Goal: Task Accomplishment & Management: Complete application form

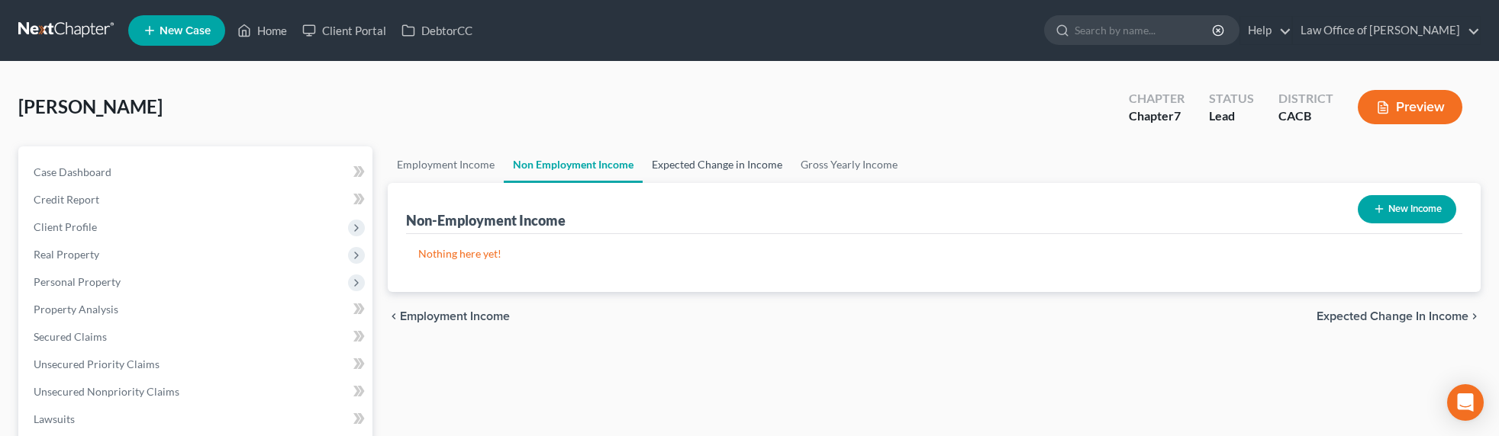
click at [696, 174] on link "Expected Change in Income" at bounding box center [716, 165] width 149 height 37
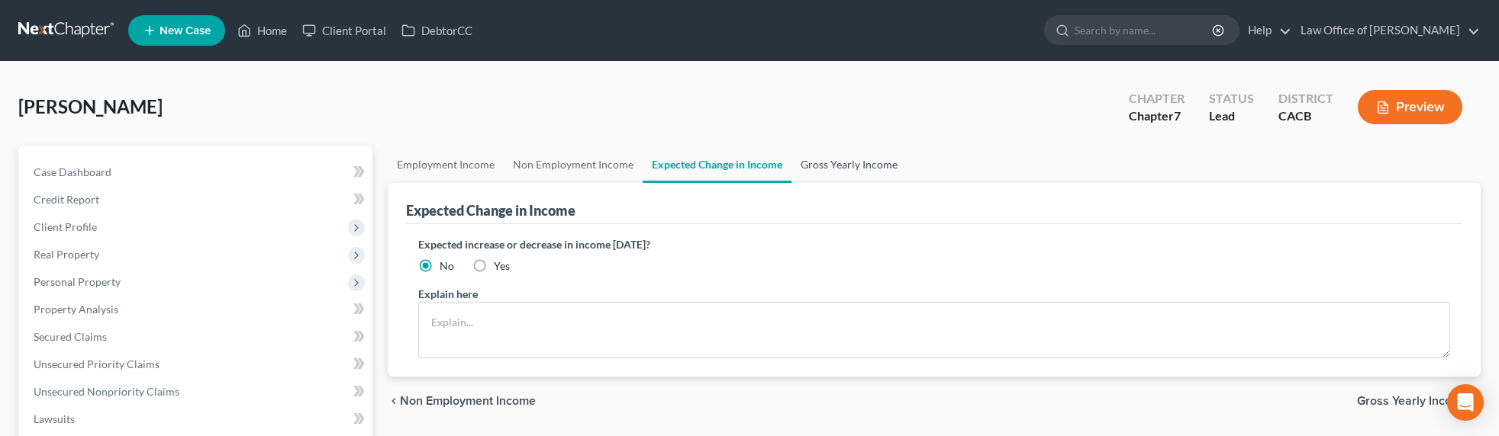
click at [823, 166] on link "Gross Yearly Income" at bounding box center [848, 165] width 115 height 37
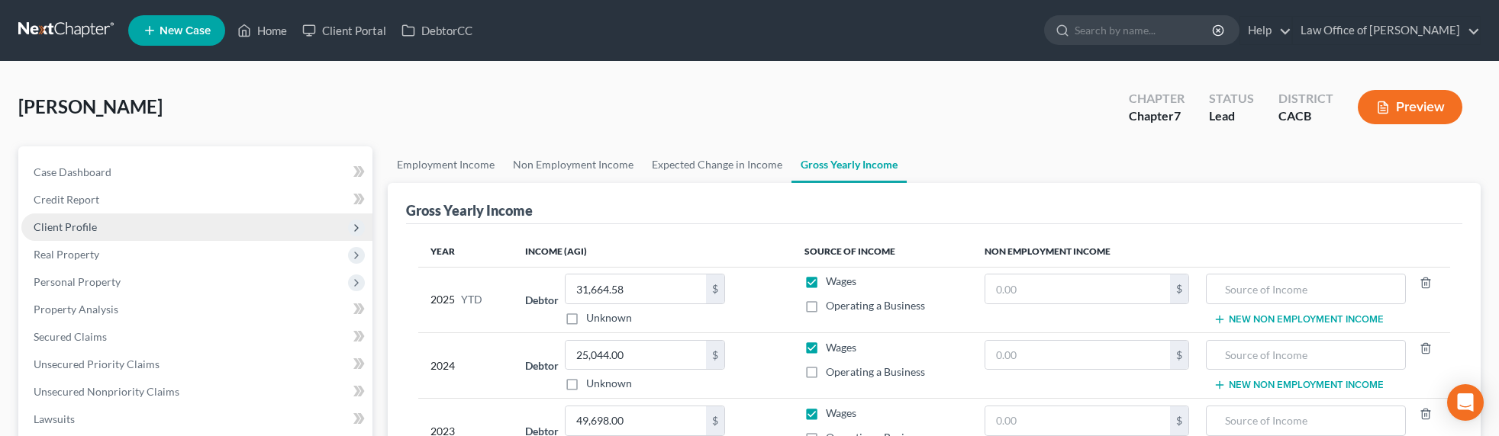
click at [59, 227] on span "Client Profile" at bounding box center [65, 227] width 63 height 13
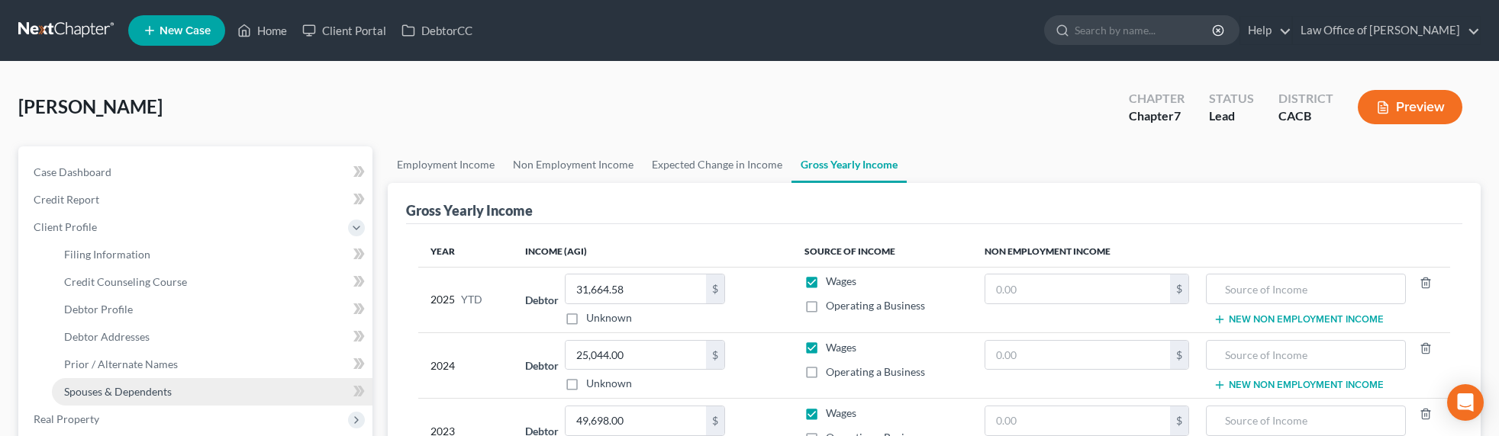
click at [107, 387] on span "Spouses & Dependents" at bounding box center [118, 391] width 108 height 13
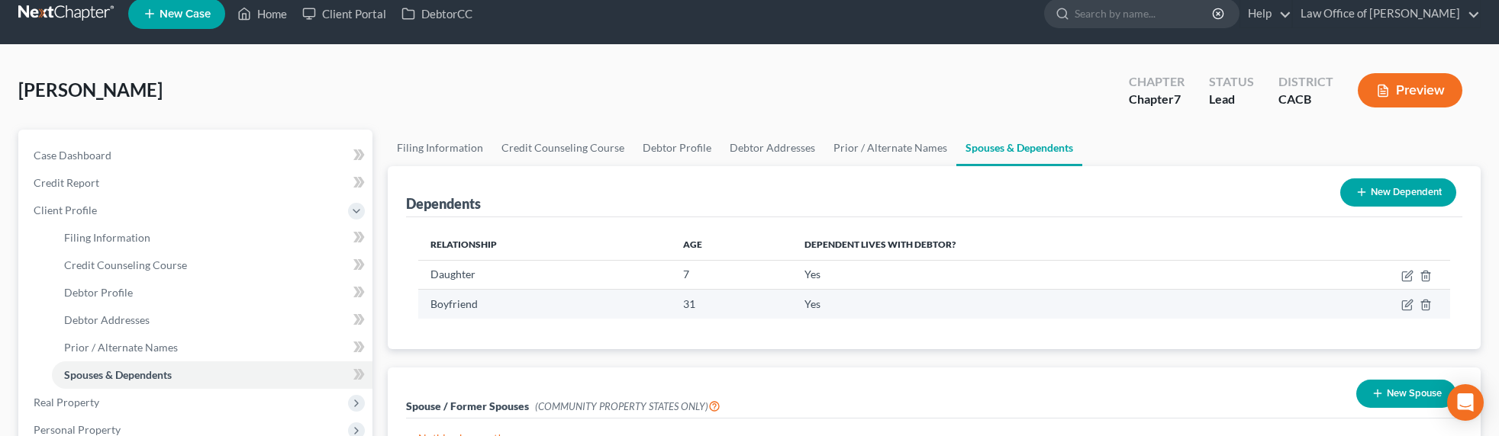
scroll to position [31, 0]
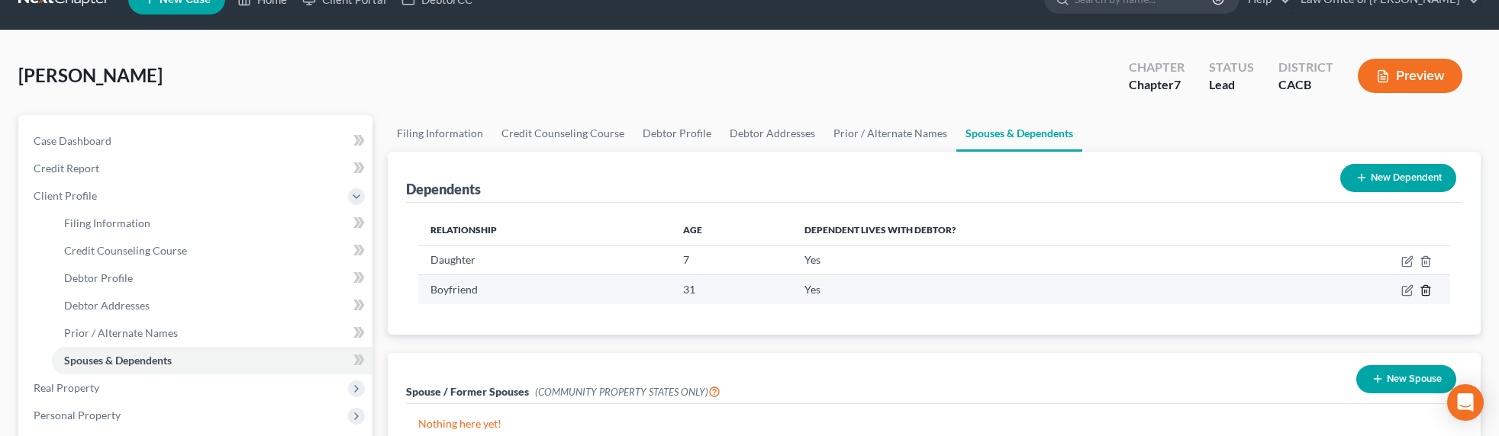
click at [1428, 289] on icon "button" at bounding box center [1425, 291] width 12 height 12
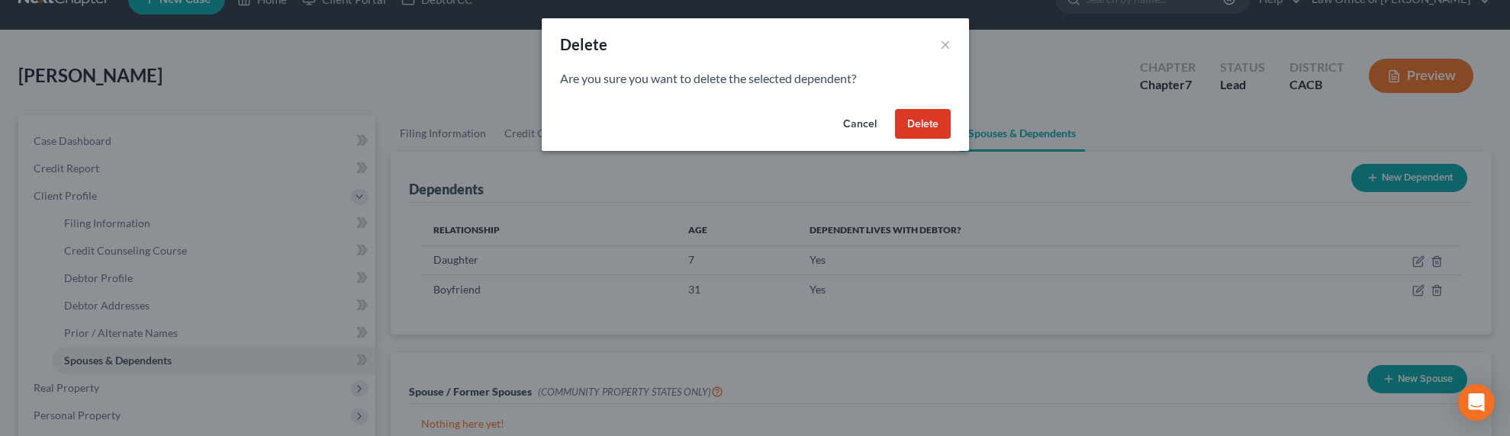
click at [926, 124] on button "Delete" at bounding box center [923, 124] width 56 height 31
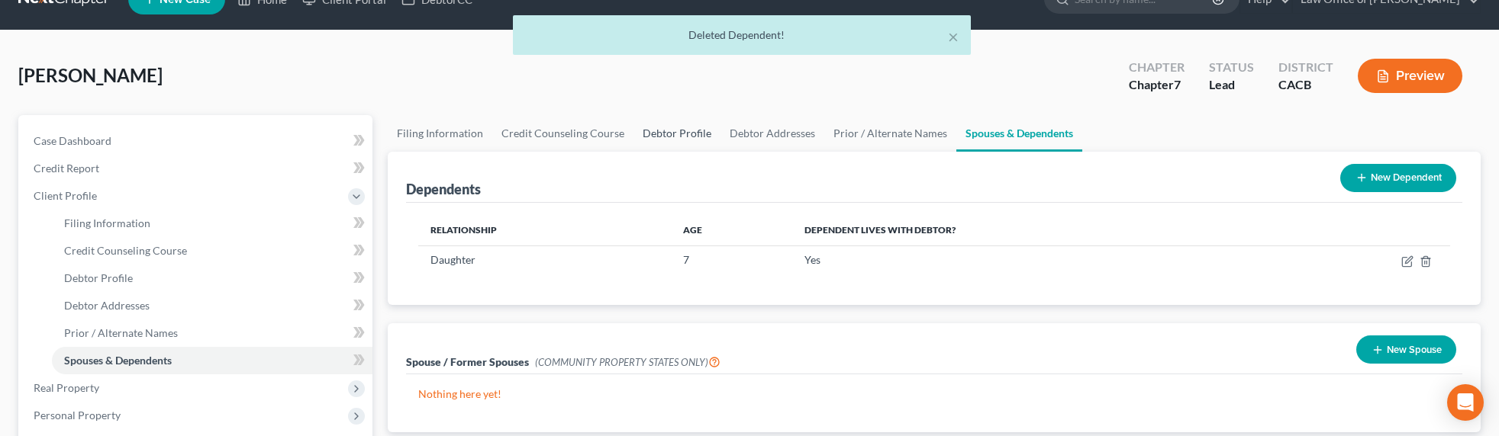
click at [688, 132] on link "Debtor Profile" at bounding box center [676, 133] width 87 height 37
select select "0"
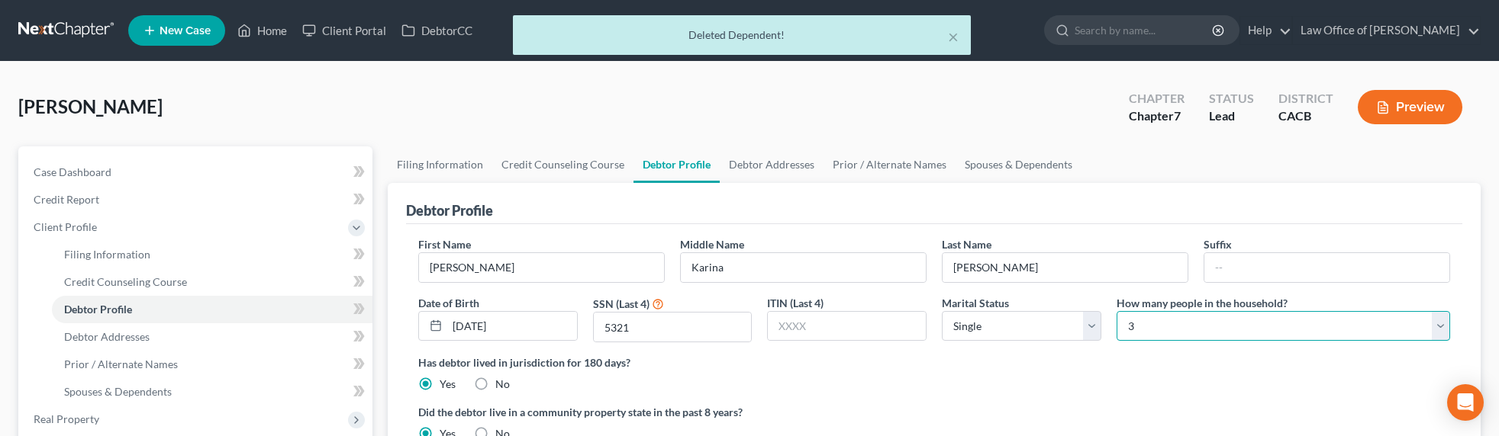
click at [1159, 335] on select "Select 1 2 3 4 5 6 7 8 9 10 11 12 13 14 15 16 17 18 19 20" at bounding box center [1282, 326] width 333 height 31
select select "1"
click at [1116, 311] on select "Select 1 2 3 4 5 6 7 8 9 10 11 12 13 14 15 16 17 18 19 20" at bounding box center [1282, 326] width 333 height 31
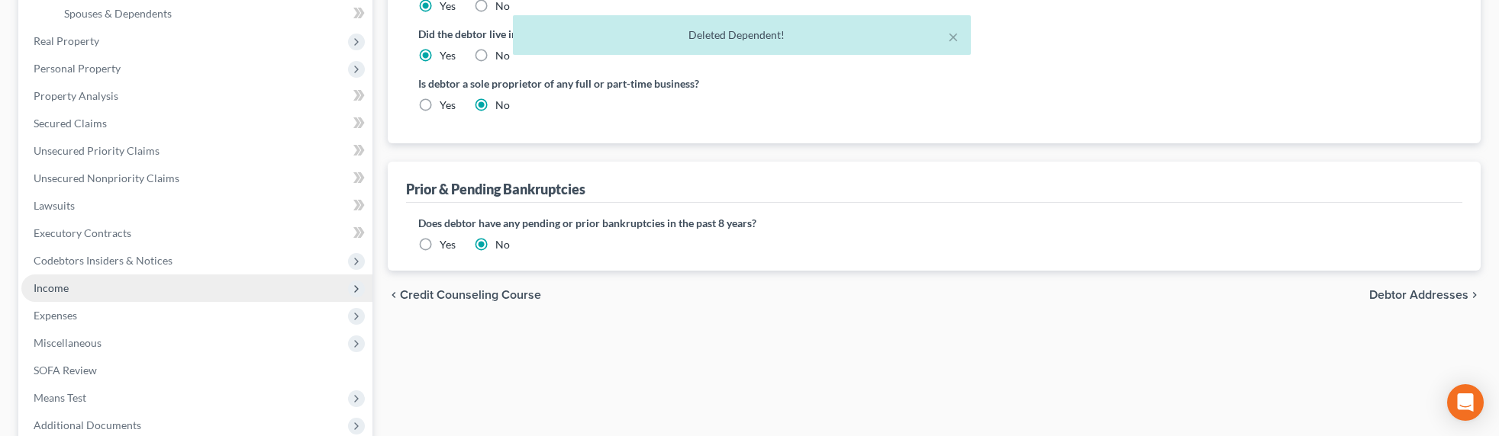
scroll to position [389, 0]
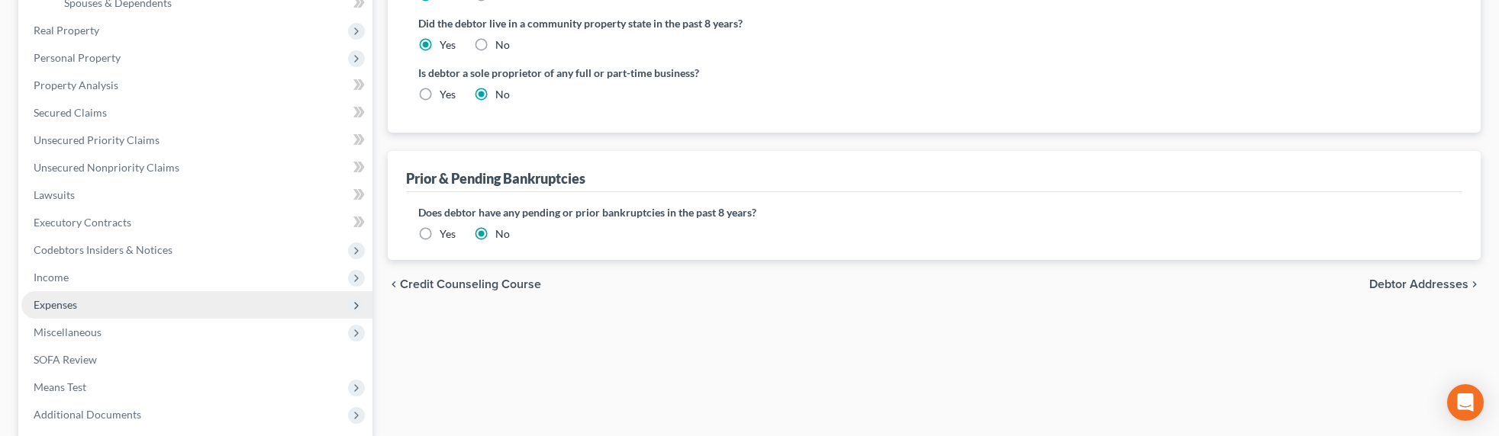
click at [56, 304] on span "Expenses" at bounding box center [55, 304] width 43 height 13
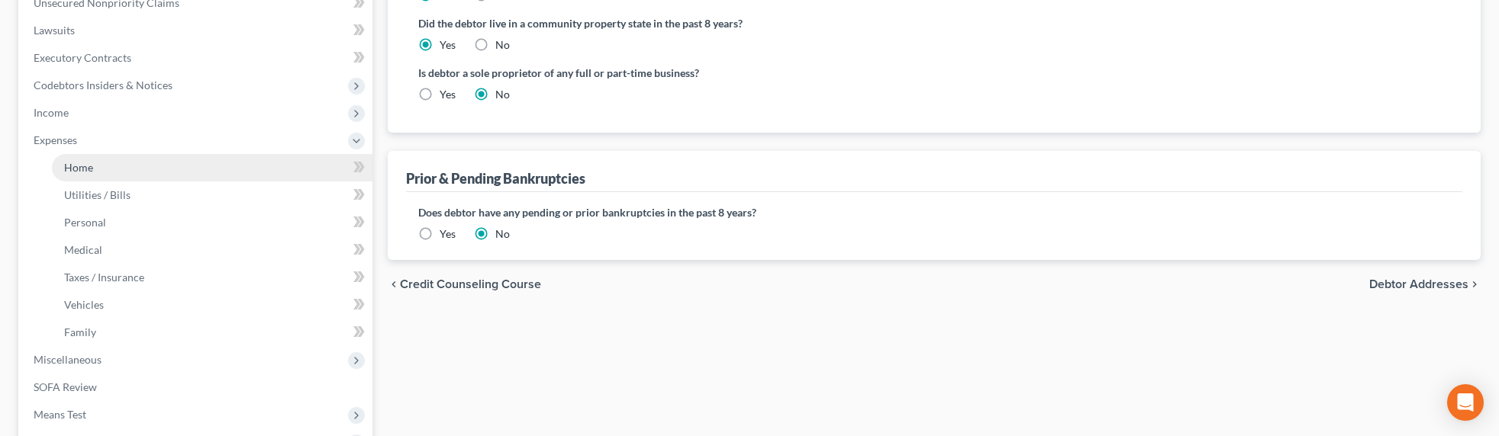
click at [90, 159] on link "Home" at bounding box center [212, 167] width 320 height 27
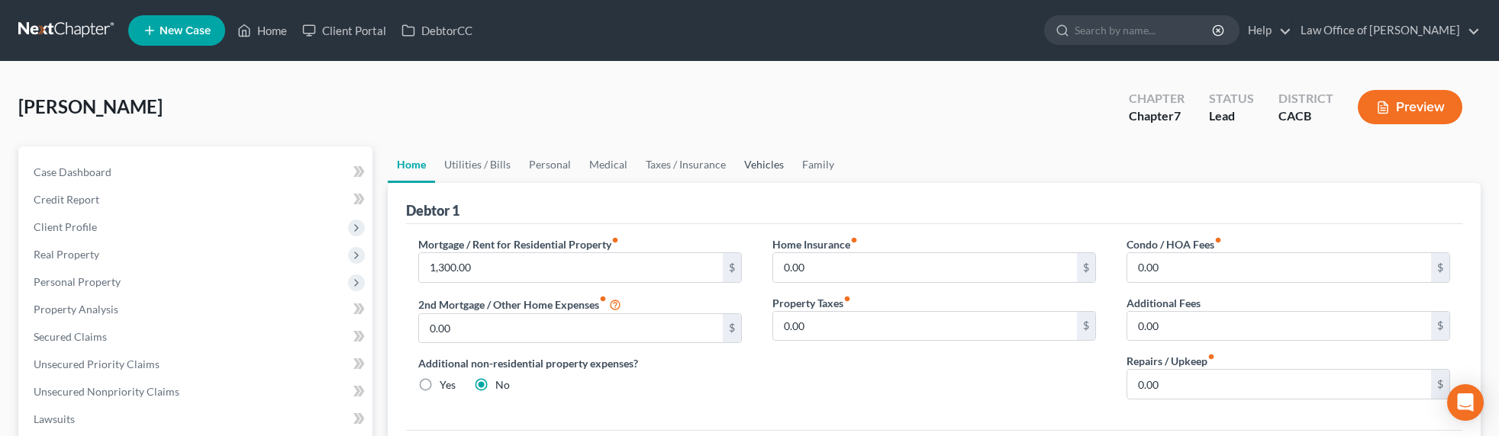
click at [759, 166] on link "Vehicles" at bounding box center [764, 165] width 58 height 37
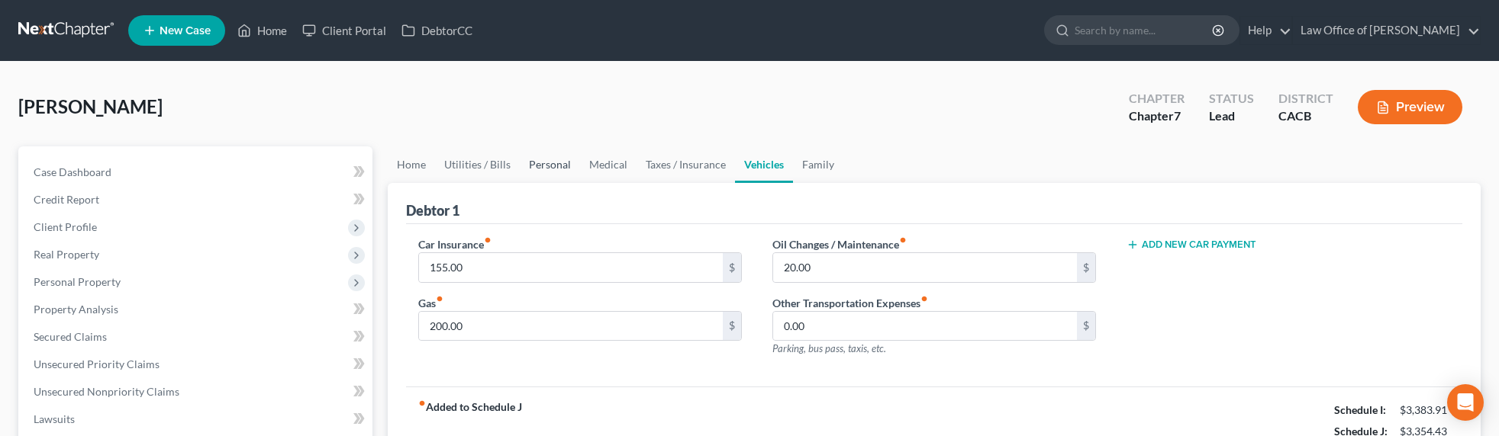
click at [535, 159] on link "Personal" at bounding box center [550, 165] width 60 height 37
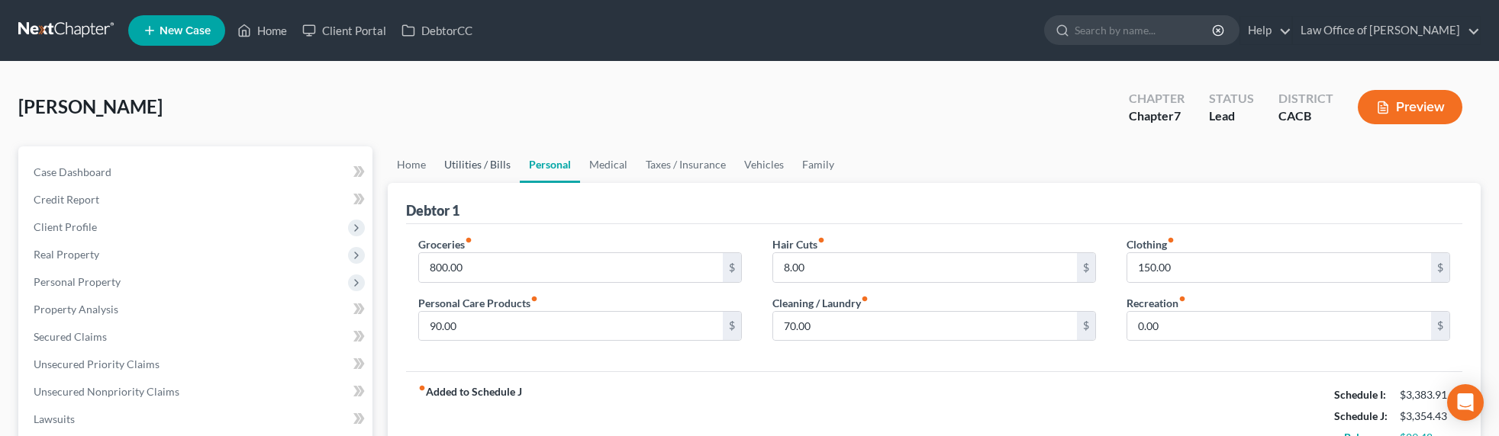
click at [457, 171] on link "Utilities / Bills" at bounding box center [477, 165] width 85 height 37
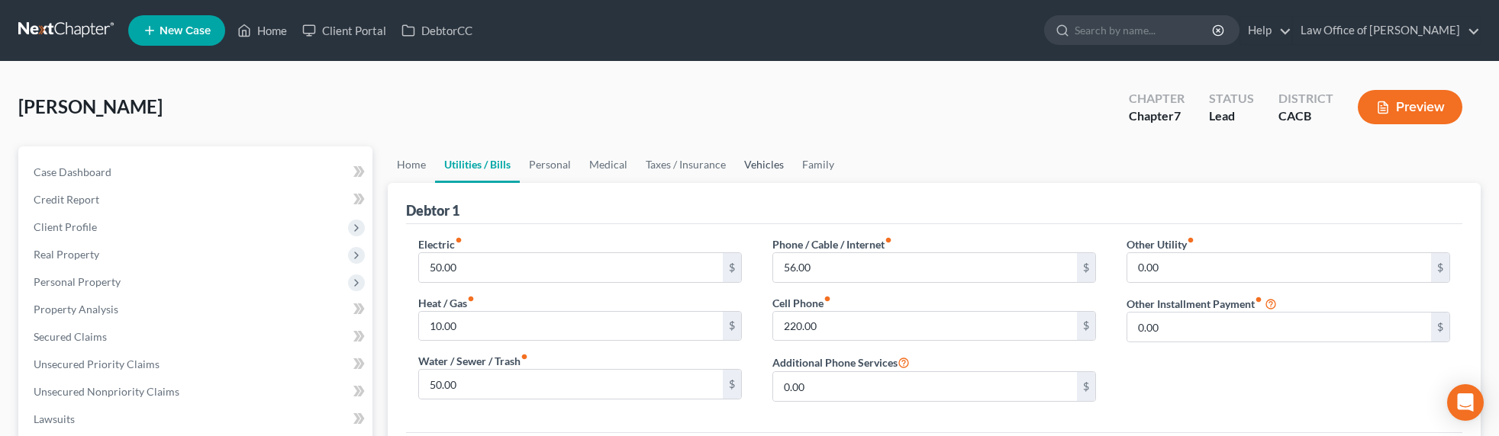
click at [751, 165] on link "Vehicles" at bounding box center [764, 165] width 58 height 37
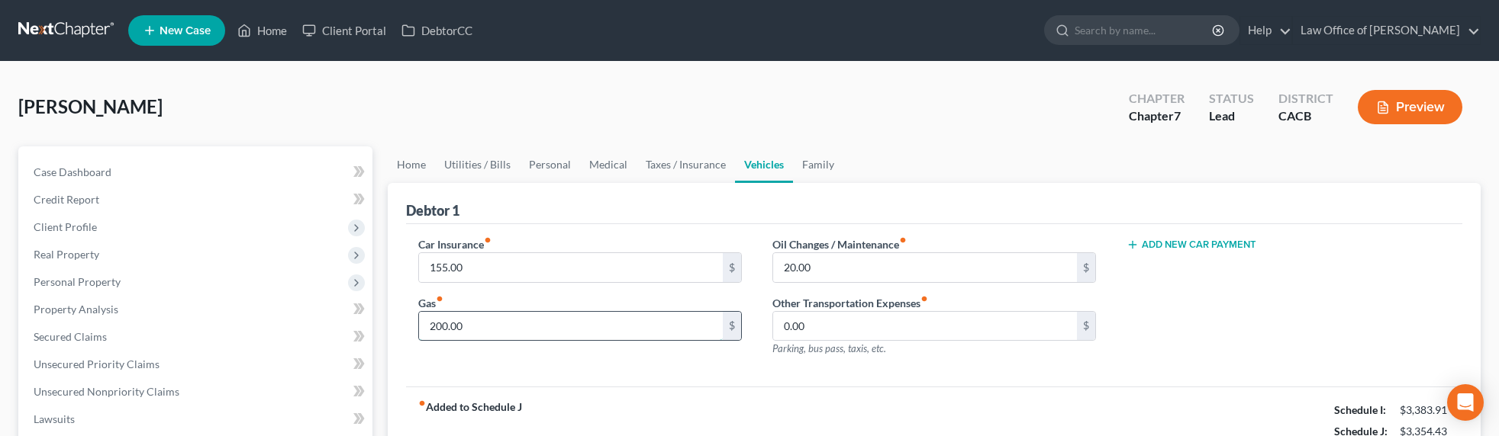
click at [437, 326] on input "200.00" at bounding box center [571, 326] width 304 height 29
click at [800, 168] on link "Family" at bounding box center [818, 165] width 50 height 37
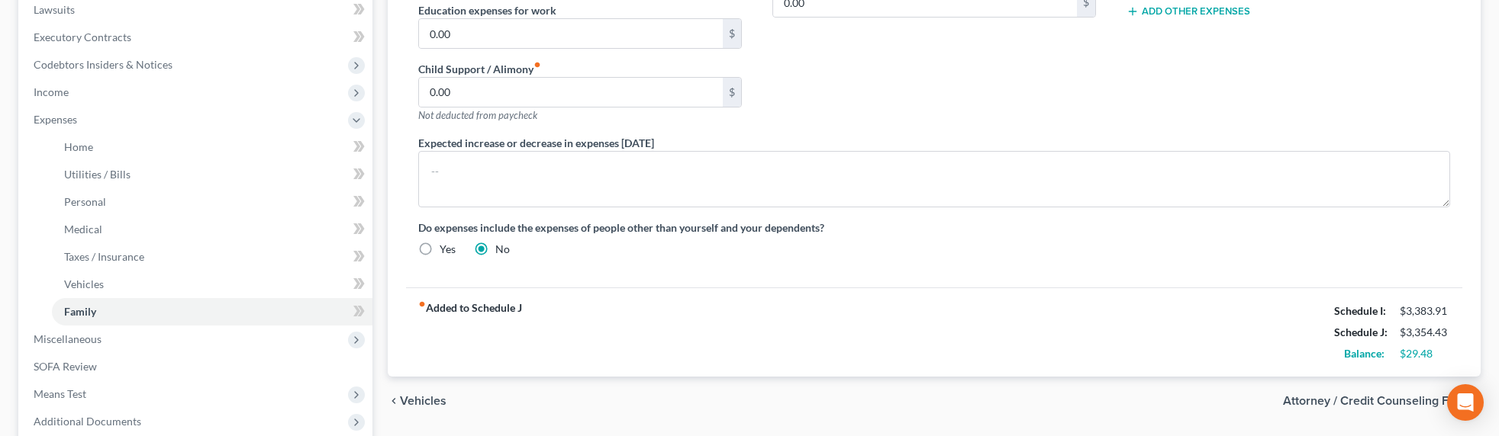
scroll to position [523, 0]
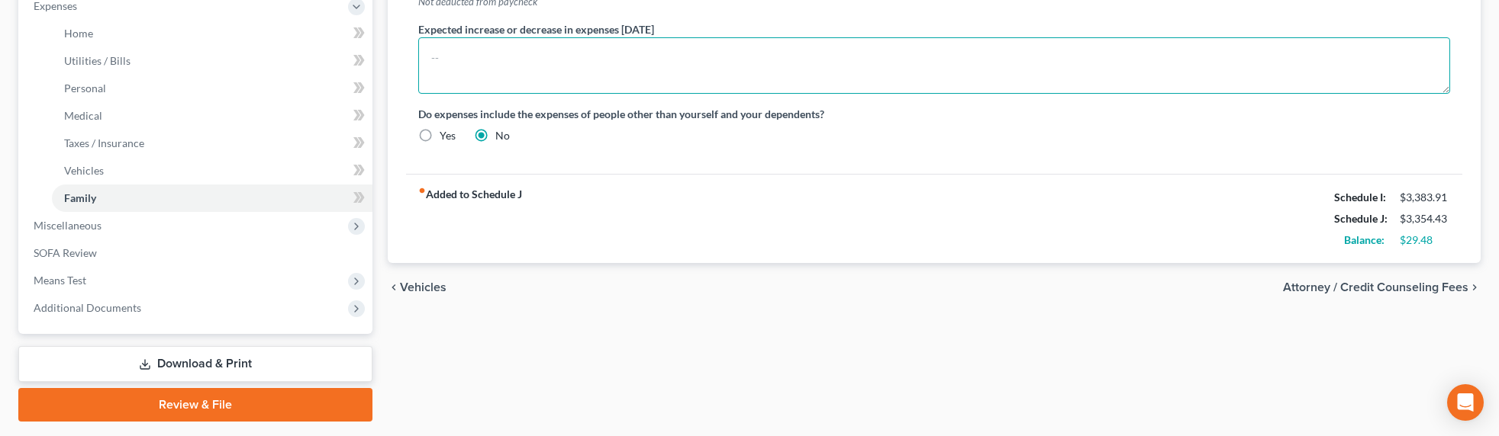
click at [485, 72] on textarea at bounding box center [934, 65] width 1032 height 56
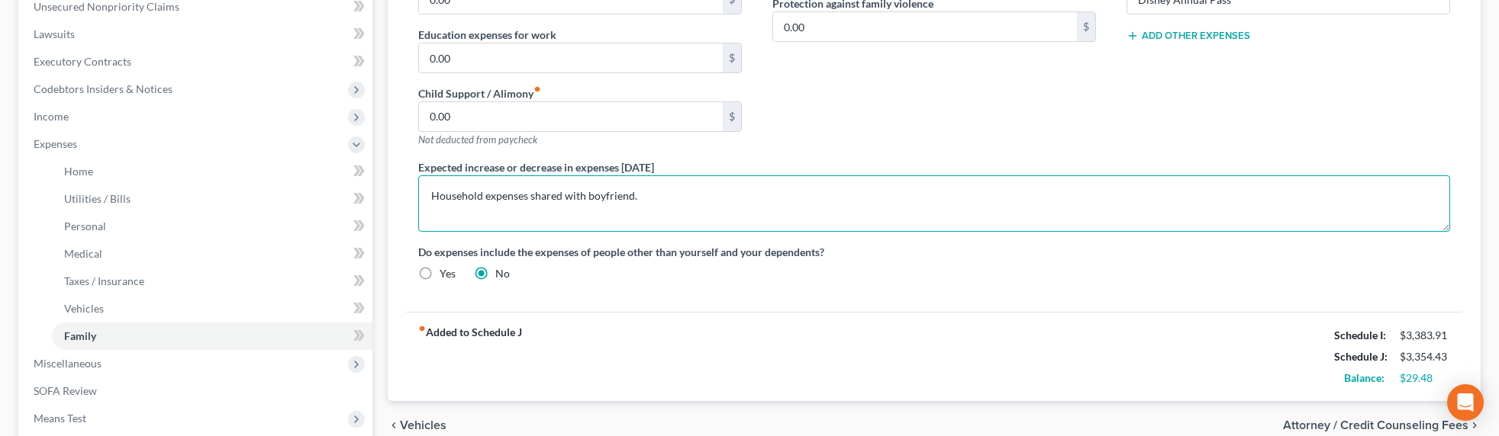
scroll to position [0, 0]
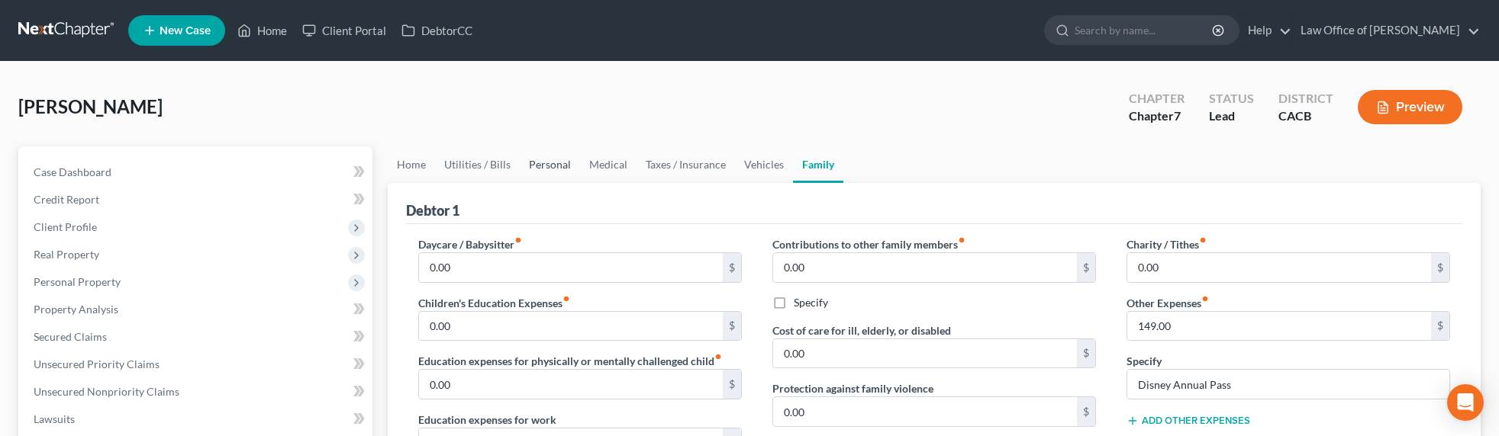
type textarea "Household expenses shared with boyfriend."
click at [537, 159] on link "Personal" at bounding box center [550, 165] width 60 height 37
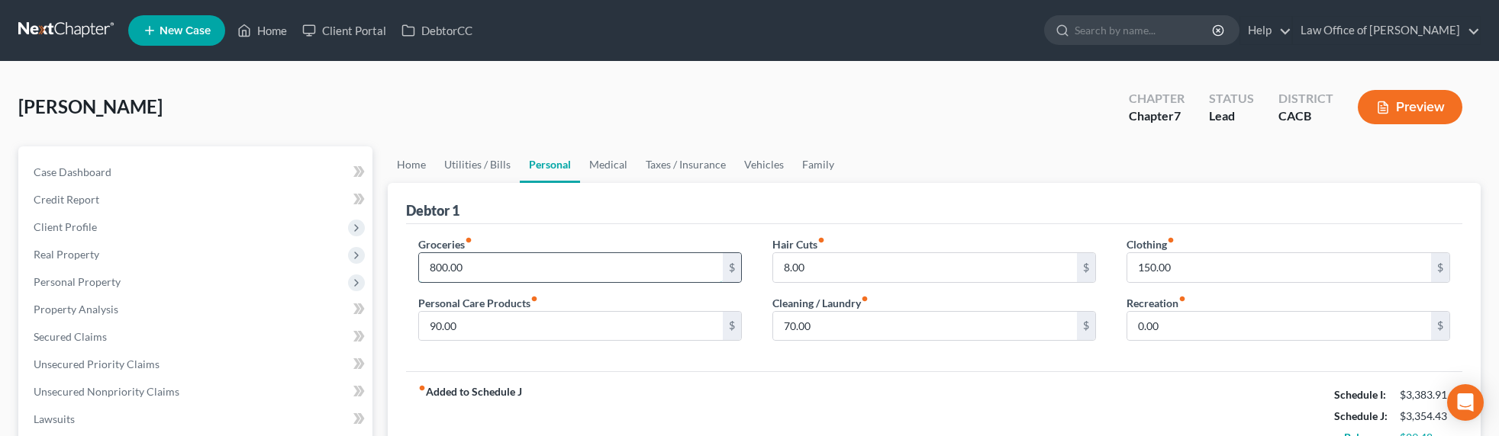
click at [433, 271] on input "800.00" at bounding box center [571, 267] width 304 height 29
click at [435, 270] on input "800.00" at bounding box center [571, 267] width 304 height 29
click at [1141, 324] on input "0.00" at bounding box center [1279, 326] width 304 height 29
drag, startPoint x: 1191, startPoint y: 325, endPoint x: 1088, endPoint y: 326, distance: 103.0
click at [1088, 326] on div "Groceries fiber_manual_record 800.00 $ Personal Care Products fiber_manual_reco…" at bounding box center [934, 296] width 1062 height 118
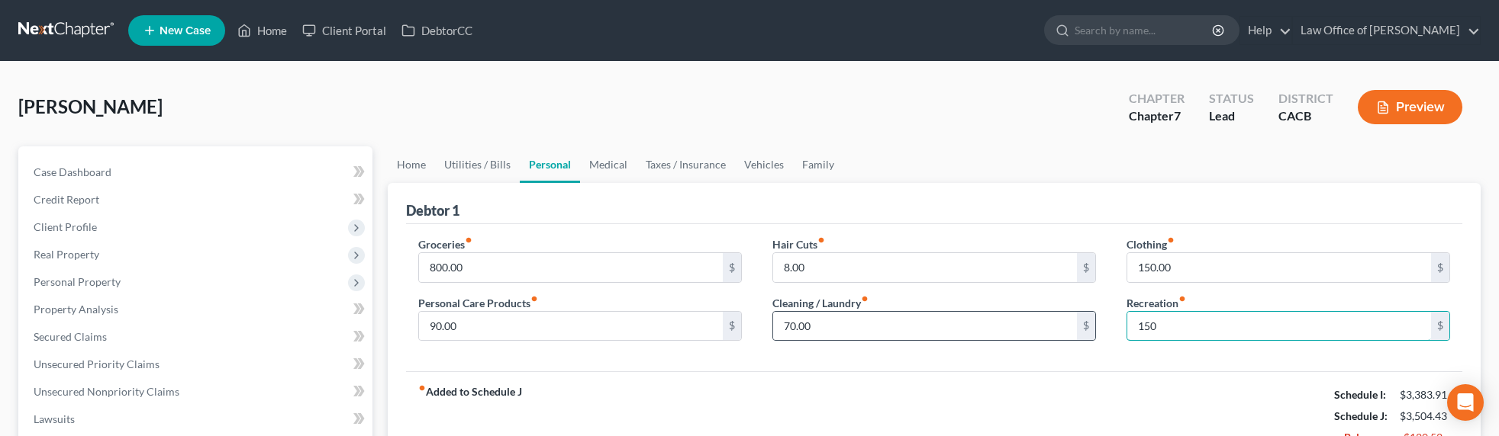
type input "150"
click at [432, 266] on input "800.00" at bounding box center [571, 267] width 304 height 29
click at [430, 267] on input "800.00" at bounding box center [571, 267] width 304 height 29
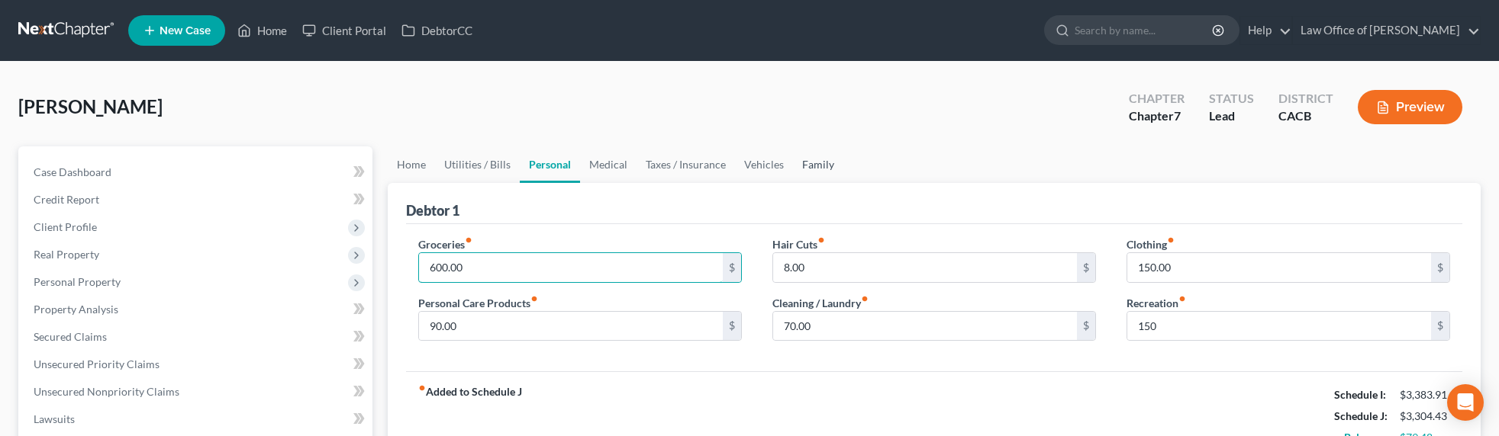
type input "600.00"
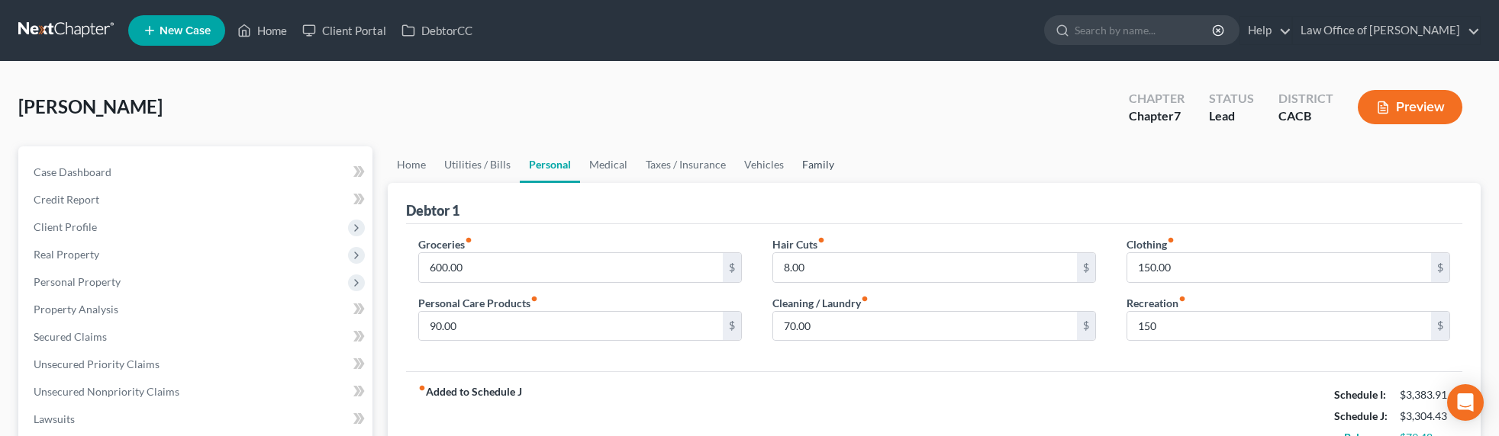
click at [803, 159] on link "Family" at bounding box center [818, 165] width 50 height 37
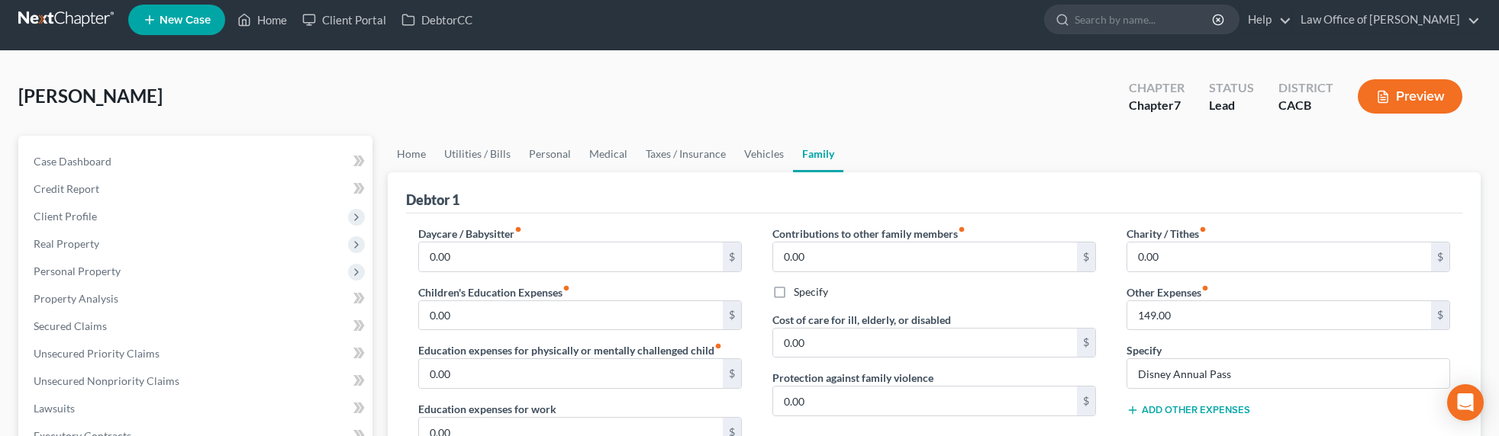
scroll to position [31, 0]
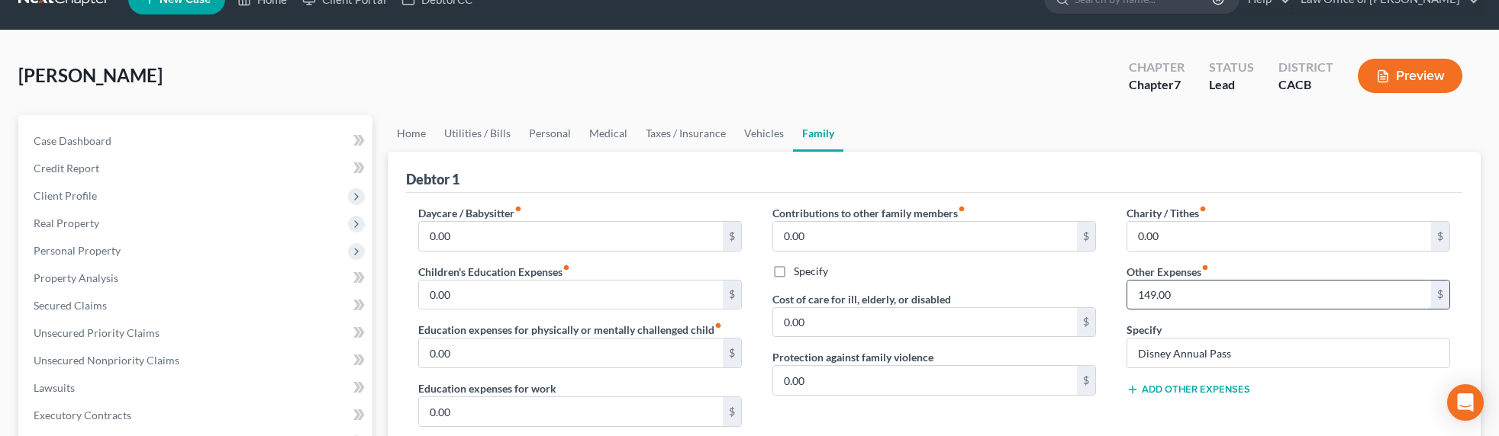
drag, startPoint x: 1182, startPoint y: 291, endPoint x: 1200, endPoint y: 292, distance: 18.4
click at [1200, 292] on input "149.00" at bounding box center [1279, 295] width 304 height 29
click at [502, 298] on input "0.00" at bounding box center [571, 295] width 304 height 29
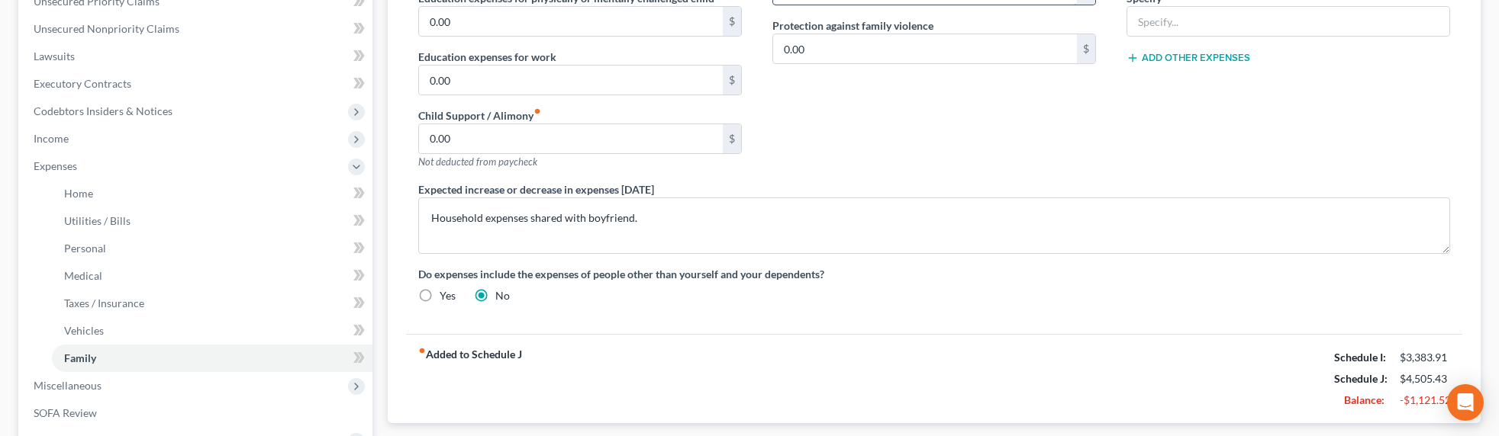
scroll to position [36, 0]
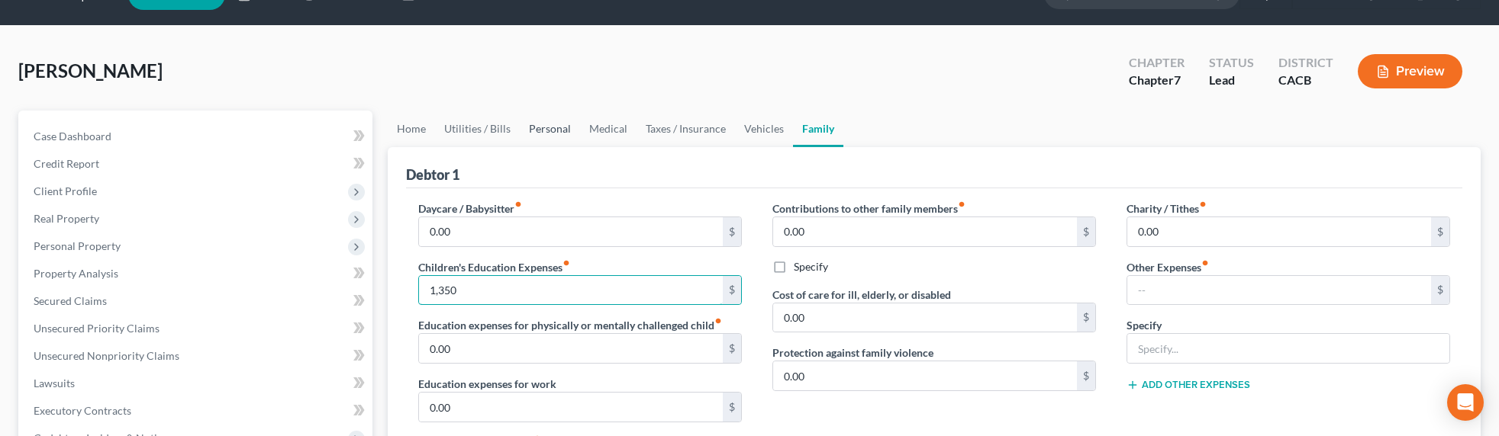
type input "1,350"
click at [544, 127] on link "Personal" at bounding box center [550, 129] width 60 height 37
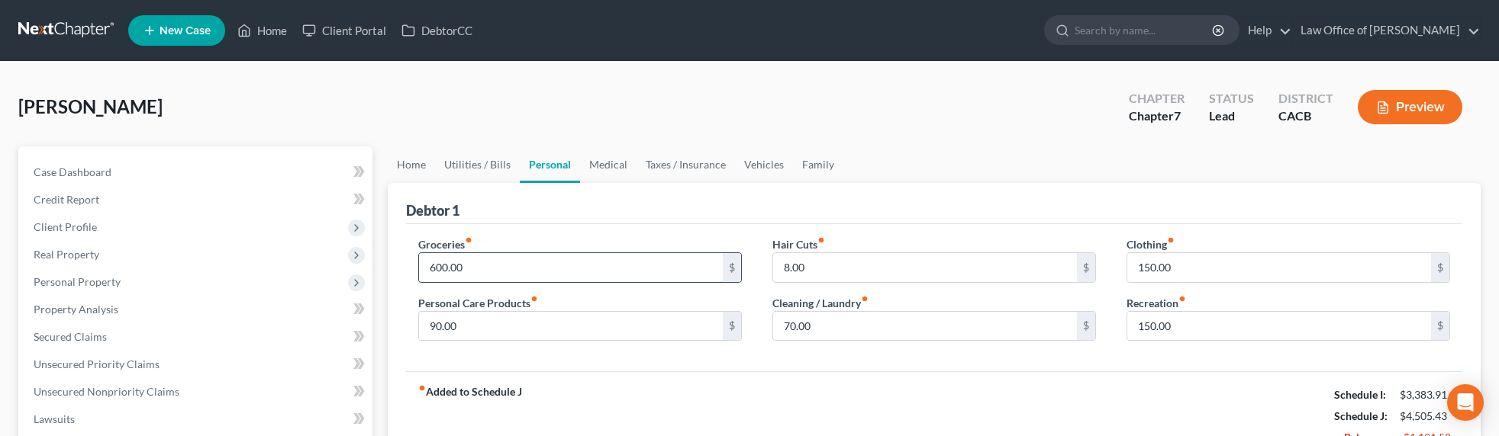
click at [441, 266] on input "600.00" at bounding box center [571, 267] width 304 height 29
click at [457, 165] on link "Utilities / Bills" at bounding box center [477, 165] width 85 height 37
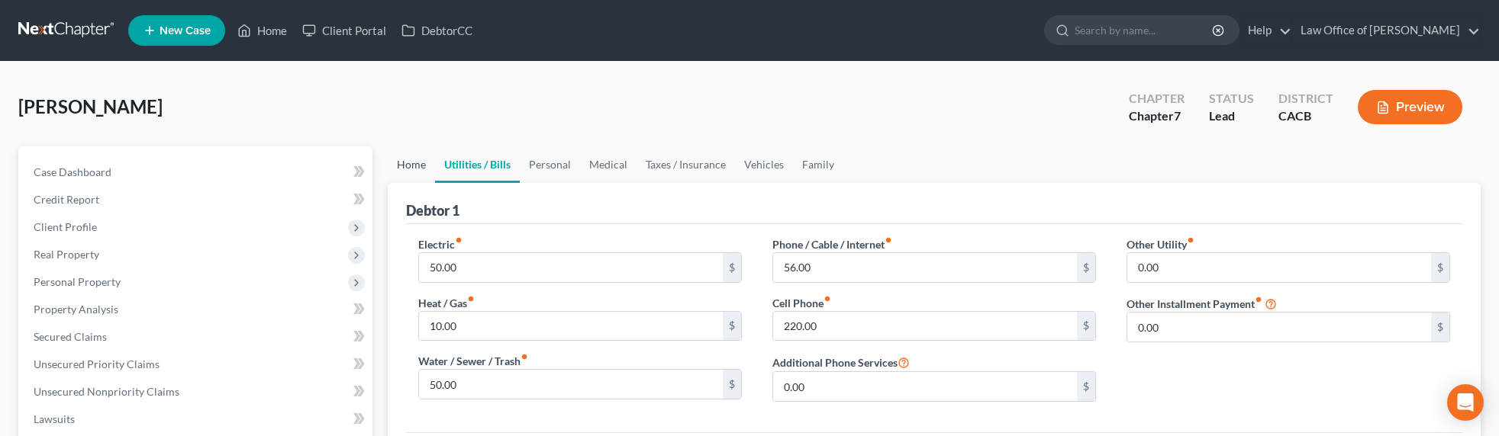
click at [418, 162] on link "Home" at bounding box center [411, 165] width 47 height 37
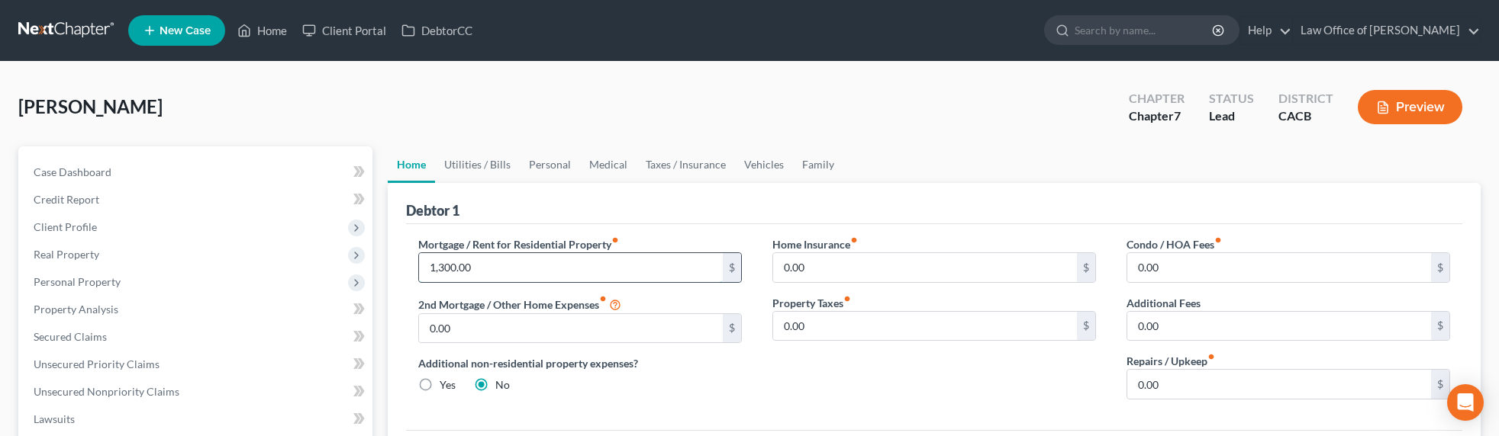
drag, startPoint x: 508, startPoint y: 267, endPoint x: 499, endPoint y: 264, distance: 9.7
click at [508, 267] on input "1,300.00" at bounding box center [571, 267] width 304 height 29
click at [467, 266] on input "1,300.00" at bounding box center [571, 267] width 304 height 29
drag, startPoint x: 476, startPoint y: 267, endPoint x: 406, endPoint y: 271, distance: 70.3
click at [406, 271] on div "Mortgage / Rent for Residential Property fiber_manual_record 1,300.00 $ 2nd Mor…" at bounding box center [580, 325] width 354 height 176
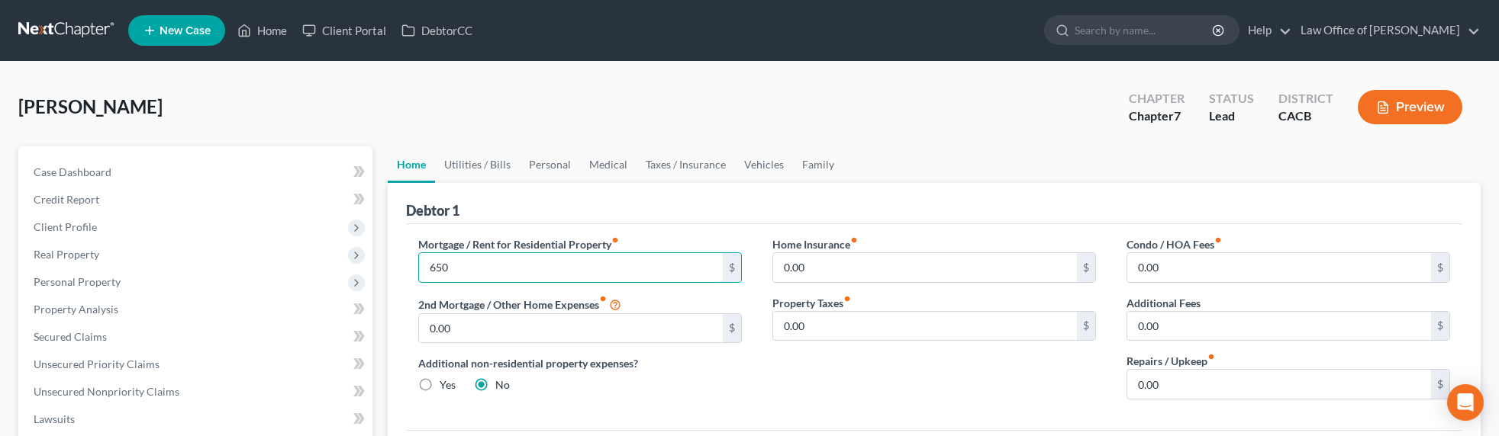
type input "650"
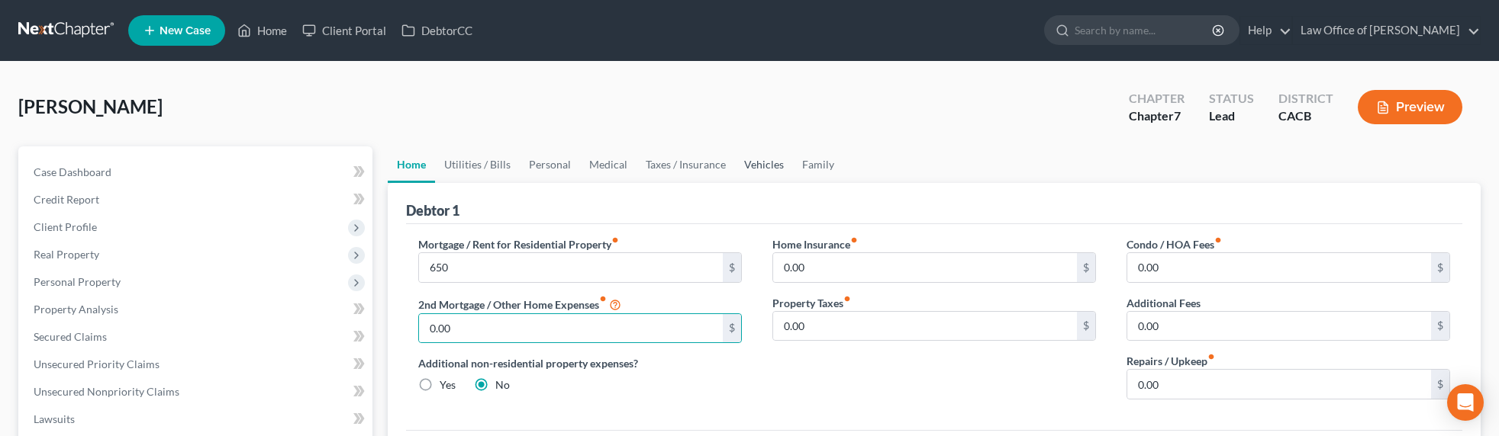
click at [754, 168] on link "Vehicles" at bounding box center [764, 165] width 58 height 37
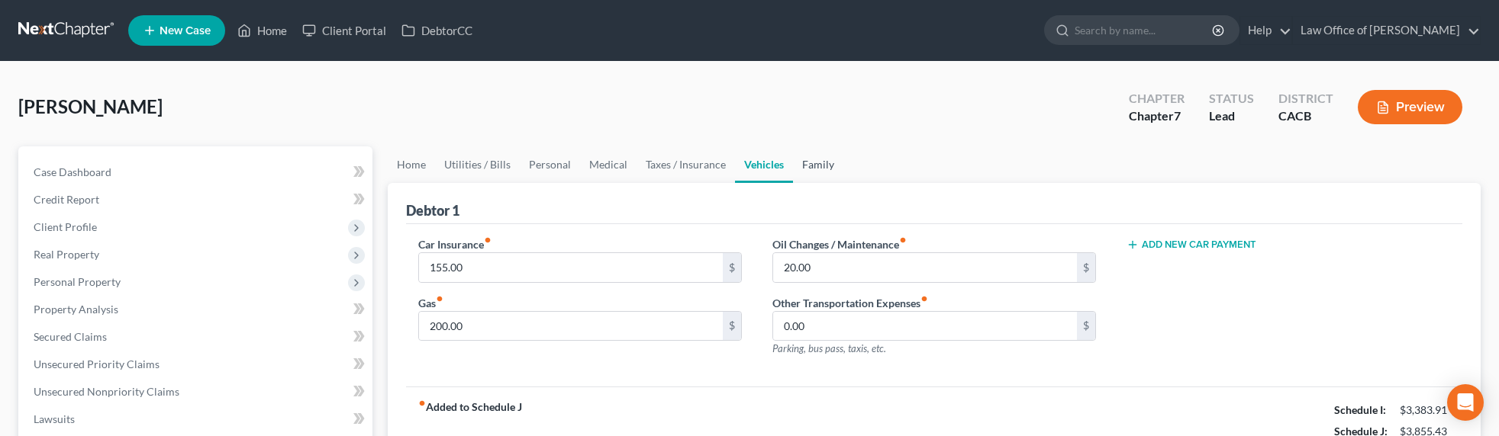
click at [813, 168] on link "Family" at bounding box center [818, 165] width 50 height 37
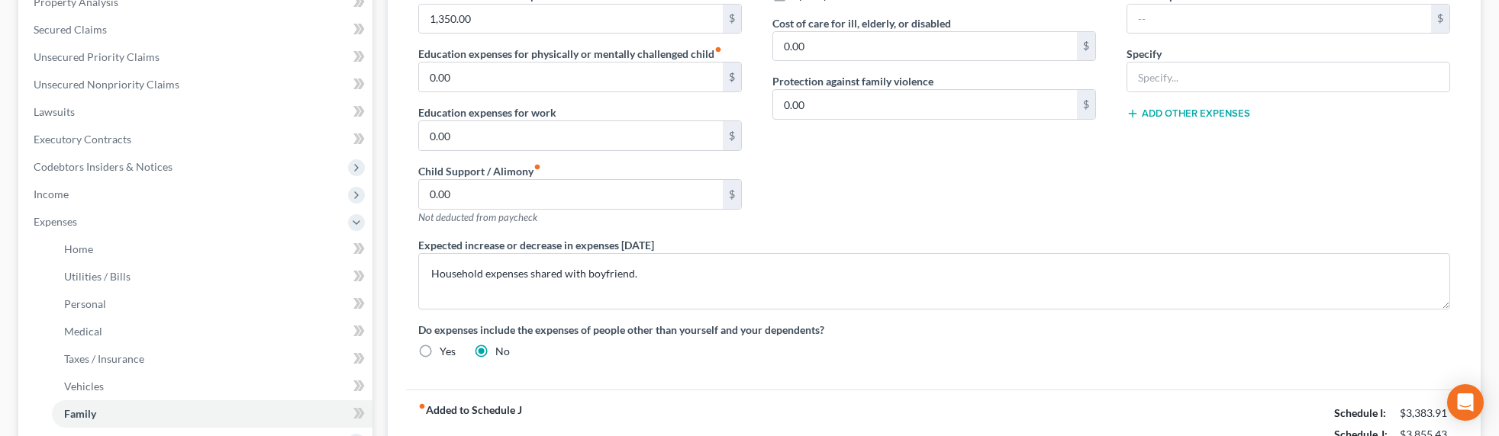
scroll to position [208, 0]
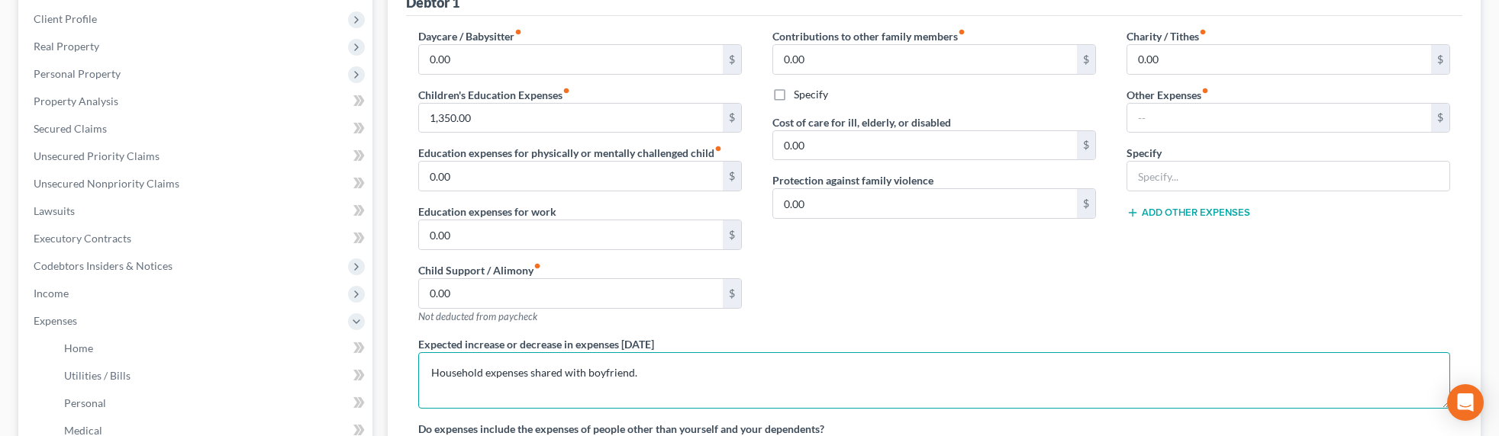
click at [714, 378] on textarea "Household expenses shared with boyfriend." at bounding box center [934, 381] width 1032 height 56
type textarea "Household expenses shared with boyfriend. Debtor's daughter (7 years old) in sc…"
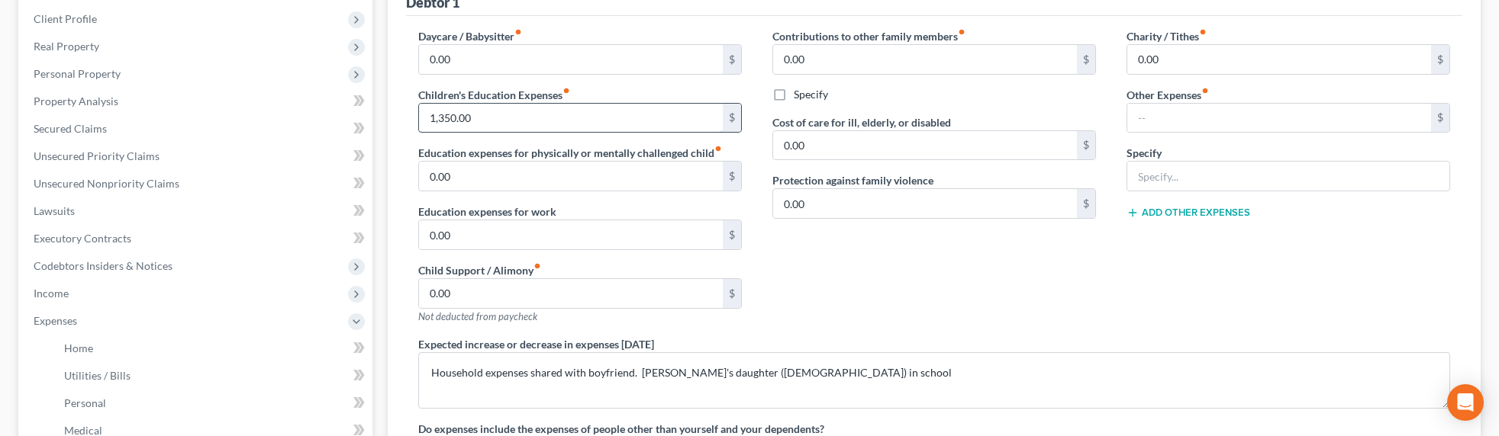
click at [451, 115] on input "1,350.00" at bounding box center [571, 118] width 304 height 29
click at [475, 118] on input "1,350.00" at bounding box center [571, 118] width 304 height 29
drag, startPoint x: 488, startPoint y: 118, endPoint x: 380, endPoint y: 118, distance: 107.6
click at [380, 118] on div "Home Utilities / Bills Personal Medical Taxes / Insurance Vehicles Family Debto…" at bounding box center [934, 337] width 1108 height 799
type input "700"
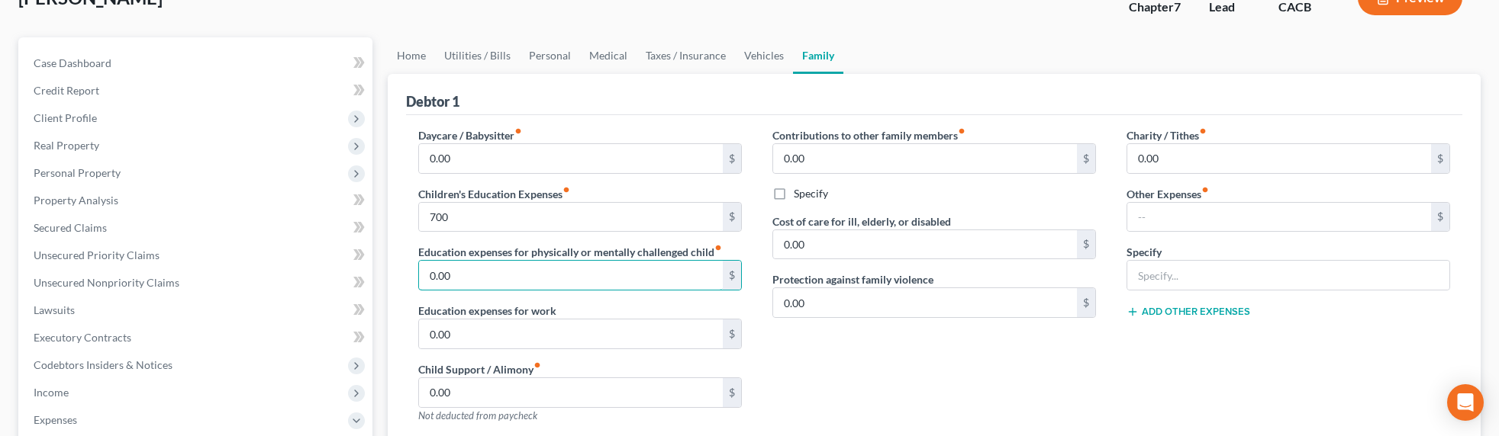
scroll to position [0, 0]
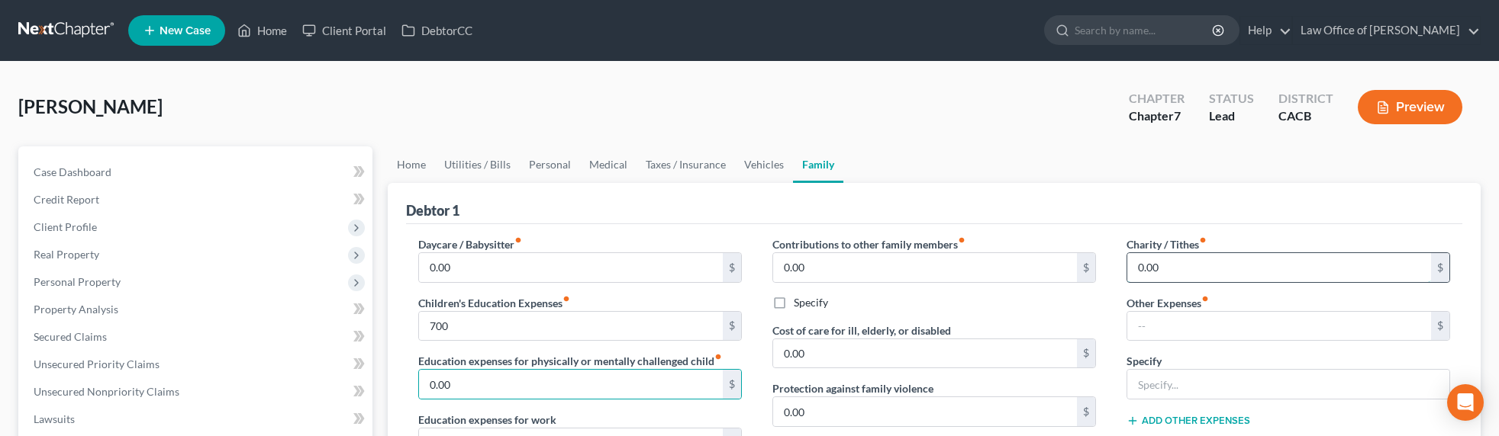
click at [1191, 253] on input "0.00" at bounding box center [1279, 267] width 304 height 29
drag, startPoint x: 1194, startPoint y: 262, endPoint x: 1106, endPoint y: 265, distance: 87.8
type input "50"
click at [1067, 163] on ul "Home Utilities / Bills Personal Medical Taxes / Insurance Vehicles Family" at bounding box center [934, 165] width 1093 height 37
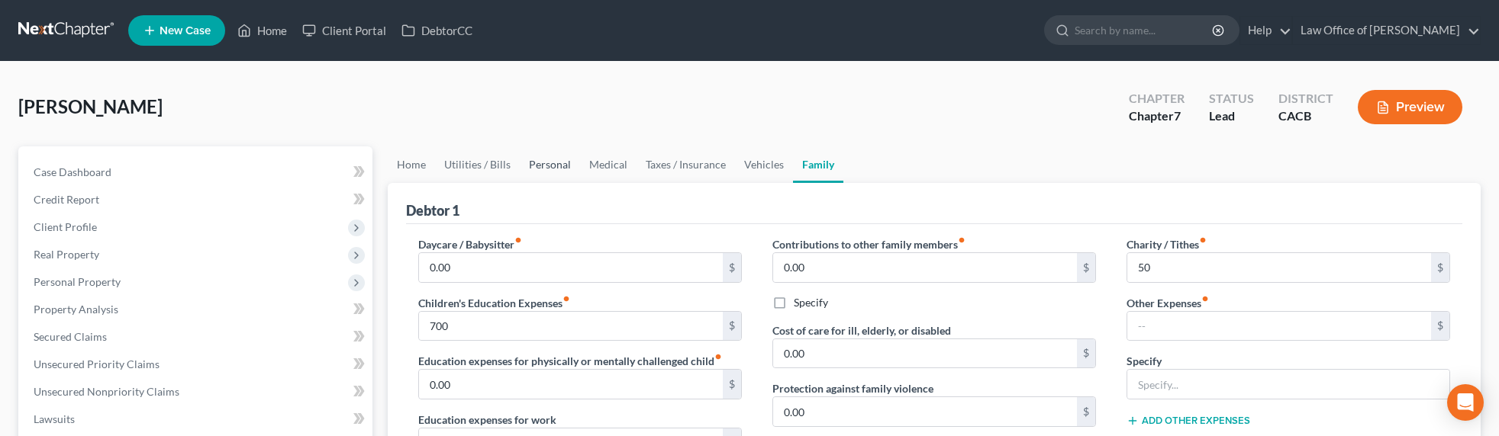
click at [559, 159] on link "Personal" at bounding box center [550, 165] width 60 height 37
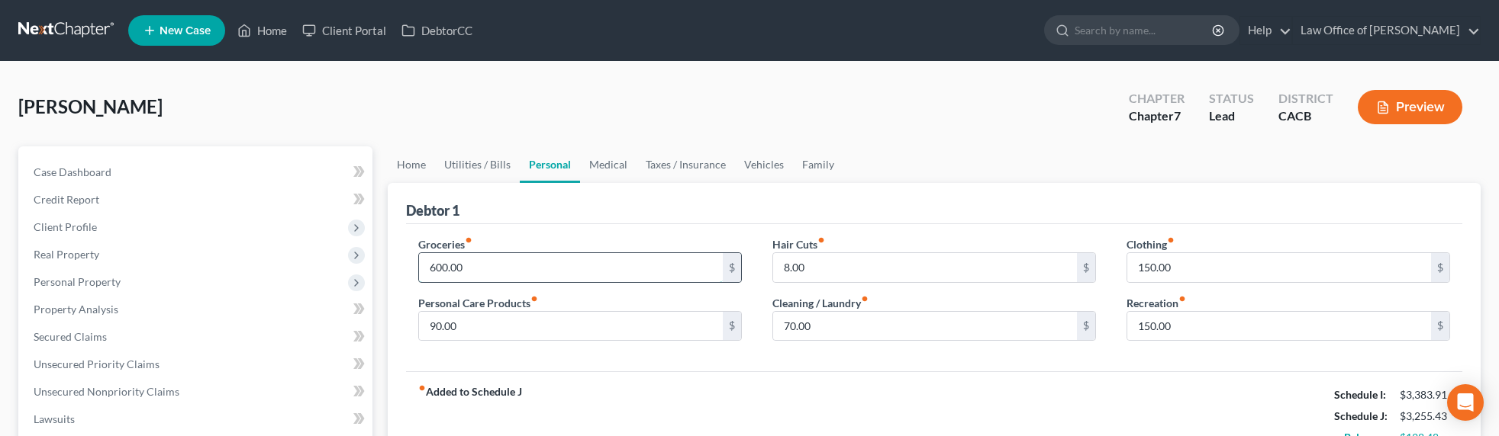
click at [438, 269] on input "600.00" at bounding box center [571, 267] width 304 height 29
click at [441, 269] on input "600.00" at bounding box center [571, 267] width 304 height 29
click at [437, 268] on input "600.00" at bounding box center [571, 267] width 304 height 29
type input "620.00"
click at [636, 161] on link "Taxes / Insurance" at bounding box center [685, 165] width 98 height 37
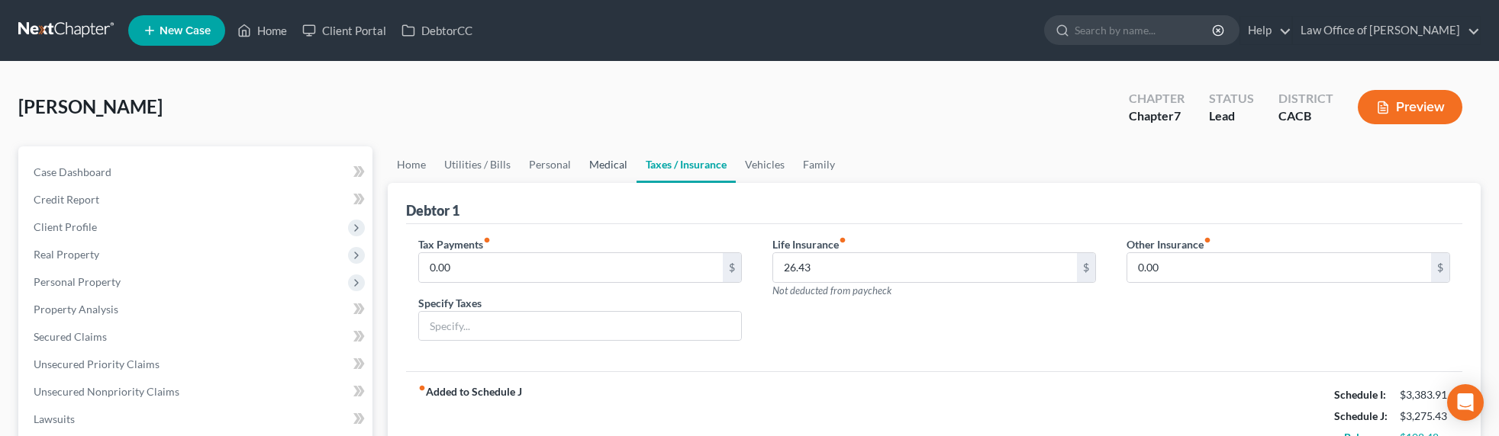
click at [604, 162] on link "Medical" at bounding box center [608, 165] width 56 height 37
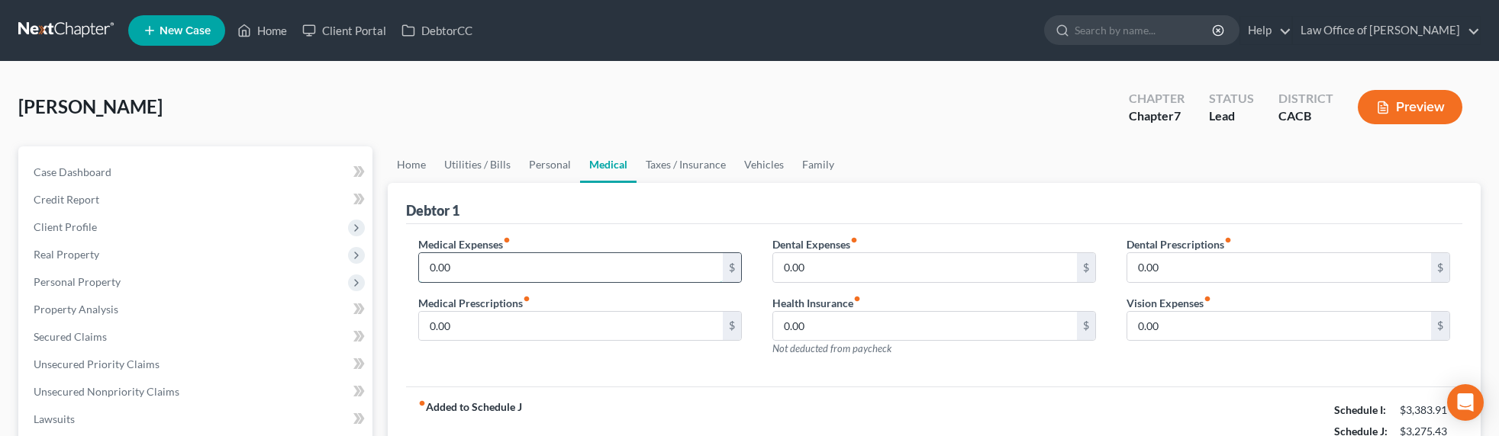
click at [465, 270] on input "0.00" at bounding box center [571, 267] width 304 height 29
type input "36.25"
type input "25"
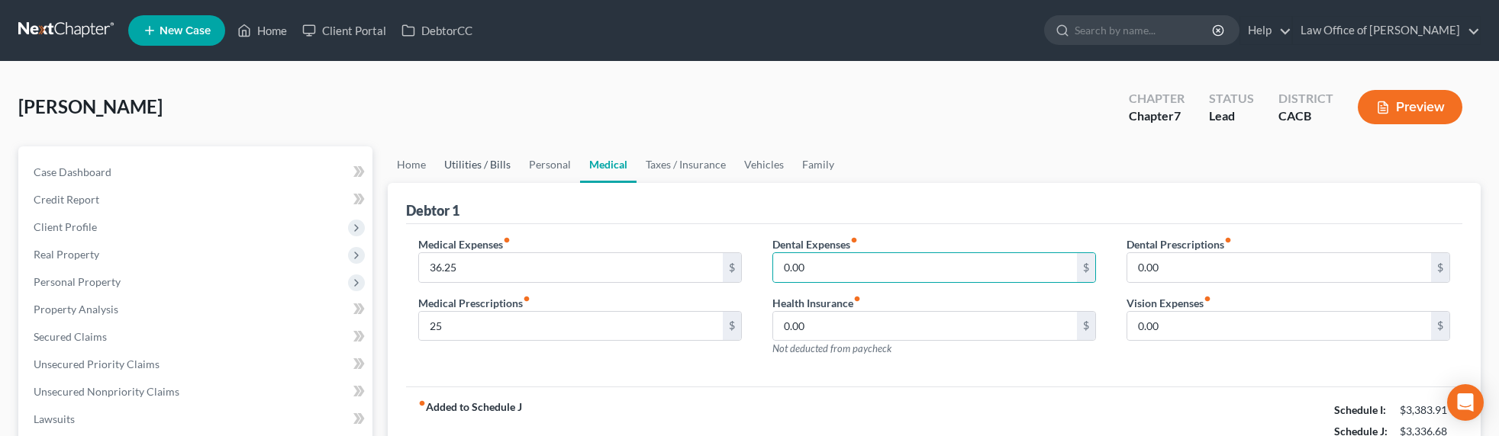
click at [462, 159] on link "Utilities / Bills" at bounding box center [477, 165] width 85 height 37
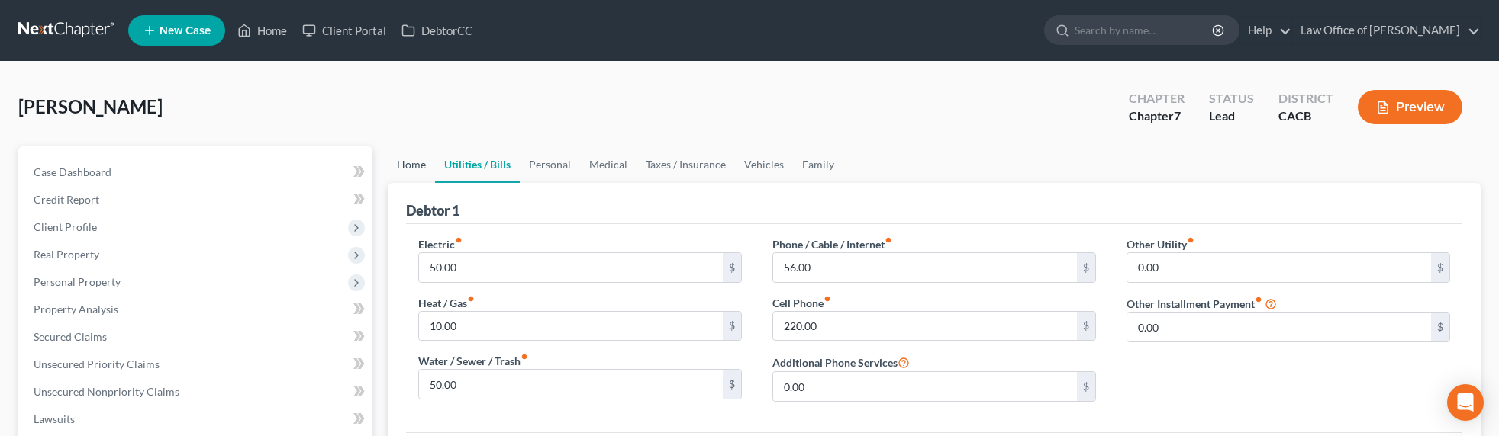
click at [411, 164] on link "Home" at bounding box center [411, 165] width 47 height 37
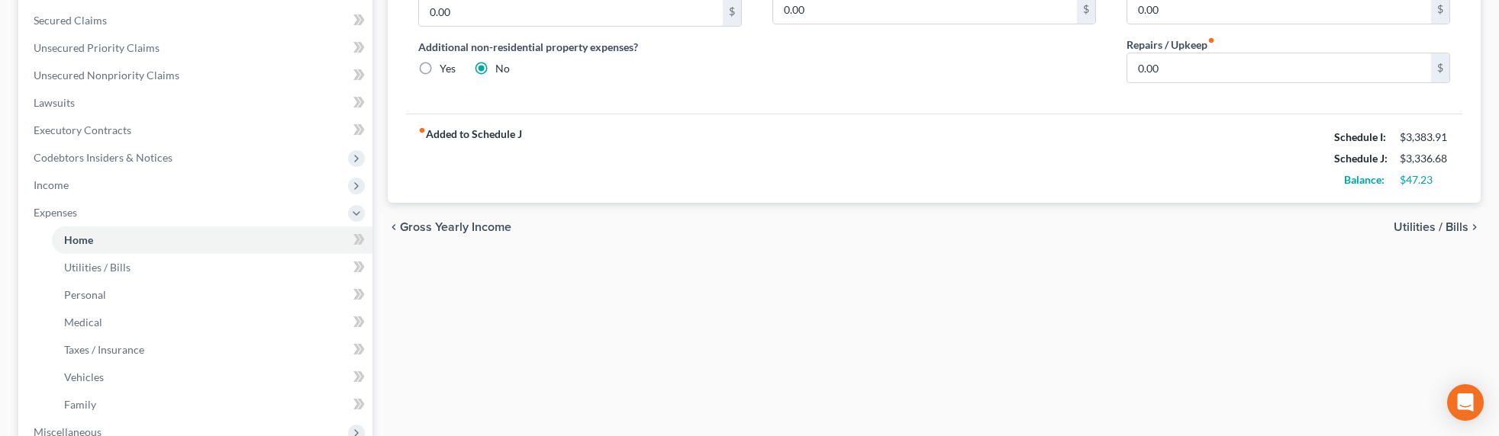
scroll to position [530, 0]
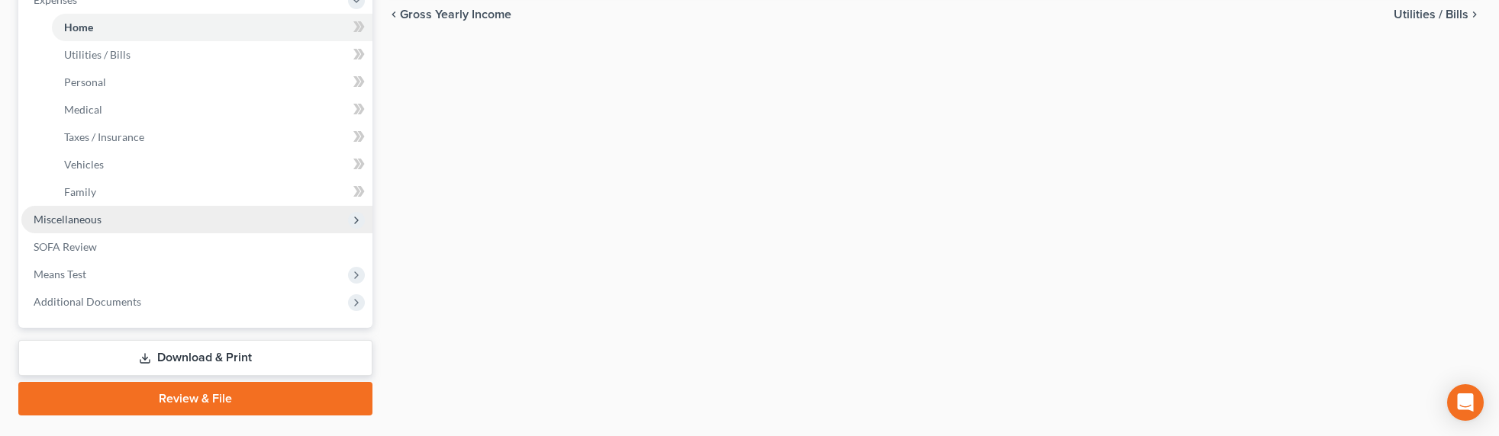
click at [74, 221] on span "Miscellaneous" at bounding box center [68, 219] width 68 height 13
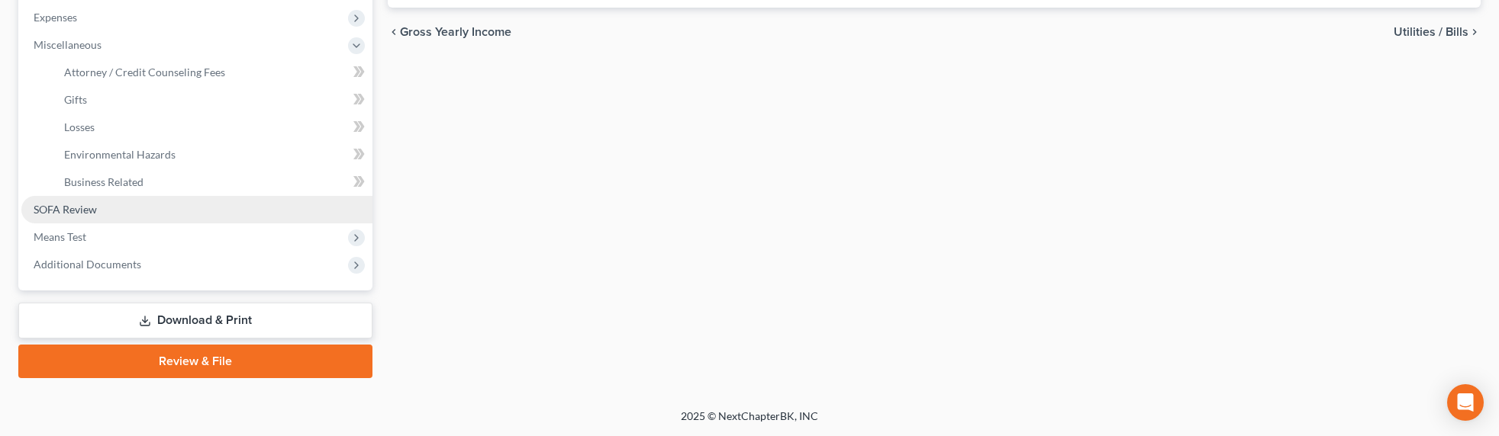
scroll to position [510, 0]
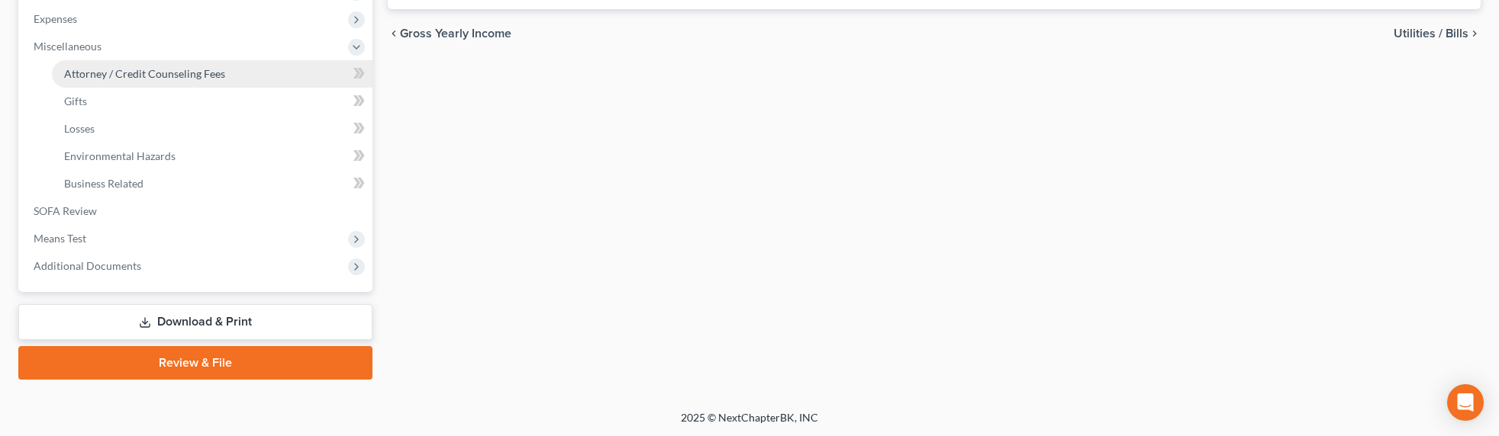
click at [152, 76] on span "Attorney / Credit Counseling Fees" at bounding box center [144, 73] width 161 height 13
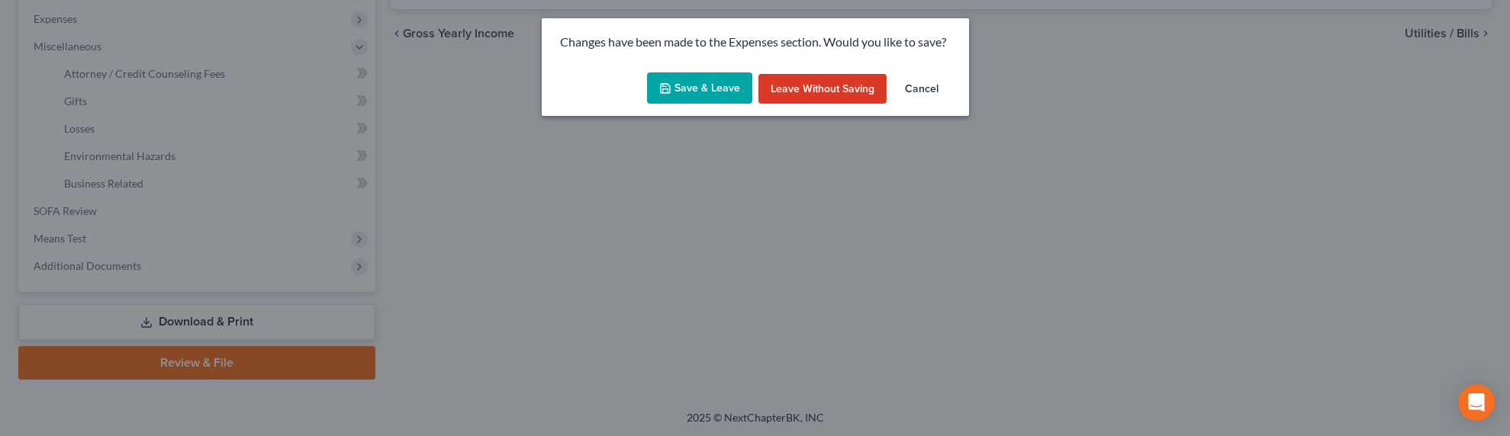
click at [706, 90] on button "Save & Leave" at bounding box center [699, 88] width 105 height 32
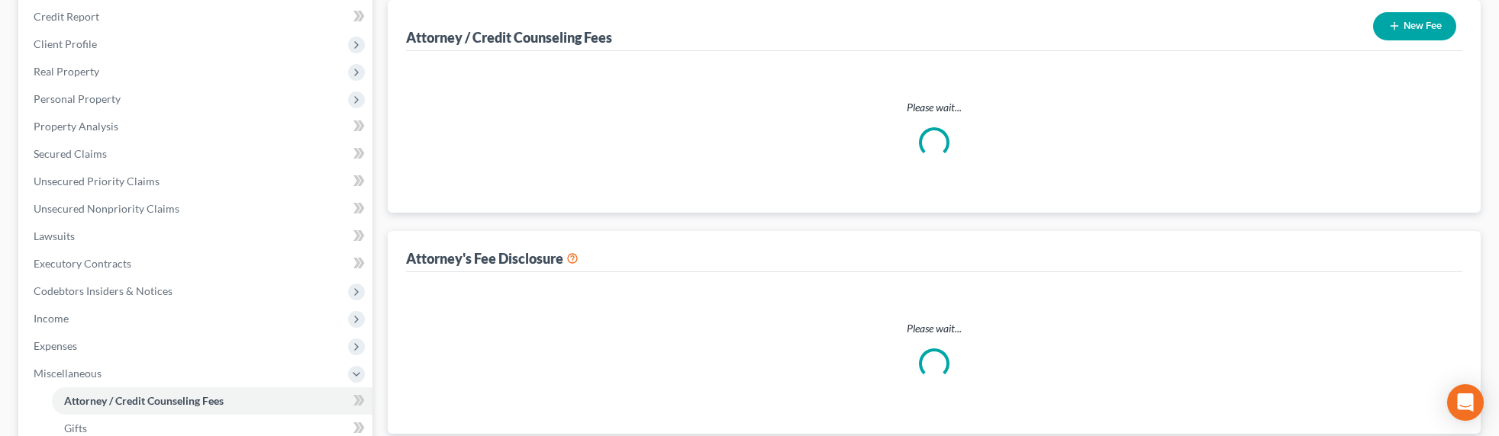
select select "0"
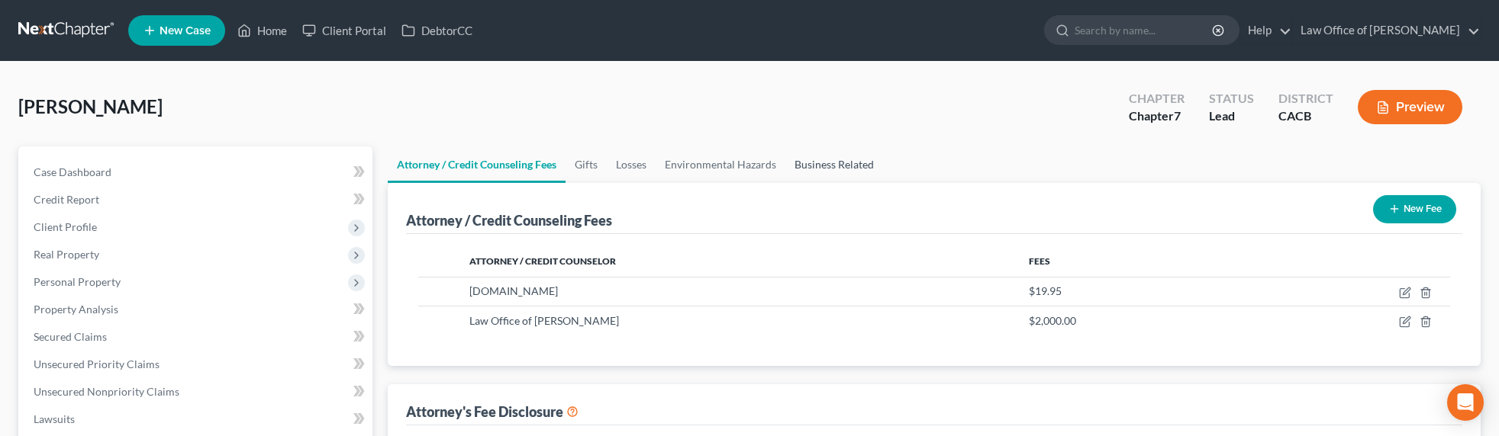
click at [856, 163] on link "Business Related" at bounding box center [834, 165] width 98 height 37
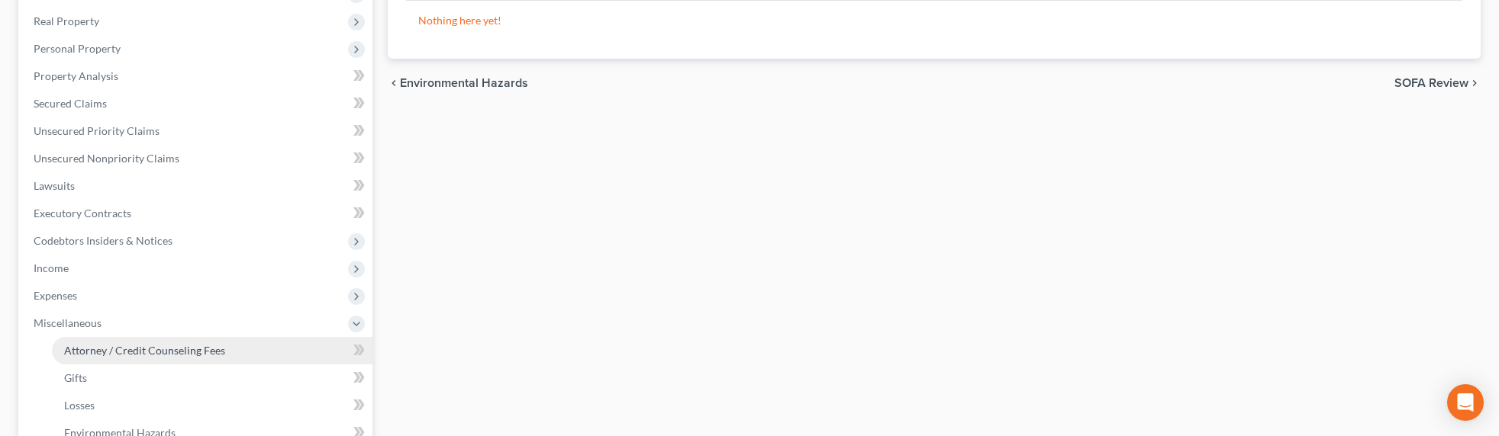
scroll to position [327, 0]
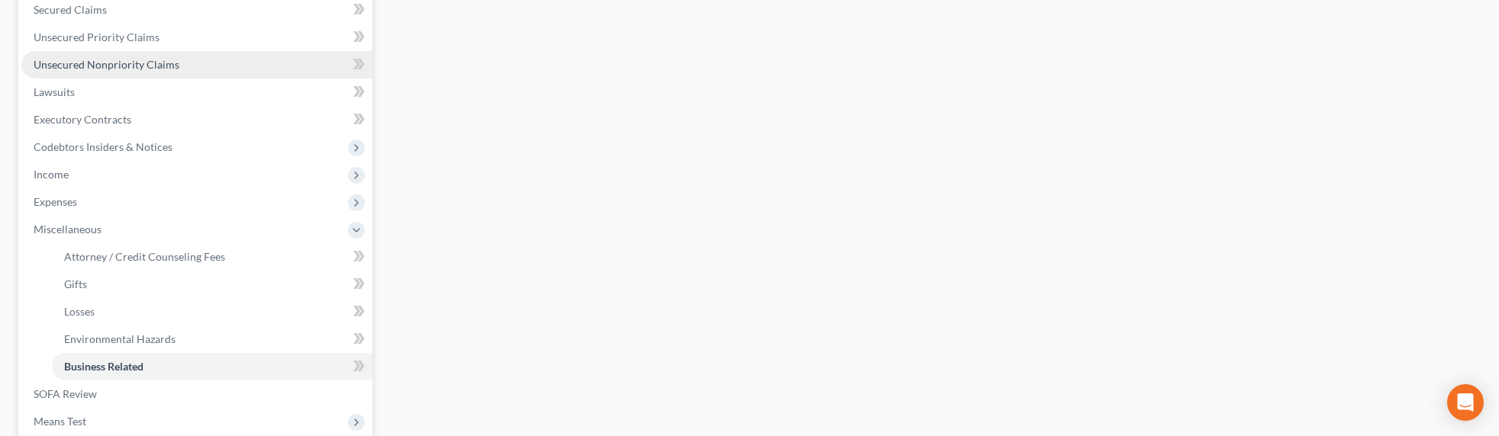
click at [123, 68] on span "Unsecured Nonpriority Claims" at bounding box center [107, 64] width 146 height 13
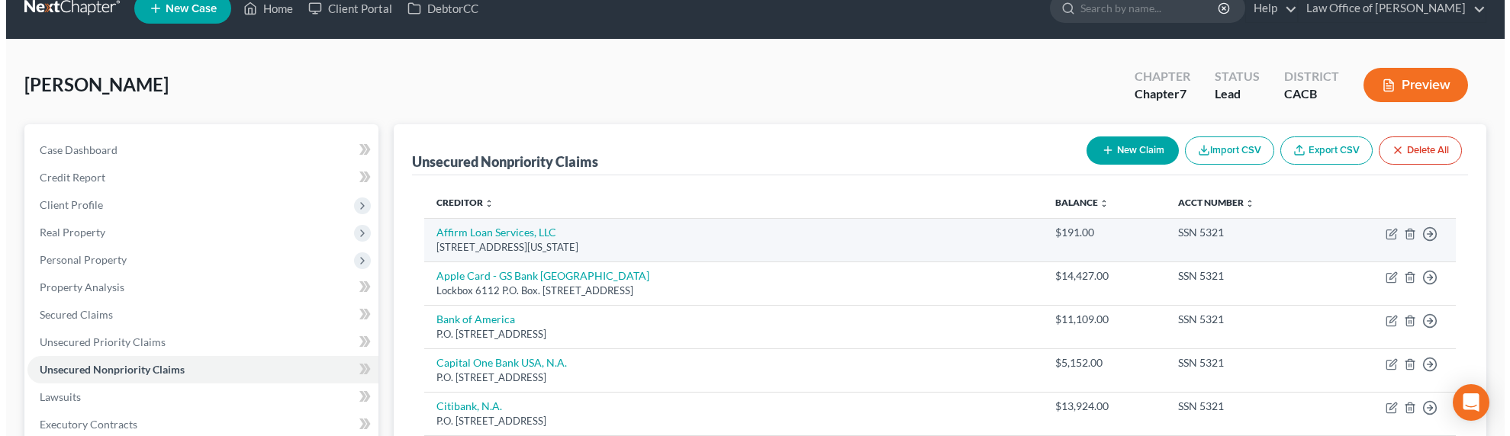
scroll to position [34, 0]
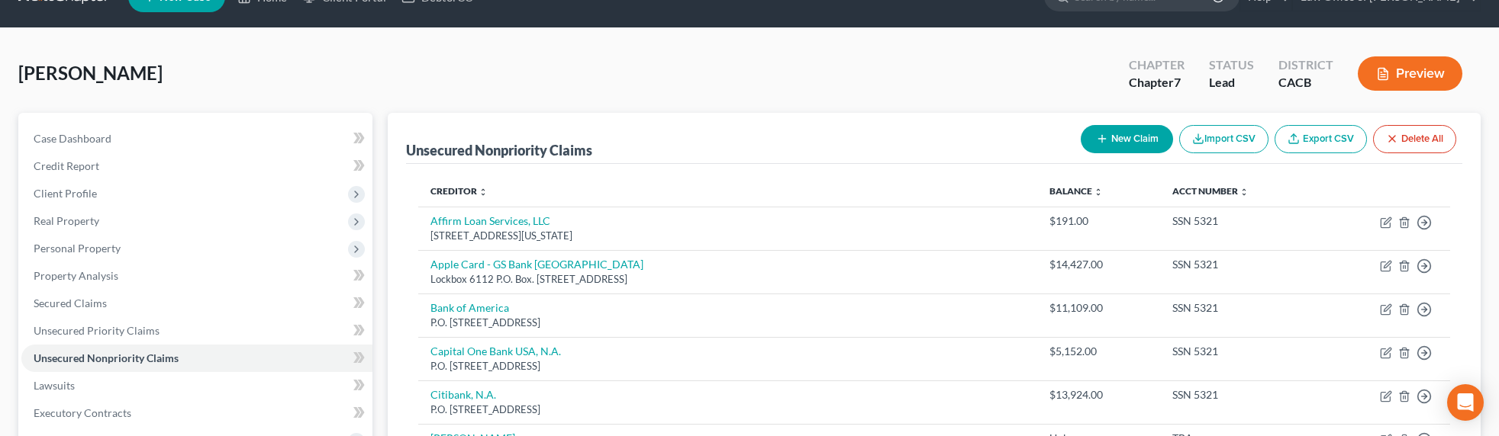
click at [1129, 134] on button "New Claim" at bounding box center [1126, 139] width 92 height 28
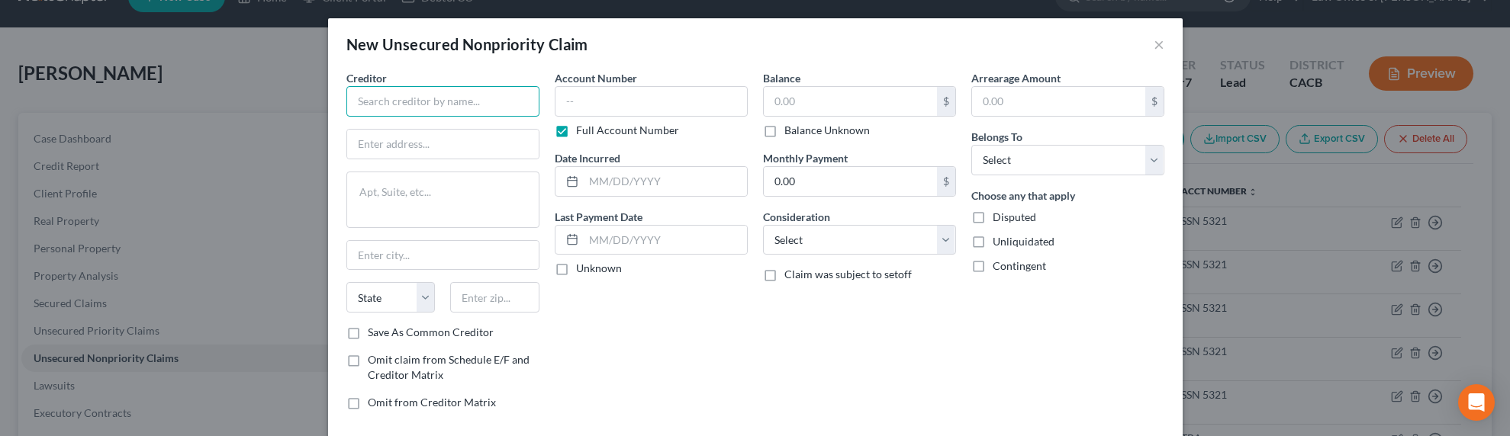
click at [375, 101] on input "text" at bounding box center [442, 101] width 193 height 31
type input "Hertz Corporation"
type input "Attn: Officer, Agent or Manager"
paste textarea "Hertz Corporation is located at 8501 Williams Road, Estero, FL 33928-3325"
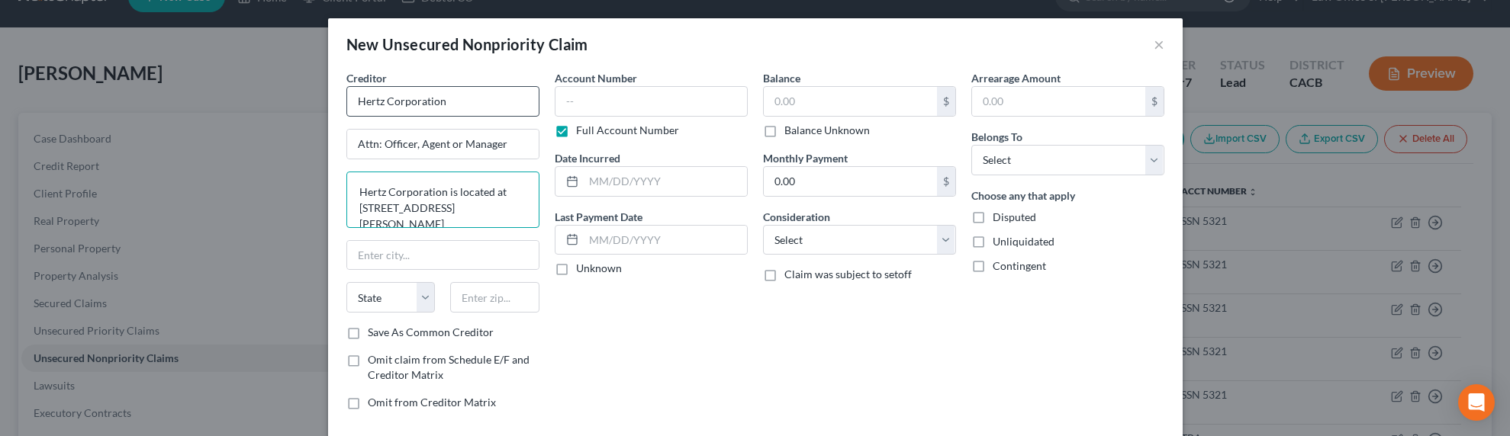
scroll to position [3, 0]
type textarea "Hertz Corporation is located at 8501 Williams Road, Estero, FL 33928-3325"
type input "3"
type input "33928"
type input "Estero"
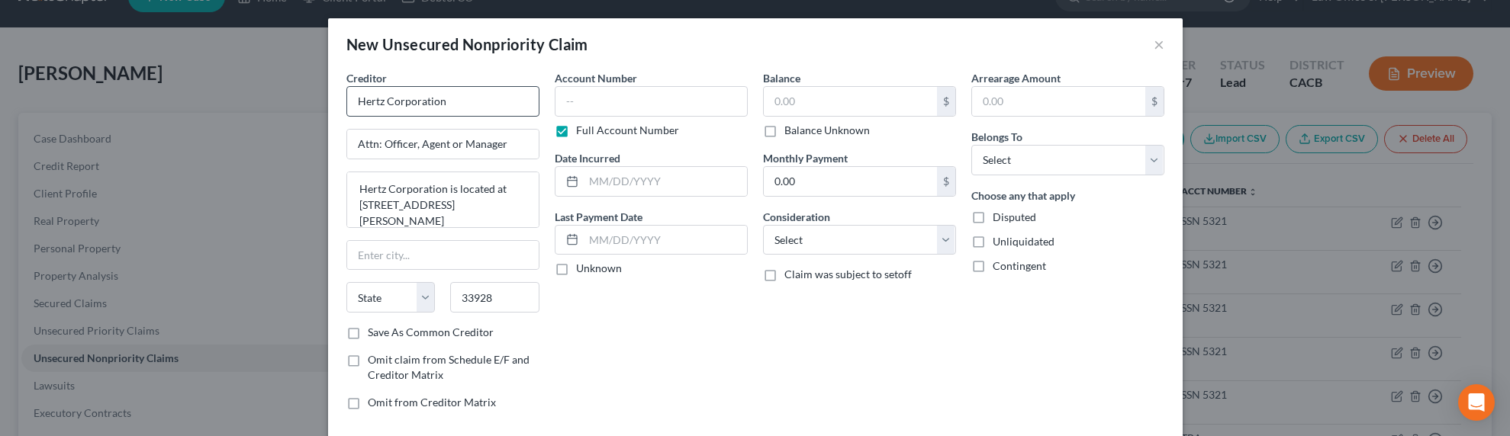
select select "9"
drag, startPoint x: 441, startPoint y: 213, endPoint x: 330, endPoint y: 218, distance: 111.5
click at [330, 218] on div "Creditor * Hertz Corporation Attn: Officer, Agent or Manager Hertz Corporation …" at bounding box center [755, 260] width 855 height 380
drag, startPoint x: 514, startPoint y: 211, endPoint x: 443, endPoint y: 211, distance: 70.2
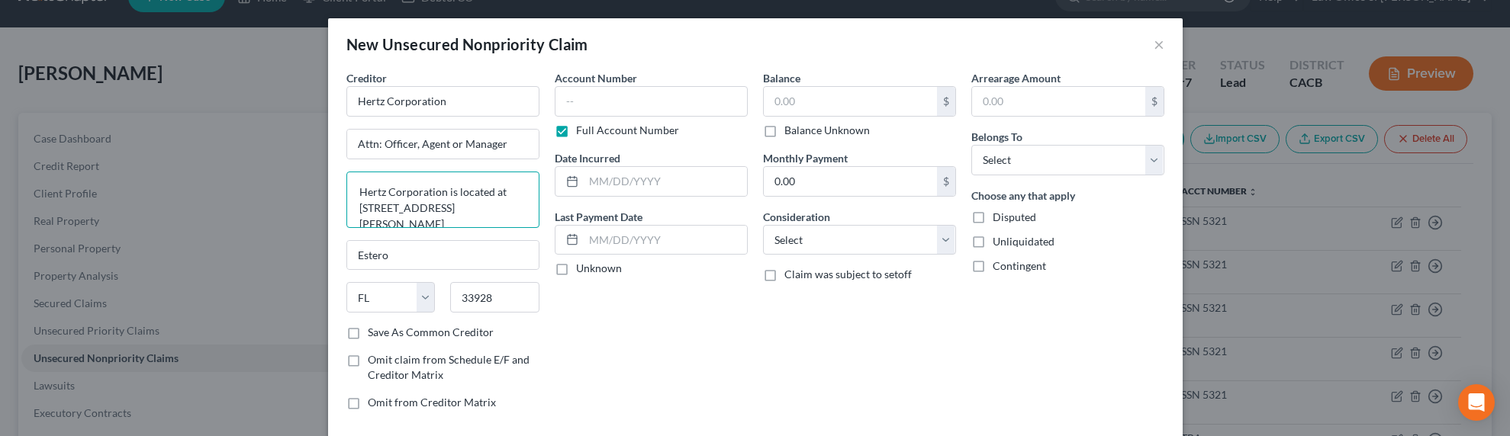
click at [443, 211] on textarea "Hertz Corporation is located at 8501 Williams Road, Estero, FL" at bounding box center [442, 200] width 193 height 56
drag, startPoint x: 511, startPoint y: 193, endPoint x: 323, endPoint y: 188, distance: 188.5
click at [328, 188] on div "Creditor * Hertz Corporation Attn: Officer, Agent or Manager Hertz Corporation …" at bounding box center [755, 260] width 855 height 380
type textarea "8501 Williams Road"
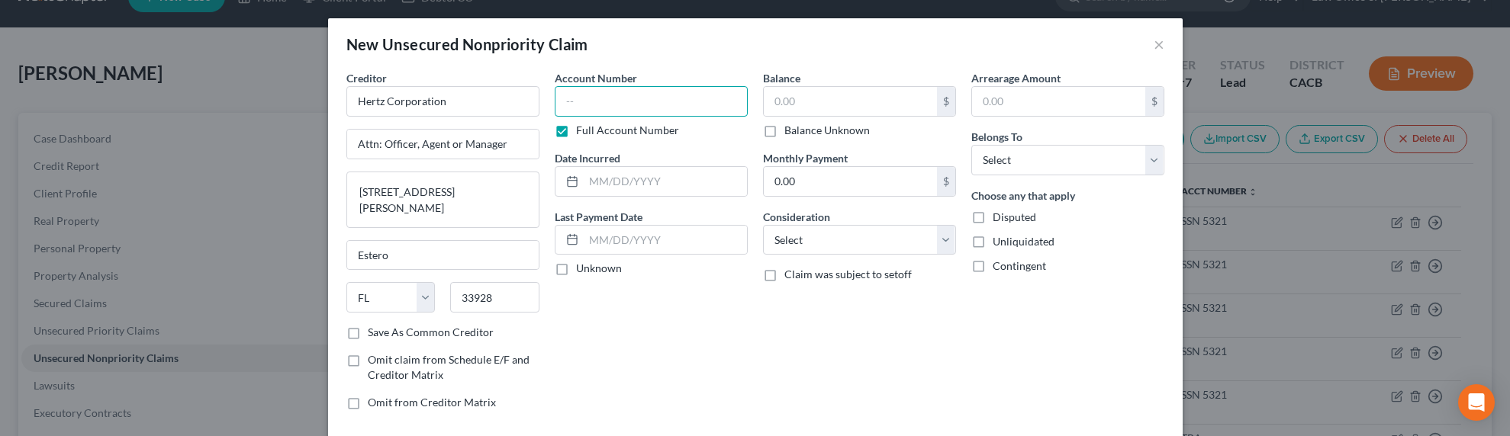
click at [597, 99] on input "text" at bounding box center [651, 101] width 193 height 31
type input "TBA"
type input "2024"
click at [803, 114] on div "$ Balance Unknown" at bounding box center [859, 112] width 193 height 52
click at [806, 114] on input "text" at bounding box center [850, 101] width 173 height 29
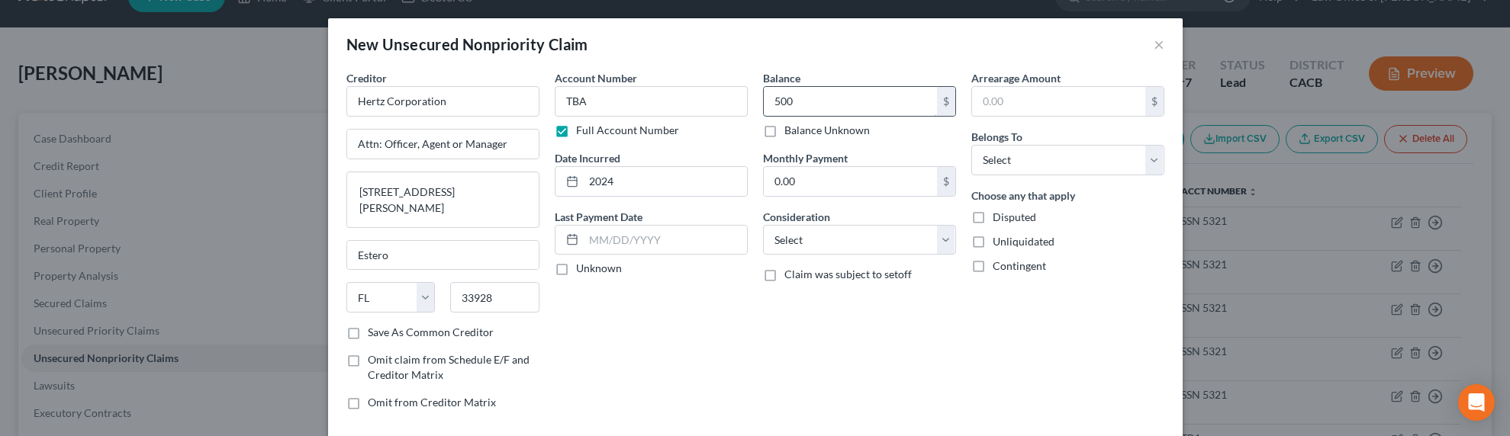
type input "500"
click at [828, 238] on select "Select Cable / Satellite Services Collection Agency Credit Card Debt Debt Couns…" at bounding box center [859, 240] width 193 height 31
select select "14"
click at [763, 225] on select "Select Cable / Satellite Services Collection Agency Credit Card Debt Debt Couns…" at bounding box center [859, 240] width 193 height 31
click at [821, 304] on input "text" at bounding box center [860, 298] width 192 height 29
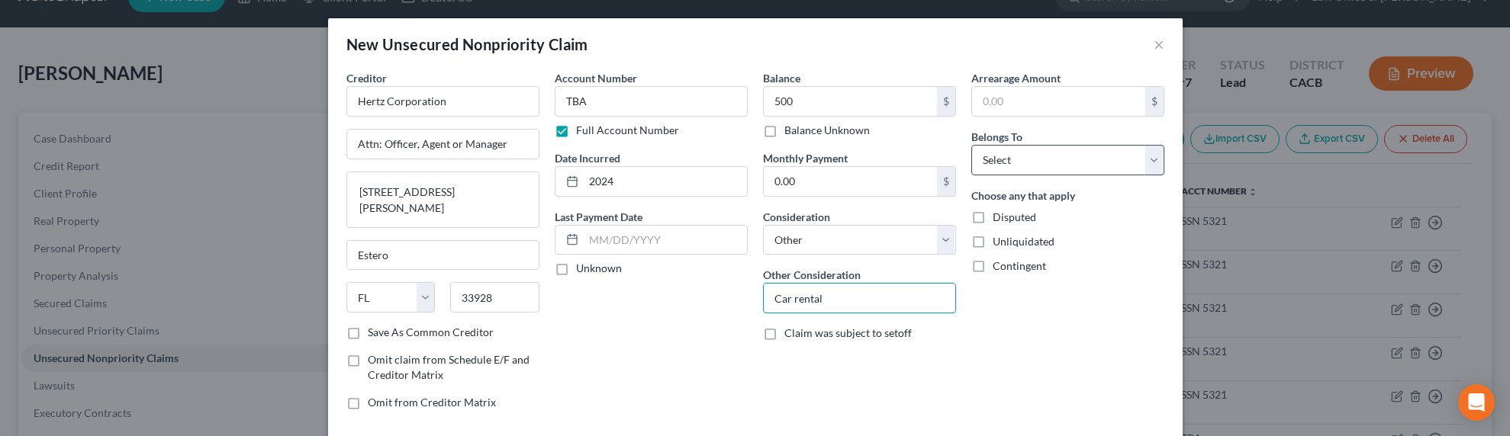
type input "Car rental"
click at [1030, 161] on select "Select Debtor 1 Only Debtor 2 Only Debtor 1 And Debtor 2 Only At Least One Of T…" at bounding box center [1067, 160] width 193 height 31
select select "0"
click at [971, 145] on select "Select Debtor 1 Only Debtor 2 Only Debtor 1 And Debtor 2 Only At Least One Of T…" at bounding box center [1067, 160] width 193 height 31
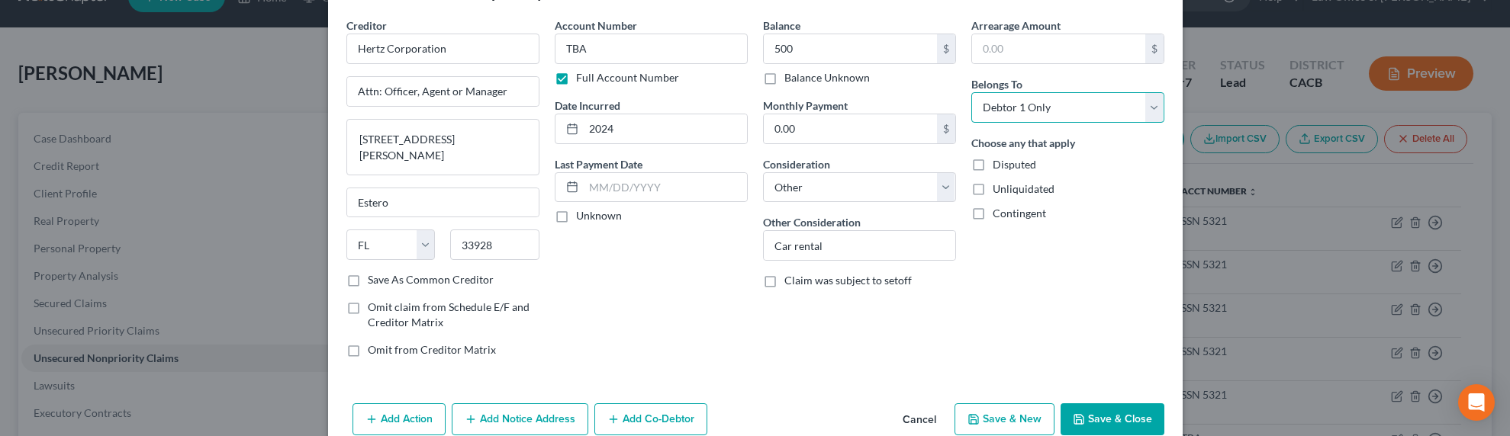
scroll to position [82, 0]
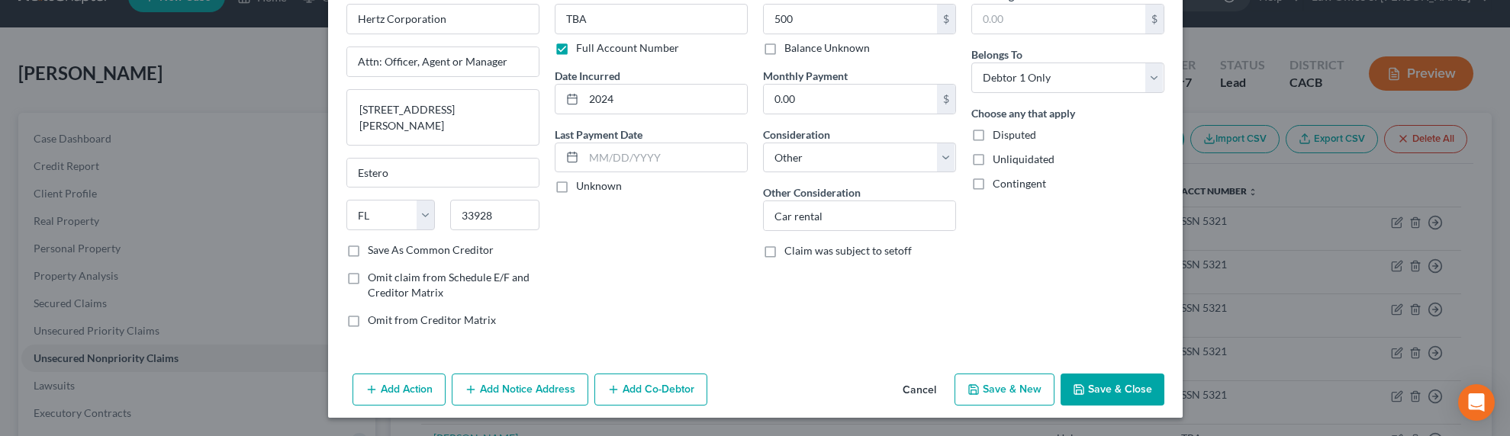
click at [497, 388] on button "Add Notice Address" at bounding box center [520, 390] width 137 height 32
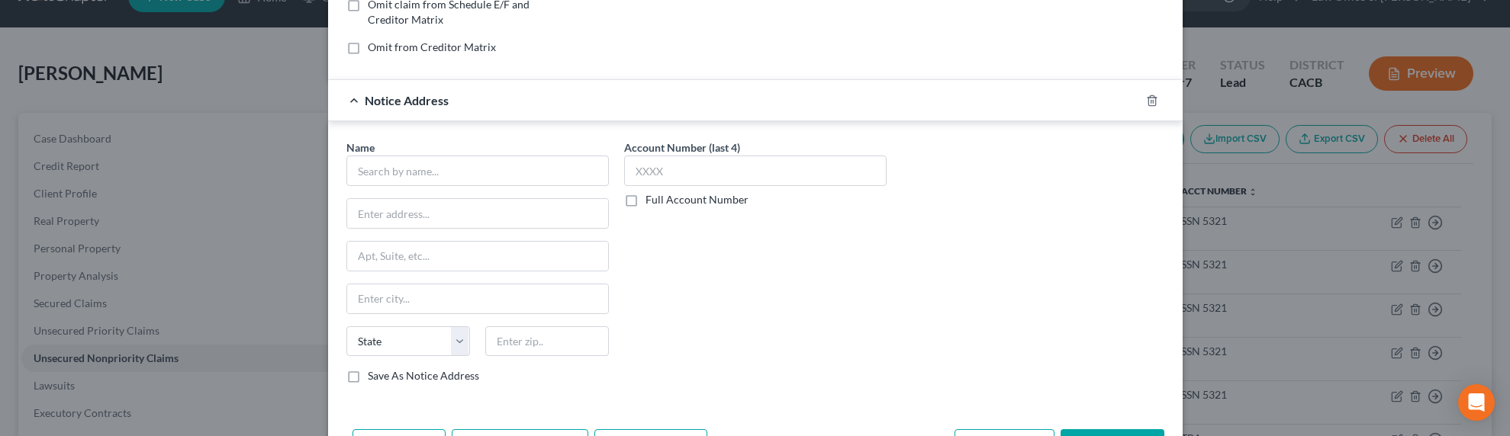
scroll to position [411, 0]
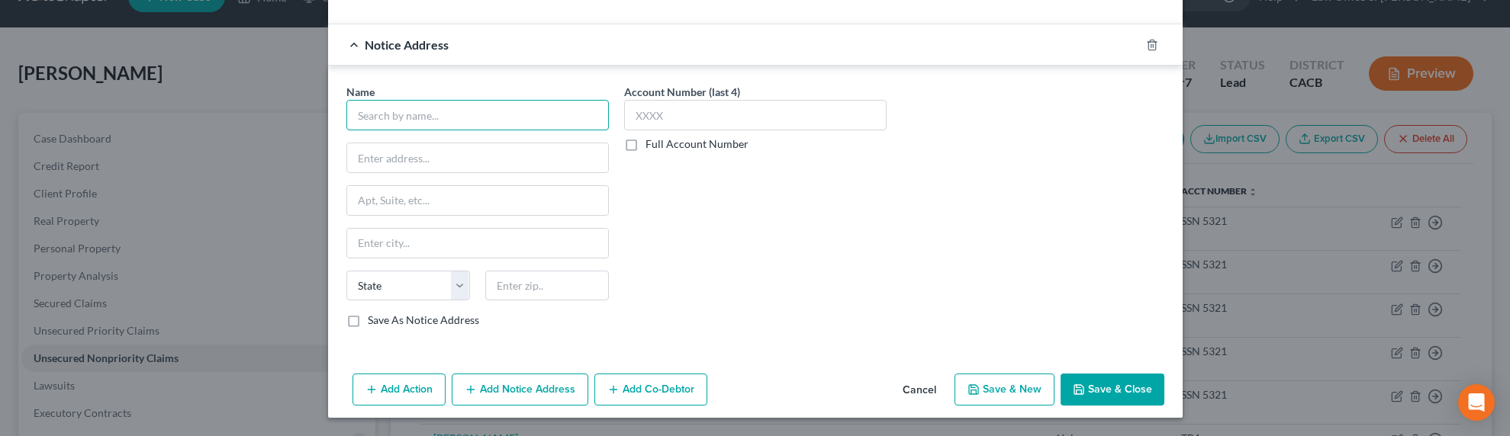
click at [426, 125] on input "text" at bounding box center [477, 115] width 262 height 31
type input "Hertz Corp."
type input "Attn: Agent, Officer or CEO"
paste input "5733 Arbor Vitae St Ste 100 Los Angeles, CA, 90045-4725"
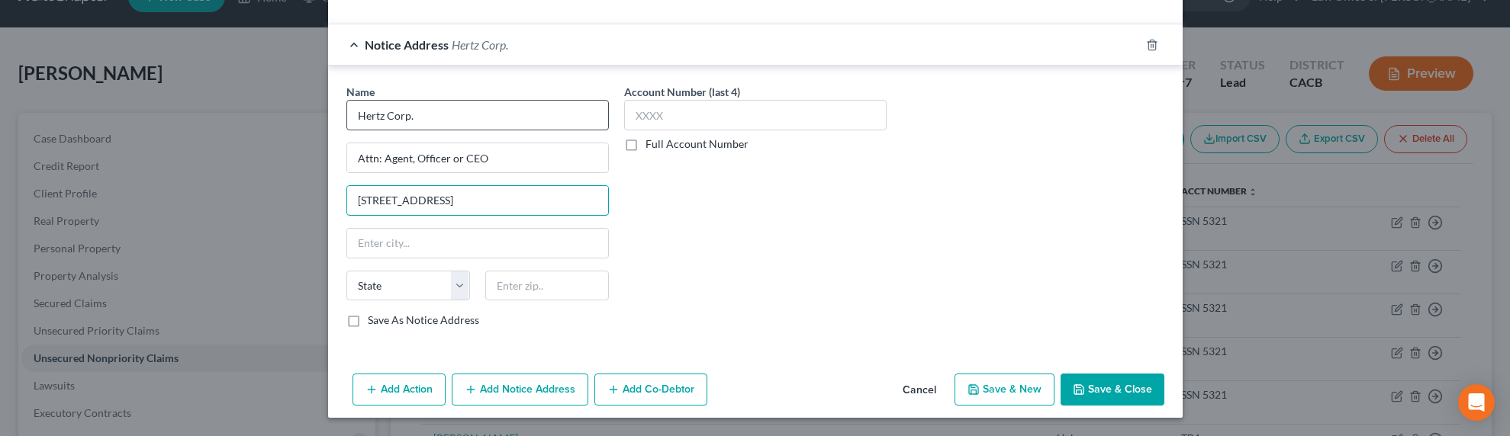
type input "5733 Arbor Vitae St Ste 100 Los Angeles, CA, 90045-4725"
type input "90045"
type input "Los Angeles"
select select "4"
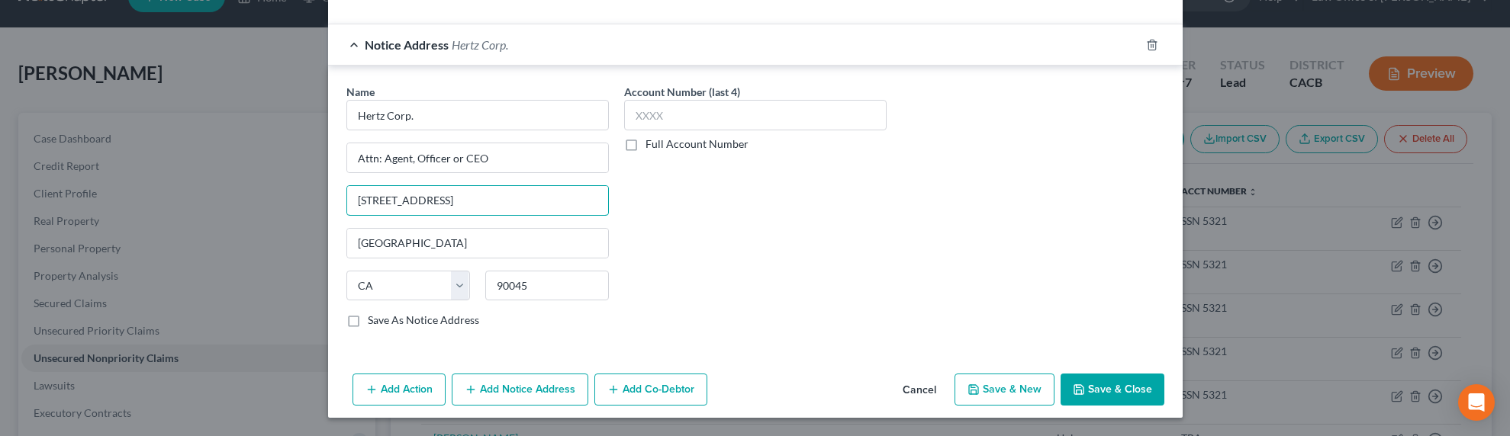
scroll to position [0, 31]
drag, startPoint x: 496, startPoint y: 201, endPoint x: 653, endPoint y: 195, distance: 157.3
click at [653, 195] on div "Name * Hertz Corp. Attn: Agent, Officer or CEO 5733 Arbor Vitae St Ste 100 Los …" at bounding box center [755, 212] width 833 height 256
type input "5733 Arbor Vitae St Ste 100"
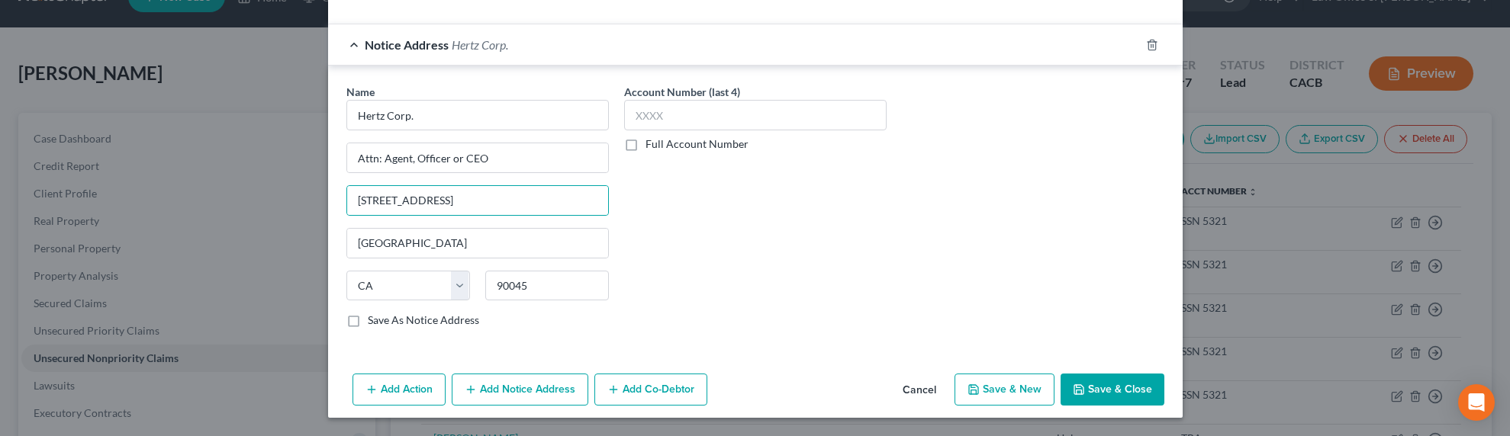
click at [653, 144] on label "Full Account Number" at bounding box center [697, 144] width 103 height 15
click at [653, 144] on input "Full Account Number" at bounding box center [657, 142] width 10 height 10
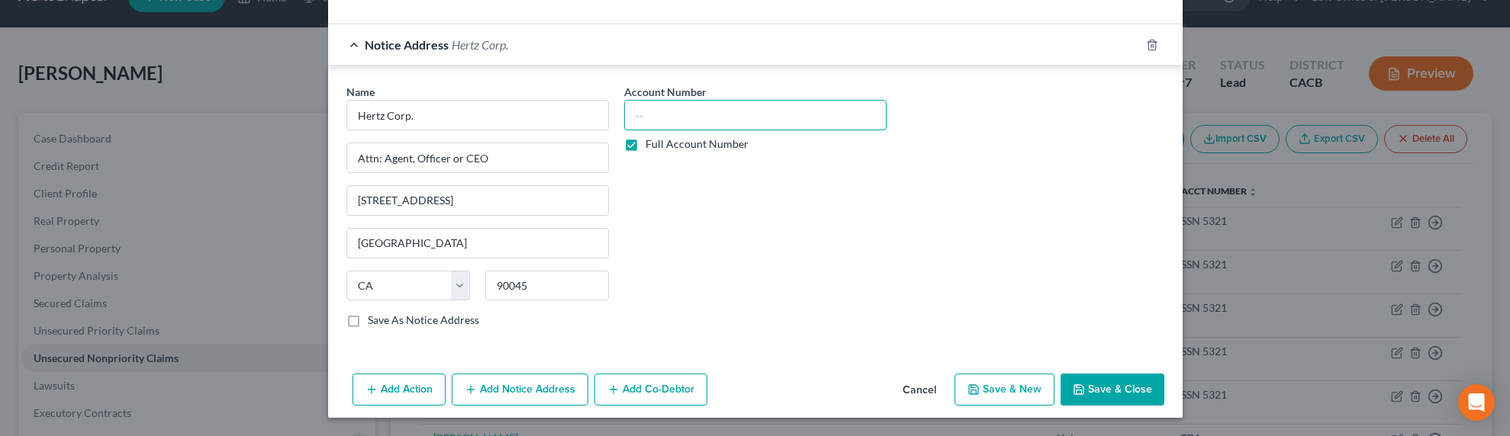
click at [660, 114] on input "text" at bounding box center [755, 115] width 262 height 31
type input "SSN 5321"
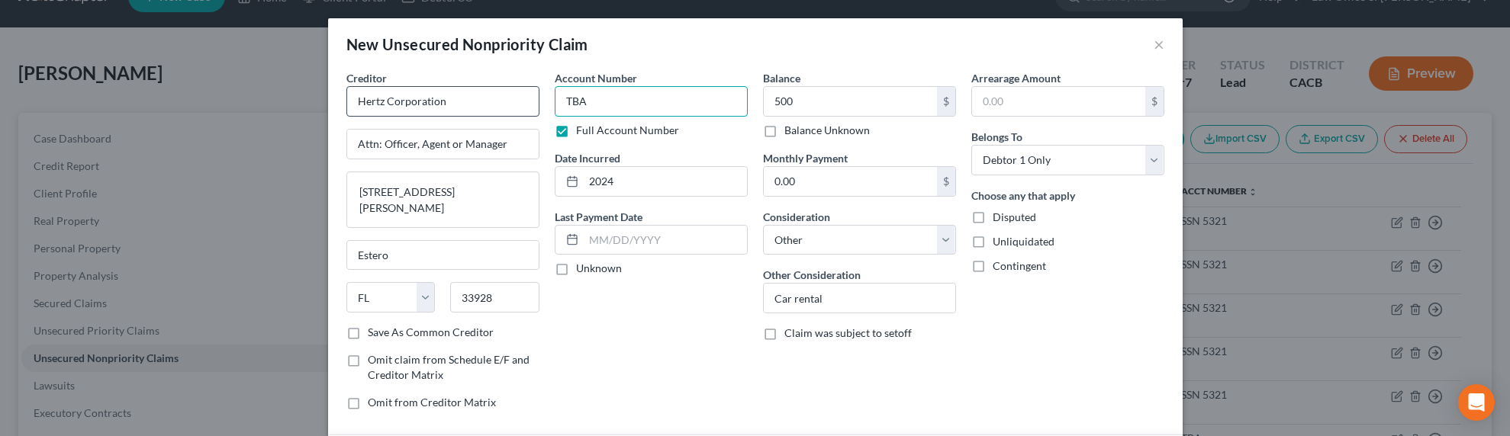
drag, startPoint x: 617, startPoint y: 108, endPoint x: 530, endPoint y: 90, distance: 88.9
click at [531, 90] on div "Creditor * Hertz Corporation Attn: Officer, Agent or Manager 8501 Williams Road…" at bounding box center [755, 246] width 833 height 353
type input "SSN 5321"
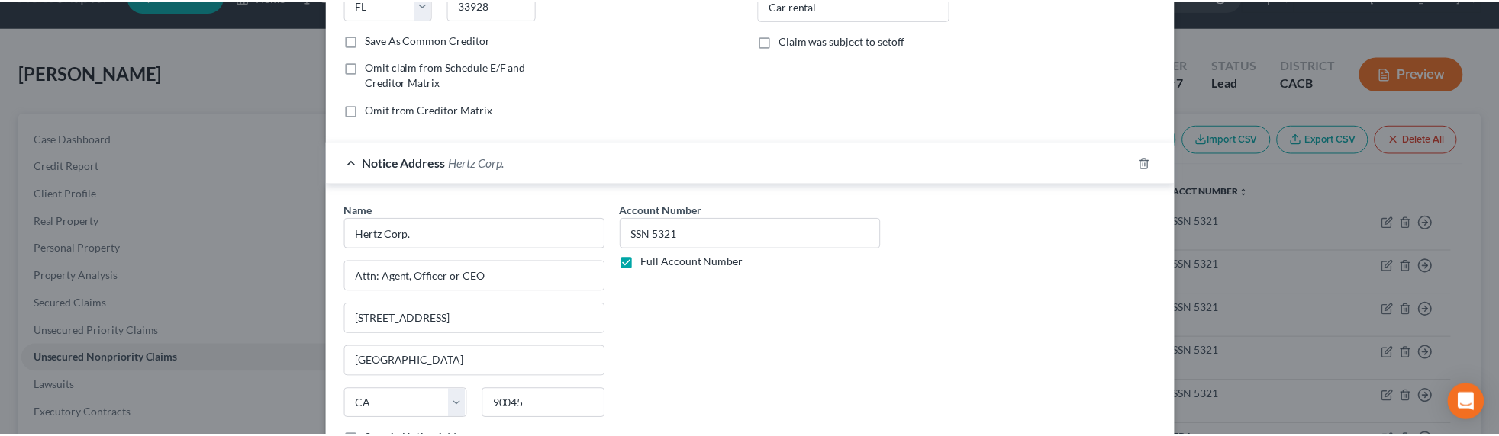
scroll to position [411, 0]
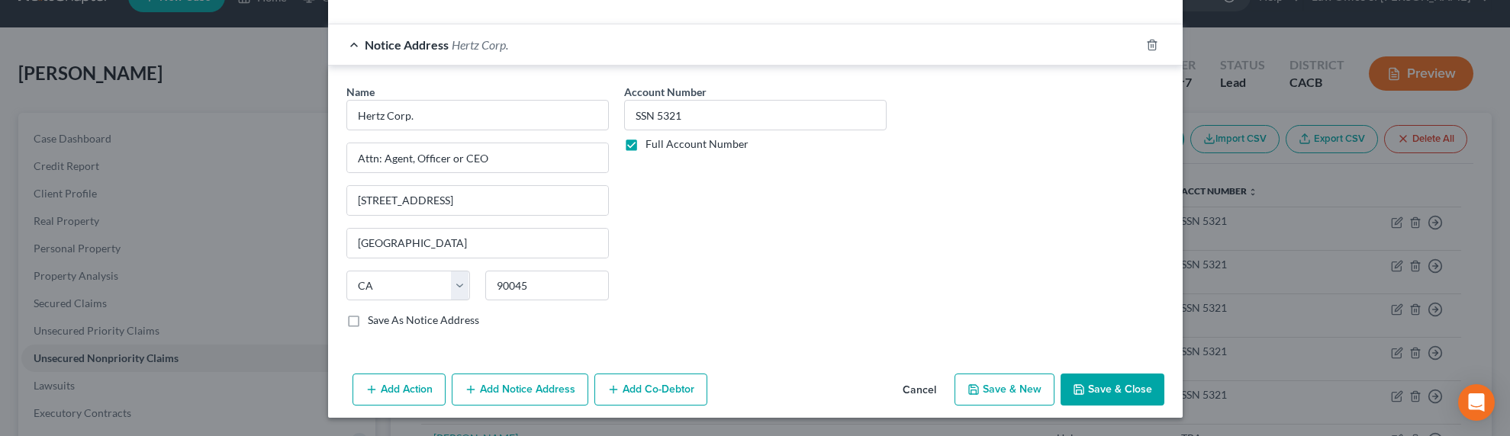
click at [1122, 383] on button "Save & Close" at bounding box center [1113, 390] width 104 height 32
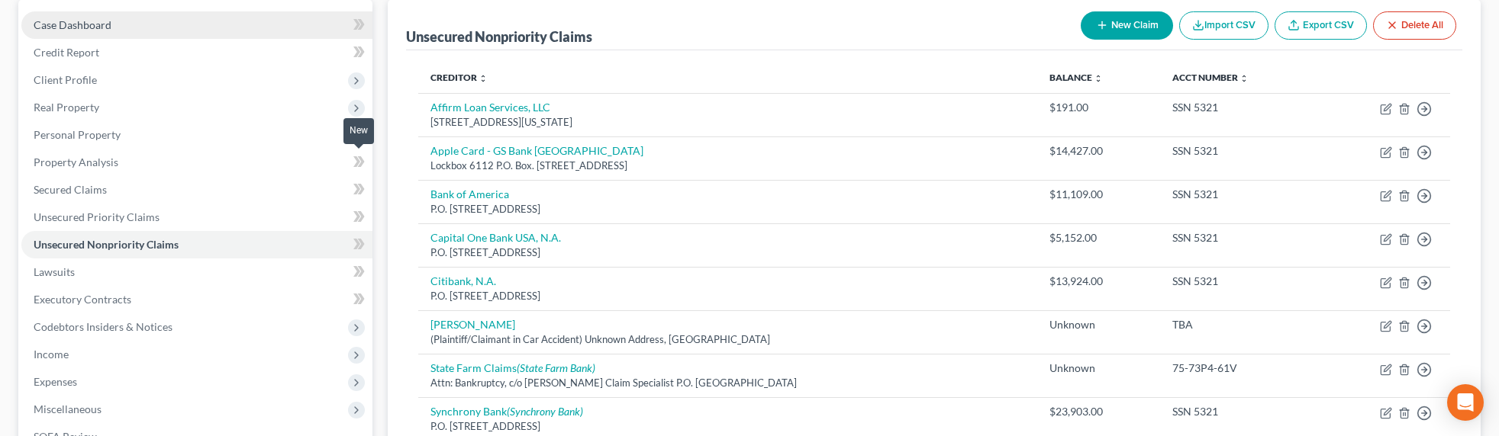
scroll to position [11, 0]
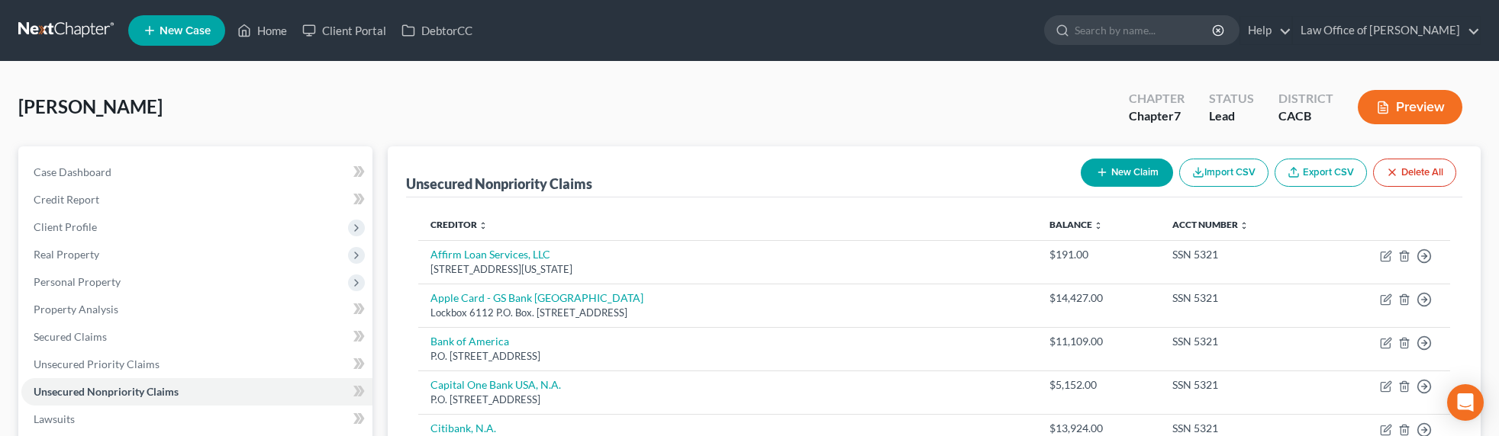
drag, startPoint x: 150, startPoint y: 105, endPoint x: 150, endPoint y: 138, distance: 33.6
click at [150, 105] on span "[PERSON_NAME]" at bounding box center [90, 106] width 144 height 22
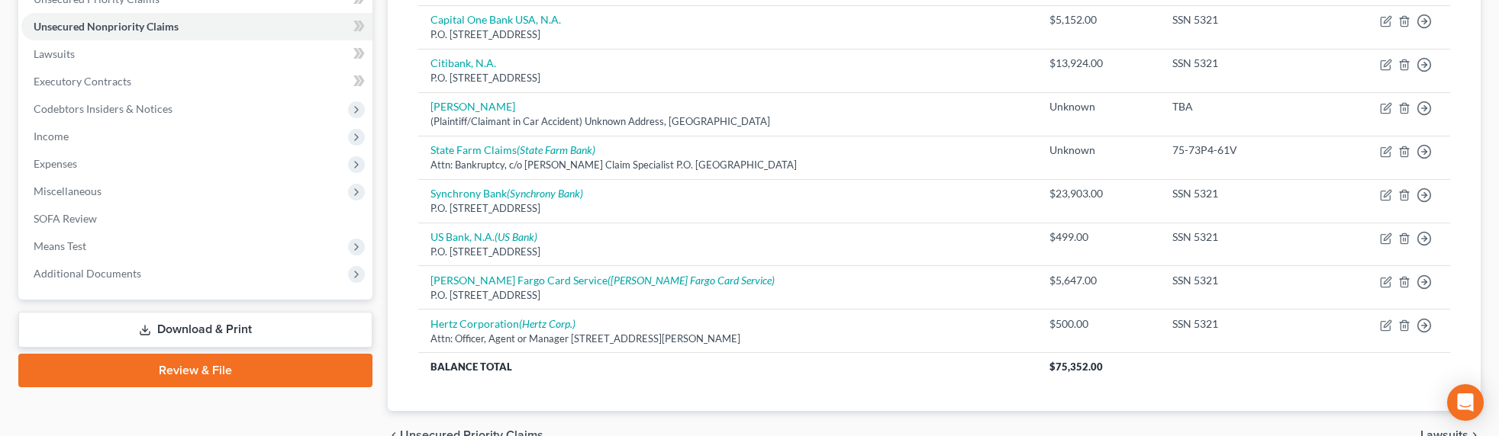
scroll to position [446, 0]
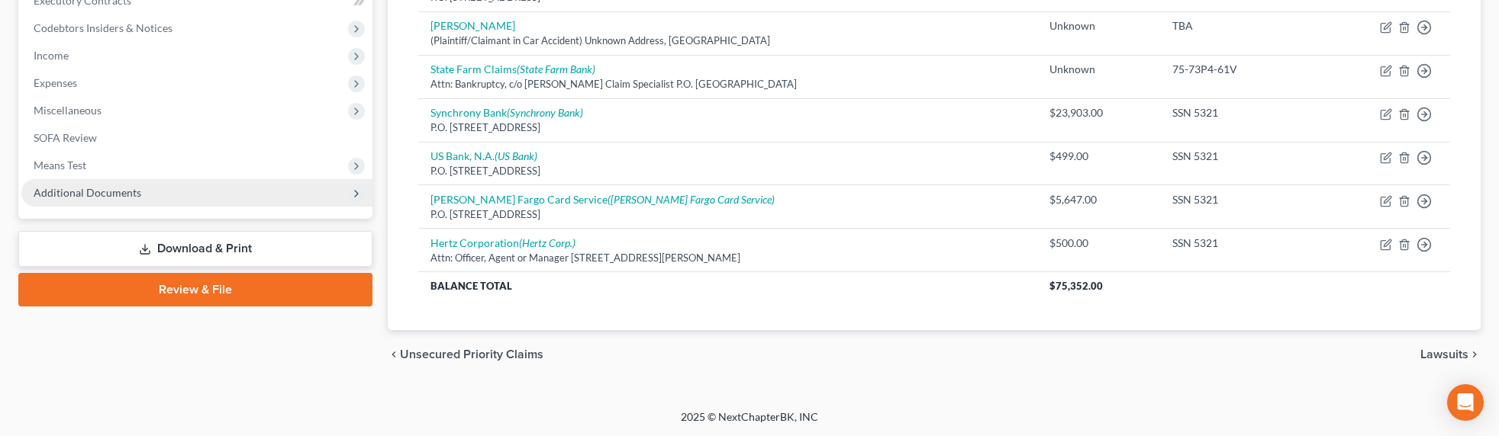
click at [76, 189] on span "Additional Documents" at bounding box center [88, 192] width 108 height 13
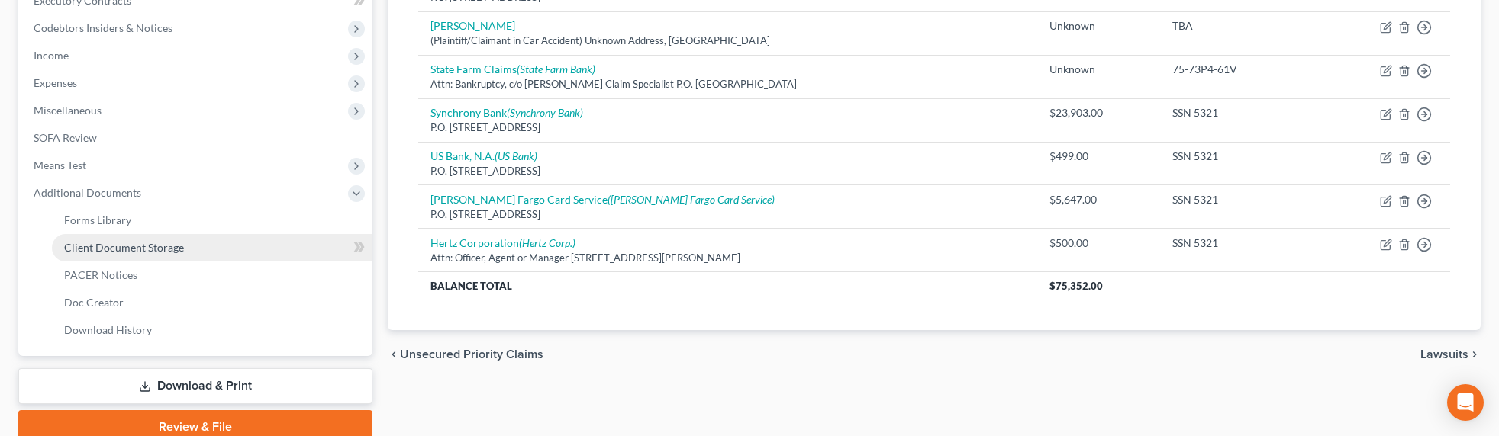
click at [94, 249] on span "Client Document Storage" at bounding box center [124, 247] width 120 height 13
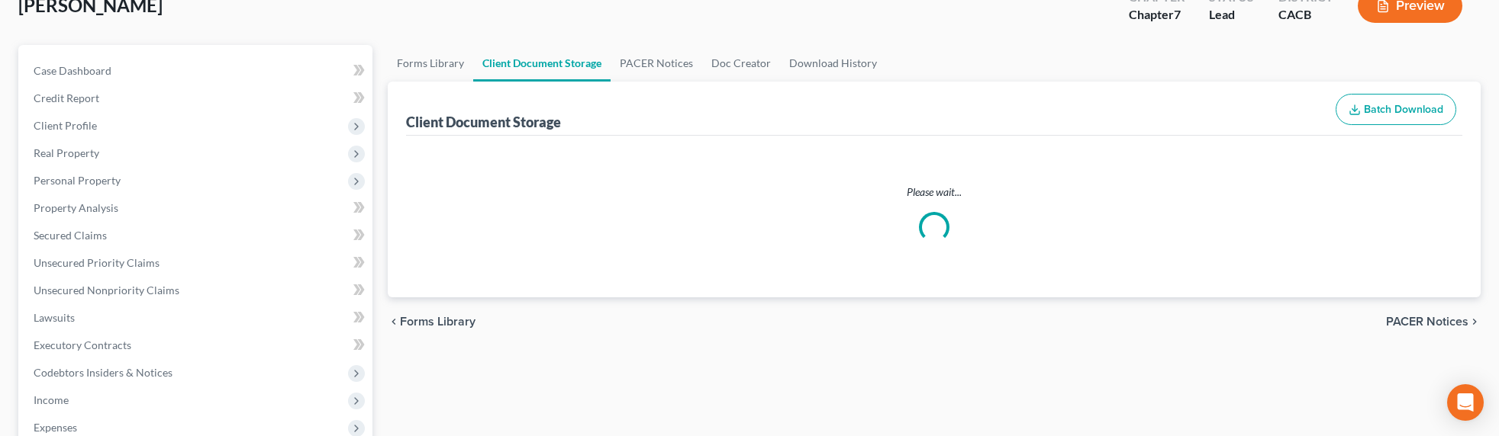
select select "10"
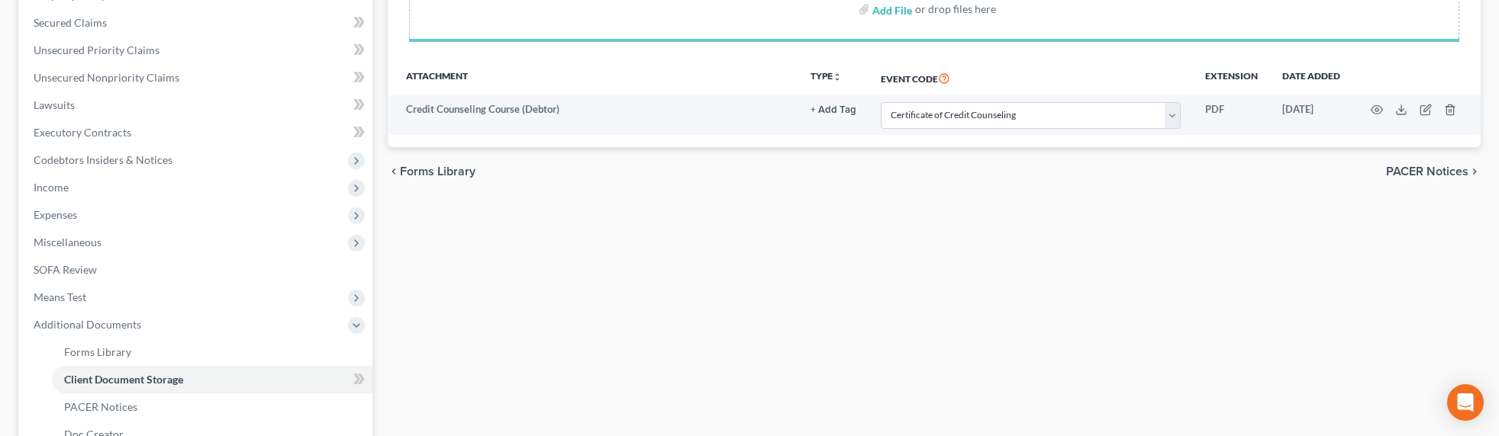
scroll to position [332, 0]
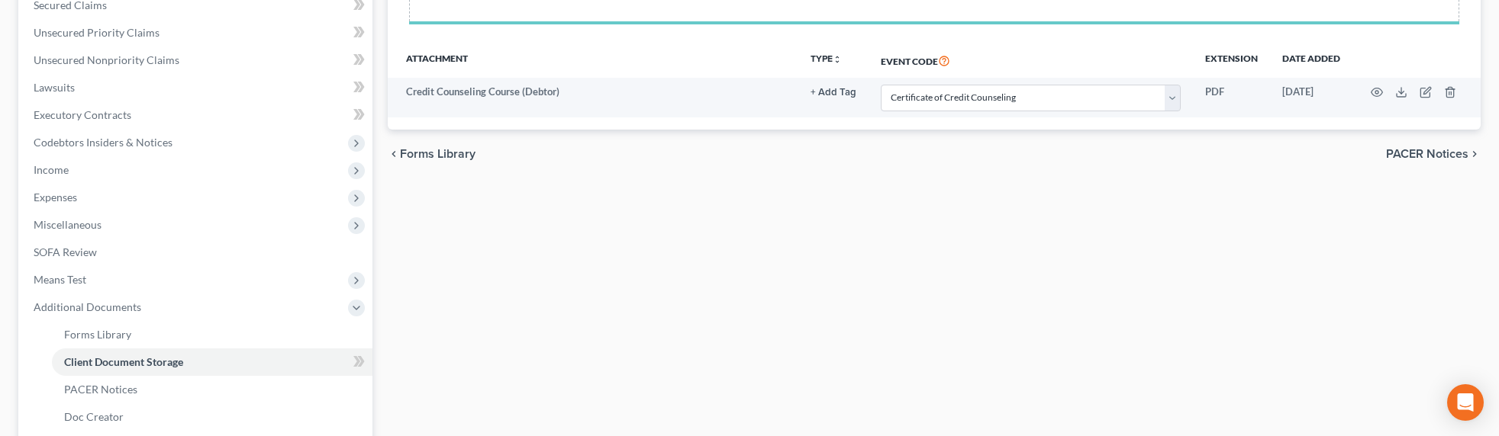
select select "10"
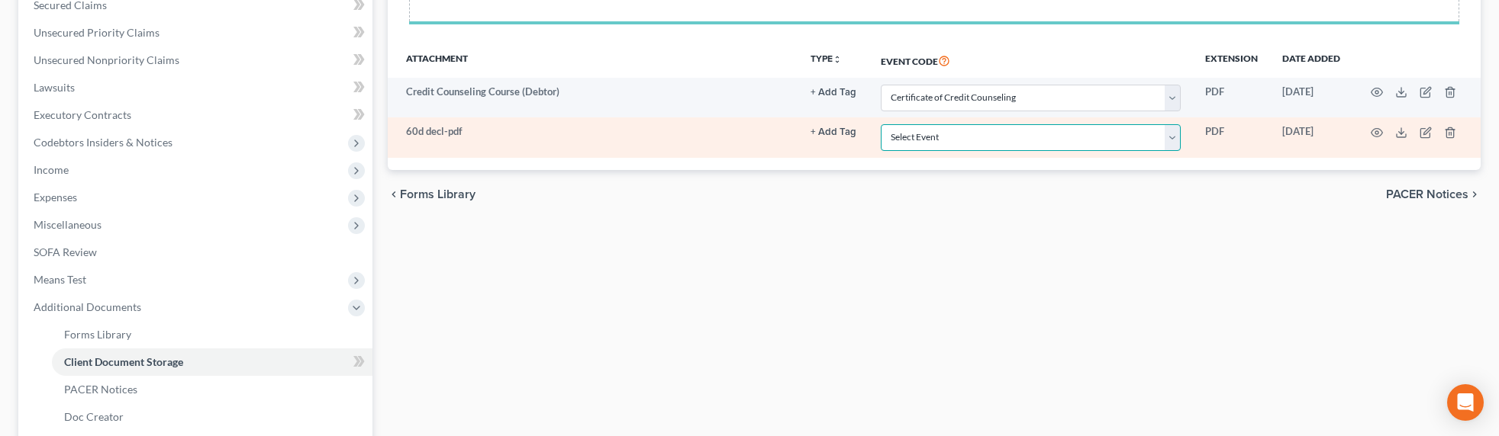
click at [920, 137] on select "Select Event Amended Chapter 11 Plan Amended Chapter 11 Small Business Plan Ame…" at bounding box center [1031, 137] width 300 height 27
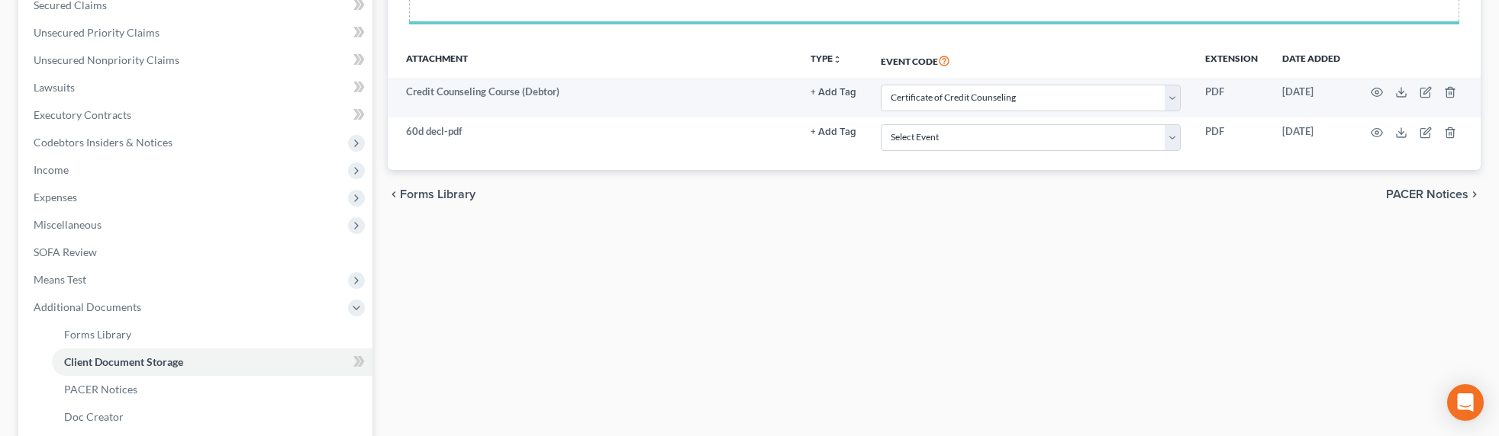
select select "10"
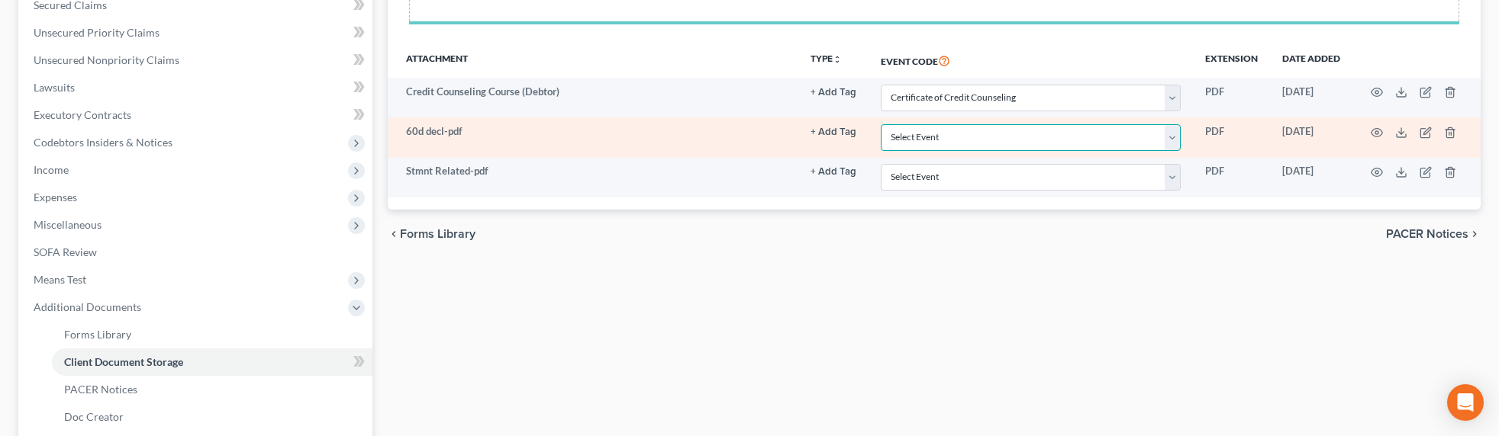
click at [937, 141] on select "Select Event Amended Chapter 11 Plan Amended Chapter 11 Small Business Plan Ame…" at bounding box center [1031, 137] width 300 height 27
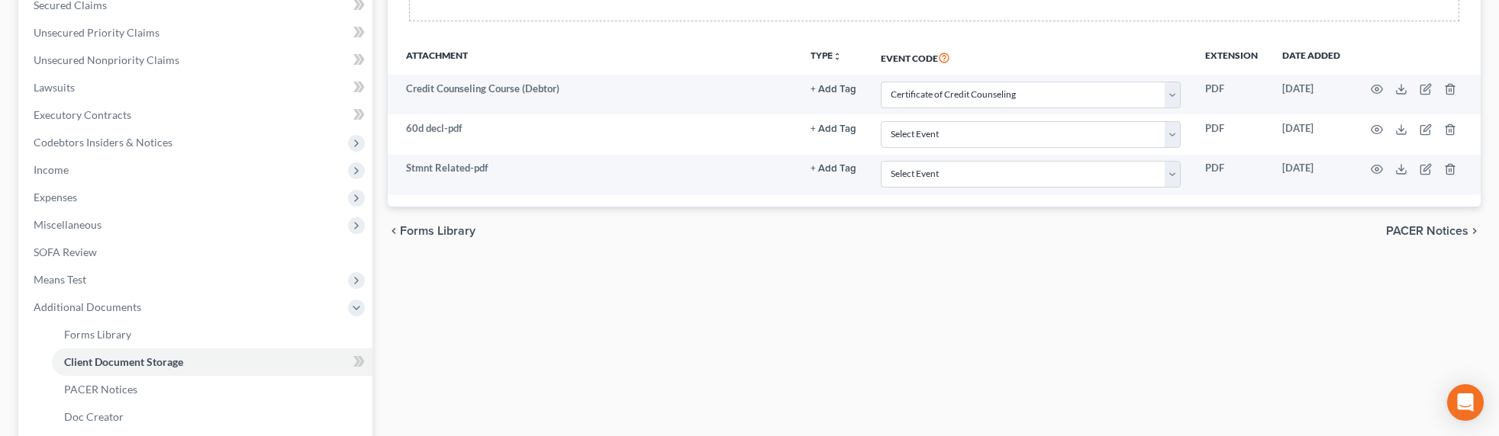
select select "10"
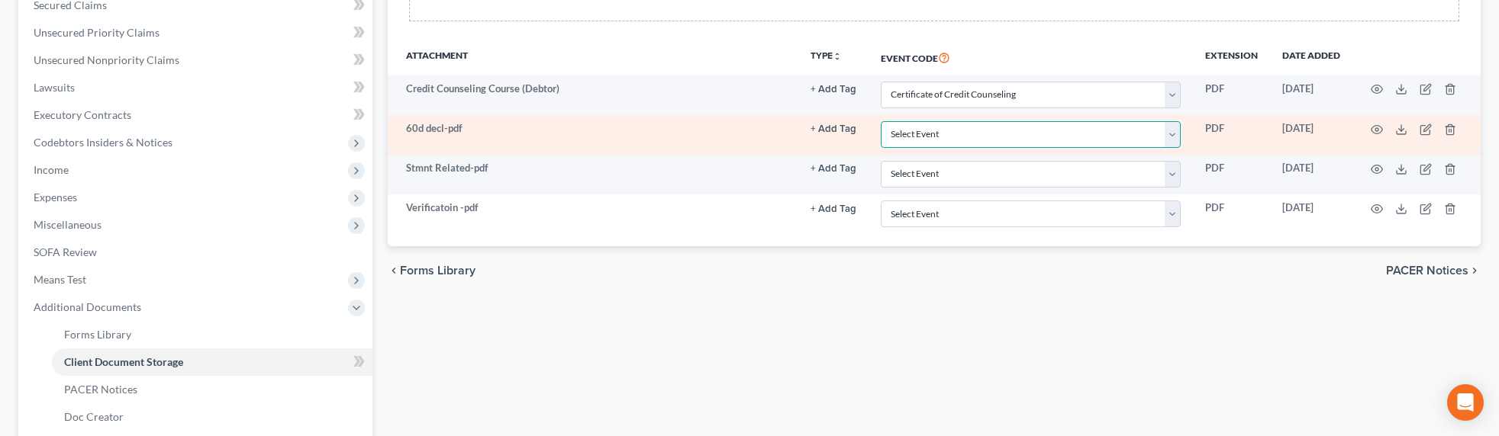
click at [915, 136] on select "Select Event Amended Chapter 11 Plan Amended Chapter 11 Small Business Plan Ame…" at bounding box center [1031, 134] width 300 height 27
select select "30"
click at [881, 121] on select "Select Event Amended Chapter 11 Plan Amended Chapter 11 Small Business Plan Ame…" at bounding box center [1031, 134] width 300 height 27
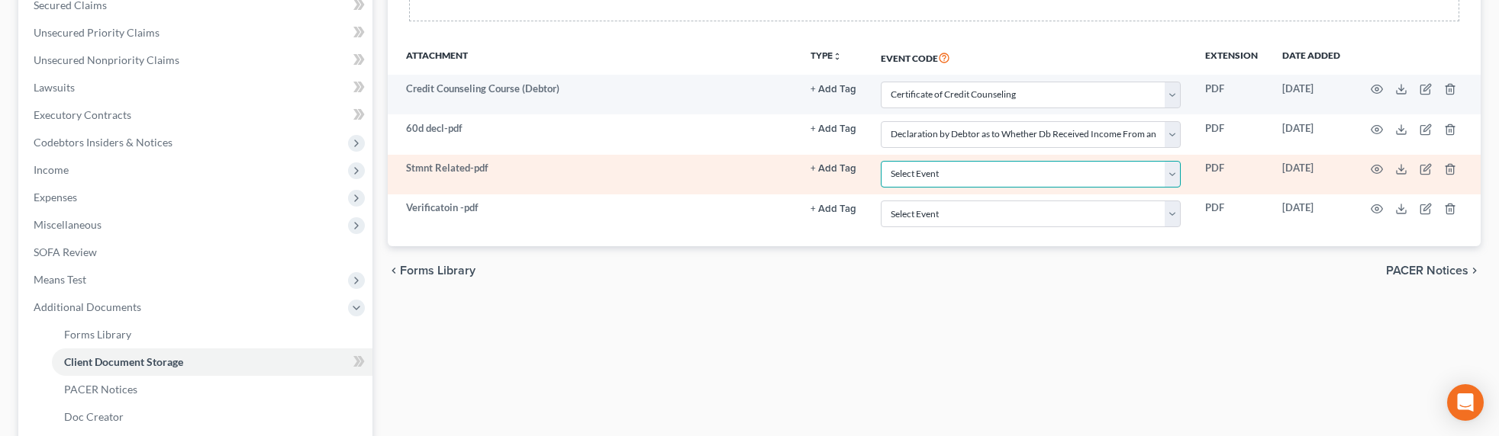
click at [924, 172] on select "Select Event Amended Chapter 11 Plan Amended Chapter 11 Small Business Plan Ame…" at bounding box center [1031, 174] width 300 height 27
select select "65"
click at [881, 161] on select "Select Event Amended Chapter 11 Plan Amended Chapter 11 Small Business Plan Ame…" at bounding box center [1031, 174] width 300 height 27
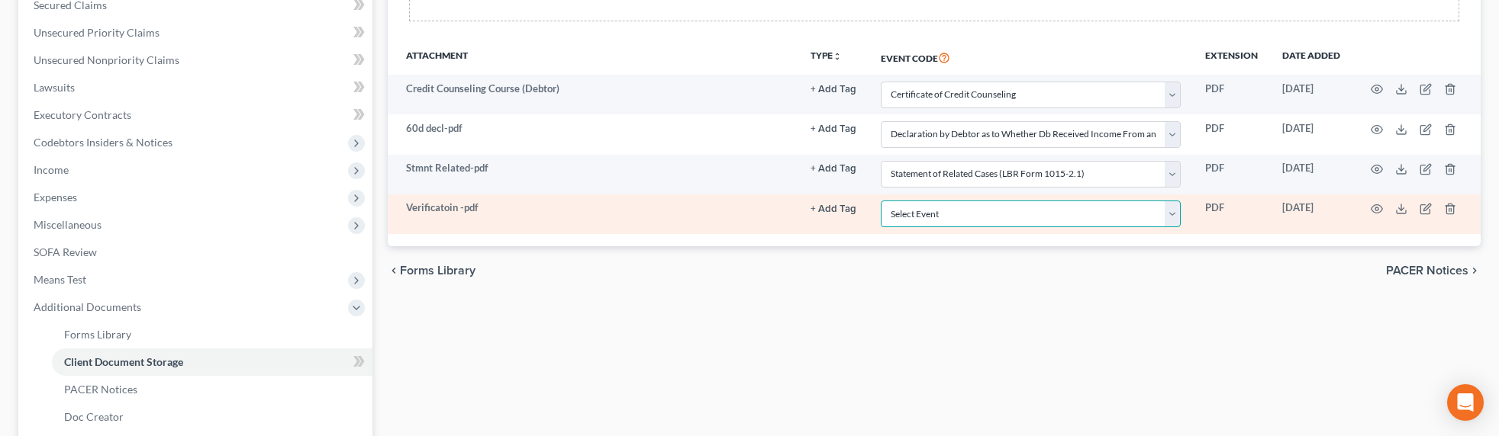
click at [915, 225] on select "Select Event Amended Chapter 11 Plan Amended Chapter 11 Small Business Plan Ame…" at bounding box center [1031, 214] width 300 height 27
select select "72"
click at [881, 201] on select "Select Event Amended Chapter 11 Plan Amended Chapter 11 Small Business Plan Ame…" at bounding box center [1031, 214] width 300 height 27
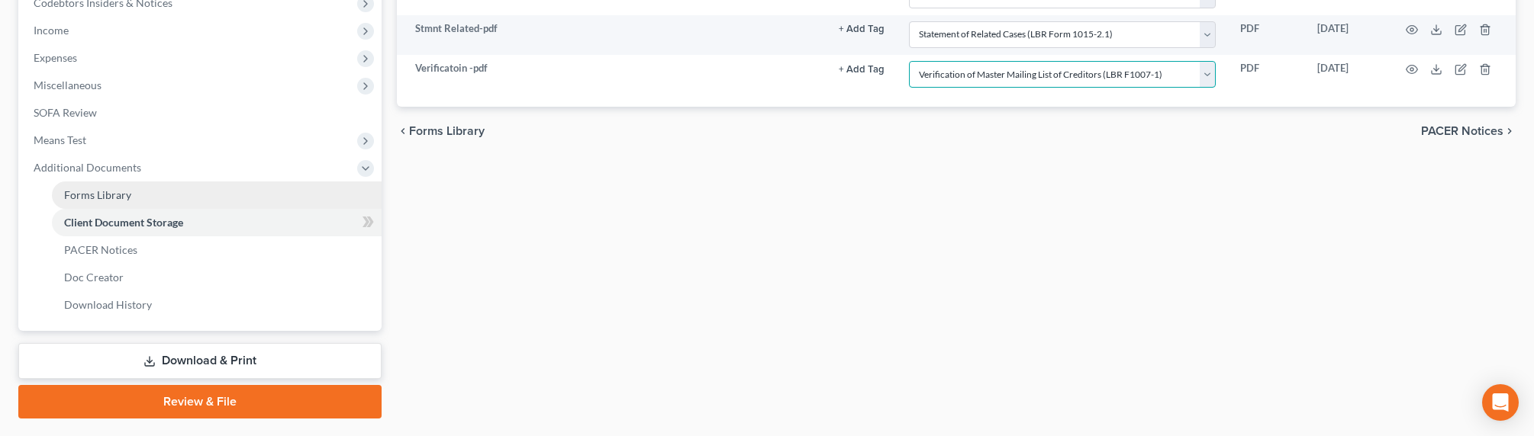
scroll to position [510, 0]
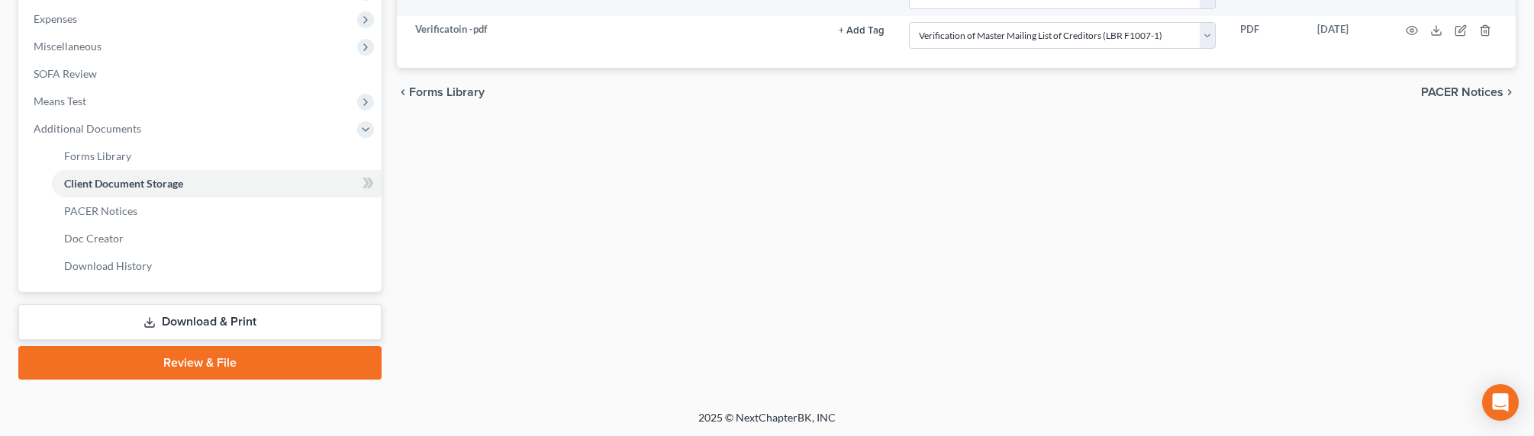
click at [182, 312] on link "Download & Print" at bounding box center [199, 322] width 363 height 36
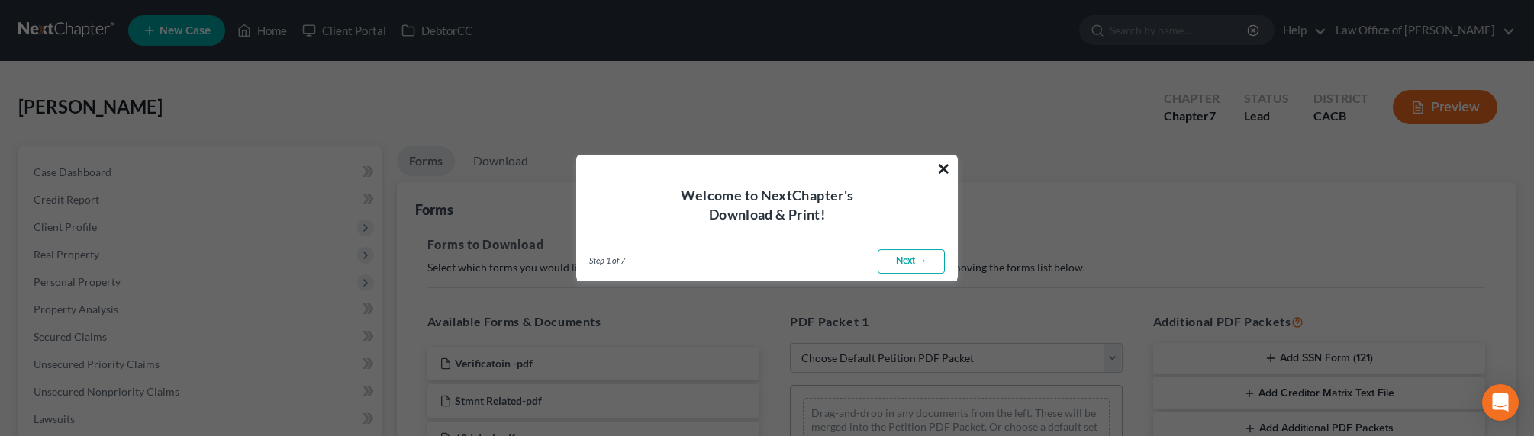
click at [946, 169] on button "×" at bounding box center [943, 168] width 14 height 24
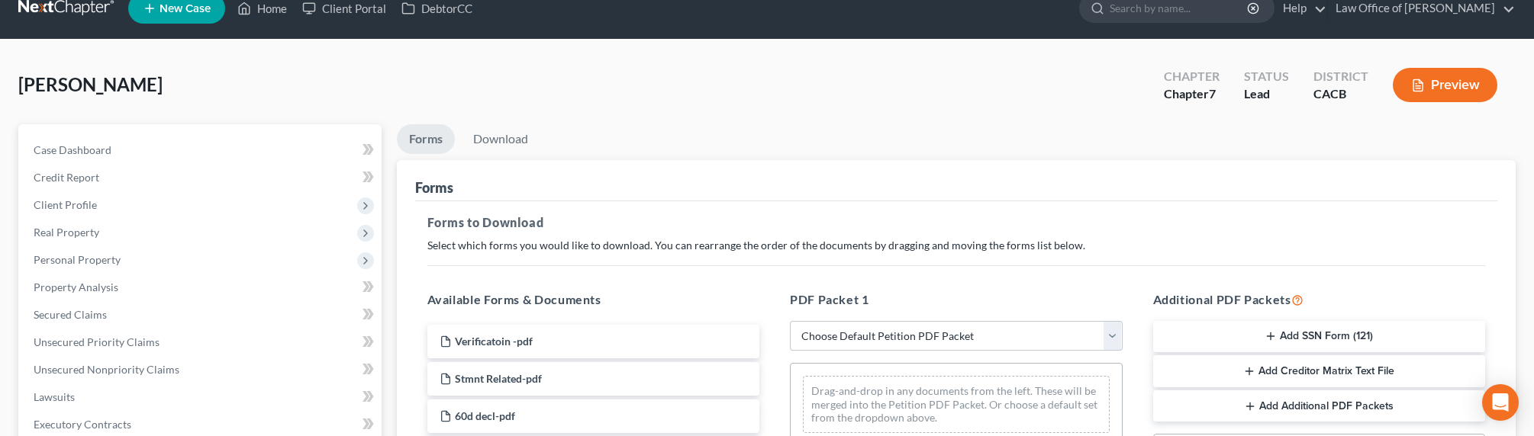
scroll to position [34, 0]
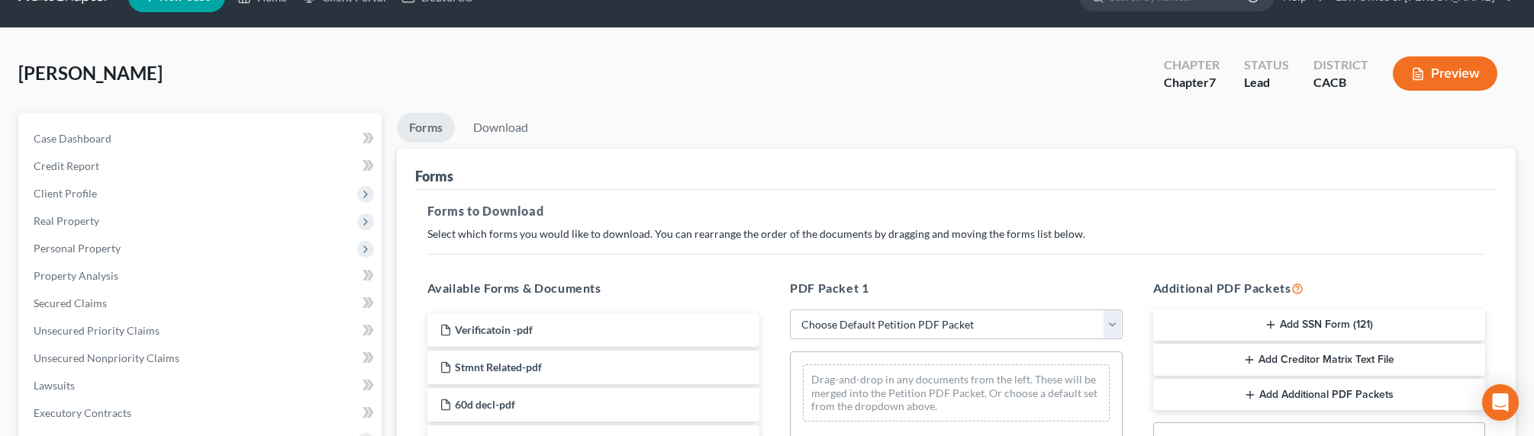
click at [948, 314] on select "Choose Default Petition PDF Packet Complete Bankruptcy Petition (all forms and …" at bounding box center [956, 325] width 333 height 31
select select "0"
click at [790, 310] on select "Choose Default Petition PDF Packet Complete Bankruptcy Petition (all forms and …" at bounding box center [956, 325] width 333 height 31
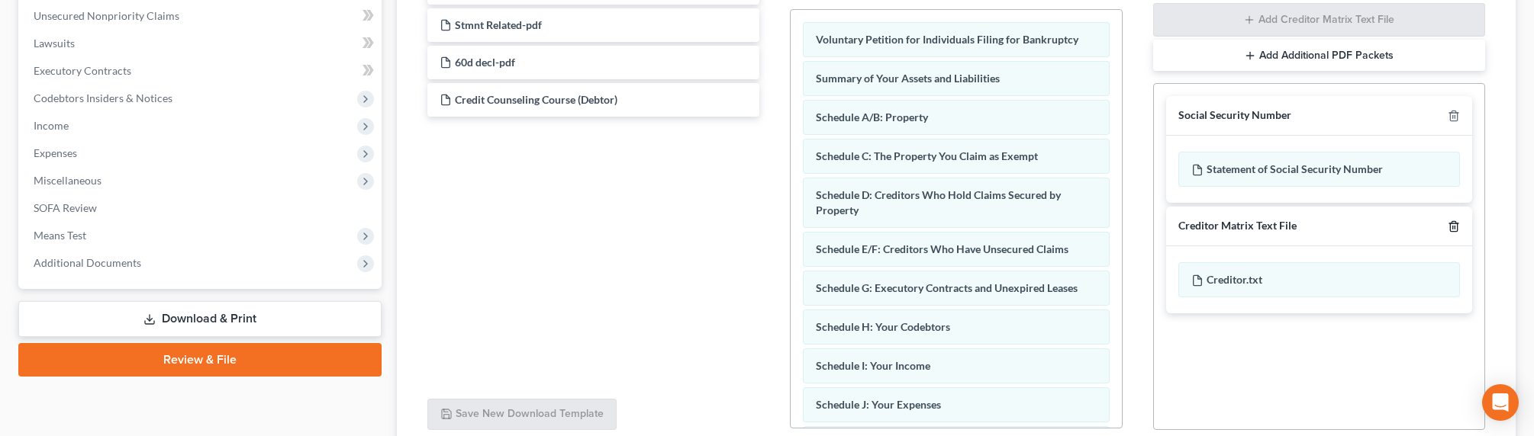
click at [1453, 227] on line "button" at bounding box center [1453, 227] width 0 height 3
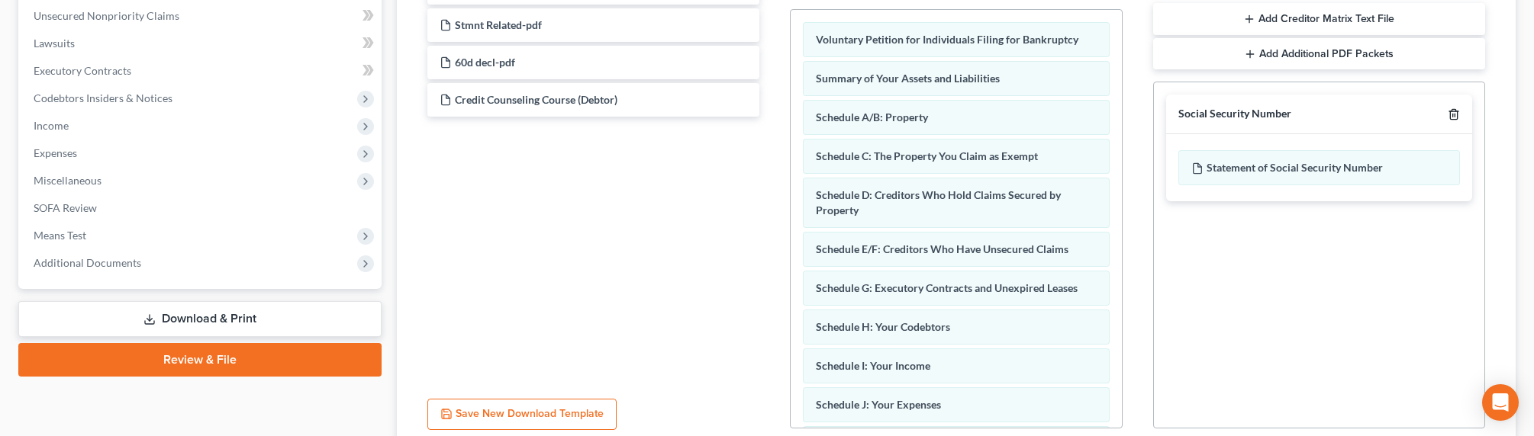
click at [1451, 113] on icon "button" at bounding box center [1453, 114] width 12 height 12
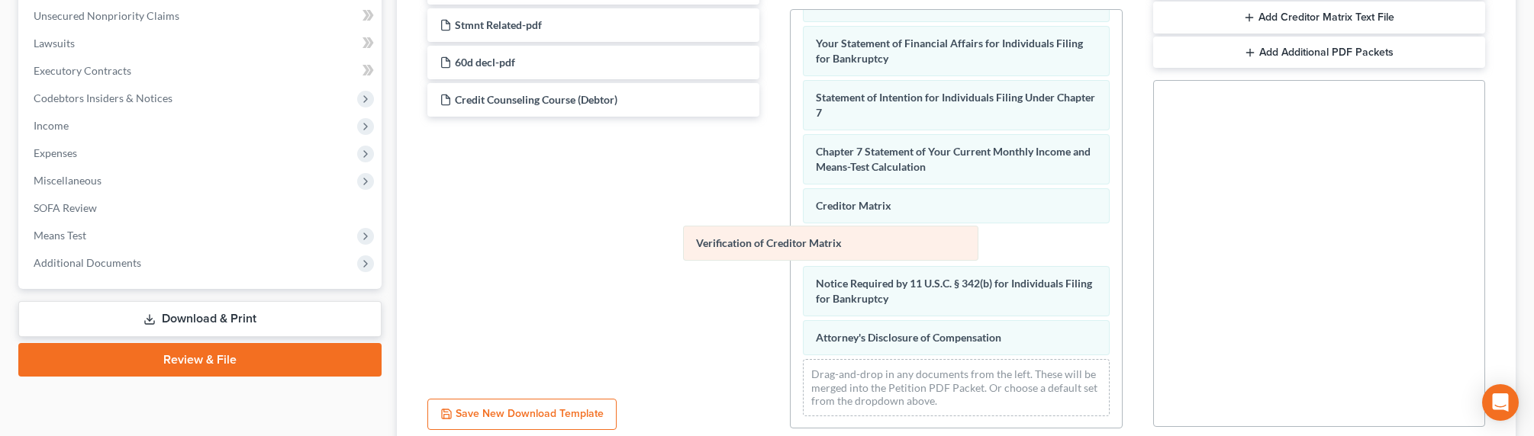
scroll to position [401, 0]
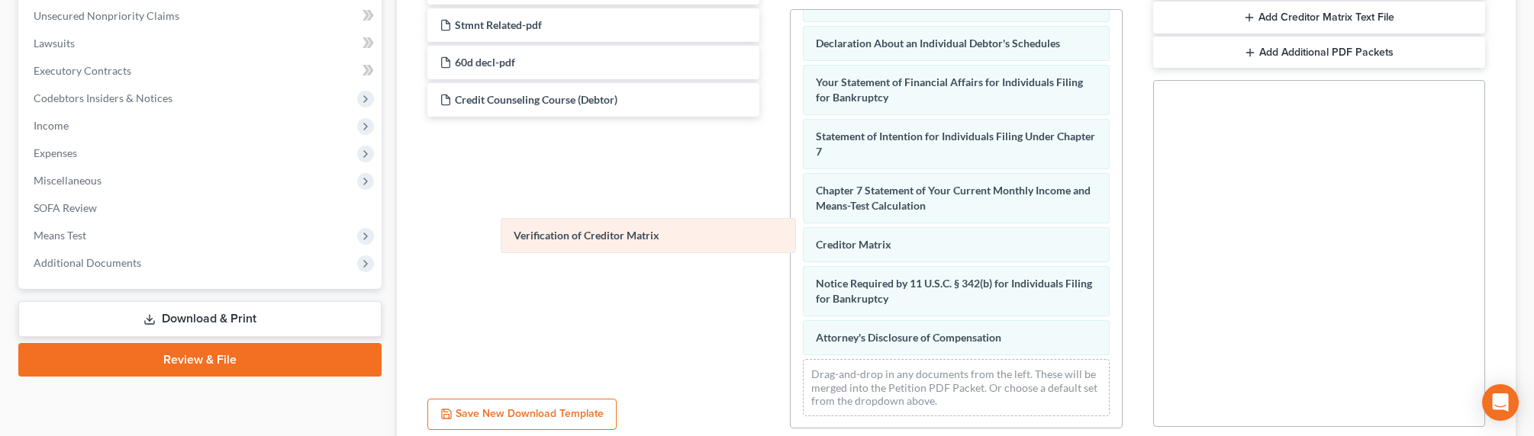
drag, startPoint x: 871, startPoint y: 243, endPoint x: 568, endPoint y: 236, distance: 303.0
click at [791, 236] on div "Verification of Creditor Matrix Voluntary Petition for Individuals Filing for B…" at bounding box center [956, 19] width 331 height 820
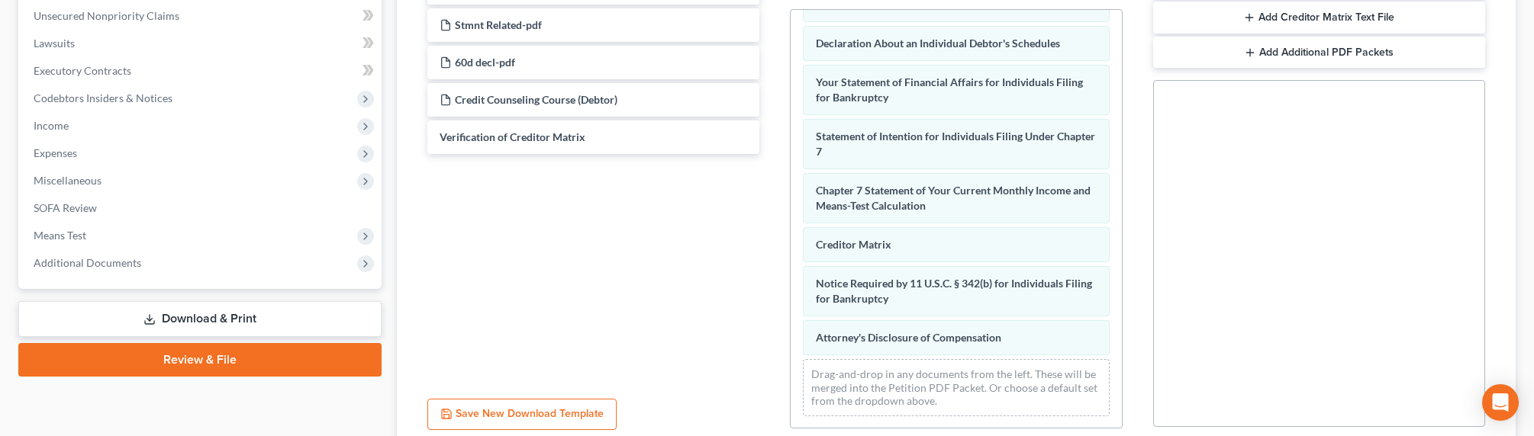
click at [204, 327] on link "Download & Print" at bounding box center [199, 319] width 363 height 36
click at [204, 316] on link "Download & Print" at bounding box center [199, 319] width 363 height 36
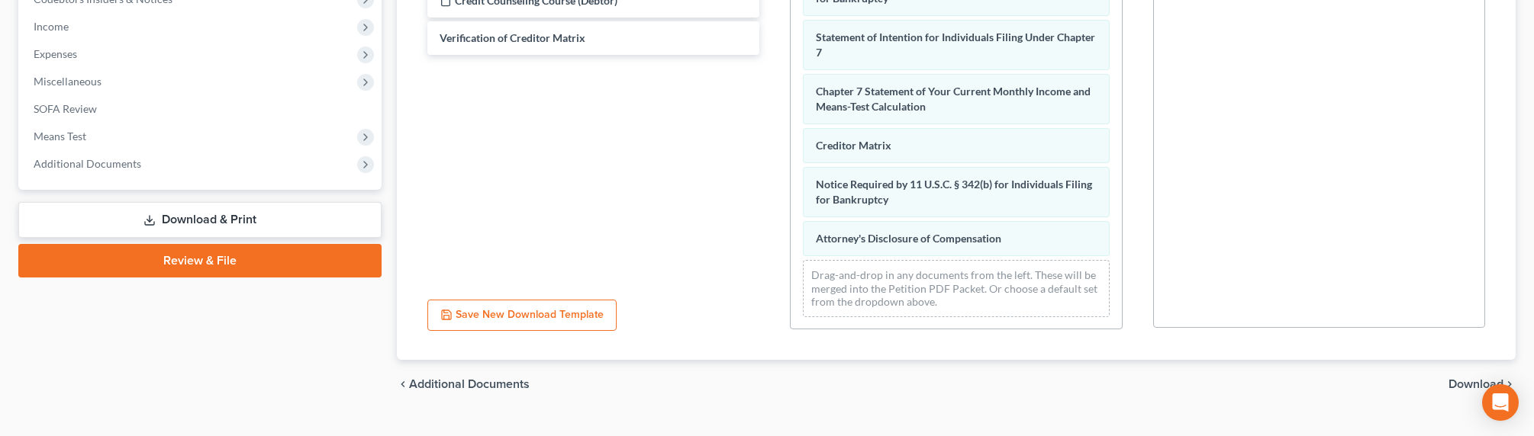
scroll to position [505, 0]
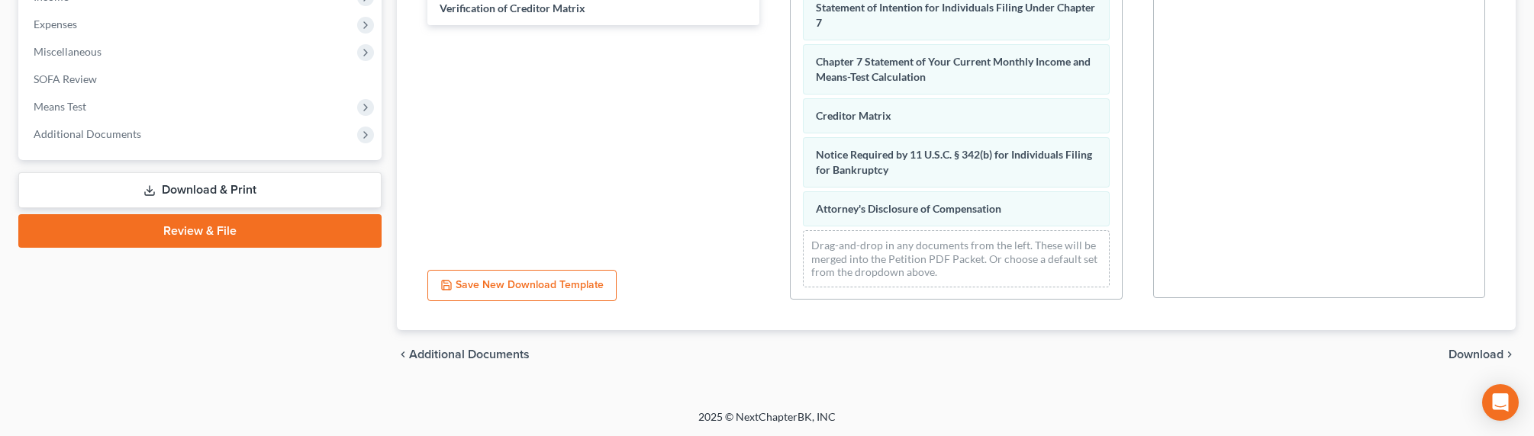
click at [1461, 359] on span "Download" at bounding box center [1475, 355] width 55 height 12
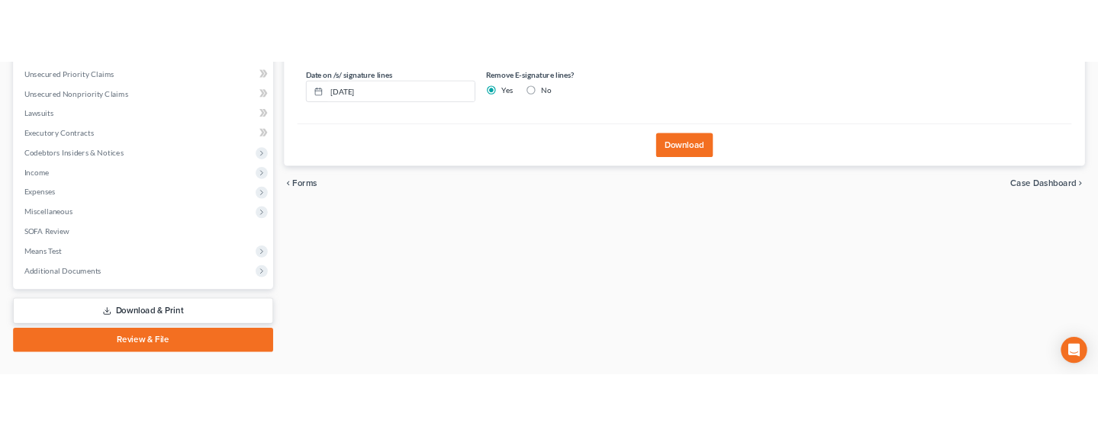
scroll to position [337, 0]
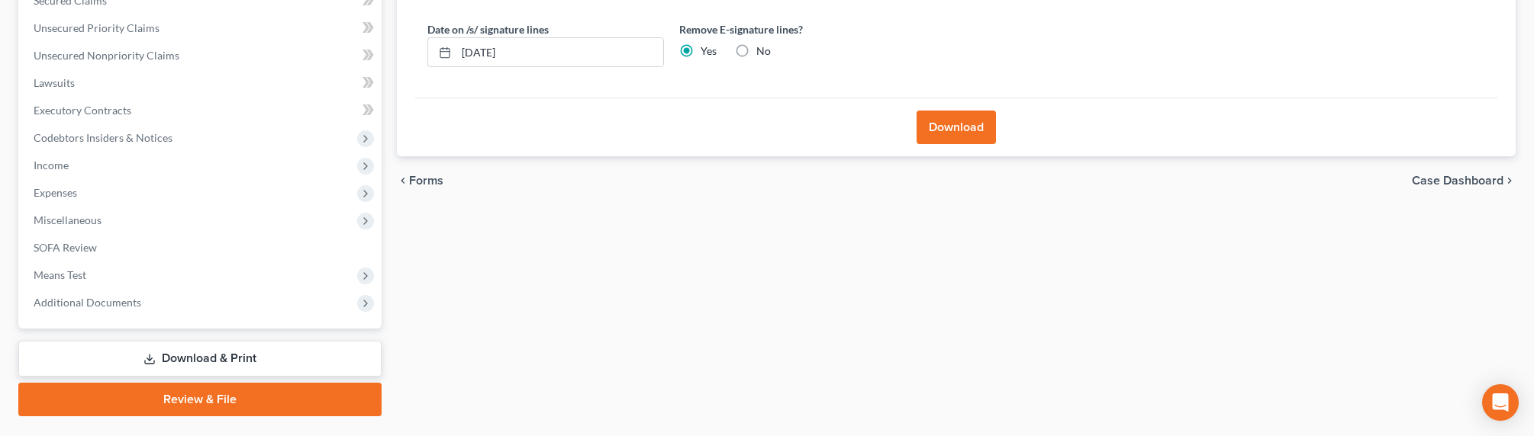
click at [756, 48] on label "No" at bounding box center [763, 50] width 14 height 15
click at [762, 48] on input "No" at bounding box center [767, 48] width 10 height 10
radio input "true"
radio input "false"
click at [964, 137] on button "Download" at bounding box center [955, 128] width 79 height 34
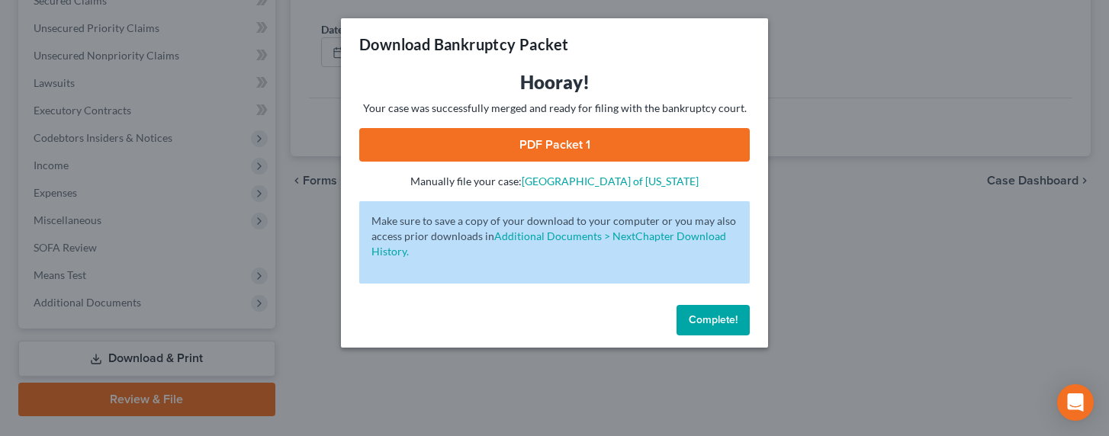
click at [338, 76] on div "Download Bankruptcy Packet Hooray! Your case was successfully merged and ready …" at bounding box center [554, 218] width 1109 height 436
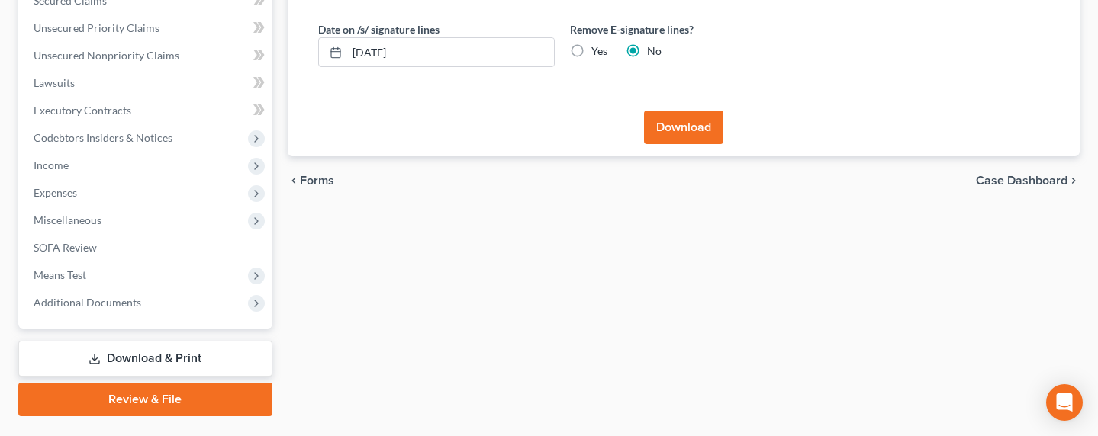
click at [669, 132] on button "Download" at bounding box center [683, 128] width 79 height 34
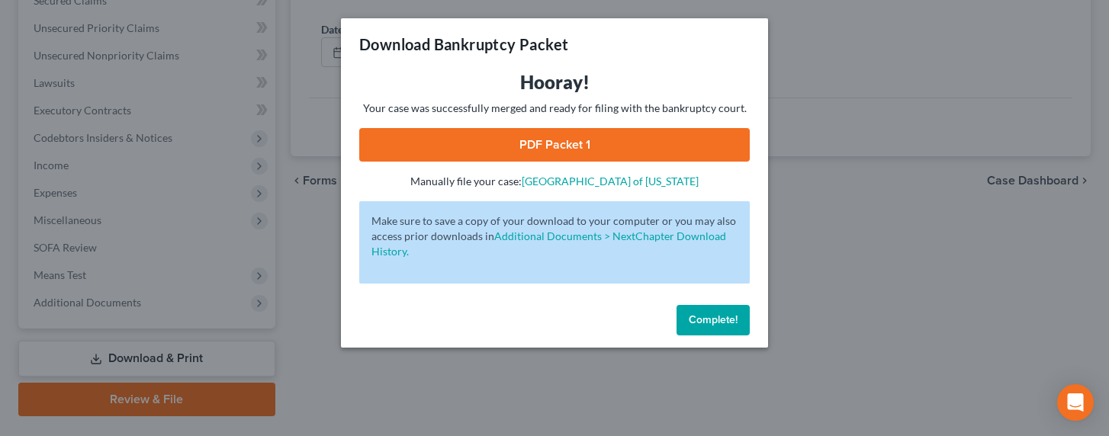
click at [554, 143] on link "PDF Packet 1" at bounding box center [554, 145] width 391 height 34
click at [552, 150] on link "PDF Packet 1" at bounding box center [554, 145] width 391 height 34
click at [902, 158] on div "Download Bankruptcy Packet Hooray! Your case was successfully merged and ready …" at bounding box center [554, 218] width 1109 height 436
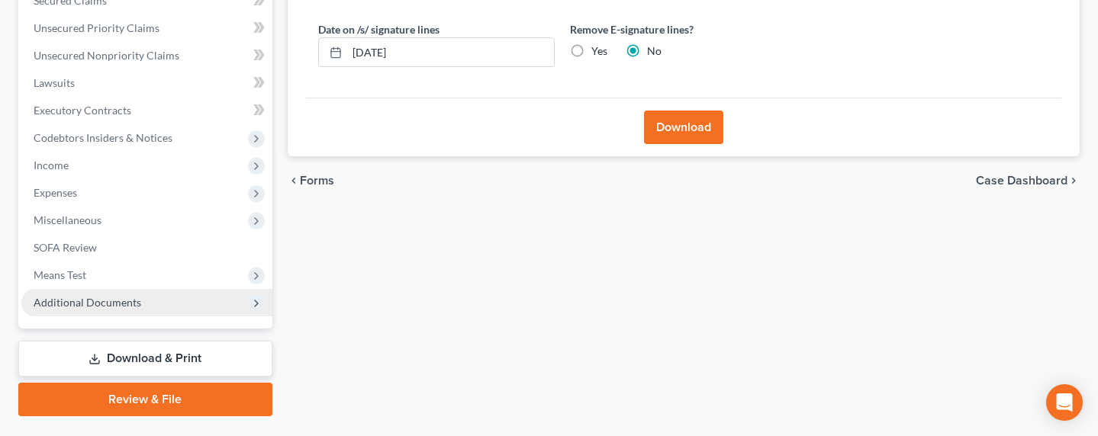
click at [91, 302] on span "Additional Documents" at bounding box center [88, 302] width 108 height 13
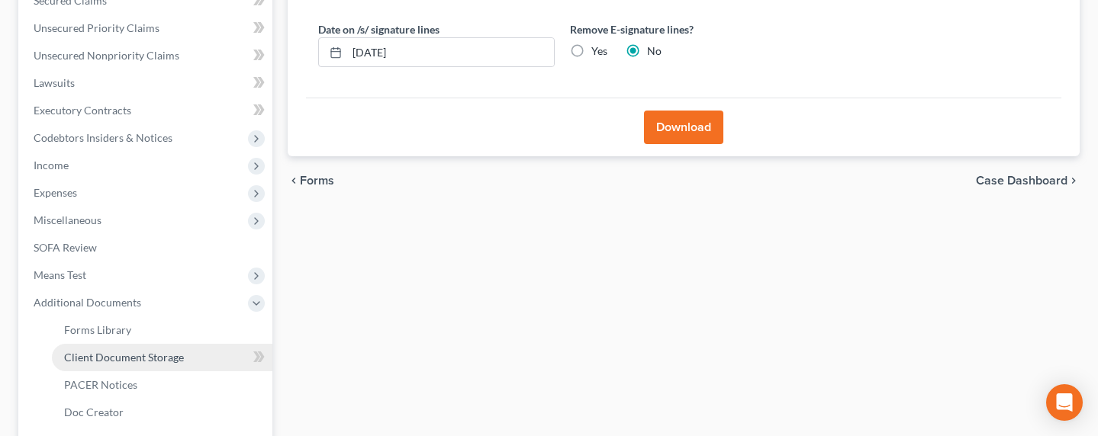
click at [131, 361] on span "Client Document Storage" at bounding box center [124, 357] width 120 height 13
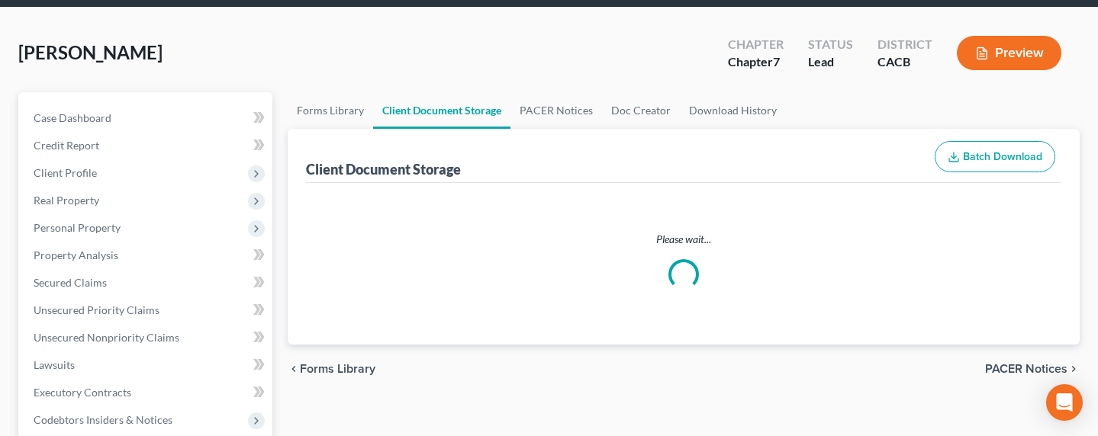
scroll to position [9, 0]
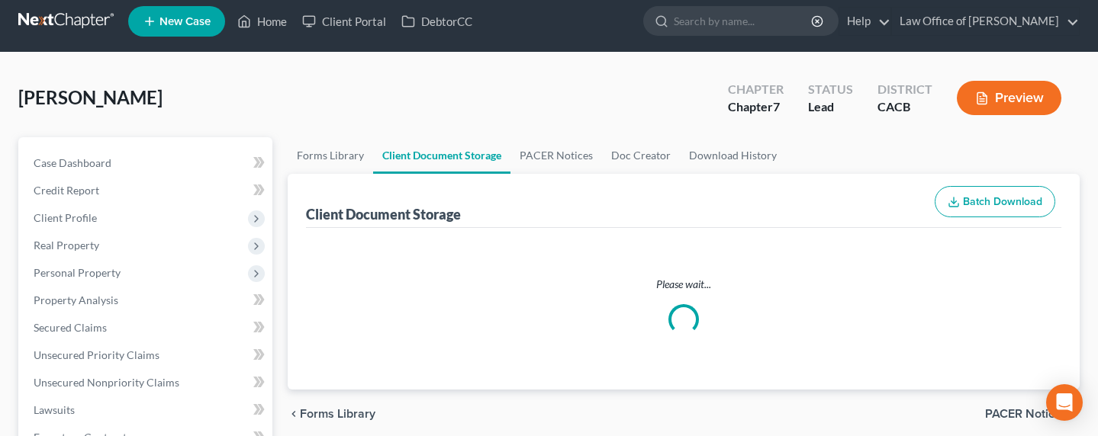
select select "10"
select select "30"
select select "65"
select select "72"
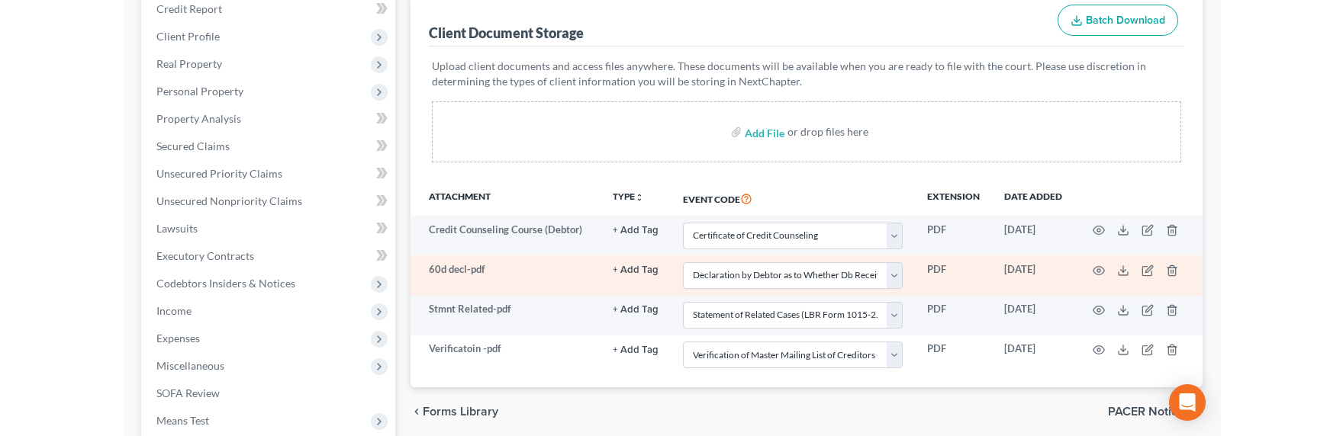
scroll to position [198, 0]
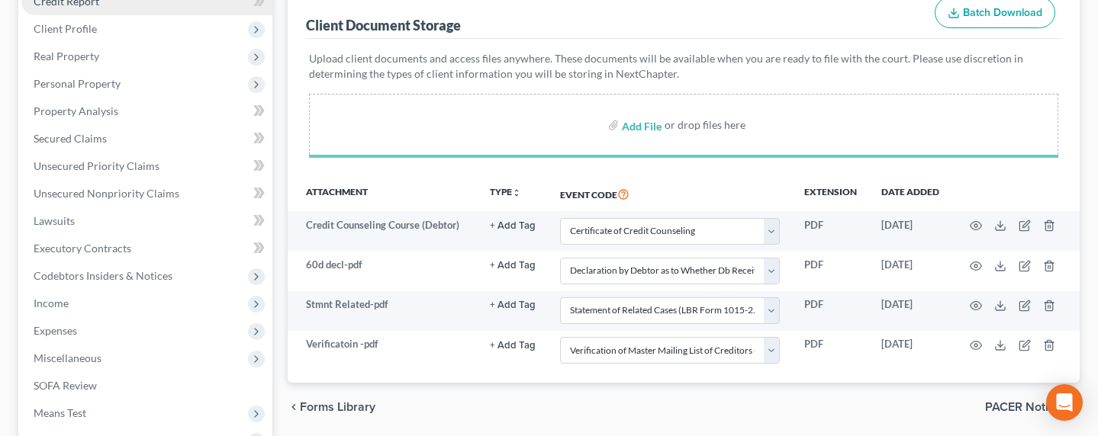
select select "10"
select select "30"
select select "65"
select select "72"
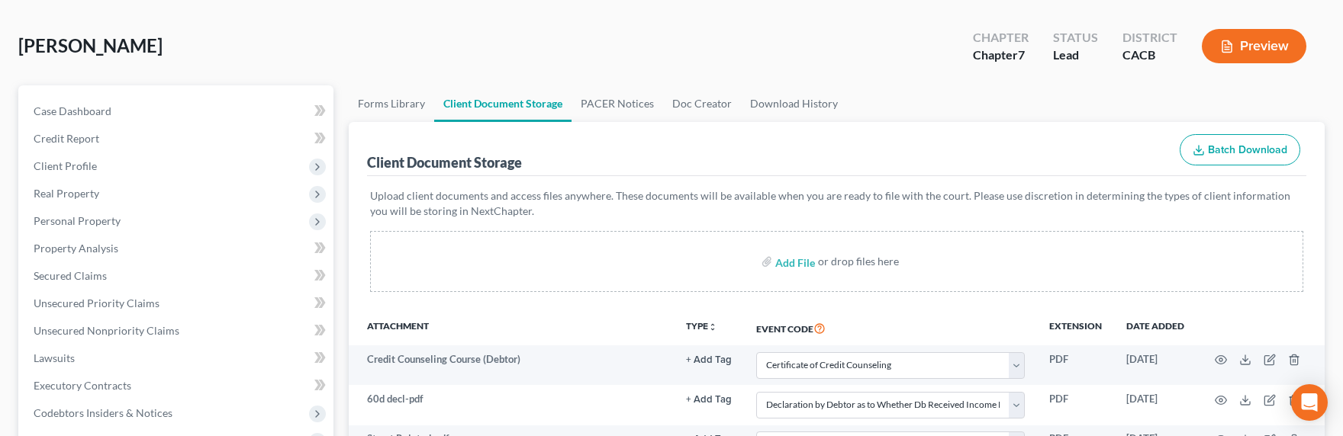
scroll to position [0, 0]
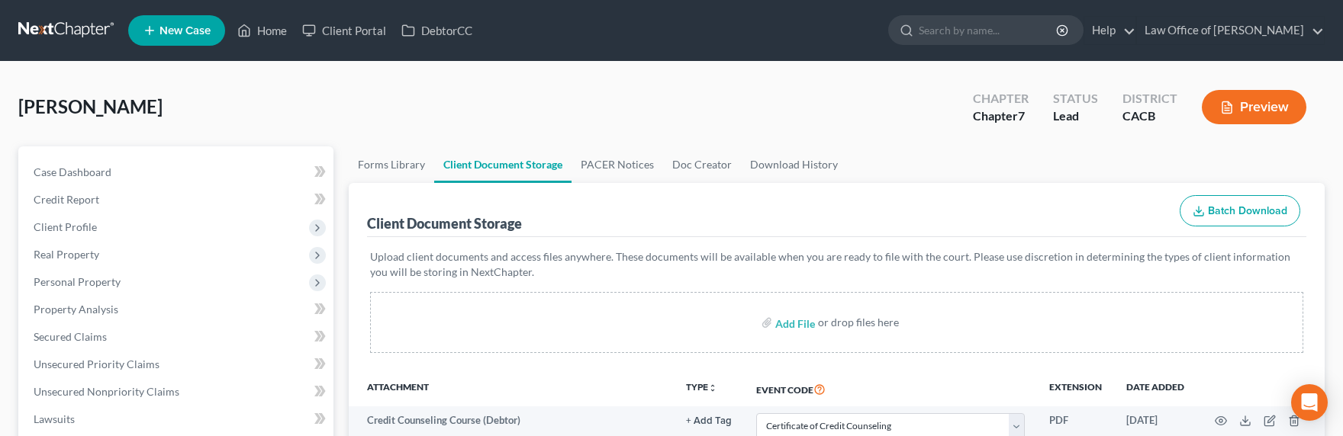
click at [66, 32] on link at bounding box center [67, 30] width 98 height 27
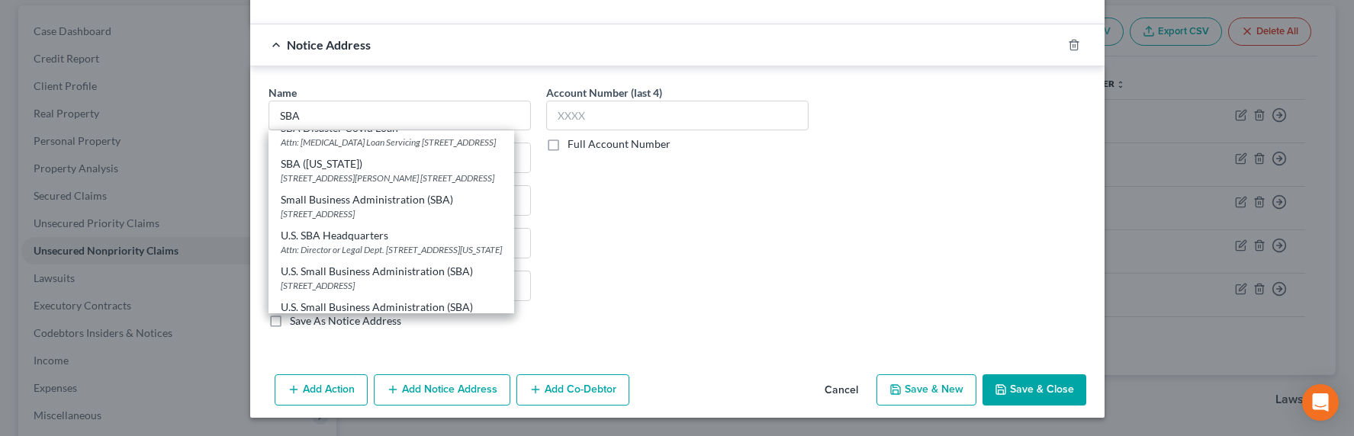
scroll to position [61, 0]
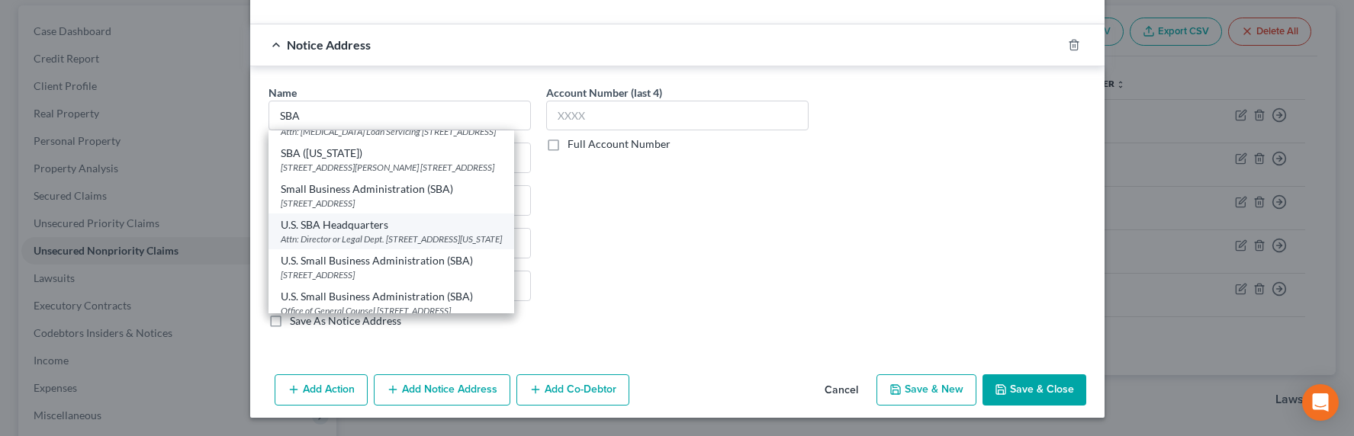
click at [410, 246] on div "Attn: Director or Legal Dept. 409 3rd St. SW, Washington, DC 20416" at bounding box center [391, 239] width 221 height 13
type input "U.S. SBA Headquarters"
type input "Attn: Director or Legal Dept."
type input "409 3rd St. SW"
type input "Washington"
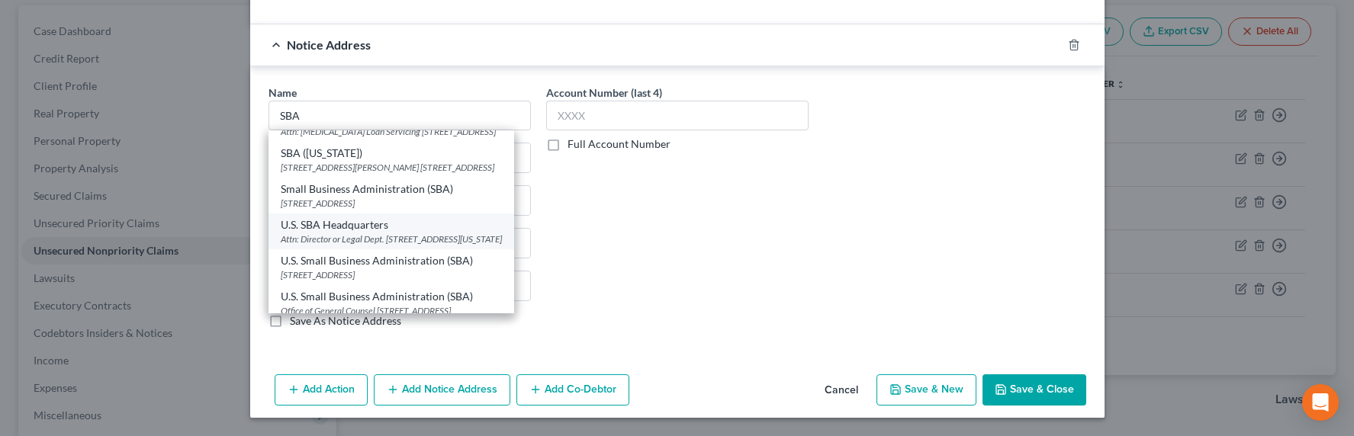
select select "8"
type input "20416"
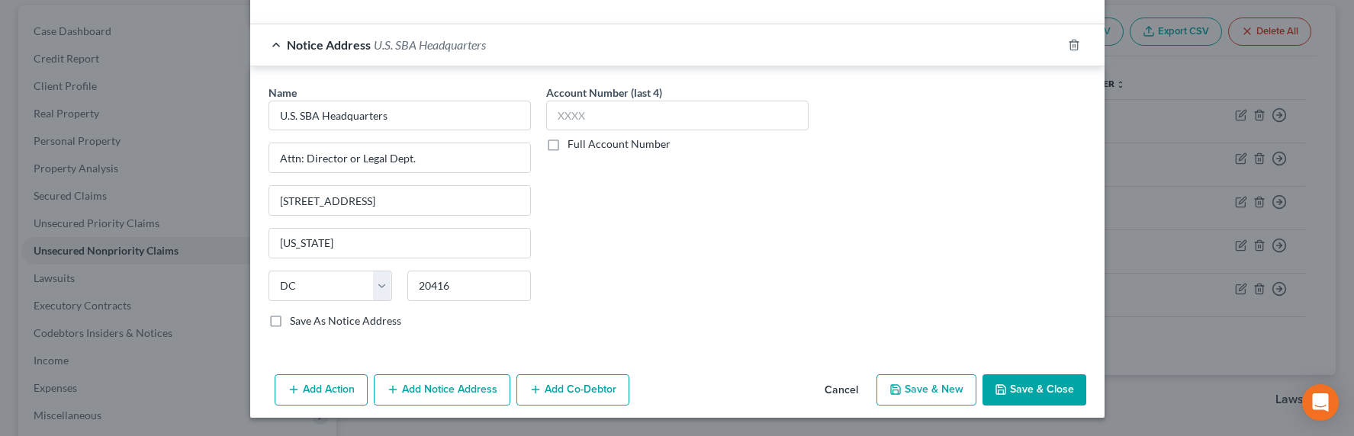
click at [428, 391] on button "Add Notice Address" at bounding box center [442, 391] width 137 height 32
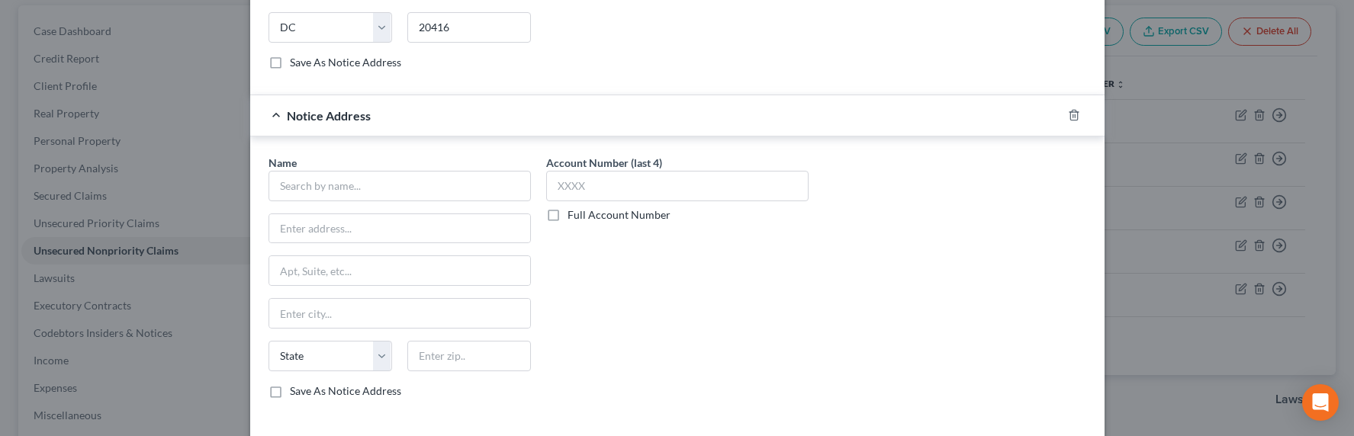
scroll to position [1069, 0]
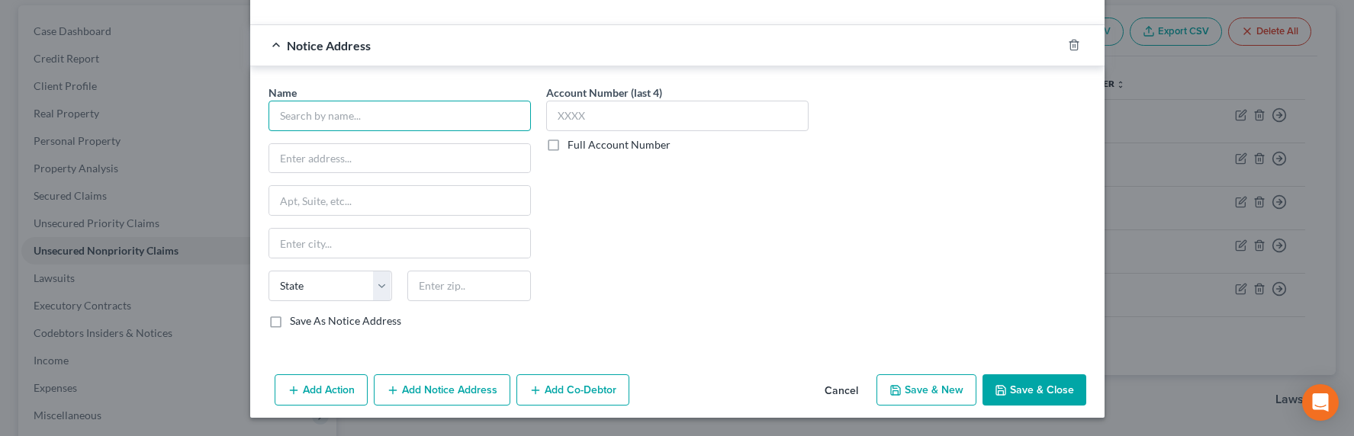
click at [325, 118] on input "text" at bounding box center [400, 116] width 262 height 31
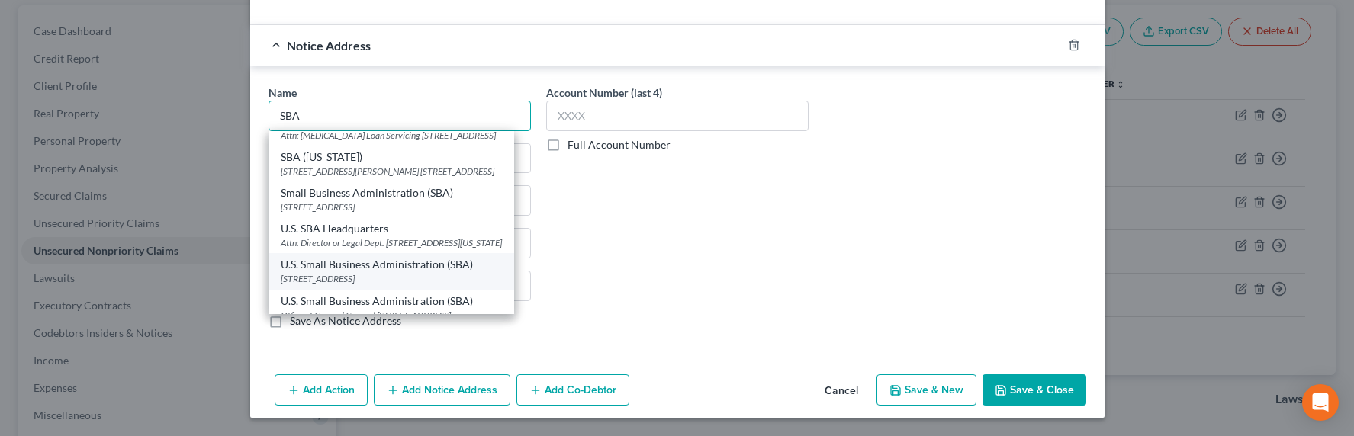
scroll to position [121, 0]
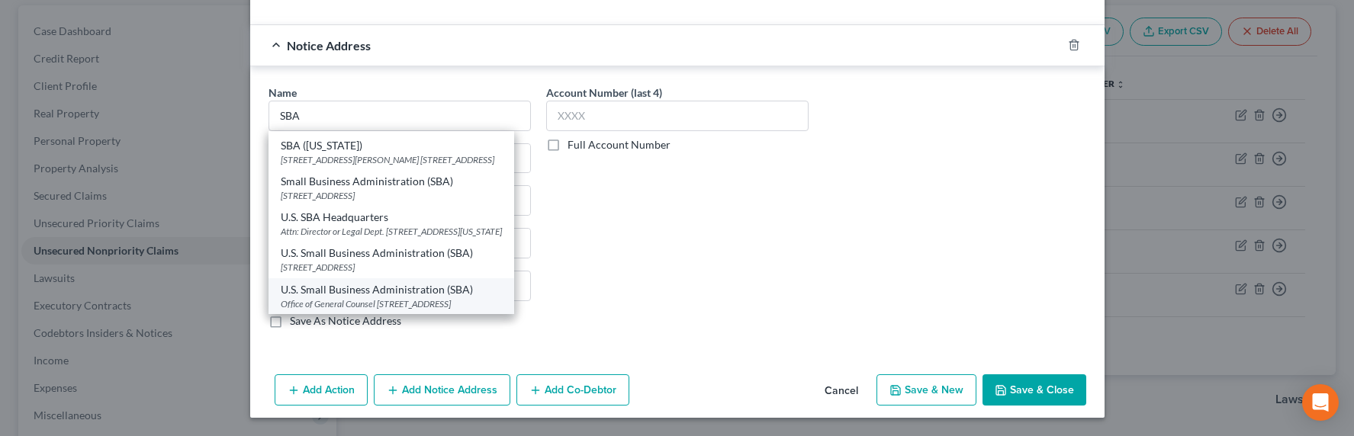
click at [386, 298] on div "Office of General Counsel 312 North Spring Street, 5th Floor, Los Angeles, CA 9…" at bounding box center [391, 304] width 221 height 13
type input "U.S. Small Business Administration (SBA)"
type input "Office of General Counsel"
type input "312 North Spring Street, 5th Floor"
type input "Los Angeles"
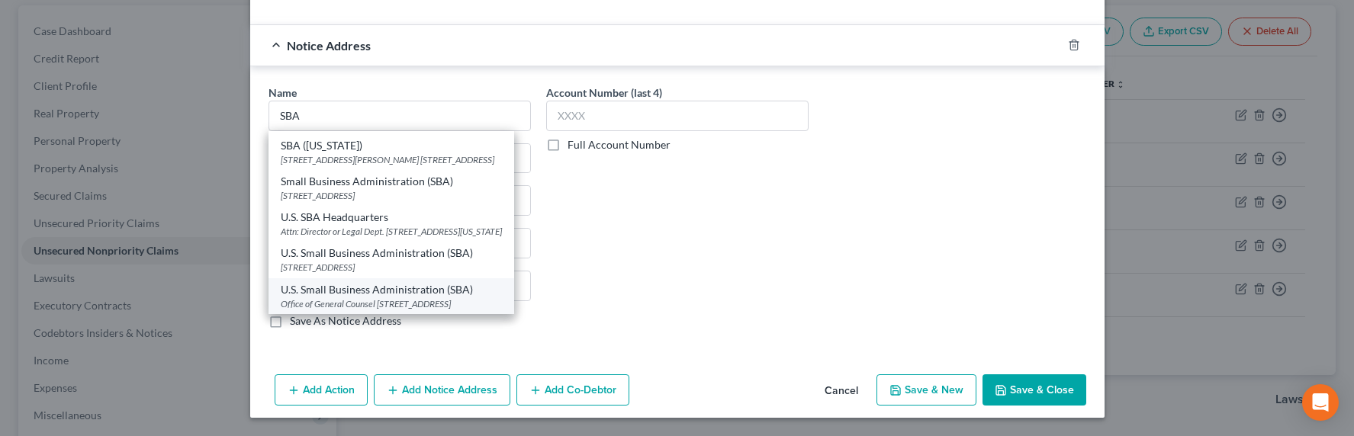
select select "4"
type input "90012"
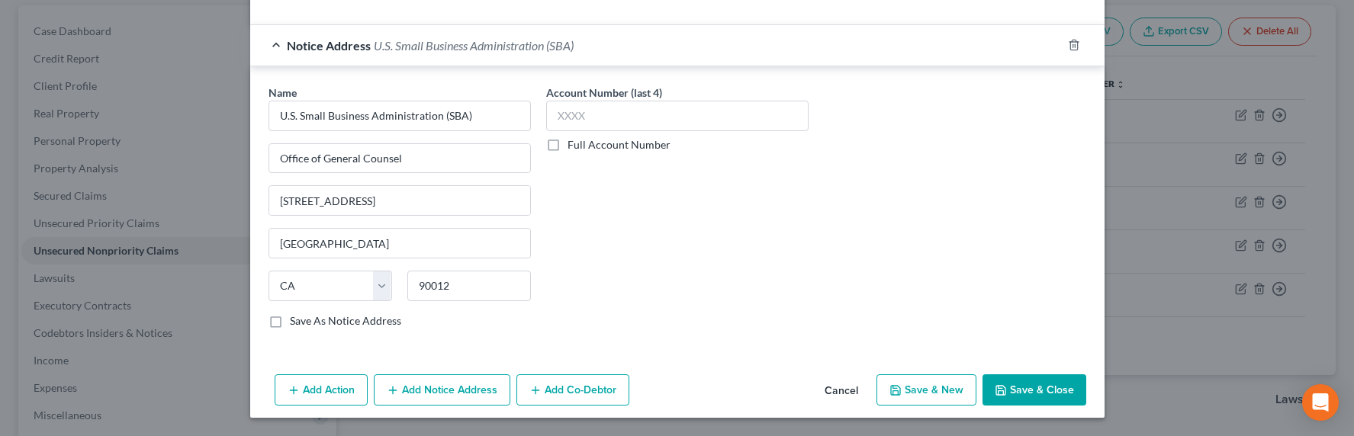
scroll to position [0, 0]
click at [460, 390] on button "Add Notice Address" at bounding box center [442, 391] width 137 height 32
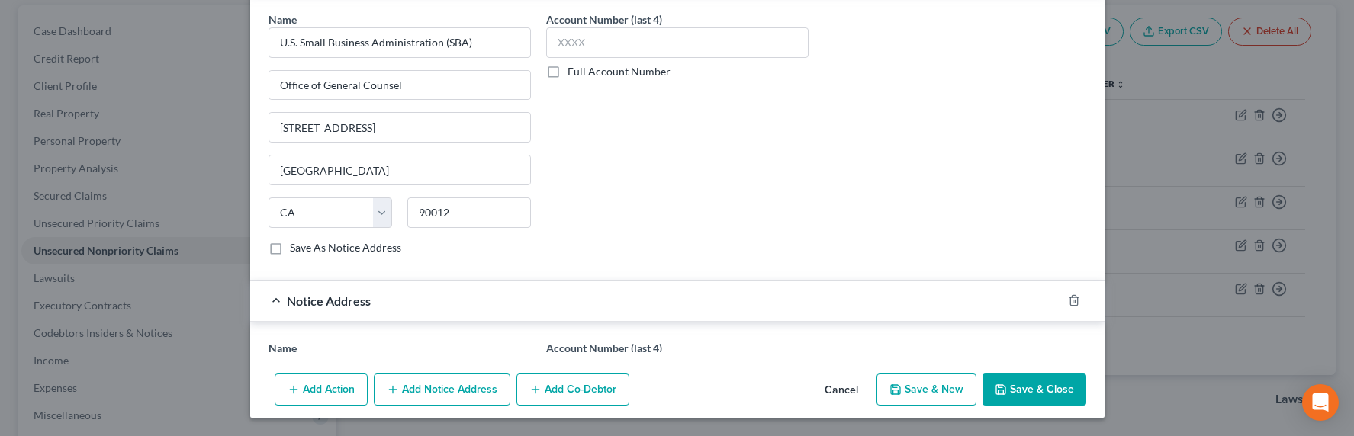
scroll to position [1399, 0]
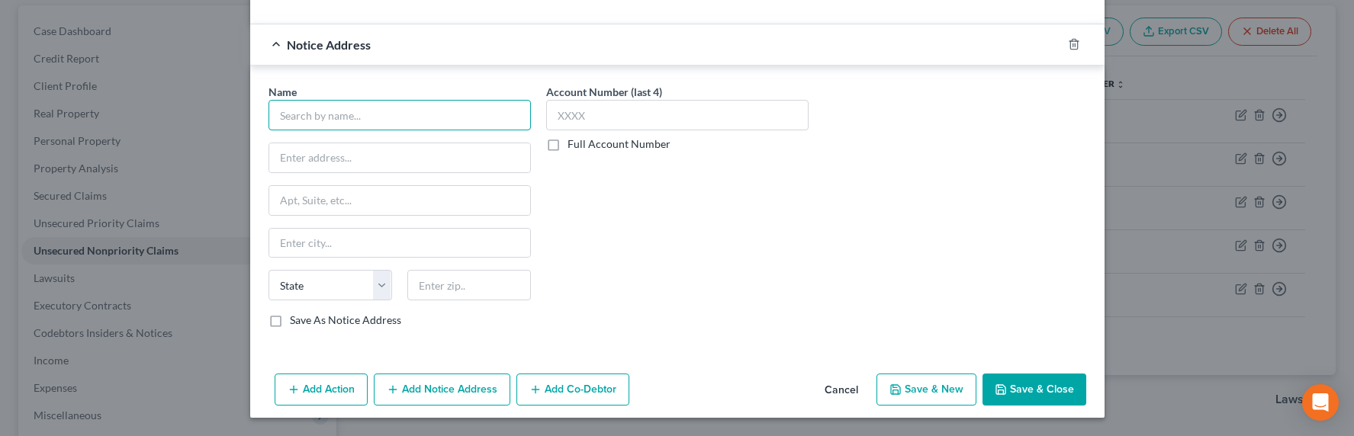
click at [356, 116] on input "text" at bounding box center [400, 115] width 262 height 31
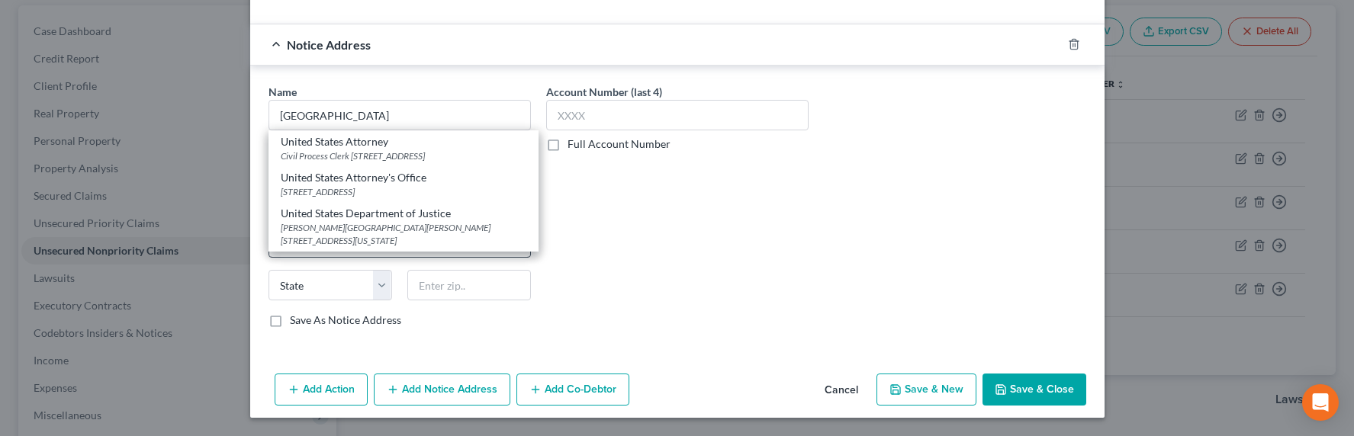
click at [388, 221] on div "United States Department of Justice" at bounding box center [404, 213] width 246 height 15
type input "United States Department of Justice"
type input "Ben Franklin Station"
type input "PO Box 683"
type input "Washington"
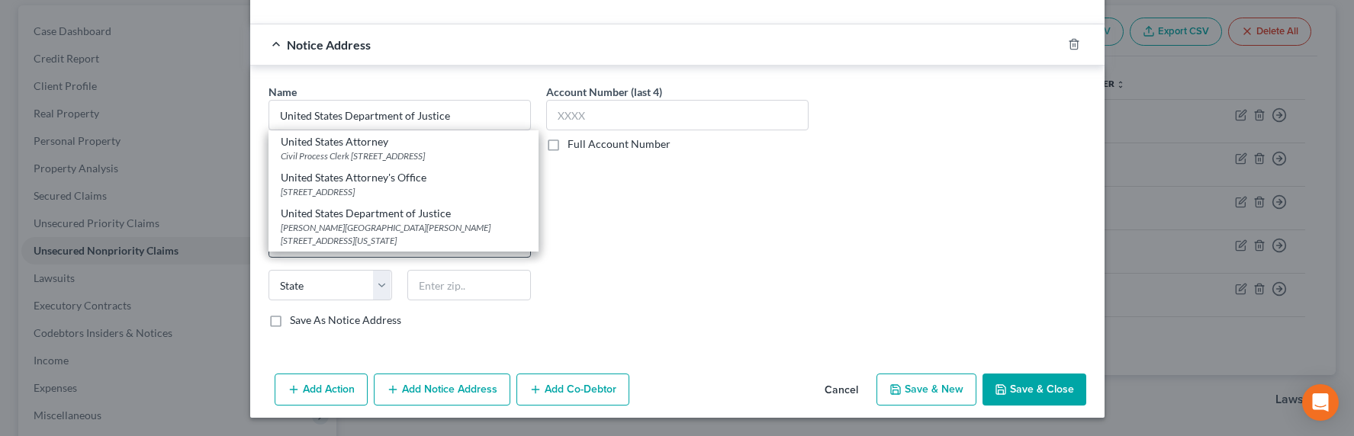
select select "8"
type input "20044"
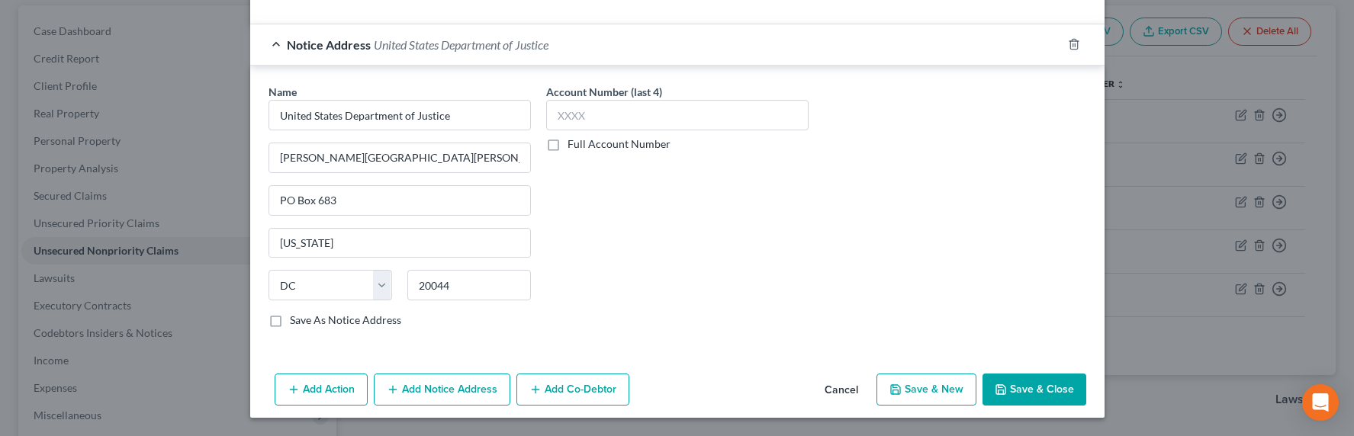
click at [425, 385] on button "Add Notice Address" at bounding box center [442, 390] width 137 height 32
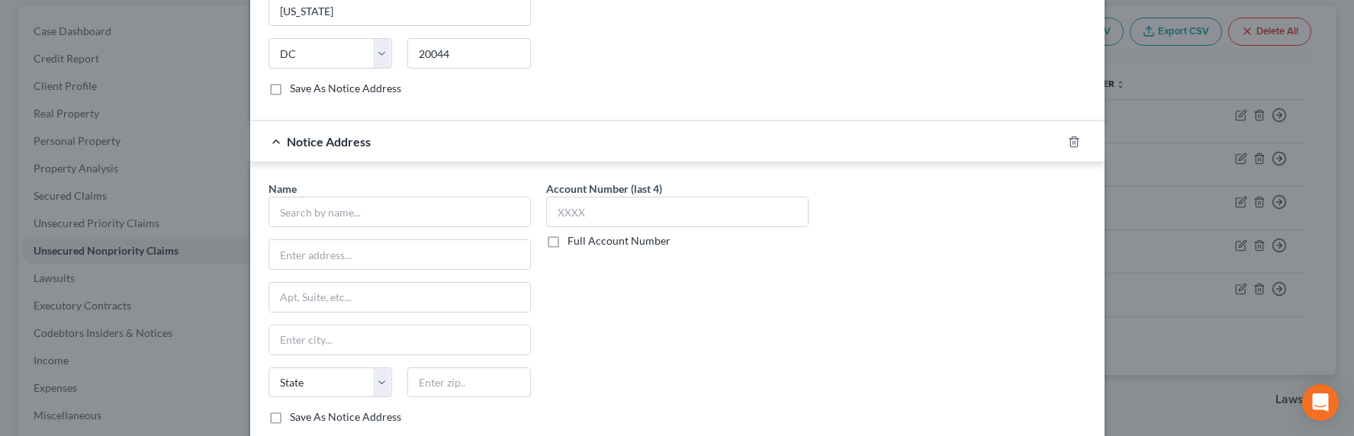
scroll to position [1728, 0]
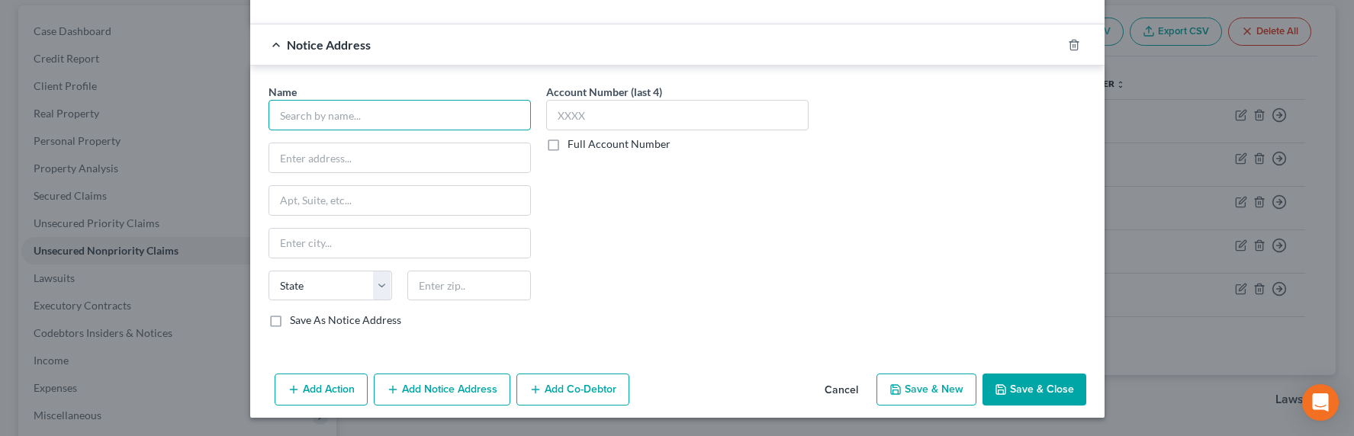
click at [360, 108] on input "text" at bounding box center [400, 115] width 262 height 31
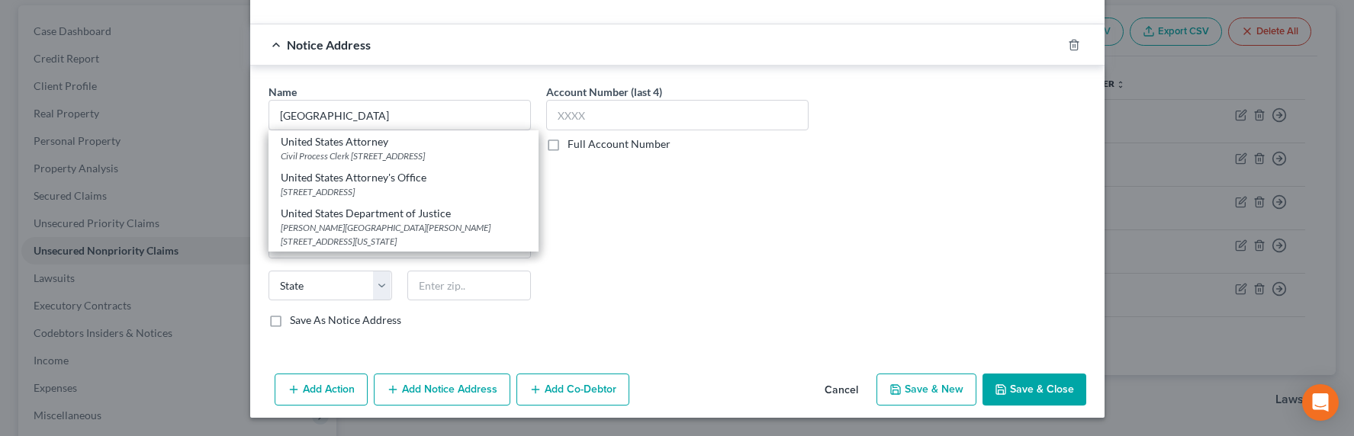
click at [385, 156] on div "Civil Process Clerk 312 N. Spring Street Suite 1200, Los Angeles, CA 90012" at bounding box center [404, 156] width 246 height 13
type input "United States Attorney"
type input "Civil Process Clerk"
type input "312 N. Spring Street Suite 1200"
type input "Los Angeles"
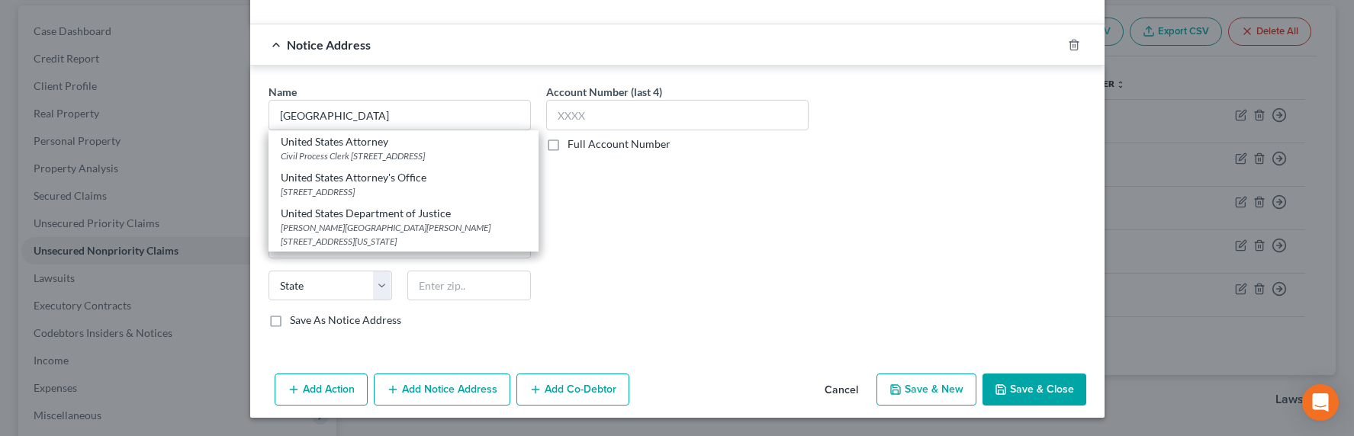
select select "4"
type input "90012"
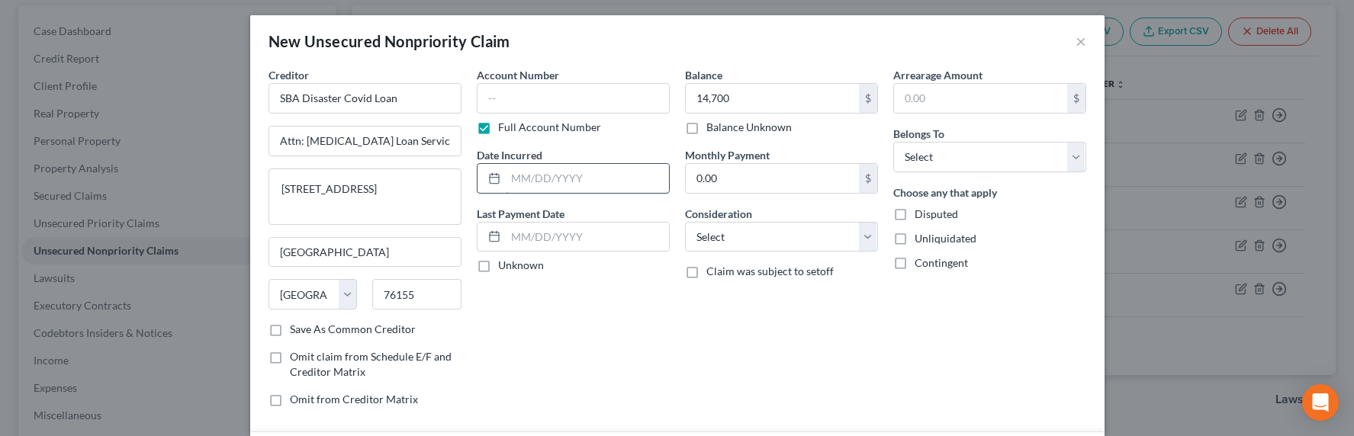
scroll to position [0, 0]
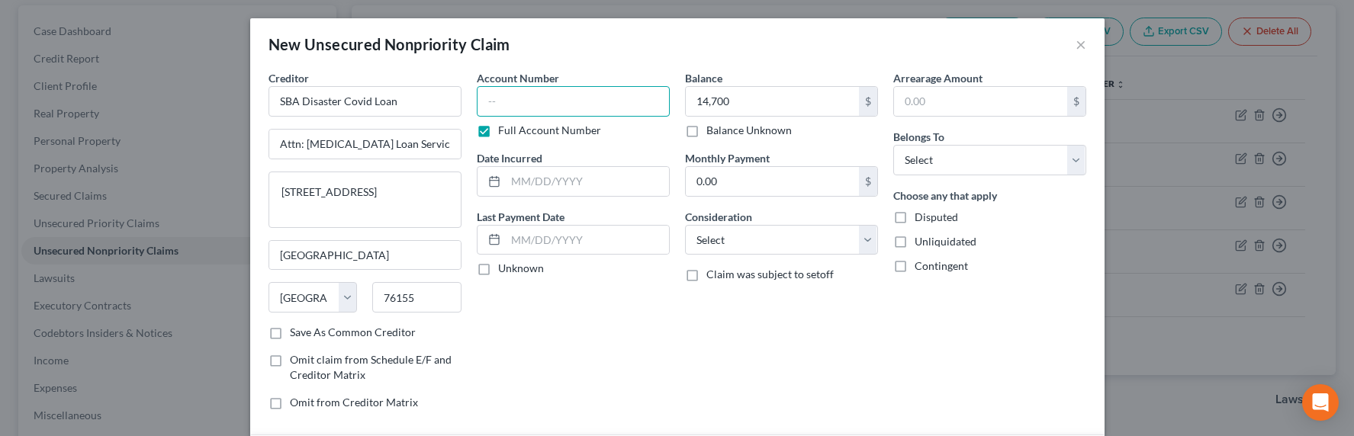
click at [561, 102] on input "text" at bounding box center [573, 101] width 193 height 31
drag, startPoint x: 613, startPoint y: 105, endPoint x: 423, endPoint y: 92, distance: 191.2
click at [423, 92] on div "Creditor * SBA Disaster Covid Loan Attn: Covid Loan Servicing 14925 Kingsport R…" at bounding box center [677, 246] width 833 height 353
type input "SSN 0633"
click at [510, 191] on input "text" at bounding box center [587, 181] width 163 height 29
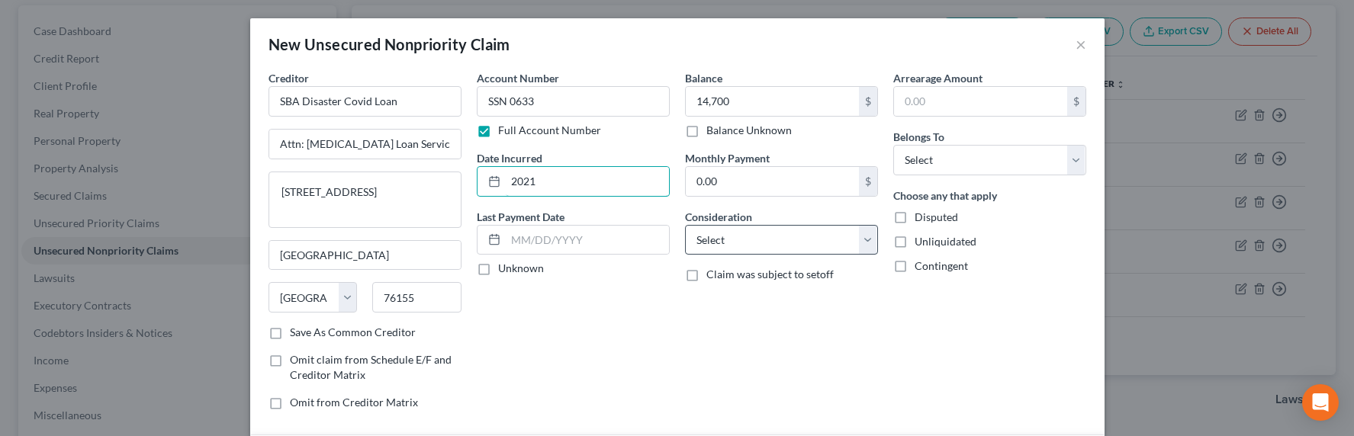
type input "2021"
click at [734, 239] on select "Select Cable / Satellite Services Collection Agency Credit Card Debt Debt Couns…" at bounding box center [781, 240] width 193 height 31
select select "14"
click at [685, 225] on select "Select Cable / Satellite Services Collection Agency Credit Card Debt Debt Couns…" at bounding box center [781, 240] width 193 height 31
click at [747, 300] on input "text" at bounding box center [782, 298] width 192 height 29
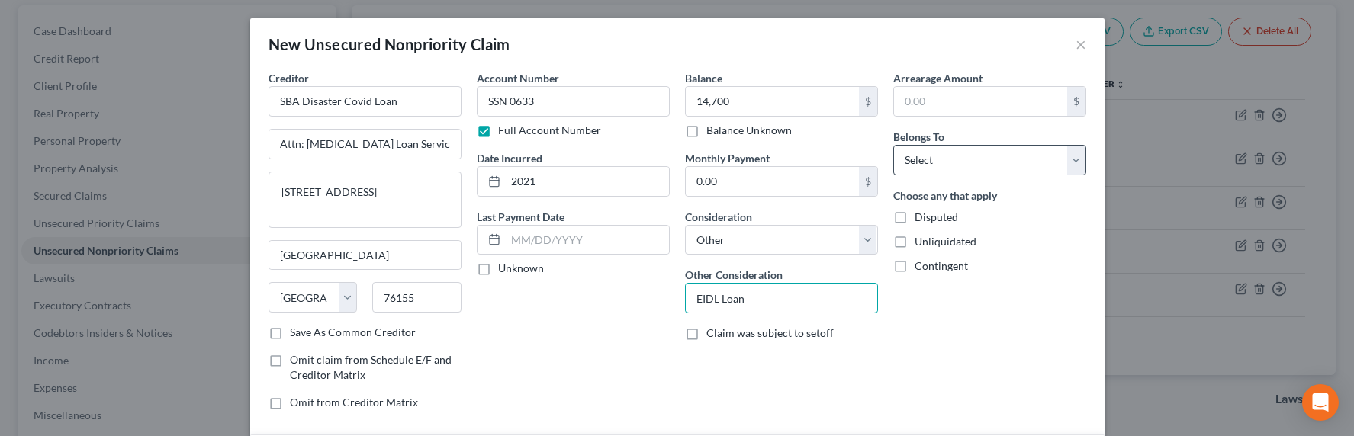
type input "EIDL Loan"
click at [926, 165] on select "Select Debtor 1 Only Debtor 2 Only Debtor 1 And Debtor 2 Only At Least One Of T…" at bounding box center [990, 160] width 193 height 31
select select "0"
click at [894, 145] on select "Select Debtor 1 Only Debtor 2 Only Debtor 1 And Debtor 2 Only At Least One Of T…" at bounding box center [990, 160] width 193 height 31
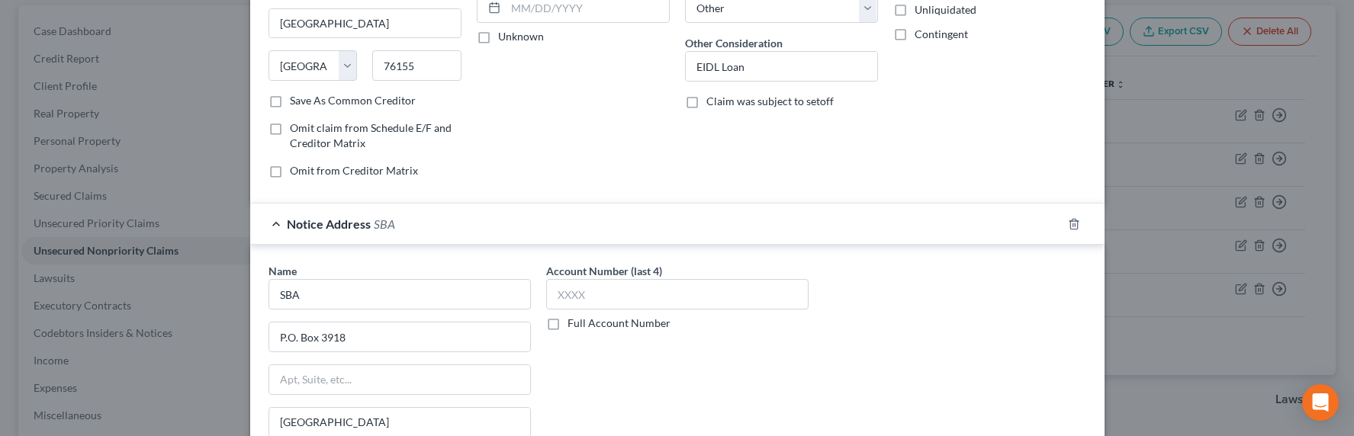
scroll to position [327, 0]
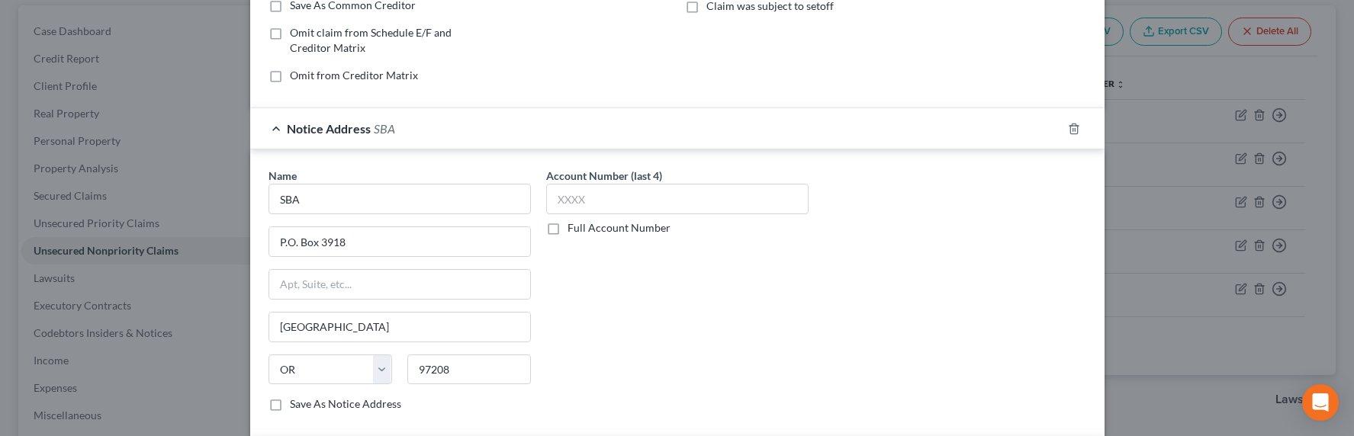
click at [601, 231] on label "Full Account Number" at bounding box center [619, 228] width 103 height 15
click at [584, 230] on input "Full Account Number" at bounding box center [579, 226] width 10 height 10
click at [601, 199] on input "text" at bounding box center [677, 199] width 262 height 31
paste input "SSN 0633"
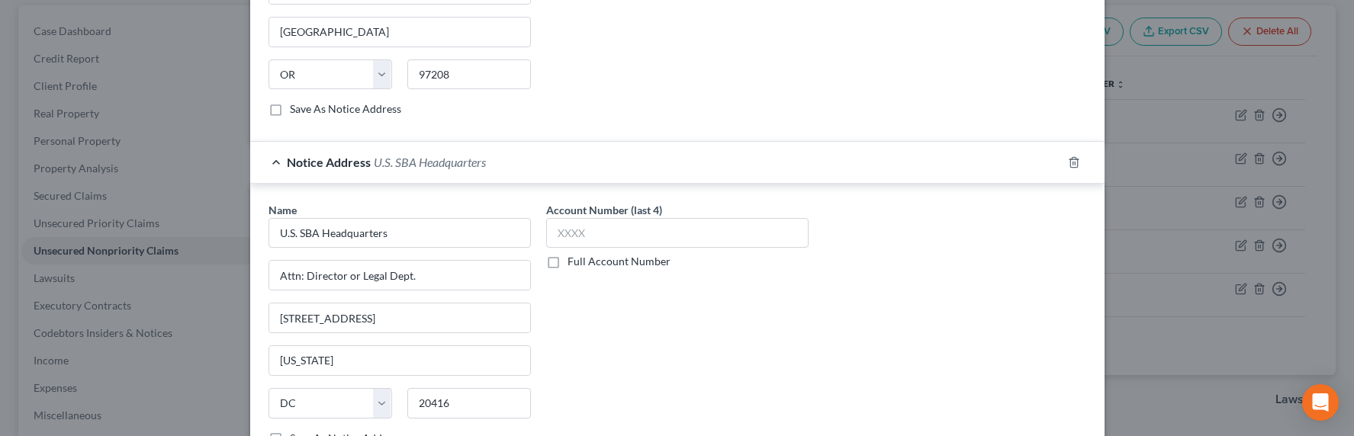
scroll to position [810, 0]
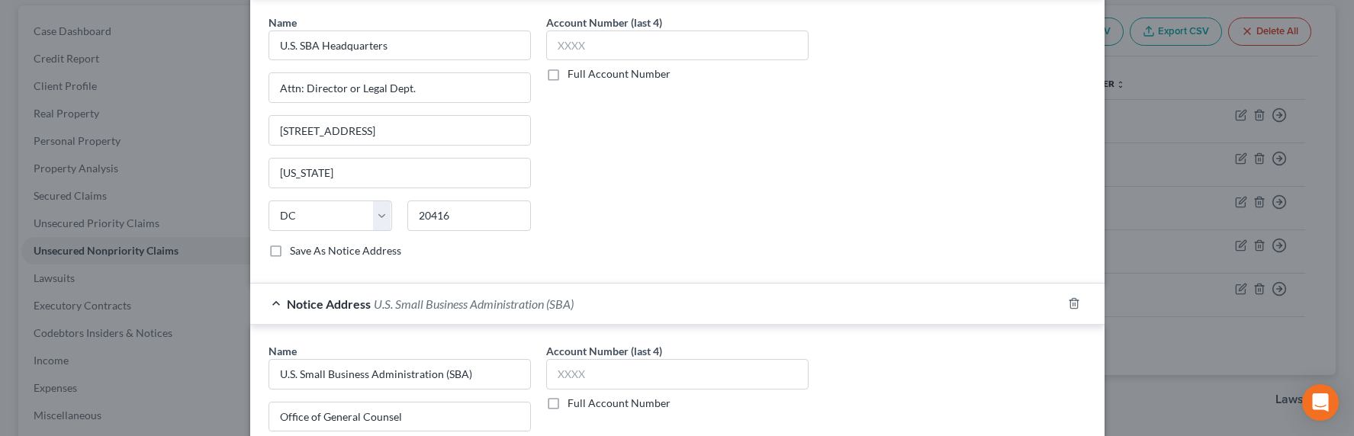
type input "SSN 0633"
click at [595, 72] on label "Full Account Number" at bounding box center [619, 73] width 103 height 15
click at [599, 40] on input "text" at bounding box center [677, 46] width 262 height 31
click at [591, 74] on label "Full Account Number" at bounding box center [619, 73] width 103 height 15
click at [584, 74] on input "Full Account Number" at bounding box center [579, 71] width 10 height 10
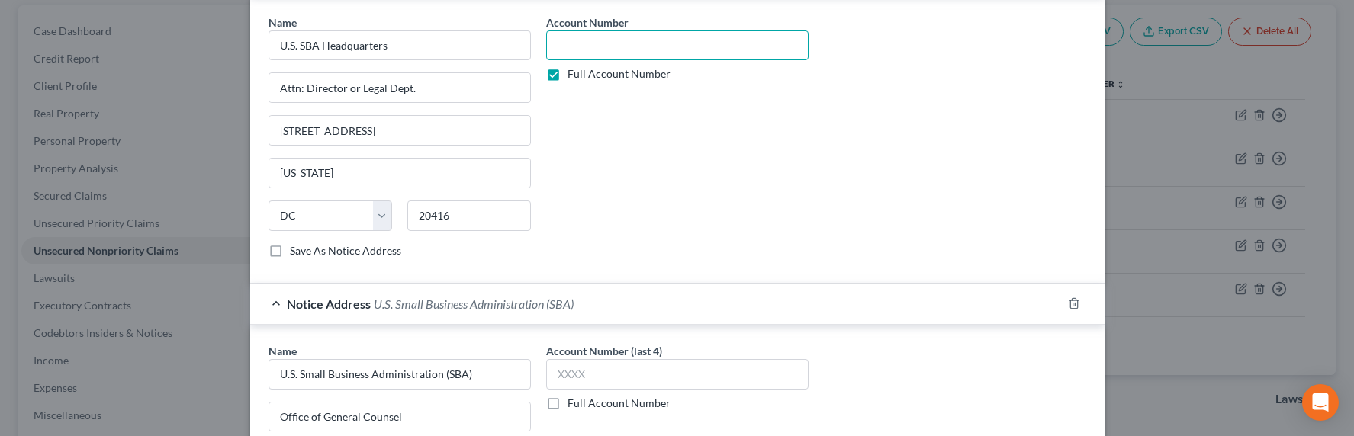
click at [592, 47] on input "text" at bounding box center [677, 46] width 262 height 31
paste input "SSN 0633"
type input "SSN 0633"
click at [597, 401] on label "Full Account Number" at bounding box center [619, 403] width 103 height 15
click at [584, 401] on input "Full Account Number" at bounding box center [579, 401] width 10 height 10
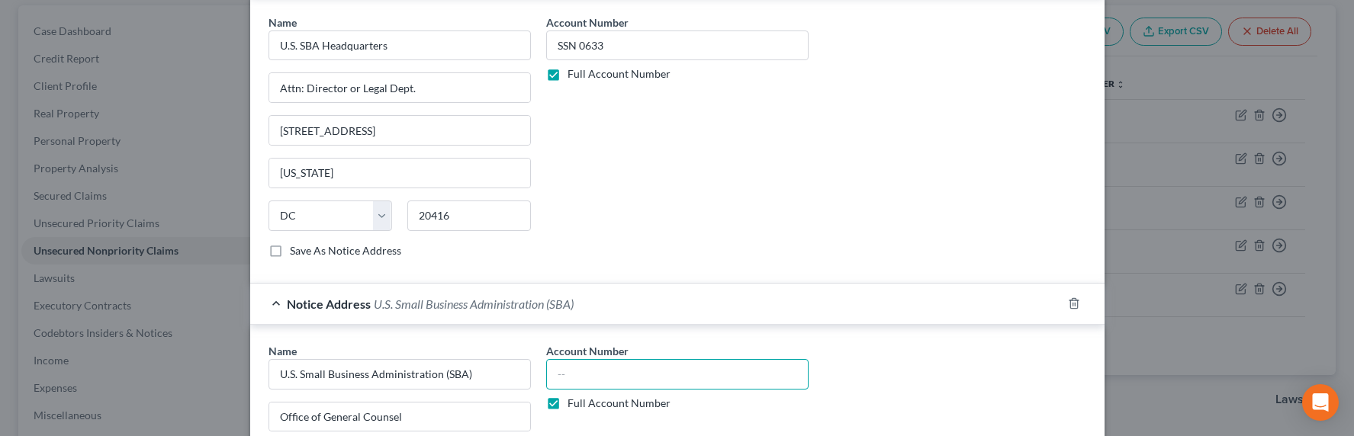
click at [597, 375] on input "text" at bounding box center [677, 374] width 262 height 31
paste input "SSN 0633"
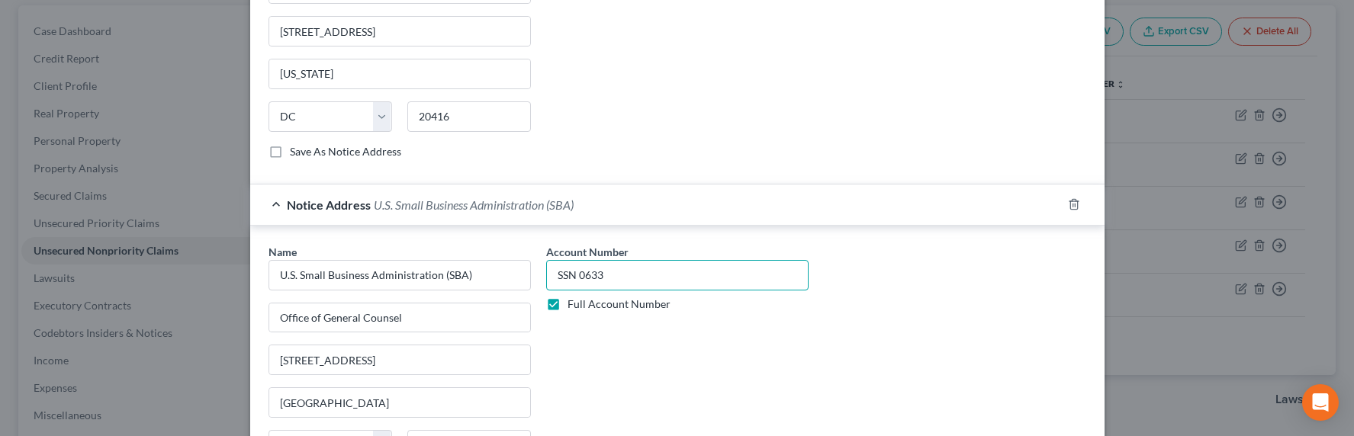
scroll to position [1148, 0]
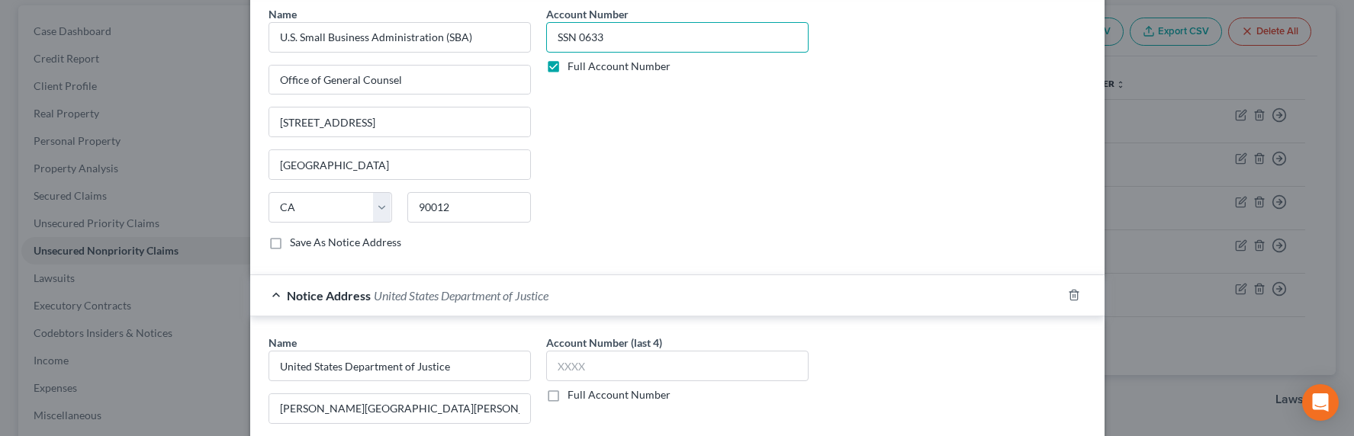
type input "SSN 0633"
click at [581, 397] on label "Full Account Number" at bounding box center [619, 395] width 103 height 15
click at [581, 397] on input "Full Account Number" at bounding box center [579, 393] width 10 height 10
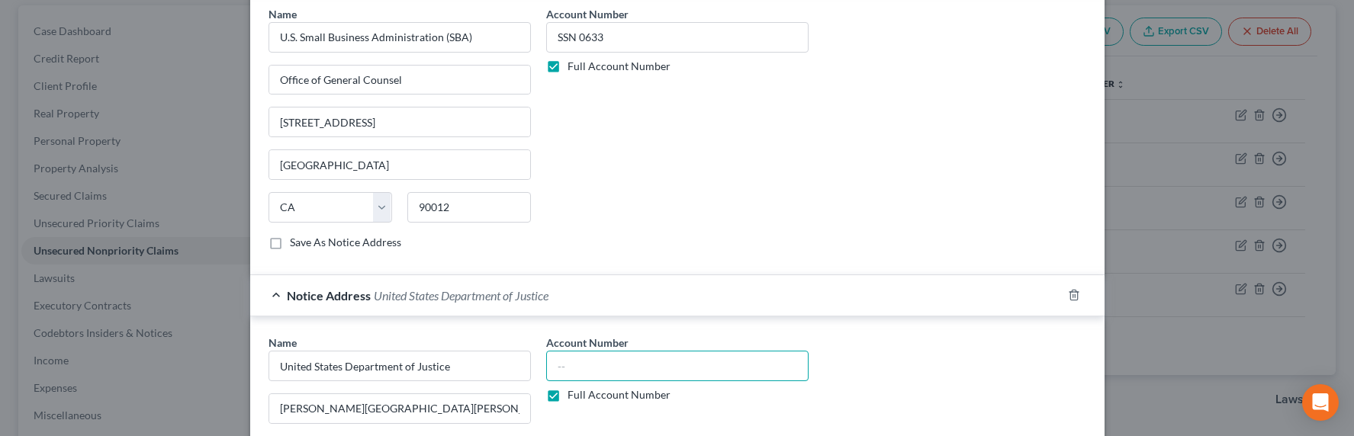
drag, startPoint x: 581, startPoint y: 397, endPoint x: 581, endPoint y: 374, distance: 22.9
click at [581, 374] on input "text" at bounding box center [677, 366] width 262 height 31
paste input "SSN 0633"
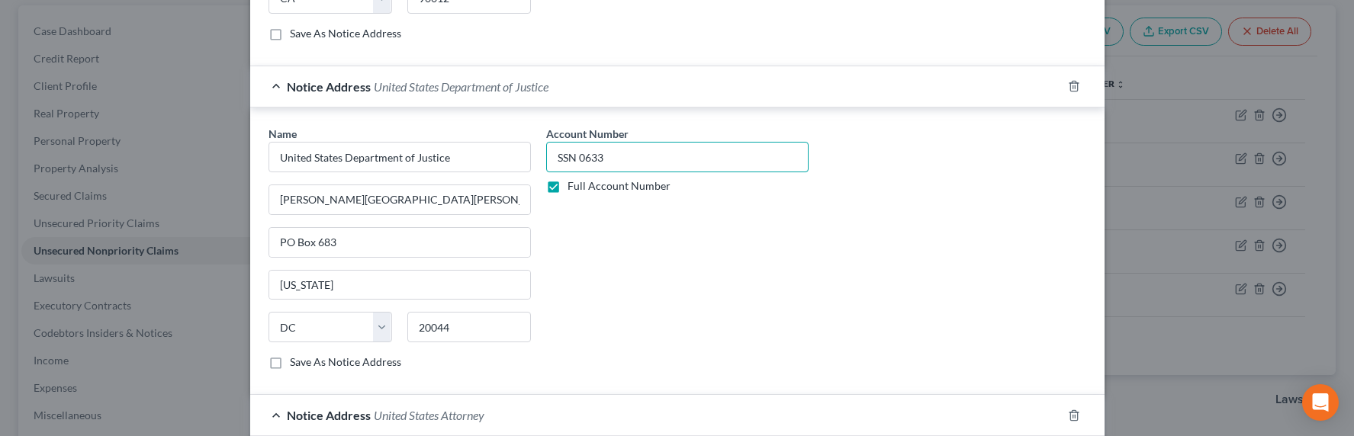
scroll to position [1512, 0]
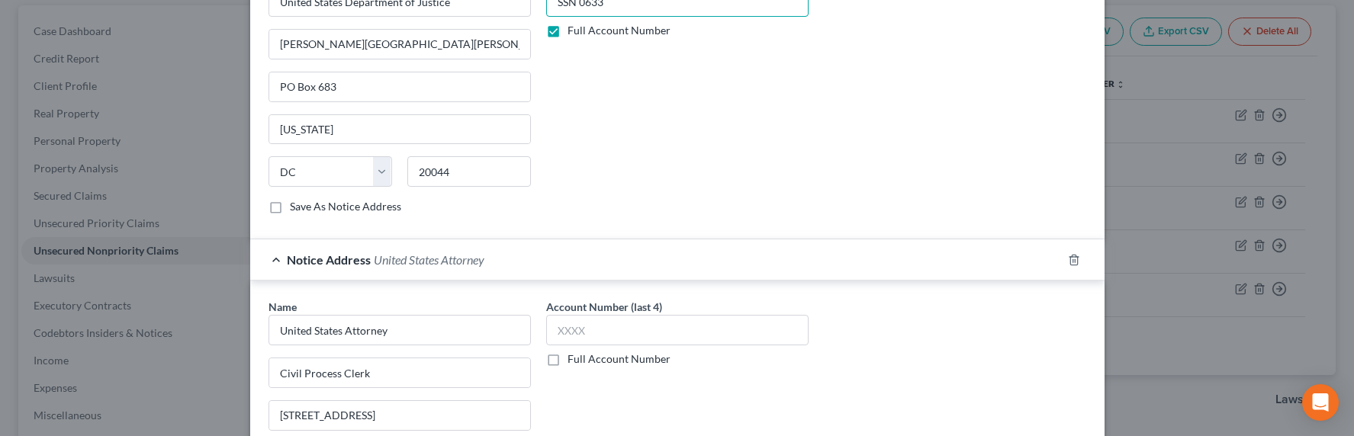
type input "SSN 0633"
click at [601, 362] on label "Full Account Number" at bounding box center [619, 359] width 103 height 15
click at [584, 362] on input "Full Account Number" at bounding box center [579, 357] width 10 height 10
click at [599, 341] on input "text" at bounding box center [677, 330] width 262 height 31
paste input "SSN 0633"
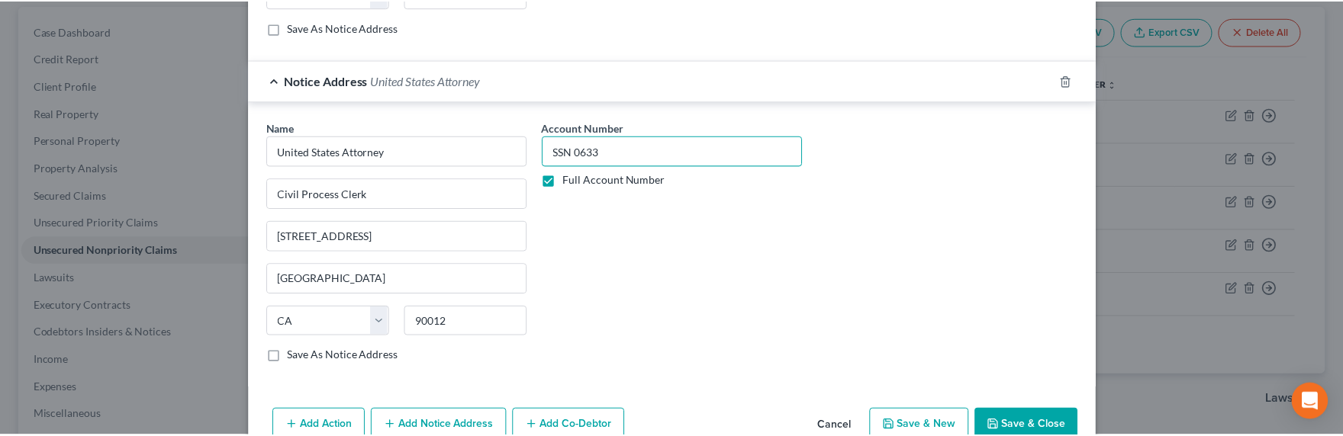
scroll to position [1728, 0]
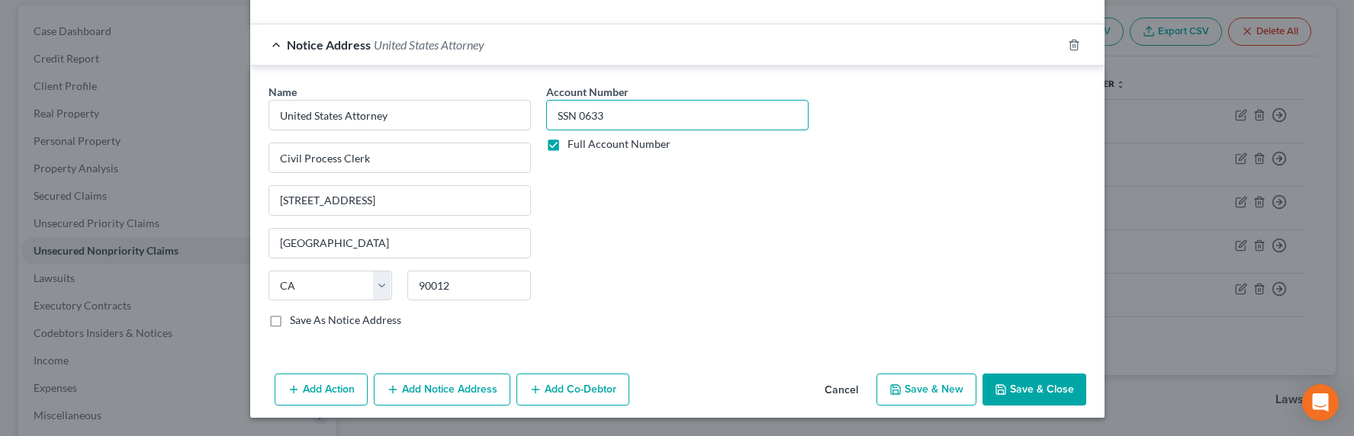
type input "SSN 0633"
click at [1058, 395] on button "Save & Close" at bounding box center [1035, 390] width 104 height 32
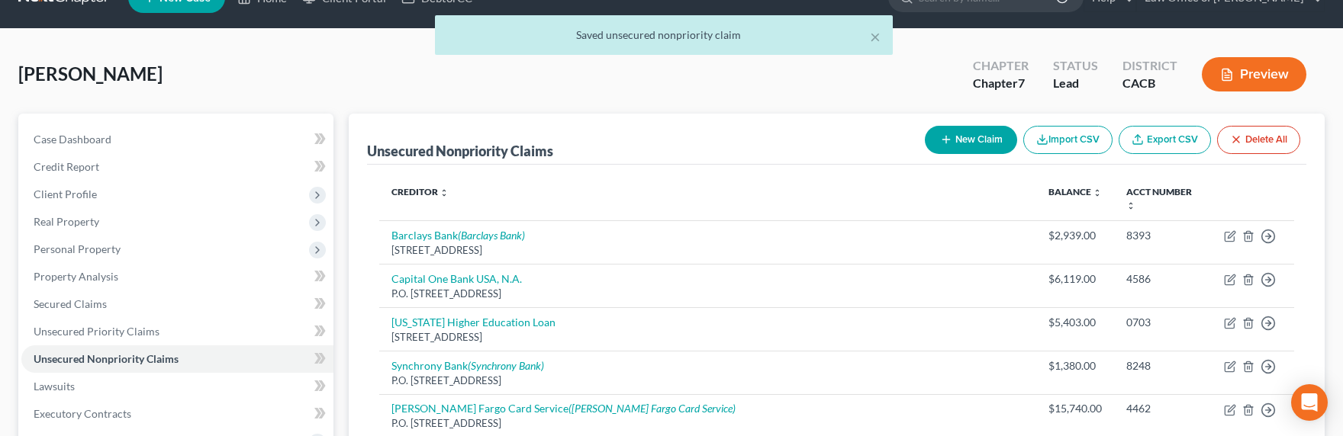
scroll to position [0, 0]
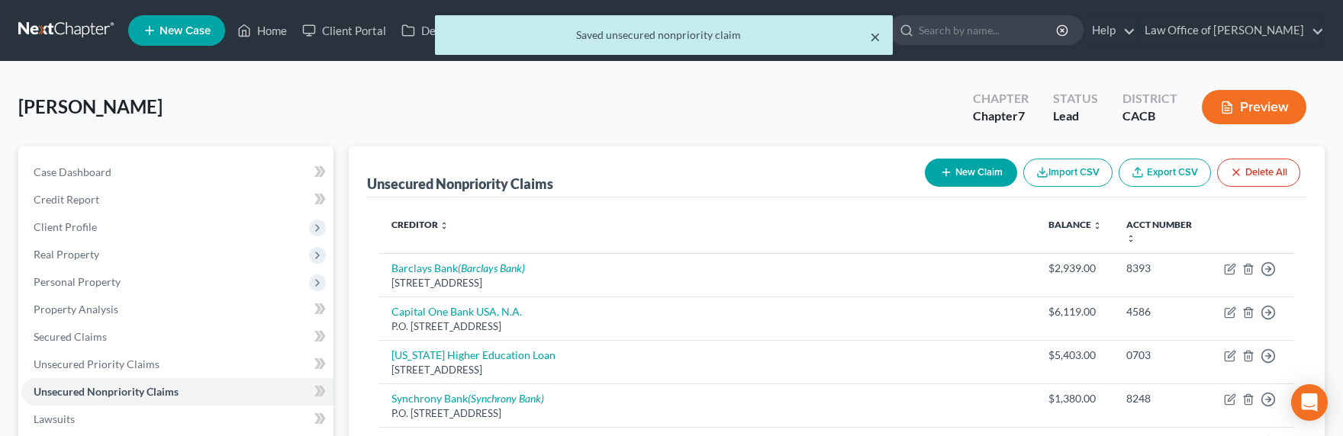
click at [874, 39] on button "×" at bounding box center [875, 36] width 11 height 18
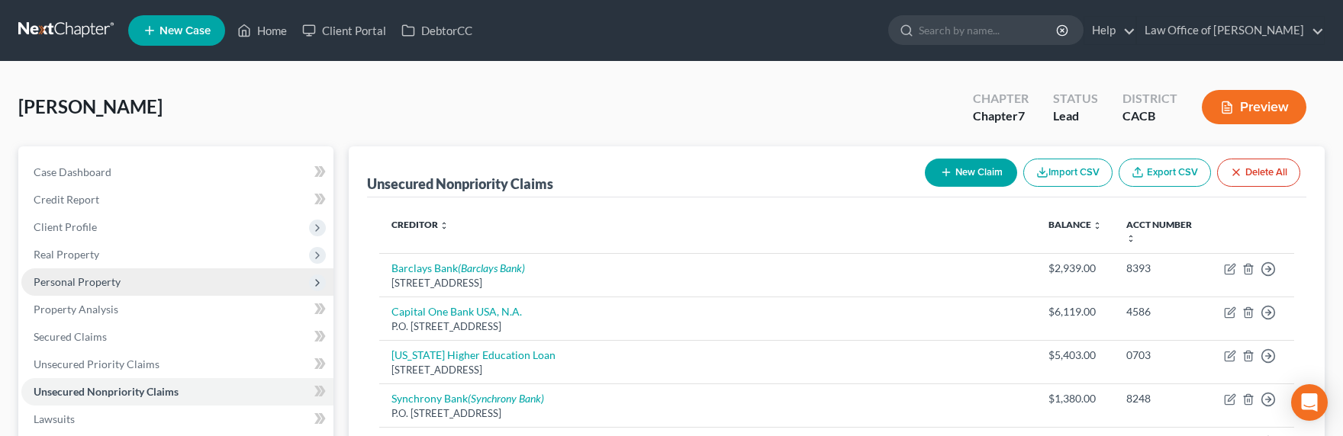
click at [56, 284] on span "Personal Property" at bounding box center [77, 281] width 87 height 13
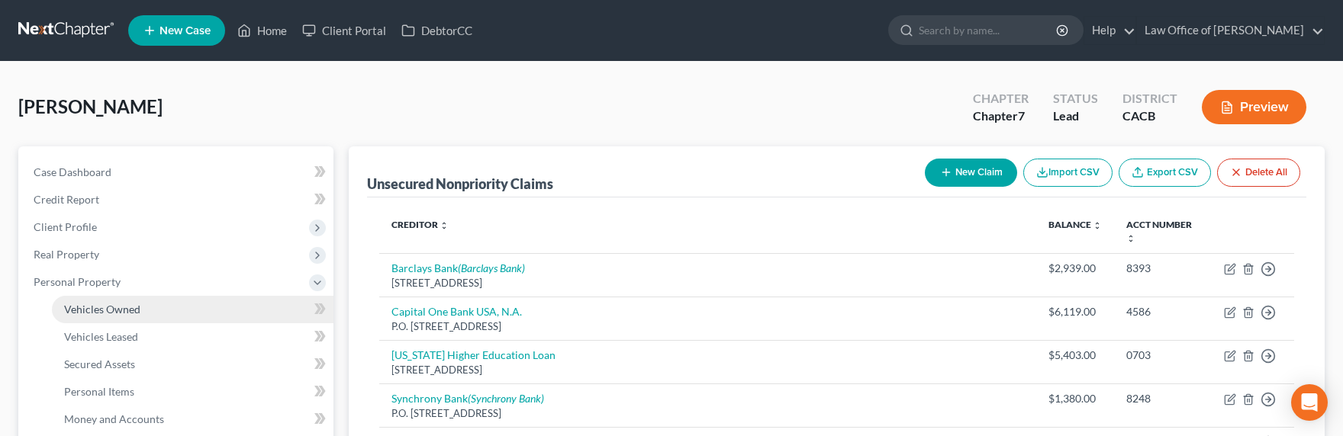
click at [127, 311] on span "Vehicles Owned" at bounding box center [102, 309] width 76 height 13
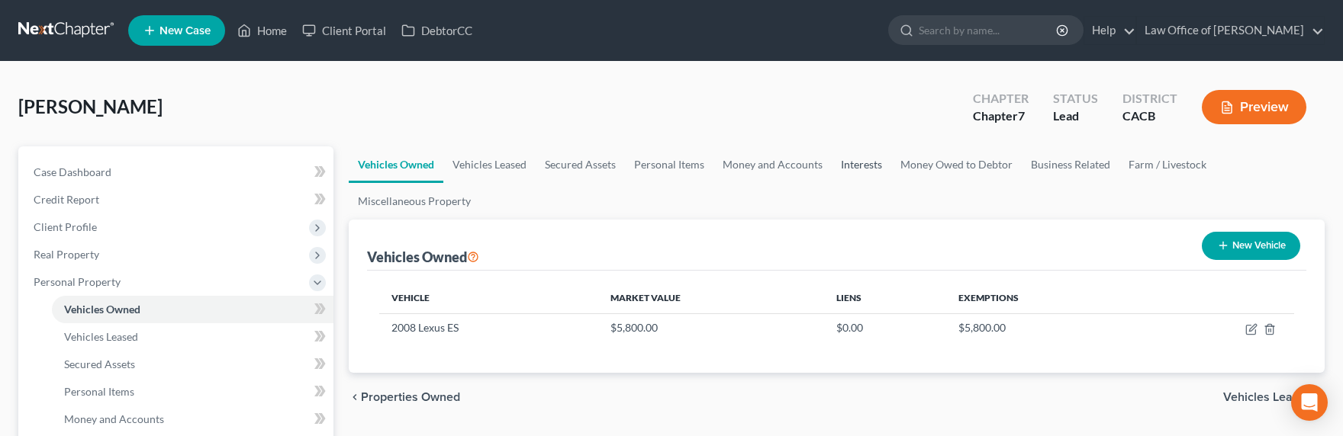
click at [861, 156] on link "Interests" at bounding box center [862, 165] width 60 height 37
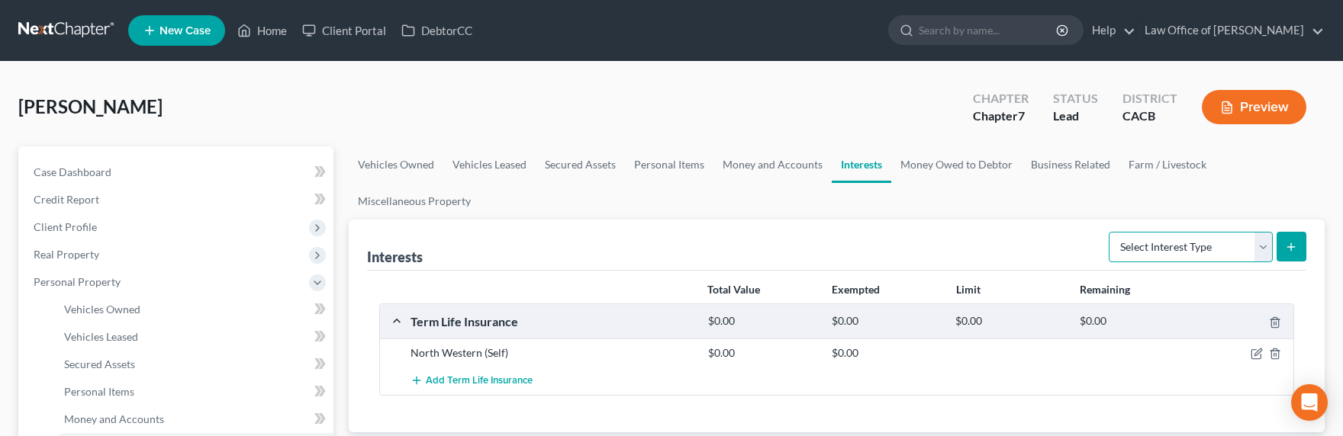
click at [1176, 232] on select "Select Interest Type 401K Annuity Bond Education IRA Government Bond Government…" at bounding box center [1191, 247] width 164 height 31
select select "unincorporated_business"
click at [1110, 232] on select "Select Interest Type 401K Annuity Bond Education IRA Government Bond Government…" at bounding box center [1191, 247] width 164 height 31
click at [1288, 255] on button "submit" at bounding box center [1292, 247] width 30 height 30
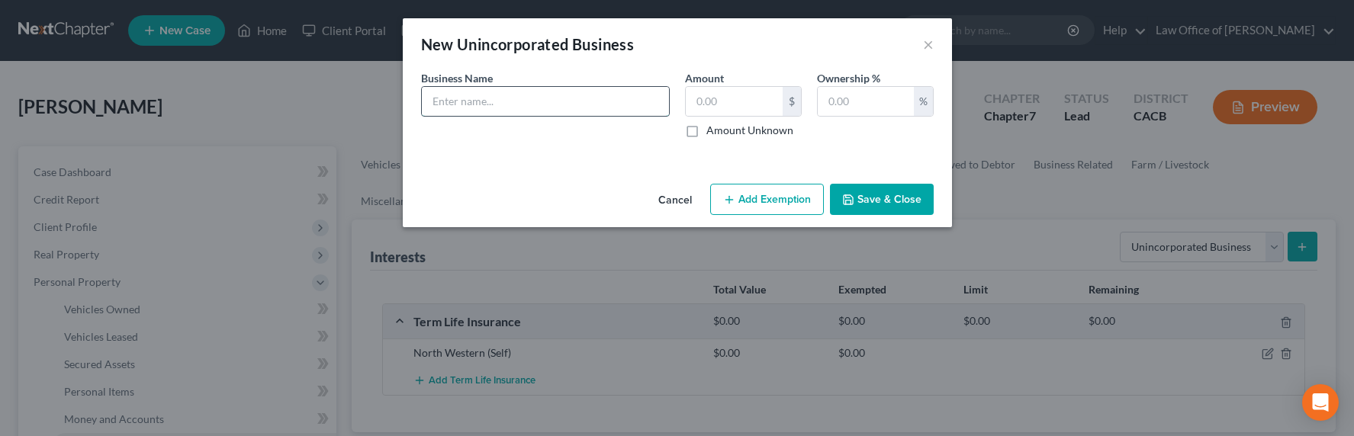
click at [543, 104] on input "text" at bounding box center [545, 101] width 247 height 29
type input "DBA Fashion Wardrobe Stylist"
click at [736, 130] on label "Amount Unknown" at bounding box center [750, 130] width 87 height 15
click at [723, 130] on input "Amount Unknown" at bounding box center [718, 128] width 10 height 10
checkbox input "true"
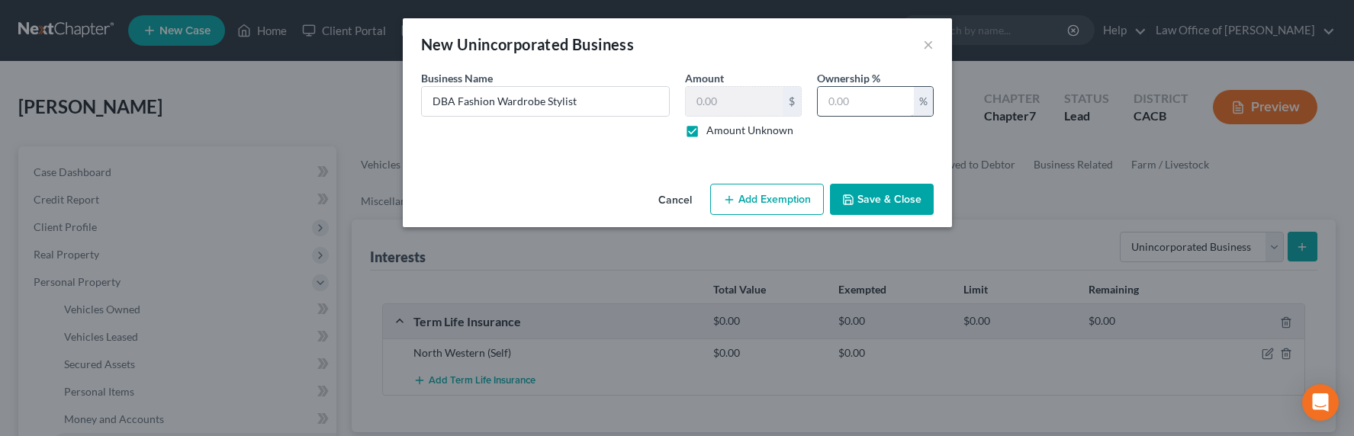
click at [856, 107] on input "text" at bounding box center [866, 101] width 96 height 29
type input "100"
click at [887, 197] on button "Save & Close" at bounding box center [882, 200] width 104 height 32
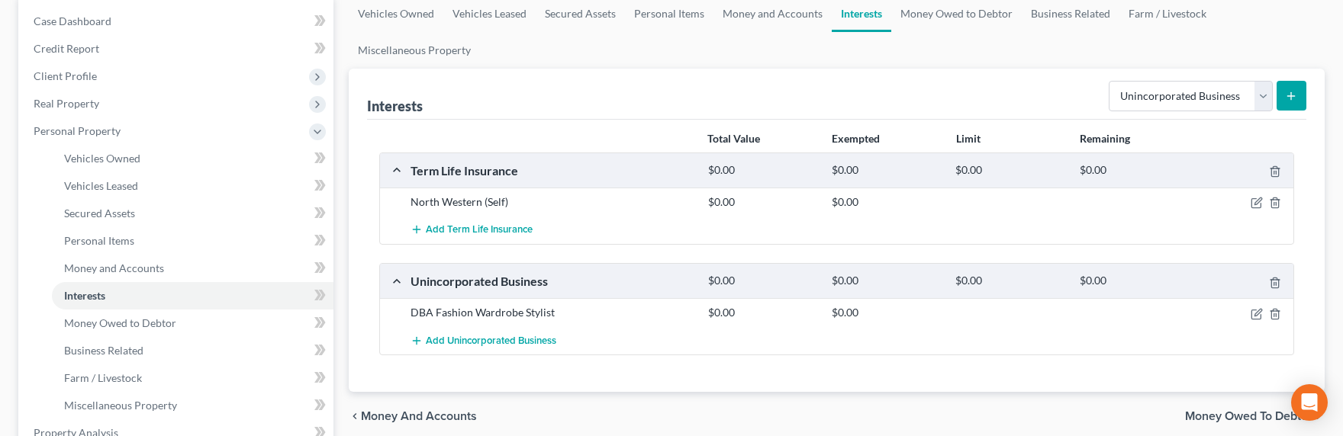
scroll to position [620, 0]
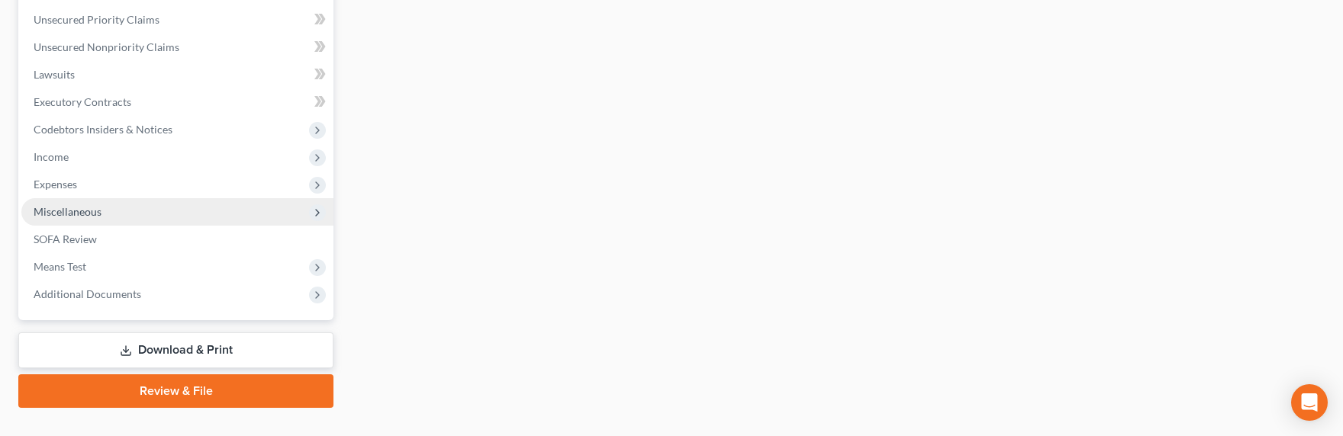
click at [63, 210] on span "Miscellaneous" at bounding box center [68, 211] width 68 height 13
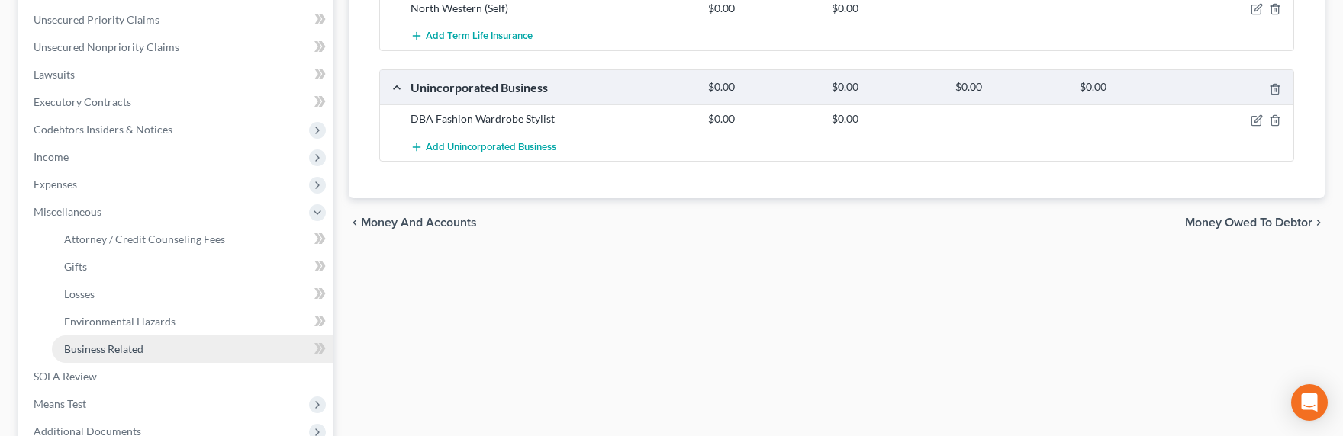
click at [111, 349] on span "Business Related" at bounding box center [103, 349] width 79 height 13
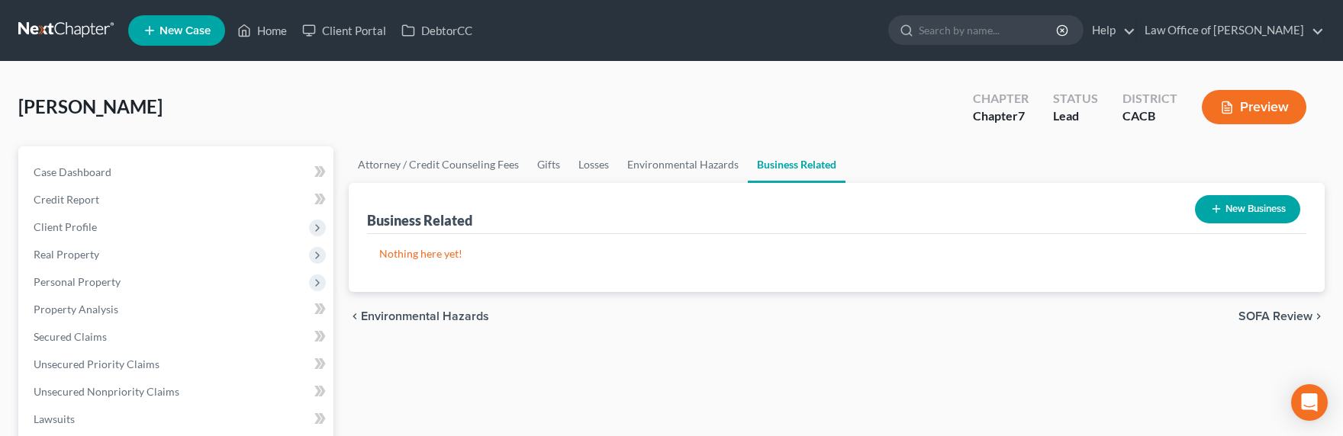
click at [1243, 215] on button "New Business" at bounding box center [1247, 209] width 105 height 28
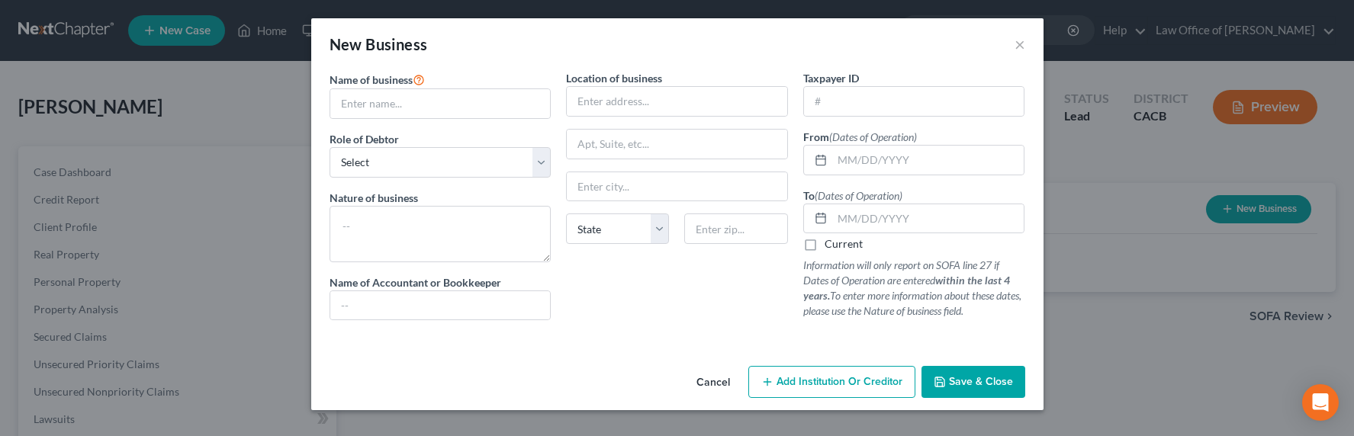
click at [395, 87] on label "Name of business *" at bounding box center [377, 79] width 95 height 18
click at [394, 103] on input "text" at bounding box center [440, 103] width 221 height 29
type input "DBA Fashion Wardrobe Stylist"
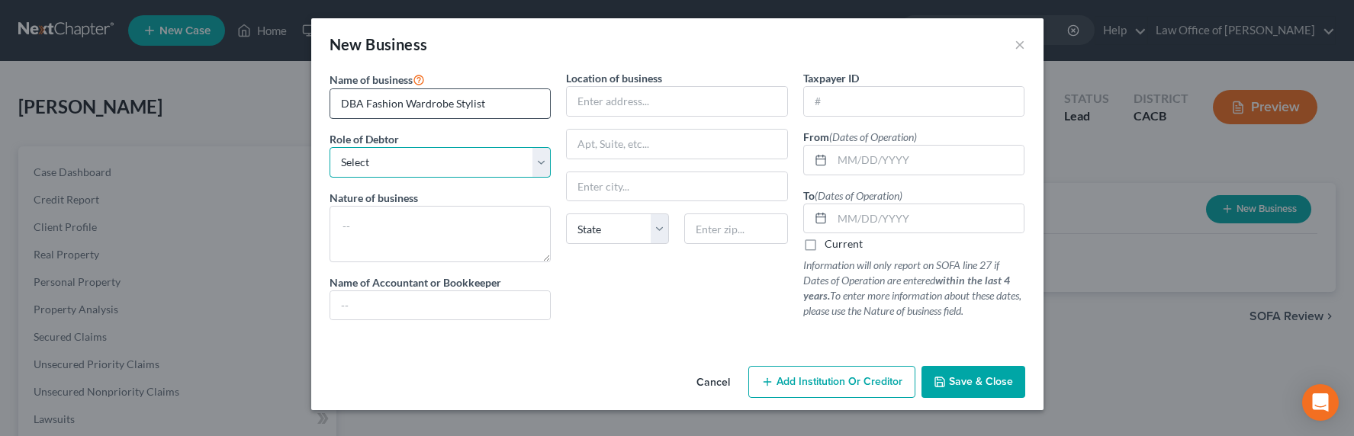
select select "sole_proprietor"
click at [330, 147] on select "Select A member of a limited liability company (LLC) or limited liability partn…" at bounding box center [441, 162] width 222 height 31
click at [391, 221] on textarea at bounding box center [441, 234] width 222 height 56
drag, startPoint x: 498, startPoint y: 103, endPoint x: 365, endPoint y: 101, distance: 132.0
click at [365, 101] on input "DBA Fashion Wardrobe Stylist" at bounding box center [440, 103] width 221 height 29
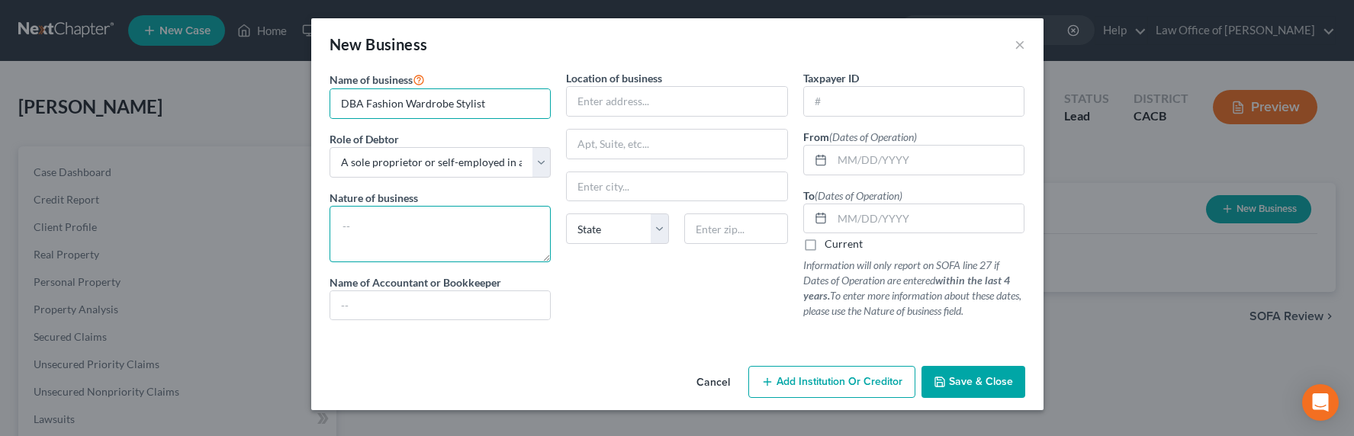
click at [357, 226] on textarea at bounding box center [441, 234] width 222 height 56
paste textarea "Fashion Wardrobe Stylist"
type textarea "Fashion Wardrobe Stylist"
click at [403, 311] on input "text" at bounding box center [440, 305] width 221 height 29
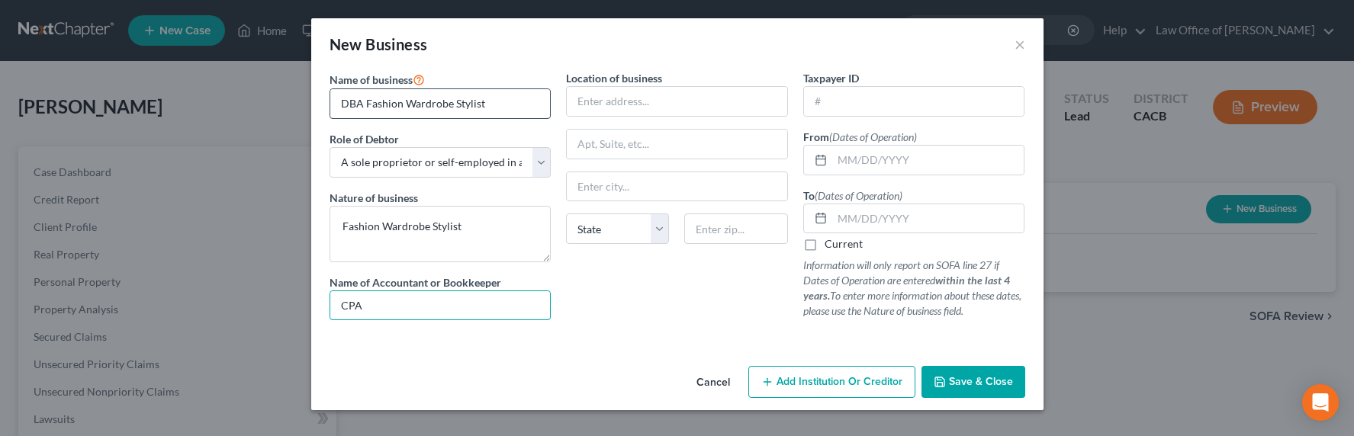
type input "CPA/Accountant"
click at [891, 150] on input "text" at bounding box center [928, 160] width 192 height 29
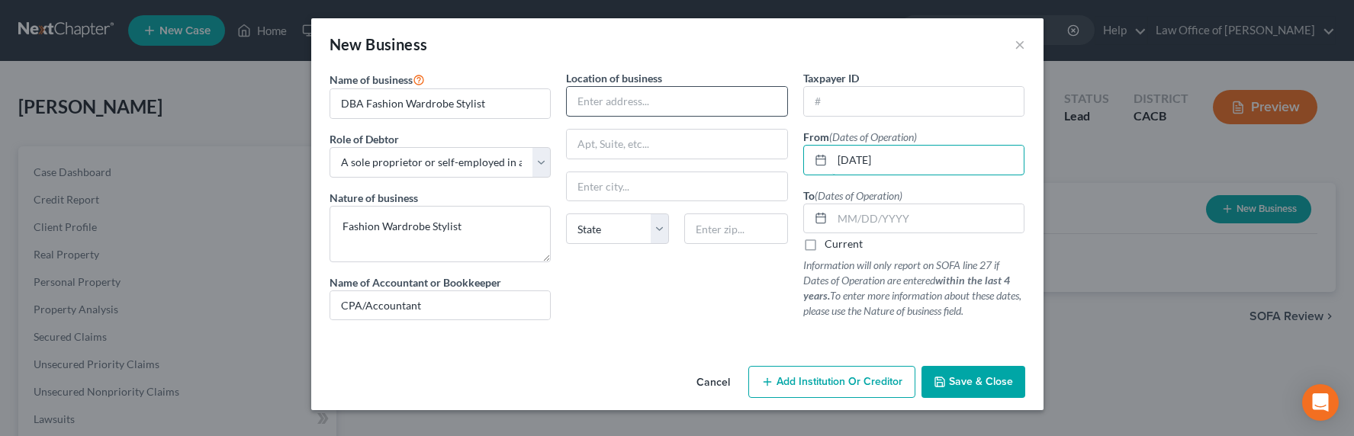
type input "01/01/2010"
click at [608, 110] on input "text" at bounding box center [677, 101] width 221 height 29
type input "1707 Via Del Rey"
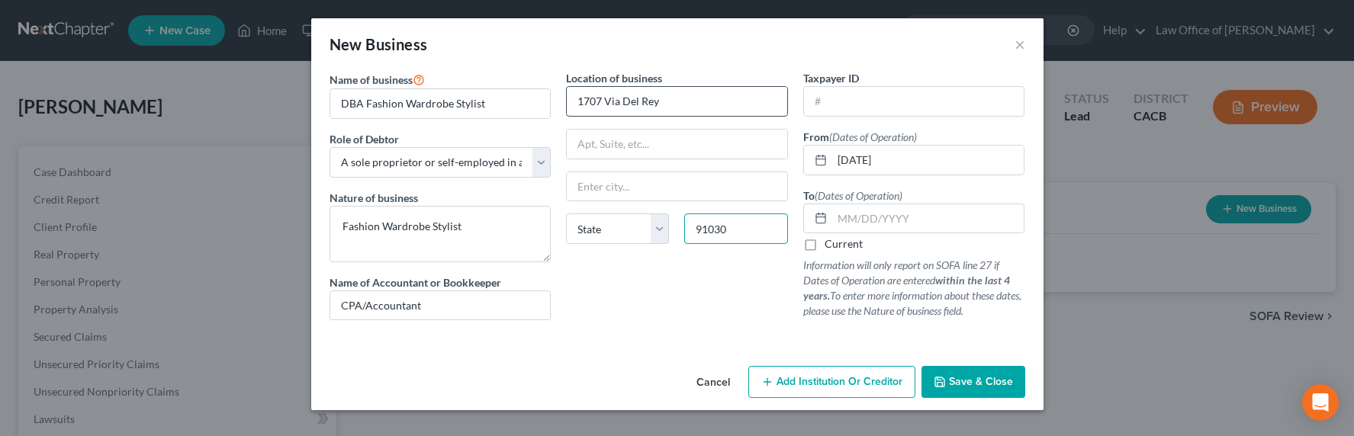
type input "91030"
type input "South Pasadena"
select select "4"
click at [980, 387] on span "Save & Close" at bounding box center [981, 381] width 64 height 13
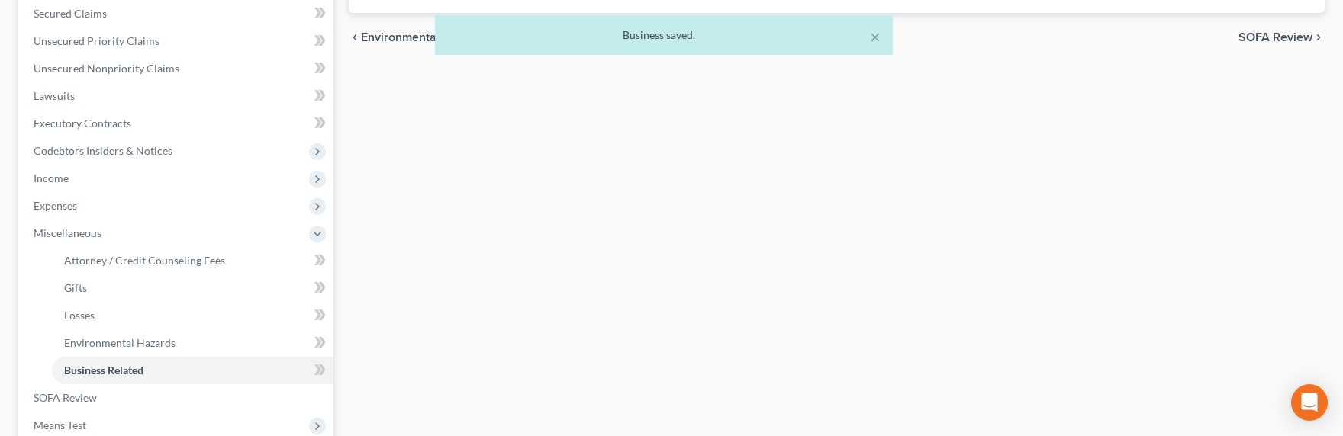
scroll to position [172, 0]
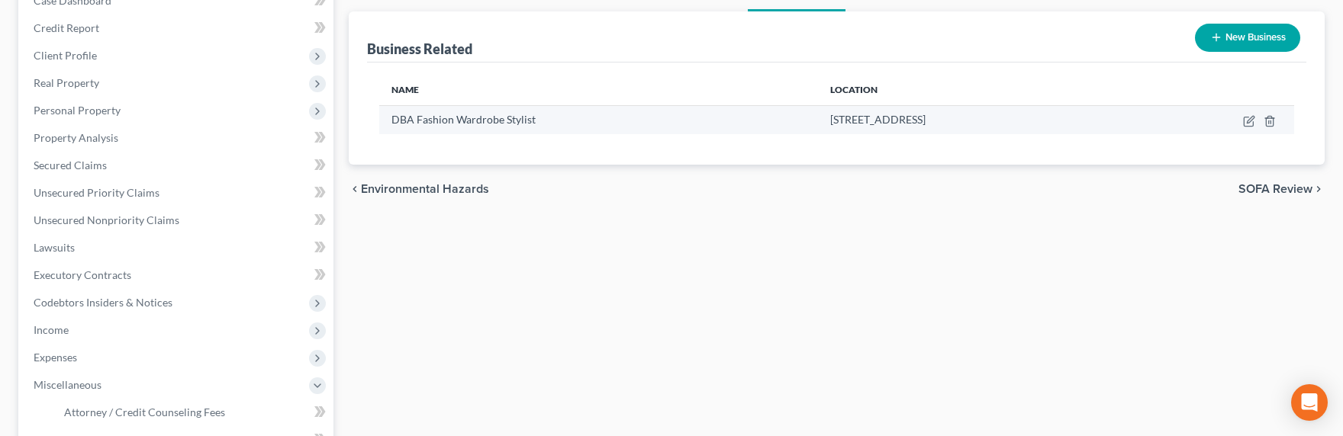
drag, startPoint x: 720, startPoint y: 121, endPoint x: 949, endPoint y: 114, distance: 229.0
click at [949, 114] on div "1707 Via Del Rey, South Pasadena, CA 91030" at bounding box center [973, 119] width 287 height 15
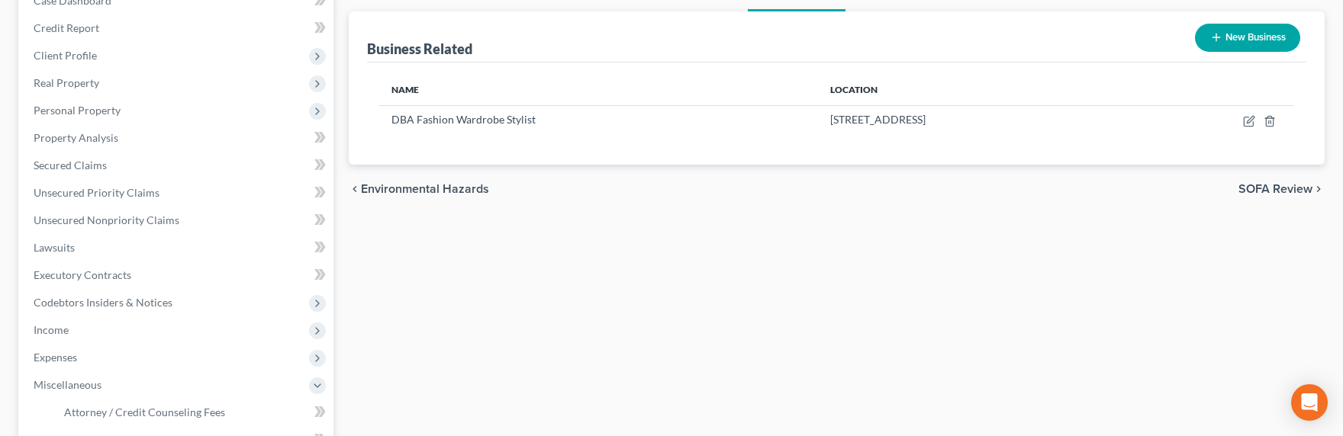
copy span "1707 Via Del Rey, South Pasadena, CA 91030"
click at [123, 222] on span "Unsecured Nonpriority Claims" at bounding box center [107, 220] width 146 height 13
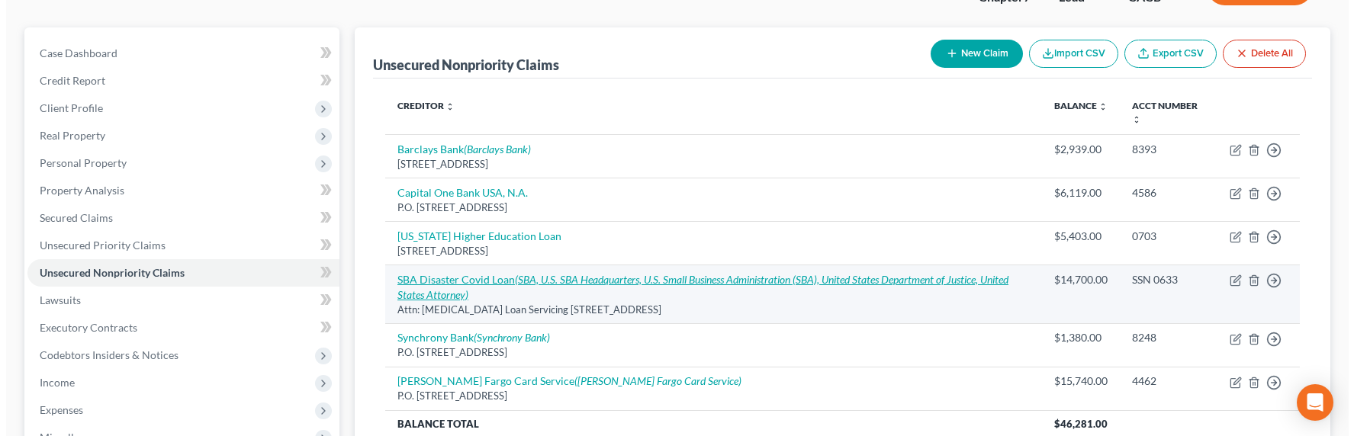
scroll to position [147, 0]
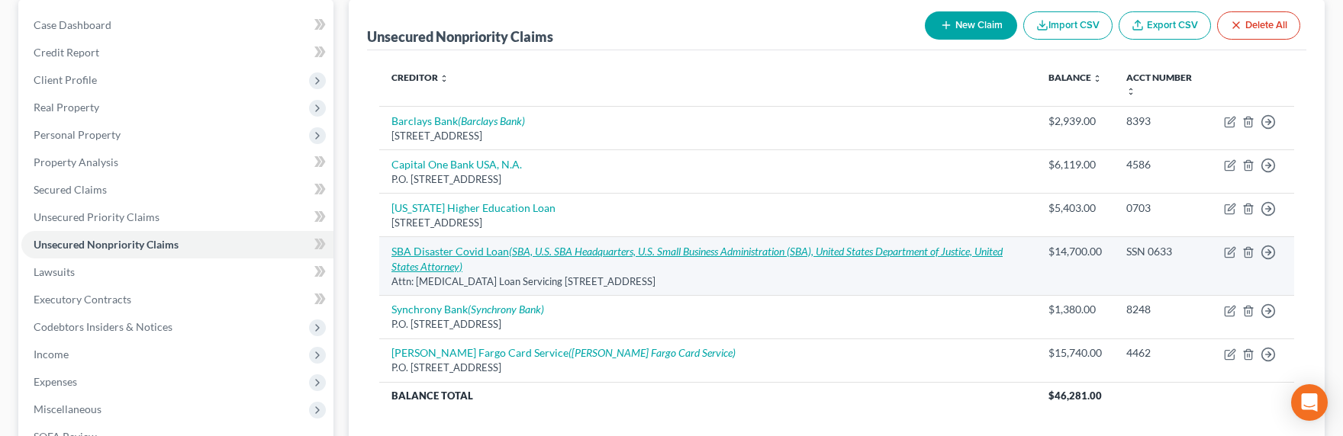
click at [618, 250] on icon "(SBA, U.S. SBA Headquarters, U.S. Small Business Administration (SBA), United S…" at bounding box center [696, 259] width 611 height 28
select select "45"
select select "14"
select select "0"
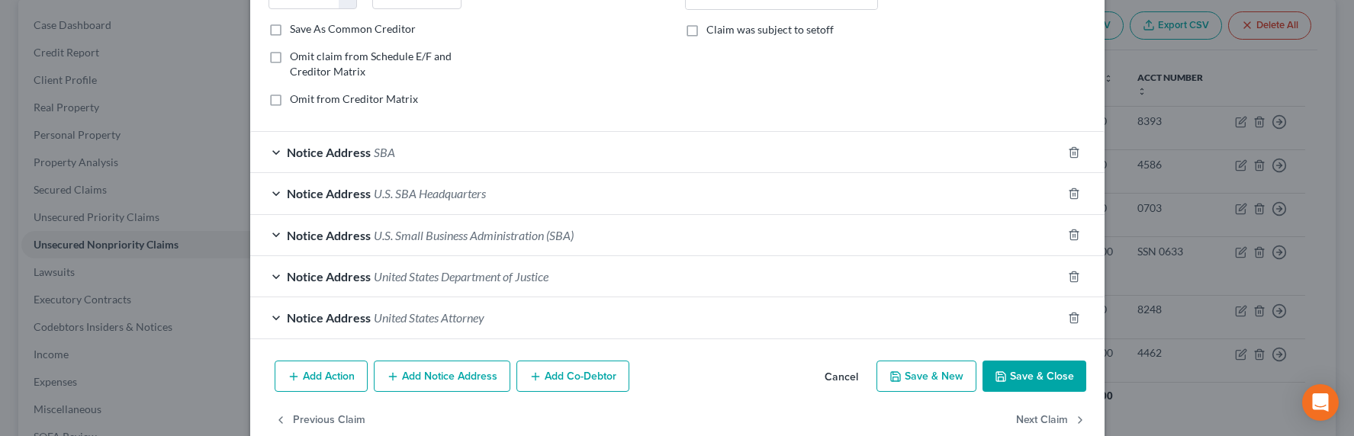
scroll to position [334, 0]
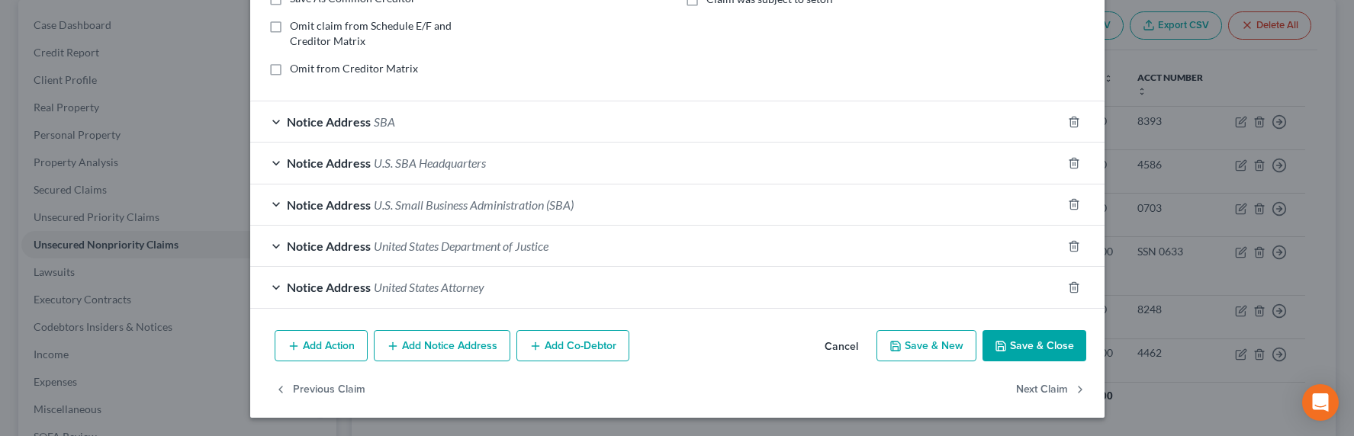
click at [575, 351] on button "Add Co-Debtor" at bounding box center [573, 346] width 113 height 32
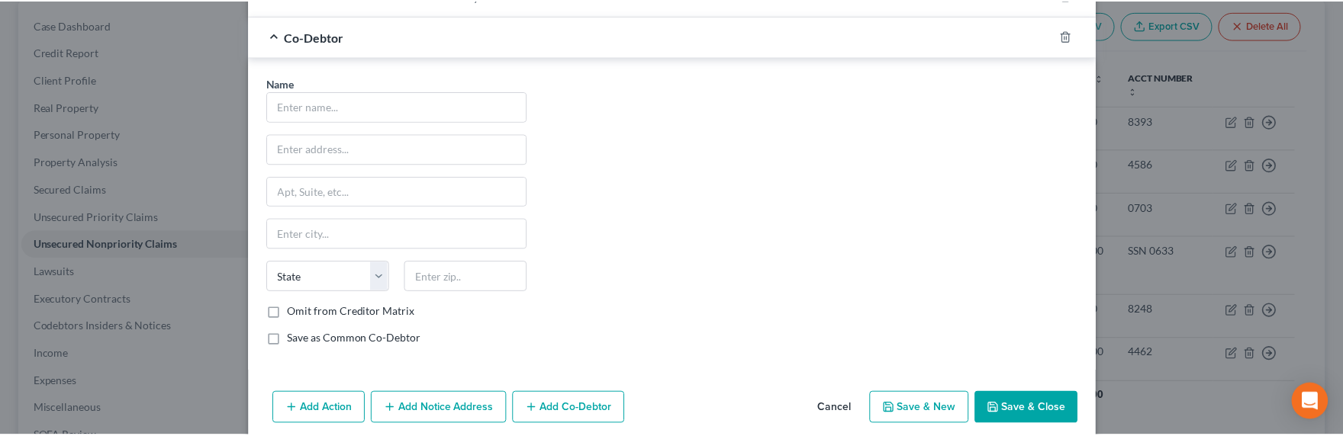
scroll to position [690, 0]
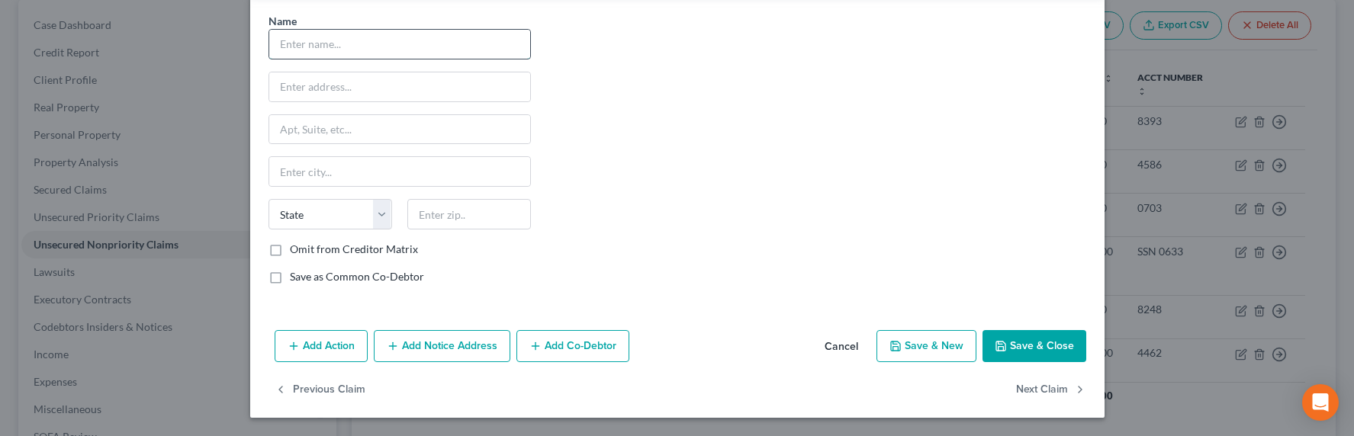
click at [330, 45] on input "text" at bounding box center [399, 44] width 261 height 29
type input "DBA Fashion Wardrobe Stylsit"
paste input "1707 Via Del Rey, South Pasadena, CA 91030"
type input "1707 Via Del Rey, South Pasadena, CA 91030"
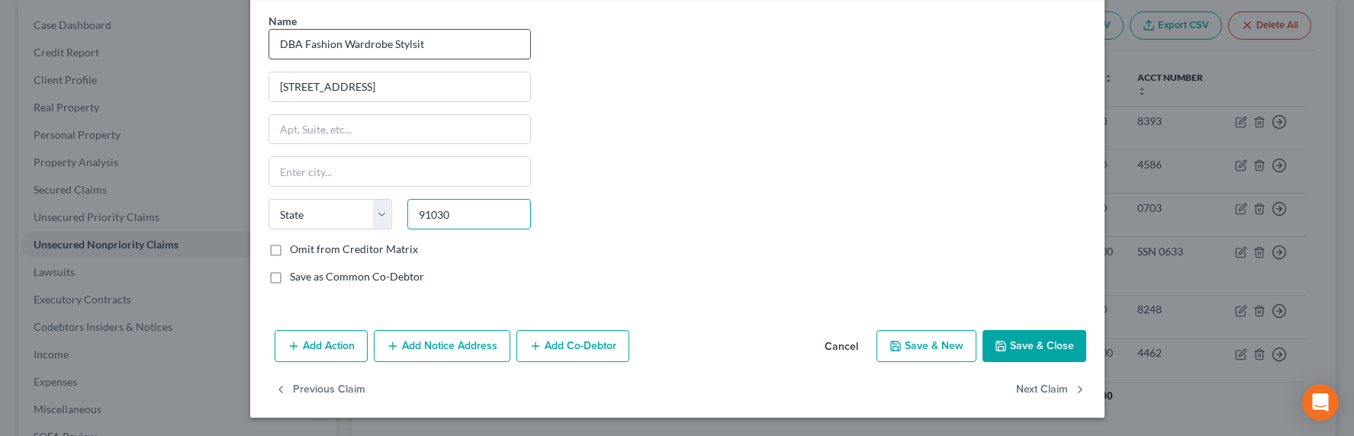
type input "91030"
type input "South Pasadena"
select select "4"
drag, startPoint x: 488, startPoint y: 85, endPoint x: 395, endPoint y: 85, distance: 93.1
click at [357, 86] on input "1707 Via Del Rey, South Pasadena, CA 91030" at bounding box center [399, 86] width 261 height 29
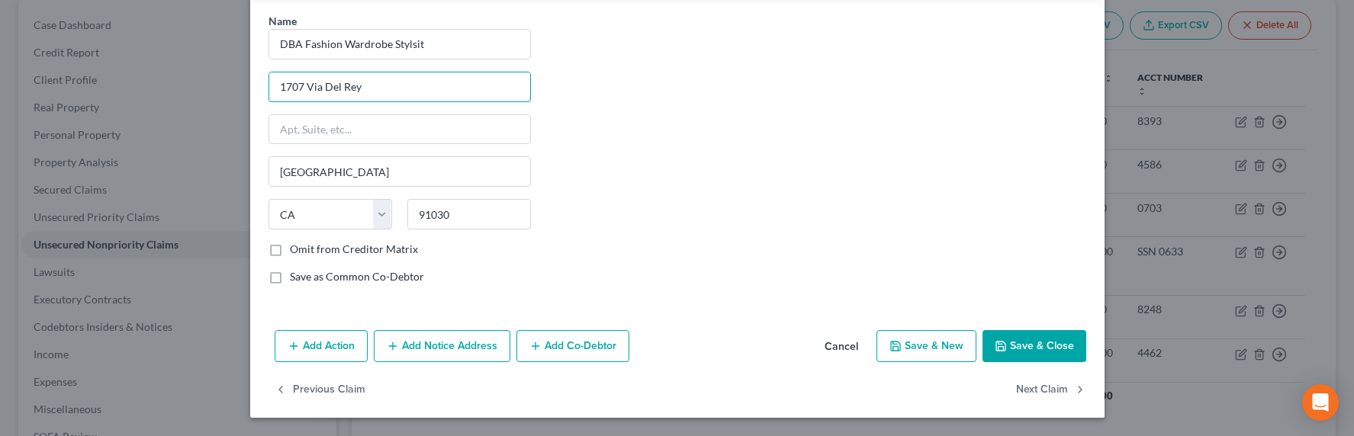
type input "1707 Via Del Rey"
drag, startPoint x: 330, startPoint y: 249, endPoint x: 445, endPoint y: 266, distance: 115.8
click at [330, 249] on label "Omit from Creditor Matrix" at bounding box center [354, 249] width 128 height 15
click at [306, 249] on input "Omit from Creditor Matrix" at bounding box center [301, 247] width 10 height 10
checkbox input "true"
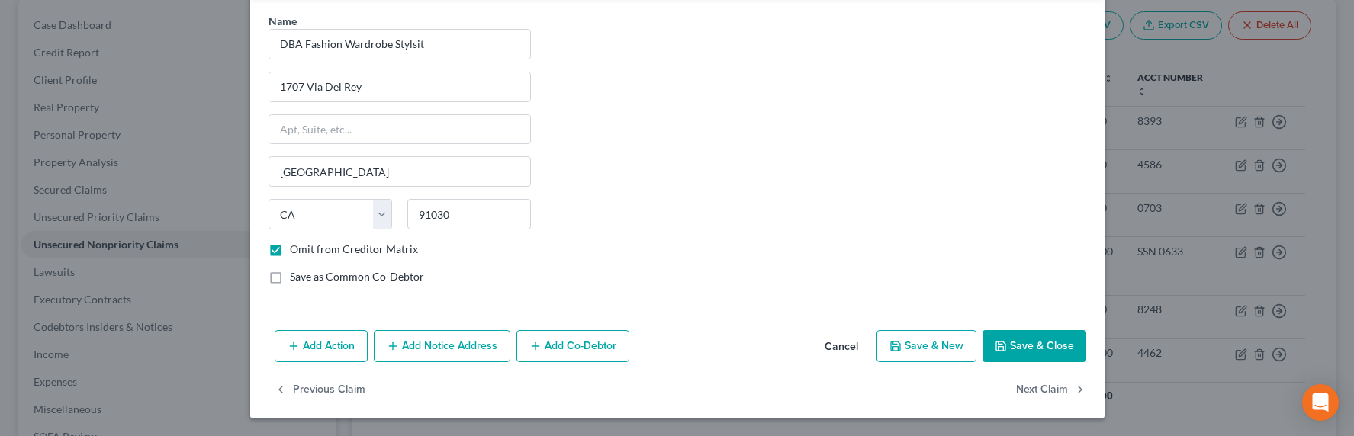
click at [1055, 346] on button "Save & Close" at bounding box center [1035, 346] width 104 height 32
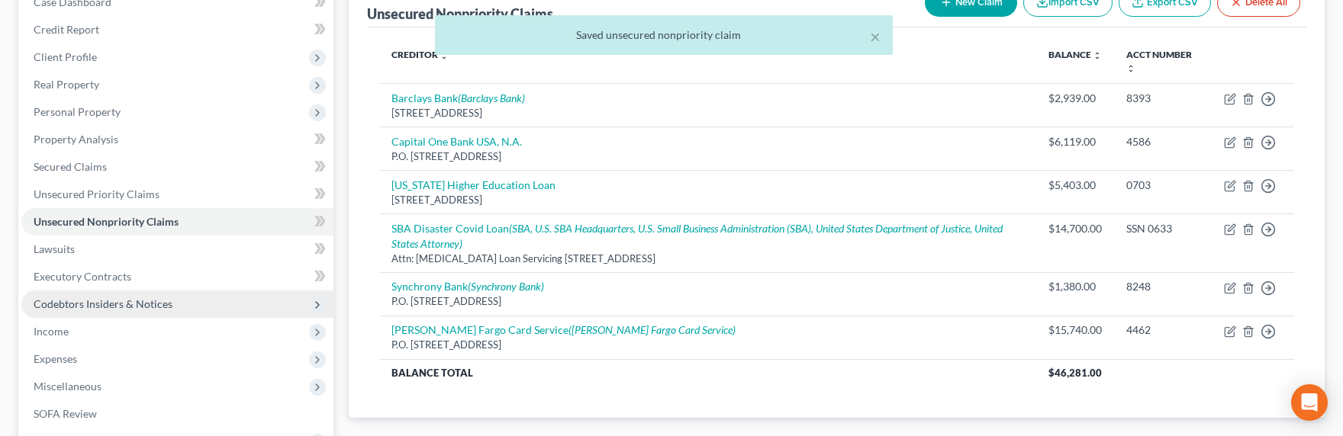
scroll to position [181, 0]
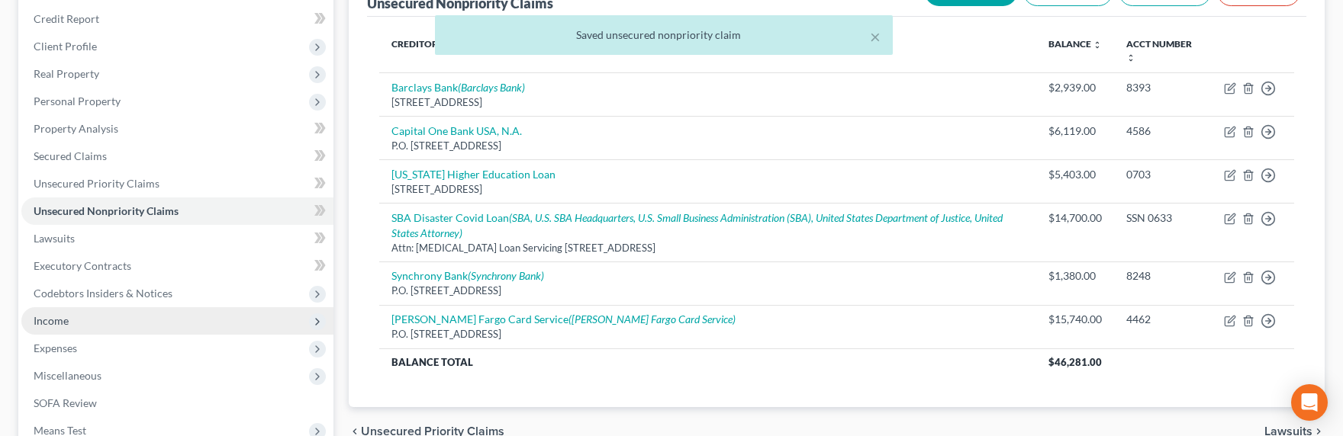
click at [72, 311] on span "Income" at bounding box center [177, 321] width 312 height 27
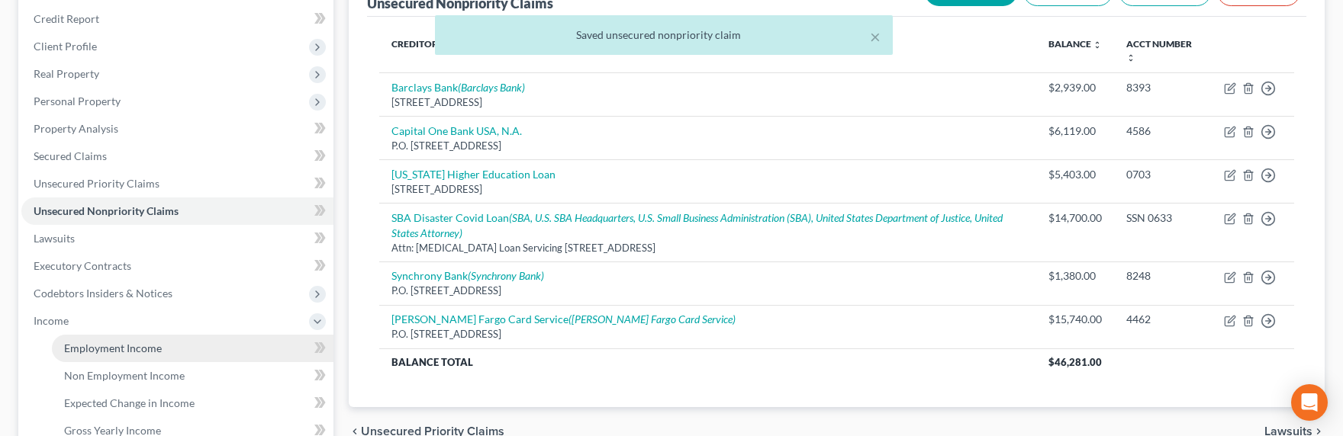
click at [128, 347] on span "Employment Income" at bounding box center [113, 348] width 98 height 13
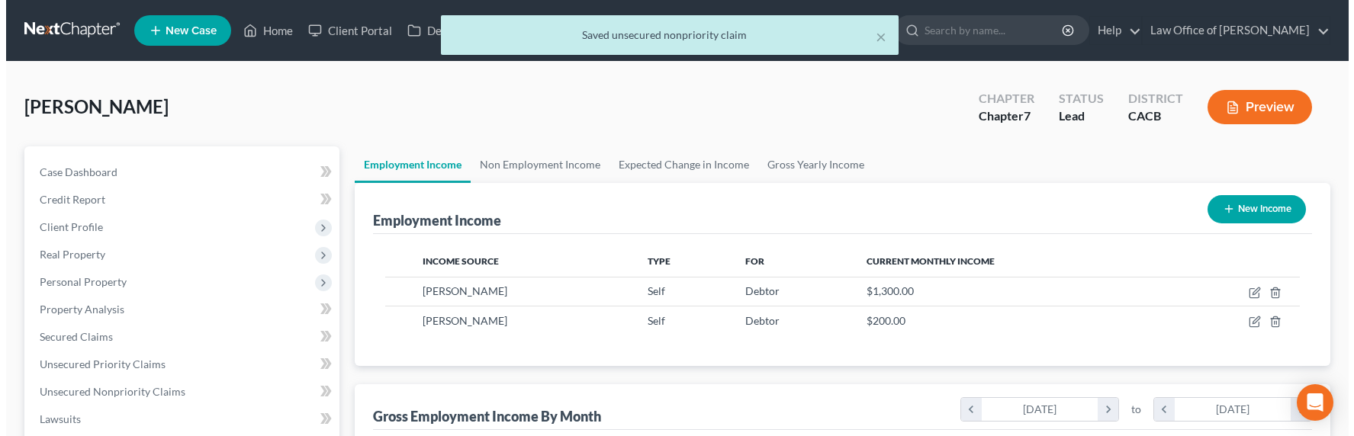
scroll to position [273, 551]
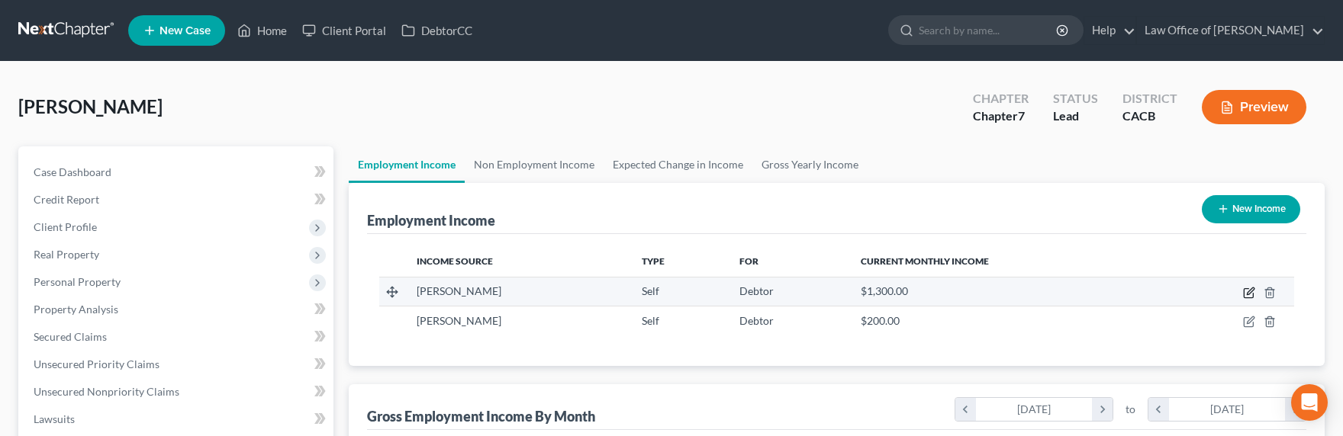
click at [1250, 295] on icon "button" at bounding box center [1249, 293] width 12 height 12
select select "1"
select select "4"
select select "0"
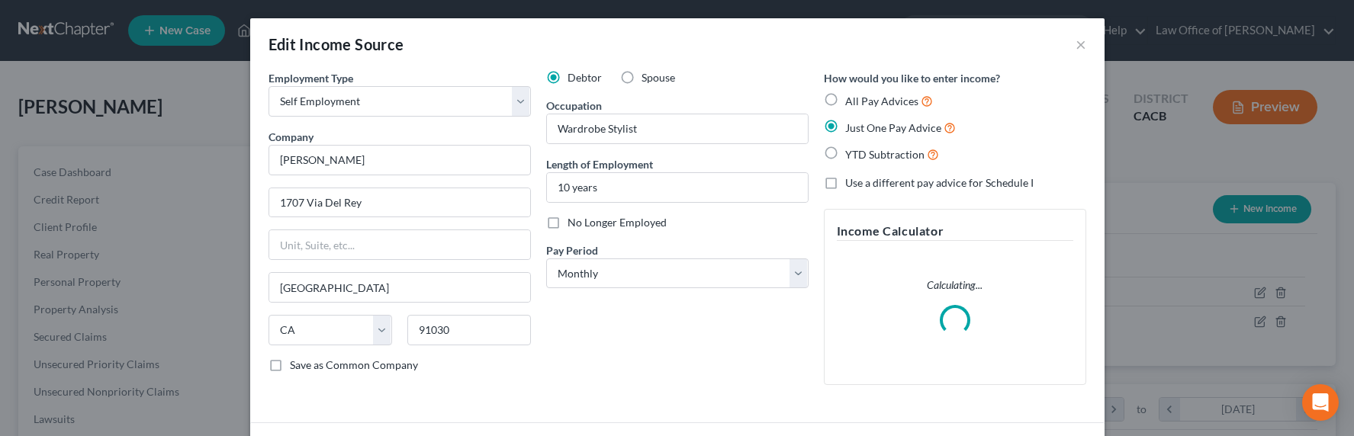
scroll to position [273, 556]
drag, startPoint x: 392, startPoint y: 169, endPoint x: 262, endPoint y: 165, distance: 130.6
click at [262, 165] on div "Employment Type * Select Full or Part Time Employment Self Employment Company *…" at bounding box center [400, 233] width 278 height 327
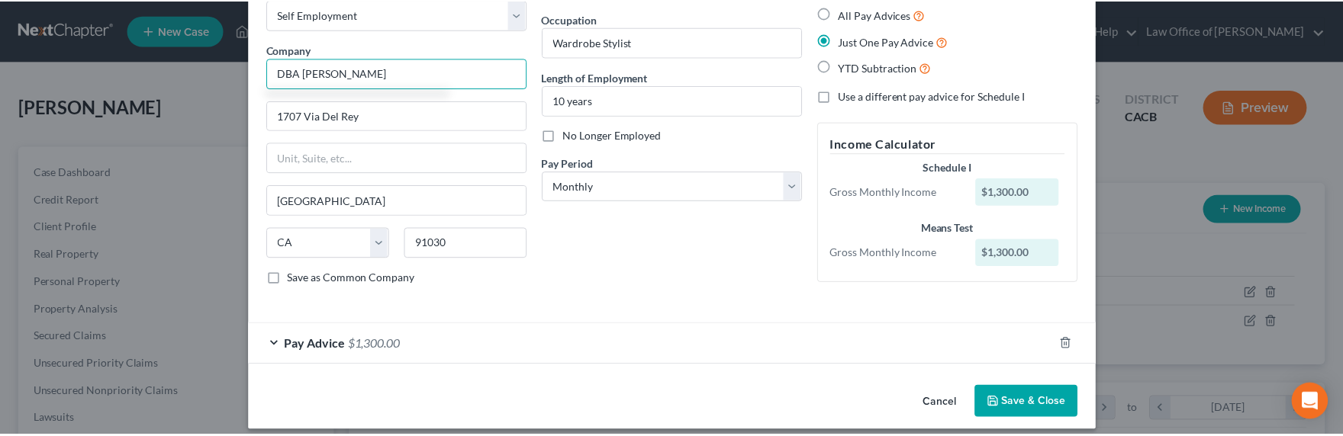
scroll to position [99, 0]
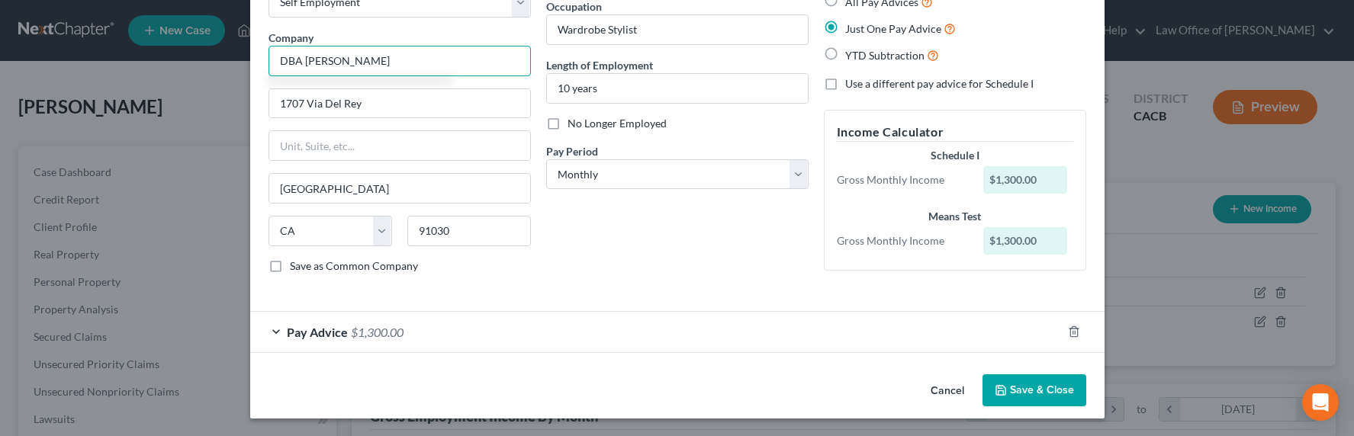
type input "DBA Lisa M. Chin"
click at [1014, 397] on button "Save & Close" at bounding box center [1035, 391] width 104 height 32
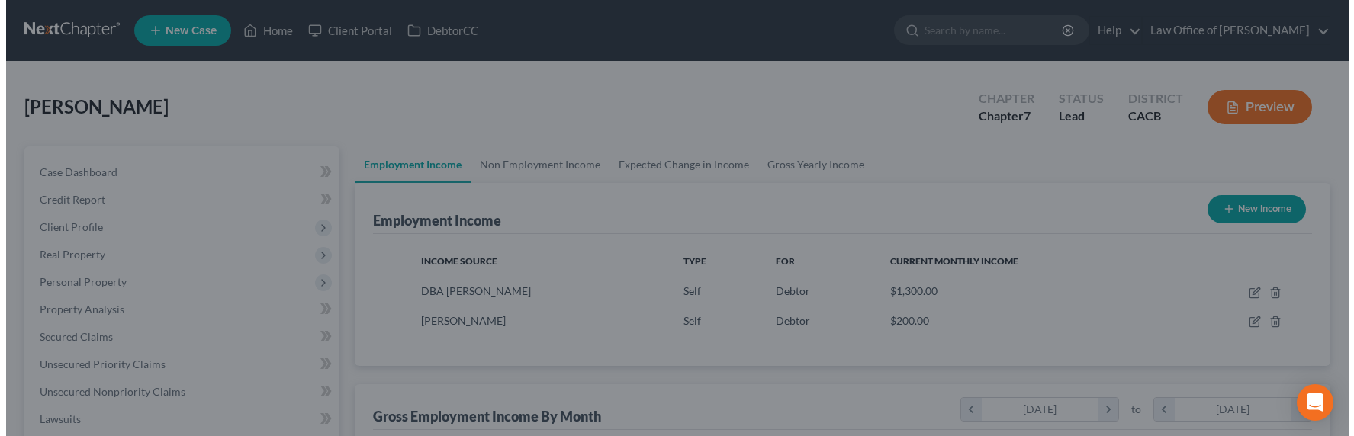
scroll to position [762773, 762495]
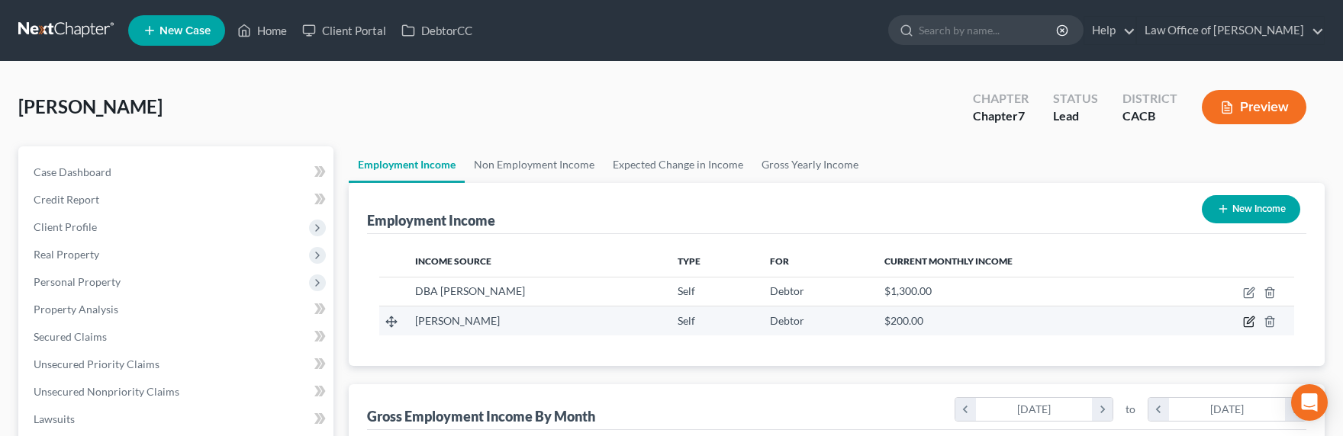
click at [1250, 322] on icon "button" at bounding box center [1250, 320] width 7 height 7
select select "1"
select select "4"
select select "0"
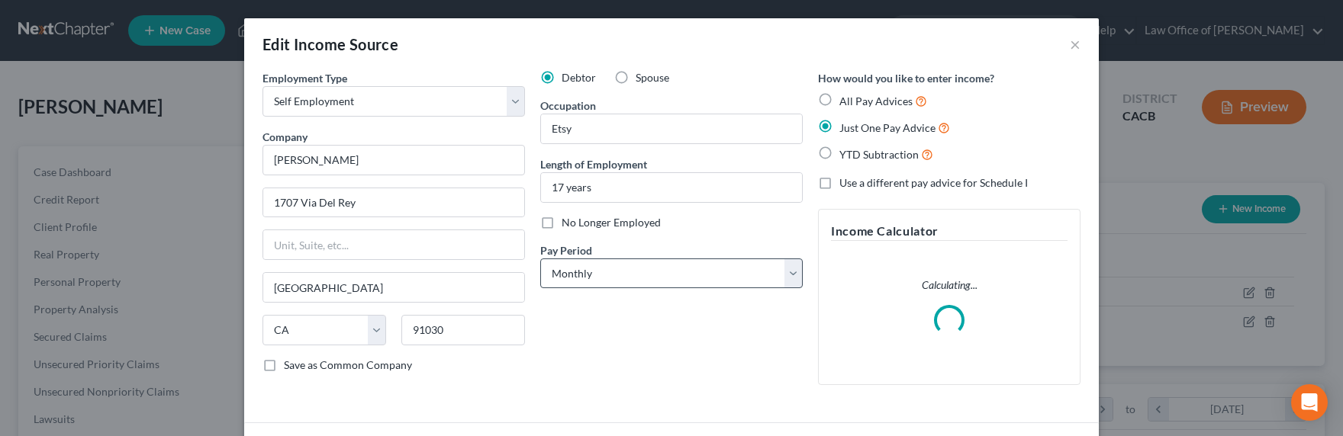
scroll to position [273, 556]
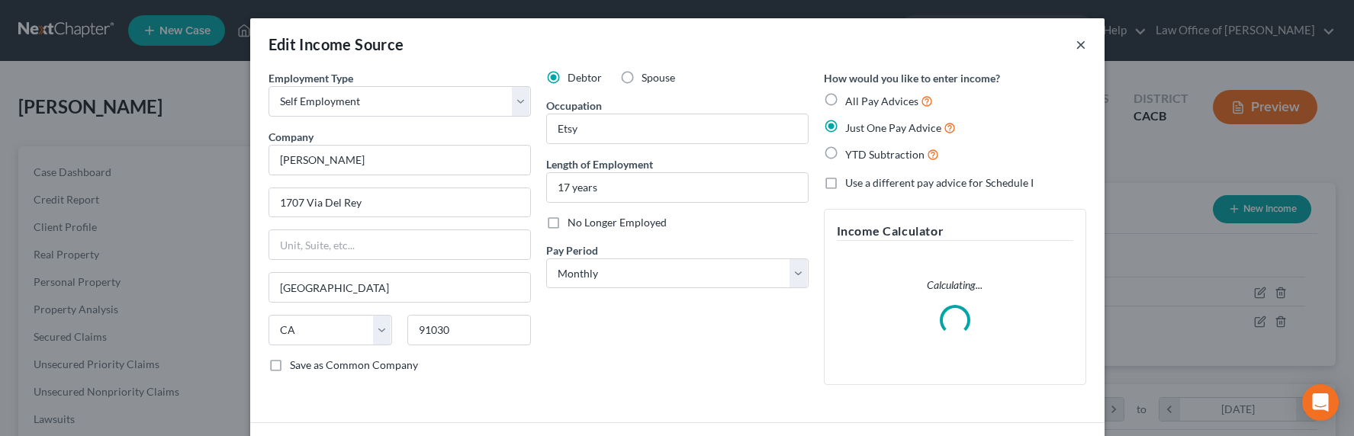
click at [1077, 47] on button "×" at bounding box center [1081, 44] width 11 height 18
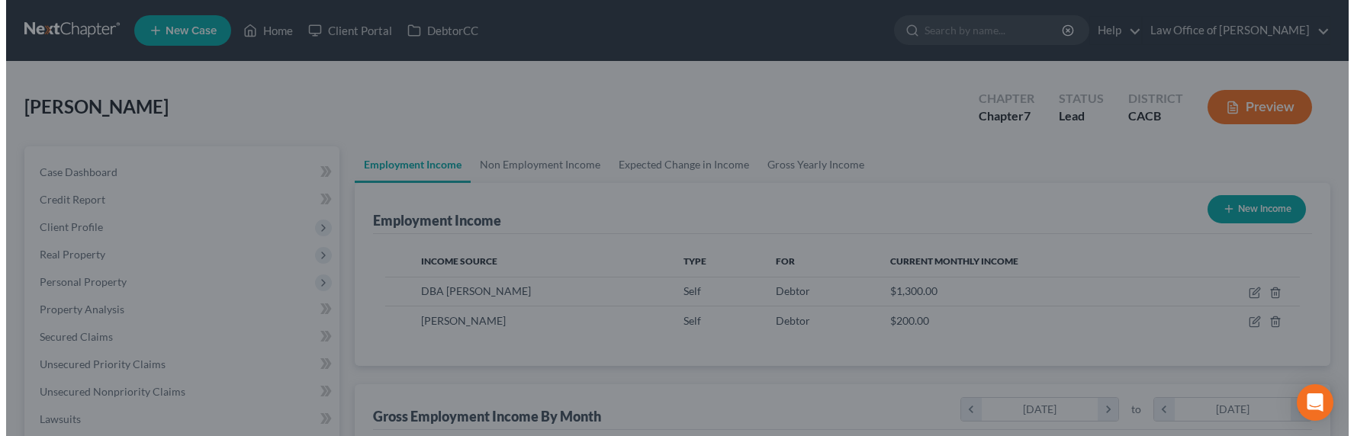
scroll to position [762773, 762495]
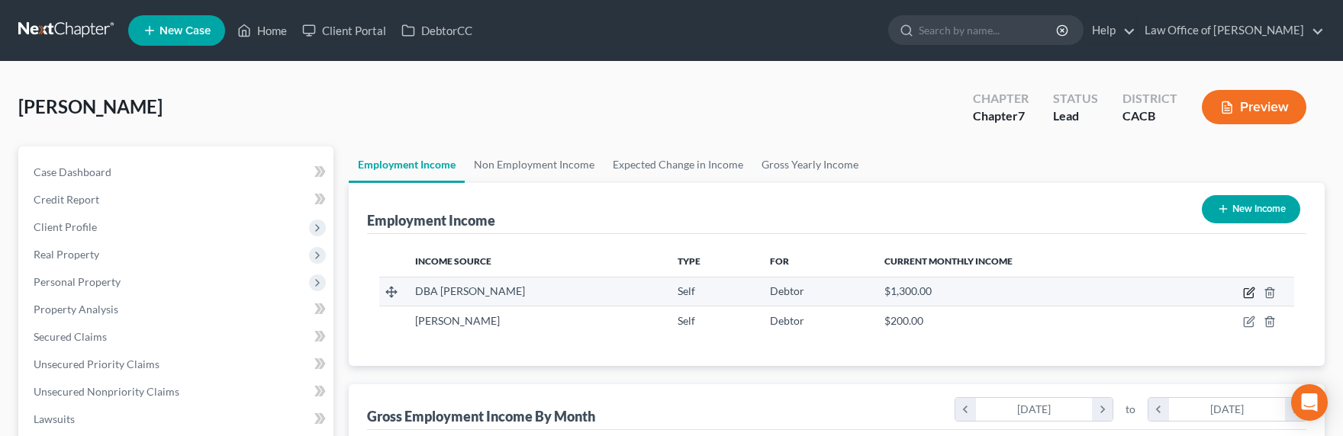
click at [1248, 295] on icon "button" at bounding box center [1250, 291] width 7 height 7
select select "1"
select select "4"
select select "0"
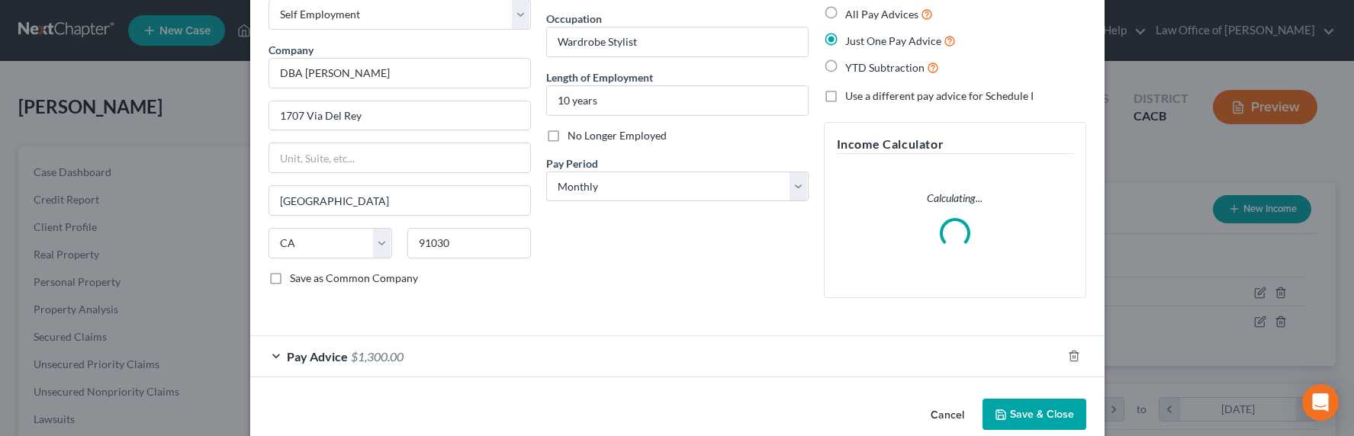
scroll to position [111, 0]
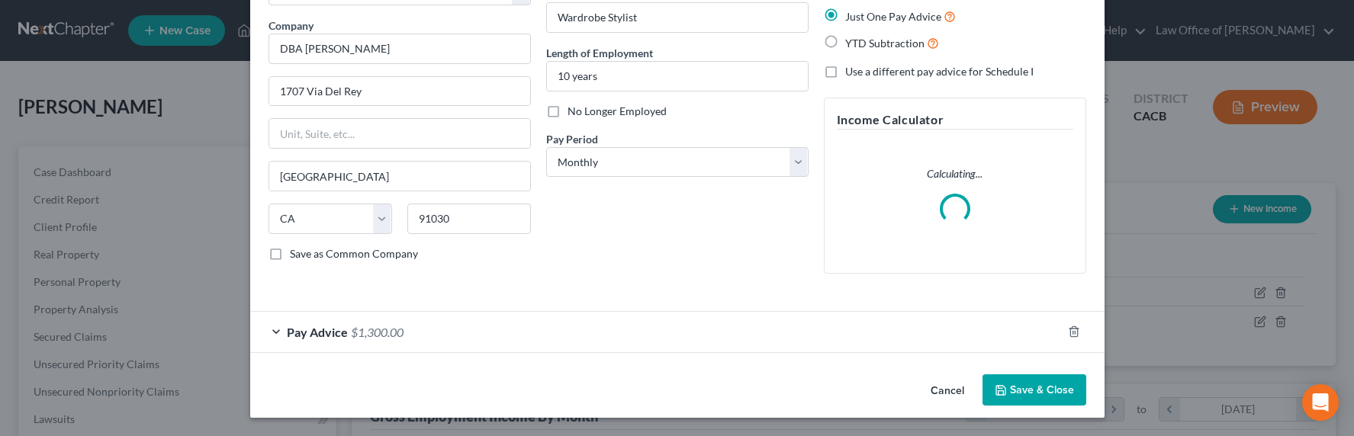
click at [405, 324] on div "Pay Advice $1,300.00" at bounding box center [656, 332] width 812 height 40
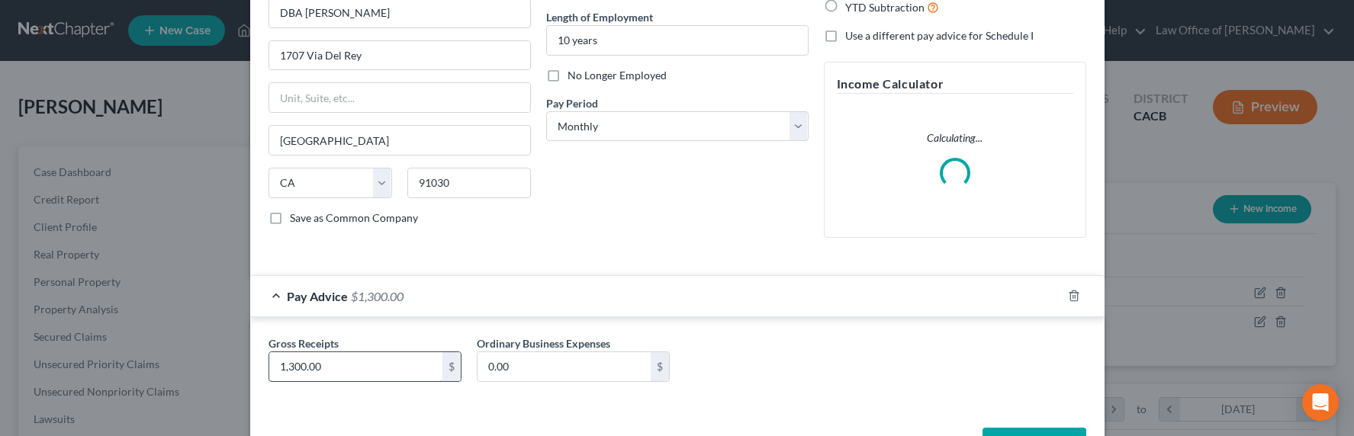
scroll to position [201, 0]
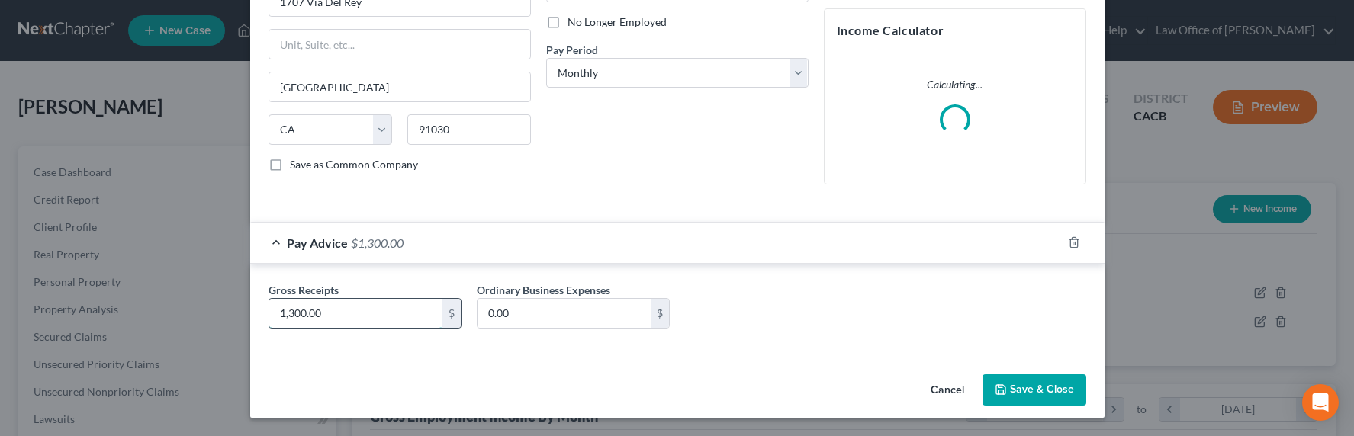
click at [284, 316] on input "1,300.00" at bounding box center [355, 313] width 173 height 29
click at [293, 311] on input "1,300.00" at bounding box center [355, 313] width 173 height 29
click at [286, 313] on input "1,300.00" at bounding box center [355, 313] width 173 height 29
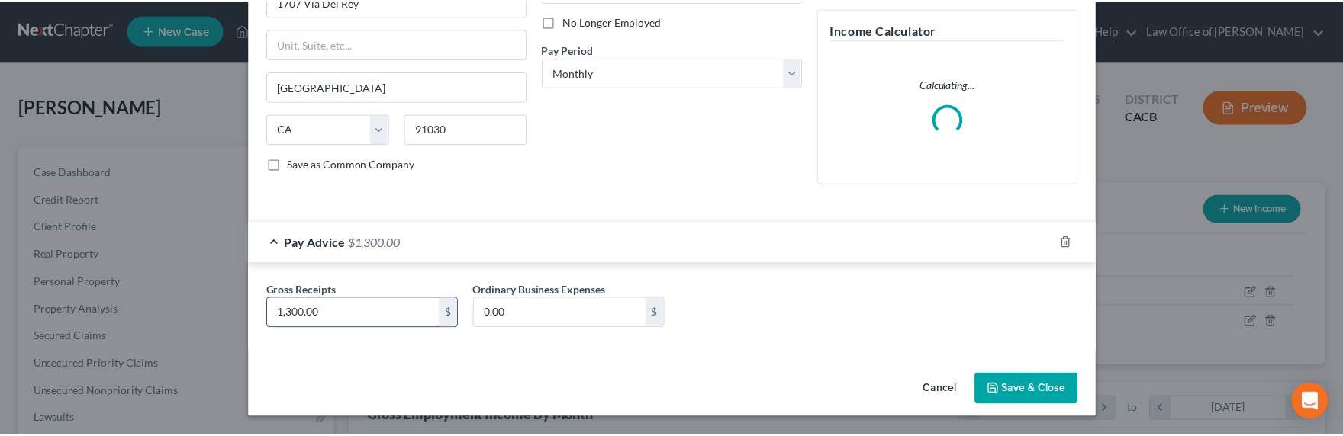
scroll to position [188, 0]
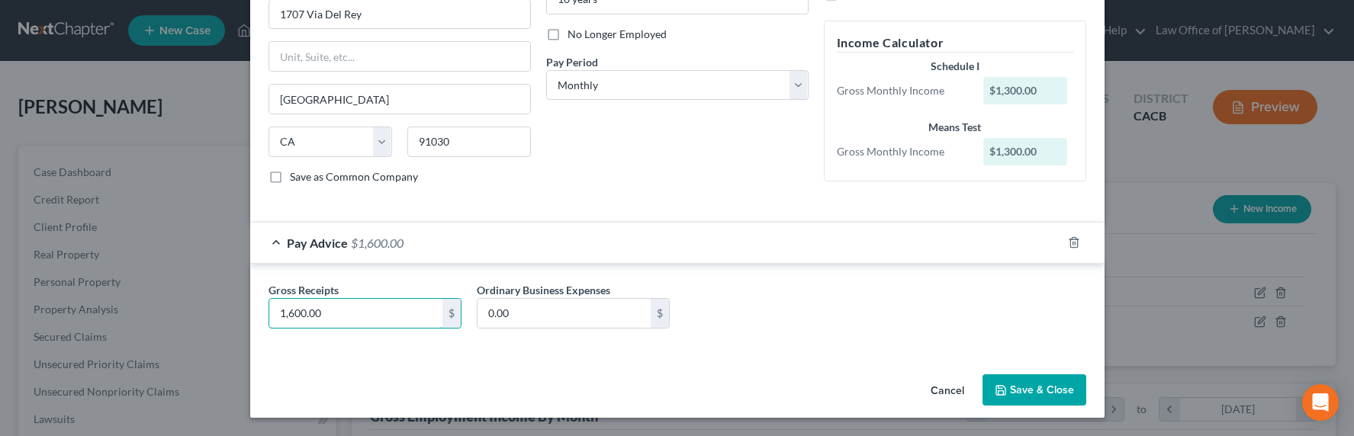
type input "1,600.00"
click at [1014, 389] on button "Save & Close" at bounding box center [1035, 391] width 104 height 32
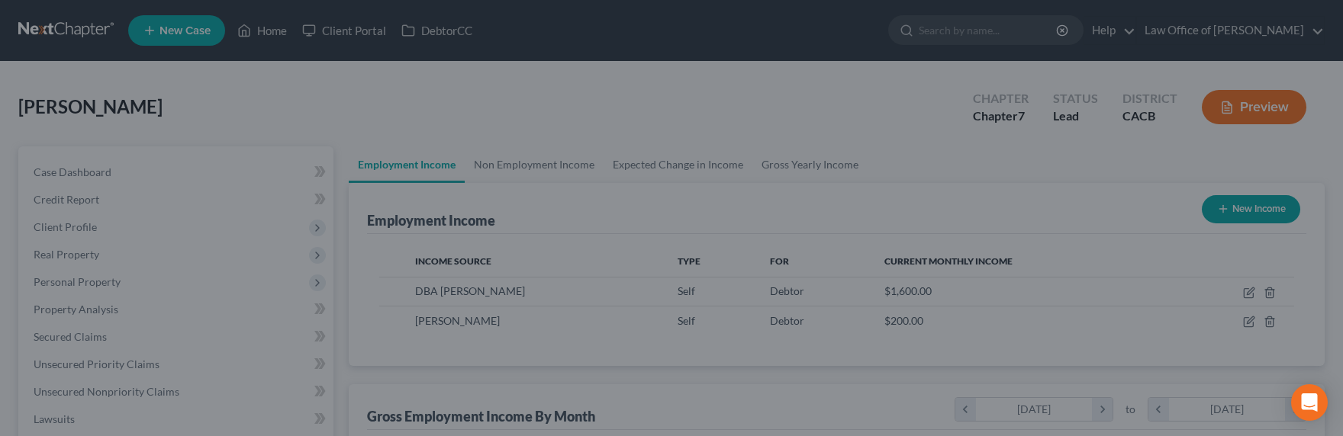
scroll to position [273, 551]
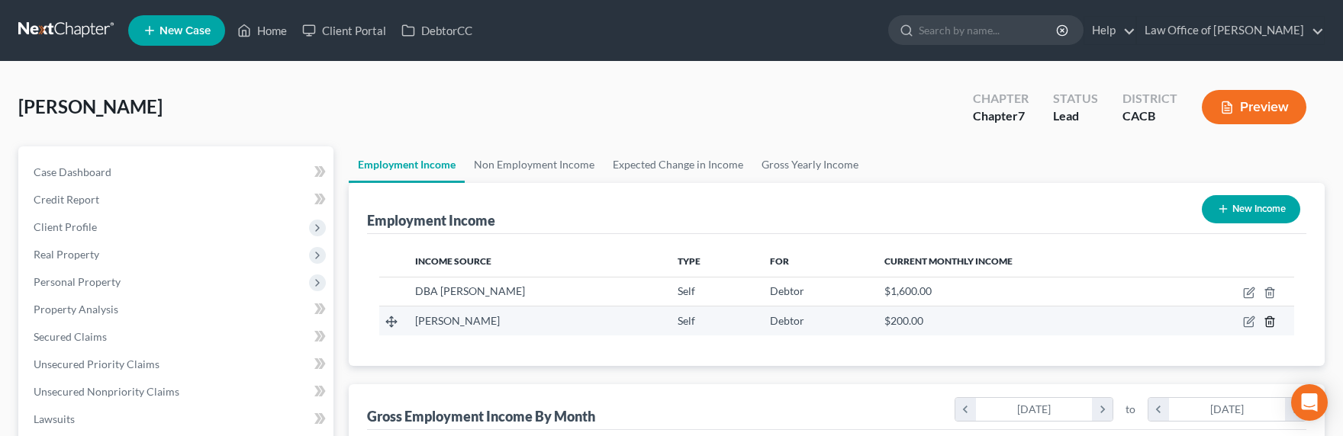
click at [1270, 320] on icon "button" at bounding box center [1270, 322] width 12 height 12
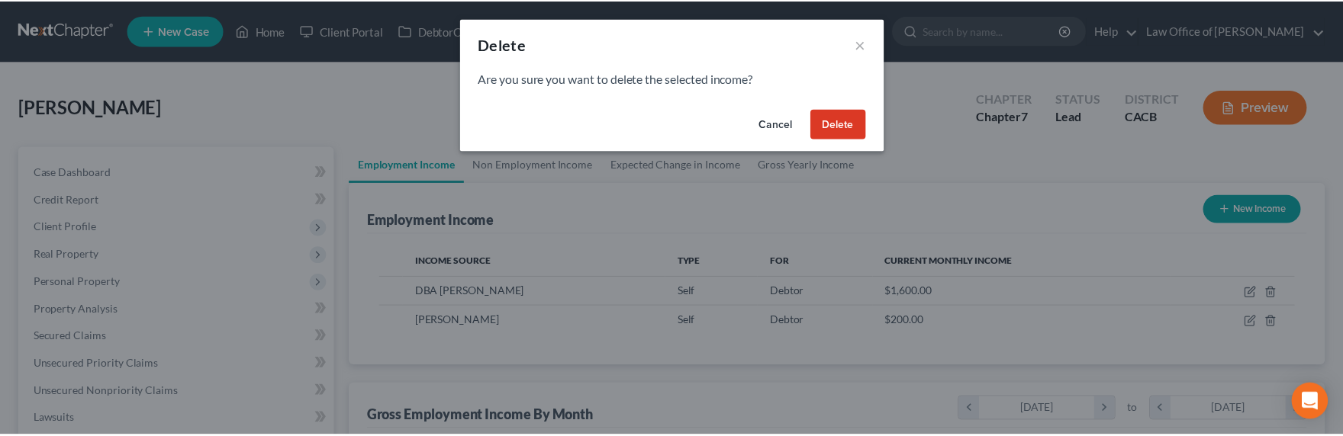
scroll to position [273, 556]
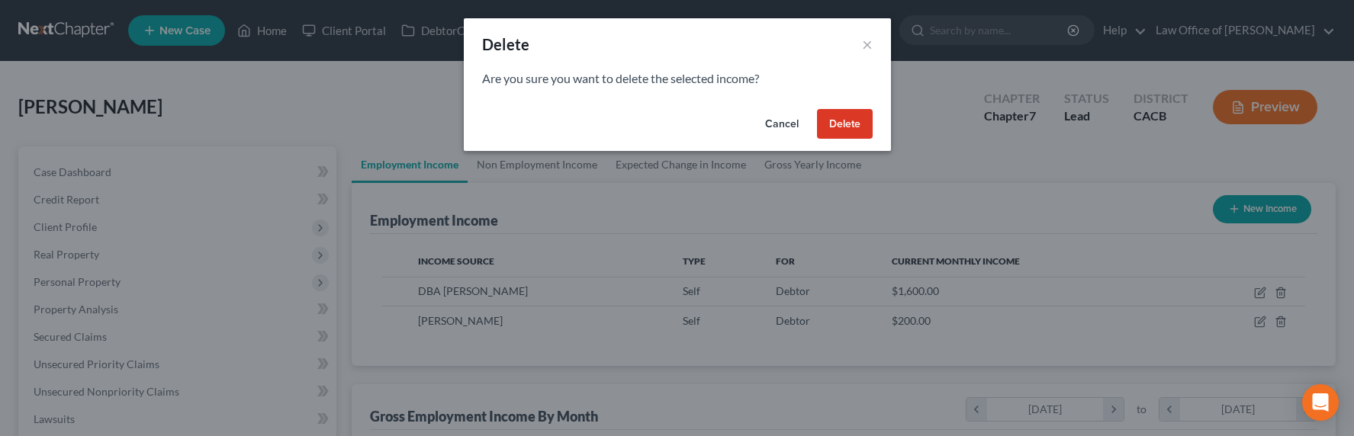
click at [839, 121] on button "Delete" at bounding box center [845, 124] width 56 height 31
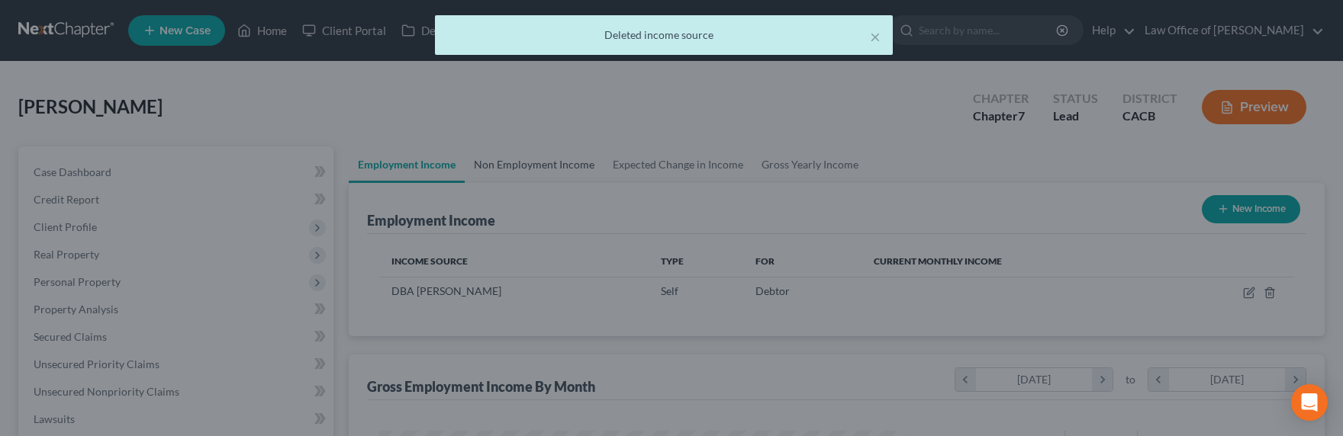
scroll to position [762773, 762495]
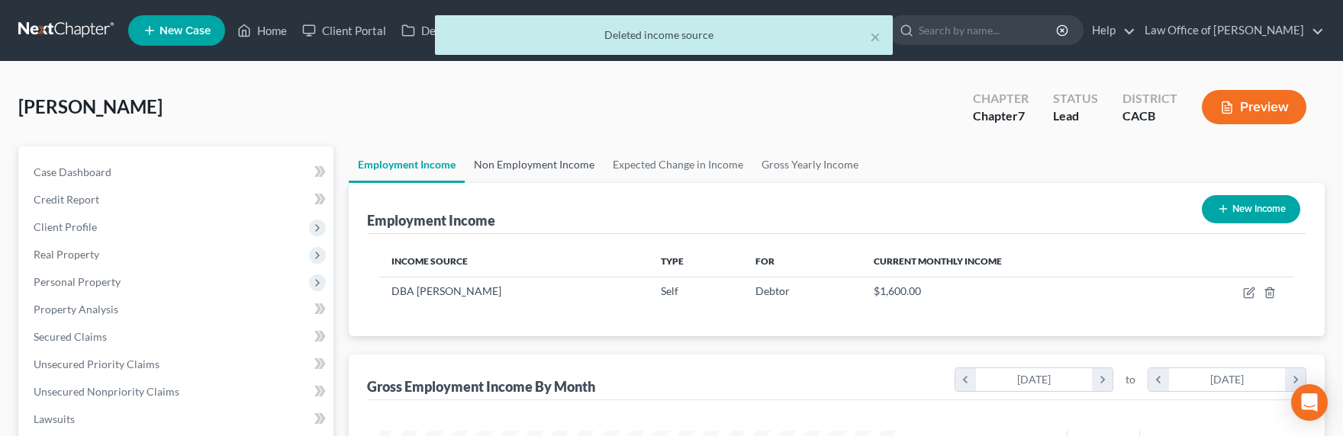
click at [535, 163] on link "Non Employment Income" at bounding box center [534, 165] width 139 height 37
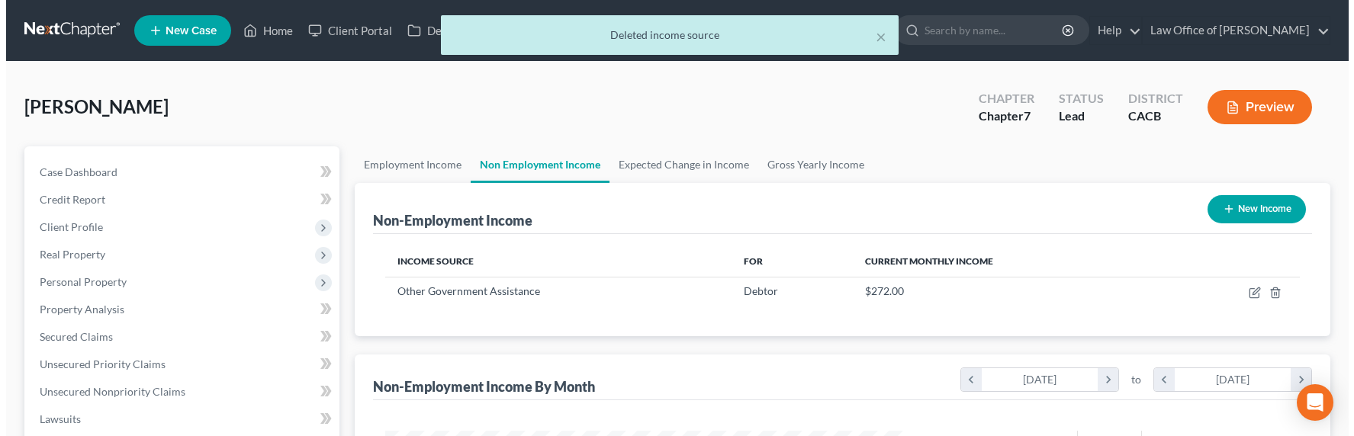
scroll to position [273, 551]
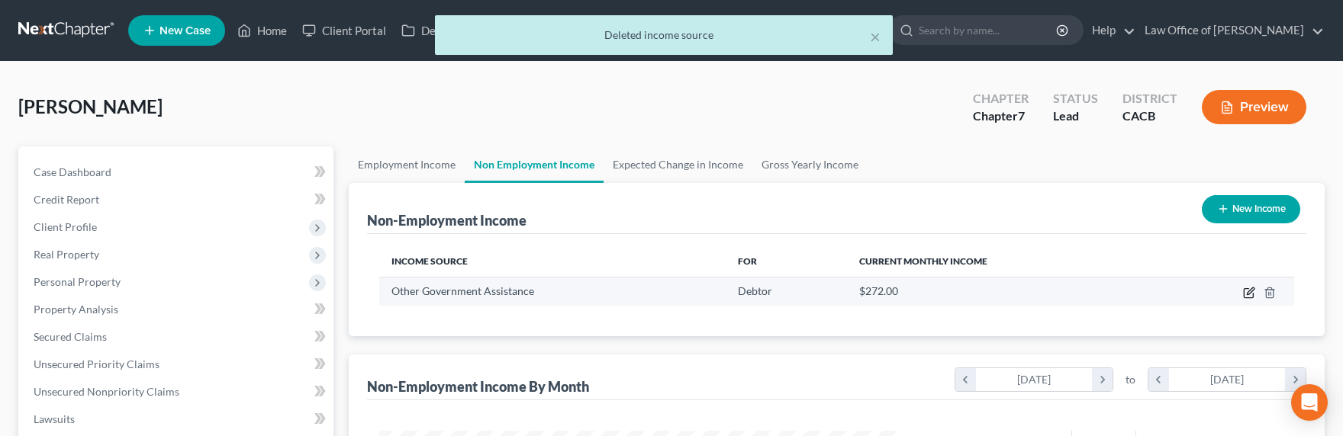
click at [1244, 295] on icon "button" at bounding box center [1248, 293] width 9 height 9
select select "5"
select select "0"
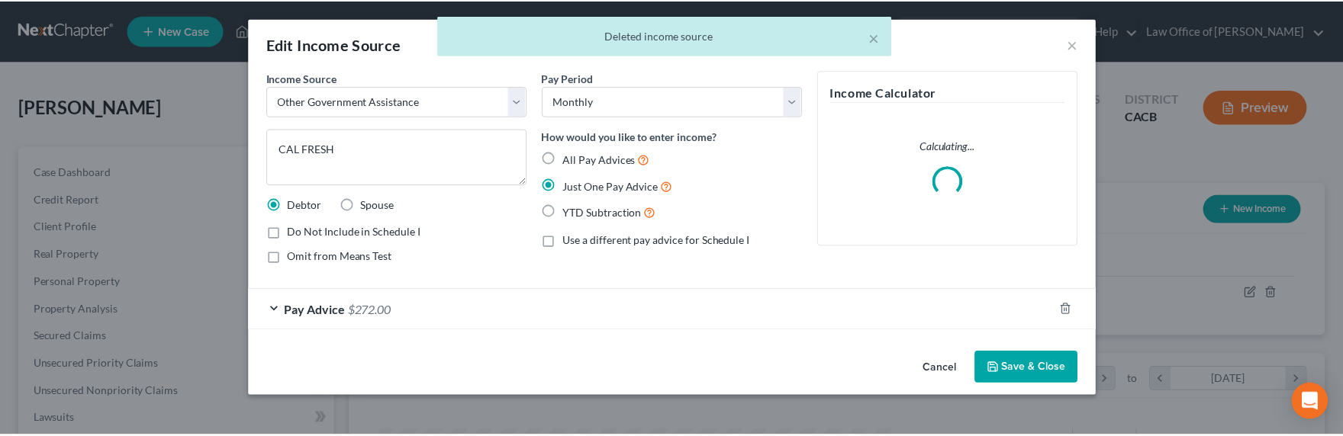
scroll to position [273, 556]
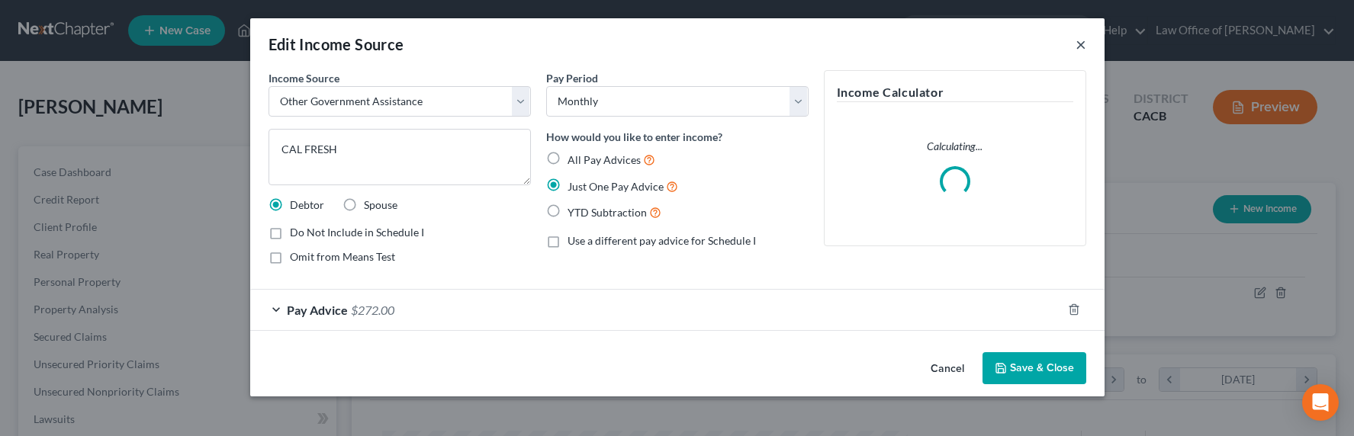
click at [1081, 47] on button "×" at bounding box center [1081, 44] width 11 height 18
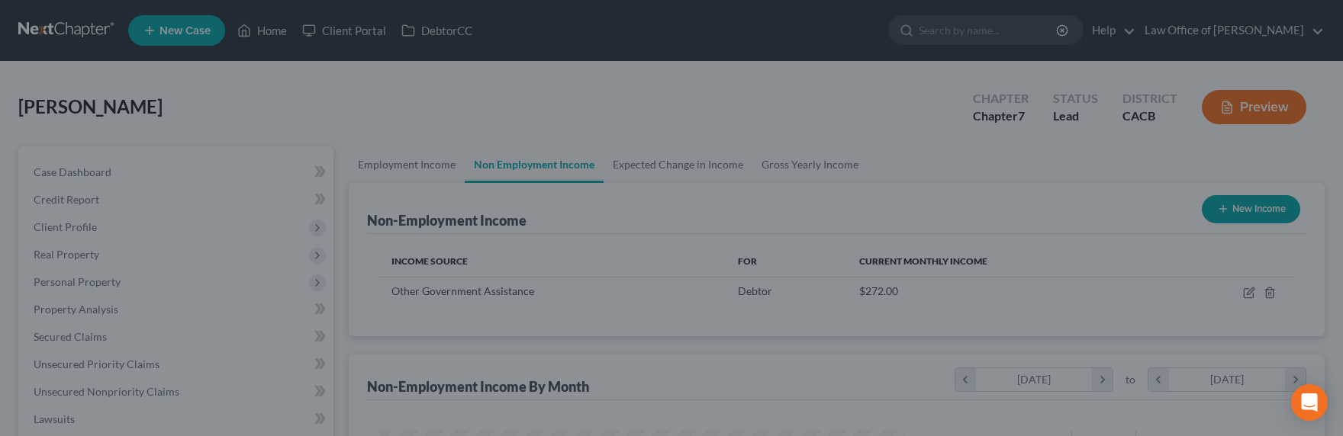
scroll to position [0, 0]
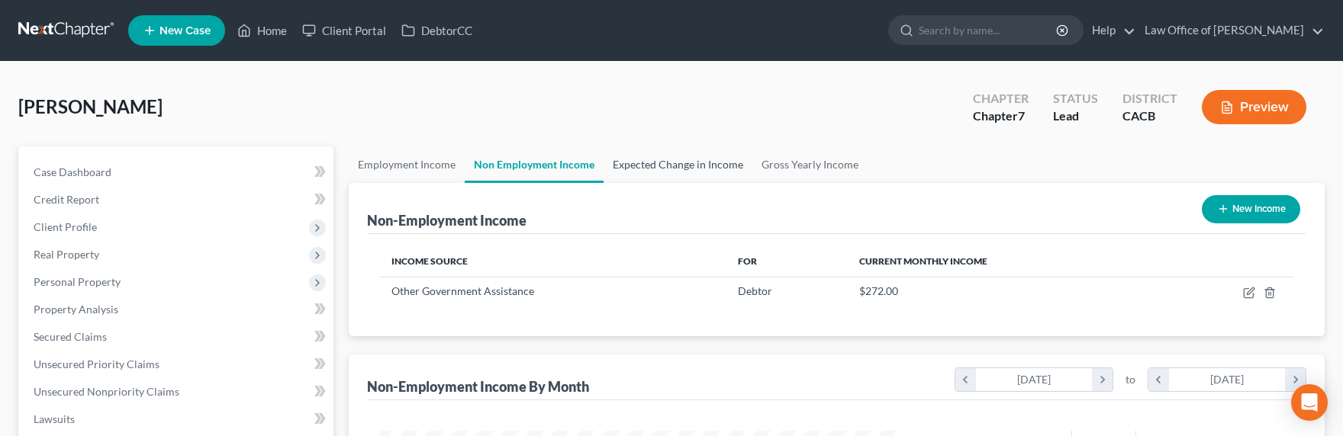
click at [691, 165] on link "Expected Change in Income" at bounding box center [678, 165] width 149 height 37
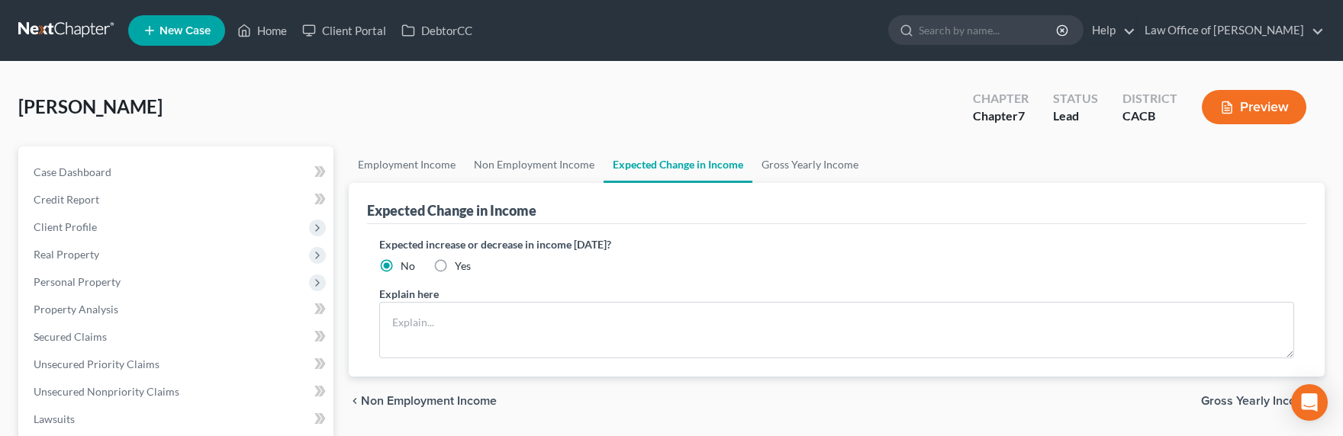
click at [460, 262] on span "Yes" at bounding box center [463, 265] width 16 height 13
click at [461, 262] on input "Yes" at bounding box center [466, 264] width 10 height 10
radio input "true"
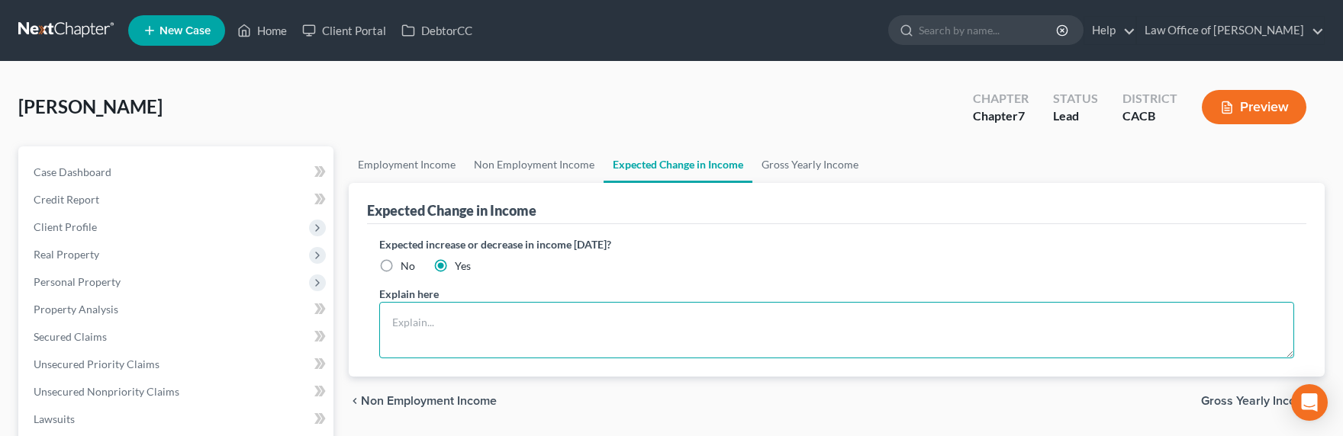
click at [462, 334] on textarea at bounding box center [836, 330] width 915 height 56
type textarea "Debtor's self-employed business income fluctuates."
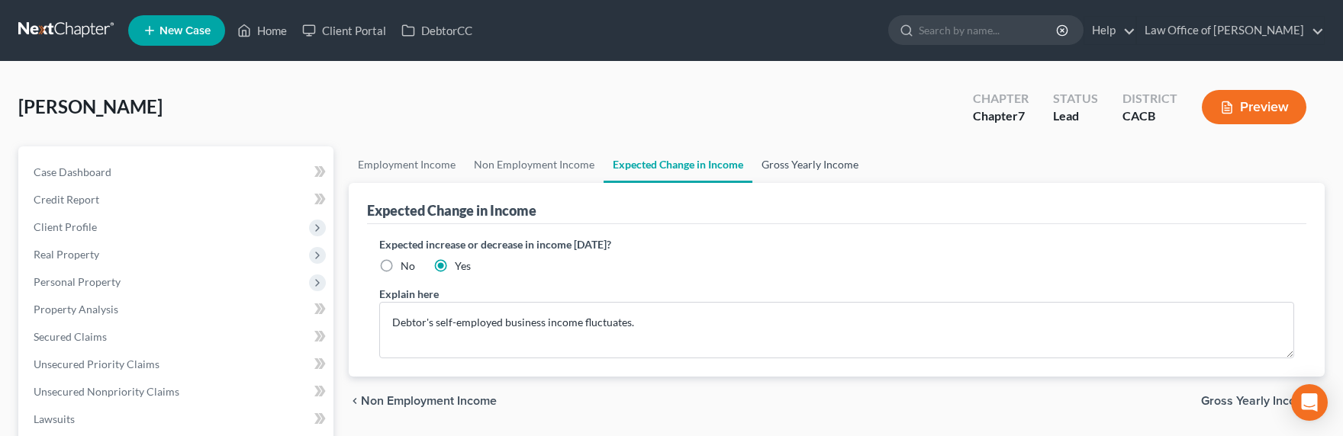
click at [773, 163] on link "Gross Yearly Income" at bounding box center [809, 165] width 115 height 37
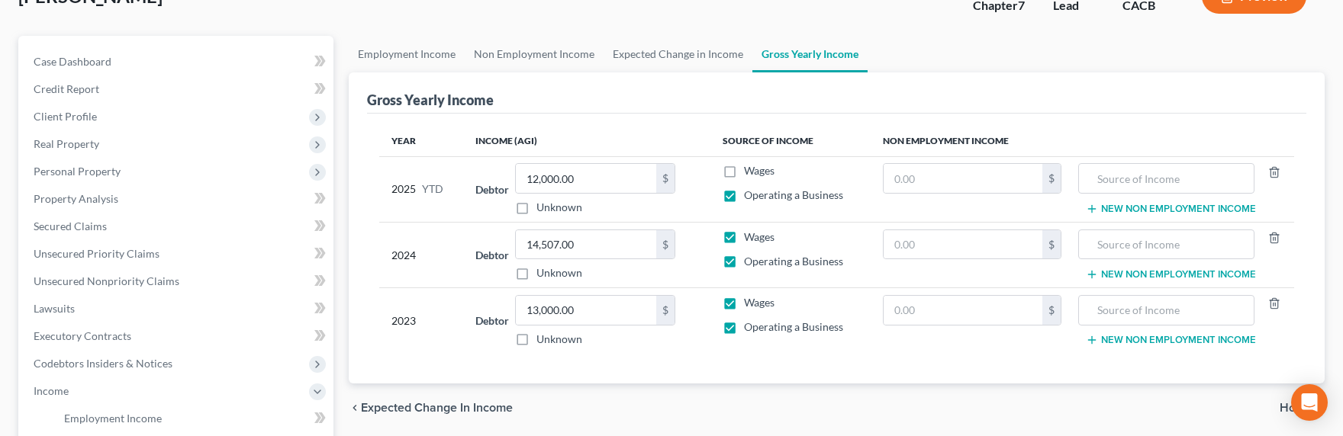
scroll to position [156, 0]
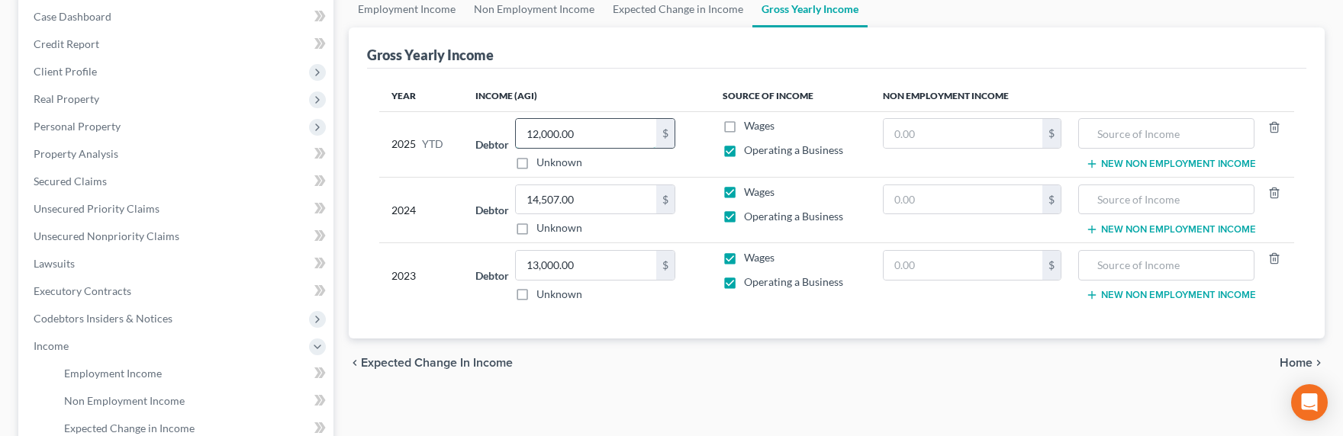
drag, startPoint x: 591, startPoint y: 147, endPoint x: 591, endPoint y: 138, distance: 9.2
click at [591, 147] on input "12,000.00" at bounding box center [586, 133] width 140 height 29
drag, startPoint x: 600, startPoint y: 134, endPoint x: 518, endPoint y: 127, distance: 82.0
click at [515, 129] on div "Debtor 12,000.00 $ Unknown Balance Undetermined 12,000.00 $ Unknown" at bounding box center [586, 144] width 223 height 52
type input "11,650"
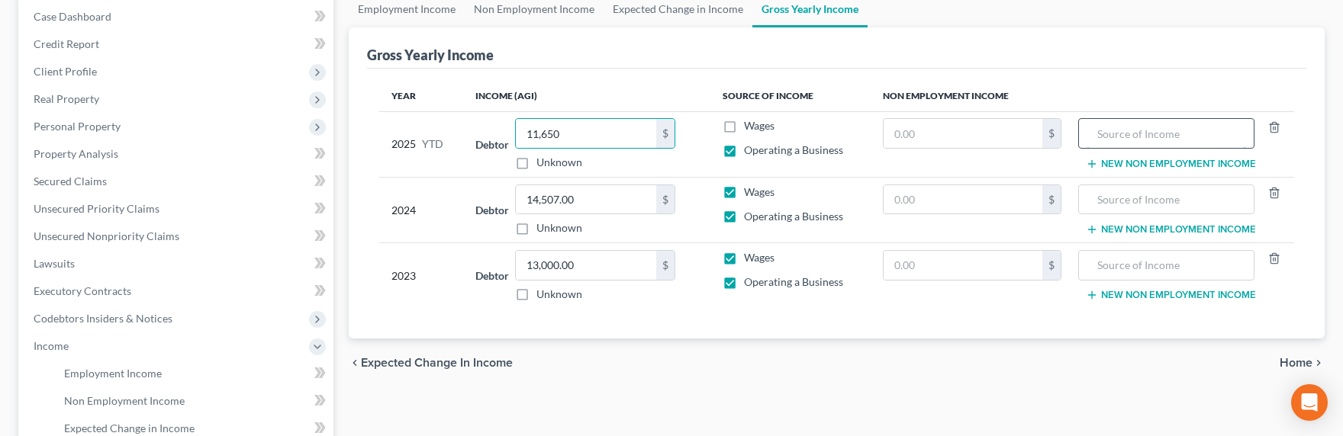
click at [1187, 132] on input "text" at bounding box center [1166, 133] width 159 height 29
type input "Cal Fresh"
click at [1000, 135] on input "text" at bounding box center [963, 133] width 159 height 29
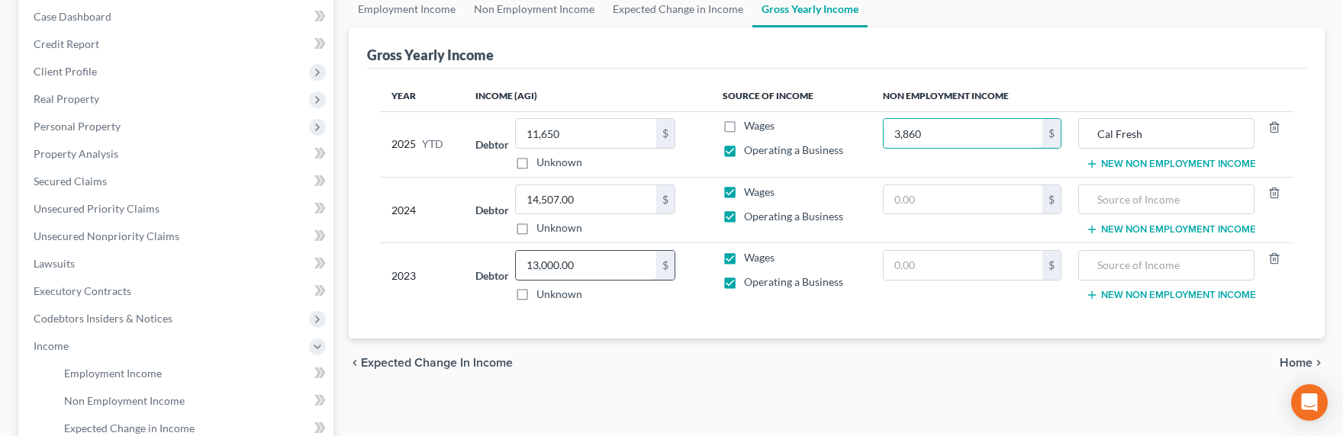
type input "3,860"
click at [576, 279] on div "13,000.00 $ Unknown" at bounding box center [595, 276] width 160 height 52
click at [610, 259] on input "13,000.00" at bounding box center [586, 265] width 140 height 29
click at [606, 266] on input "13,000.00" at bounding box center [586, 265] width 140 height 29
drag, startPoint x: 606, startPoint y: 266, endPoint x: 523, endPoint y: 266, distance: 82.4
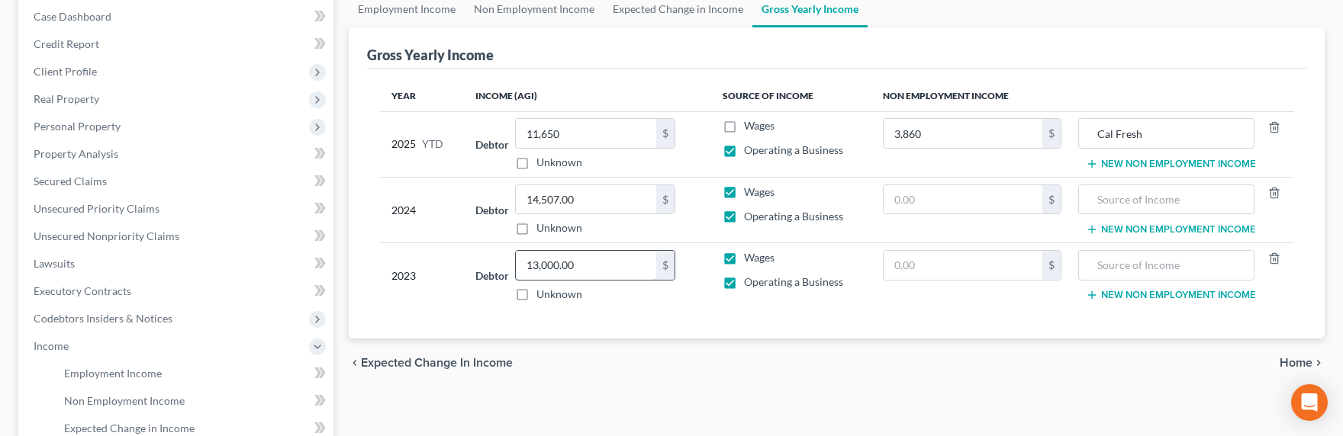
click at [523, 266] on input "13,000.00" at bounding box center [586, 265] width 140 height 29
type input "13,025"
drag, startPoint x: 1161, startPoint y: 137, endPoint x: 1069, endPoint y: 134, distance: 91.6
click at [1069, 134] on tr "2025 YTD Debtor 11,650.00 $ Unknown Balance Undetermined 11,650 $ Unknown Wages…" at bounding box center [836, 144] width 915 height 66
click at [1129, 196] on input "text" at bounding box center [1166, 199] width 159 height 29
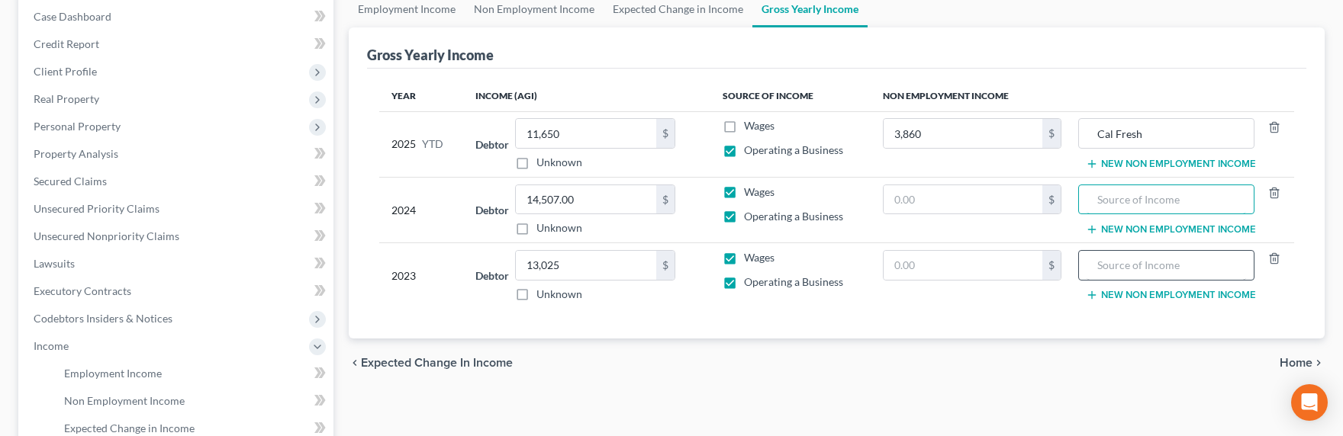
paste input "Cal Fresh"
type input "Cal Fresh"
click at [1143, 268] on input "text" at bounding box center [1166, 265] width 159 height 29
paste input "Cal Fresh"
type input "Cal Fresh"
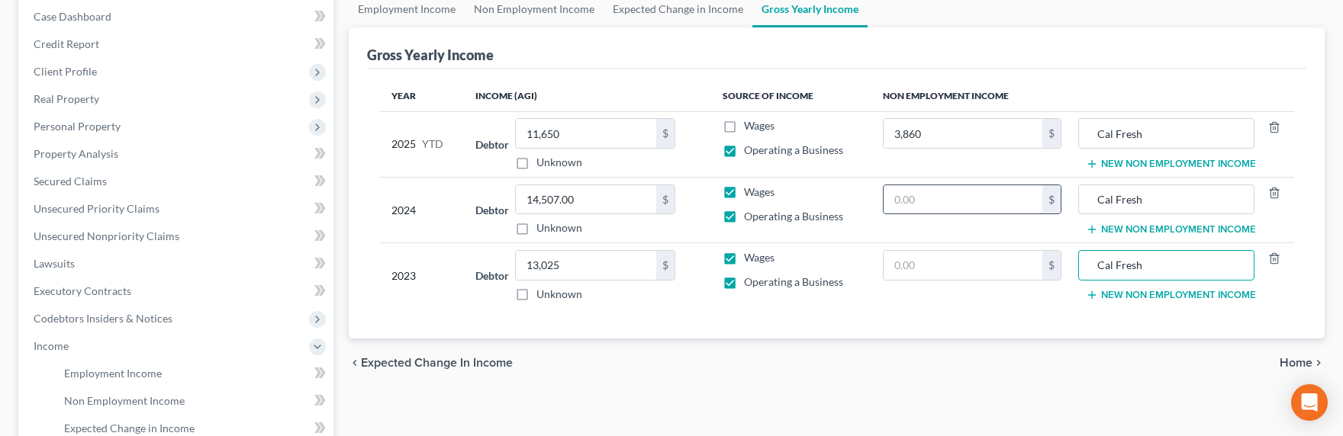
click at [993, 191] on input "text" at bounding box center [963, 199] width 159 height 29
type input "3,560"
click at [900, 200] on input "3,560" at bounding box center [963, 199] width 159 height 29
click at [900, 201] on input "3,560" at bounding box center [963, 199] width 159 height 29
click at [896, 201] on input "3,560" at bounding box center [963, 199] width 159 height 29
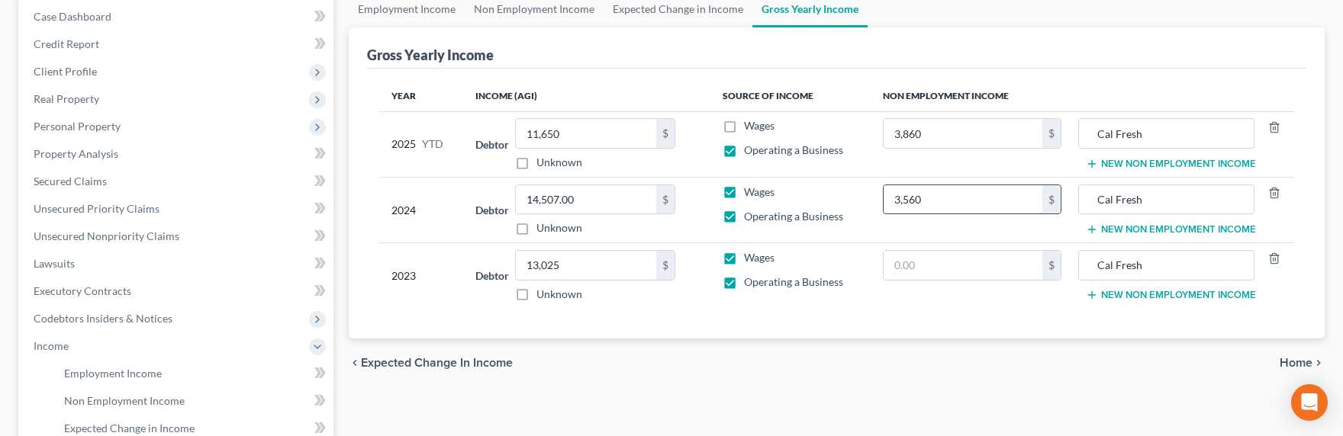
click at [910, 200] on input "3,560" at bounding box center [963, 199] width 159 height 29
click at [897, 200] on input "3,560" at bounding box center [963, 199] width 159 height 29
type input "6,560"
click at [920, 269] on input "text" at bounding box center [963, 265] width 159 height 29
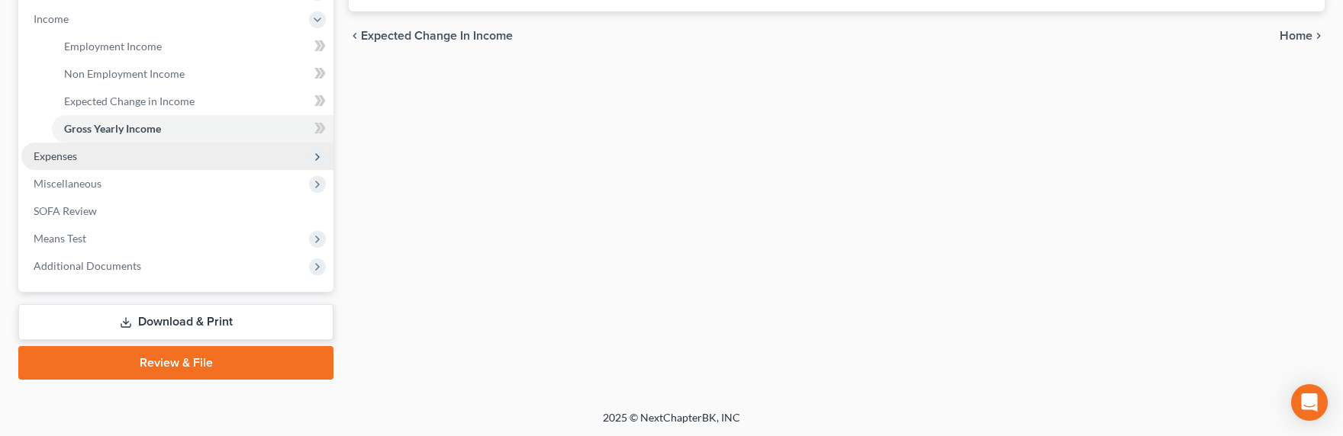
type input "5,102"
click at [90, 155] on span "Expenses" at bounding box center [177, 156] width 312 height 27
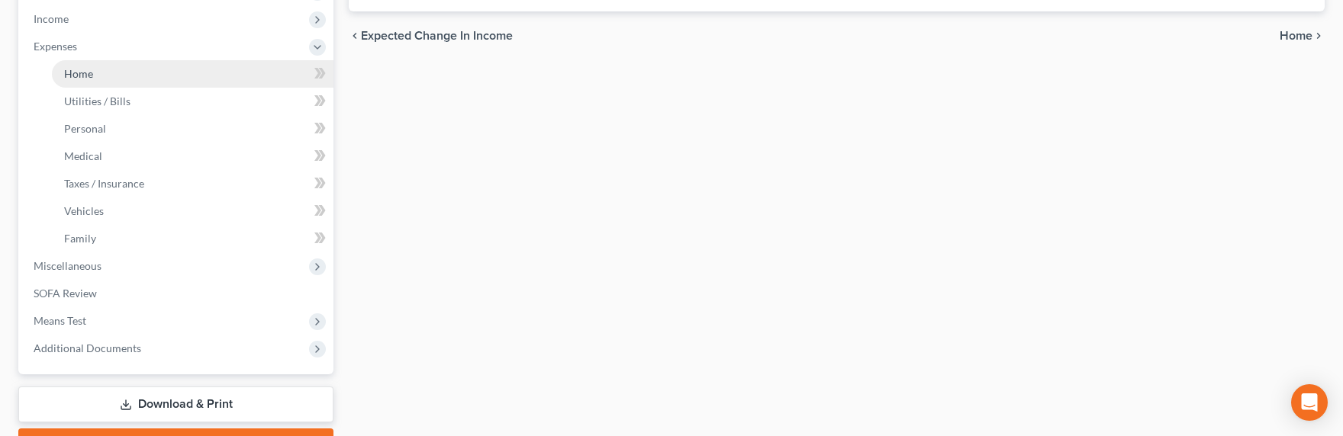
click at [79, 72] on span "Home" at bounding box center [78, 73] width 29 height 13
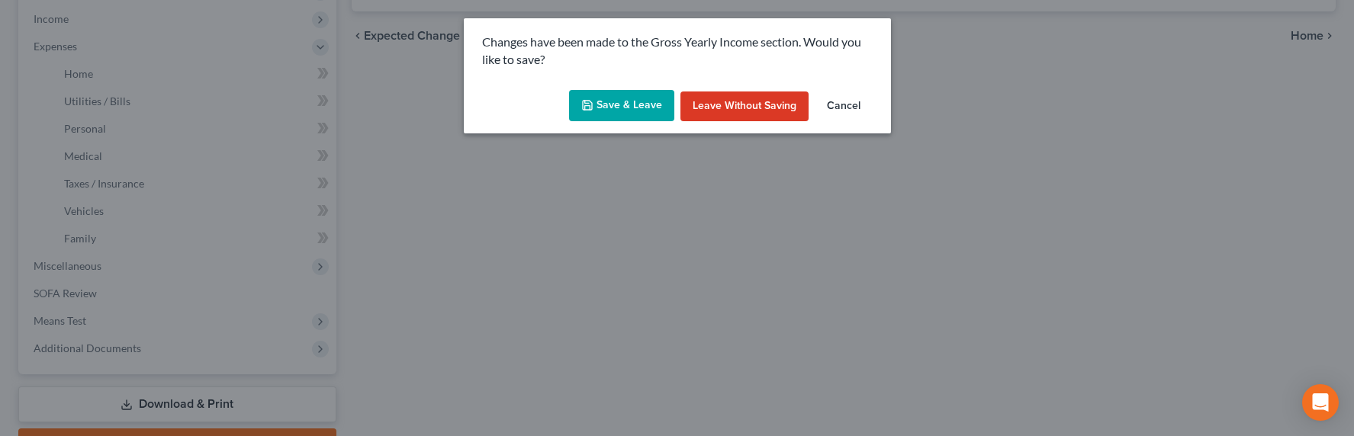
click at [609, 102] on button "Save & Leave" at bounding box center [621, 106] width 105 height 32
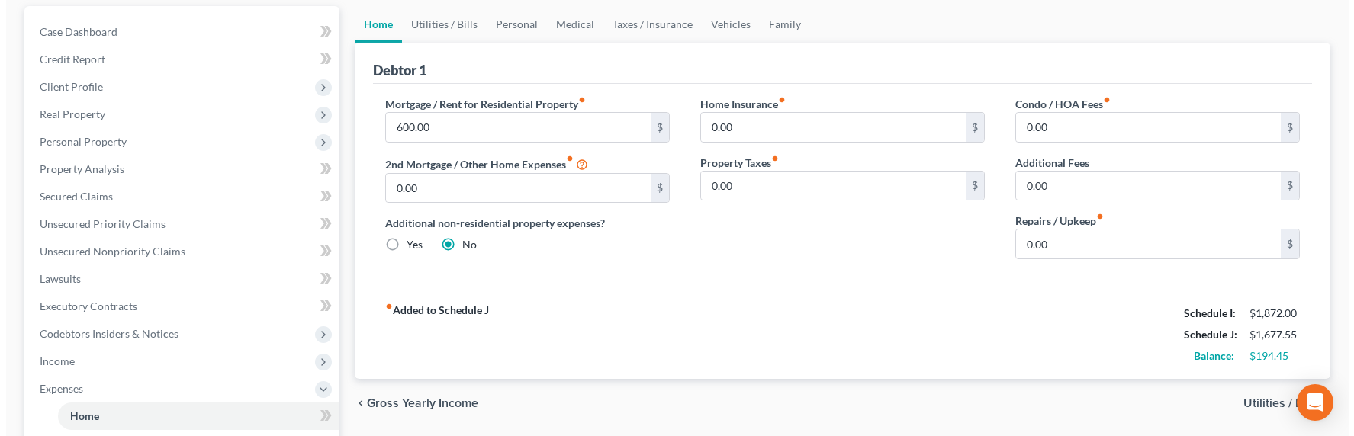
scroll to position [121, 0]
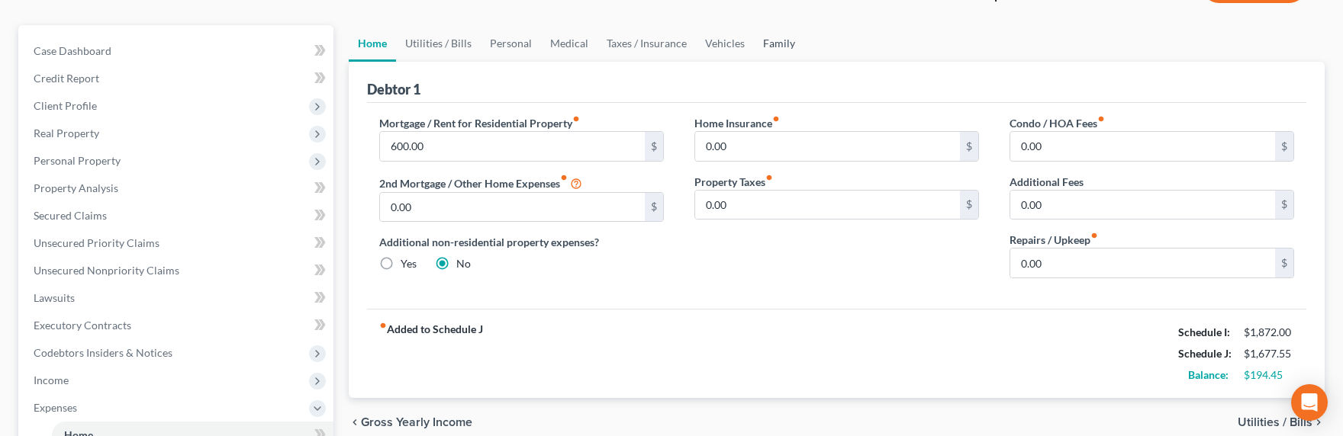
click at [778, 37] on link "Family" at bounding box center [779, 43] width 50 height 37
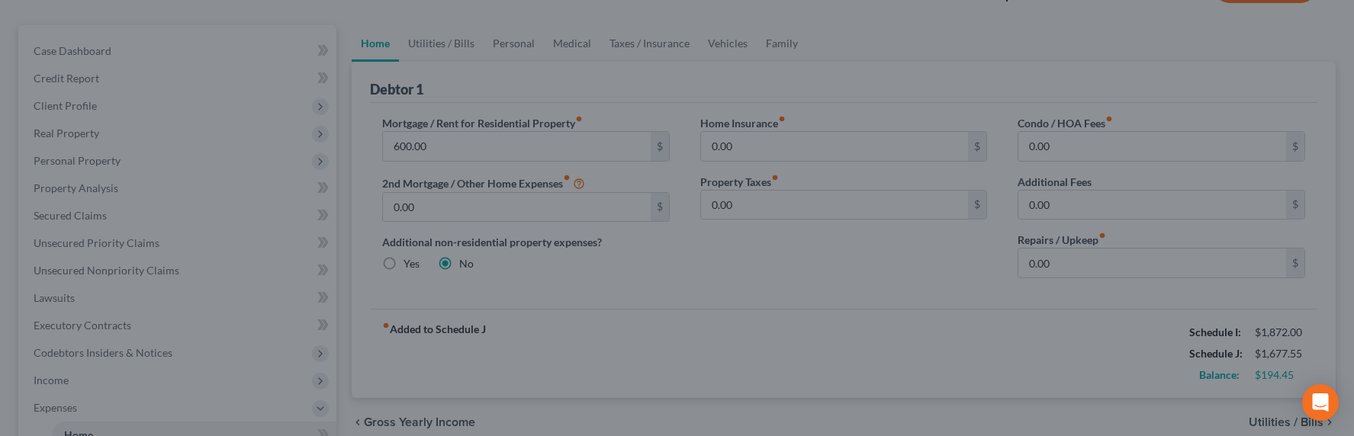
click at [784, 43] on div at bounding box center [677, 218] width 1354 height 436
click at [682, 44] on div at bounding box center [677, 218] width 1354 height 436
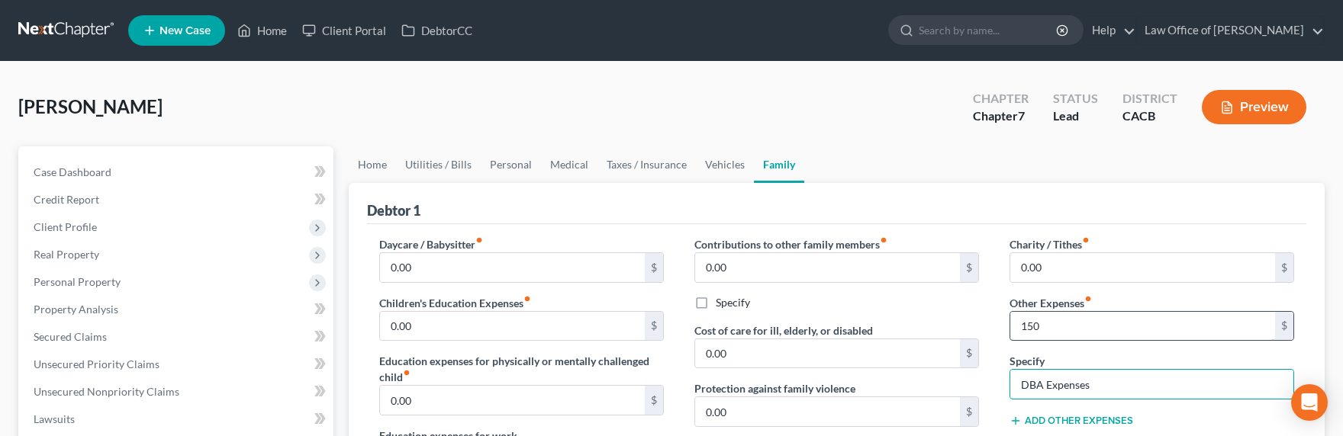
type input "DBA Expenses"
click at [427, 169] on link "Utilities / Bills" at bounding box center [438, 165] width 85 height 37
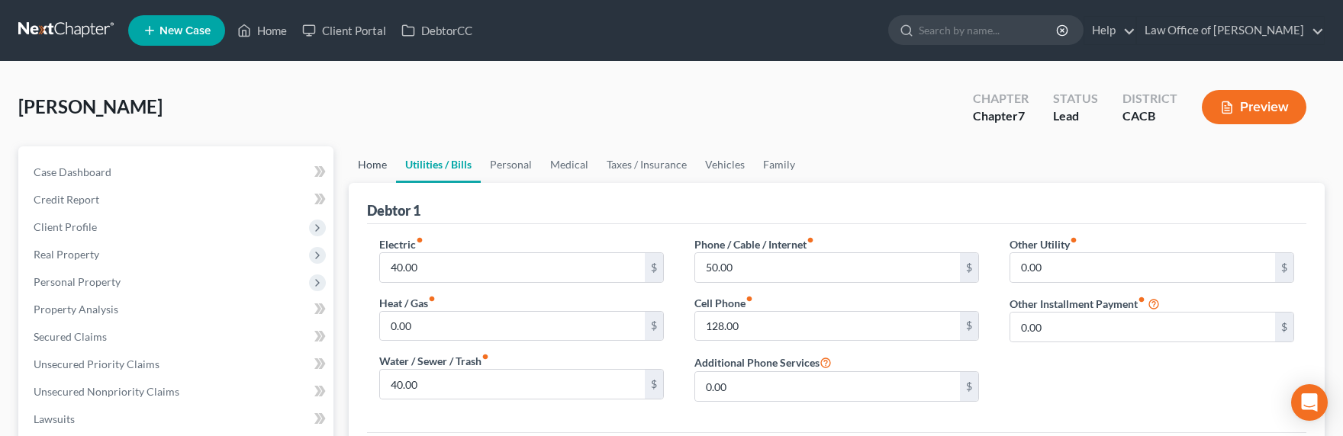
click at [382, 163] on link "Home" at bounding box center [372, 165] width 47 height 37
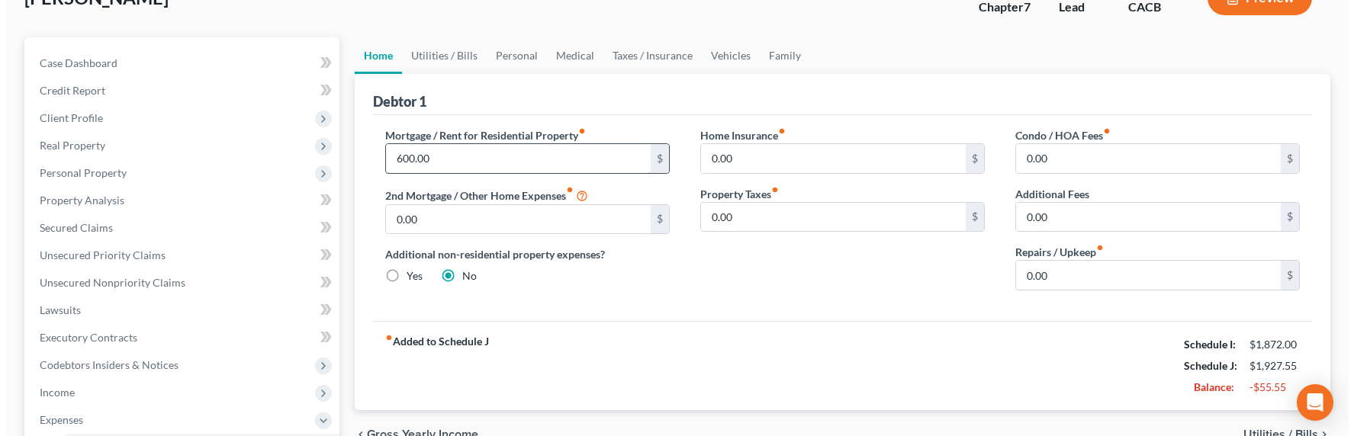
scroll to position [155, 0]
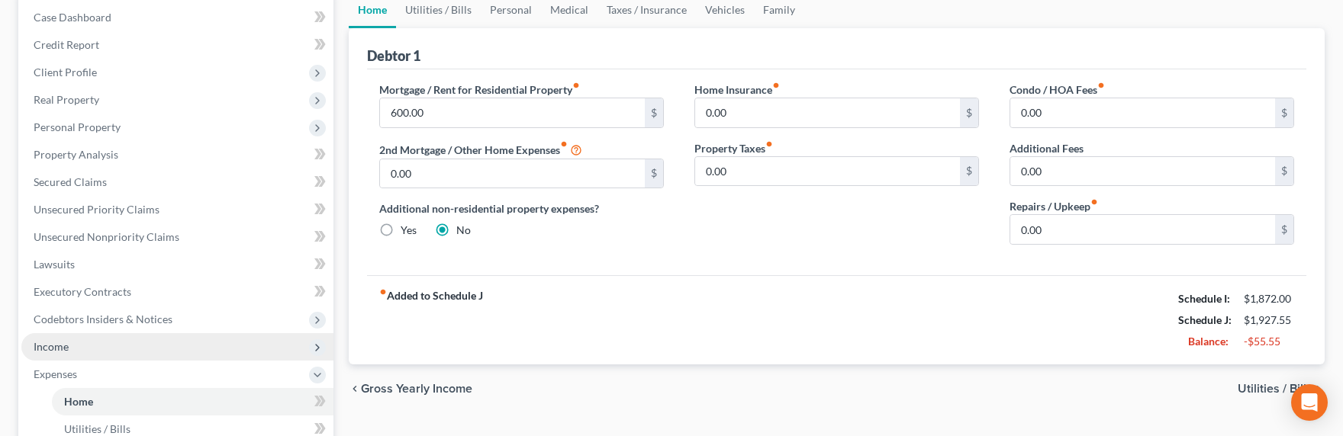
click at [60, 344] on span "Income" at bounding box center [51, 346] width 35 height 13
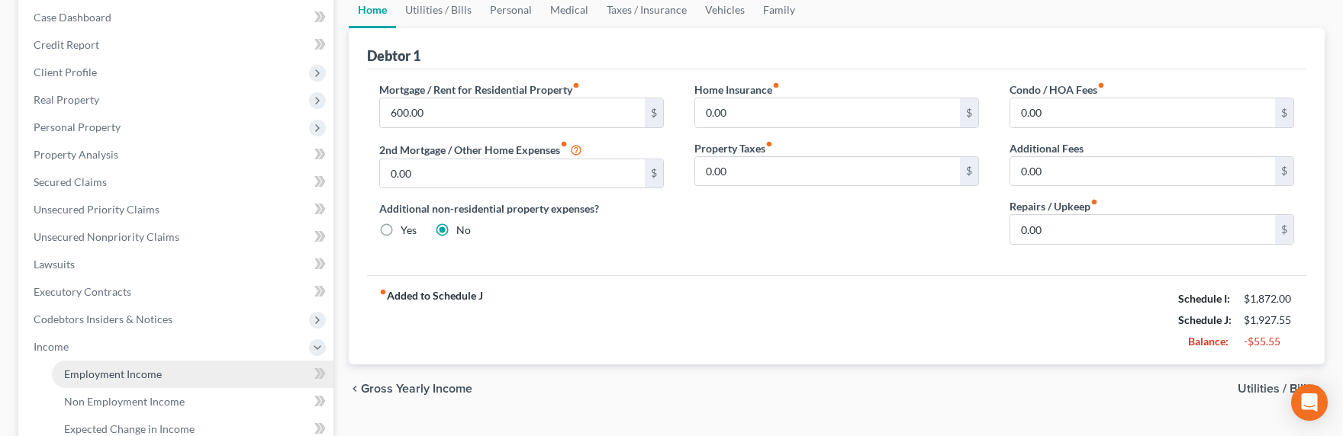
click at [119, 382] on link "Employment Income" at bounding box center [193, 374] width 282 height 27
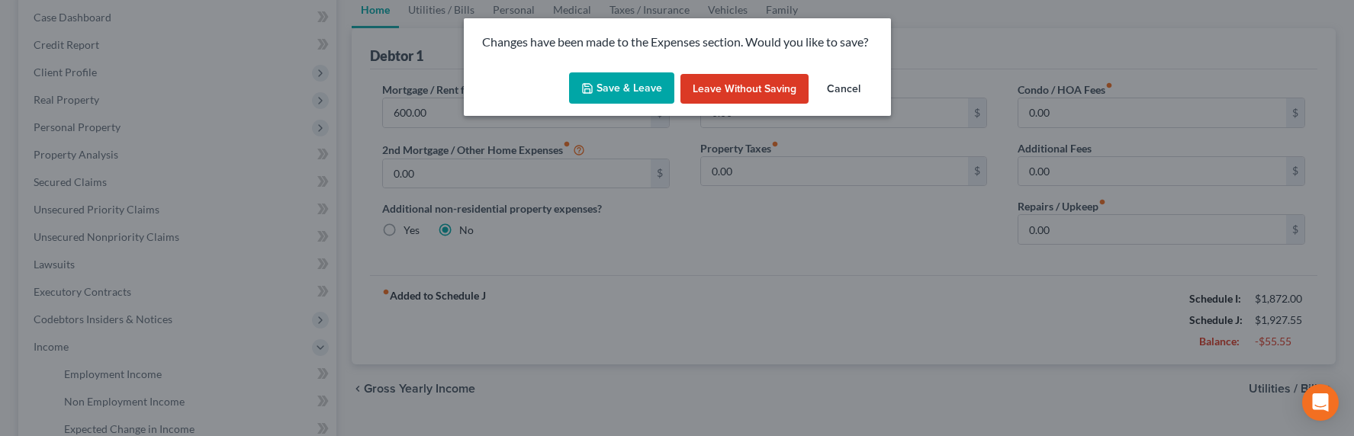
click at [623, 89] on button "Save & Leave" at bounding box center [621, 88] width 105 height 32
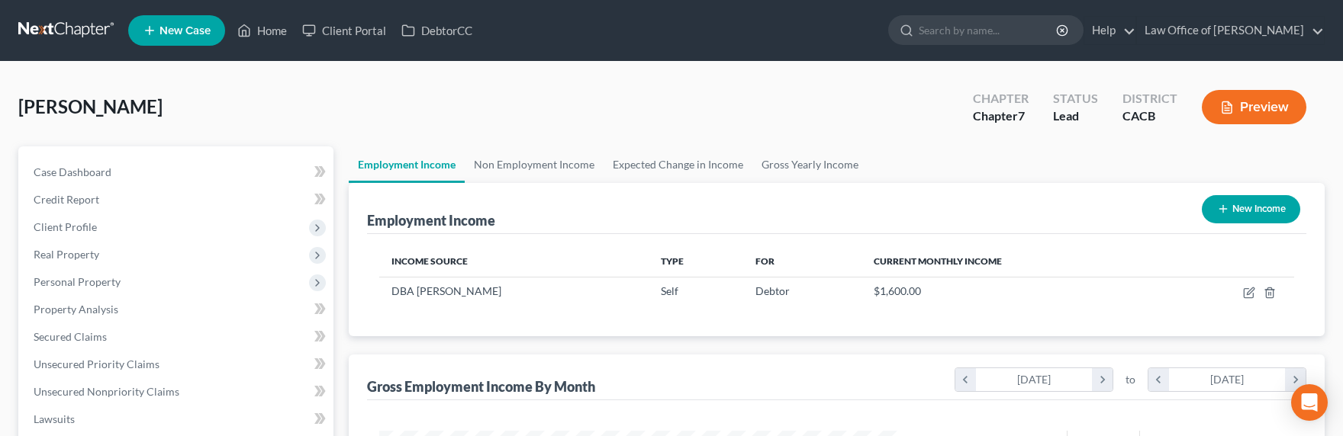
scroll to position [273, 551]
click at [520, 172] on link "Non Employment Income" at bounding box center [534, 165] width 139 height 37
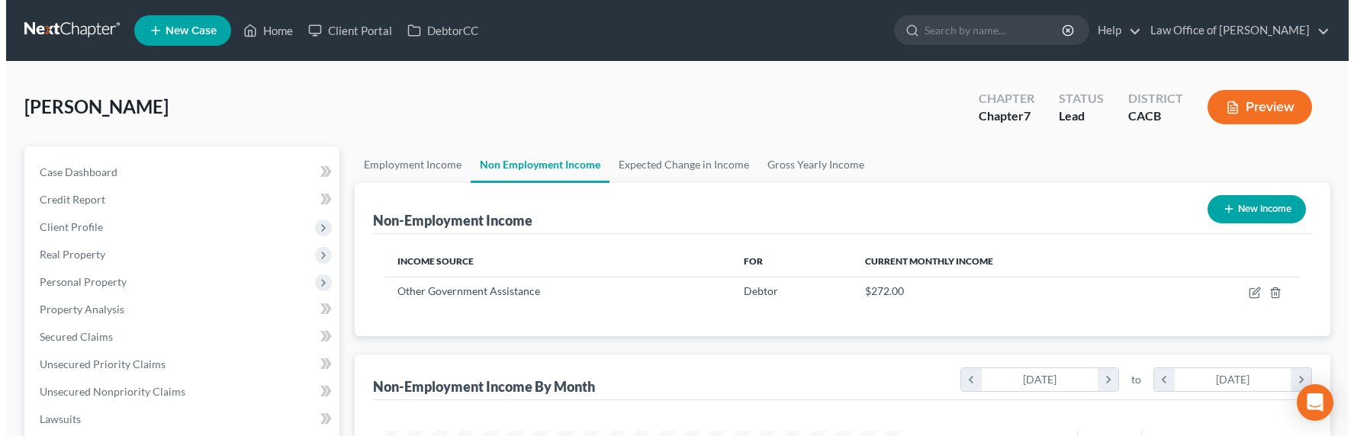
scroll to position [273, 551]
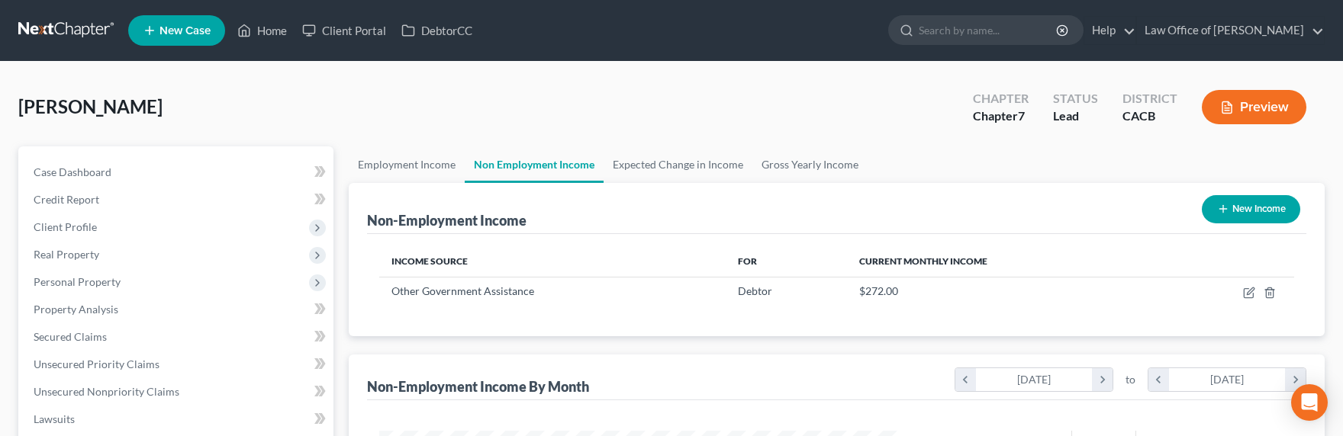
click at [1210, 208] on button "New Income" at bounding box center [1251, 209] width 98 height 28
select select "0"
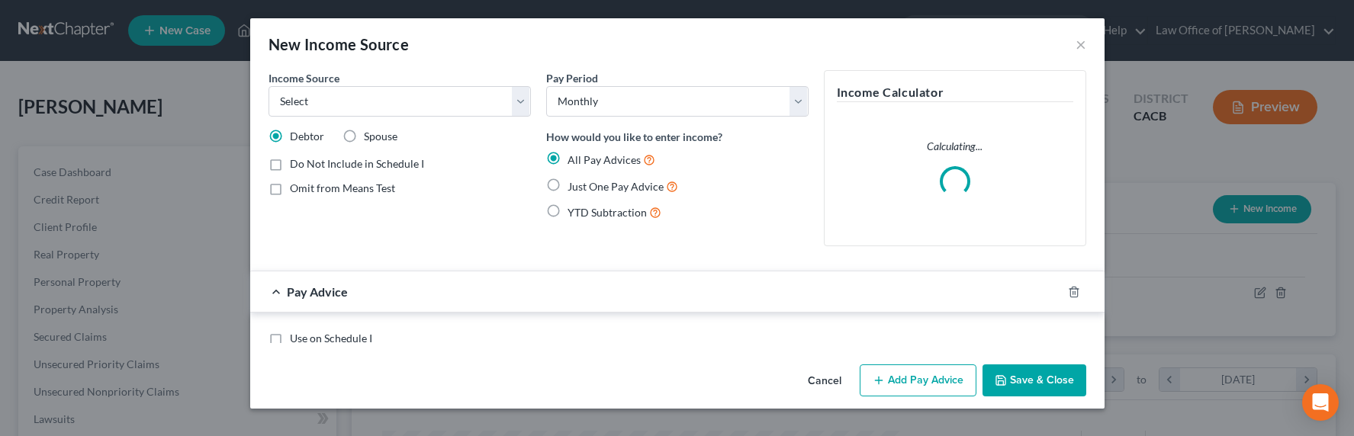
scroll to position [273, 556]
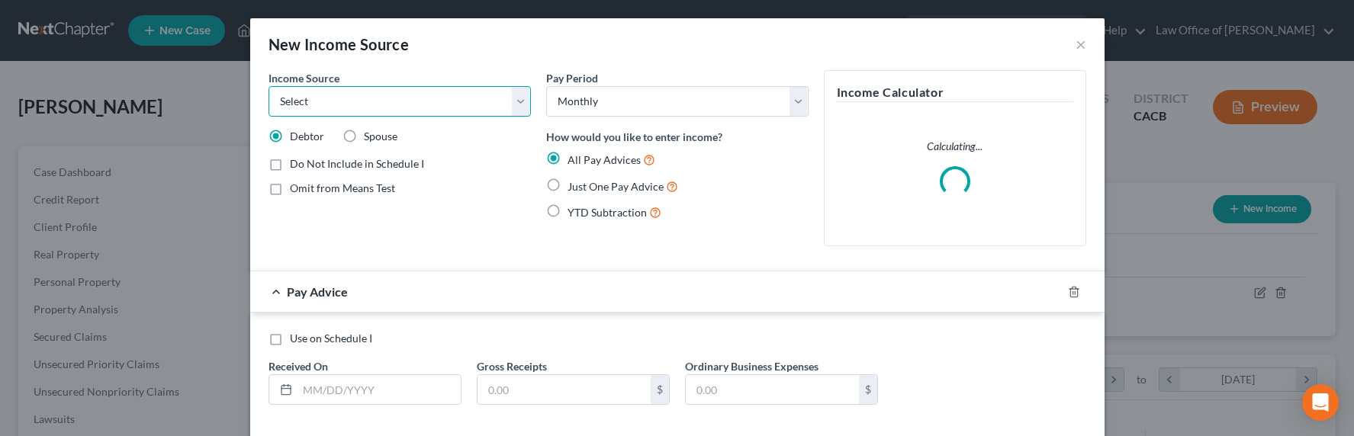
click at [295, 102] on select "Select Unemployment Disability (from employer) Pension Retirement Social Securi…" at bounding box center [400, 101] width 262 height 31
select select "13"
click at [269, 86] on select "Select Unemployment Disability (from employer) Pension Retirement Social Securi…" at bounding box center [400, 101] width 262 height 31
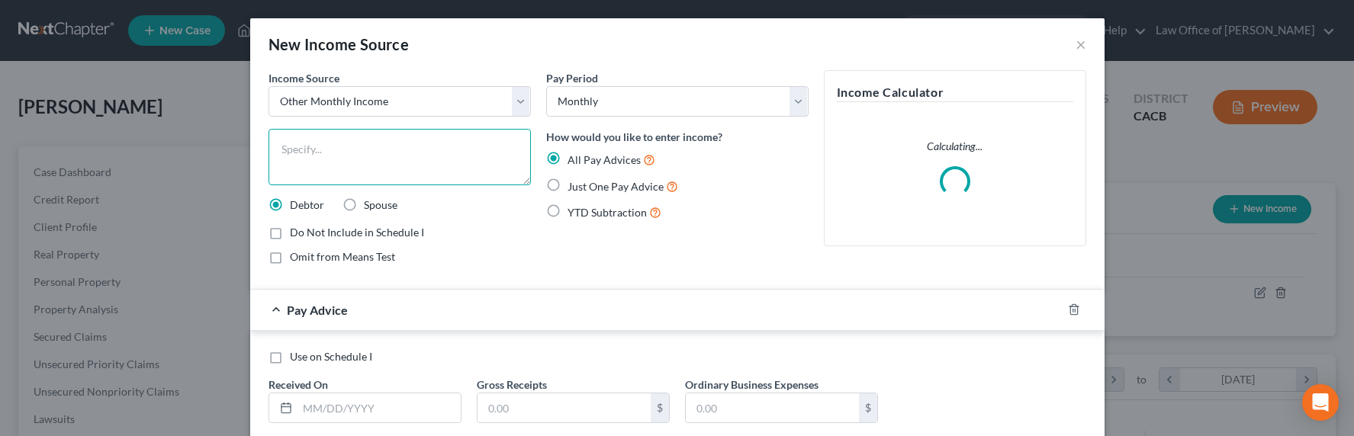
click at [328, 163] on textarea at bounding box center [400, 157] width 262 height 56
type textarea "Contribution & Savings"
click at [601, 192] on span "Just One Pay Advice" at bounding box center [616, 186] width 96 height 13
click at [584, 188] on input "Just One Pay Advice" at bounding box center [579, 183] width 10 height 10
radio input "true"
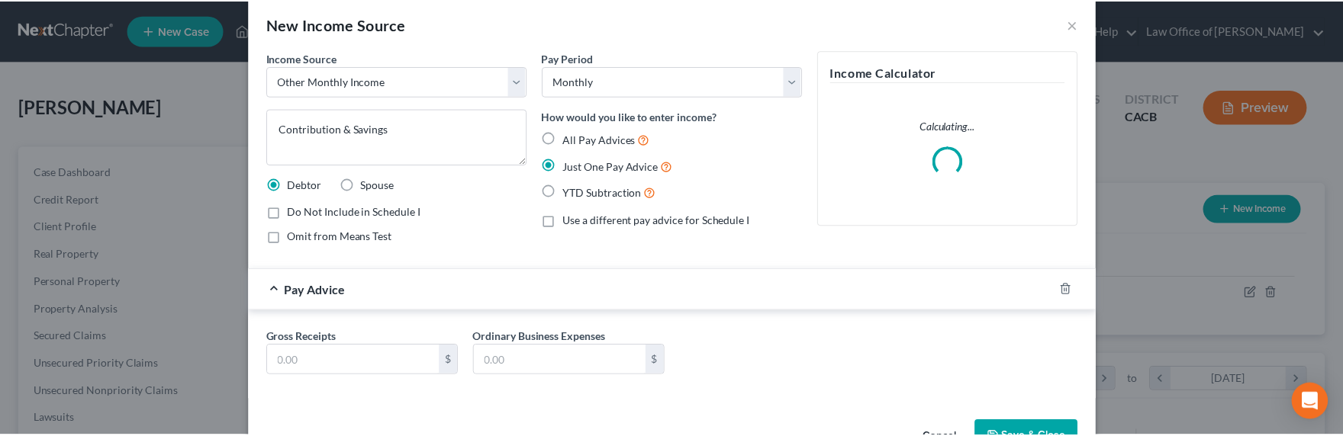
scroll to position [67, 0]
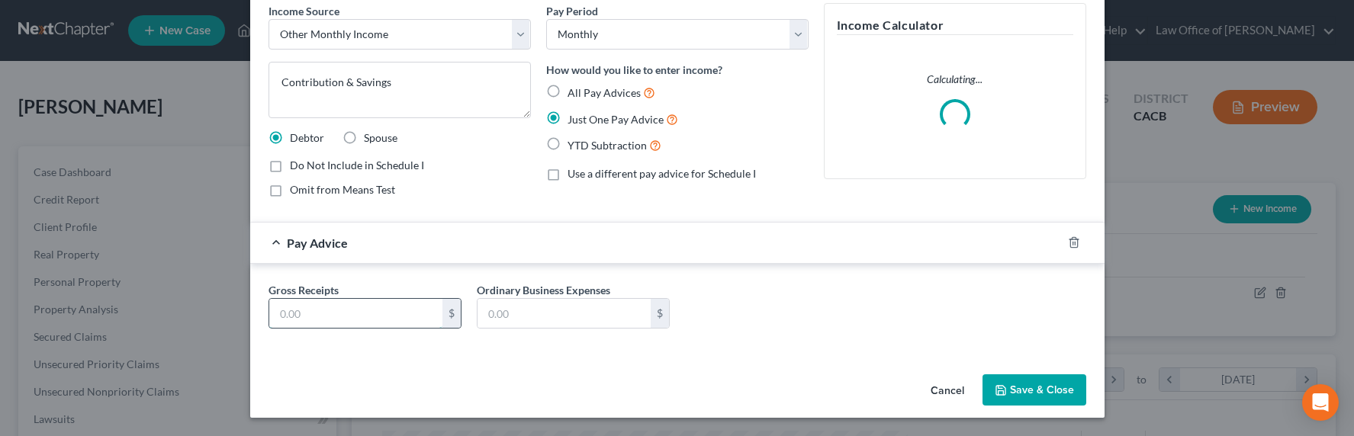
click at [336, 319] on input "text" at bounding box center [355, 313] width 173 height 29
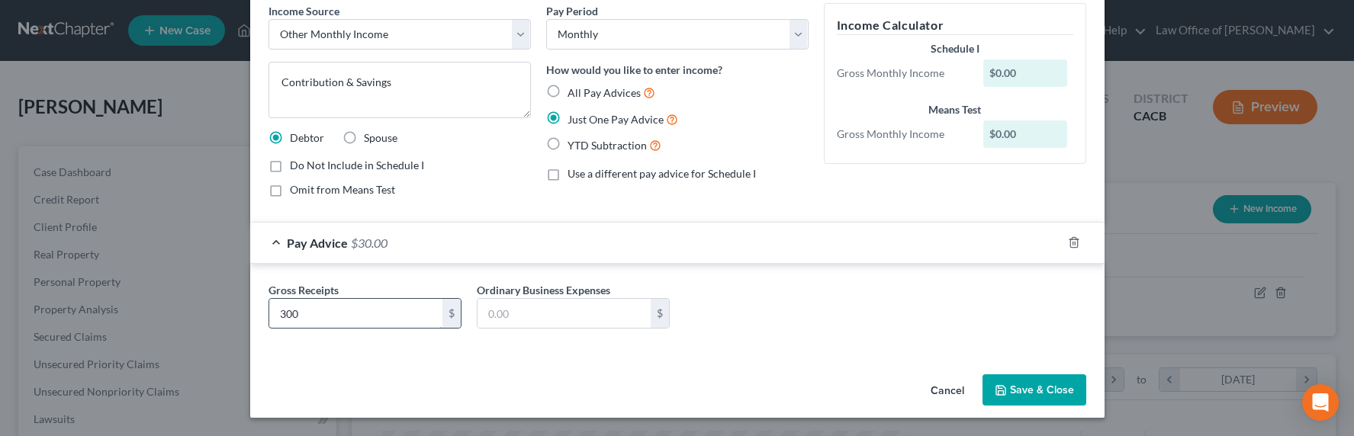
type input "300"
click at [317, 195] on span "Omit from Means Test" at bounding box center [342, 189] width 105 height 13
click at [306, 192] on input "Omit from Means Test" at bounding box center [301, 187] width 10 height 10
checkbox input "true"
click at [1017, 394] on button "Save & Close" at bounding box center [1035, 391] width 104 height 32
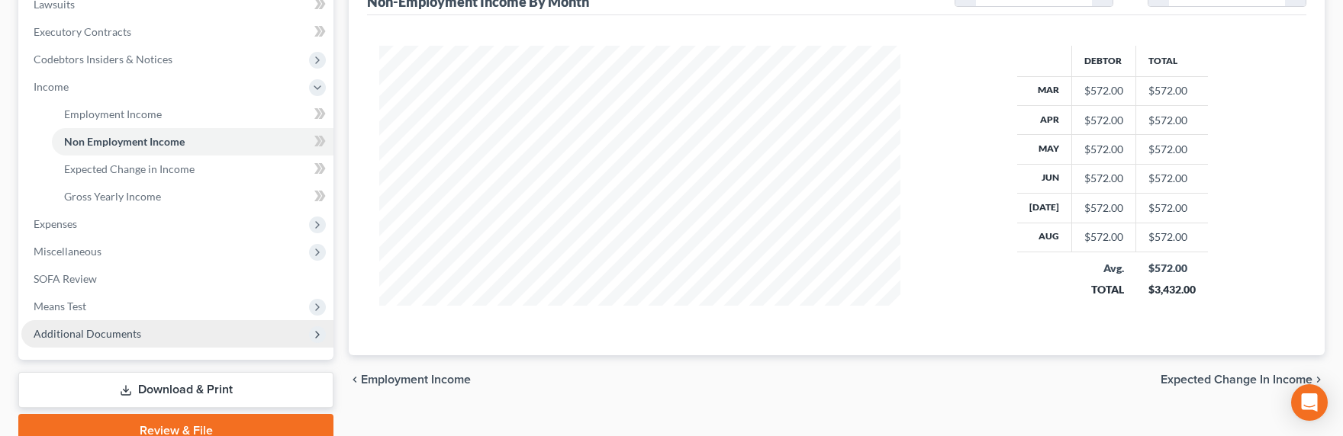
scroll to position [483, 0]
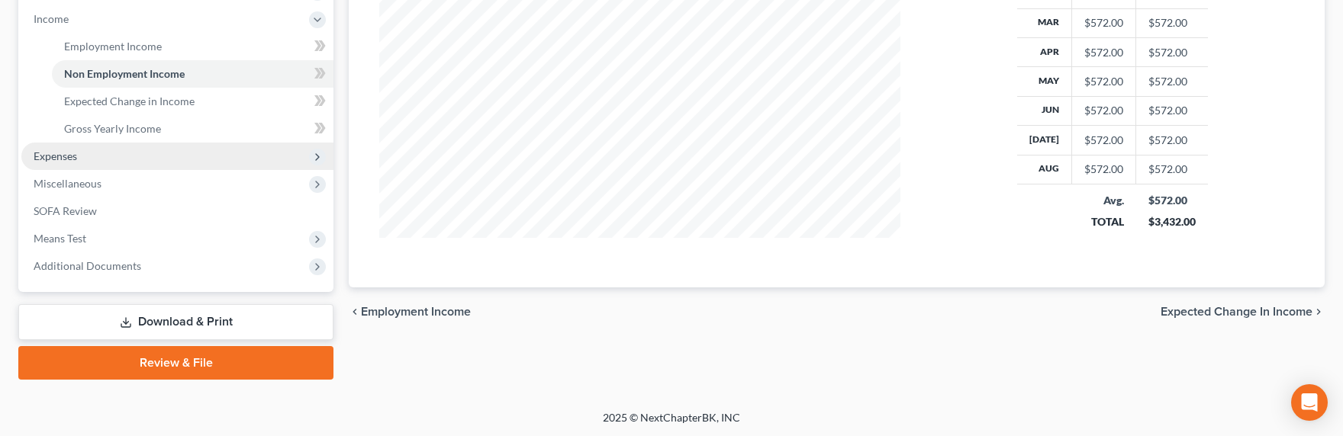
click at [57, 158] on span "Expenses" at bounding box center [55, 156] width 43 height 13
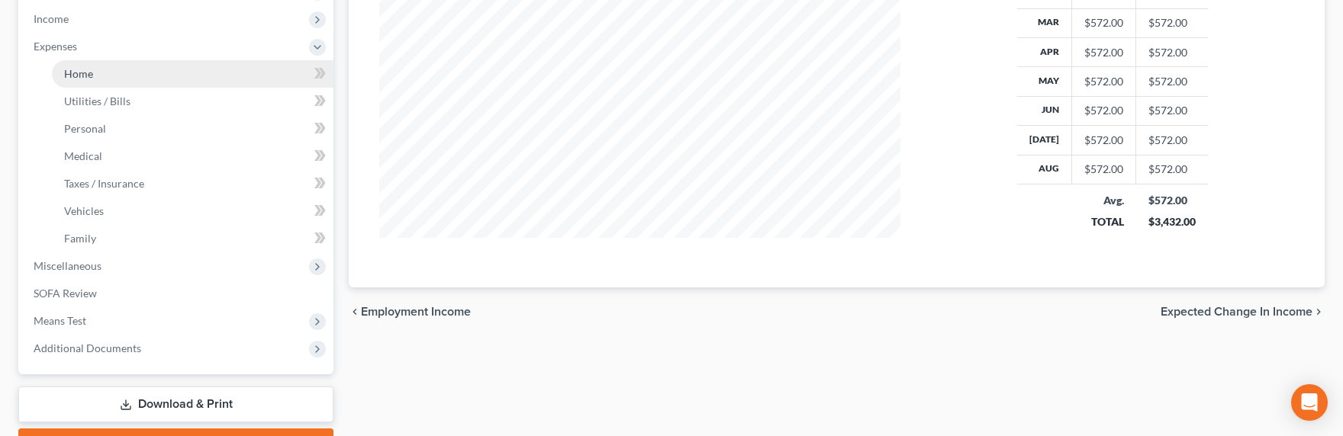
click at [68, 76] on span "Home" at bounding box center [78, 73] width 29 height 13
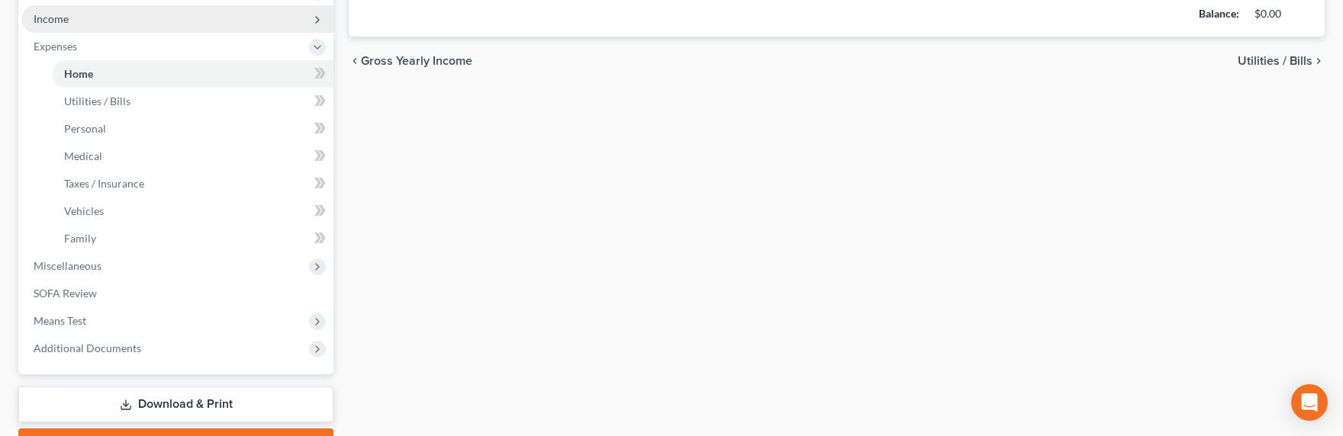
type input "600.00"
type input "0.00"
radio input "true"
type input "0.00"
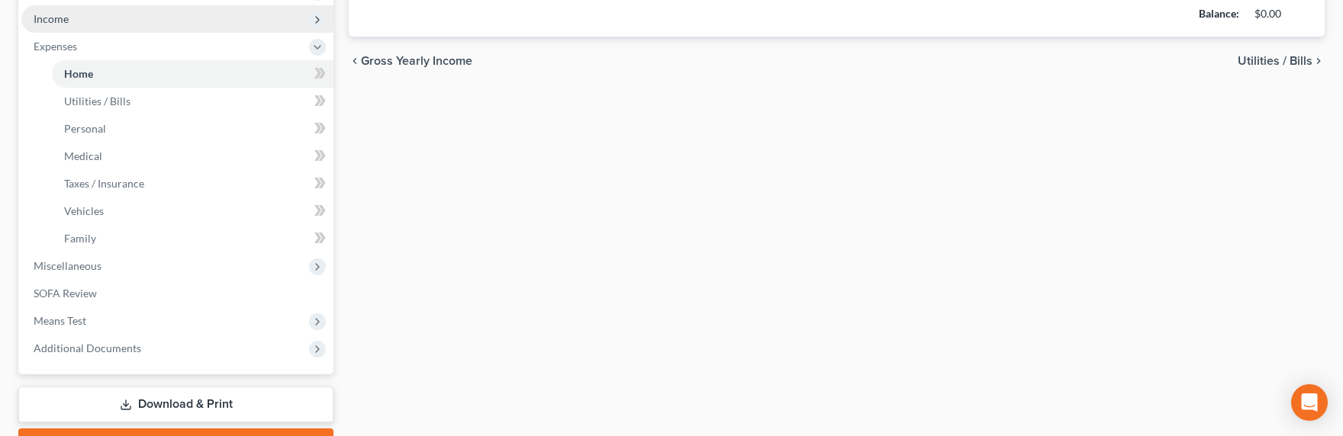
type input "0.00"
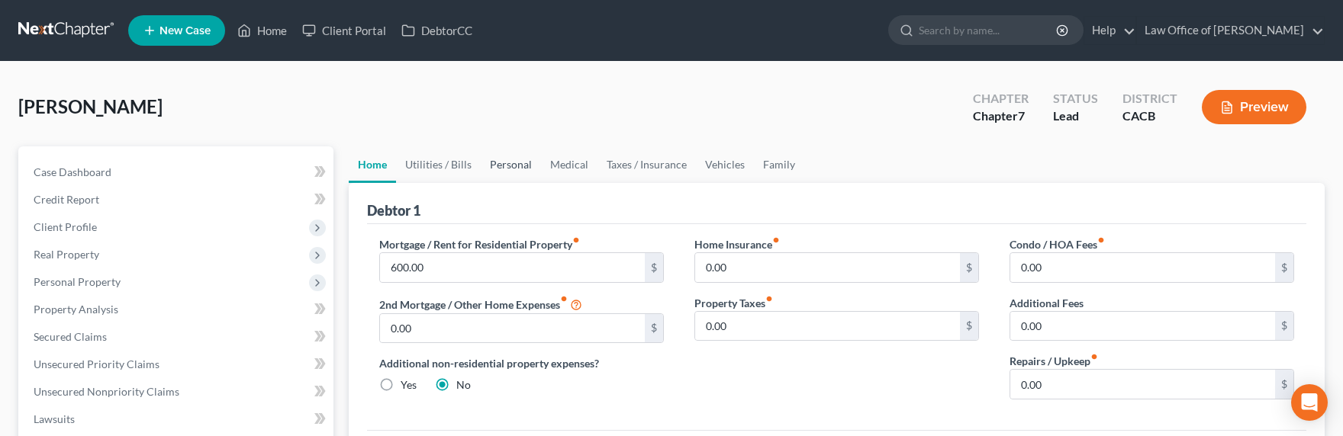
click at [510, 164] on link "Personal" at bounding box center [511, 165] width 60 height 37
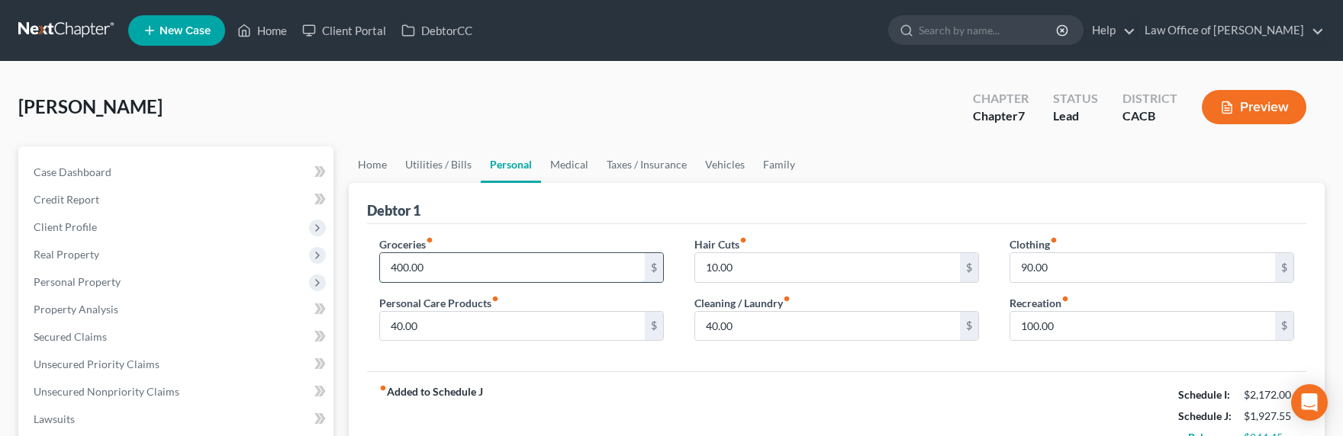
click at [405, 272] on input "400.00" at bounding box center [512, 267] width 265 height 29
click at [399, 269] on input "400.00" at bounding box center [512, 267] width 265 height 29
click at [400, 266] on input "400.00" at bounding box center [512, 267] width 265 height 29
type input "450.00"
drag, startPoint x: 1052, startPoint y: 272, endPoint x: 1033, endPoint y: 268, distance: 19.5
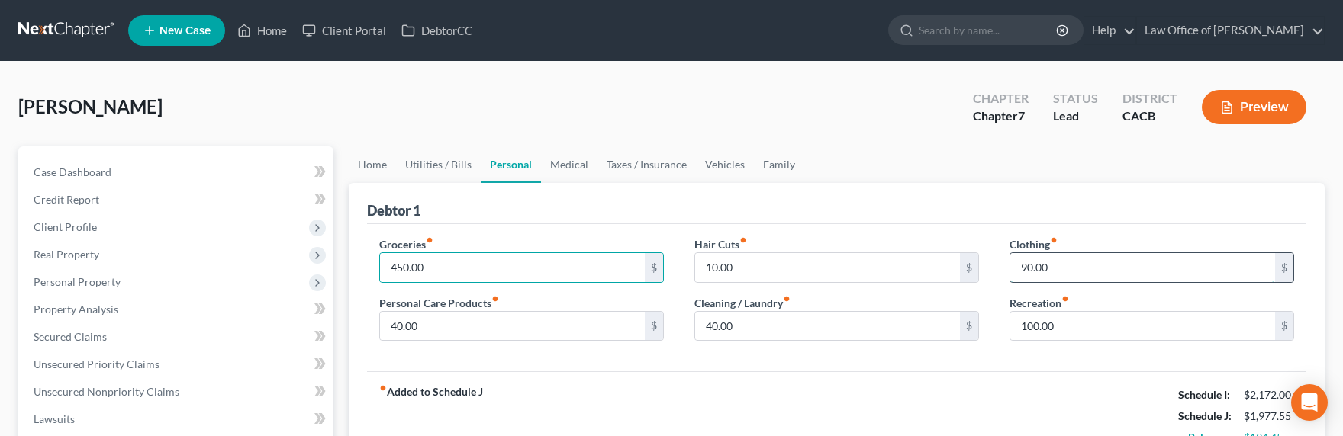
click at [1048, 271] on input "90.00" at bounding box center [1142, 267] width 265 height 29
type input "130"
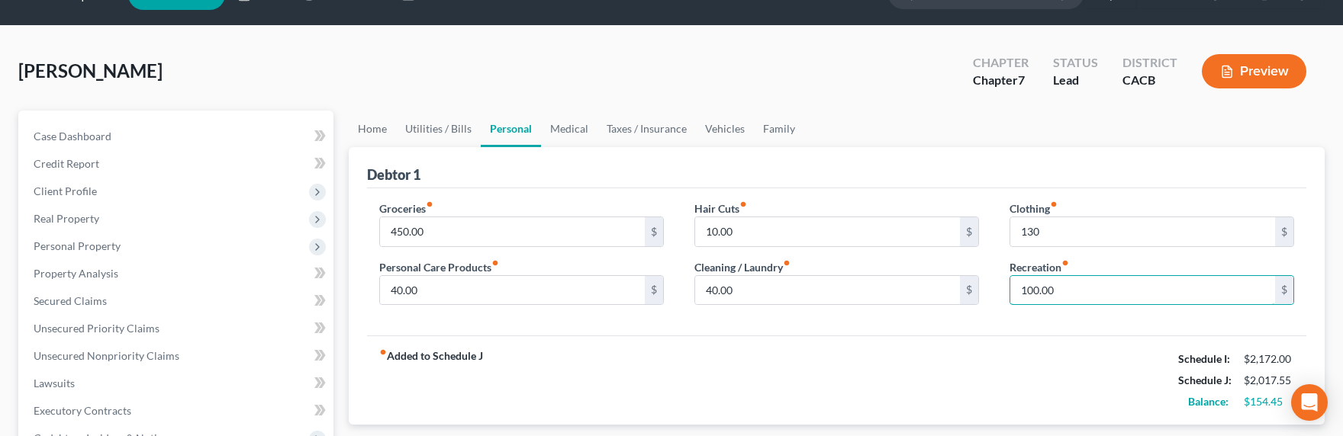
scroll to position [37, 0]
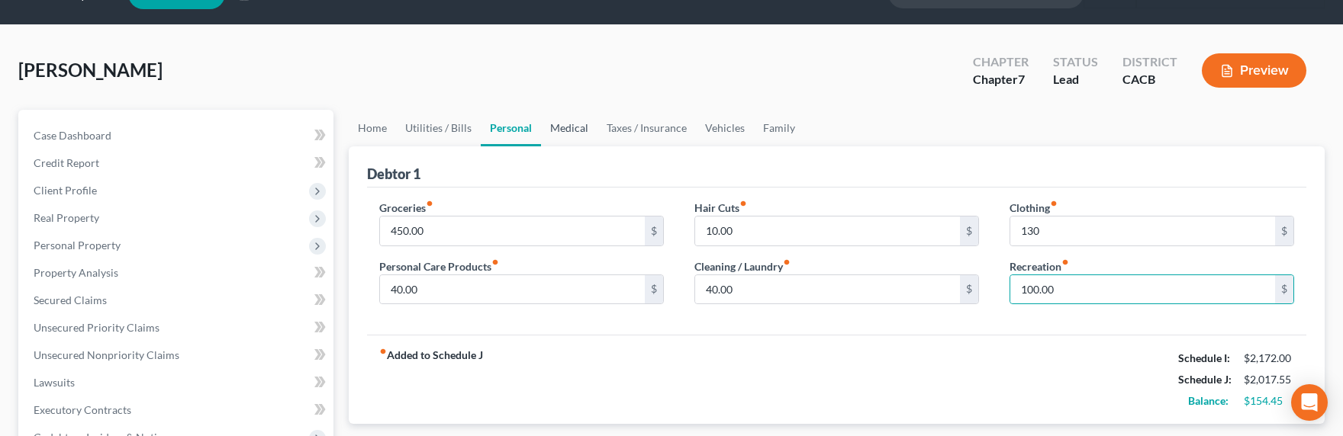
click at [559, 127] on link "Medical" at bounding box center [569, 128] width 56 height 37
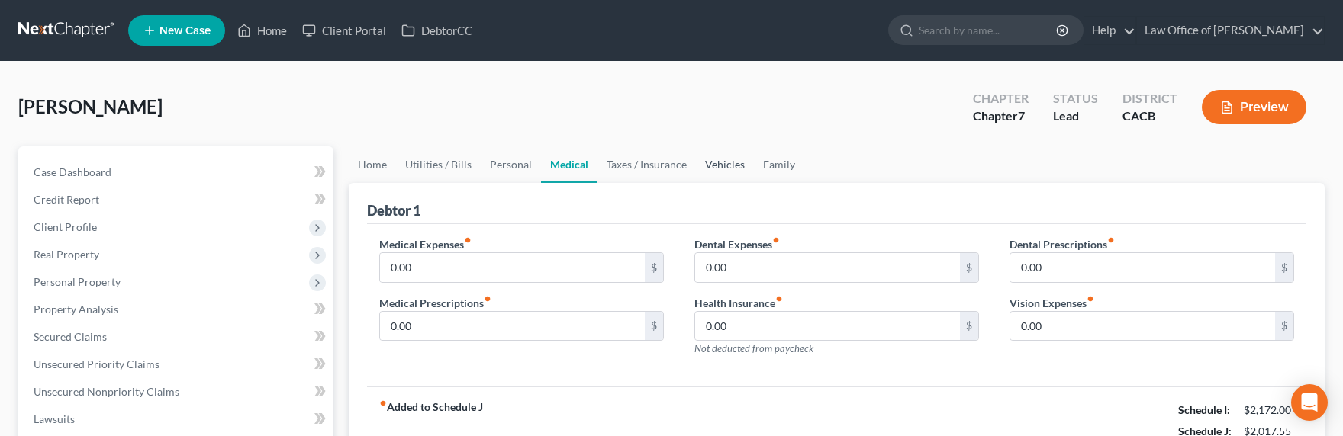
click at [721, 163] on link "Vehicles" at bounding box center [725, 165] width 58 height 37
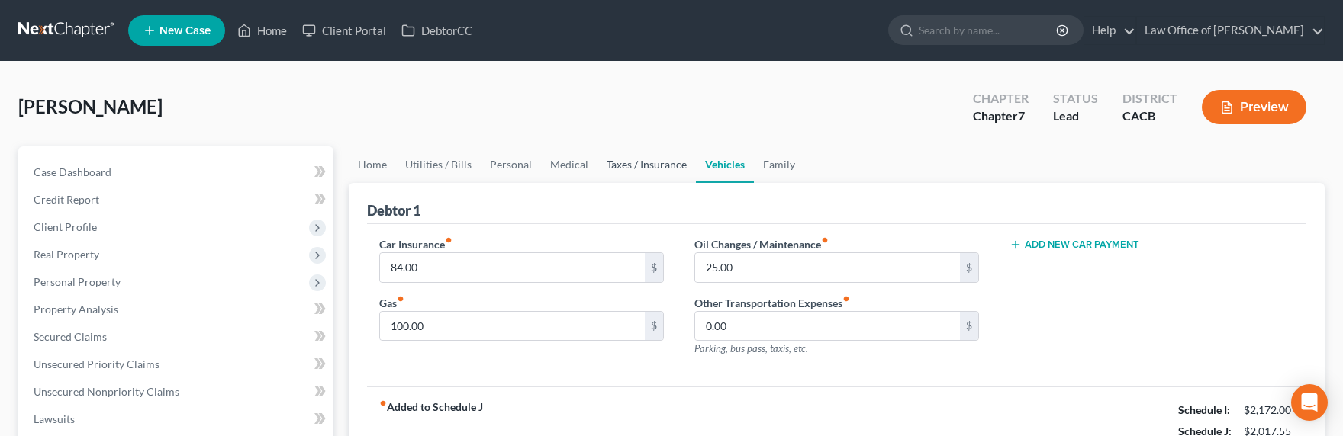
click at [641, 167] on link "Taxes / Insurance" at bounding box center [646, 165] width 98 height 37
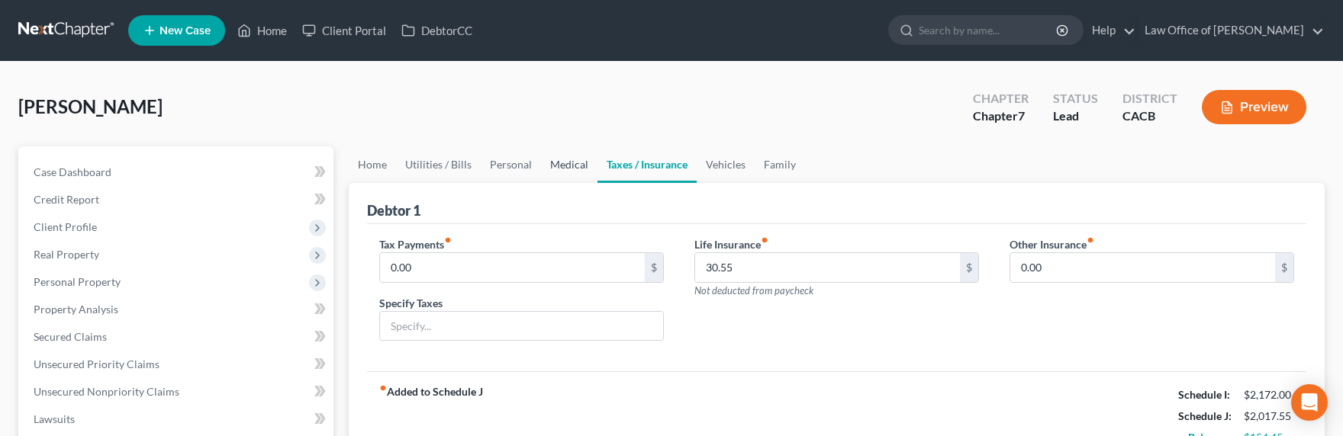
click at [549, 164] on link "Medical" at bounding box center [569, 165] width 56 height 37
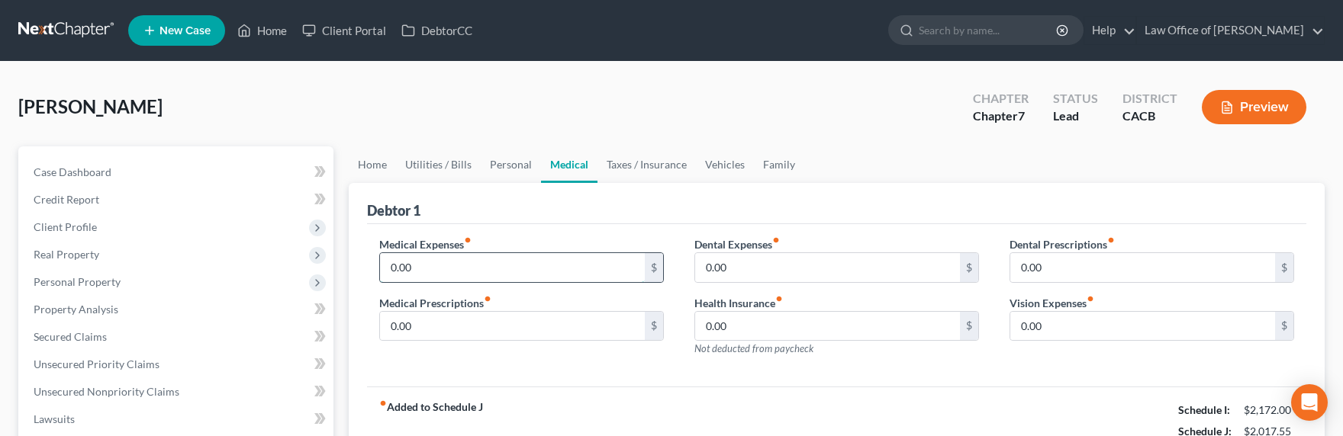
click at [460, 272] on input "0.00" at bounding box center [512, 267] width 265 height 29
type input "35.61"
type input "11"
click at [712, 159] on link "Vehicles" at bounding box center [725, 165] width 58 height 37
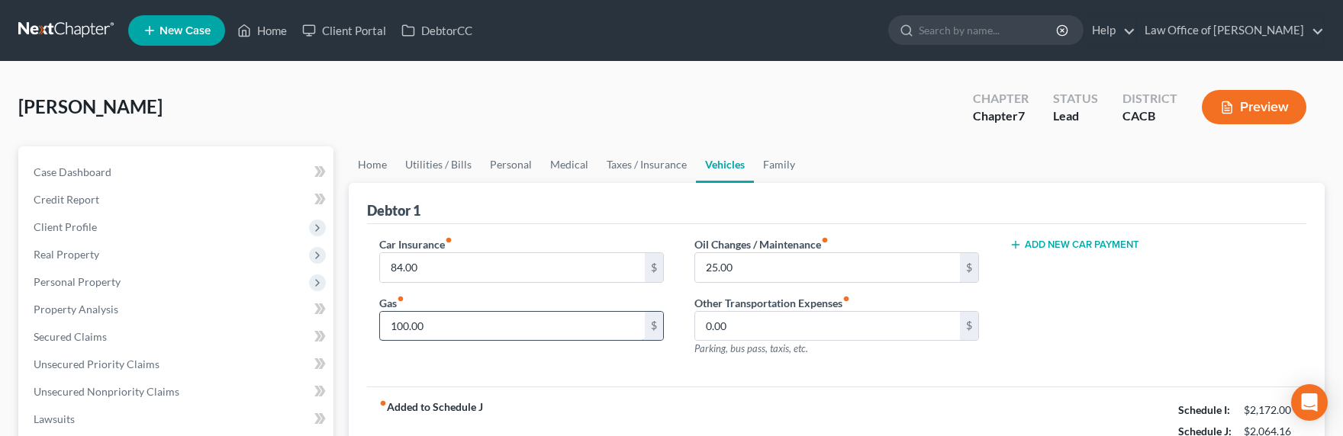
click at [400, 324] on input "100.00" at bounding box center [512, 326] width 265 height 29
click at [398, 325] on input "100.00" at bounding box center [512, 326] width 265 height 29
drag, startPoint x: 398, startPoint y: 329, endPoint x: 388, endPoint y: 327, distance: 10.2
click at [388, 327] on input "100.00" at bounding box center [512, 326] width 265 height 29
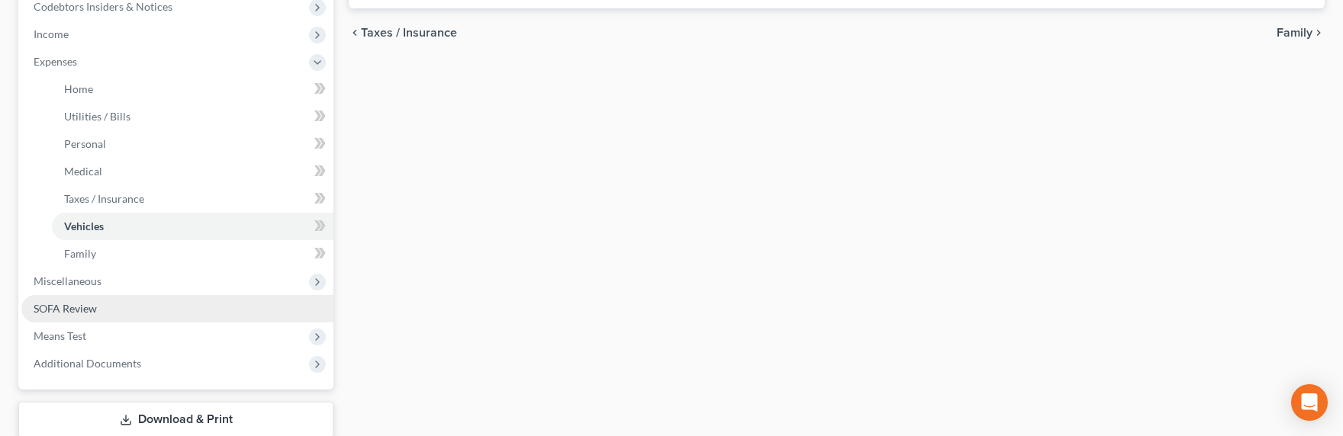
scroll to position [494, 0]
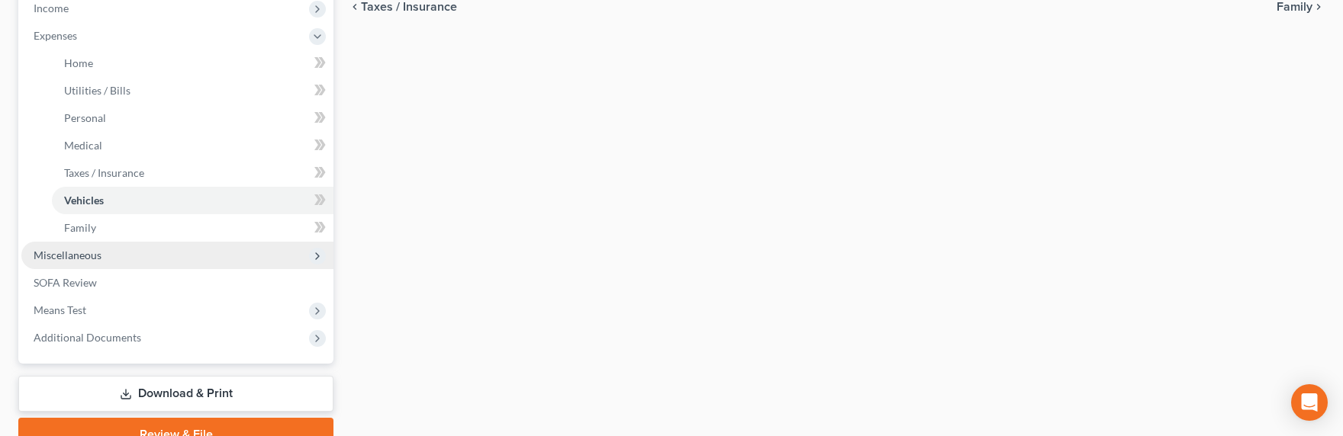
type input "200.00"
click at [79, 261] on span "Miscellaneous" at bounding box center [68, 255] width 68 height 13
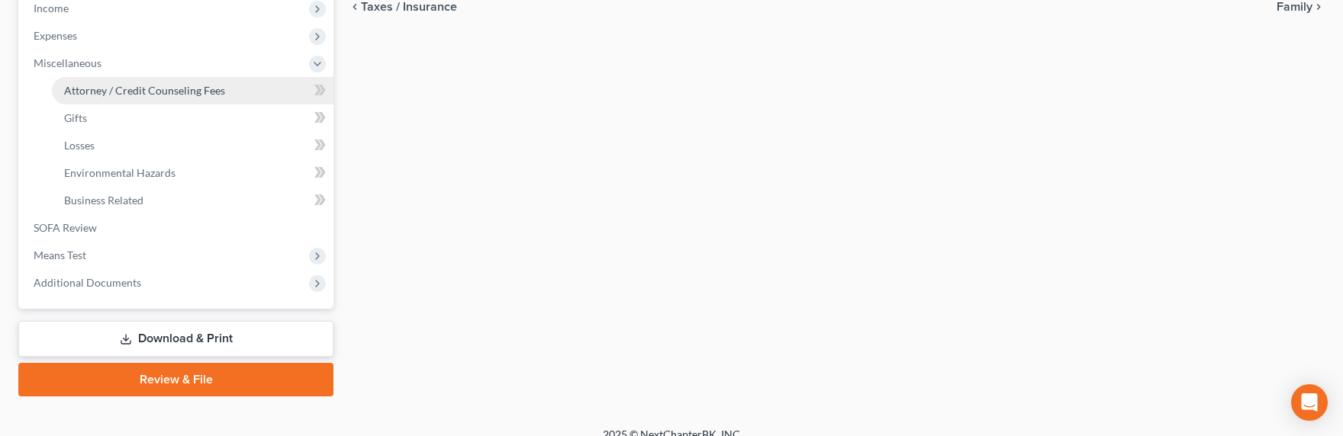
click at [117, 88] on span "Attorney / Credit Counseling Fees" at bounding box center [144, 90] width 161 height 13
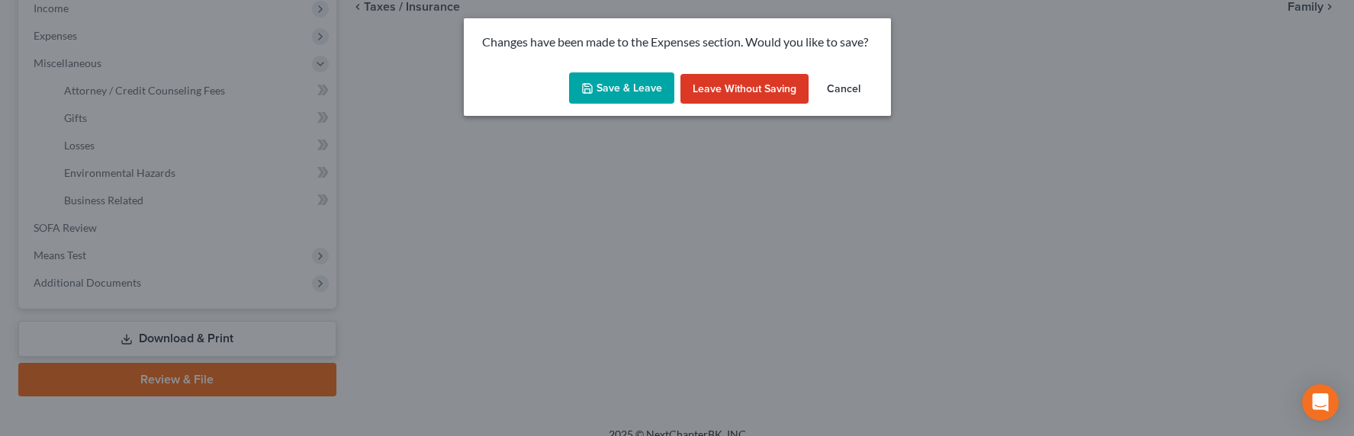
click at [591, 82] on icon "button" at bounding box center [587, 88] width 12 height 12
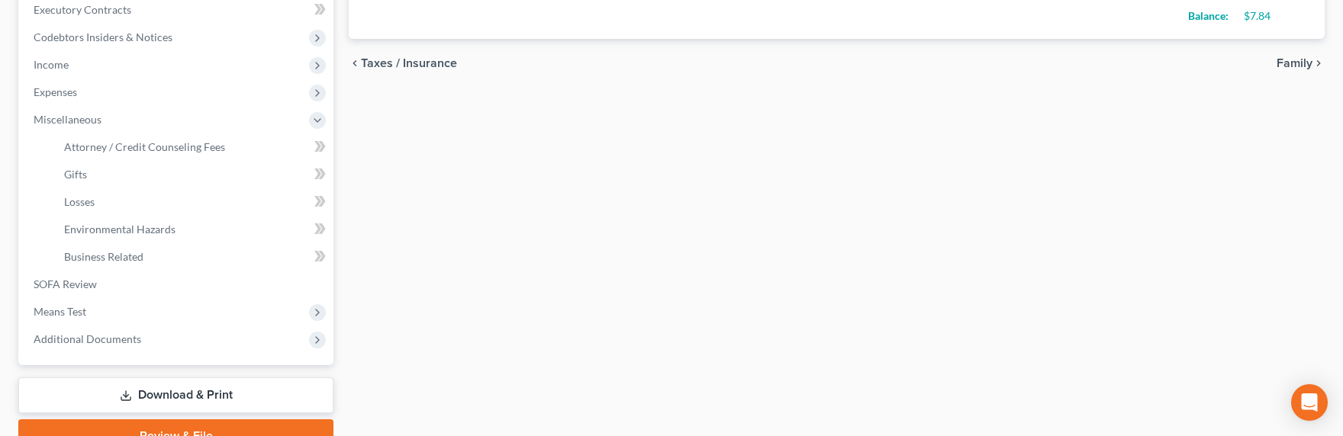
select select "0"
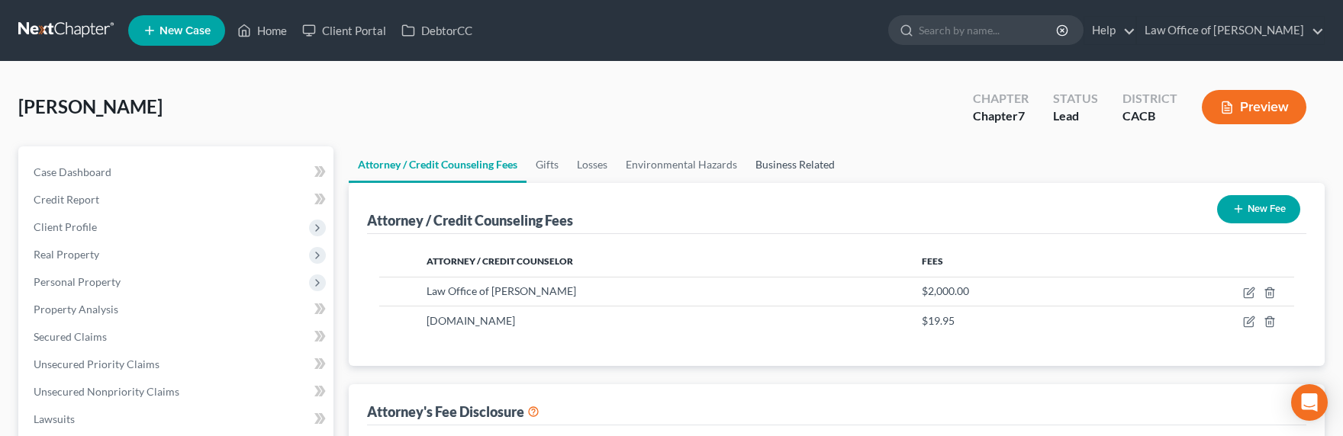
click at [784, 166] on link "Business Related" at bounding box center [795, 165] width 98 height 37
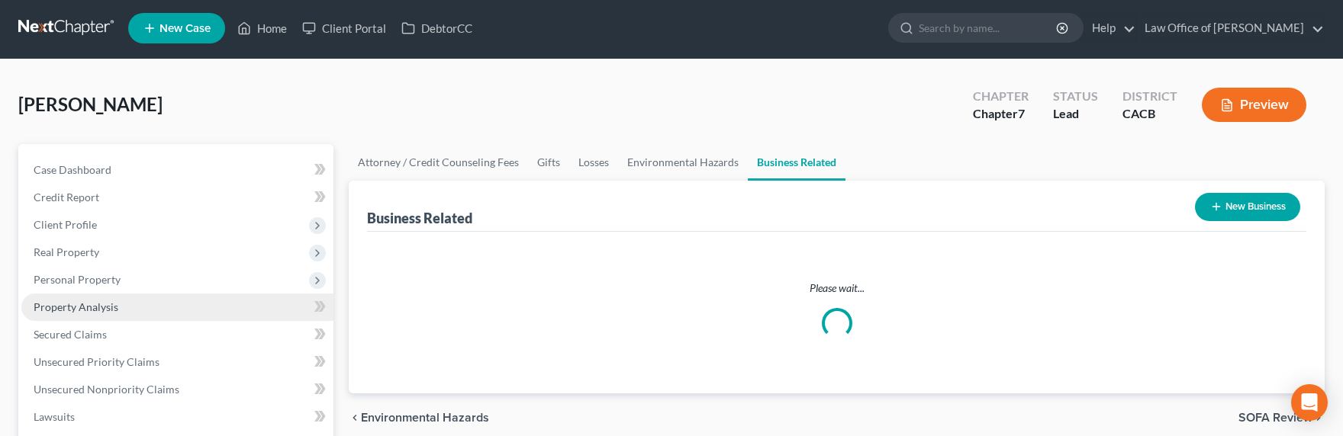
scroll to position [3, 0]
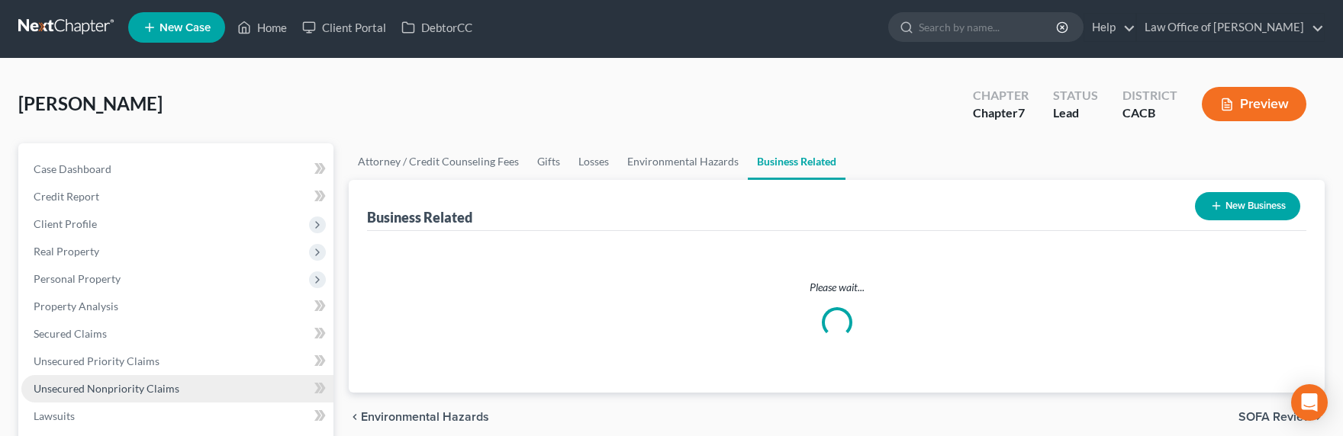
click at [109, 393] on span "Unsecured Nonpriority Claims" at bounding box center [107, 388] width 146 height 13
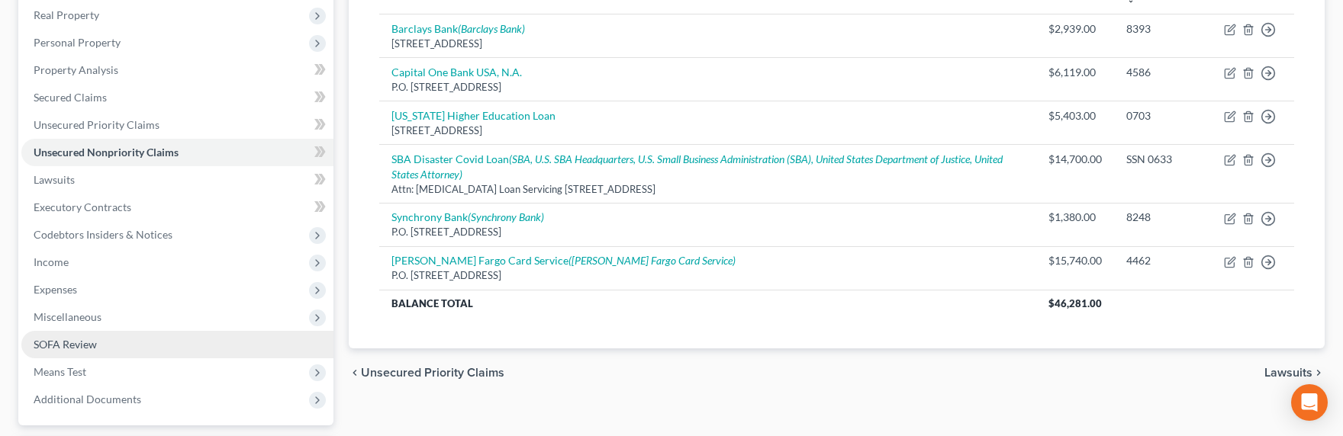
scroll to position [327, 0]
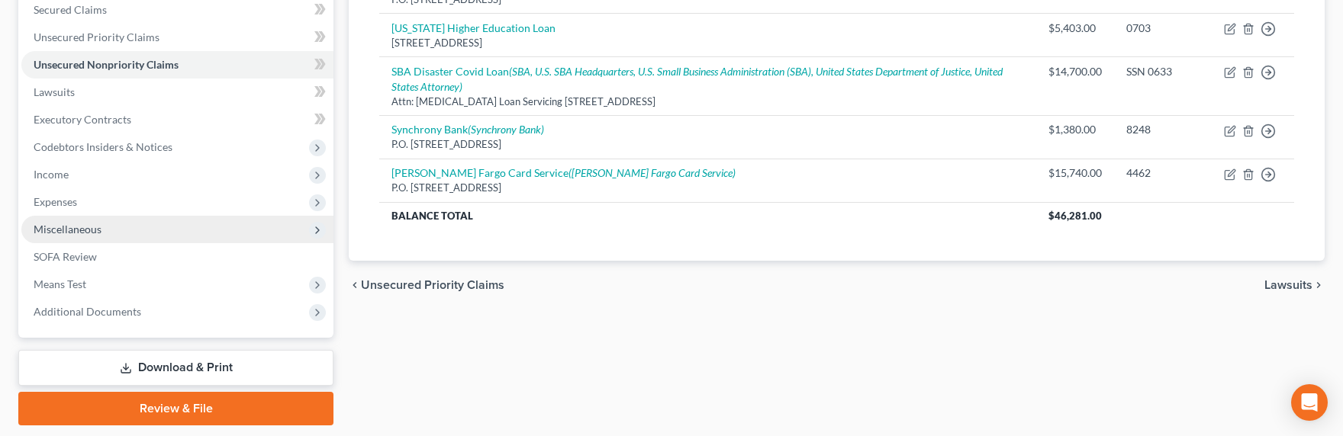
click at [76, 224] on span "Miscellaneous" at bounding box center [68, 229] width 68 height 13
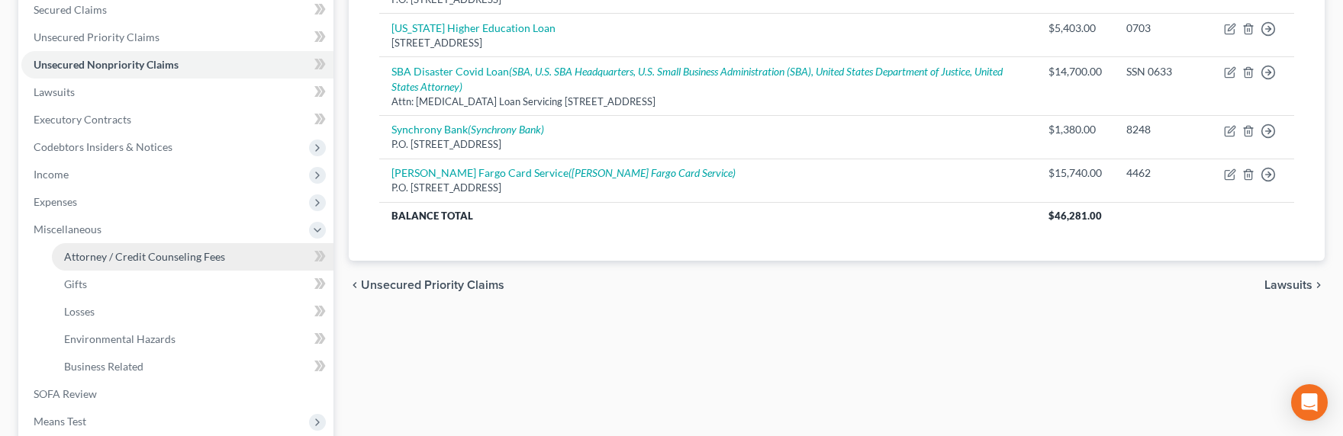
click at [98, 253] on span "Attorney / Credit Counseling Fees" at bounding box center [144, 256] width 161 height 13
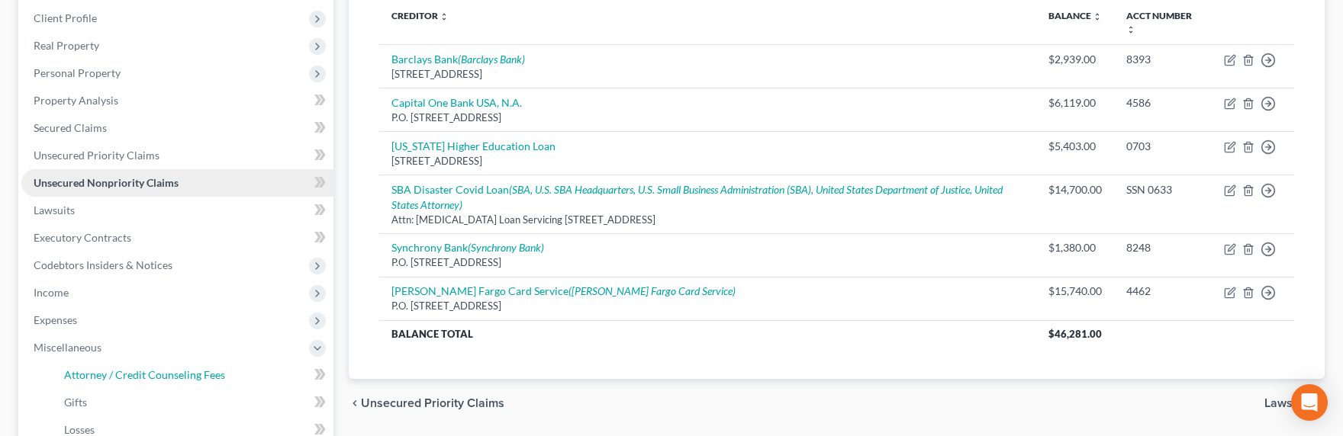
select select "0"
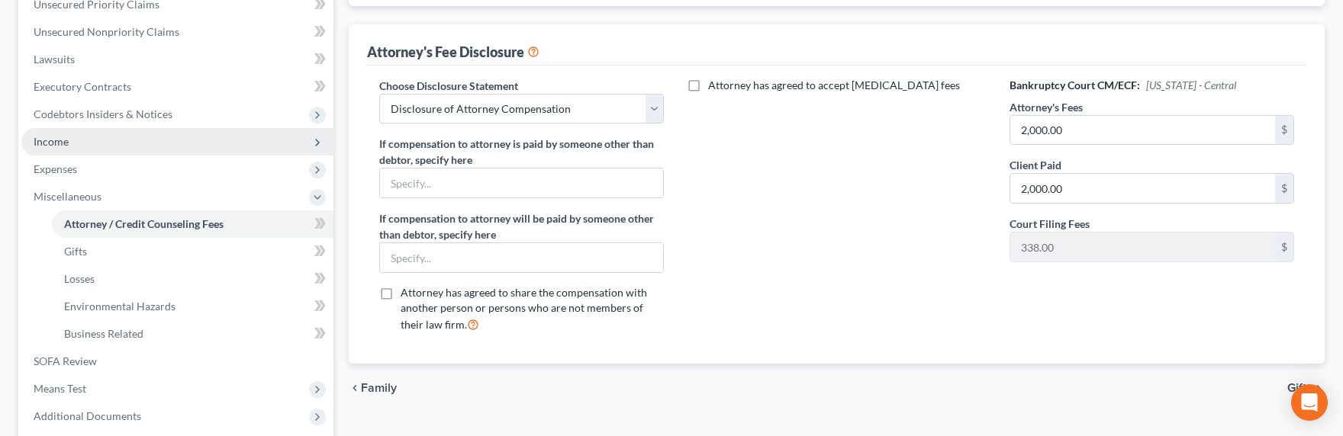
scroll to position [510, 0]
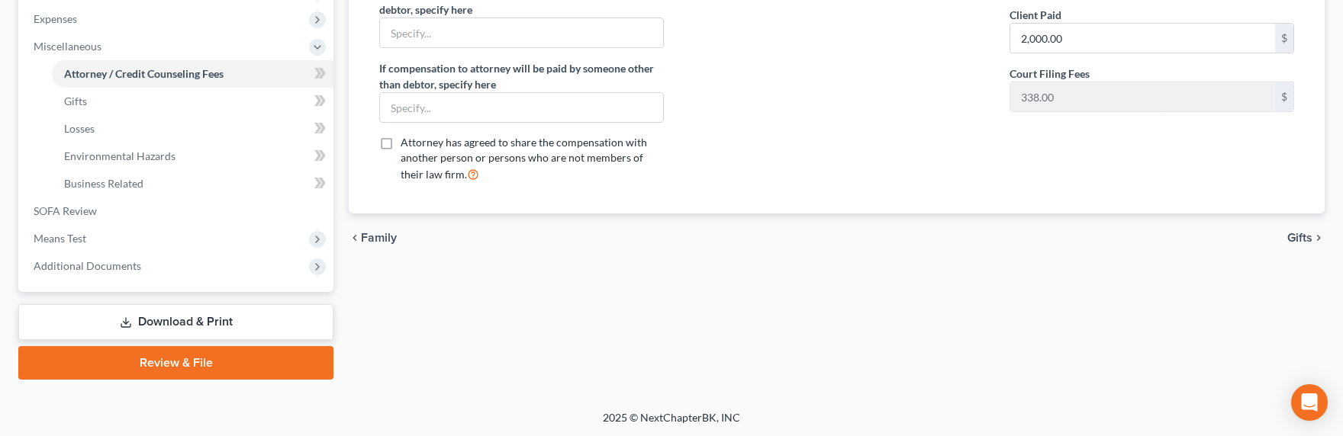
click at [168, 311] on link "Download & Print" at bounding box center [175, 322] width 315 height 36
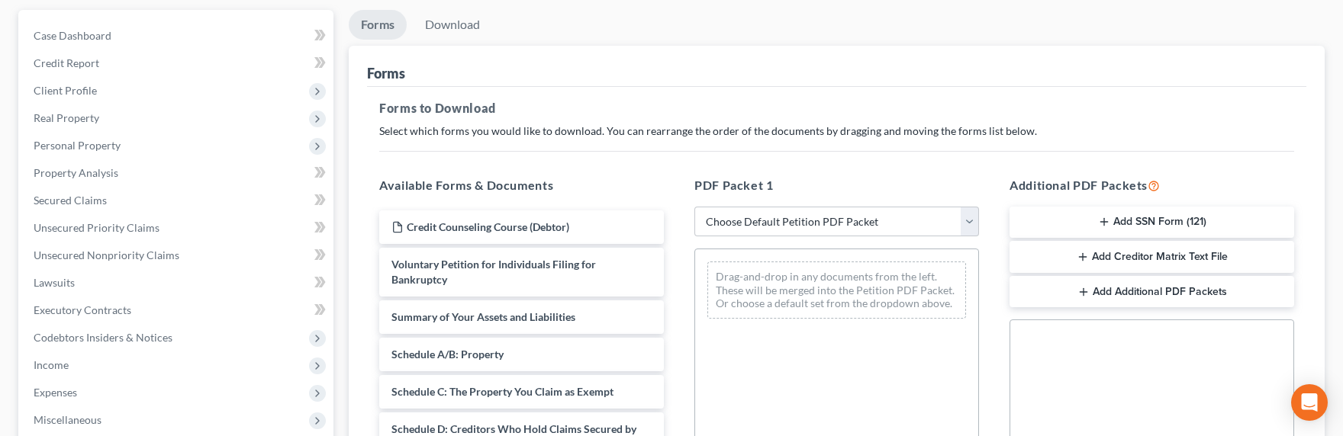
scroll to position [172, 0]
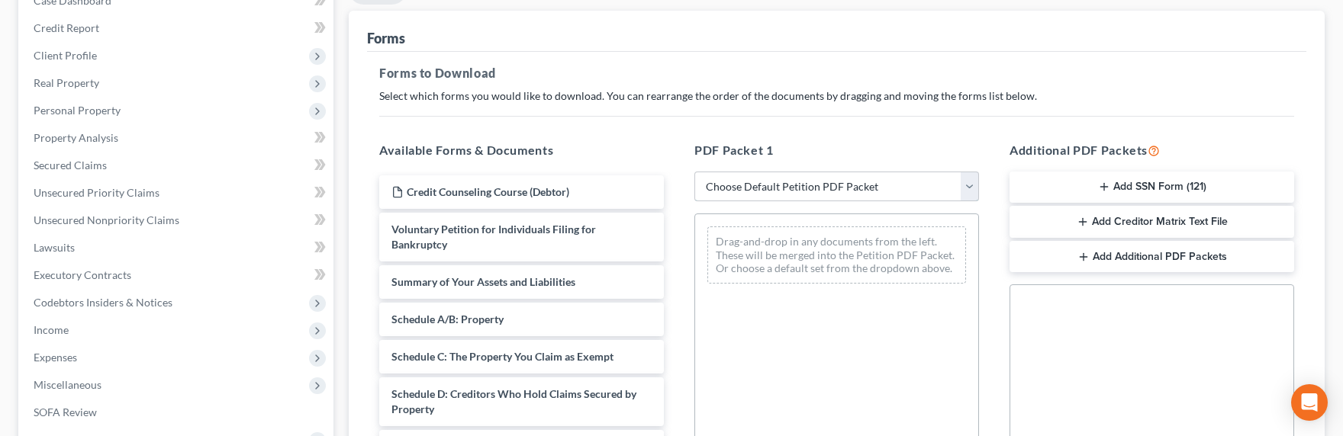
click at [753, 181] on select "Choose Default Petition PDF Packet Complete Bankruptcy Petition (all forms and …" at bounding box center [836, 187] width 285 height 31
select select "0"
click at [694, 172] on select "Choose Default Petition PDF Packet Complete Bankruptcy Petition (all forms and …" at bounding box center [836, 187] width 285 height 31
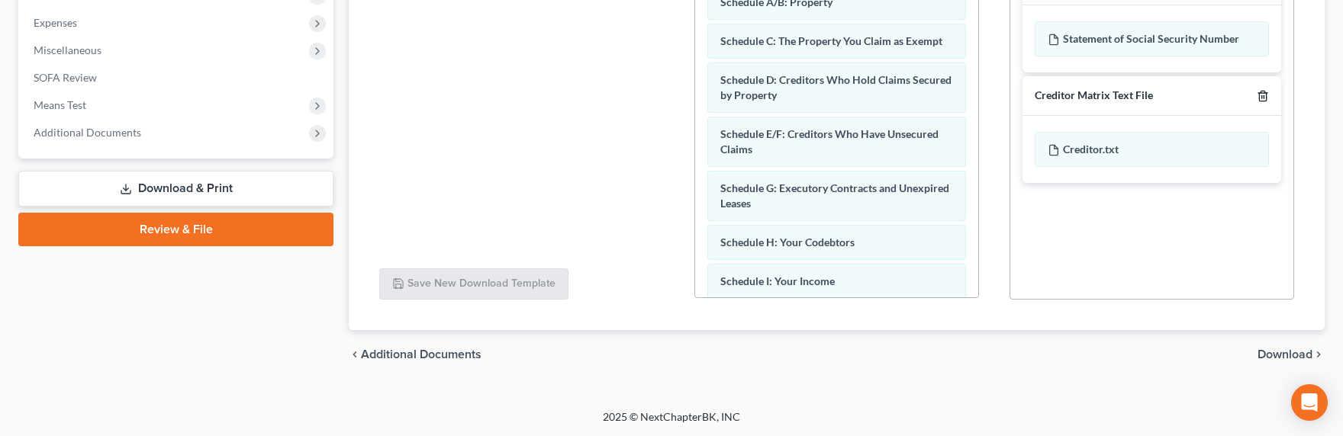
click at [1266, 94] on icon "button" at bounding box center [1262, 96] width 7 height 10
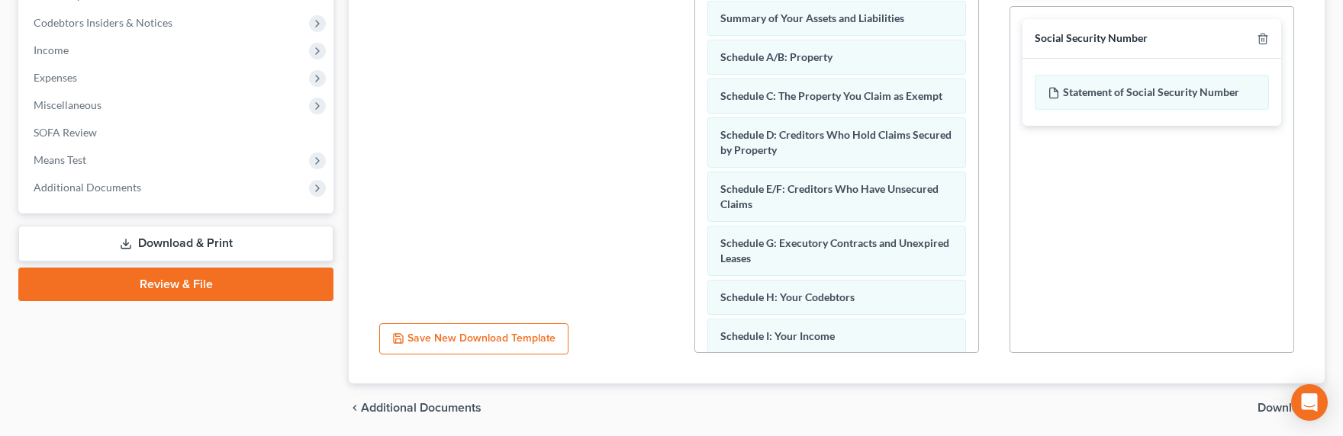
scroll to position [362, 0]
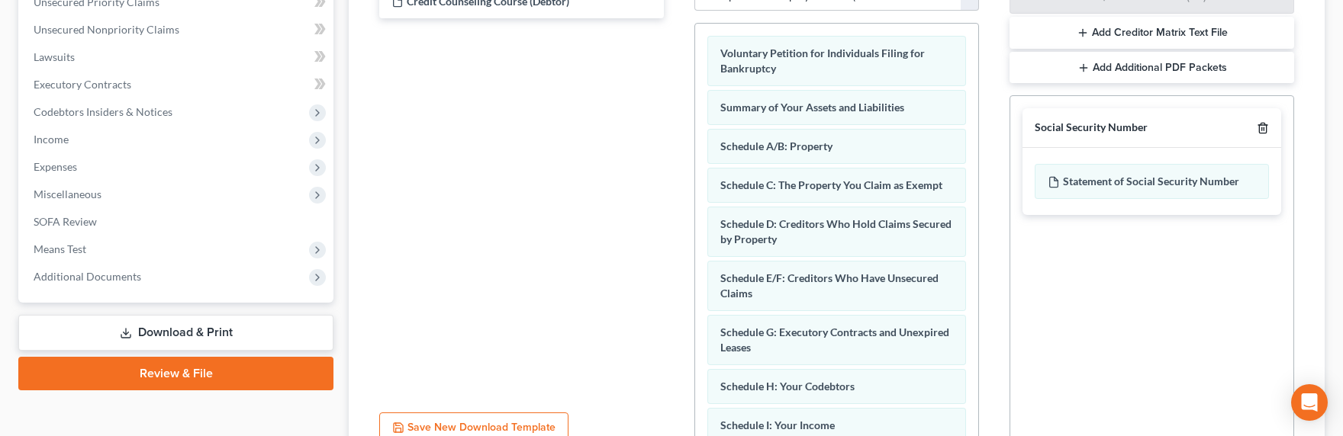
click at [1261, 127] on icon "button" at bounding box center [1263, 128] width 12 height 12
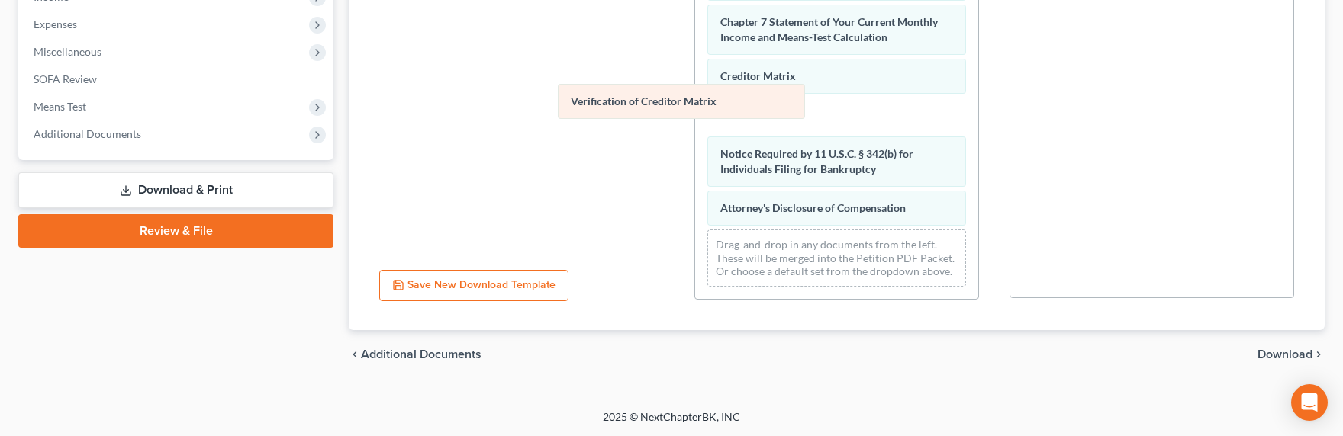
scroll to position [491, 0]
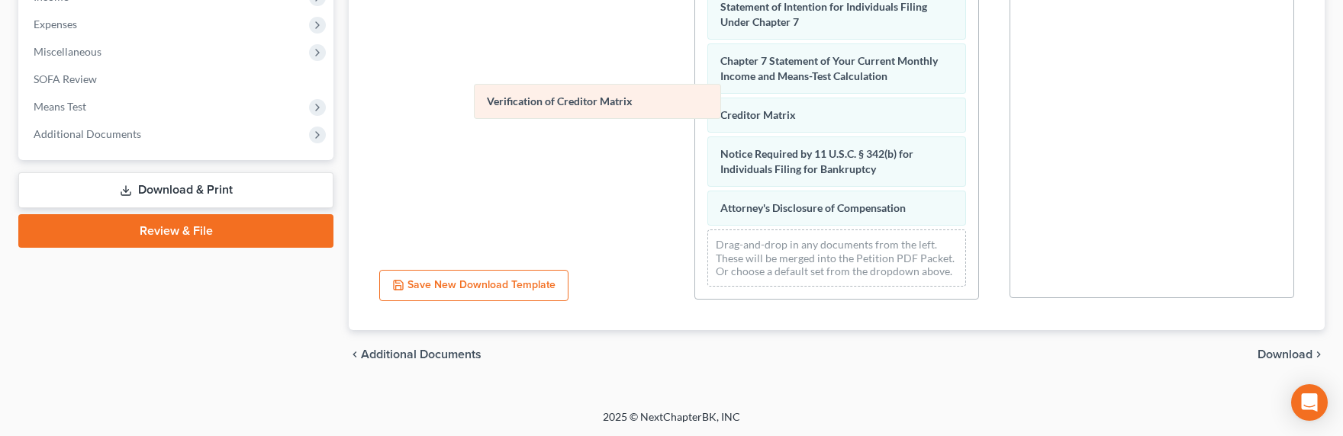
drag, startPoint x: 764, startPoint y: 102, endPoint x: 503, endPoint y: 100, distance: 261.0
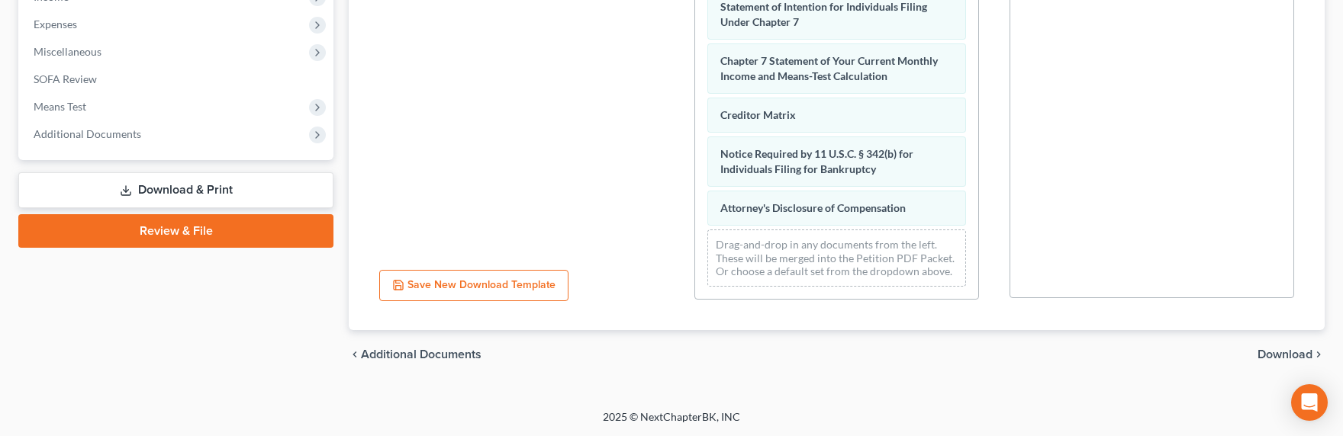
click at [1283, 353] on span "Download" at bounding box center [1285, 355] width 55 height 12
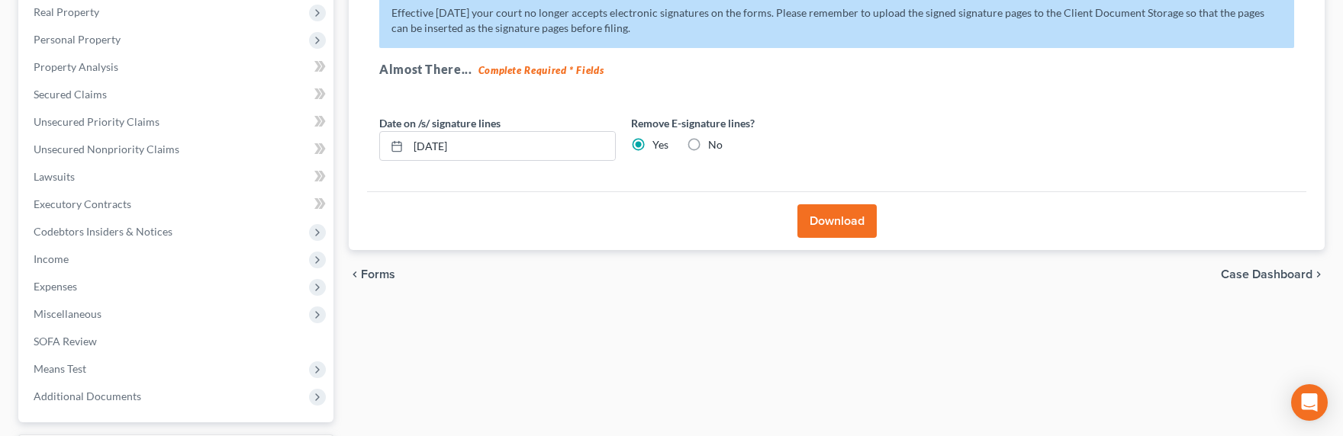
scroll to position [215, 0]
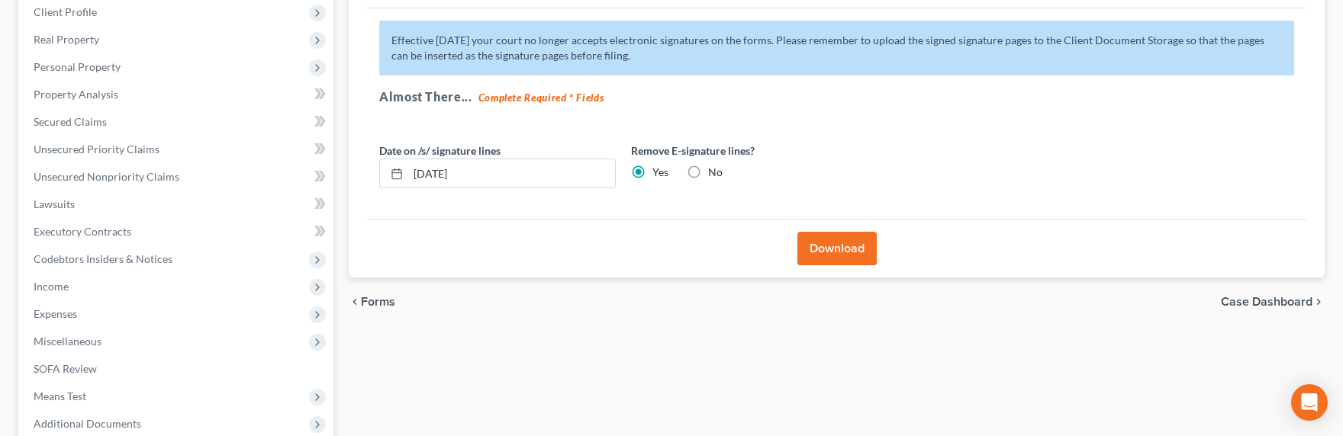
click at [713, 171] on label "No" at bounding box center [715, 172] width 14 height 15
click at [714, 171] on input "No" at bounding box center [719, 170] width 10 height 10
radio input "true"
radio input "false"
click at [820, 246] on button "Download" at bounding box center [836, 249] width 79 height 34
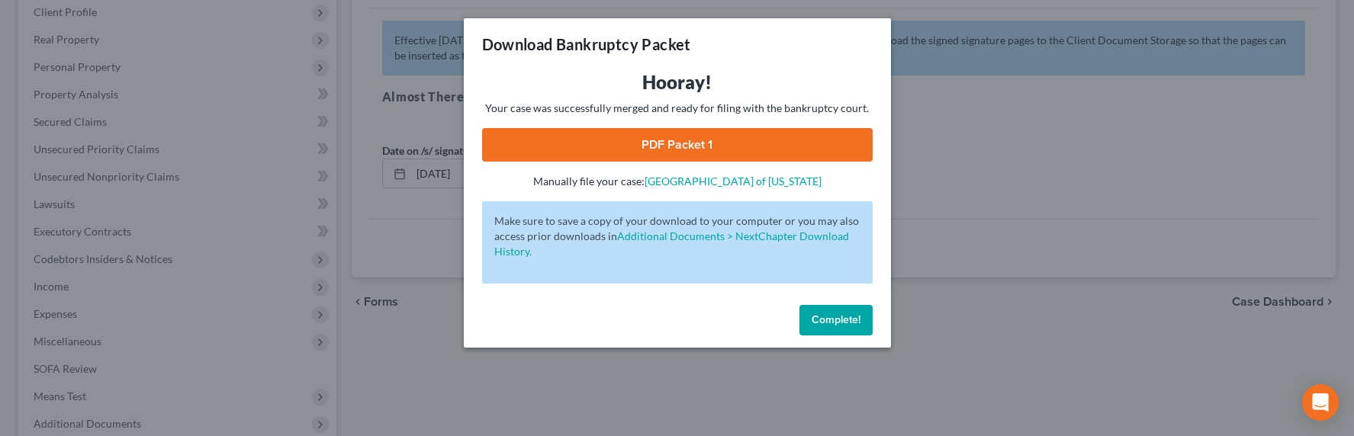
click at [677, 145] on link "PDF Packet 1" at bounding box center [677, 145] width 391 height 34
click at [406, 123] on div "Download Bankruptcy Packet Hooray! Your case was successfully merged and ready …" at bounding box center [677, 218] width 1354 height 436
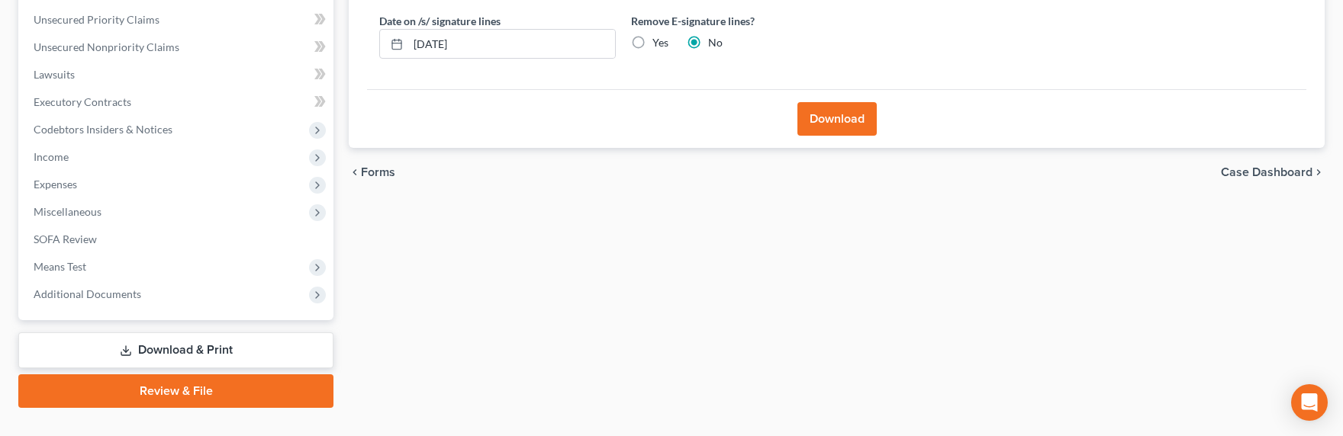
scroll to position [373, 0]
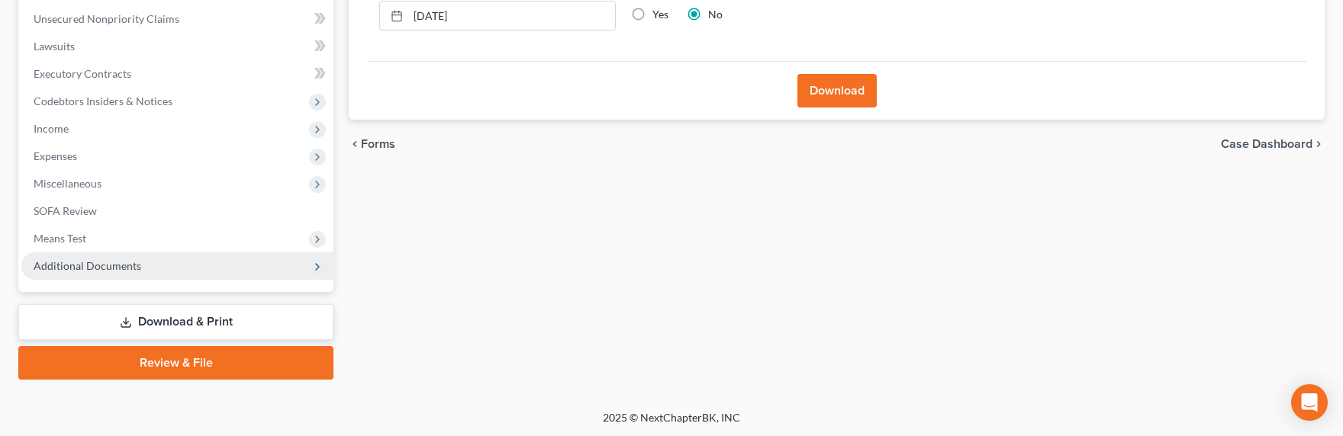
click at [85, 268] on span "Additional Documents" at bounding box center [88, 265] width 108 height 13
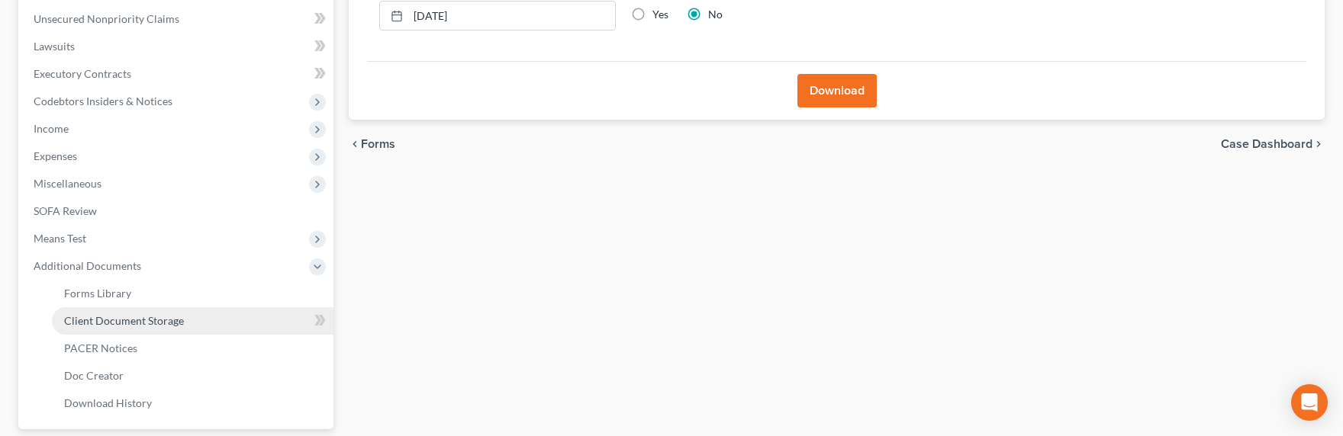
click at [106, 323] on span "Client Document Storage" at bounding box center [124, 320] width 120 height 13
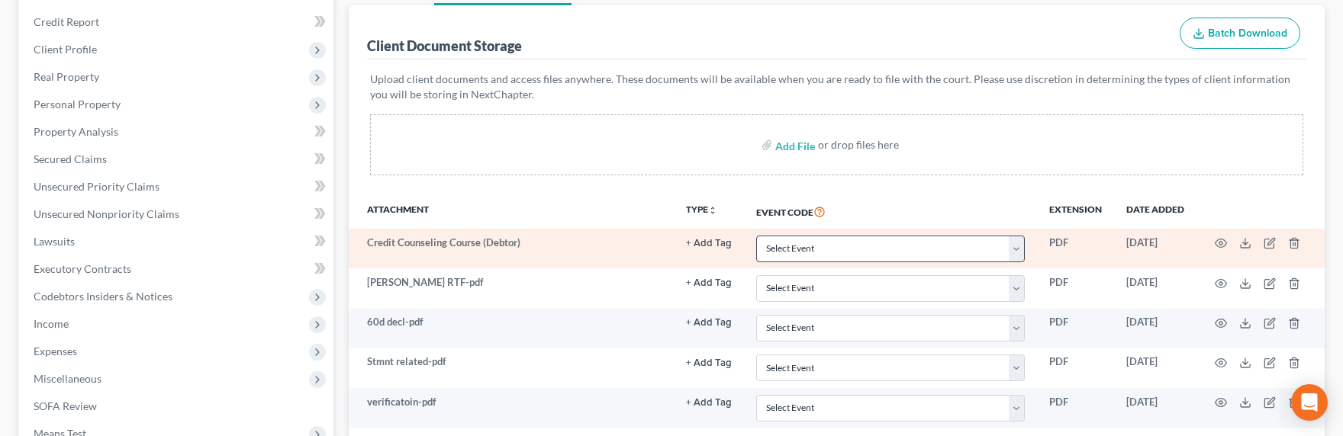
scroll to position [189, 0]
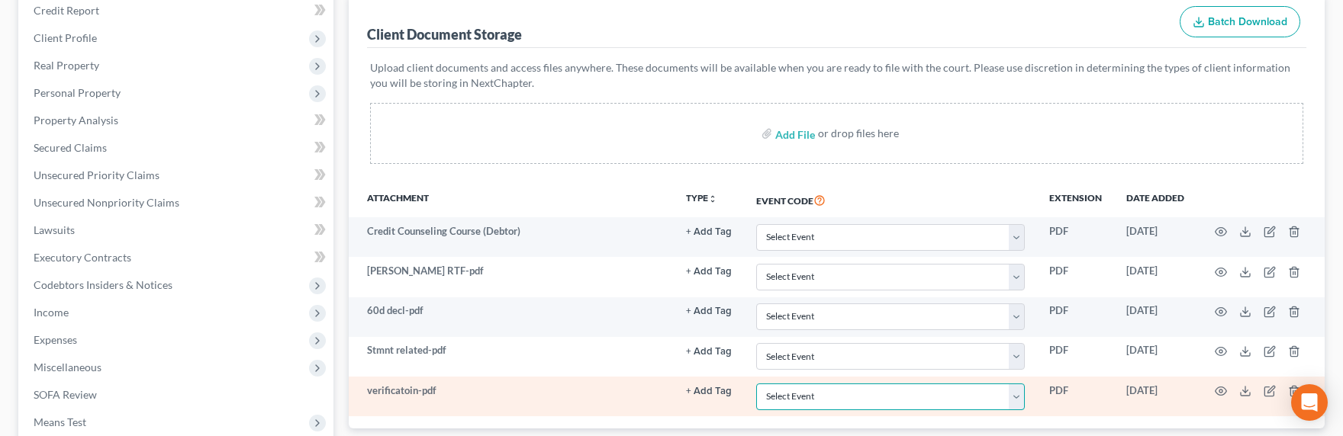
click at [821, 394] on select "Select Event Amended Chapter 11 Plan Amended Chapter 11 Small Business Plan Ame…" at bounding box center [890, 397] width 269 height 27
select select "72"
click at [756, 384] on select "Select Event Amended Chapter 11 Plan Amended Chapter 11 Small Business Plan Ame…" at bounding box center [890, 397] width 269 height 27
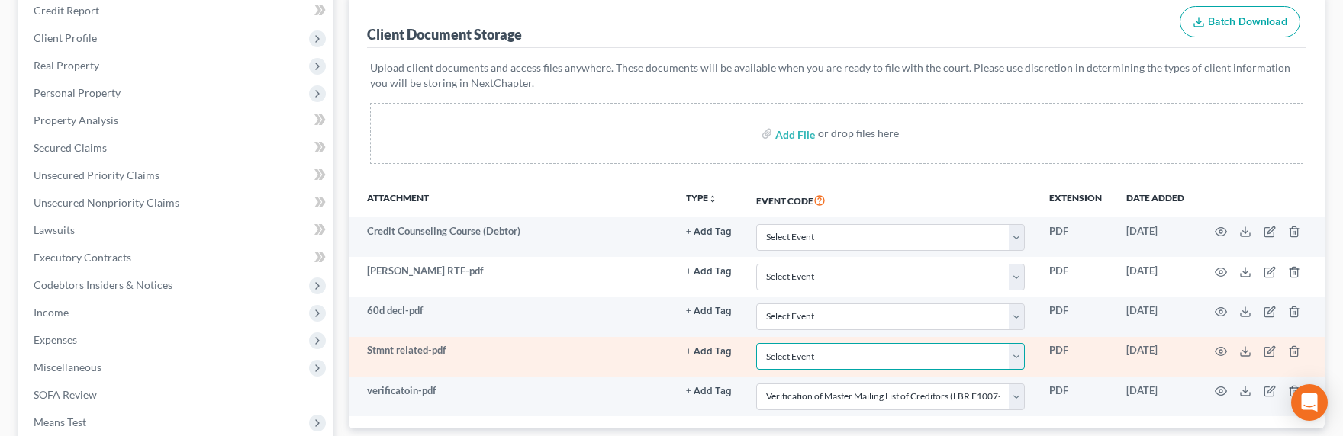
click at [787, 353] on select "Select Event Amended Chapter 11 Plan Amended Chapter 11 Small Business Plan Ame…" at bounding box center [890, 356] width 269 height 27
select select "65"
click at [756, 343] on select "Select Event Amended Chapter 11 Plan Amended Chapter 11 Small Business Plan Ame…" at bounding box center [890, 356] width 269 height 27
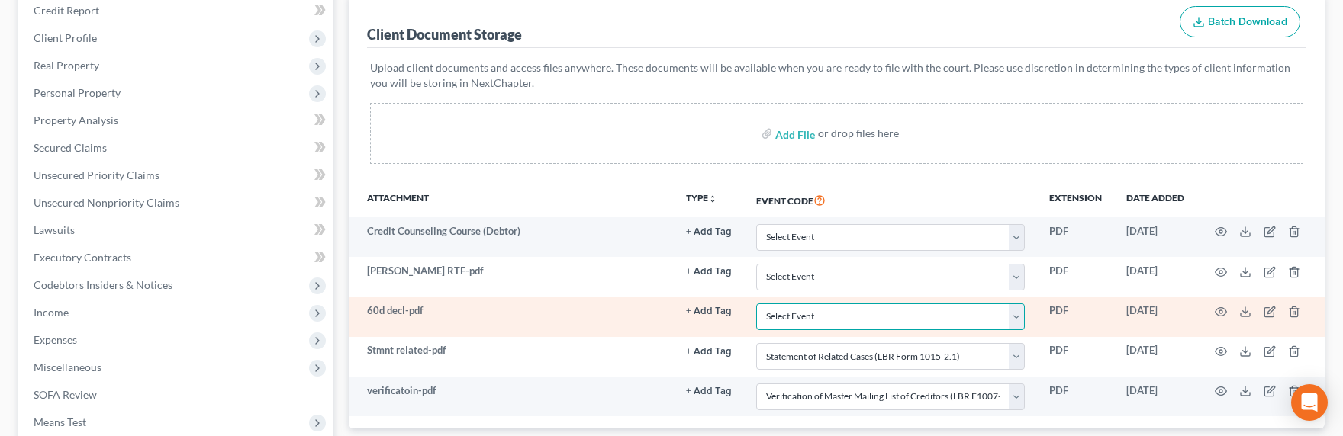
click at [799, 314] on select "Select Event Amended Chapter 11 Plan Amended Chapter 11 Small Business Plan Ame…" at bounding box center [890, 317] width 269 height 27
select select "30"
click at [756, 304] on select "Select Event Amended Chapter 11 Plan Amended Chapter 11 Small Business Plan Ame…" at bounding box center [890, 317] width 269 height 27
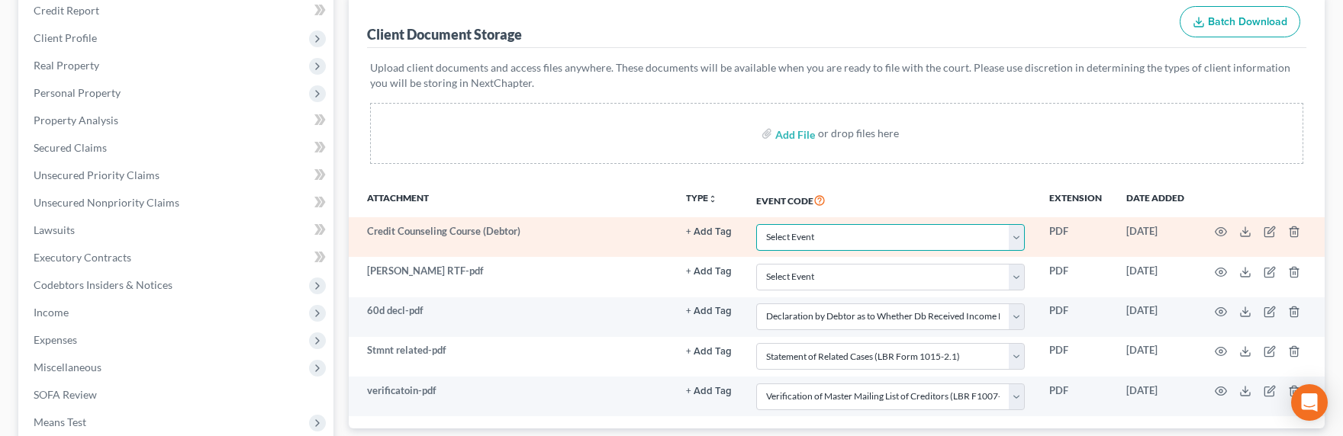
click at [812, 233] on select "Select Event Amended Chapter 11 Plan Amended Chapter 11 Small Business Plan Ame…" at bounding box center [890, 237] width 269 height 27
select select "10"
click at [756, 224] on select "Select Event Amended Chapter 11 Plan Amended Chapter 11 Small Business Plan Ame…" at bounding box center [890, 237] width 269 height 27
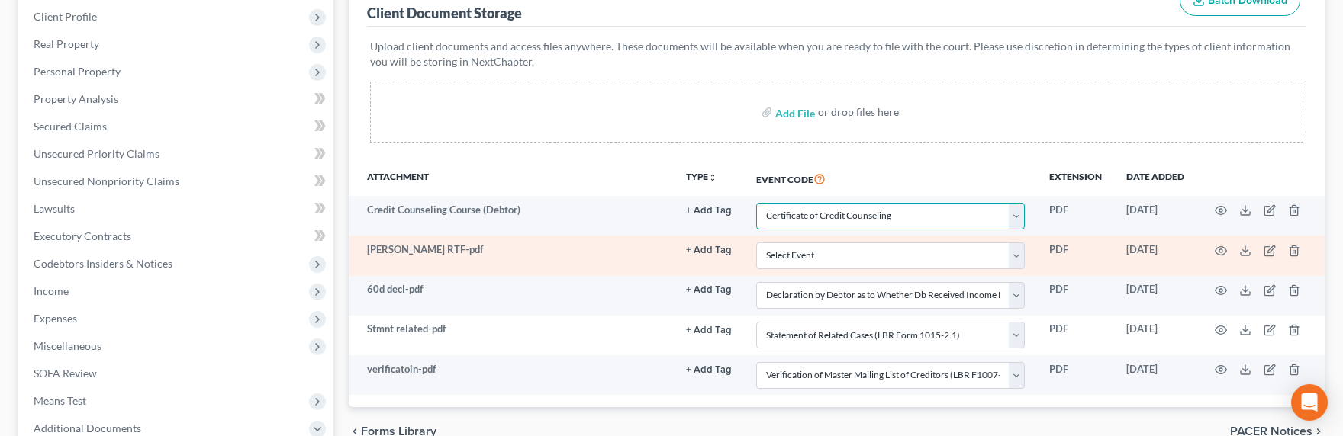
scroll to position [222, 0]
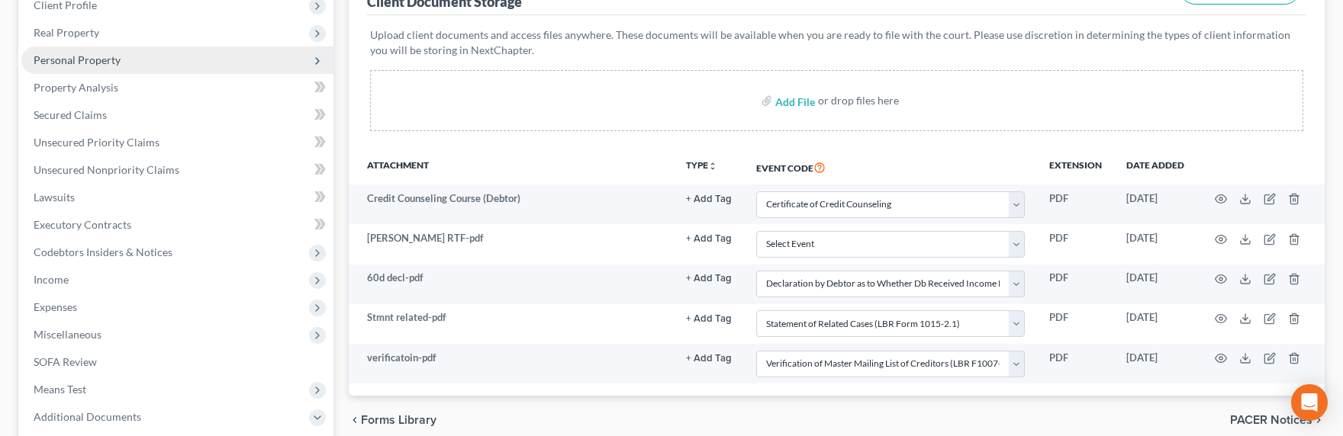
click at [76, 57] on span "Personal Property" at bounding box center [77, 59] width 87 height 13
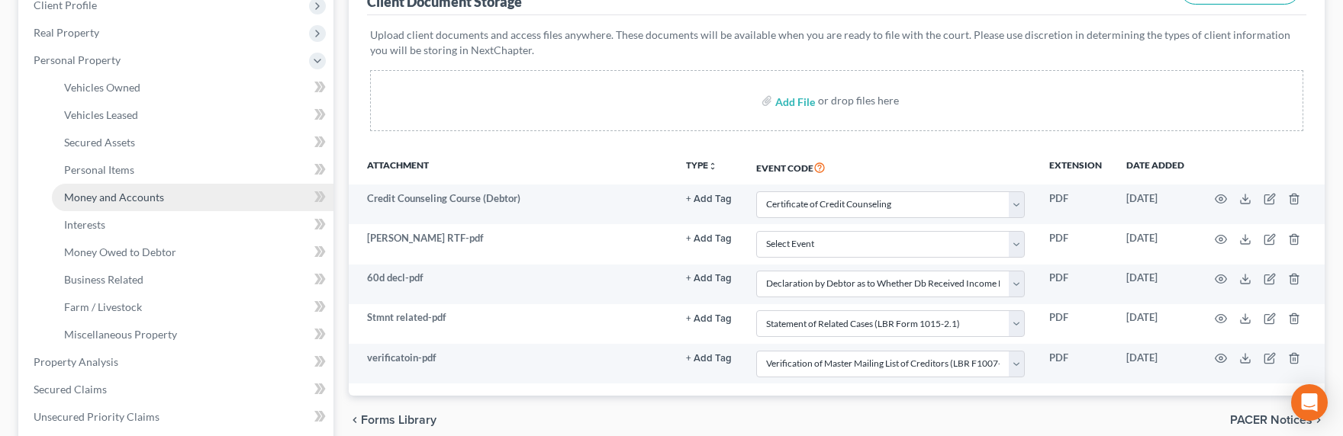
click at [114, 197] on span "Money and Accounts" at bounding box center [114, 197] width 100 height 13
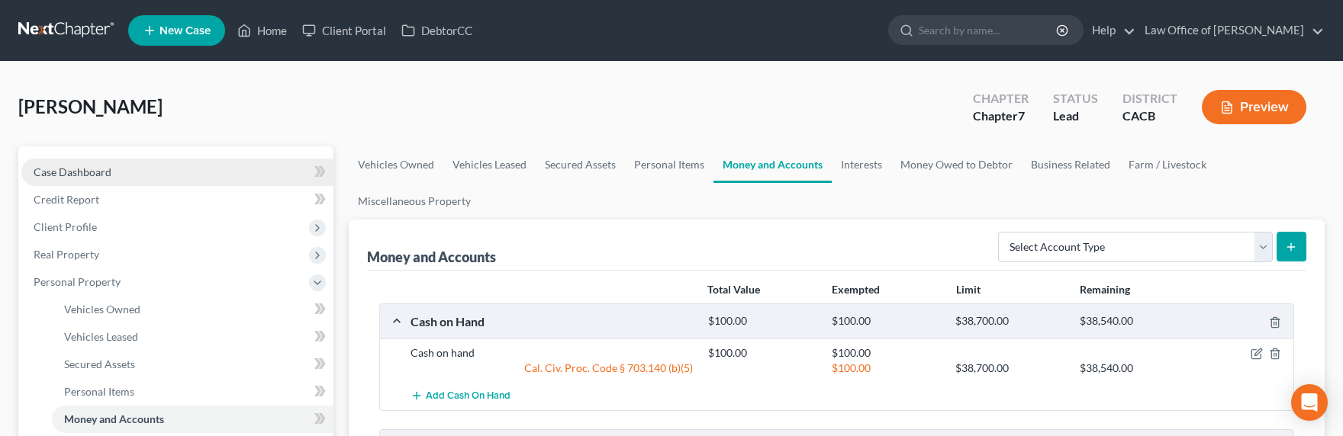
click at [202, 159] on link "Case Dashboard" at bounding box center [177, 172] width 312 height 27
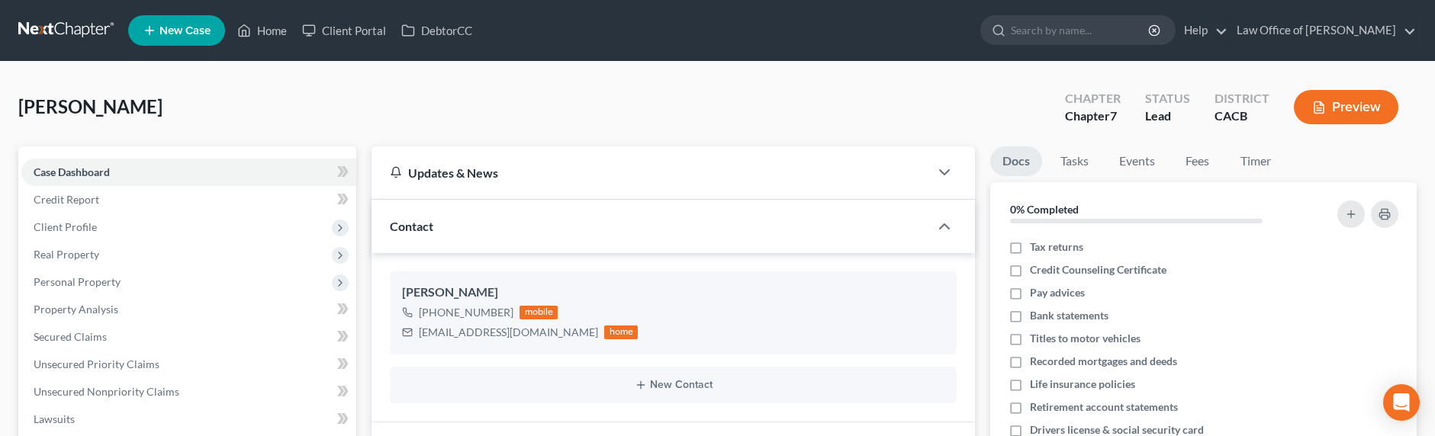
scroll to position [420, 0]
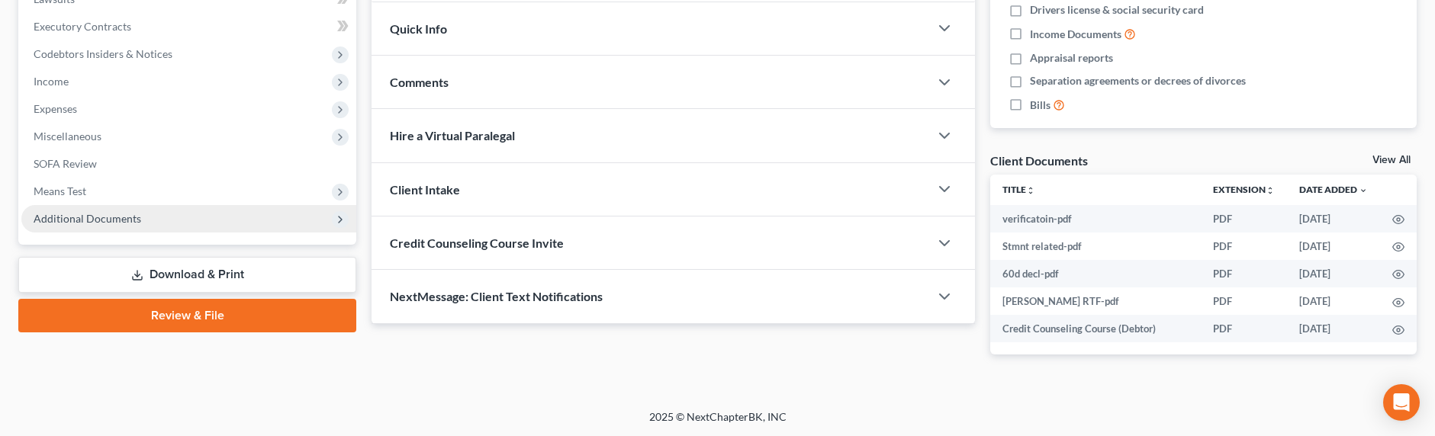
click at [66, 215] on span "Additional Documents" at bounding box center [88, 218] width 108 height 13
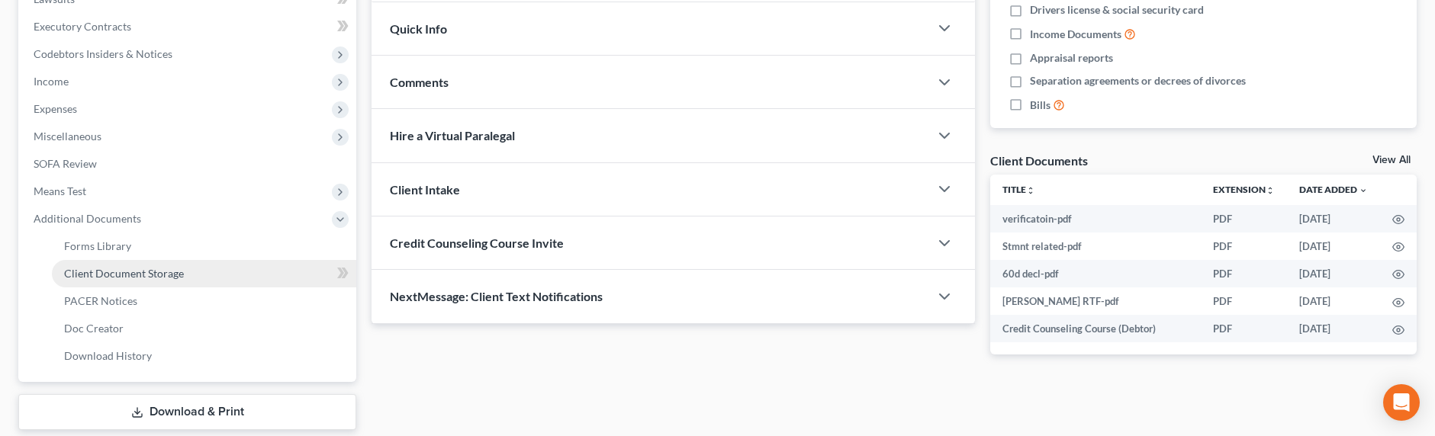
click at [103, 269] on span "Client Document Storage" at bounding box center [124, 273] width 120 height 13
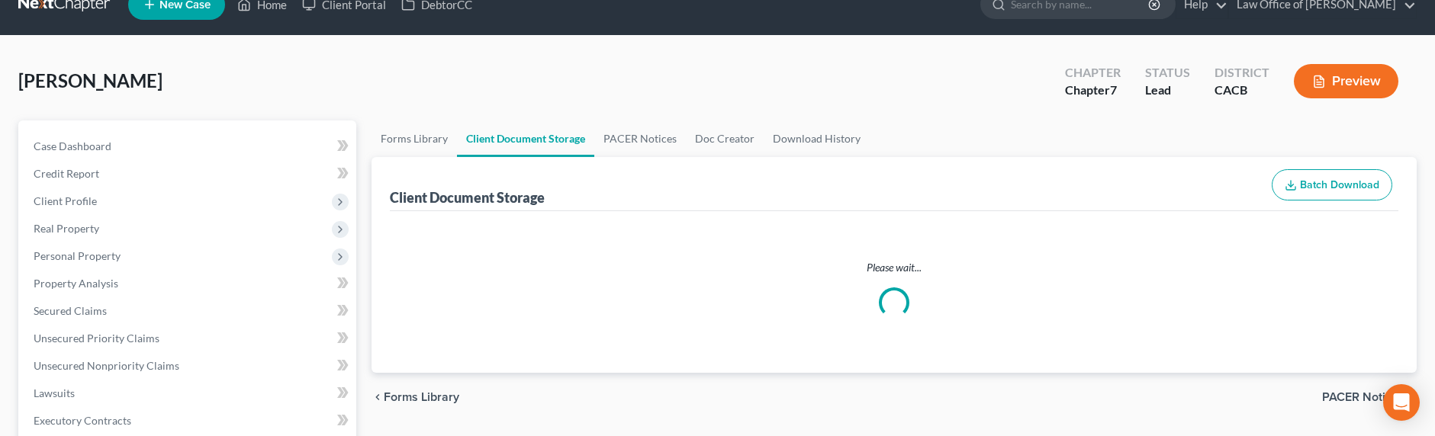
scroll to position [4, 0]
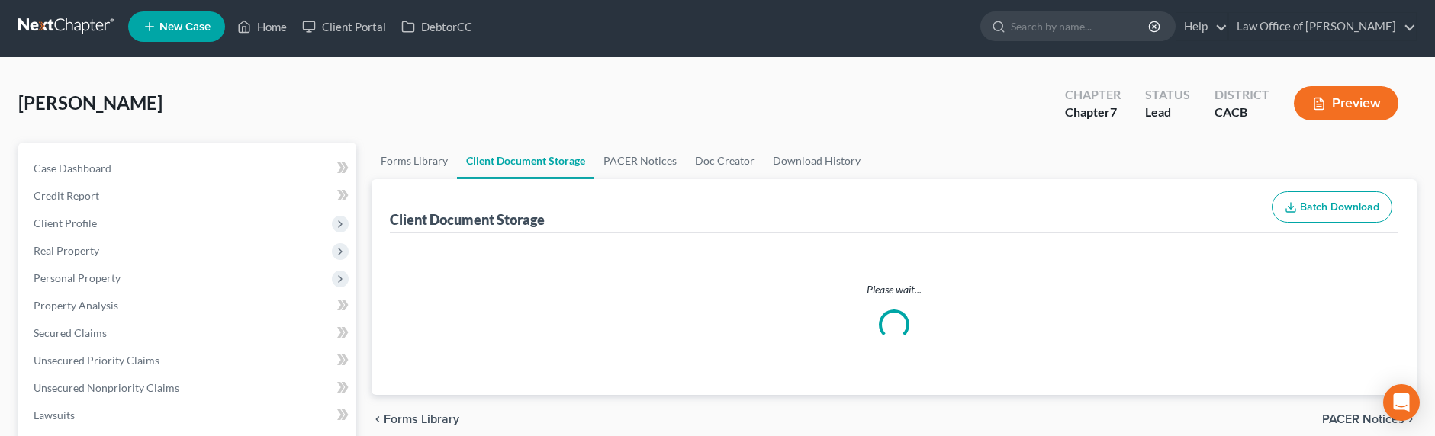
select select "10"
select select "30"
select select "65"
select select "72"
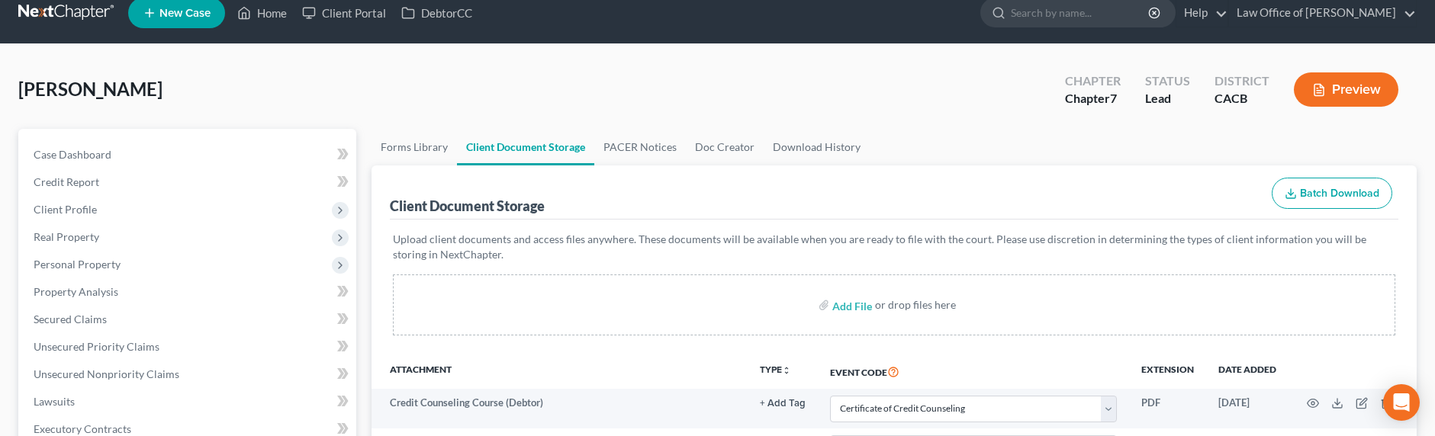
scroll to position [0, 0]
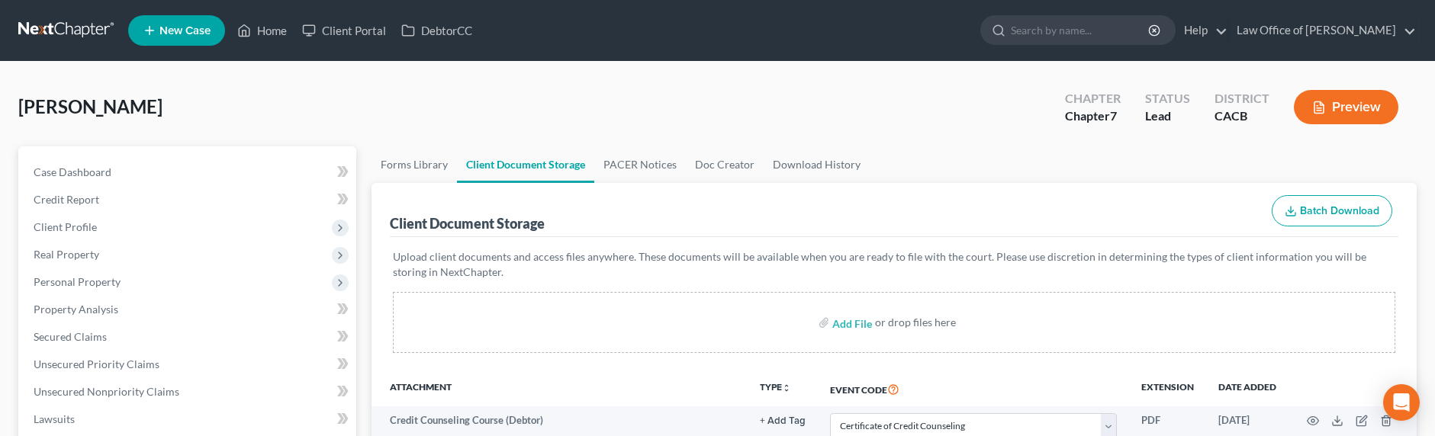
click at [48, 23] on link at bounding box center [67, 30] width 98 height 27
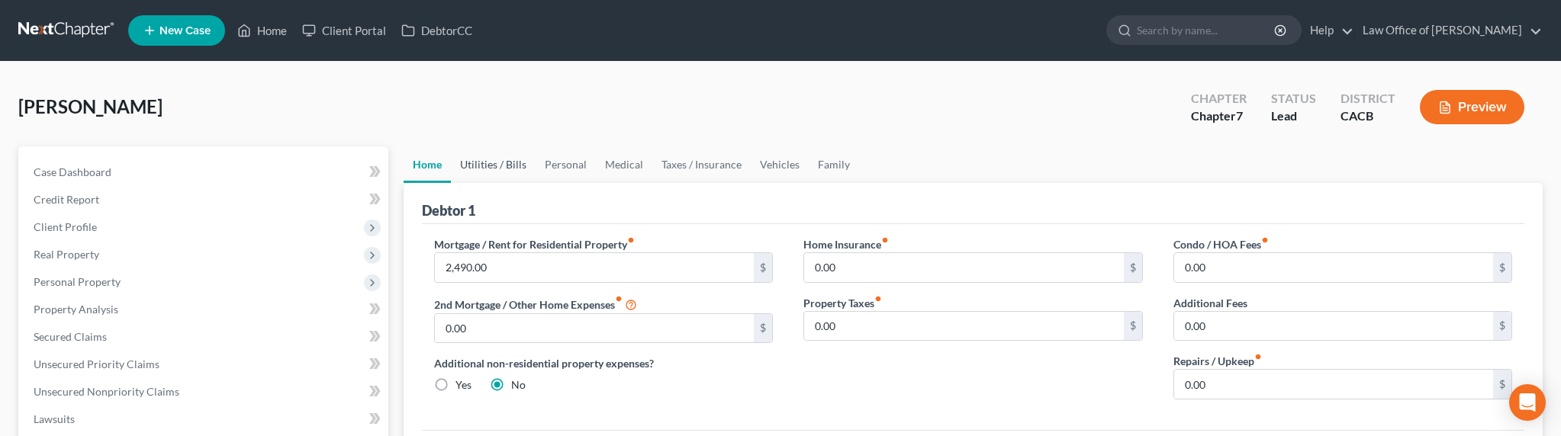
click at [503, 161] on link "Utilities / Bills" at bounding box center [493, 165] width 85 height 37
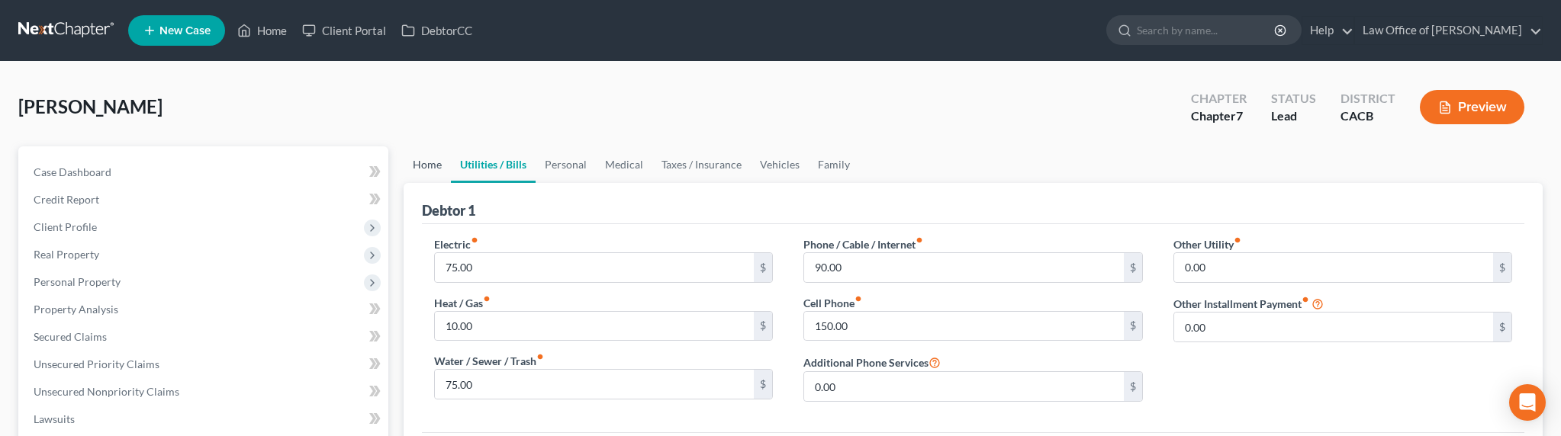
click at [428, 169] on link "Home" at bounding box center [427, 165] width 47 height 37
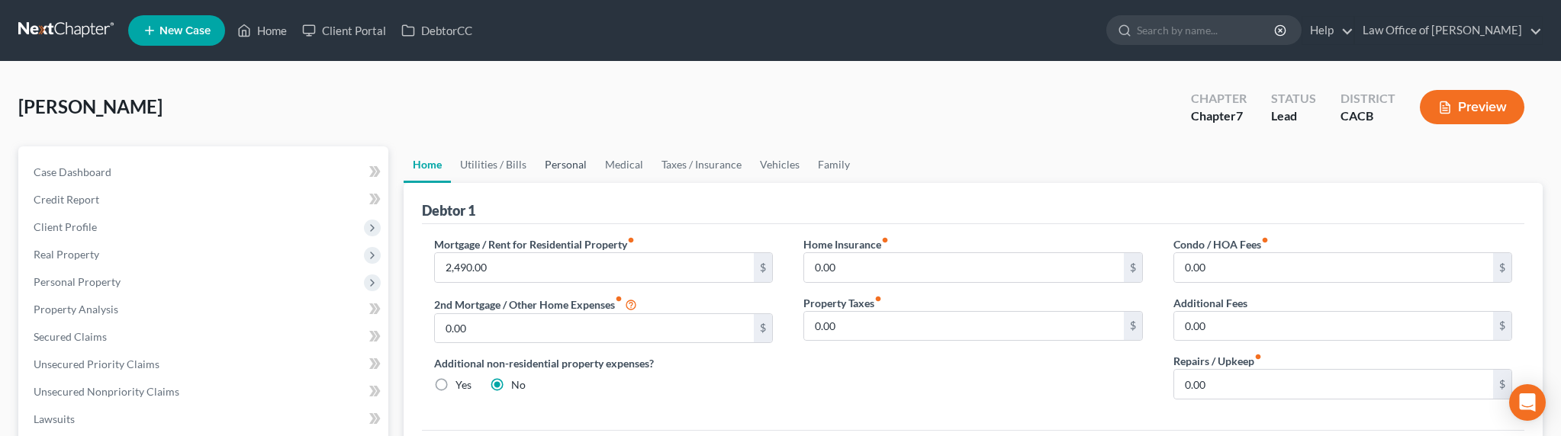
click at [558, 165] on link "Personal" at bounding box center [566, 165] width 60 height 37
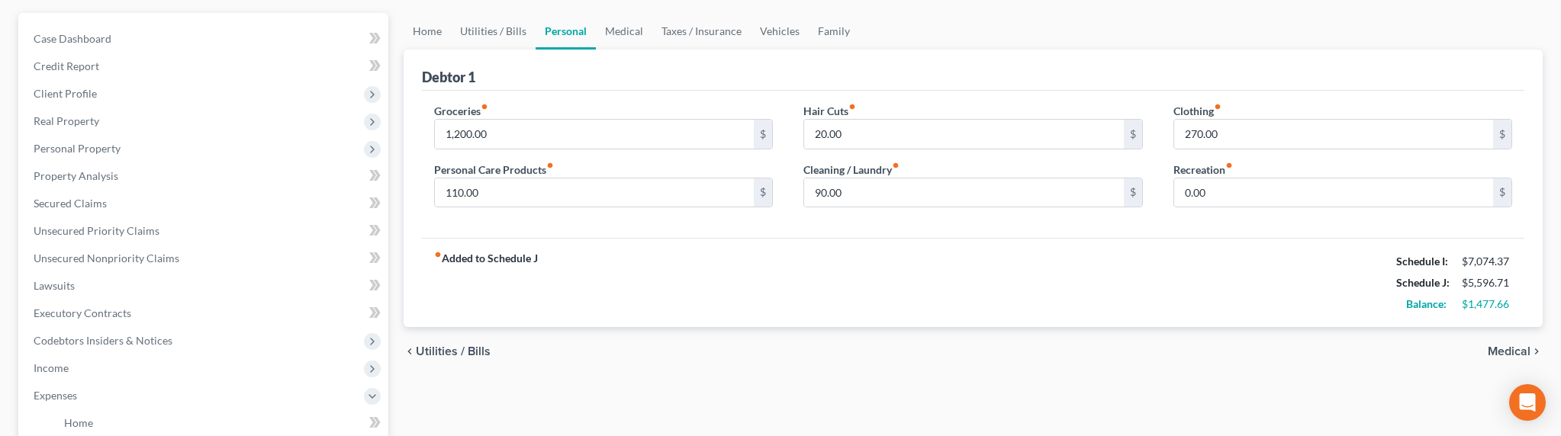
scroll to position [191, 0]
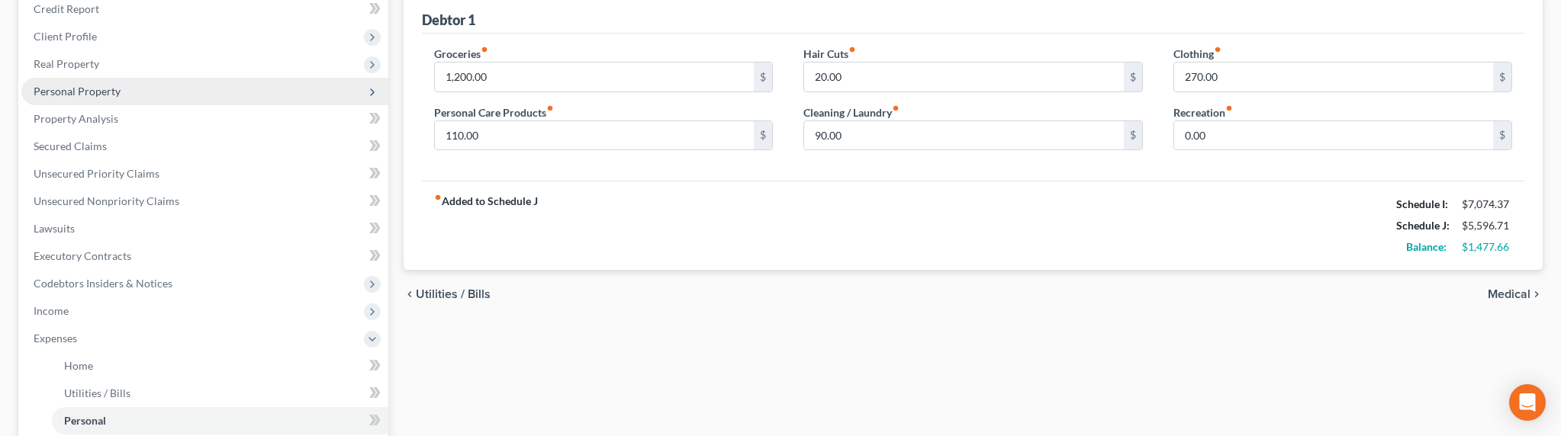
click at [77, 94] on span "Personal Property" at bounding box center [77, 91] width 87 height 13
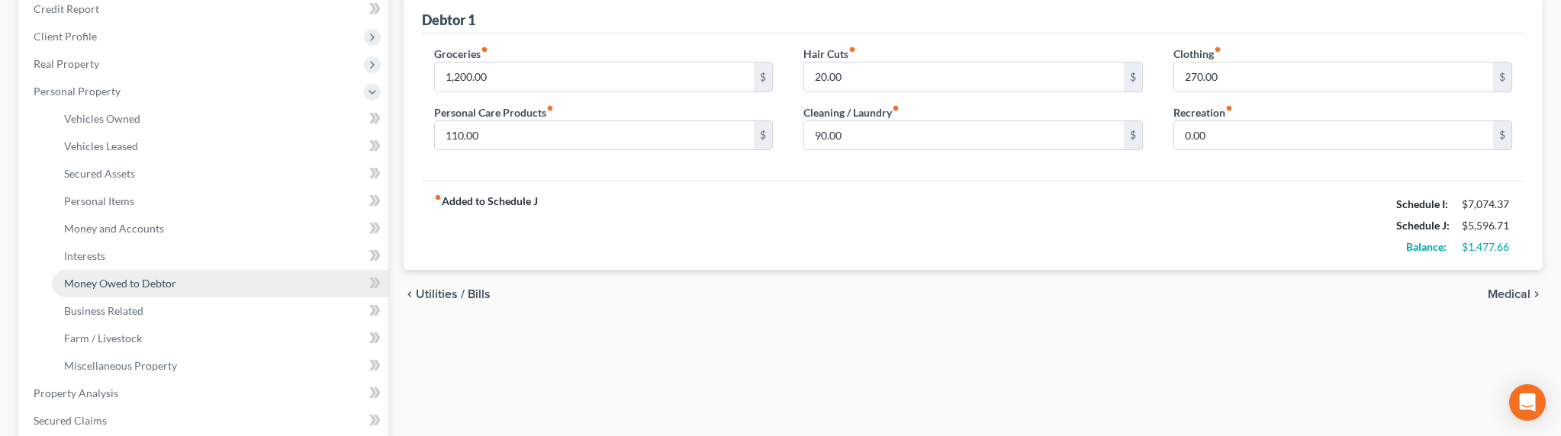
click at [95, 283] on span "Money Owed to Debtor" at bounding box center [120, 283] width 112 height 13
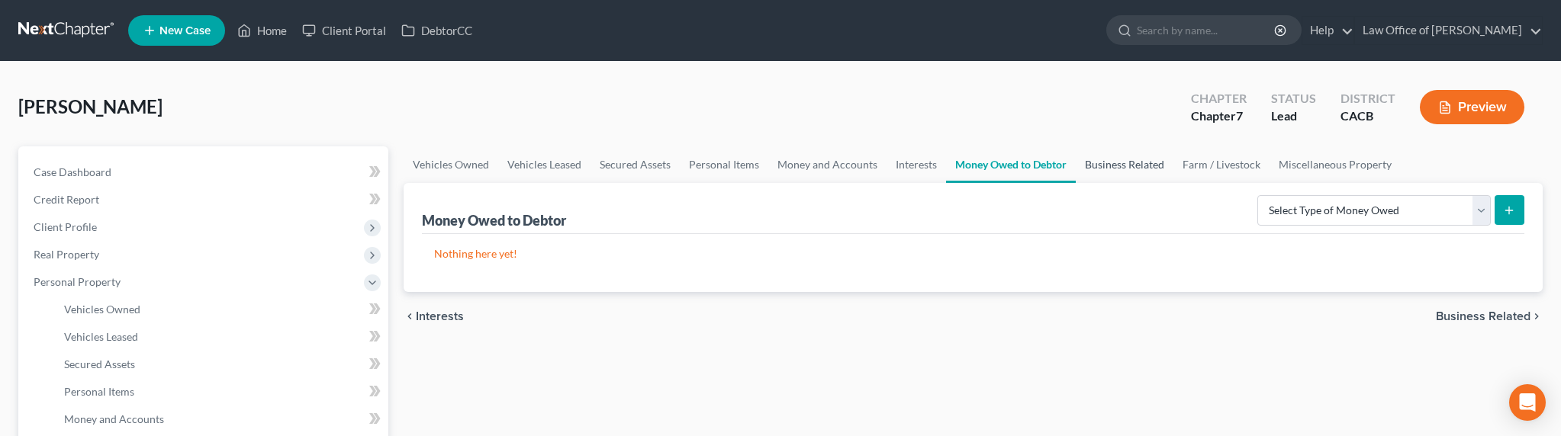
click at [1100, 162] on link "Business Related" at bounding box center [1125, 165] width 98 height 37
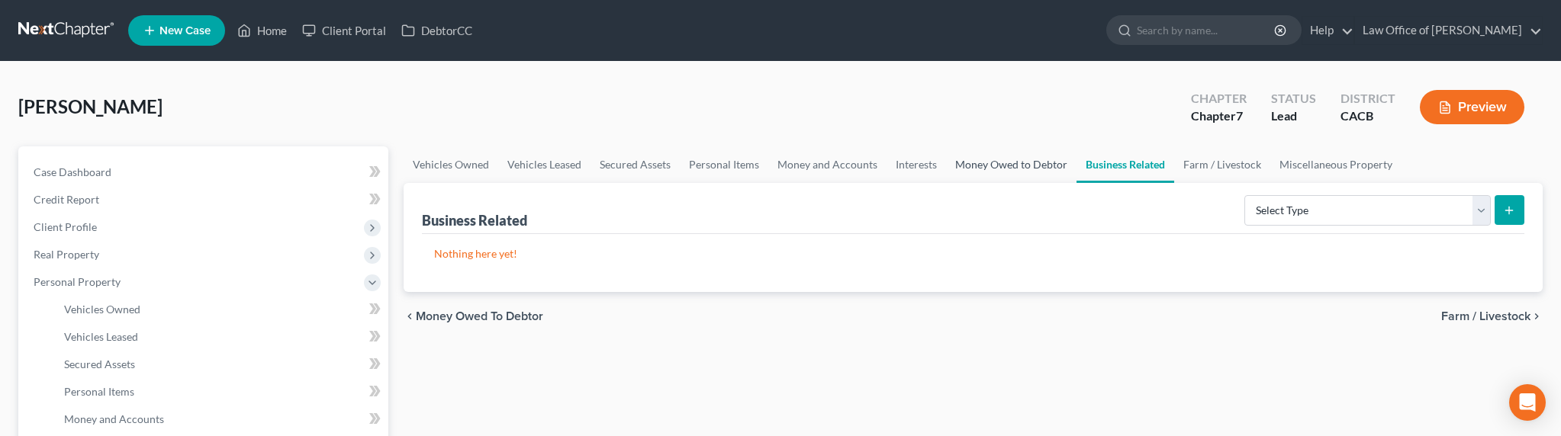
click at [1007, 161] on link "Money Owed to Debtor" at bounding box center [1011, 165] width 130 height 37
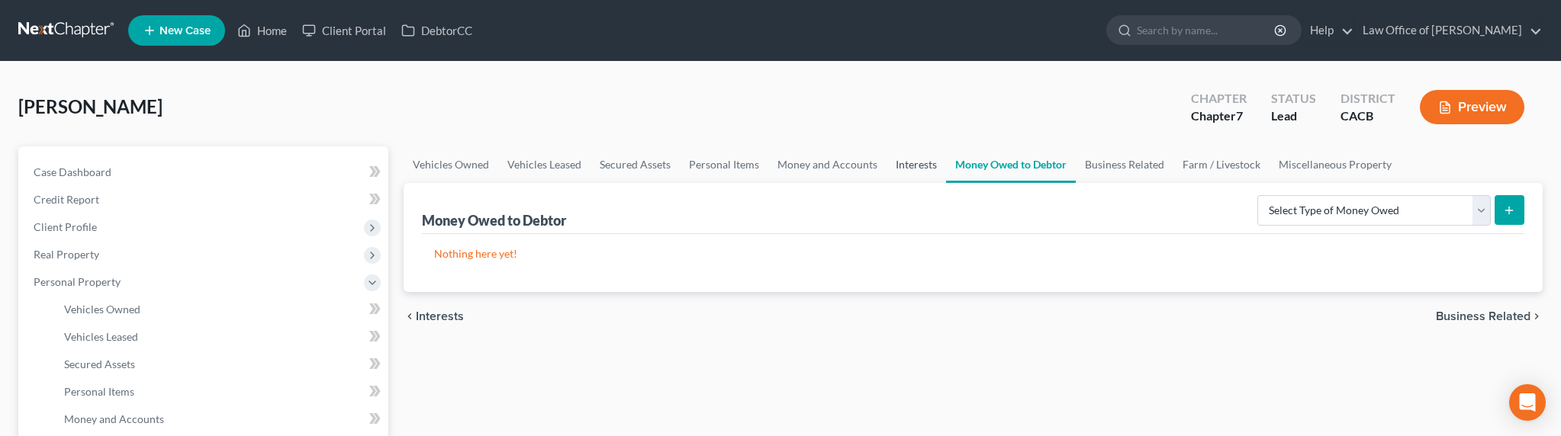
click at [897, 166] on link "Interests" at bounding box center [917, 165] width 60 height 37
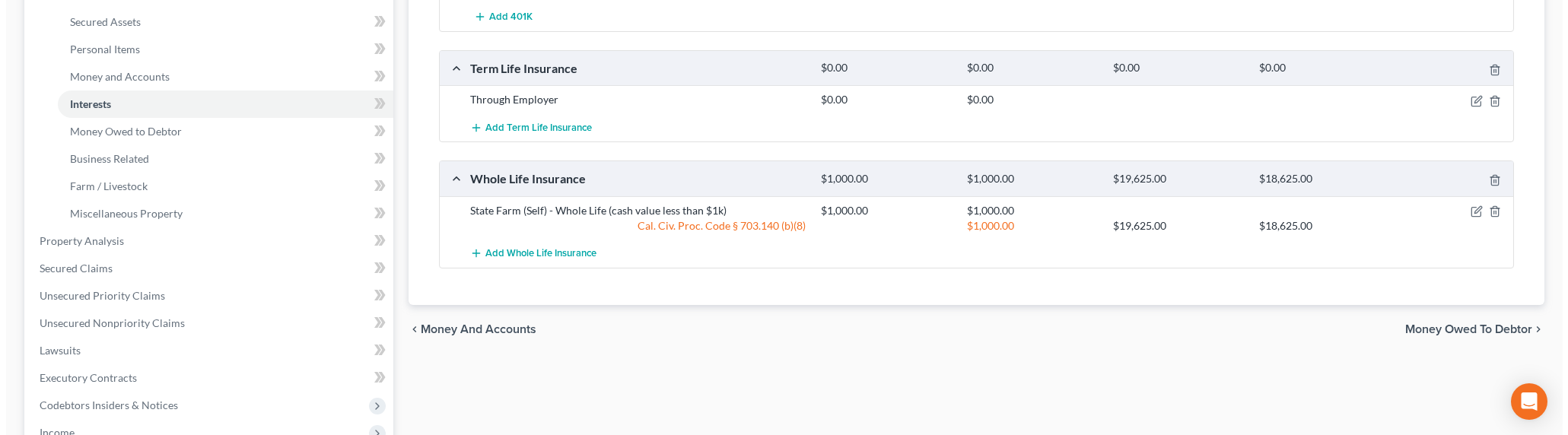
scroll to position [342, 0]
click at [1441, 210] on icon "button" at bounding box center [1470, 211] width 12 height 12
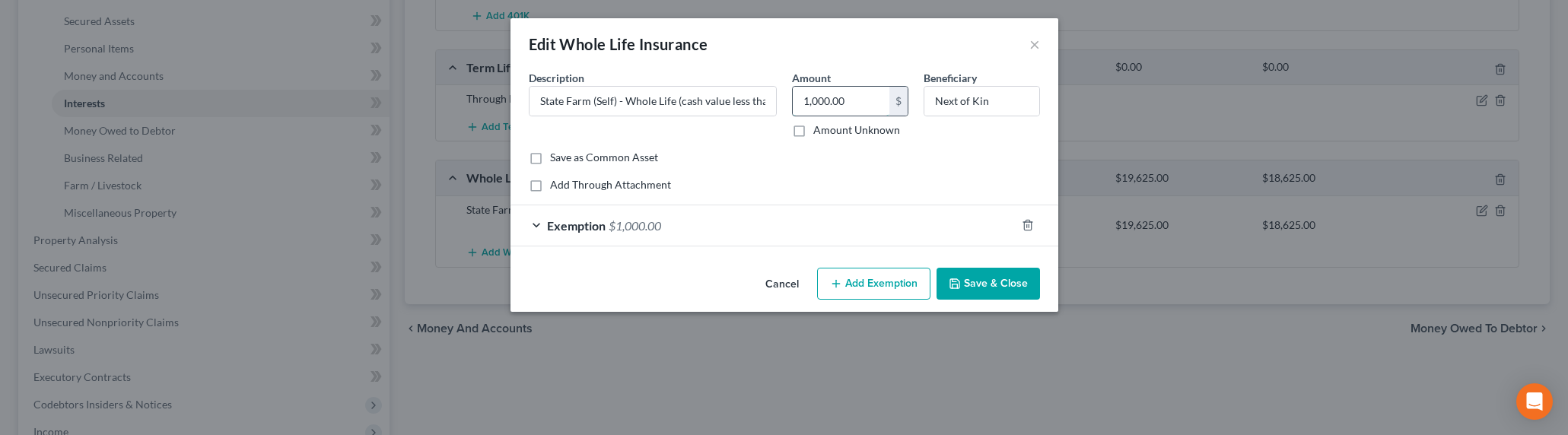
drag, startPoint x: 872, startPoint y: 101, endPoint x: 887, endPoint y: 105, distance: 15.5
click at [887, 105] on input "1,000.00" at bounding box center [840, 101] width 97 height 29
drag, startPoint x: 887, startPoint y: 105, endPoint x: 777, endPoint y: 106, distance: 110.0
click at [777, 106] on div "Description * State Farm (Self) - Whole Life (cash value less than $1k) Amount …" at bounding box center [784, 110] width 526 height 80
type input "400"
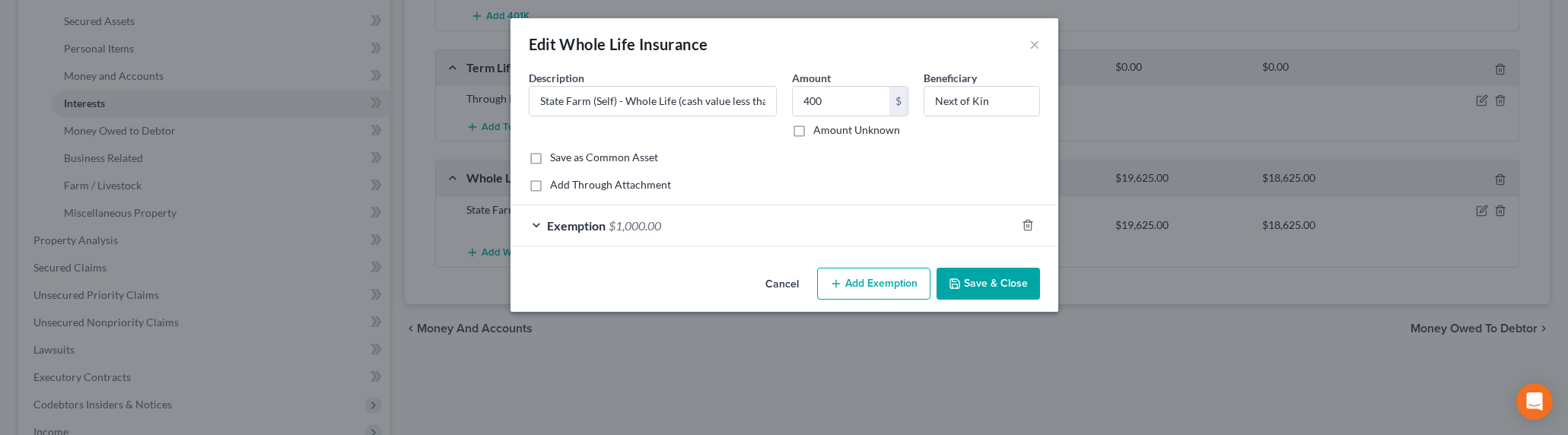
click at [718, 221] on div "Exemption $1,000.00" at bounding box center [763, 225] width 505 height 40
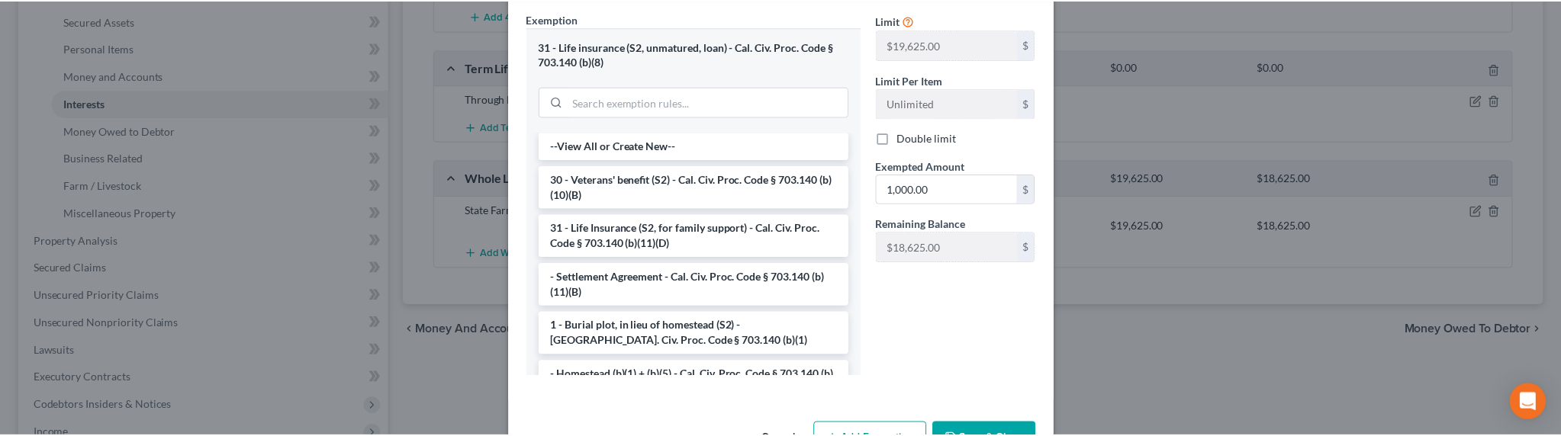
scroll to position [304, 0]
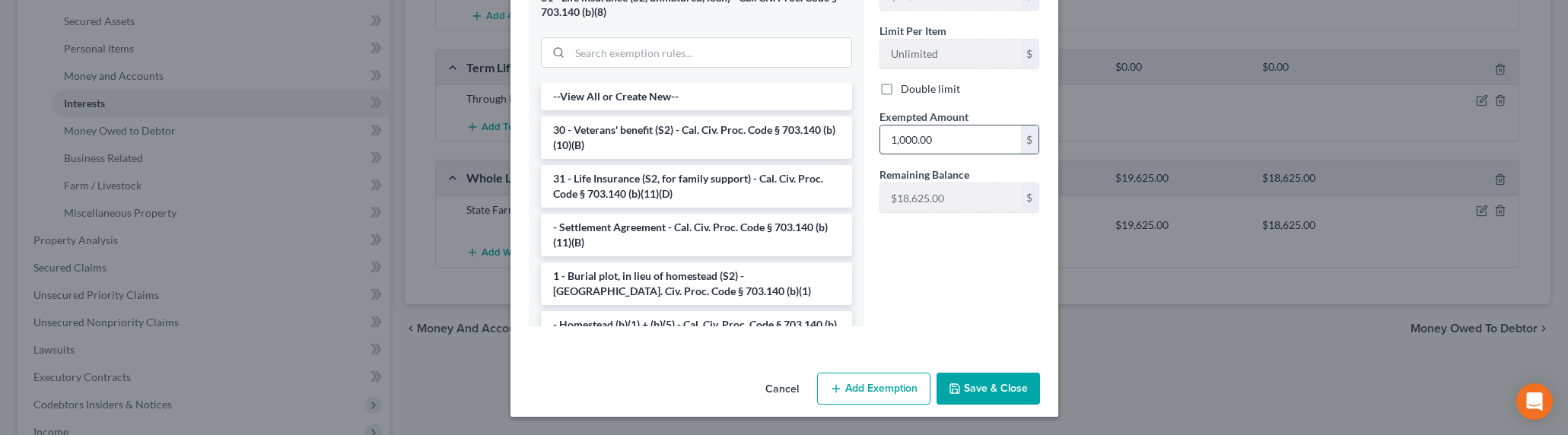
drag, startPoint x: 937, startPoint y: 142, endPoint x: 964, endPoint y: 135, distance: 27.9
click at [964, 135] on input "1,000.00" at bounding box center [950, 140] width 141 height 29
type input "400"
click at [1019, 384] on button "Save & Close" at bounding box center [988, 389] width 104 height 32
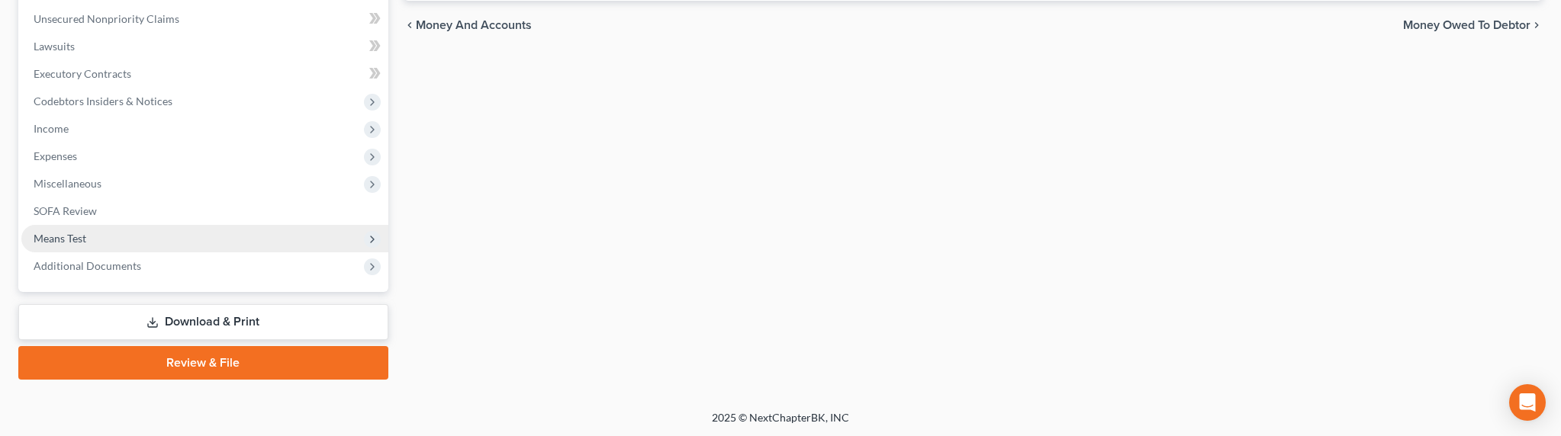
click at [47, 233] on span "Means Test" at bounding box center [60, 238] width 53 height 13
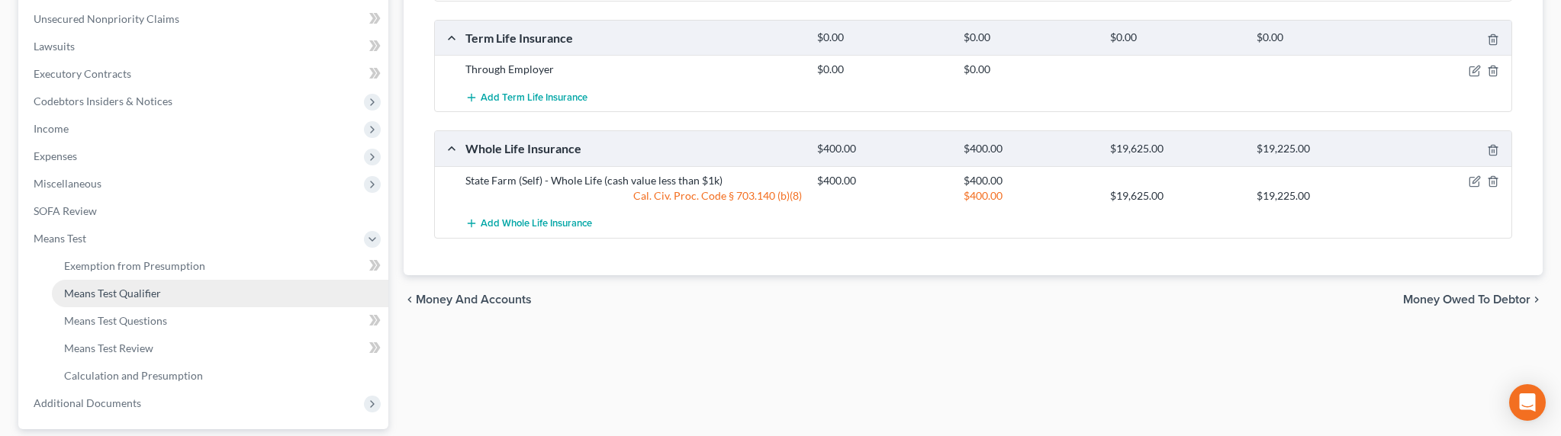
click at [125, 296] on span "Means Test Qualifier" at bounding box center [112, 293] width 97 height 13
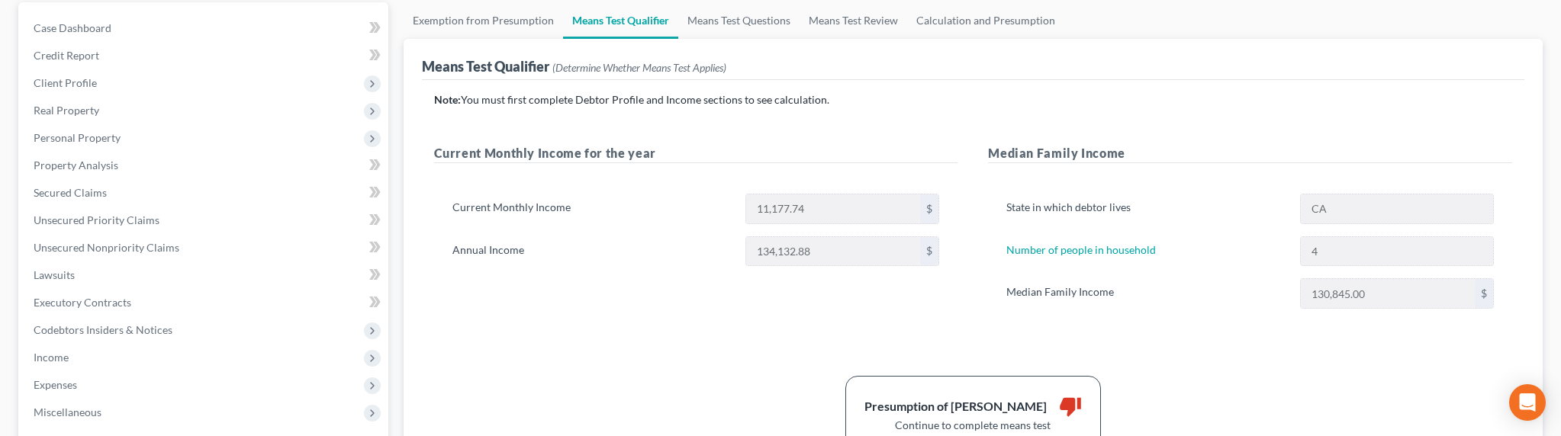
scroll to position [188, 0]
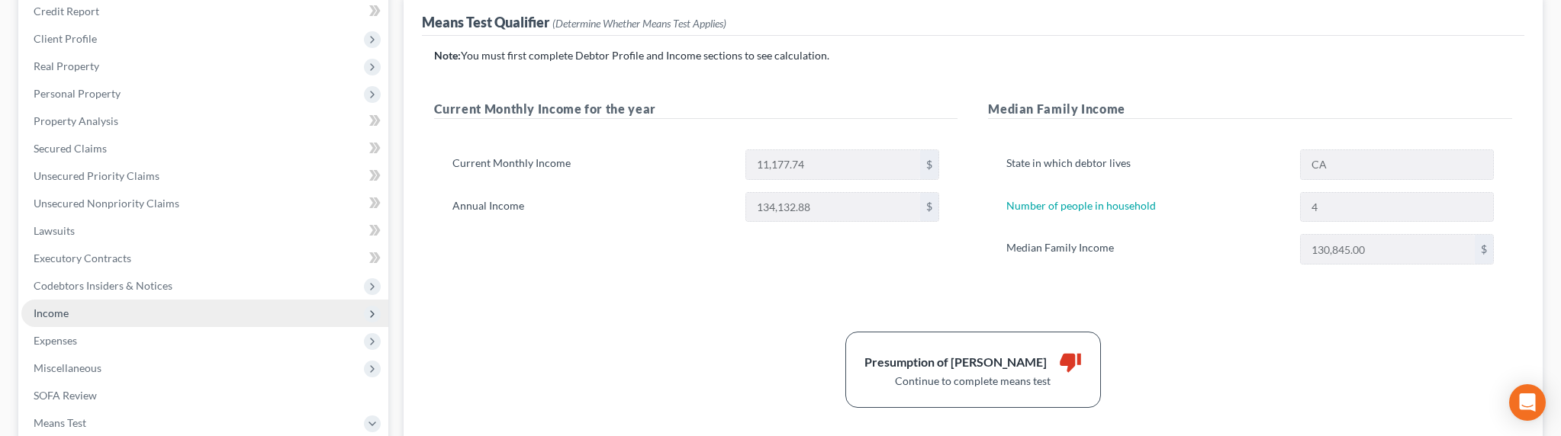
click at [58, 310] on span "Income" at bounding box center [51, 313] width 35 height 13
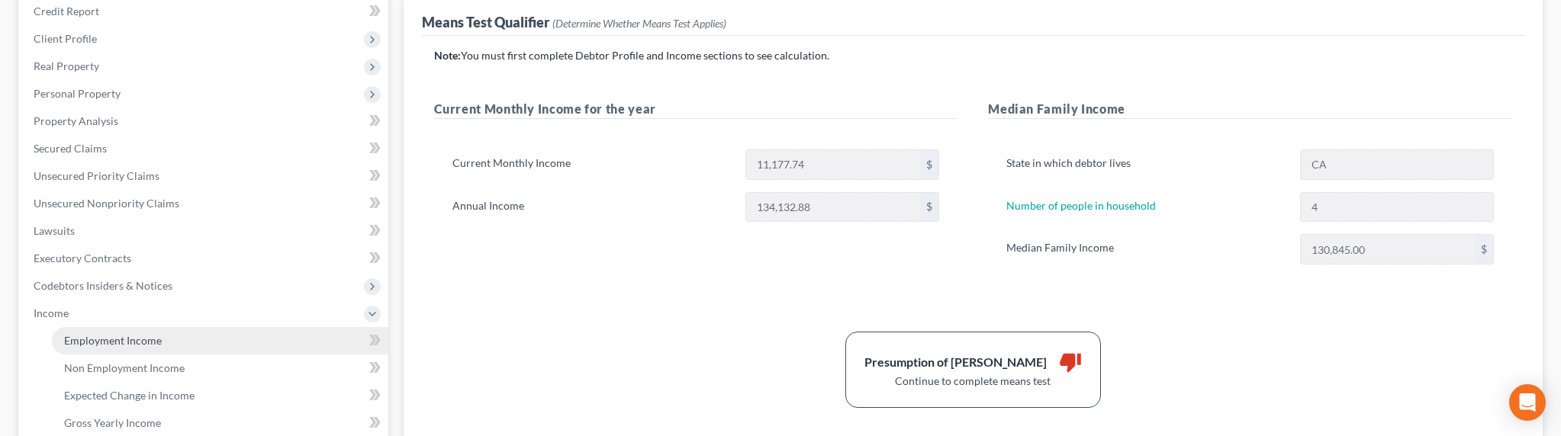
drag, startPoint x: 98, startPoint y: 343, endPoint x: 106, endPoint y: 342, distance: 8.4
click at [98, 343] on span "Employment Income" at bounding box center [113, 340] width 98 height 13
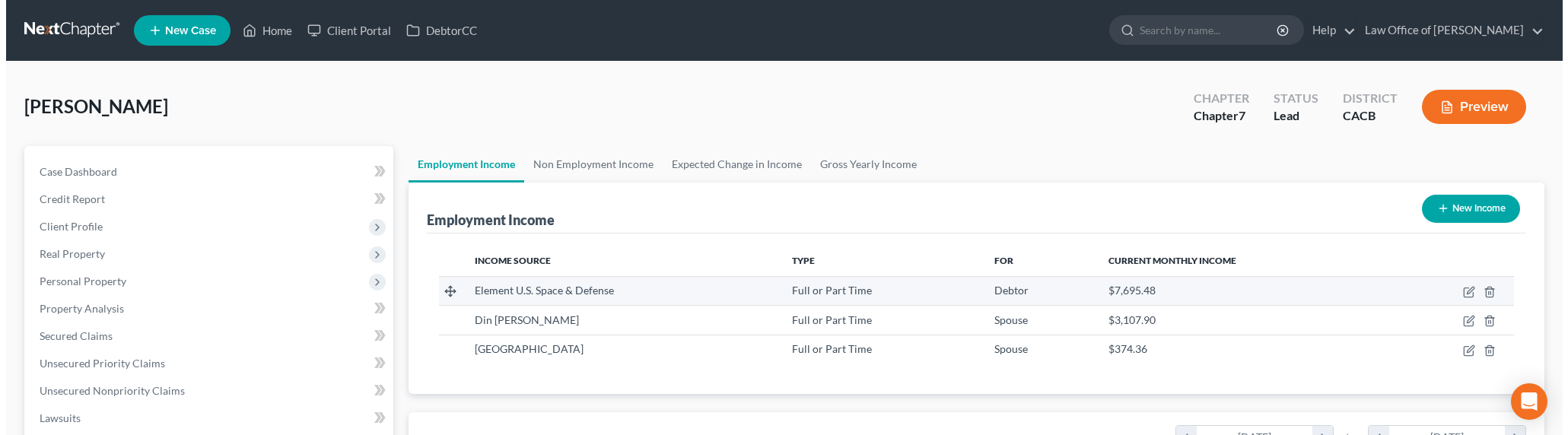
scroll to position [307, 645]
click at [1441, 291] on icon "button" at bounding box center [1462, 292] width 12 height 12
select select "0"
select select "4"
select select "0"
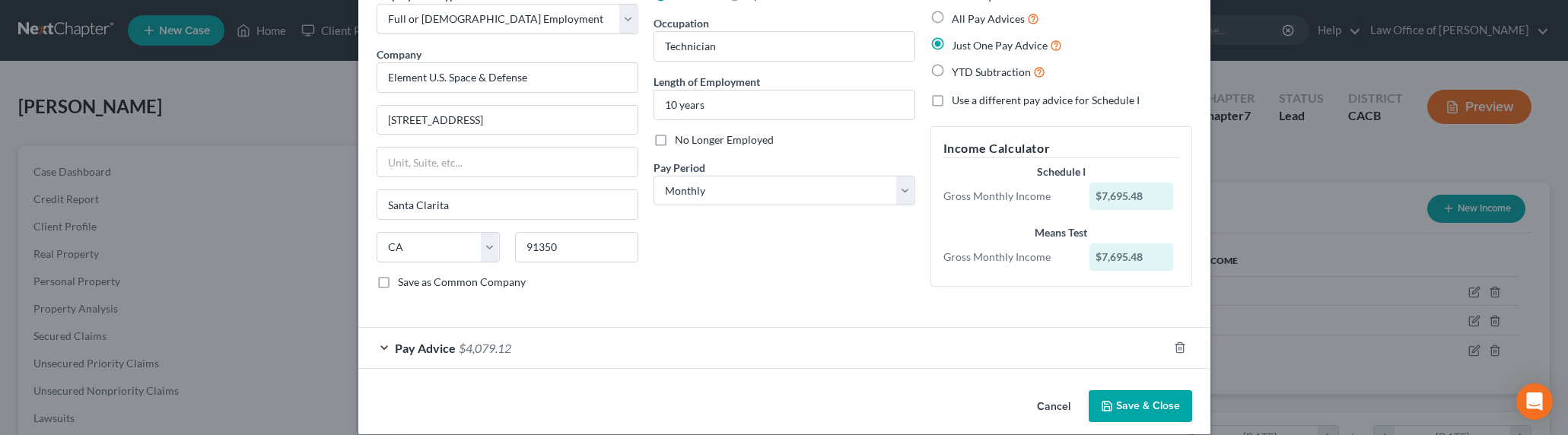
scroll to position [99, 0]
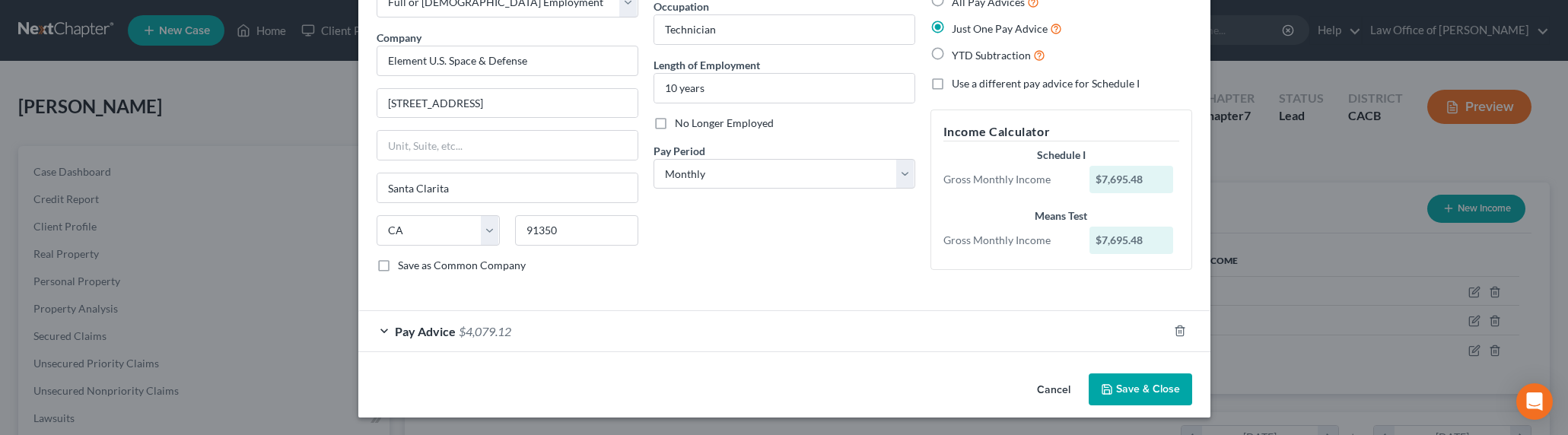
click at [486, 331] on span "$4,079.12" at bounding box center [484, 331] width 53 height 14
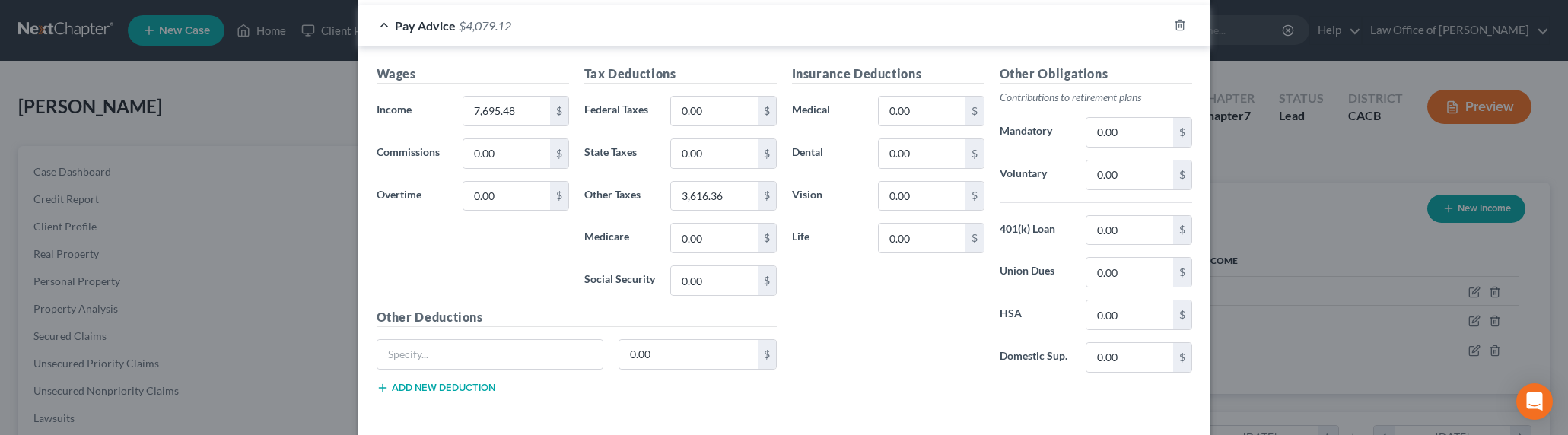
scroll to position [329, 0]
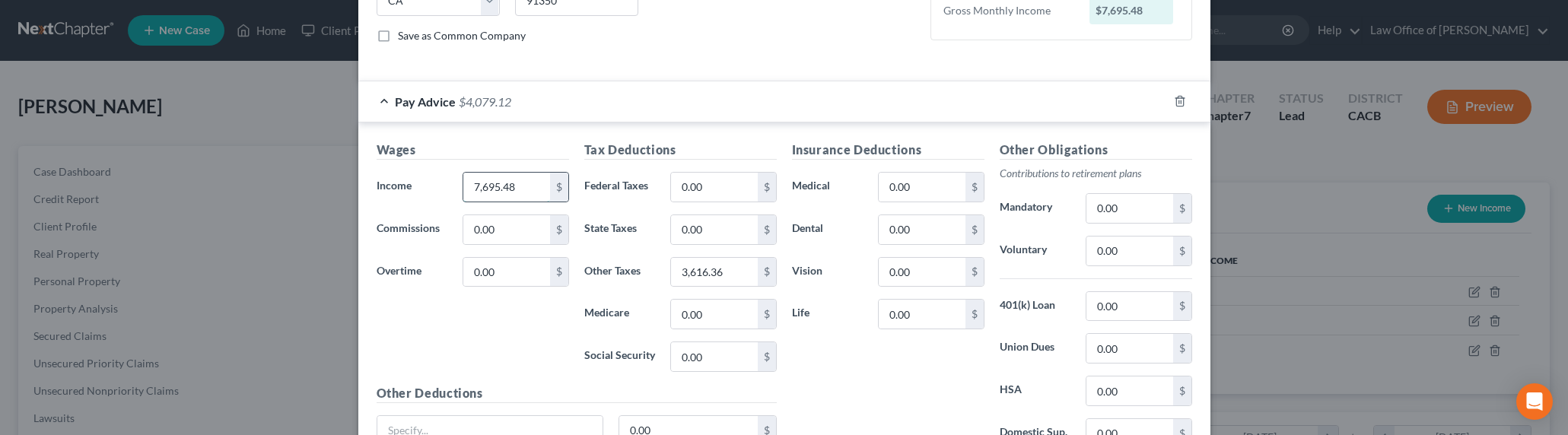
drag, startPoint x: 490, startPoint y: 179, endPoint x: 486, endPoint y: 192, distance: 13.6
click at [490, 179] on input "7,695.48" at bounding box center [506, 187] width 86 height 29
click at [482, 193] on input "7,695.48" at bounding box center [506, 187] width 86 height 29
click at [479, 188] on input "7,695.48" at bounding box center [506, 187] width 86 height 29
click at [478, 188] on input "7,695.48" at bounding box center [506, 187] width 86 height 29
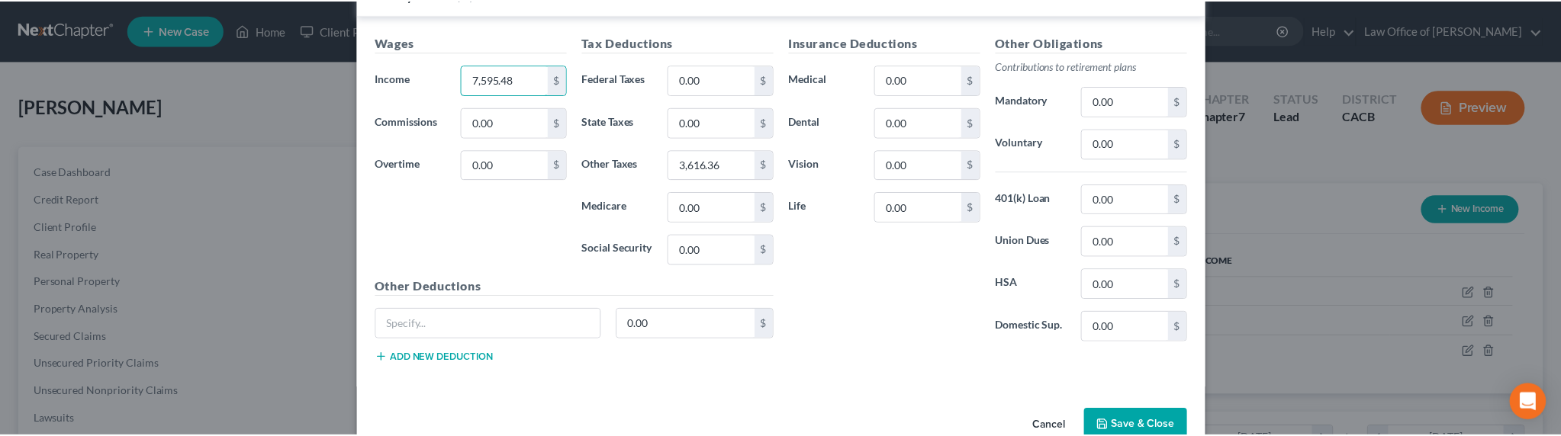
scroll to position [472, 0]
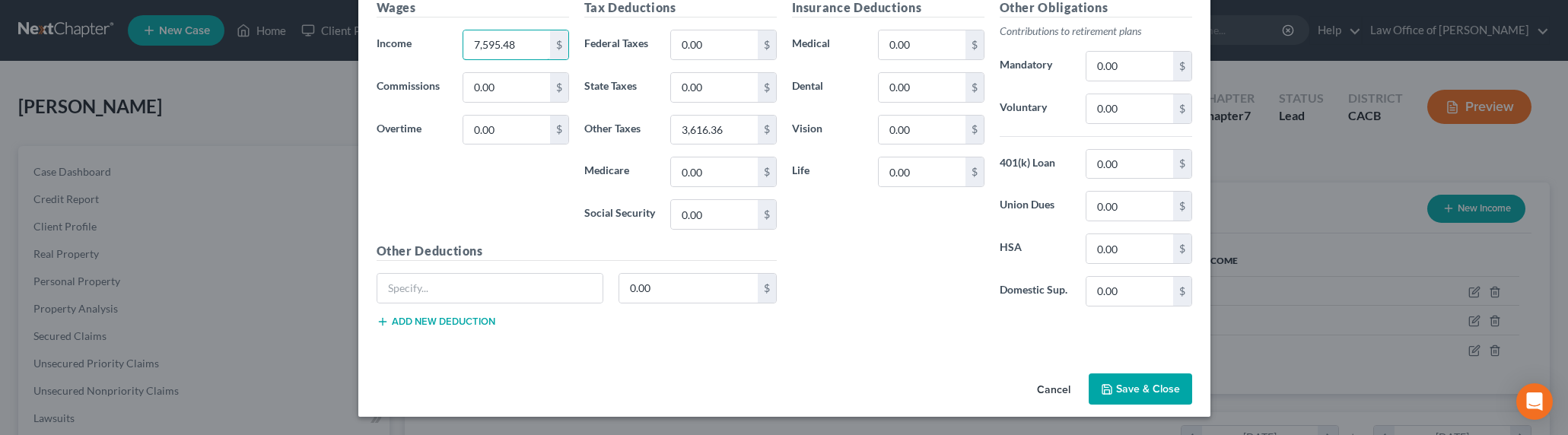
type input "7,595.48"
click at [1134, 384] on button "Save & Close" at bounding box center [1140, 390] width 104 height 32
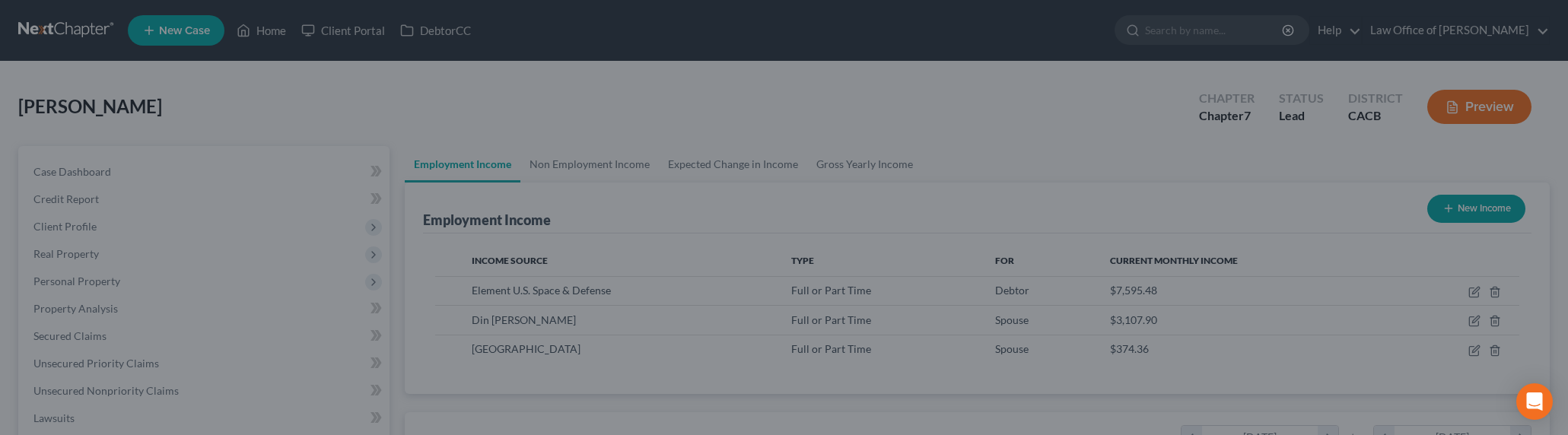
scroll to position [760990, 759977]
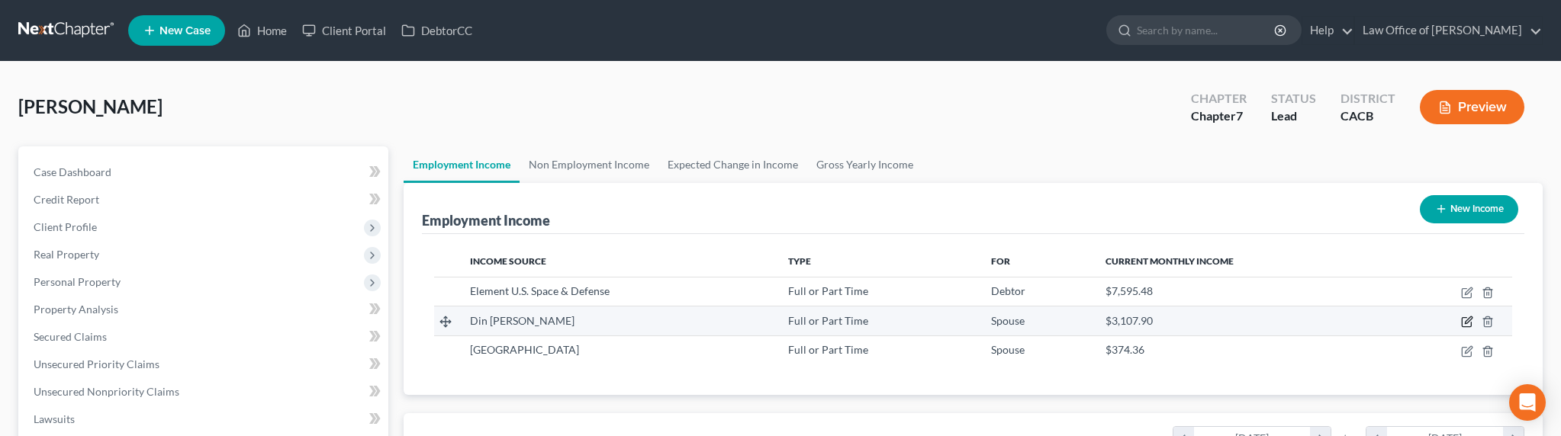
click at [1446, 320] on icon "button" at bounding box center [1467, 322] width 12 height 12
select select "0"
select select "4"
select select "0"
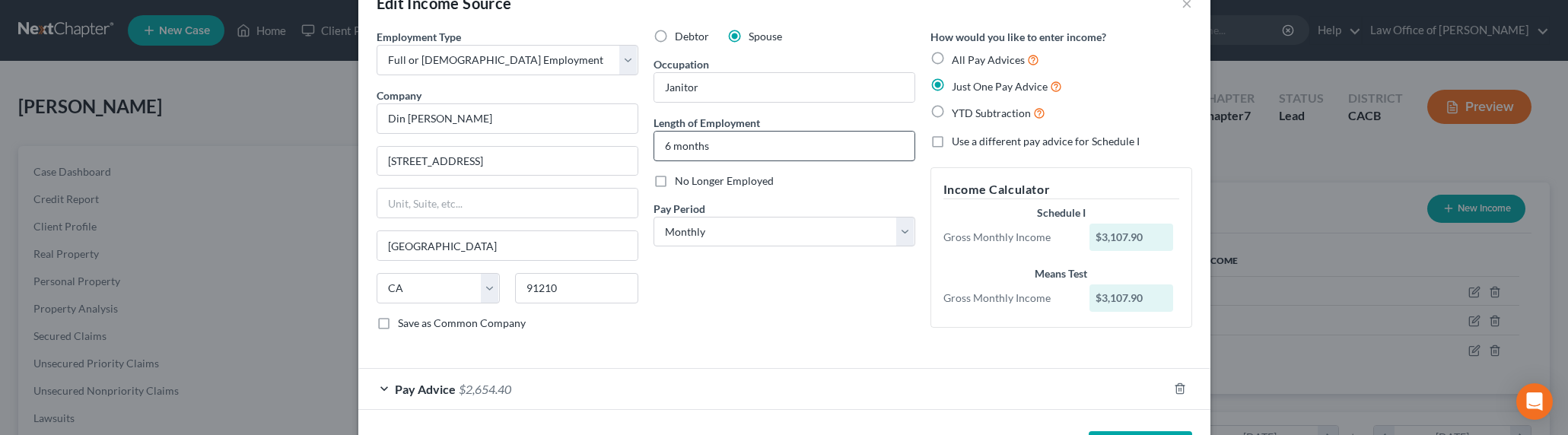
scroll to position [99, 0]
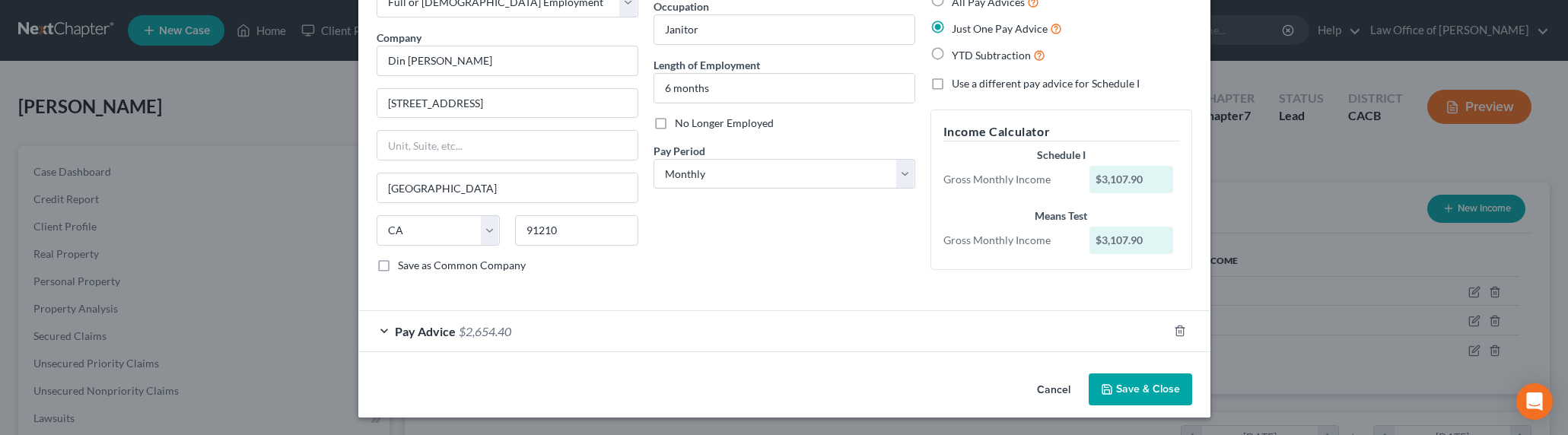
click at [489, 329] on span "$2,654.40" at bounding box center [484, 331] width 53 height 14
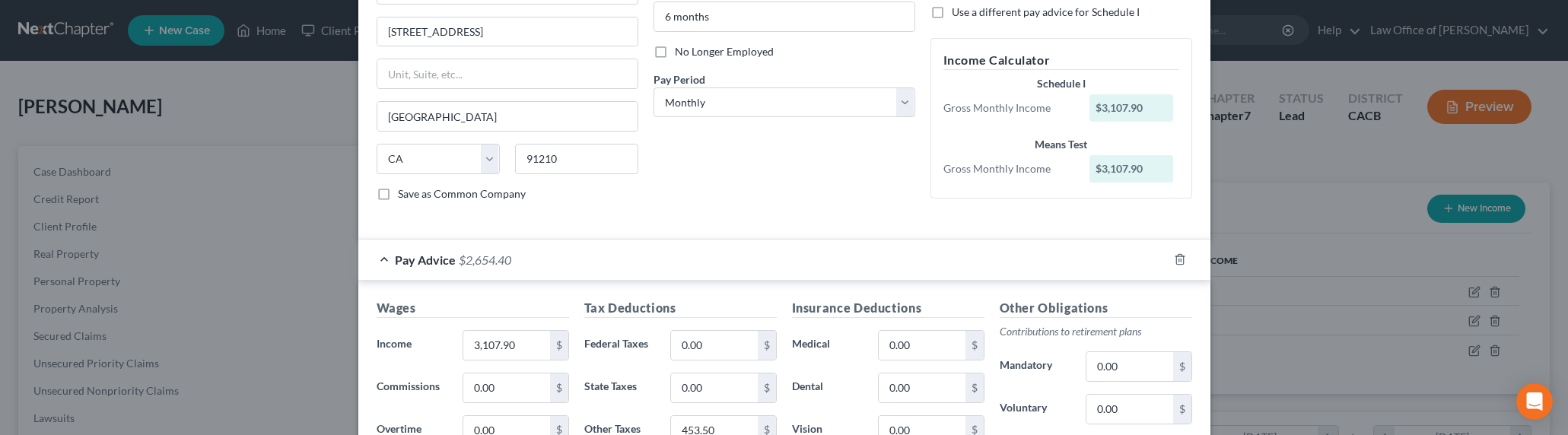
scroll to position [172, 0]
click at [486, 345] on input "3,107.90" at bounding box center [506, 344] width 86 height 29
click at [480, 345] on input "3,107.90" at bounding box center [506, 344] width 86 height 29
click at [481, 343] on input "3,107.90" at bounding box center [506, 344] width 86 height 29
drag, startPoint x: 481, startPoint y: 343, endPoint x: 464, endPoint y: 344, distance: 17.0
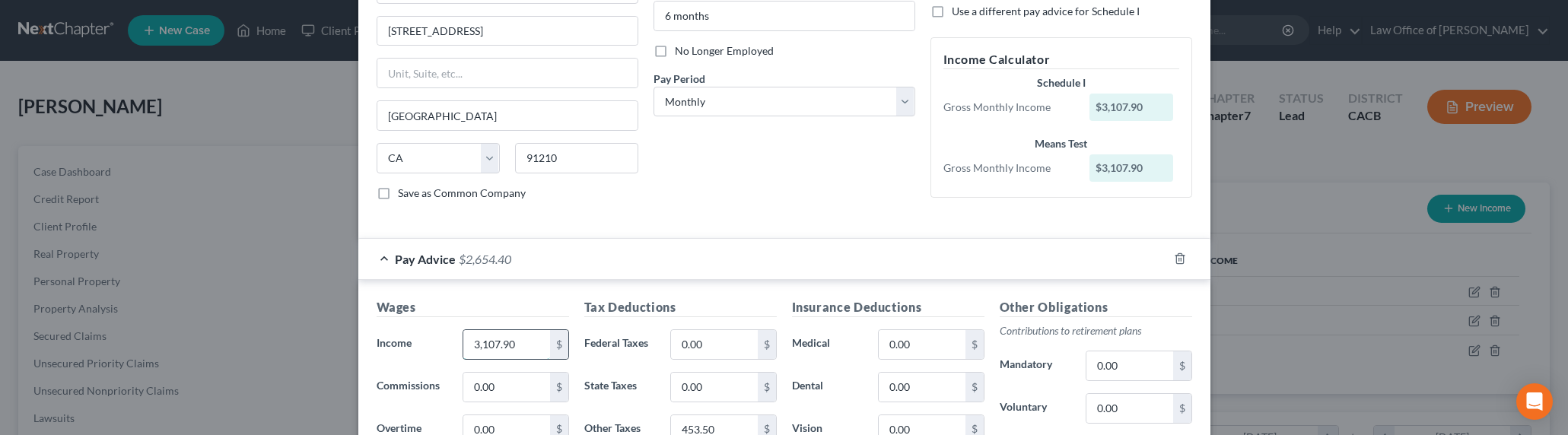
click at [464, 344] on input "3,107.90" at bounding box center [506, 344] width 86 height 29
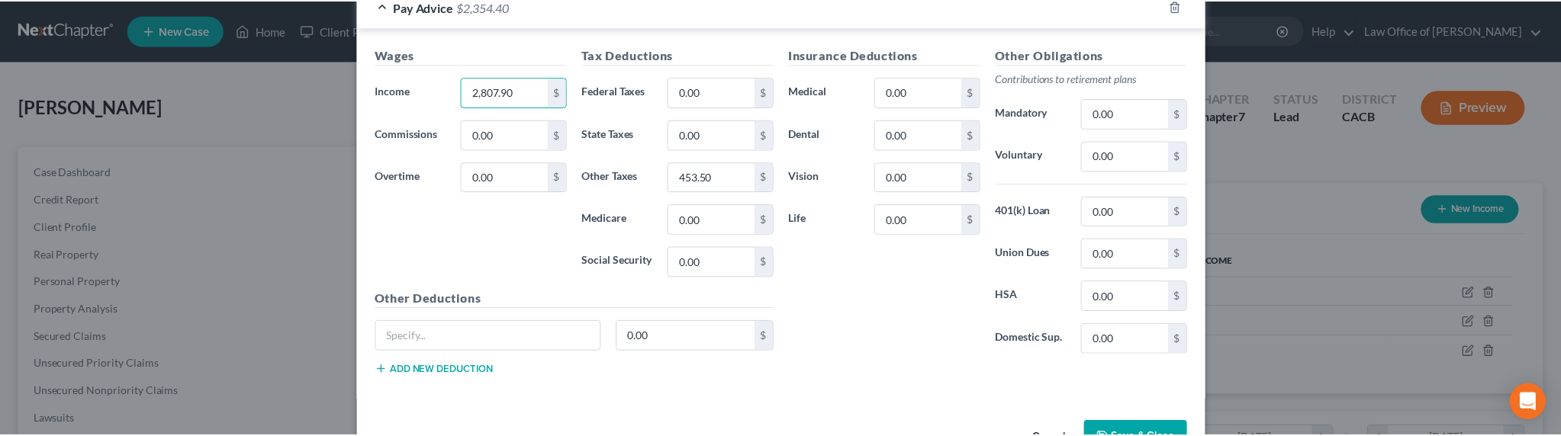
scroll to position [472, 0]
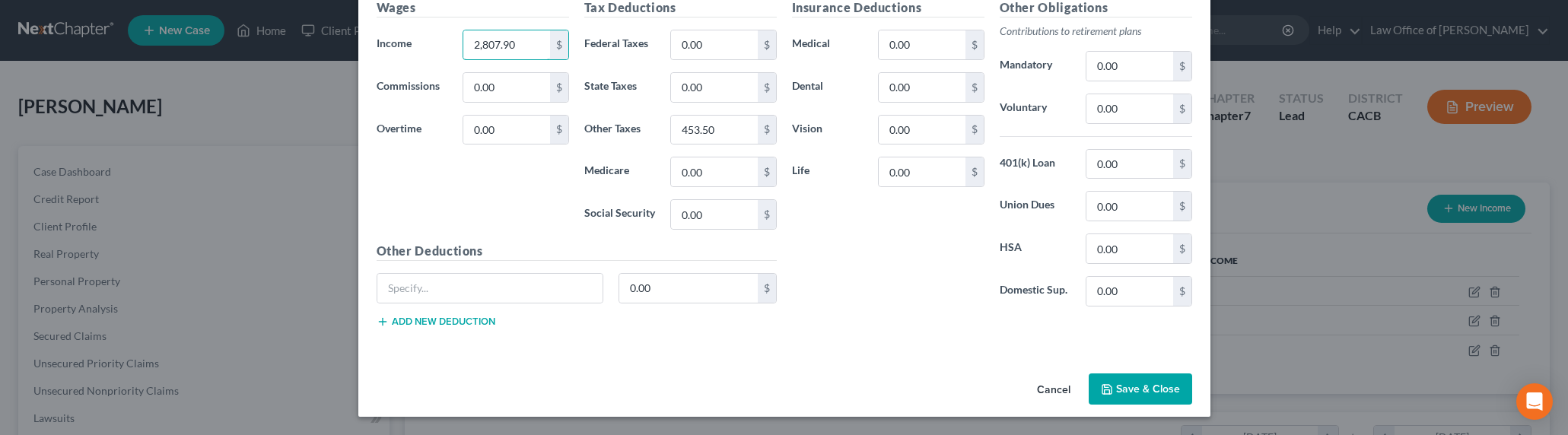
type input "2,807.90"
click at [1129, 388] on button "Save & Close" at bounding box center [1140, 390] width 104 height 32
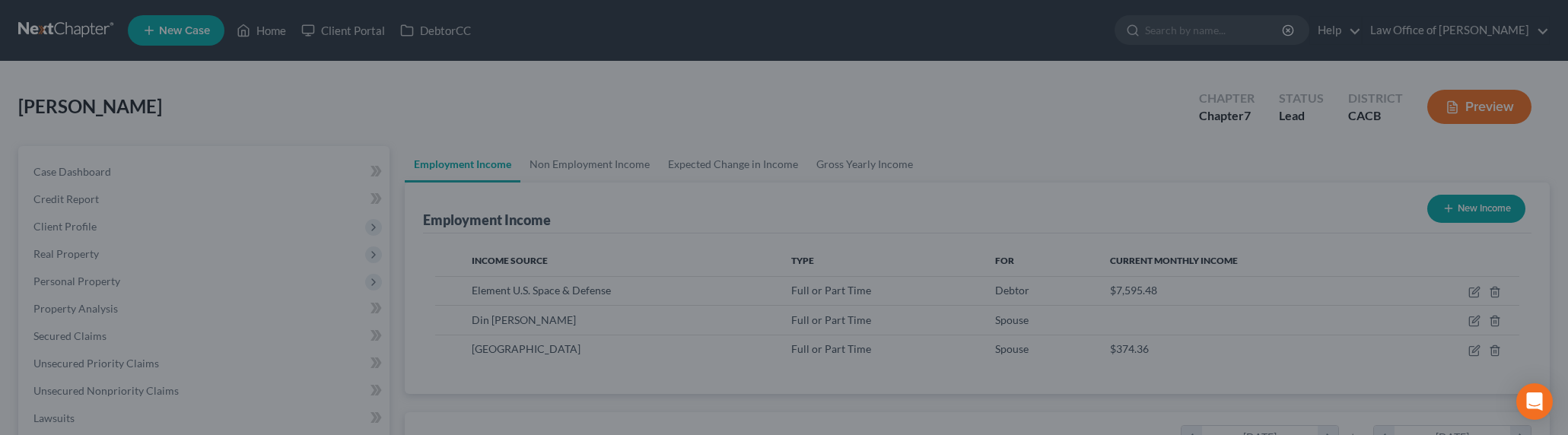
scroll to position [760990, 759977]
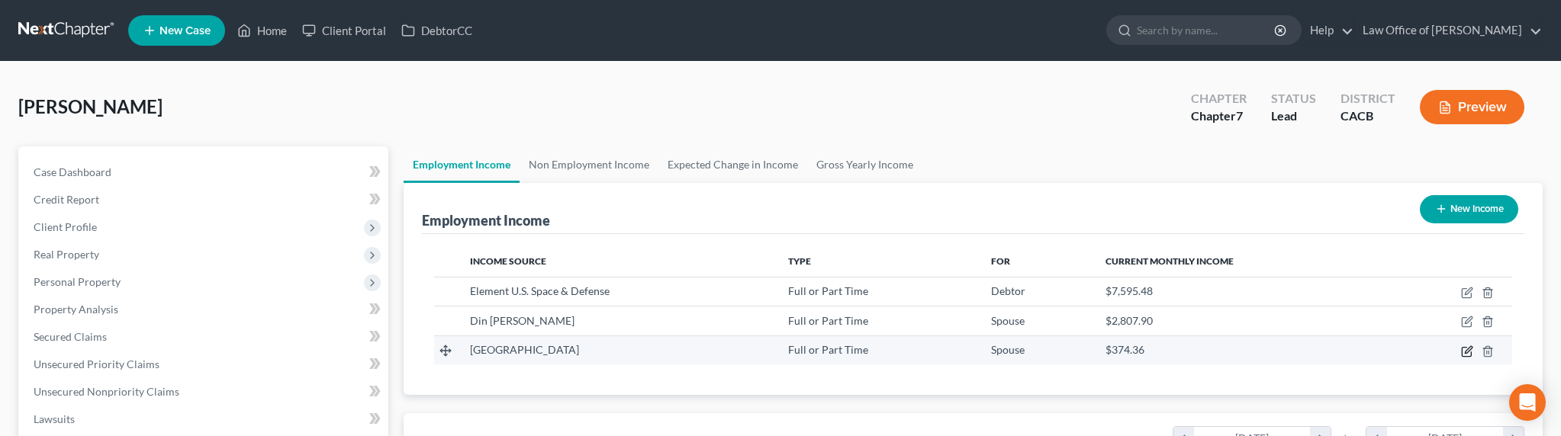
click at [1446, 352] on icon "button" at bounding box center [1468, 349] width 7 height 7
select select "0"
select select "4"
select select "0"
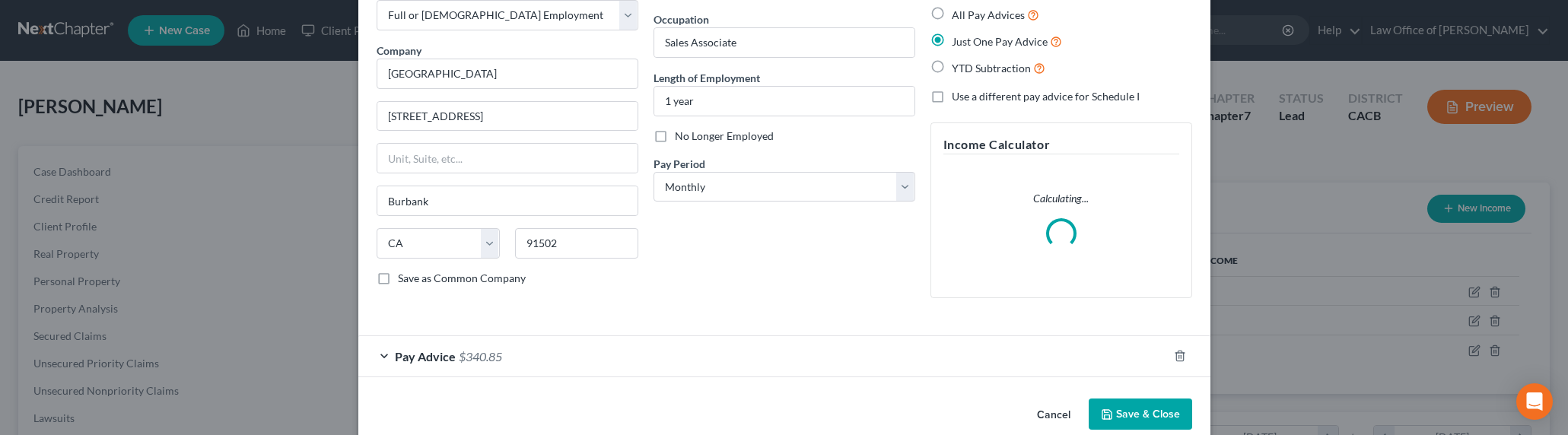
scroll to position [111, 0]
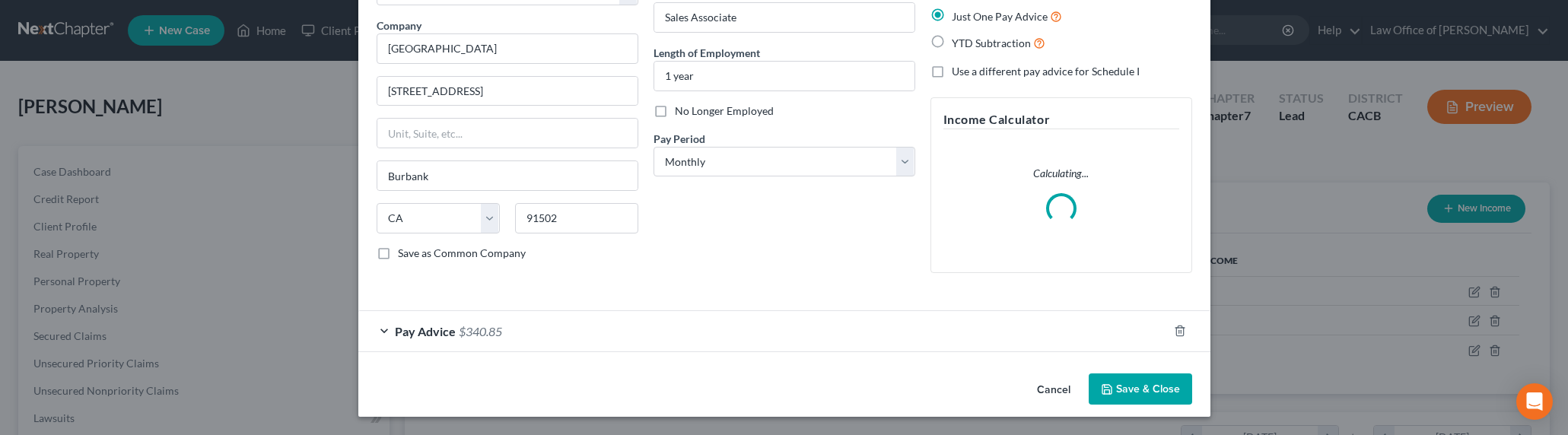
click at [464, 330] on span "$340.85" at bounding box center [479, 331] width 43 height 14
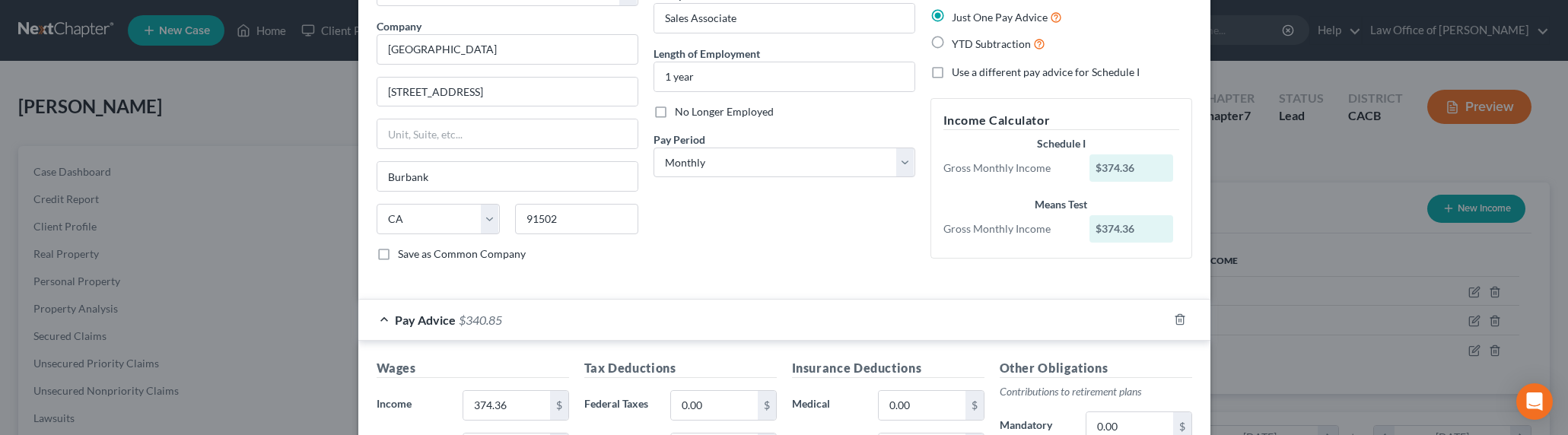
scroll to position [155, 0]
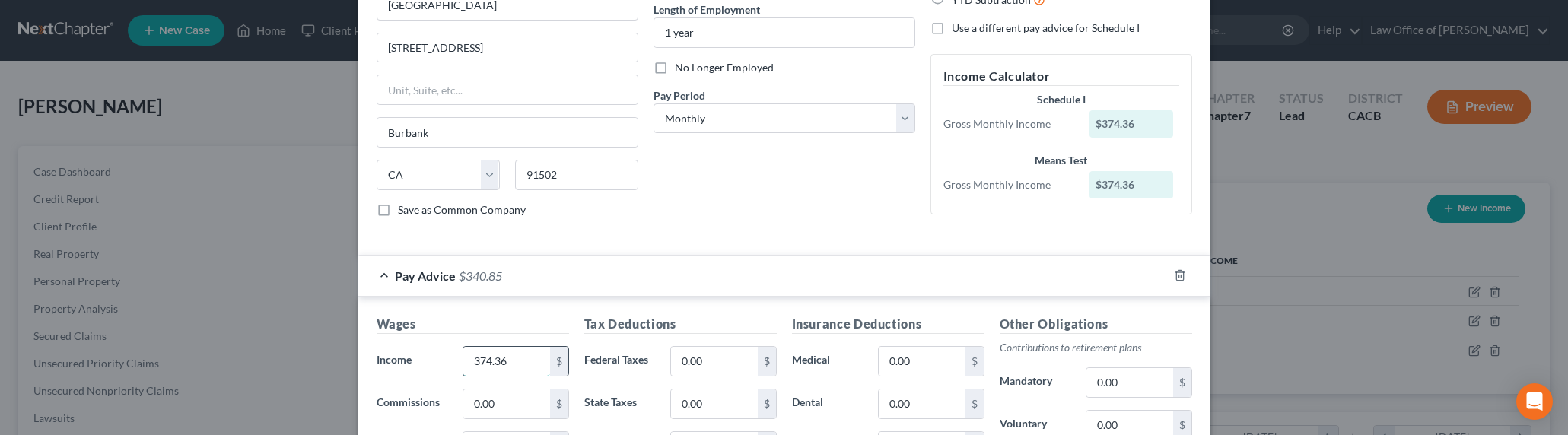
click at [495, 365] on input "374.36" at bounding box center [506, 361] width 86 height 29
click at [479, 362] on input "374.36" at bounding box center [506, 361] width 86 height 29
click at [468, 357] on input "374.36" at bounding box center [506, 361] width 86 height 29
type input "274.36"
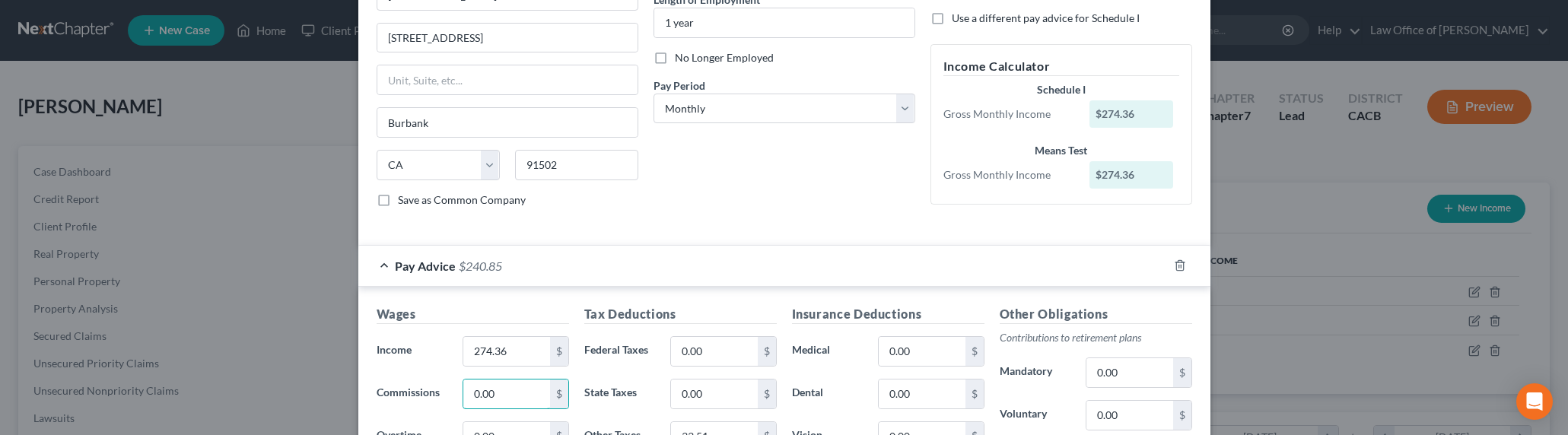
scroll to position [281, 0]
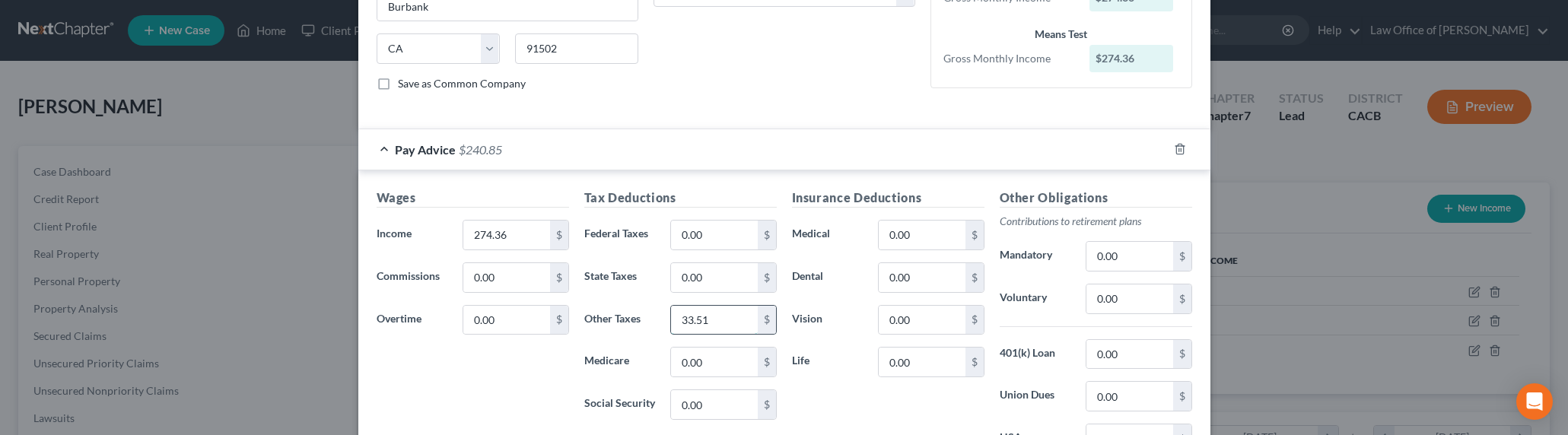
click at [690, 329] on input "33.51" at bounding box center [714, 320] width 86 height 29
click at [684, 323] on input "33.51" at bounding box center [714, 320] width 86 height 29
drag, startPoint x: 682, startPoint y: 320, endPoint x: 671, endPoint y: 320, distance: 11.0
click at [671, 320] on input "33.51" at bounding box center [714, 320] width 86 height 29
type input "83.51"
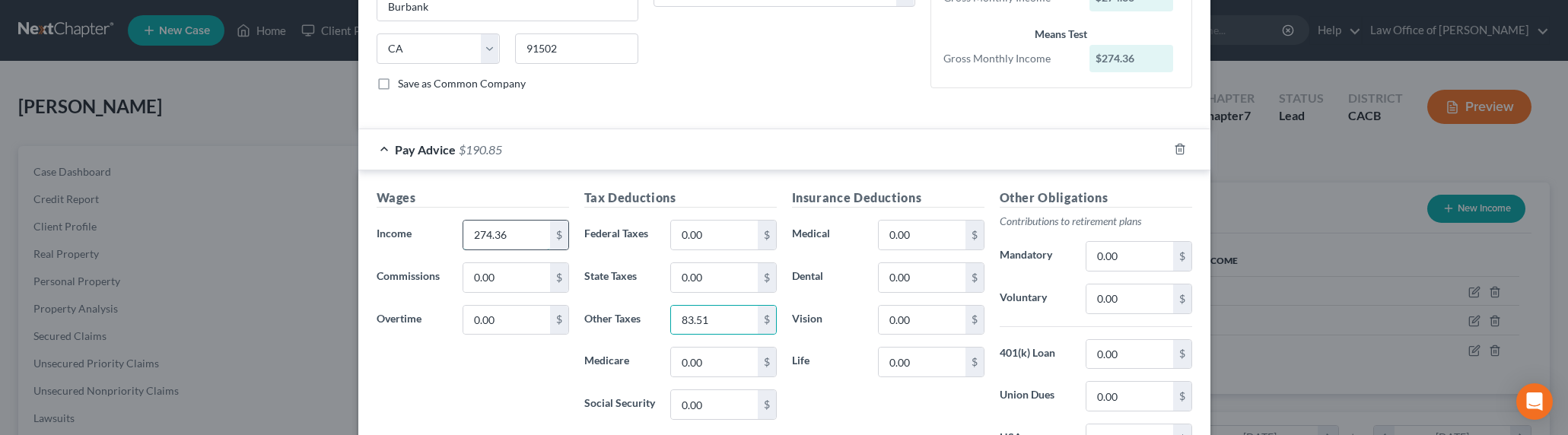
click at [487, 234] on input "274.36" at bounding box center [506, 234] width 86 height 29
click at [485, 234] on input "274.36" at bounding box center [506, 234] width 86 height 29
click at [476, 235] on input "274.36" at bounding box center [506, 234] width 86 height 29
click at [476, 234] on input "254.36" at bounding box center [506, 234] width 86 height 29
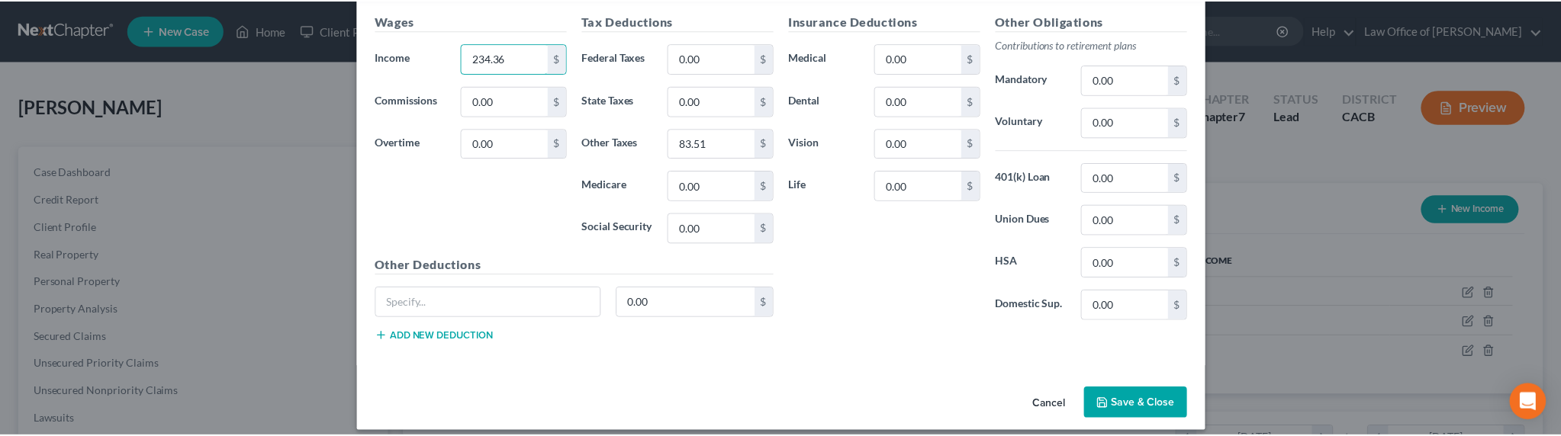
scroll to position [472, 0]
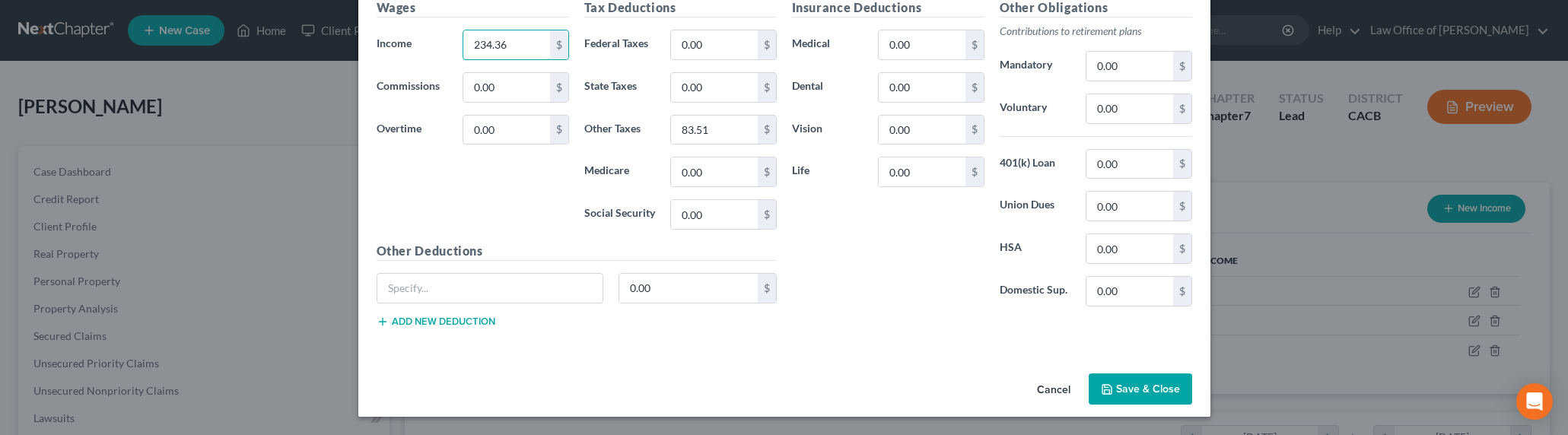
type input "234.36"
click at [1112, 393] on button "Save & Close" at bounding box center [1140, 390] width 104 height 32
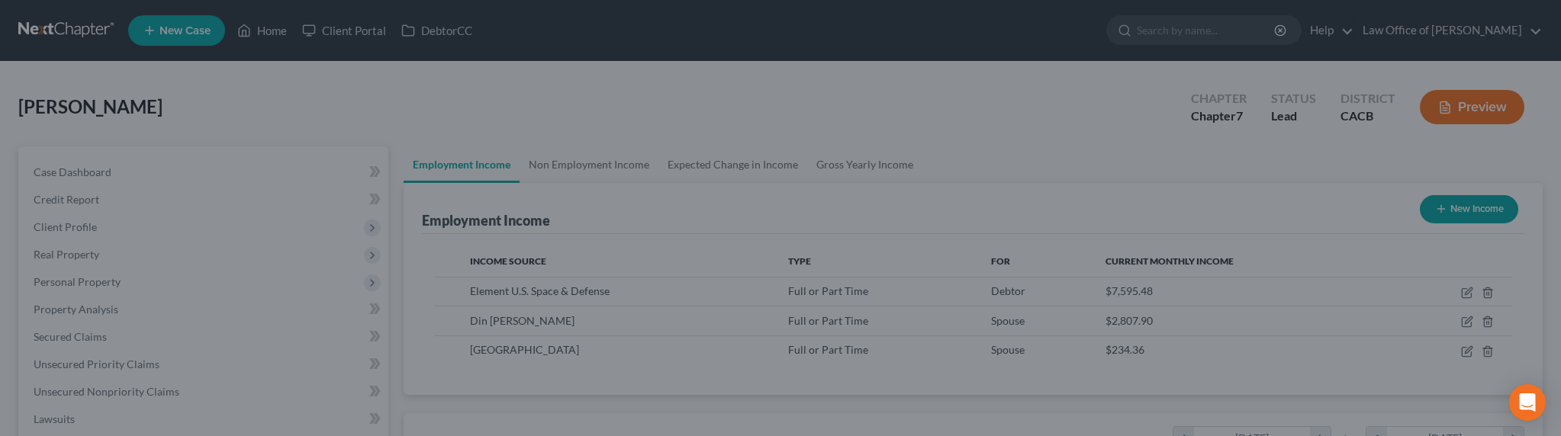
scroll to position [762739, 762400]
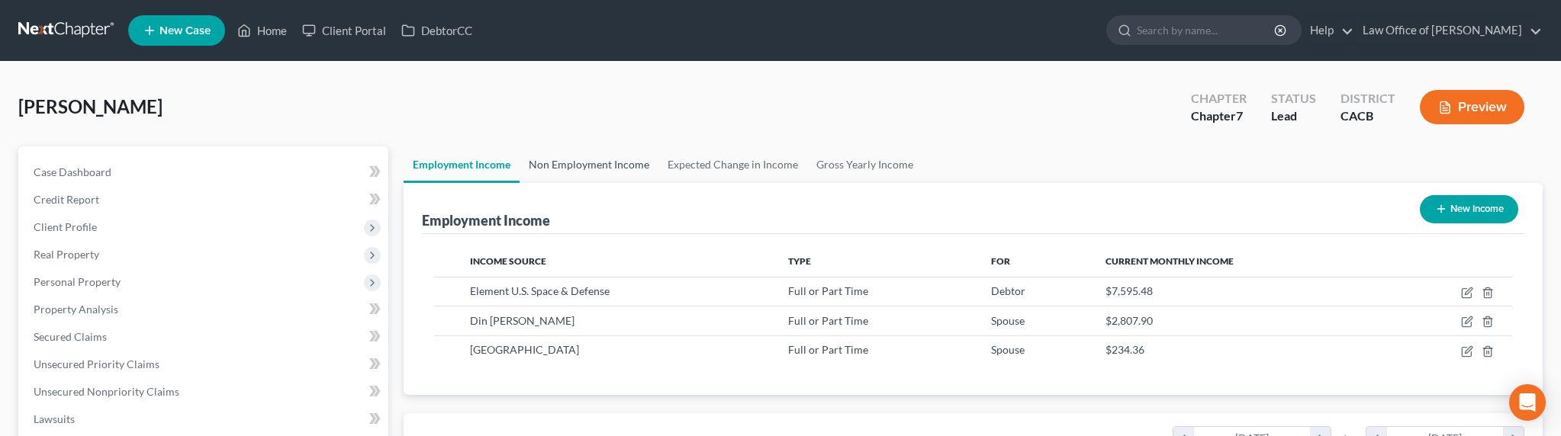
click at [632, 152] on link "Non Employment Income" at bounding box center [589, 165] width 139 height 37
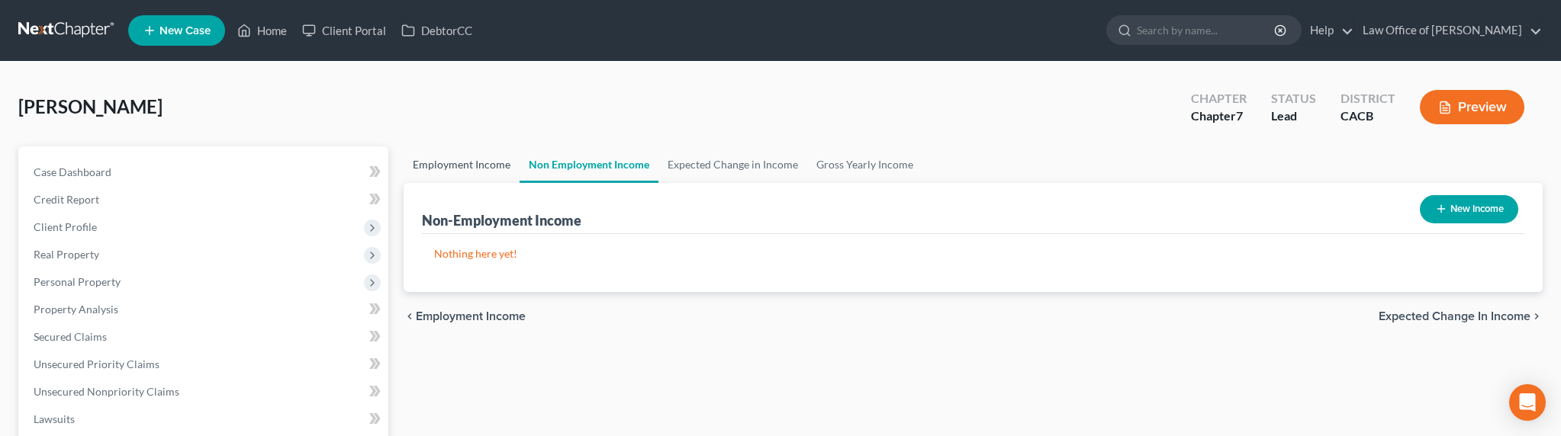
click at [453, 164] on link "Employment Income" at bounding box center [462, 165] width 116 height 37
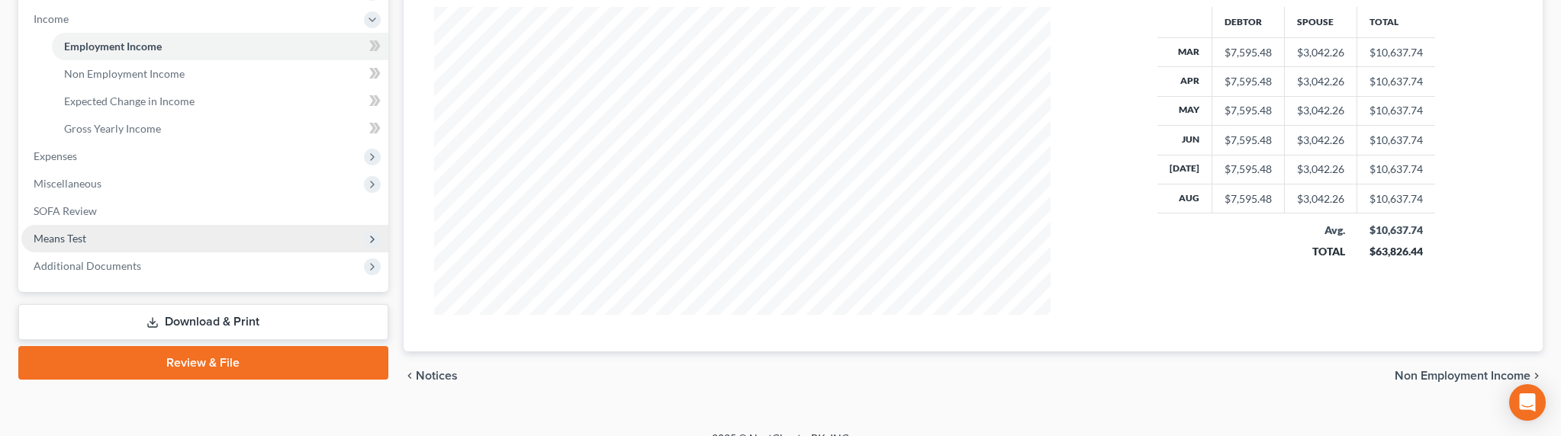
scroll to position [308, 647]
click at [64, 246] on span "Means Test" at bounding box center [204, 238] width 367 height 27
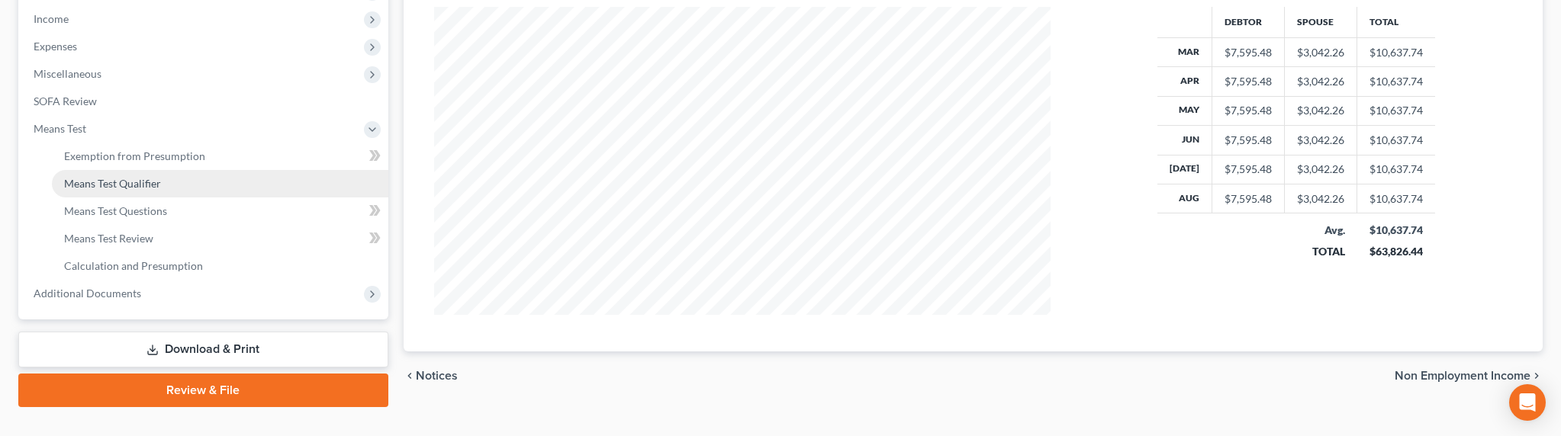
click at [98, 183] on span "Means Test Qualifier" at bounding box center [112, 183] width 97 height 13
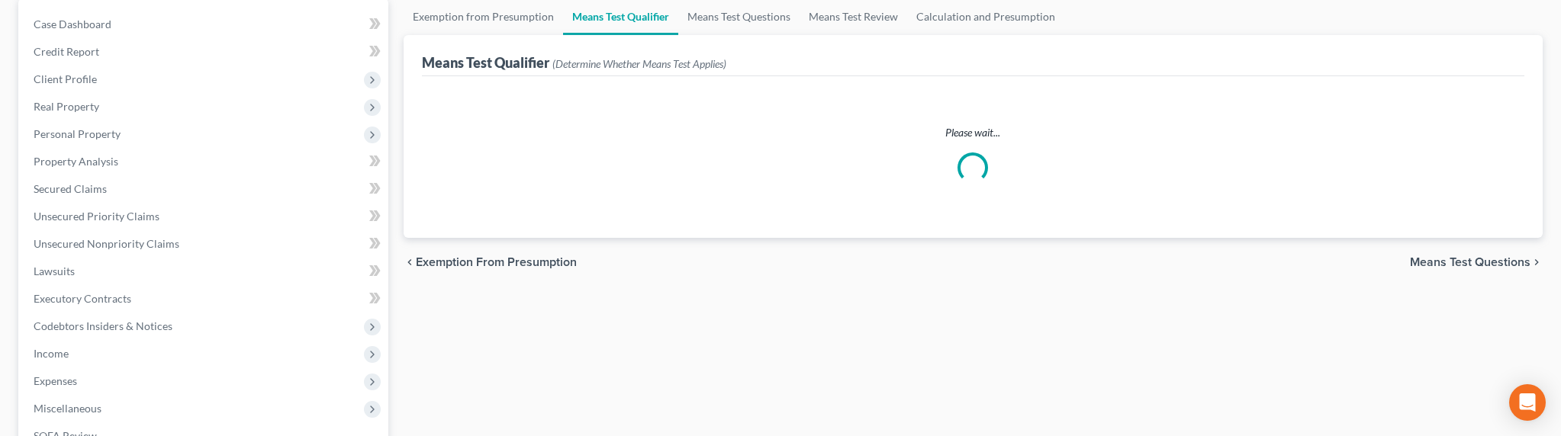
scroll to position [165, 0]
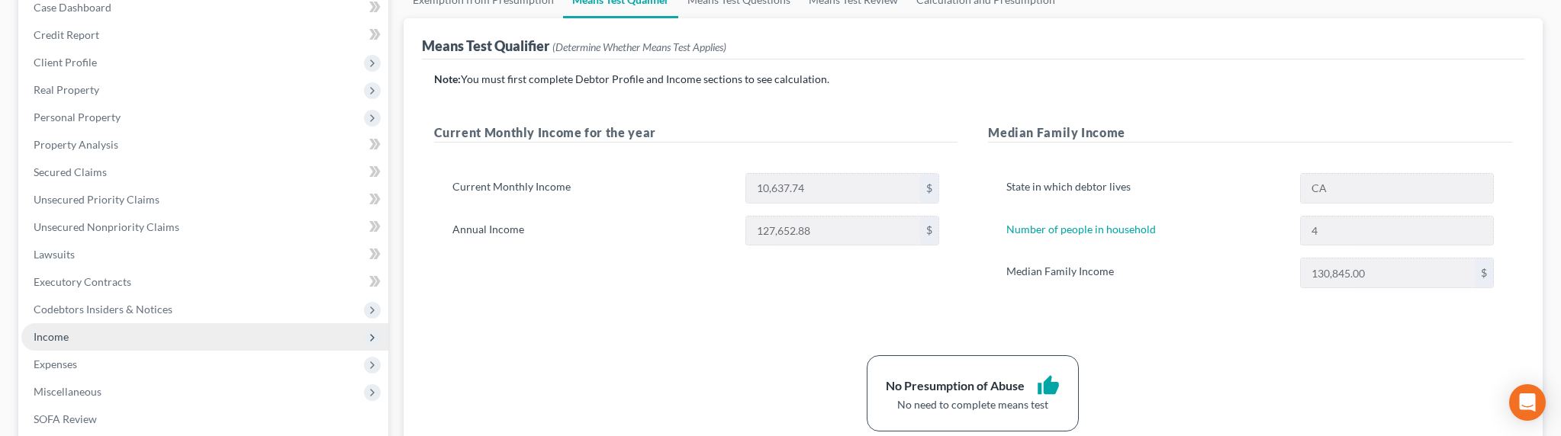
click at [49, 335] on span "Income" at bounding box center [51, 336] width 35 height 13
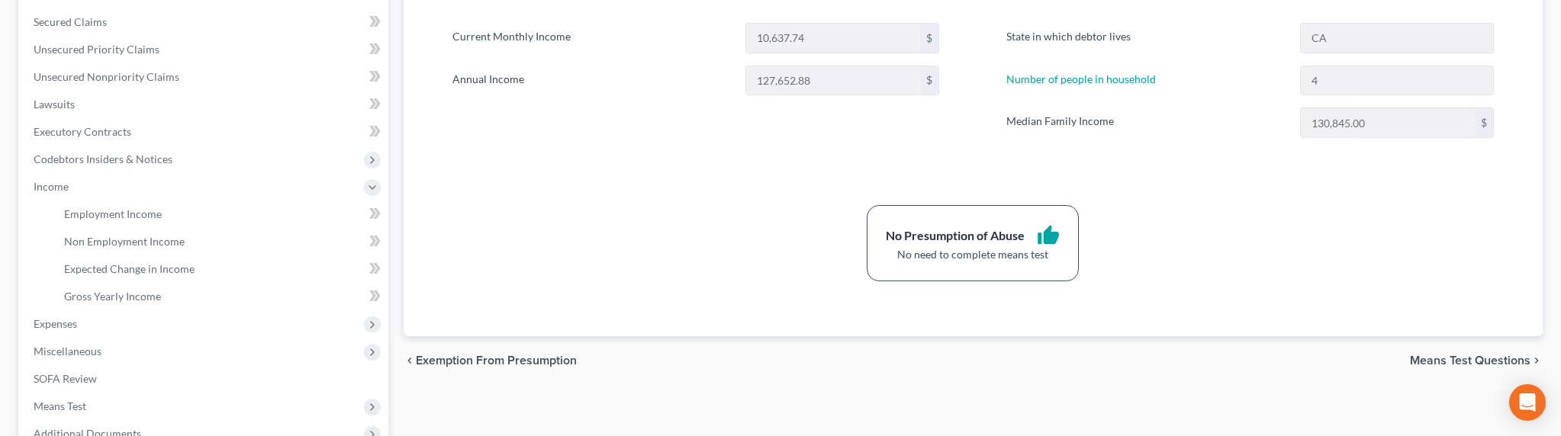
scroll to position [483, 0]
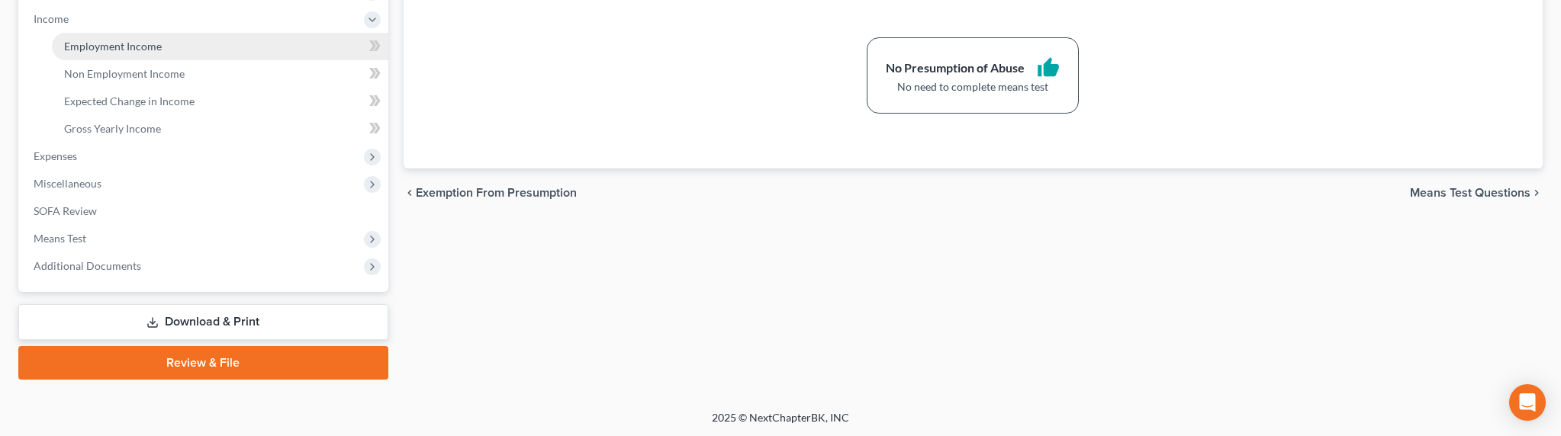
click at [110, 47] on span "Employment Income" at bounding box center [113, 46] width 98 height 13
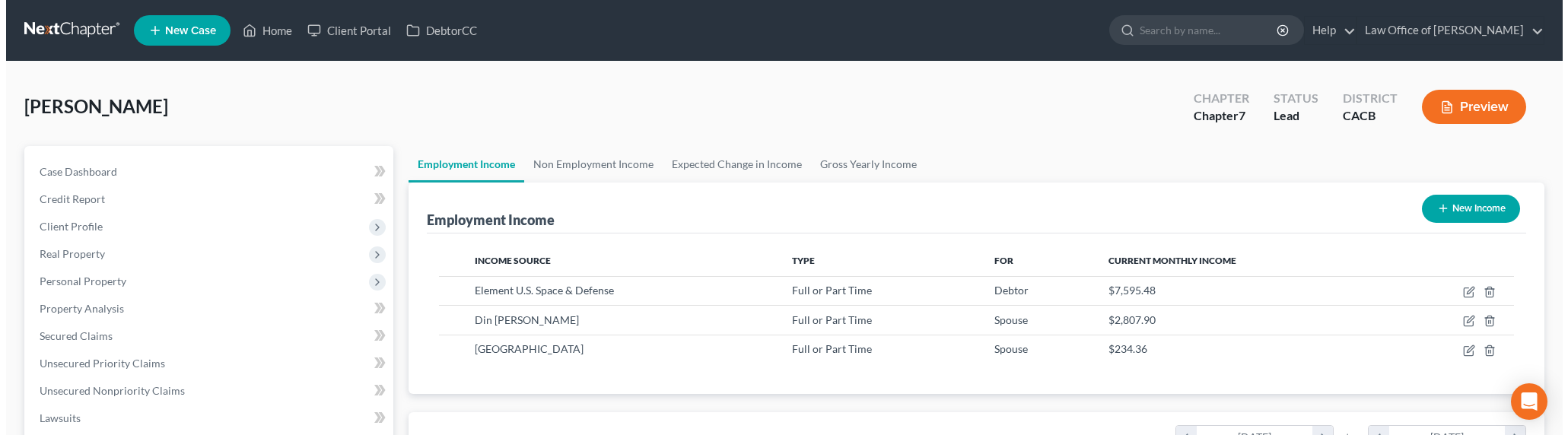
scroll to position [307, 645]
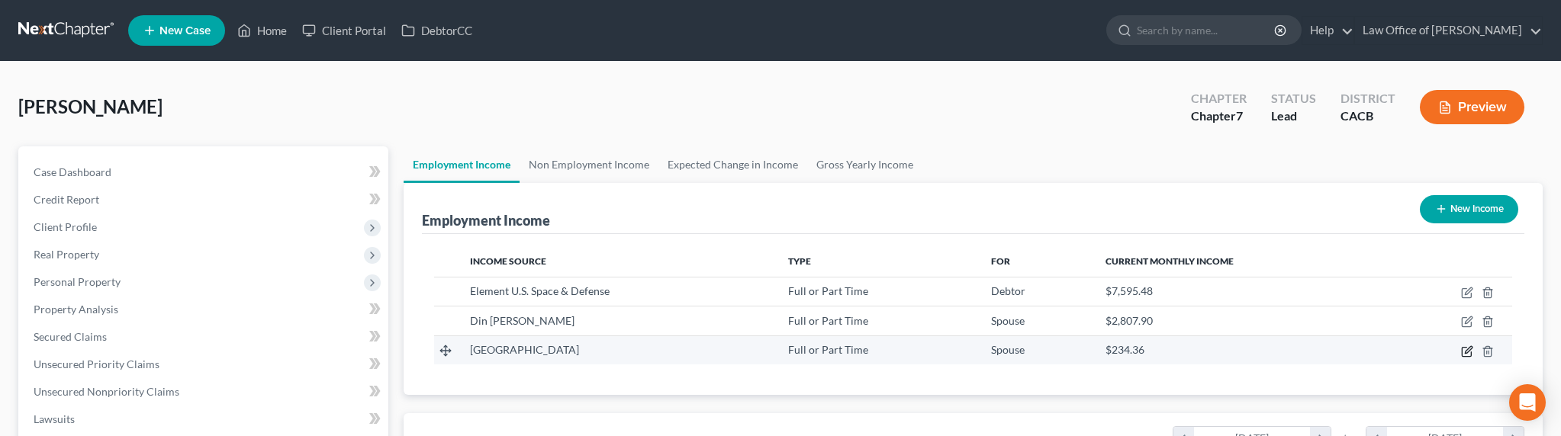
click at [1446, 352] on icon "button" at bounding box center [1468, 349] width 7 height 7
select select "0"
select select "4"
select select "0"
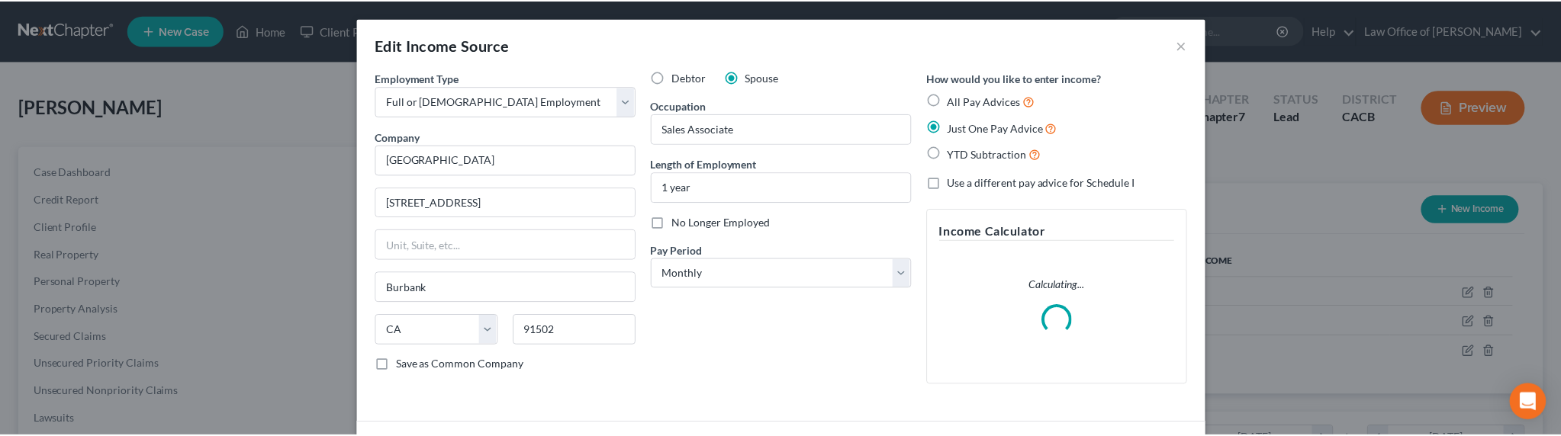
scroll to position [311, 652]
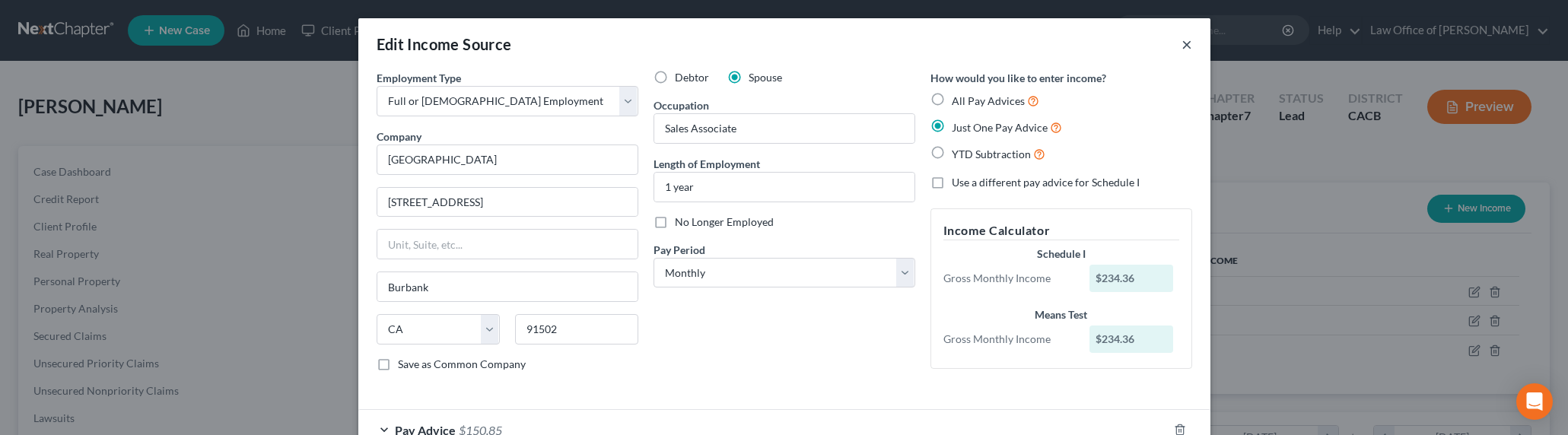
click at [1181, 48] on button "×" at bounding box center [1186, 44] width 11 height 18
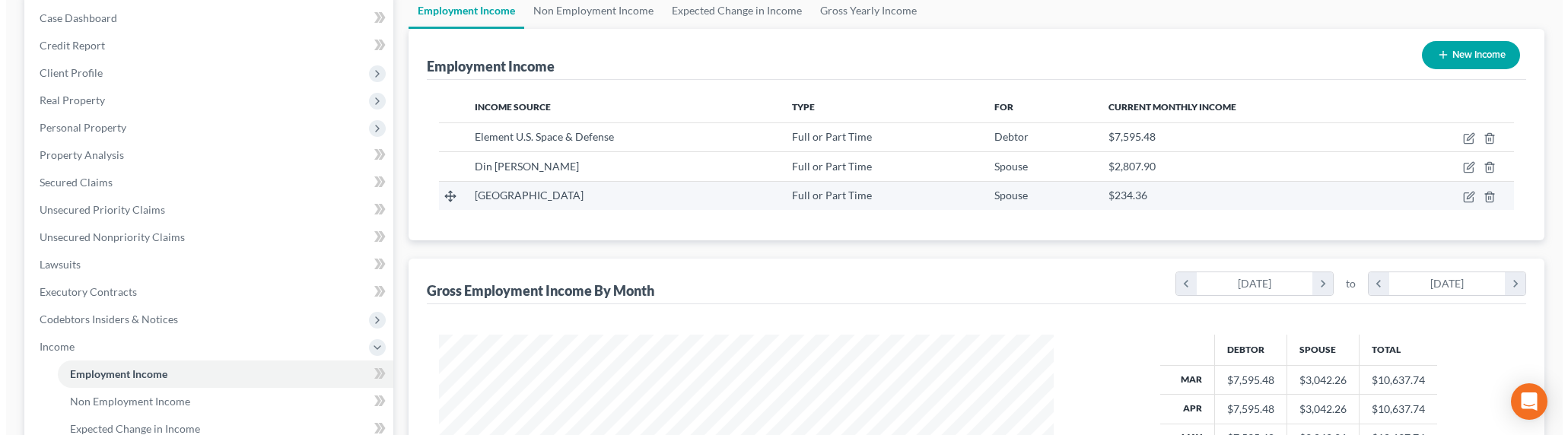
scroll to position [130, 0]
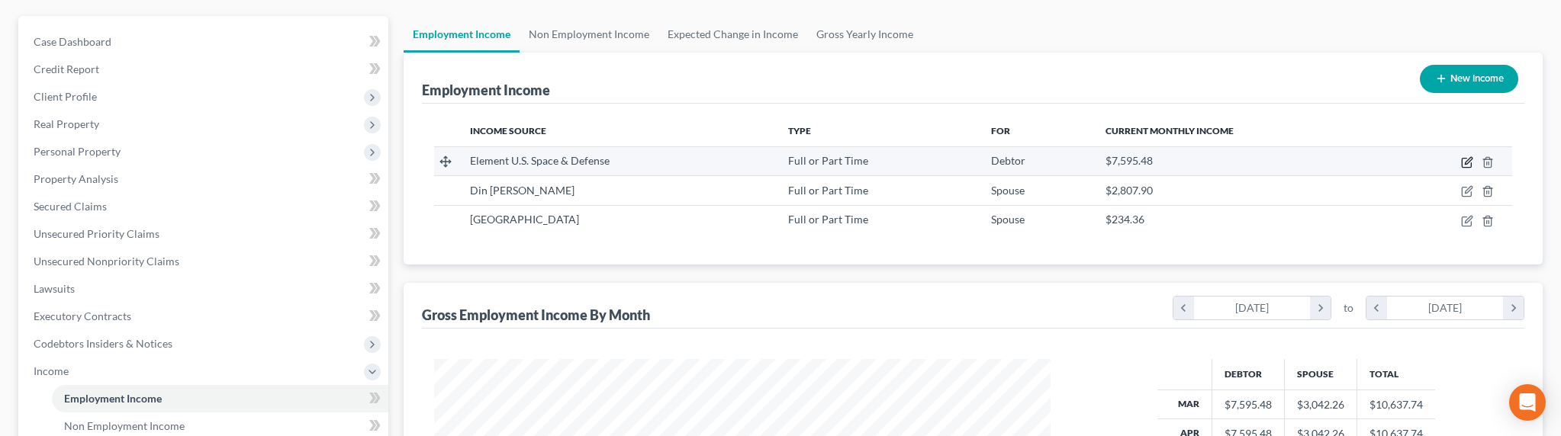
click at [1446, 163] on icon "button" at bounding box center [1468, 160] width 7 height 7
select select "0"
select select "4"
select select "0"
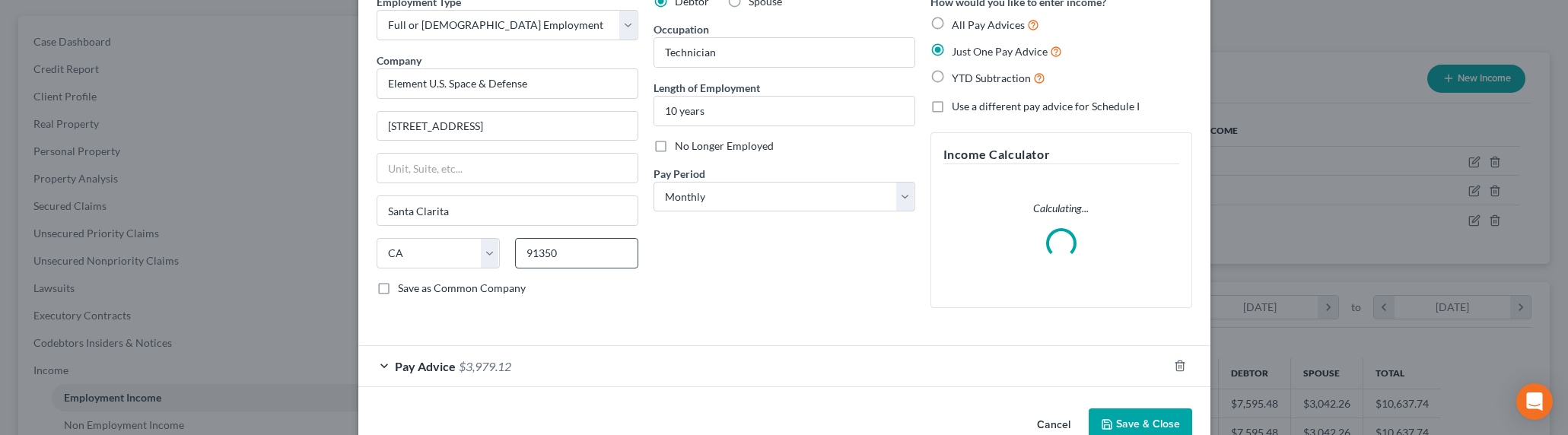
scroll to position [111, 0]
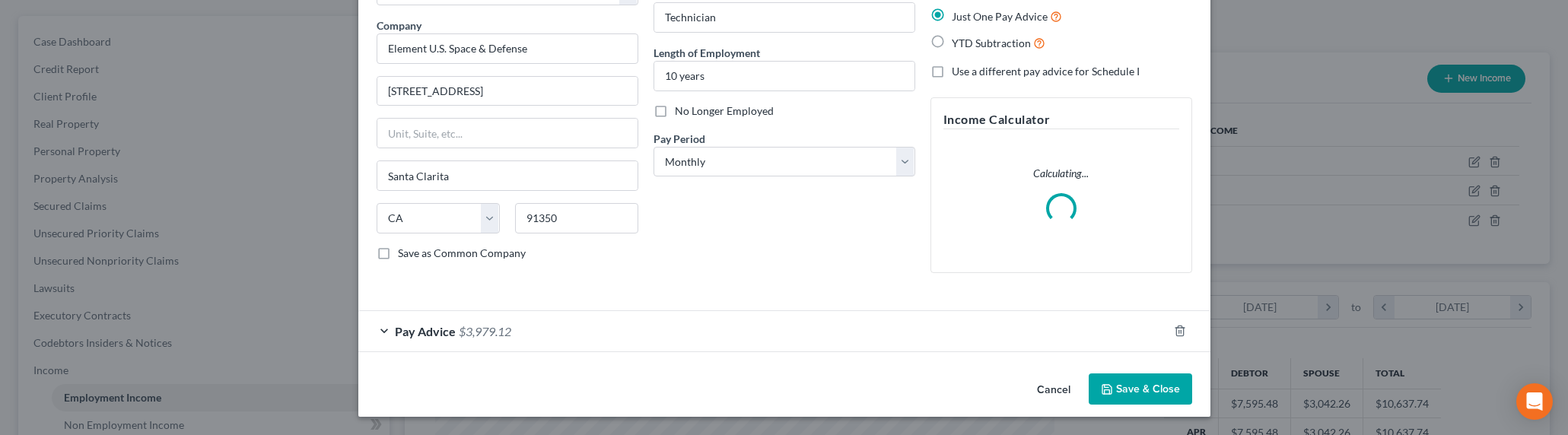
click at [488, 320] on div "Pay Advice $3,979.12" at bounding box center [763, 331] width 809 height 40
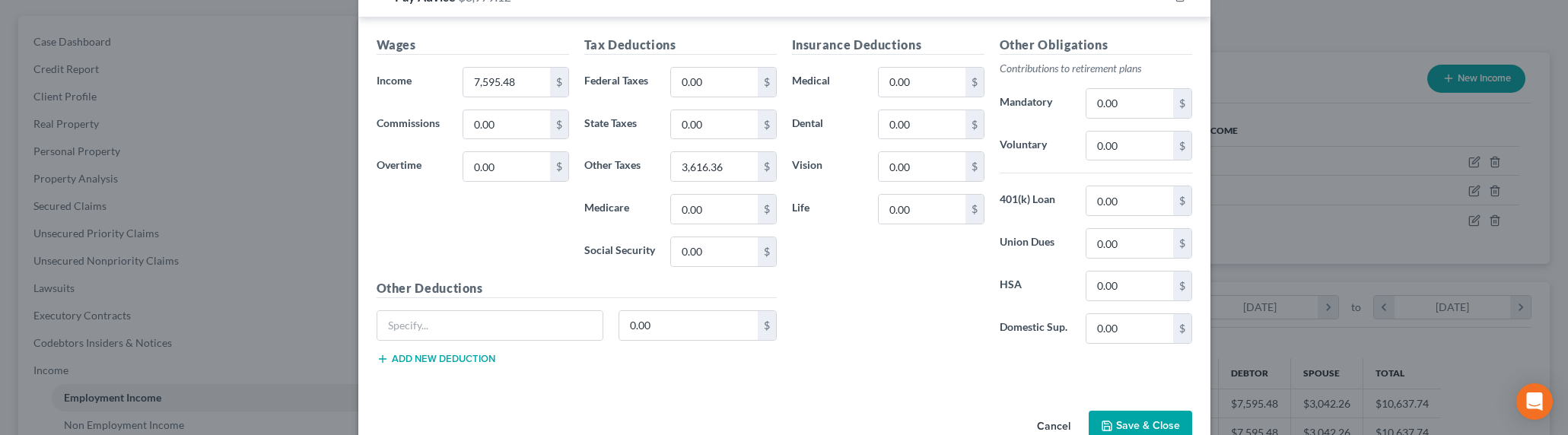
scroll to position [454, 0]
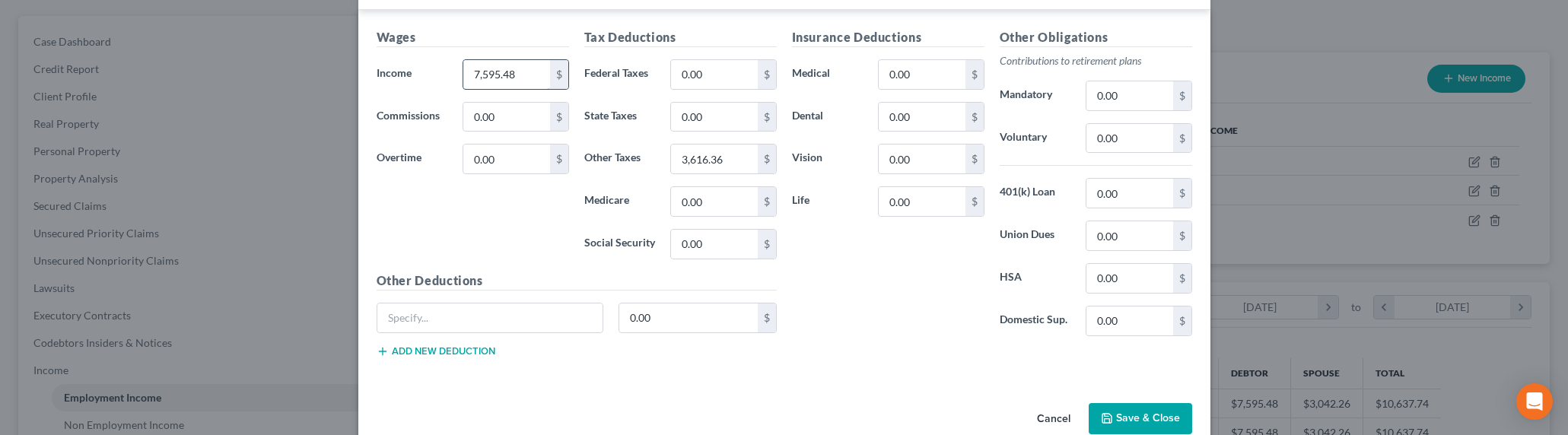
click at [482, 75] on input "7,595.48" at bounding box center [506, 74] width 86 height 29
click at [485, 76] on input "7,595.48" at bounding box center [506, 74] width 86 height 29
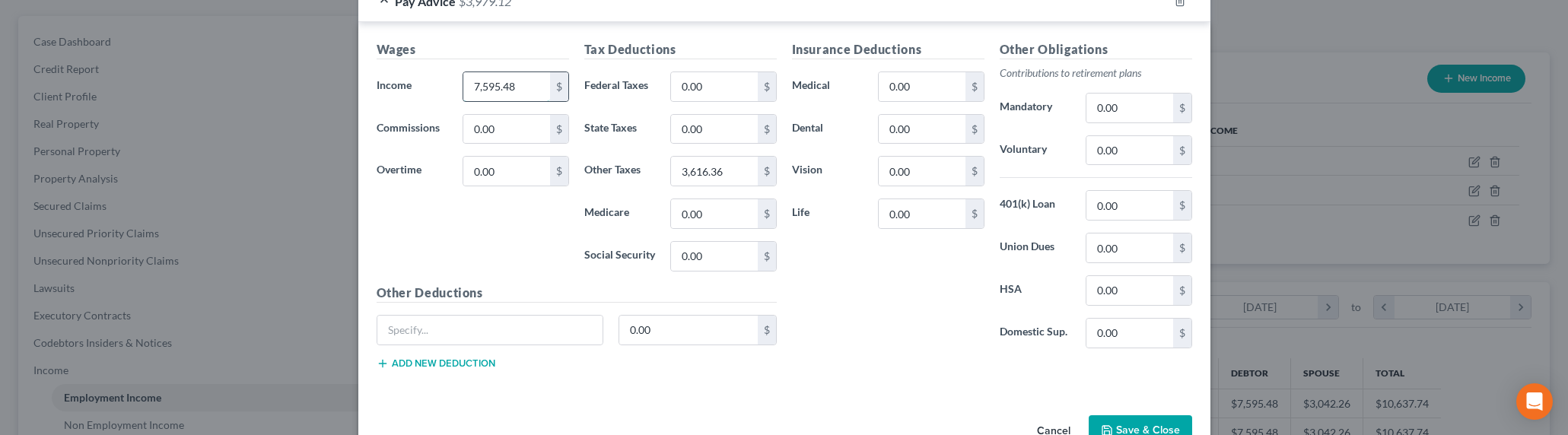
click at [485, 76] on input "7,595.48" at bounding box center [506, 86] width 86 height 29
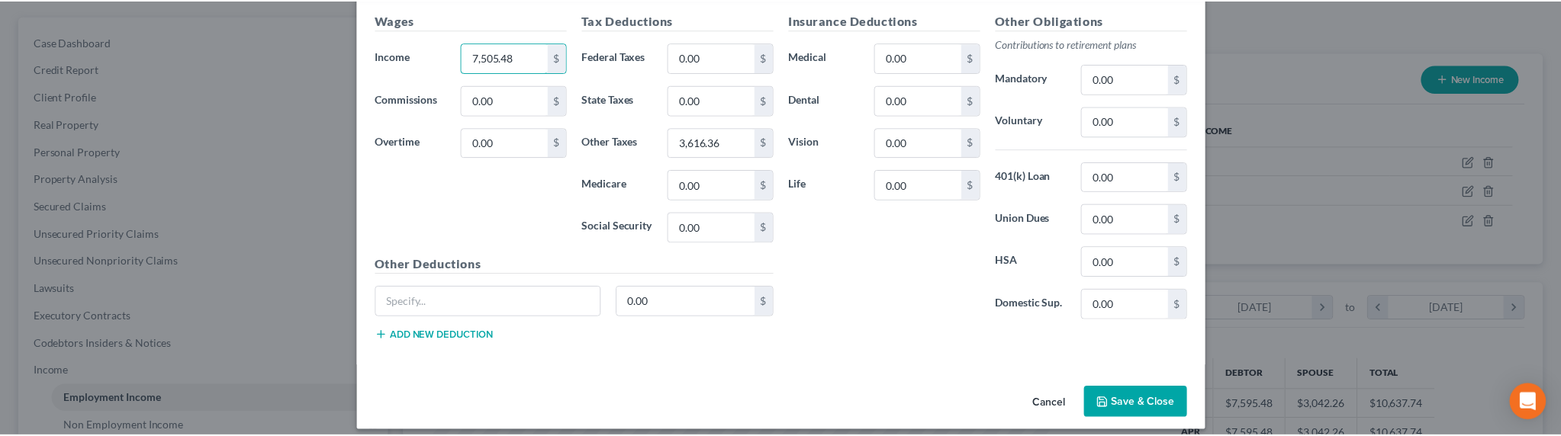
scroll to position [472, 0]
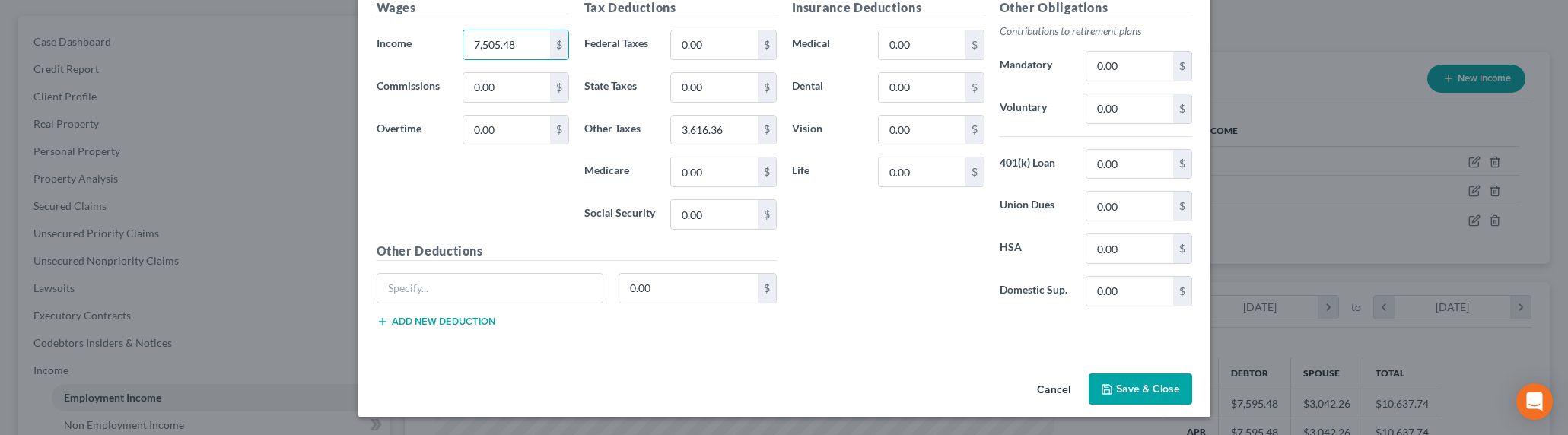
type input "7,505.48"
click at [1105, 382] on button "Save & Close" at bounding box center [1140, 390] width 104 height 32
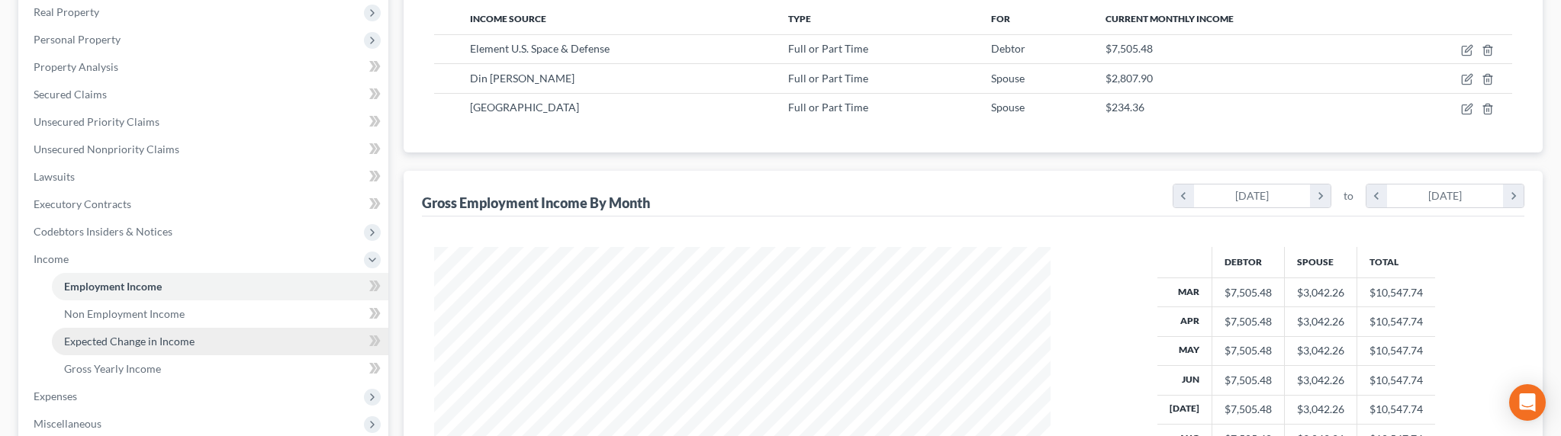
scroll to position [295, 0]
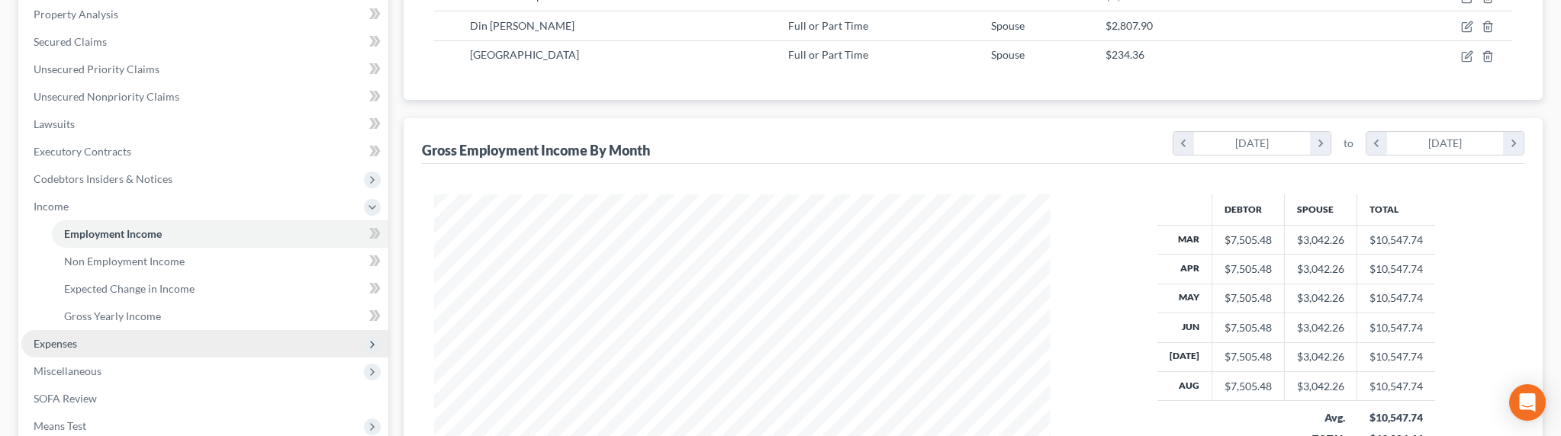
click at [53, 340] on span "Expenses" at bounding box center [55, 343] width 43 height 13
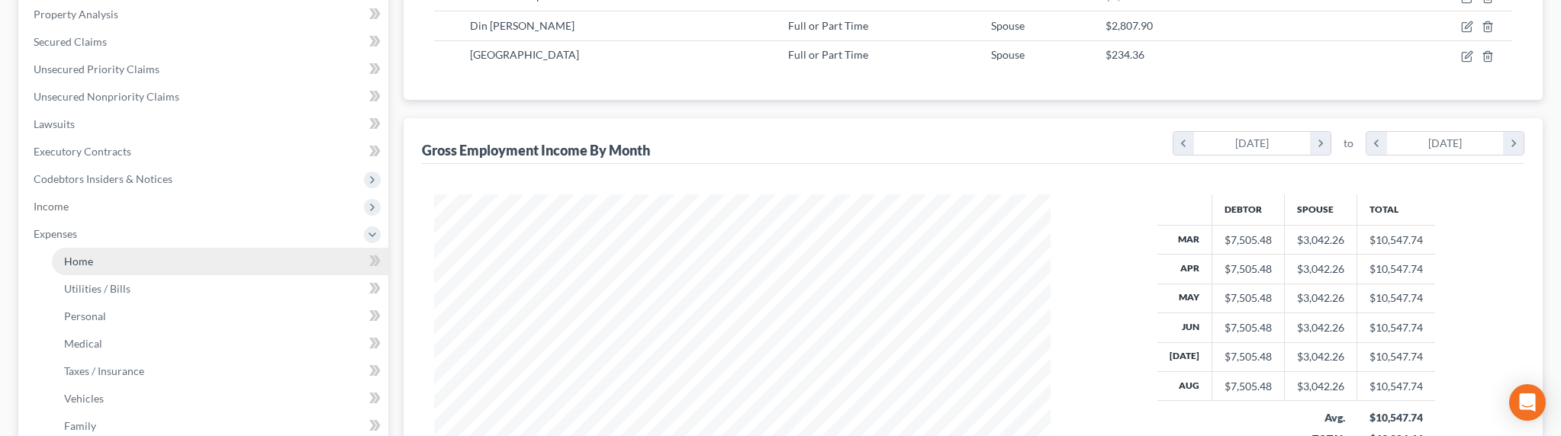
click at [77, 259] on span "Home" at bounding box center [78, 261] width 29 height 13
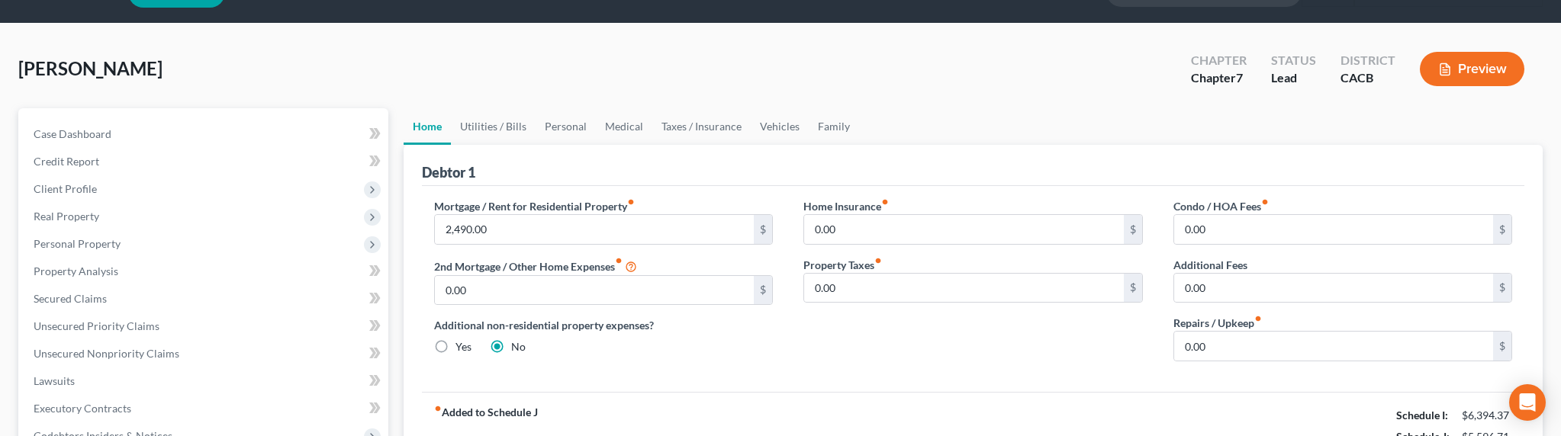
scroll to position [12, 0]
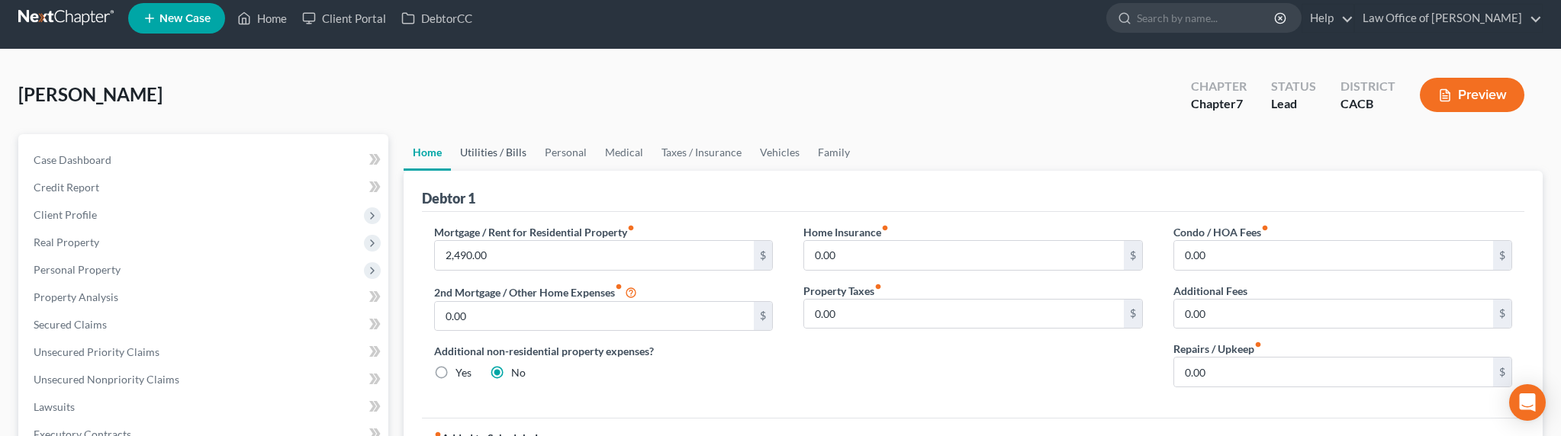
click at [496, 143] on link "Utilities / Bills" at bounding box center [493, 152] width 85 height 37
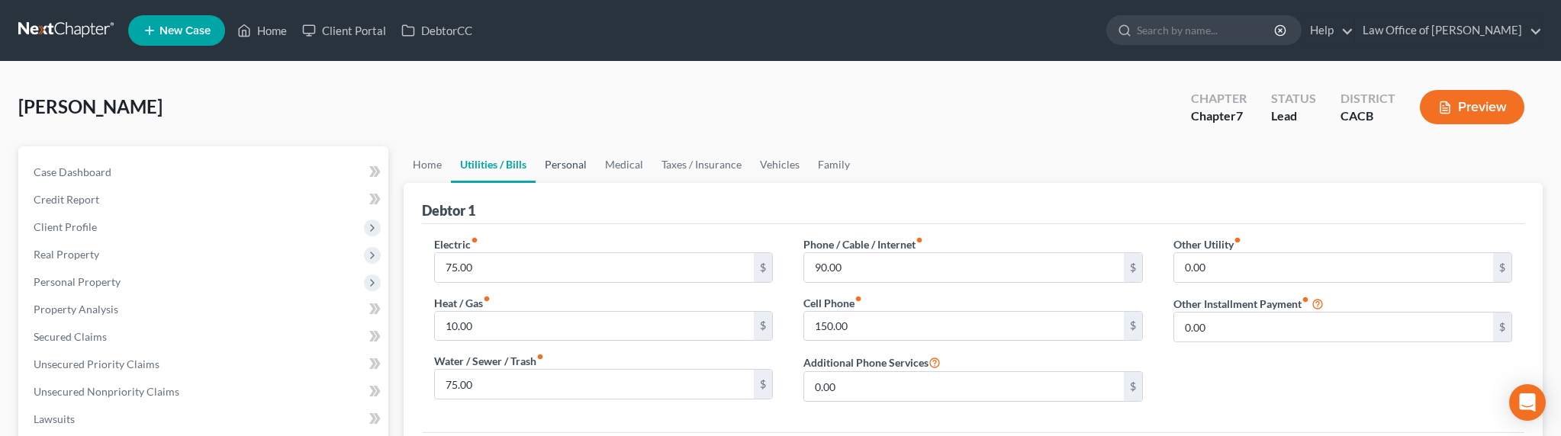
click at [567, 171] on link "Personal" at bounding box center [566, 165] width 60 height 37
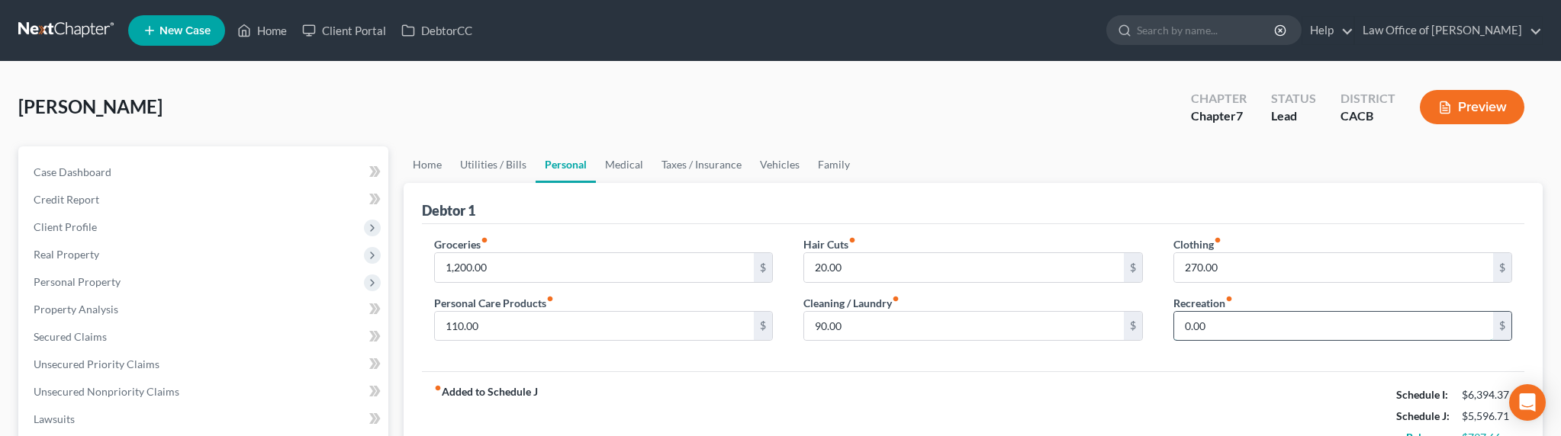
click at [1252, 330] on input "0.00" at bounding box center [1334, 326] width 320 height 29
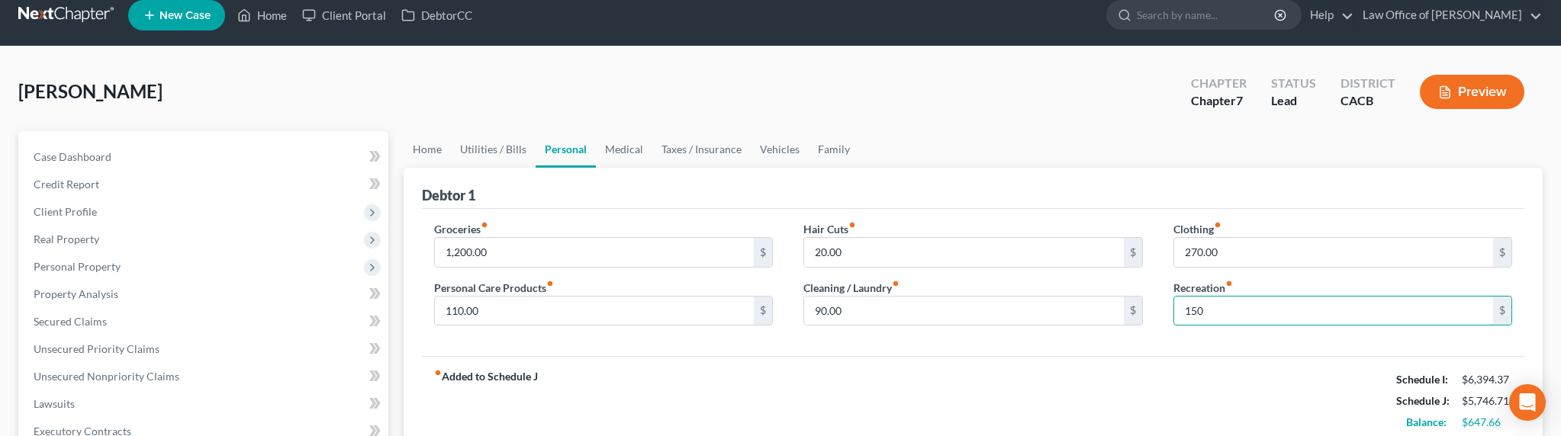
scroll to position [34, 0]
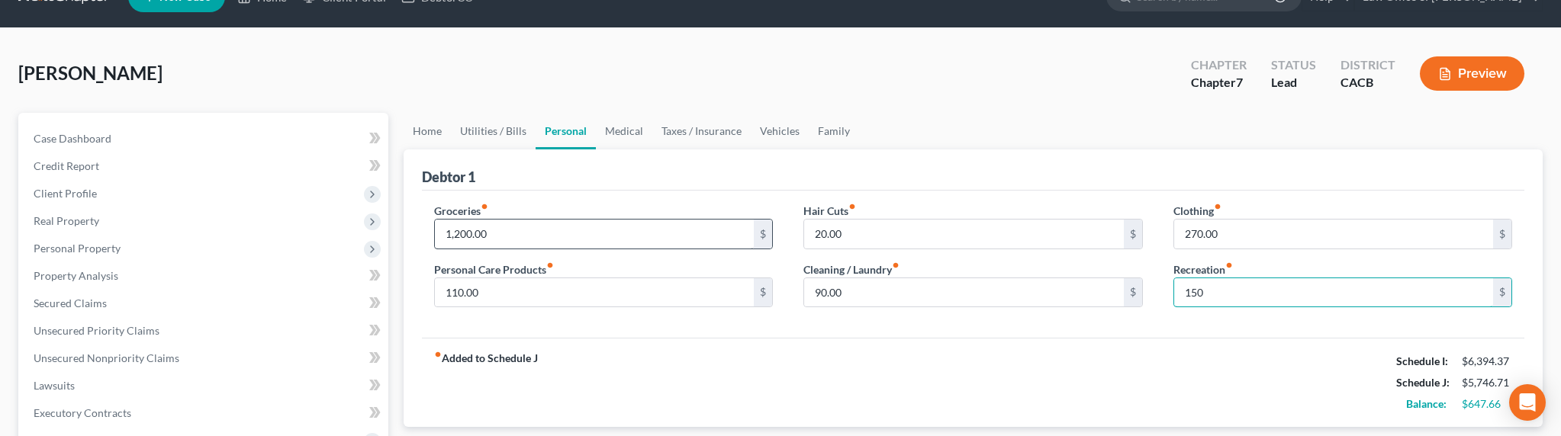
type input "150"
click at [472, 235] on input "1,200.00" at bounding box center [595, 234] width 320 height 29
click at [490, 235] on input "1,200.00" at bounding box center [595, 234] width 320 height 29
drag, startPoint x: 500, startPoint y: 235, endPoint x: 432, endPoint y: 233, distance: 67.9
click at [432, 233] on div "Groceries fiber_manual_record 1,200.00 $ Personal Care Products fiber_manual_re…" at bounding box center [604, 262] width 370 height 118
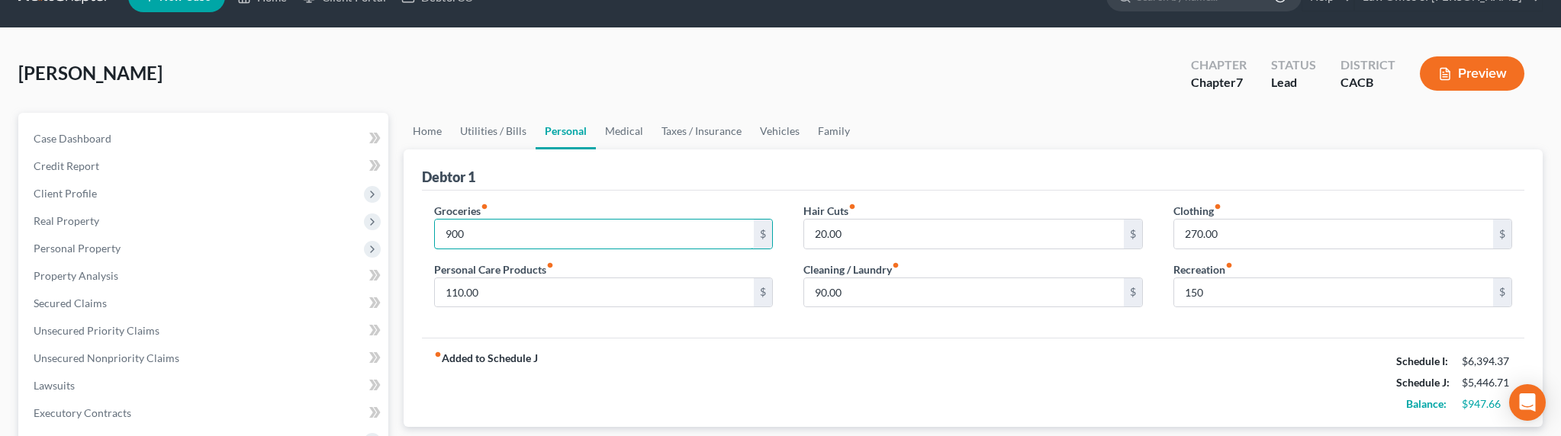
type input "900"
click at [596, 130] on link "Medical" at bounding box center [624, 131] width 56 height 37
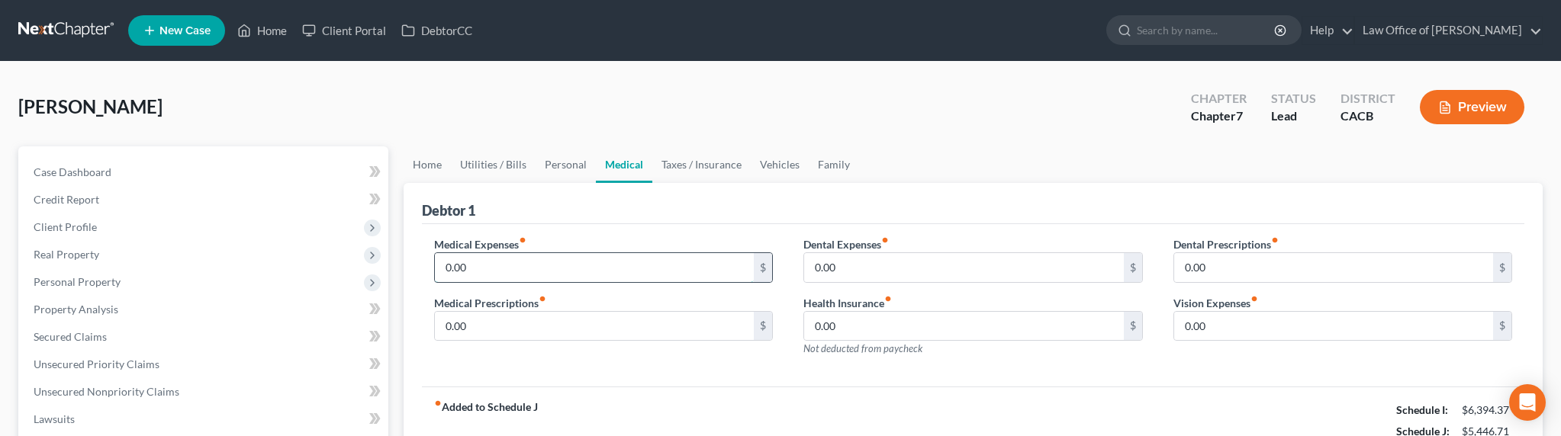
click at [534, 273] on input "0.00" at bounding box center [595, 267] width 320 height 29
type input "65.35"
type input "35"
click at [681, 164] on link "Taxes / Insurance" at bounding box center [701, 165] width 98 height 37
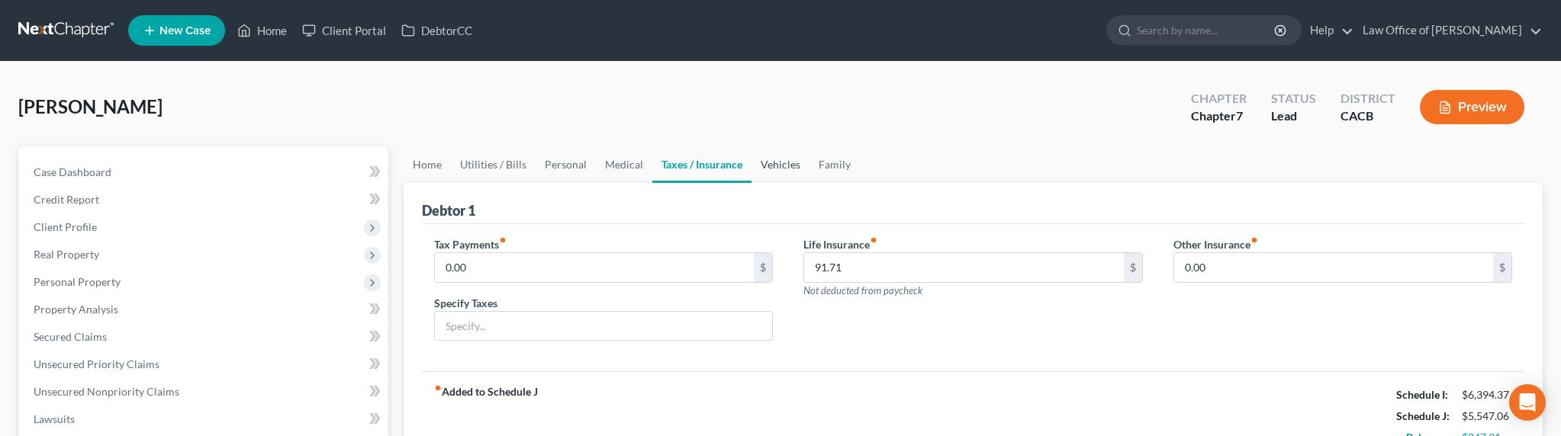
click at [779, 162] on link "Vehicles" at bounding box center [781, 165] width 58 height 37
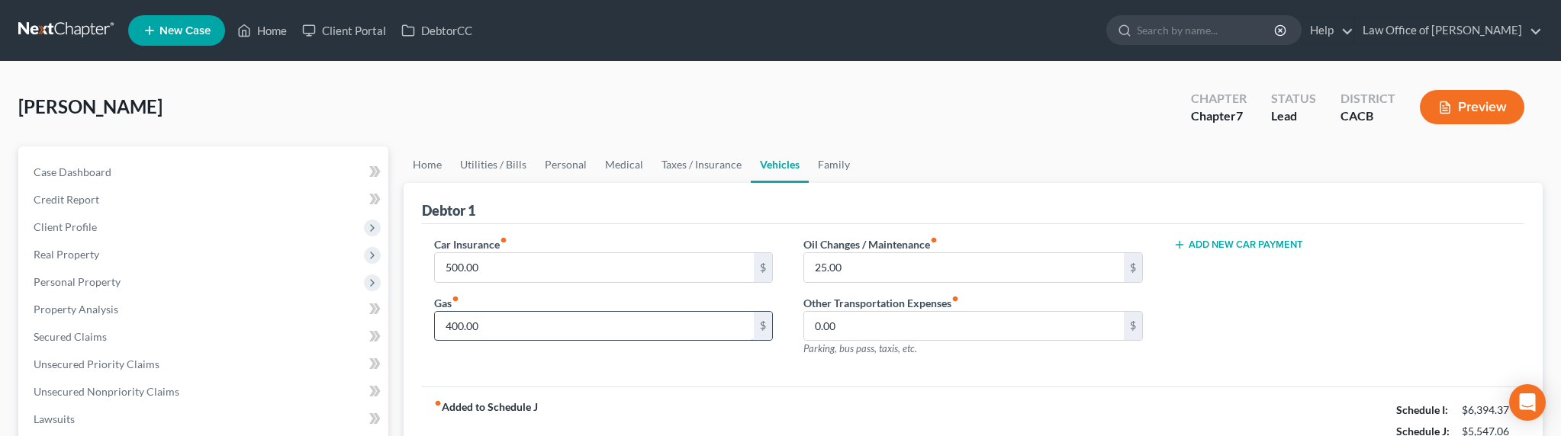
click at [486, 327] on input "400.00" at bounding box center [595, 326] width 320 height 29
click at [819, 159] on link "Family" at bounding box center [834, 165] width 50 height 37
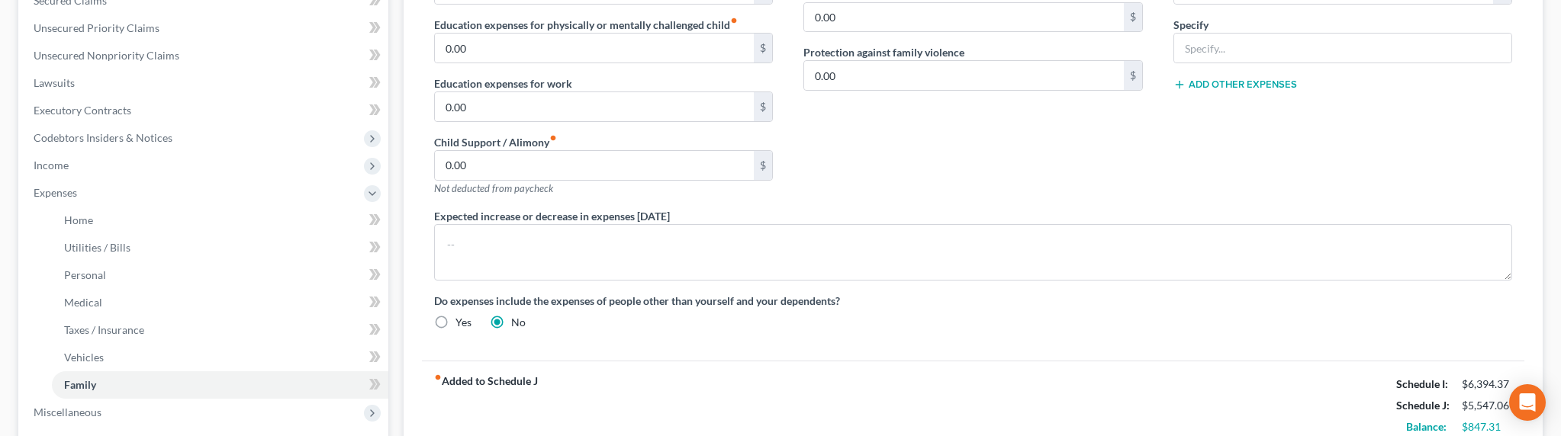
scroll to position [32, 0]
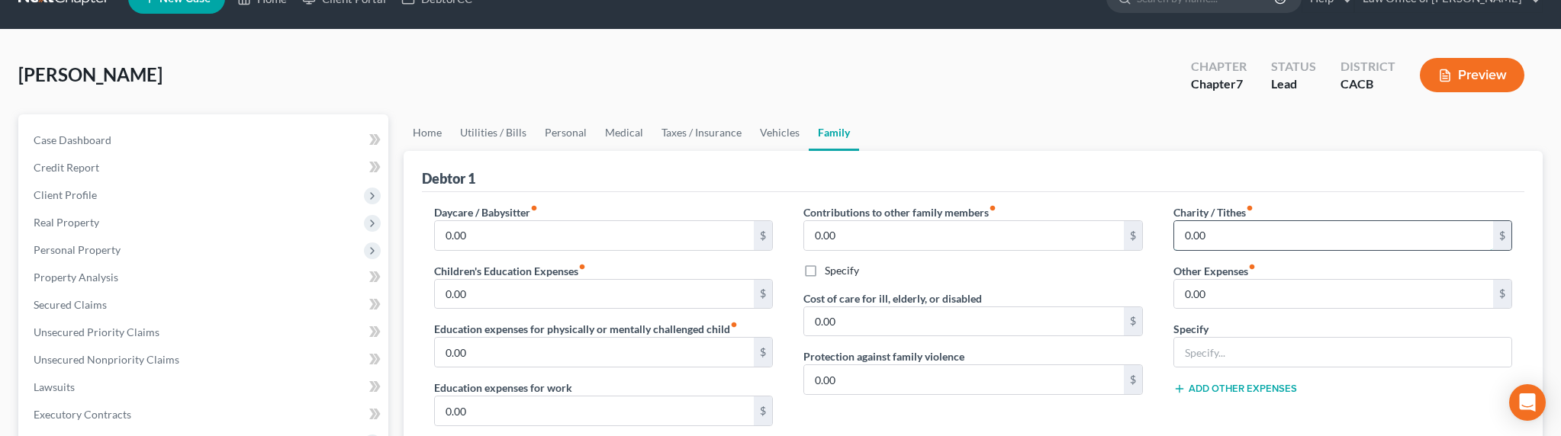
click at [1203, 239] on input "0.00" at bounding box center [1334, 235] width 320 height 29
type input "75"
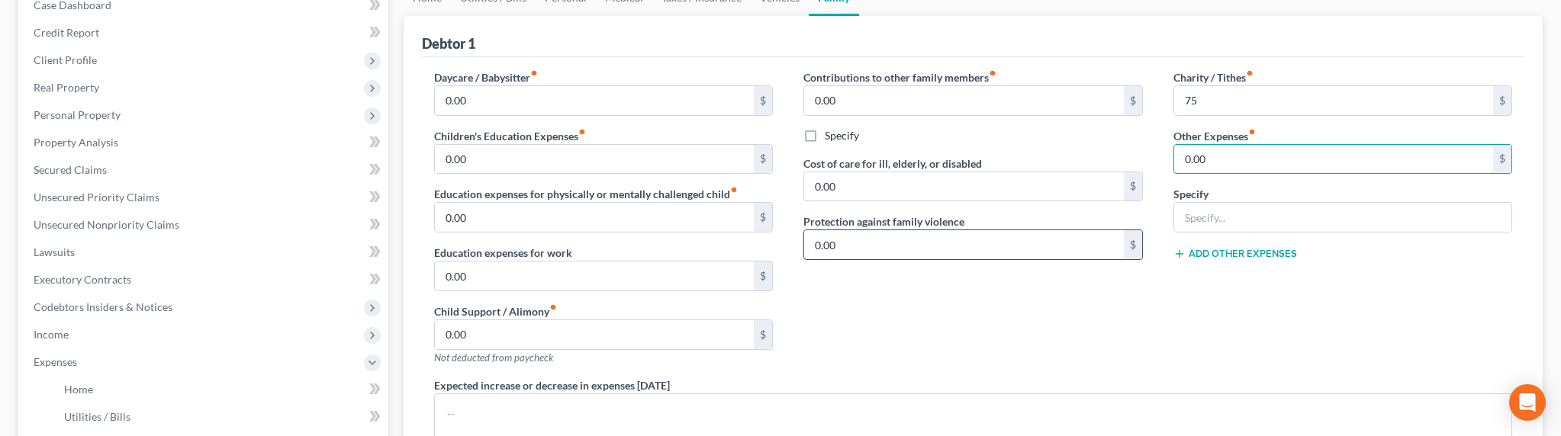
scroll to position [198, 0]
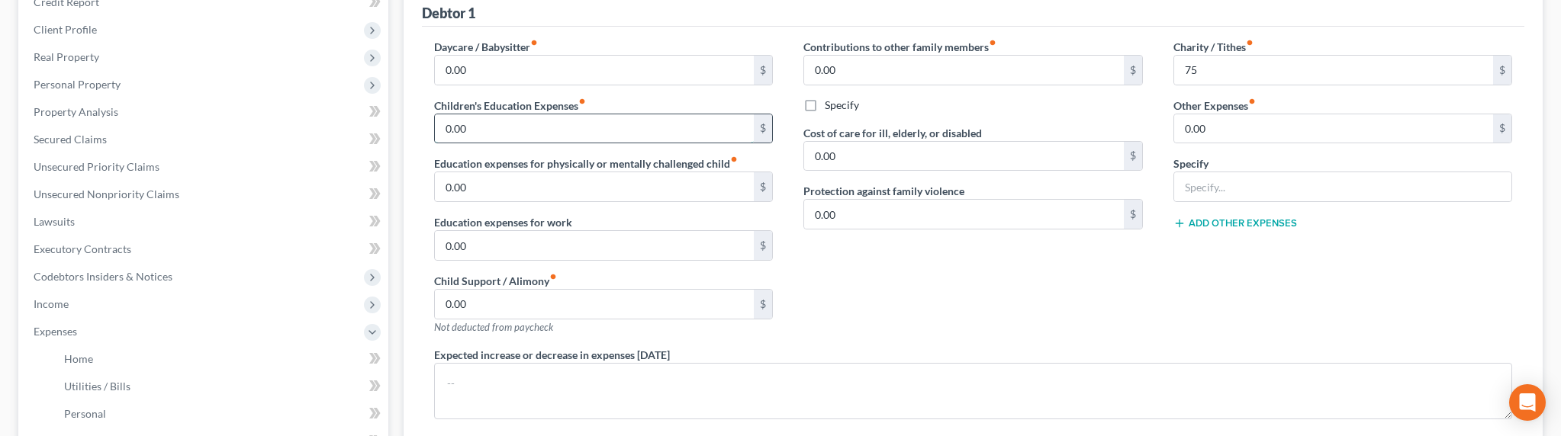
click at [471, 124] on input "0.00" at bounding box center [595, 128] width 320 height 29
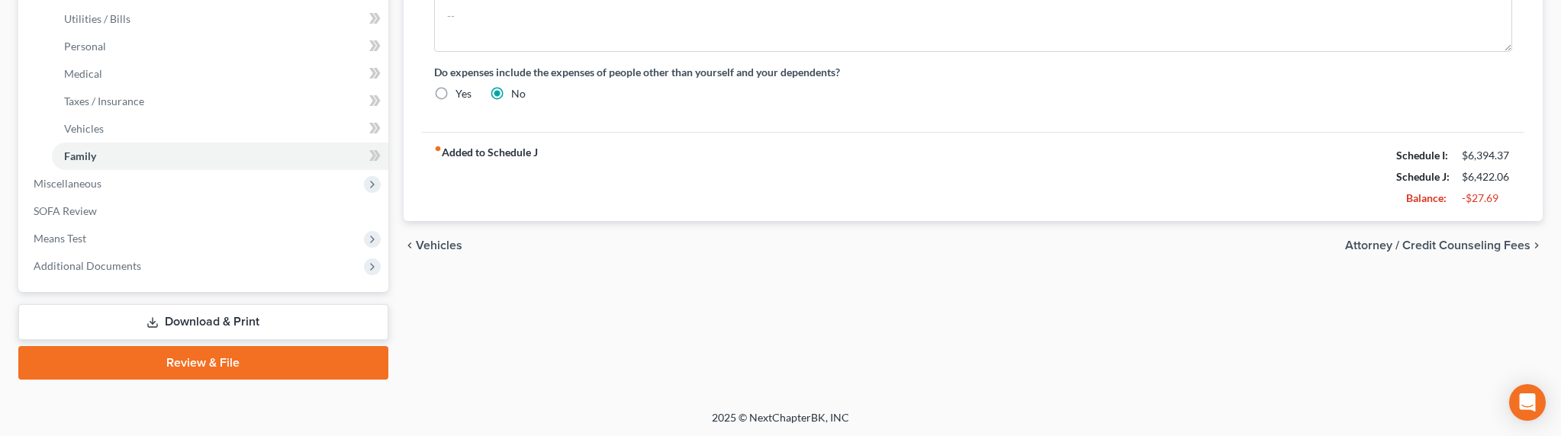
scroll to position [532, 0]
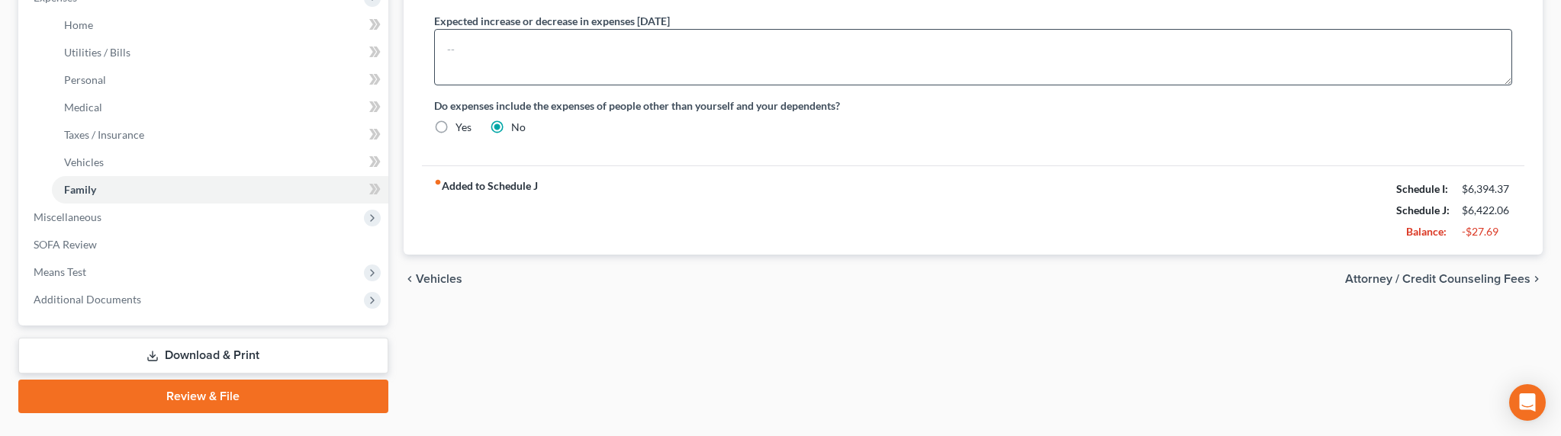
type input "800"
click at [617, 48] on textarea at bounding box center [973, 57] width 1079 height 56
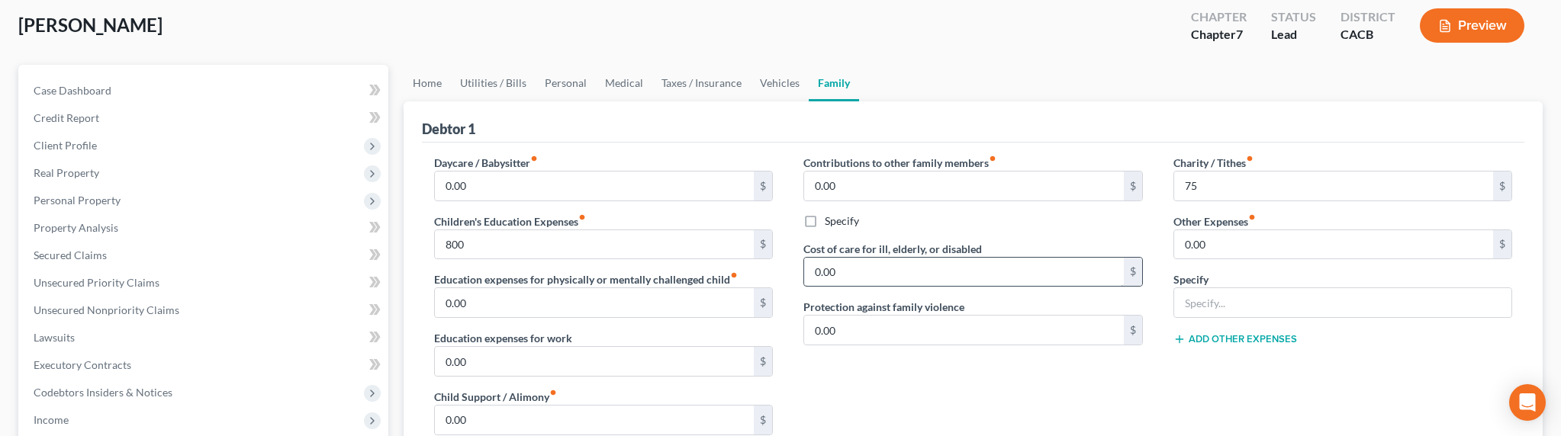
scroll to position [138, 0]
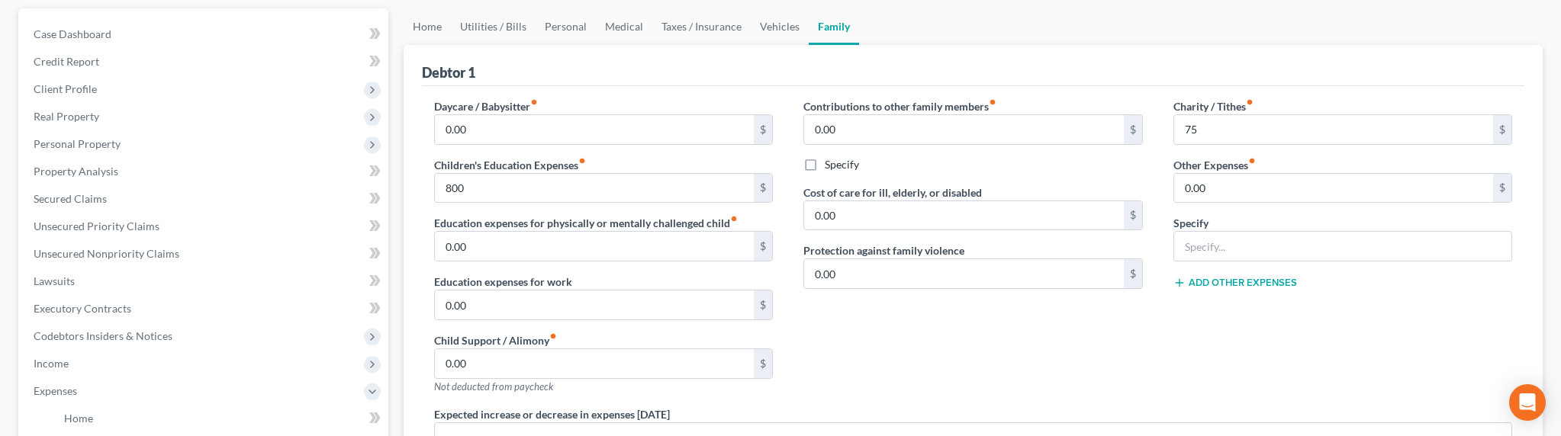
click at [981, 178] on div "Contributions to other family members fiber_manual_record 0.00 $ Specify Cost o…" at bounding box center [973, 252] width 370 height 308
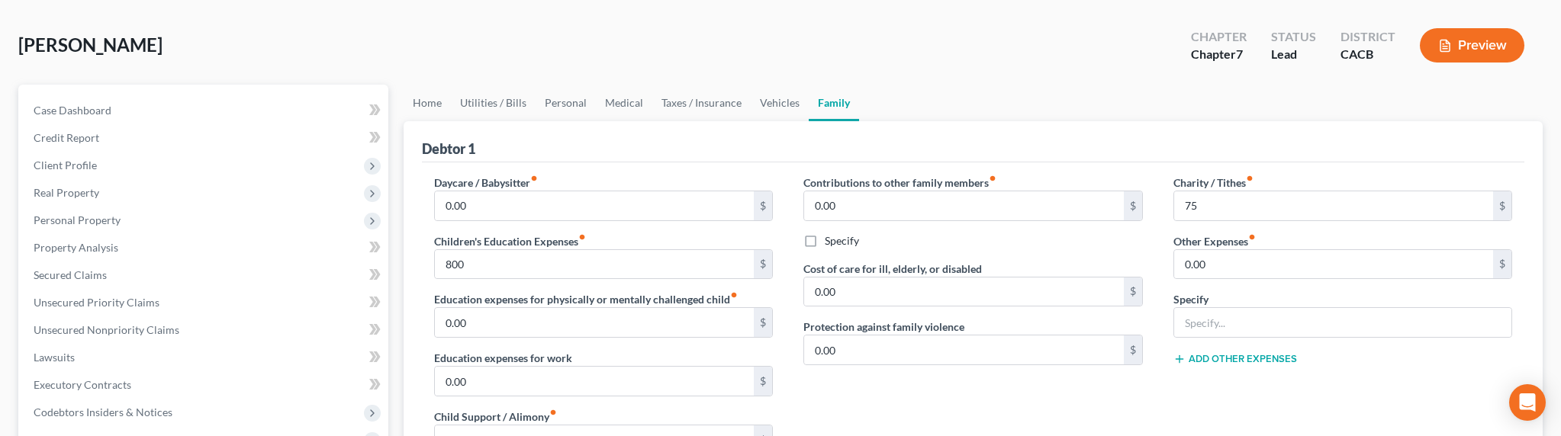
scroll to position [0, 0]
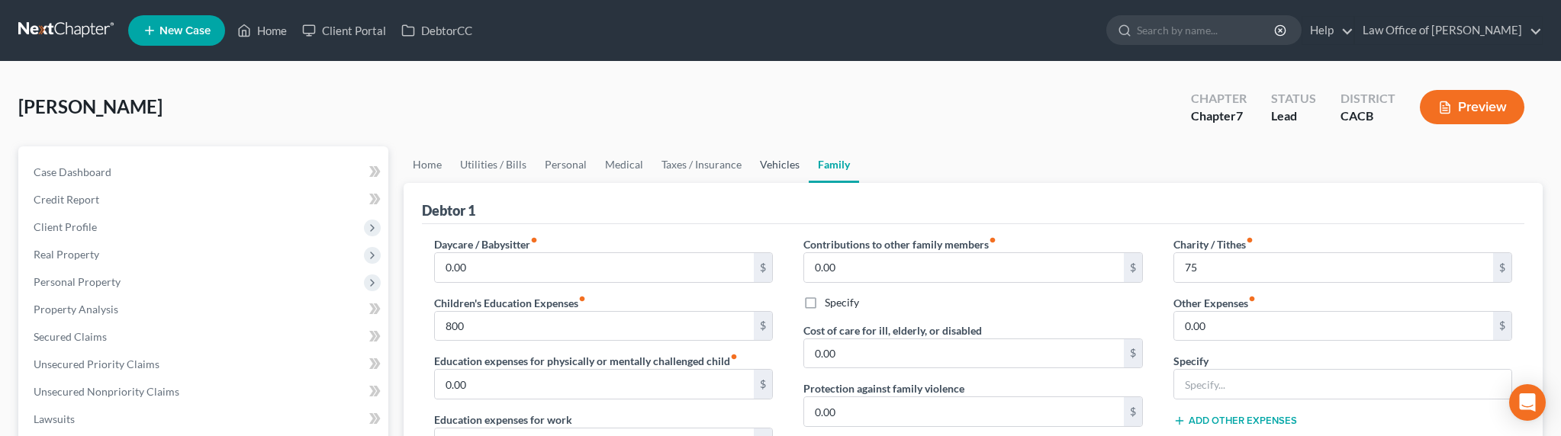
click at [768, 162] on link "Vehicles" at bounding box center [780, 165] width 58 height 37
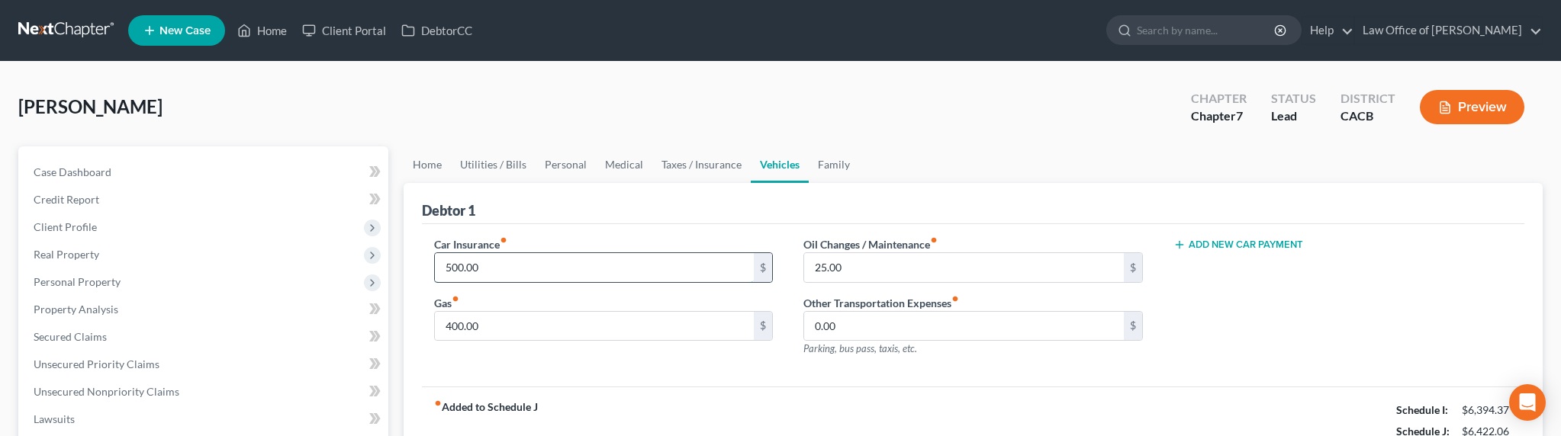
click at [452, 269] on input "500.00" at bounding box center [595, 267] width 320 height 29
click at [450, 266] on input "500.00" at bounding box center [595, 267] width 320 height 29
click at [550, 167] on link "Personal" at bounding box center [566, 165] width 60 height 37
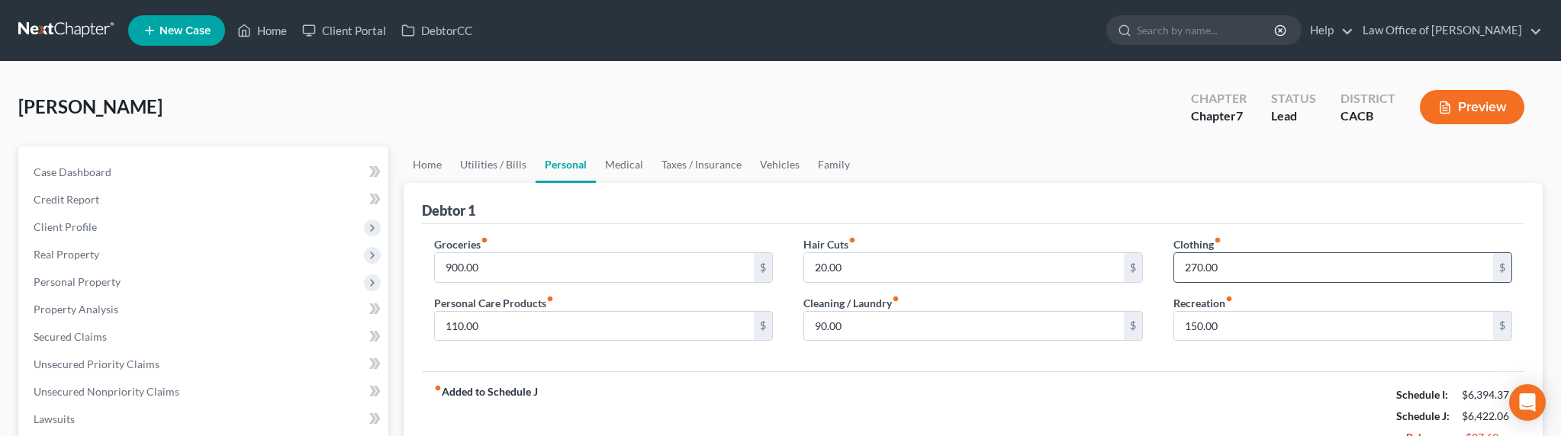
click at [1196, 267] on input "270.00" at bounding box center [1334, 267] width 320 height 29
click at [1197, 269] on input "270.00" at bounding box center [1334, 267] width 320 height 29
click at [1190, 269] on input "270.00" at bounding box center [1334, 267] width 320 height 29
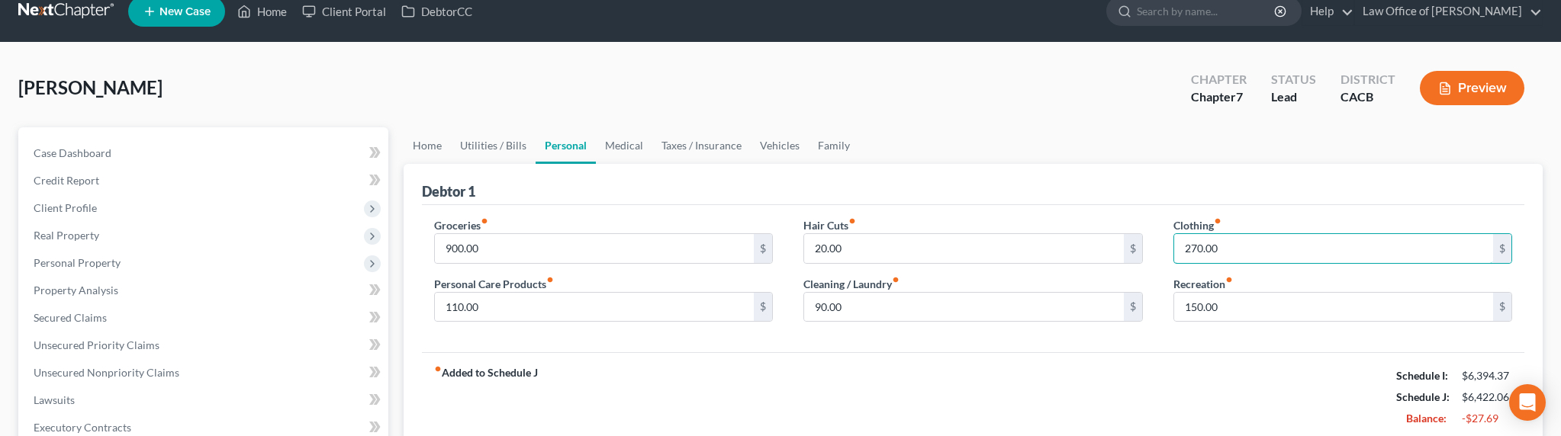
scroll to position [28, 0]
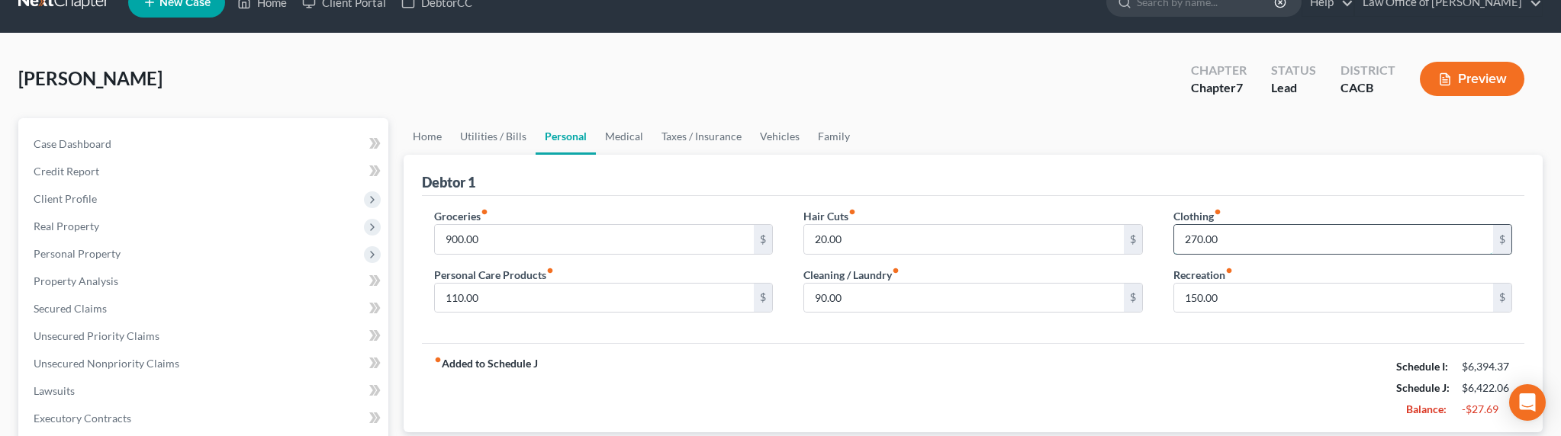
click at [1193, 244] on input "270.00" at bounding box center [1334, 239] width 320 height 29
click at [1184, 239] on input "270.00" at bounding box center [1334, 239] width 320 height 29
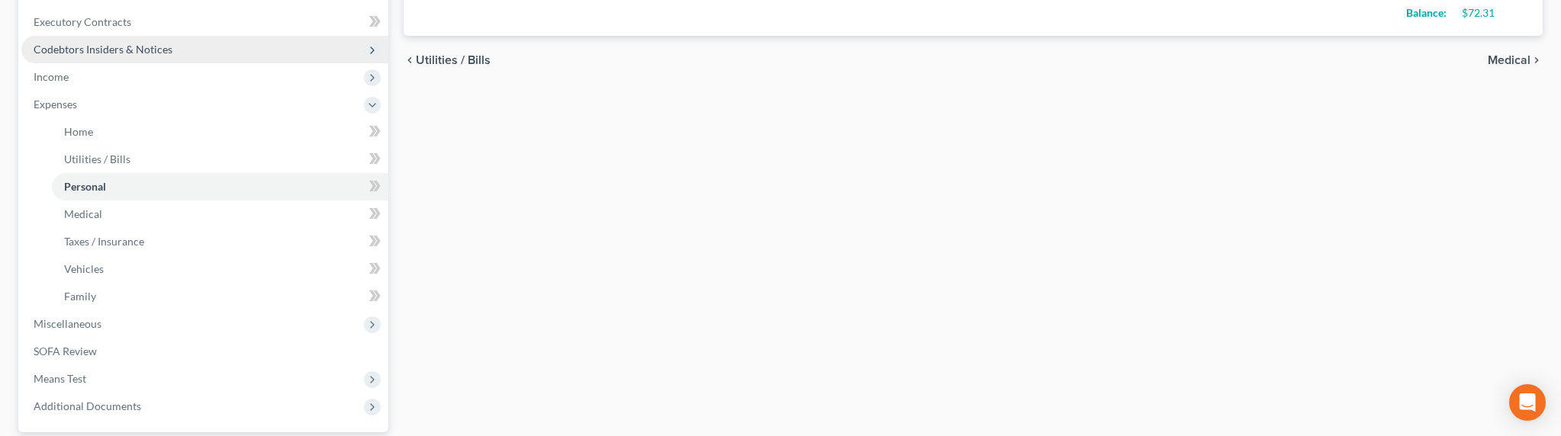
scroll to position [439, 0]
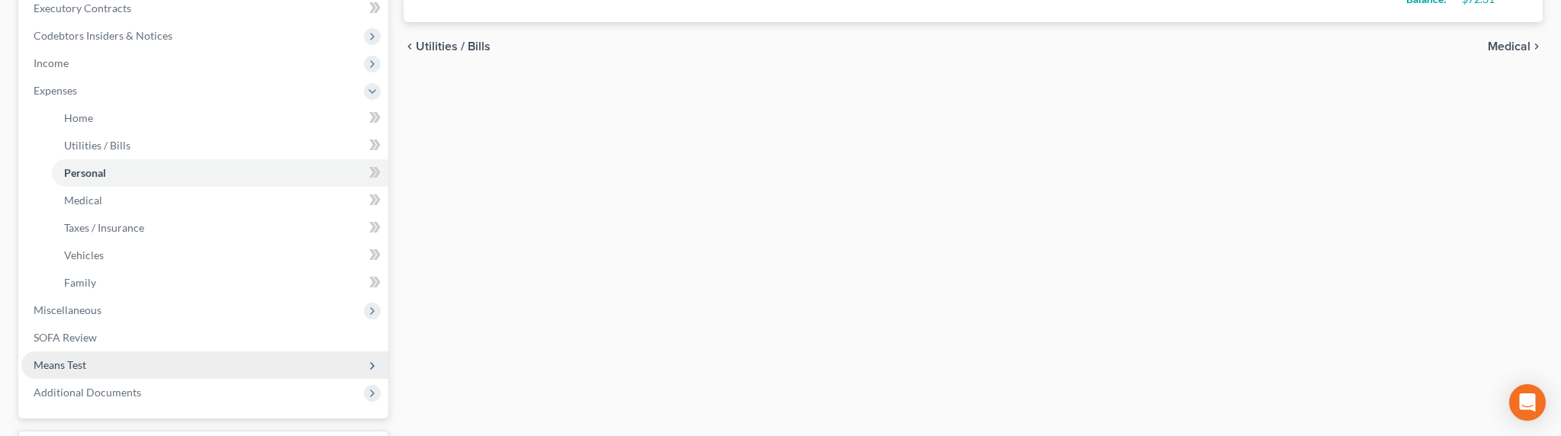
type input "170.00"
click at [82, 364] on span "Means Test" at bounding box center [60, 365] width 53 height 13
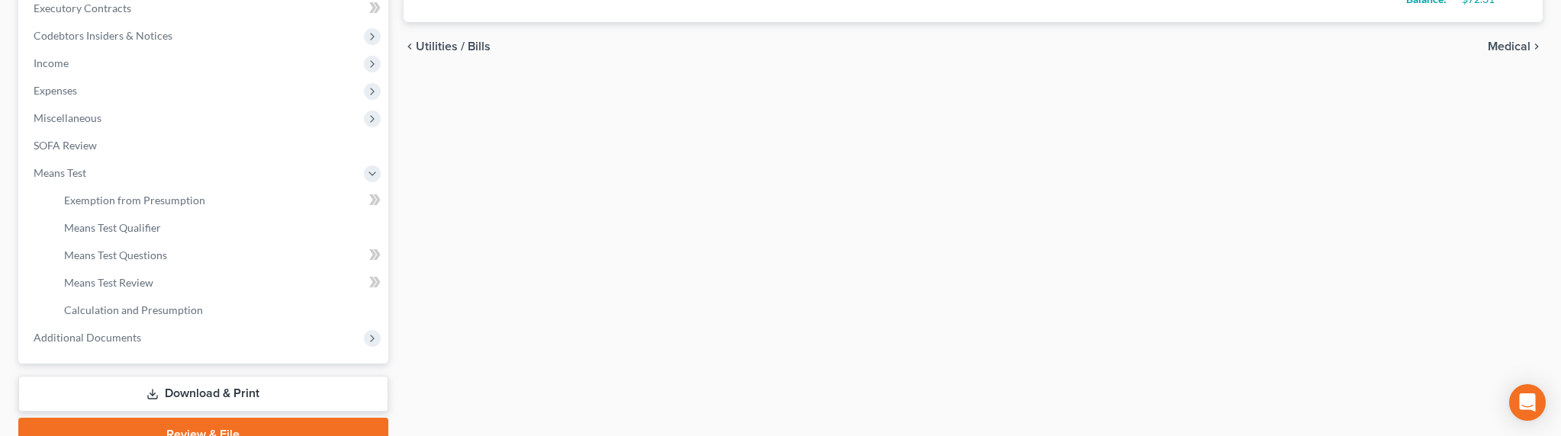
scroll to position [442, 0]
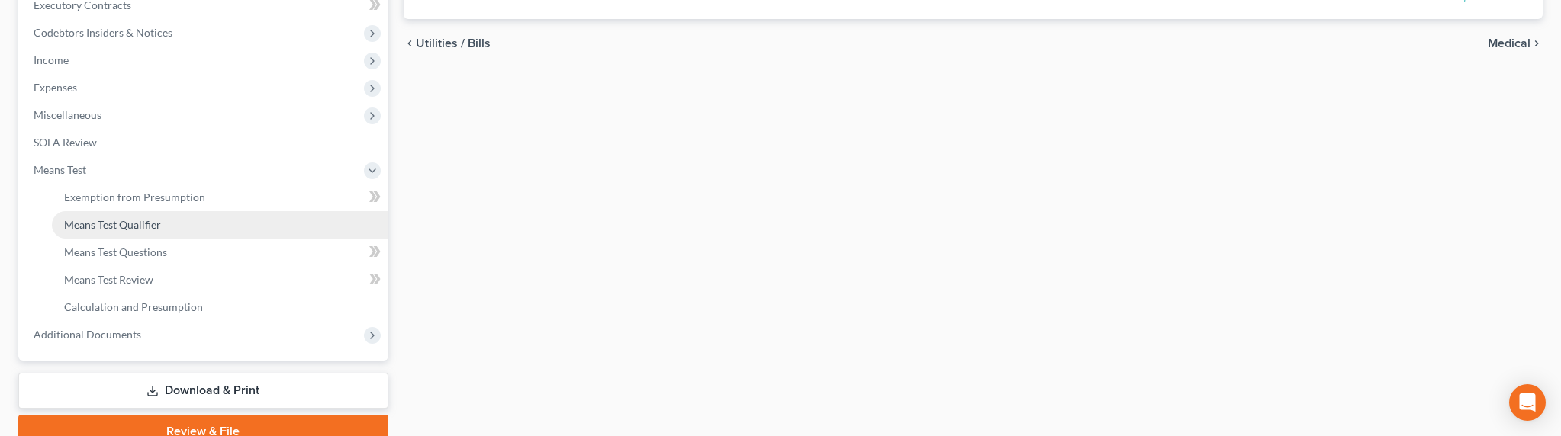
click at [117, 227] on span "Means Test Qualifier" at bounding box center [112, 224] width 97 height 13
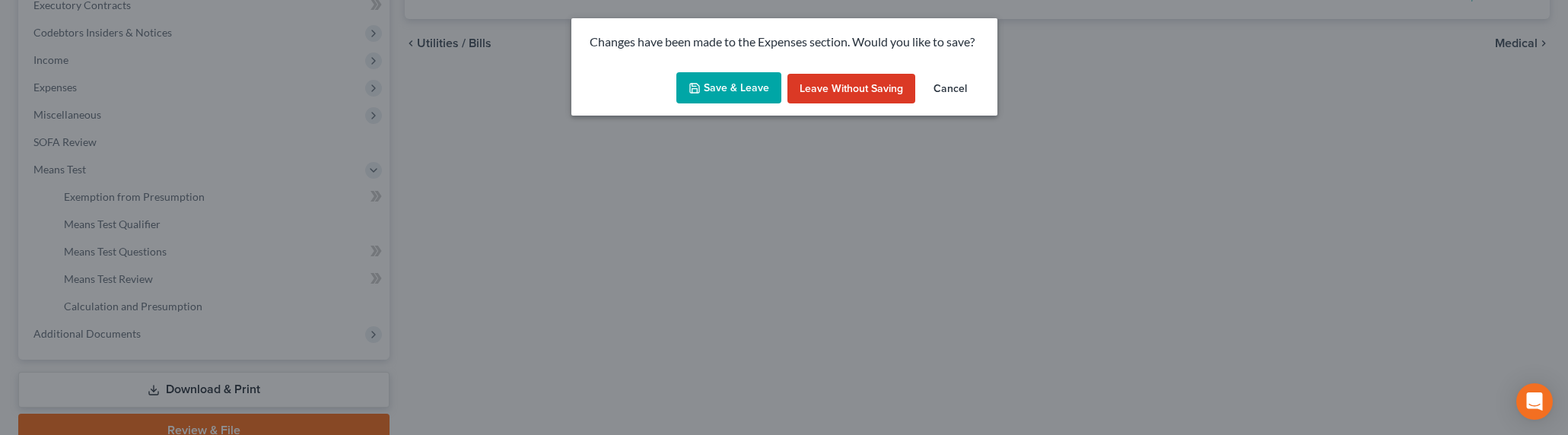
click at [718, 87] on button "Save & Leave" at bounding box center [728, 88] width 105 height 32
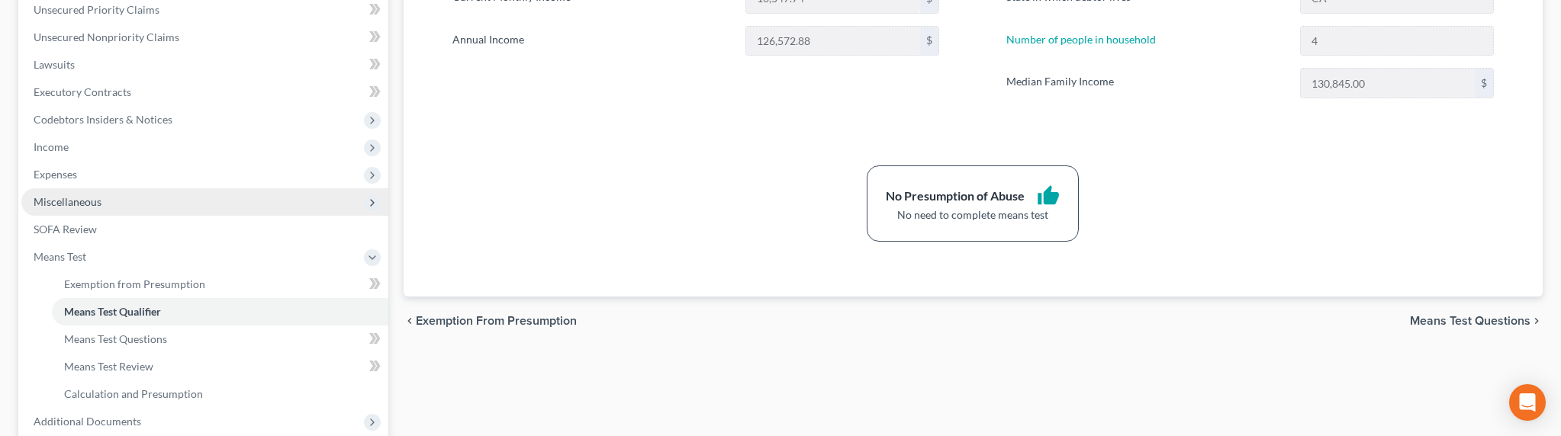
scroll to position [358, 0]
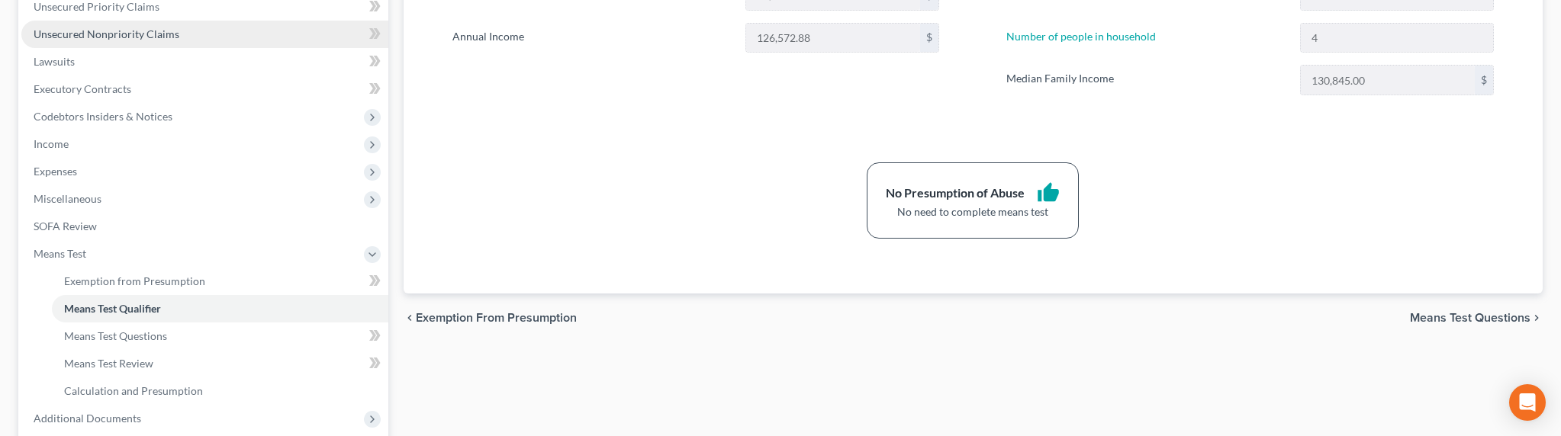
click at [121, 40] on link "Unsecured Nonpriority Claims" at bounding box center [204, 34] width 367 height 27
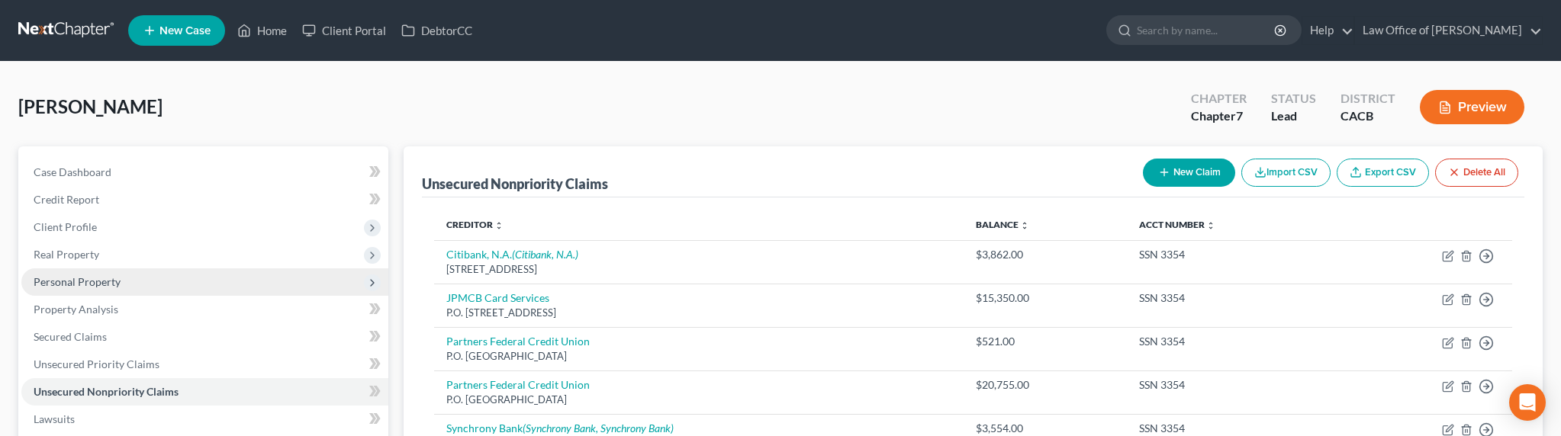
click at [53, 284] on span "Personal Property" at bounding box center [77, 281] width 87 height 13
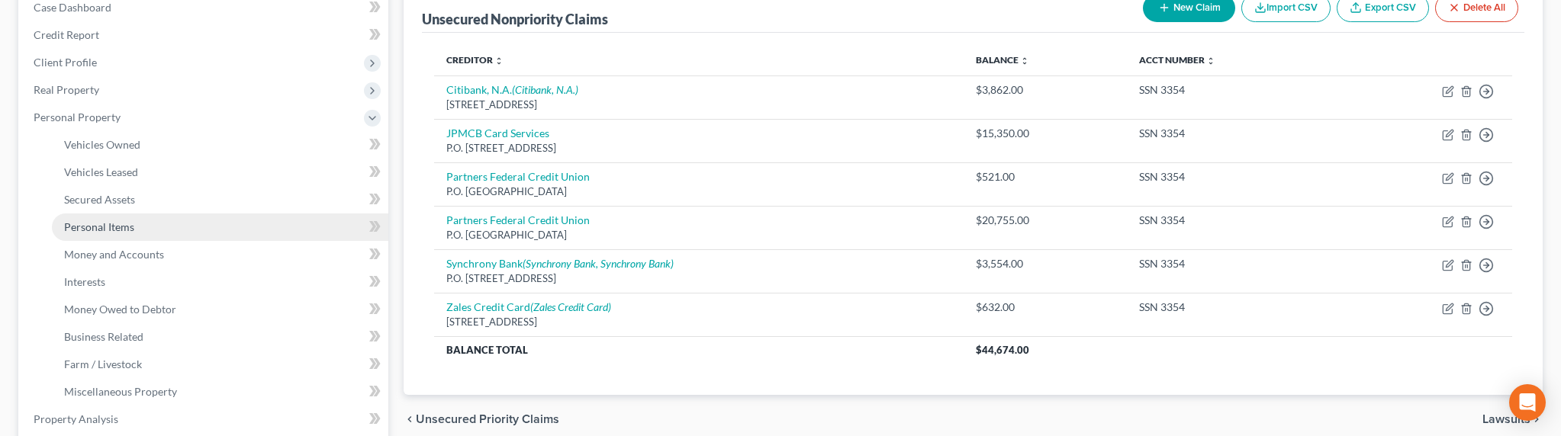
click at [105, 228] on span "Personal Items" at bounding box center [99, 227] width 70 height 13
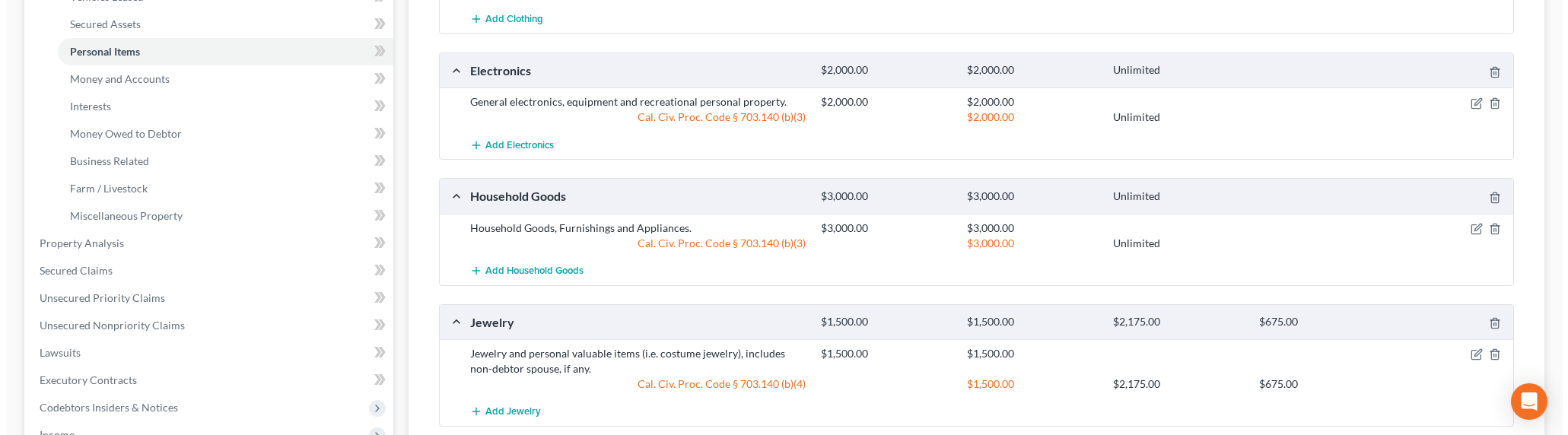
scroll to position [360, 0]
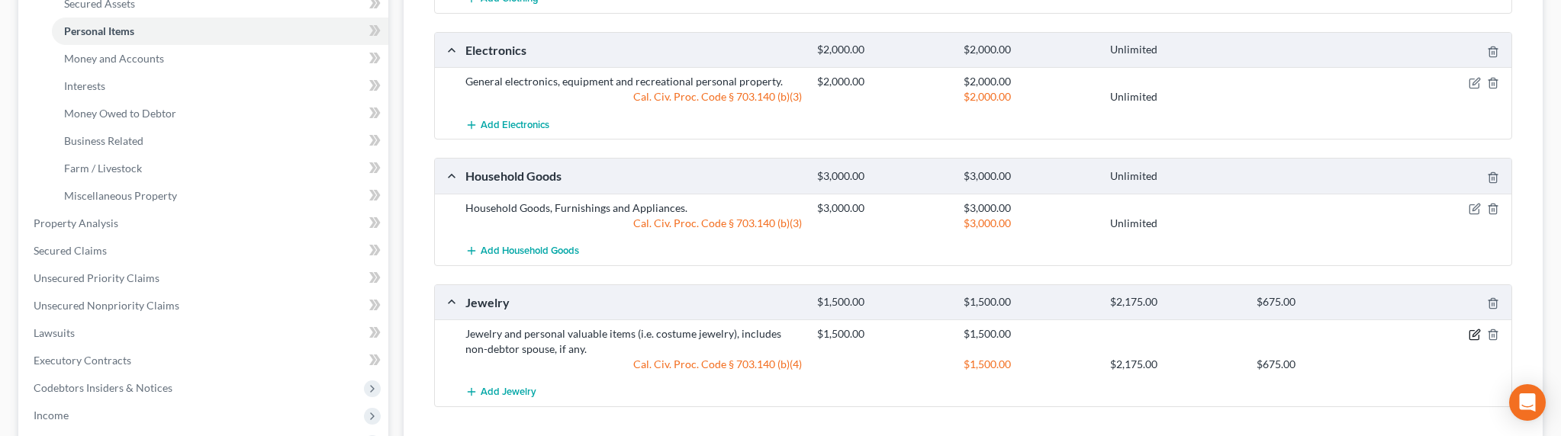
click at [1446, 335] on icon "button" at bounding box center [1475, 335] width 12 height 12
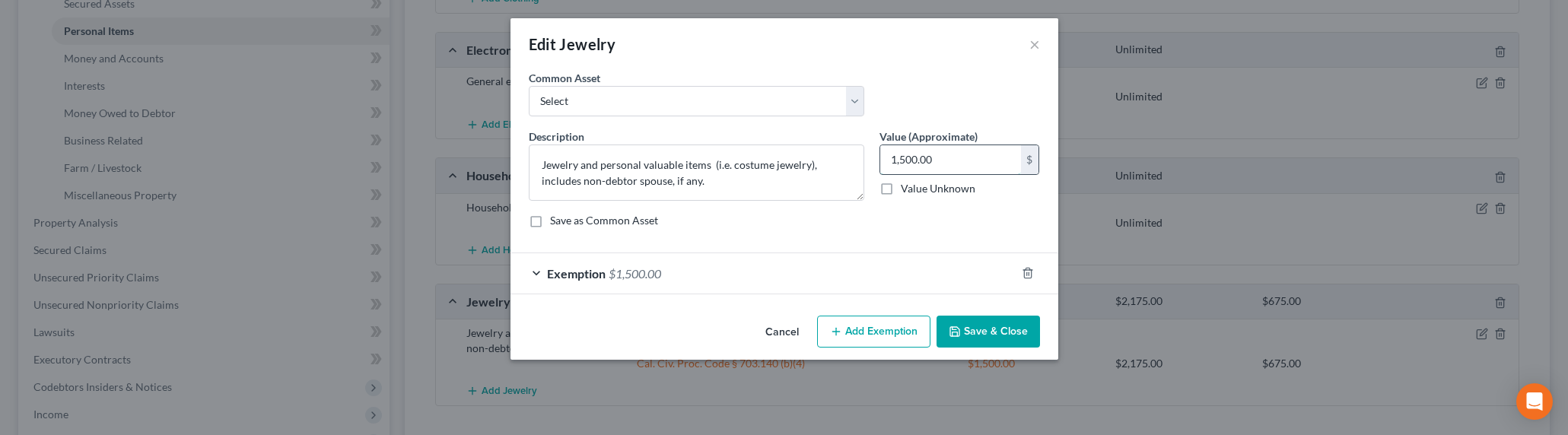
click at [891, 160] on input "1,500.00" at bounding box center [950, 160] width 141 height 29
drag, startPoint x: 894, startPoint y: 160, endPoint x: 886, endPoint y: 159, distance: 8.1
click at [886, 159] on input "1,500.00" at bounding box center [950, 160] width 141 height 29
type input "2,500.00"
click at [679, 271] on div "Exemption $1,500.00" at bounding box center [763, 273] width 505 height 40
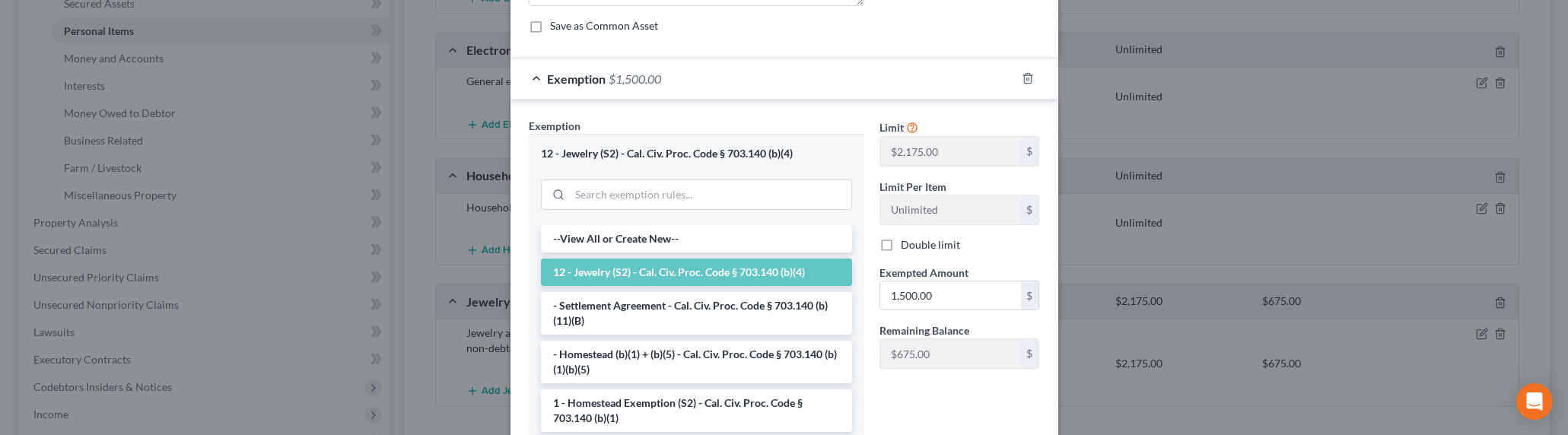
scroll to position [336, 0]
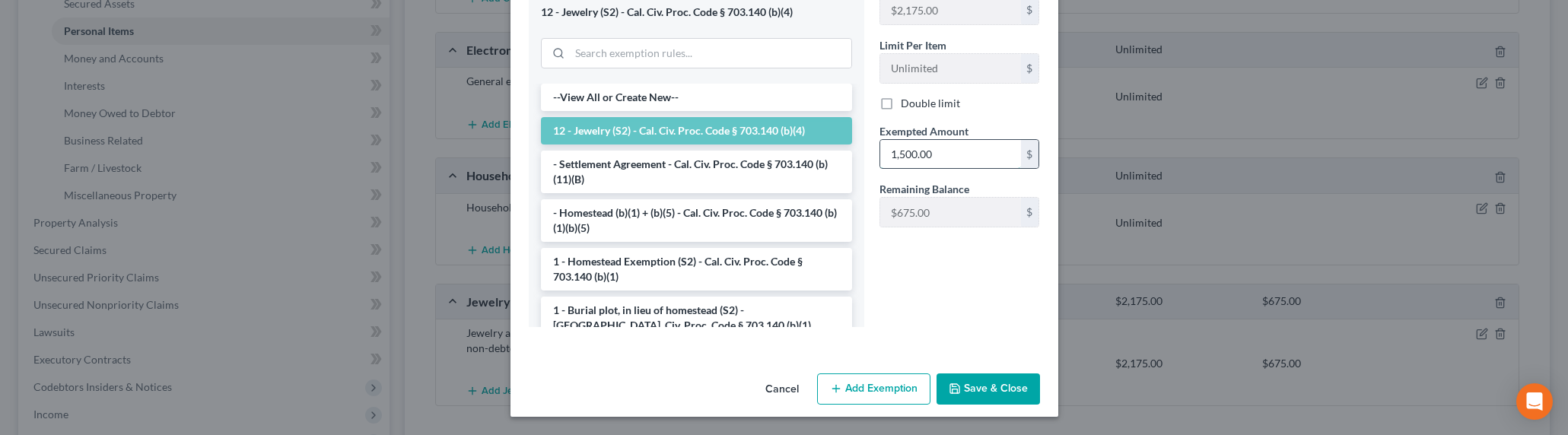
click at [895, 158] on input "1,500.00" at bounding box center [950, 154] width 141 height 29
drag, startPoint x: 910, startPoint y: 156, endPoint x: 922, endPoint y: 156, distance: 12.0
click at [910, 156] on input "1,500.00" at bounding box center [950, 154] width 141 height 29
drag, startPoint x: 938, startPoint y: 156, endPoint x: 849, endPoint y: 159, distance: 89.1
click at [849, 158] on div "Exemption Set must be selected for CA. Exemption * 12 - Jewelry (S2) - Cal. Civ…" at bounding box center [784, 158] width 526 height 363
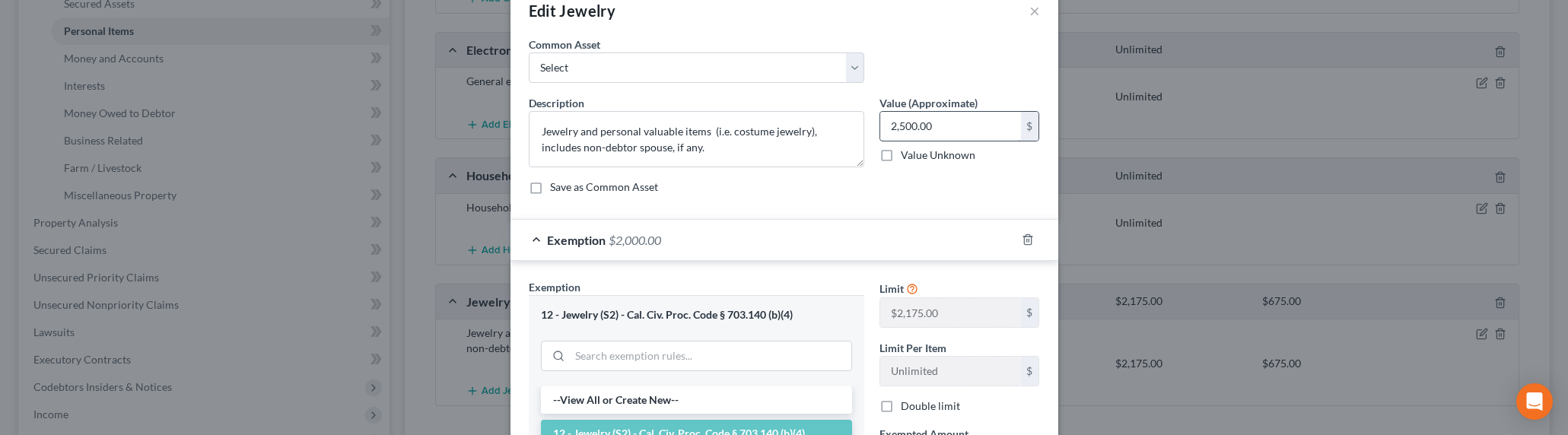
scroll to position [0, 0]
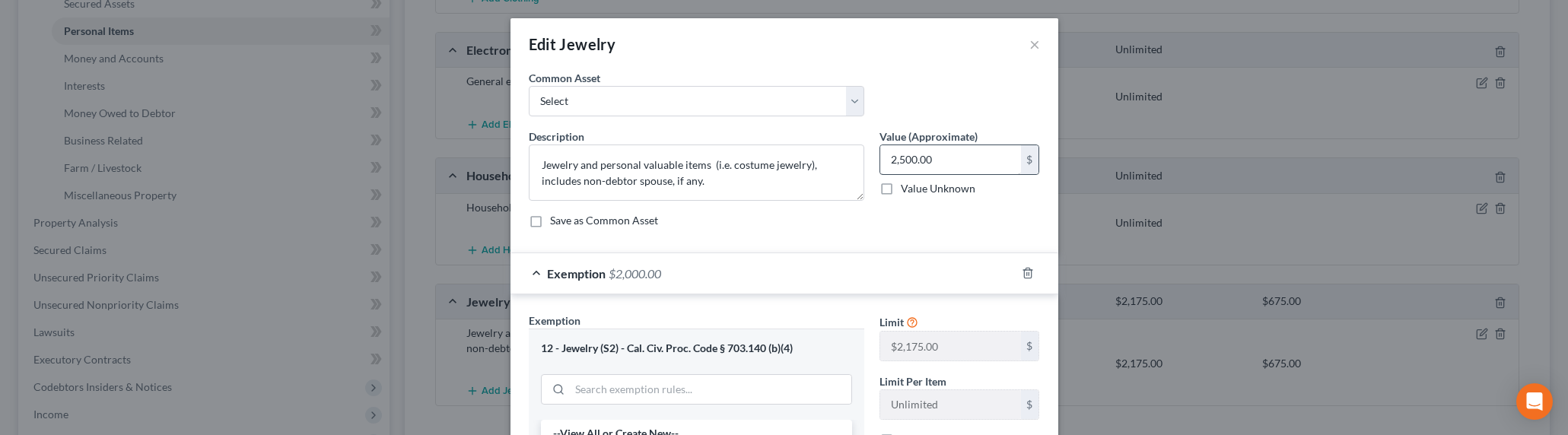
type input "2,000"
drag, startPoint x: 963, startPoint y: 162, endPoint x: 984, endPoint y: 156, distance: 21.8
click at [984, 156] on input "2,500.00" at bounding box center [950, 160] width 141 height 29
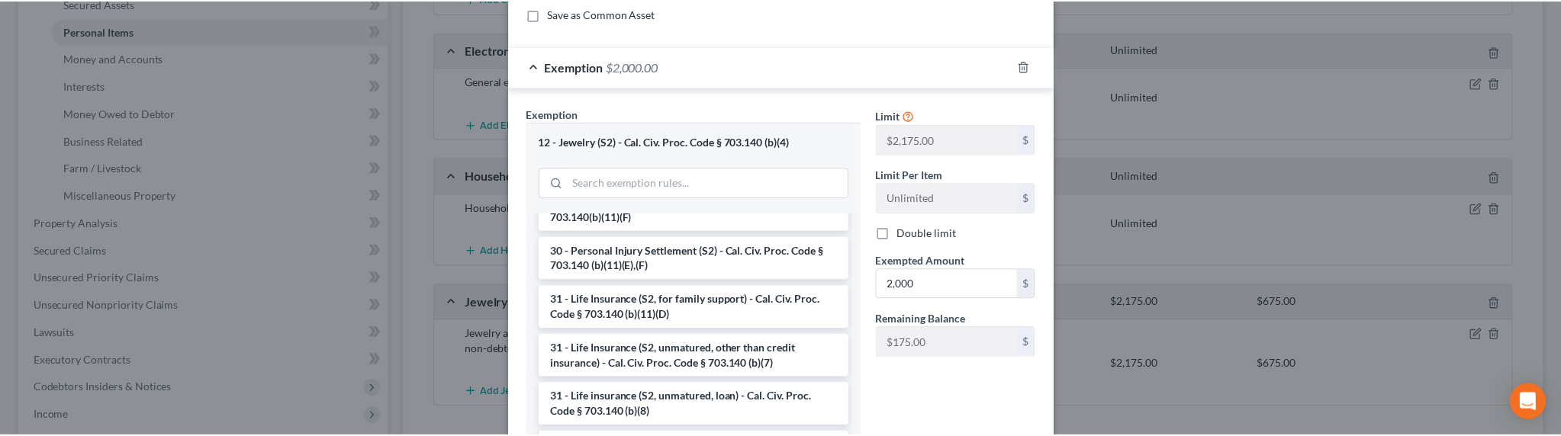
scroll to position [337, 0]
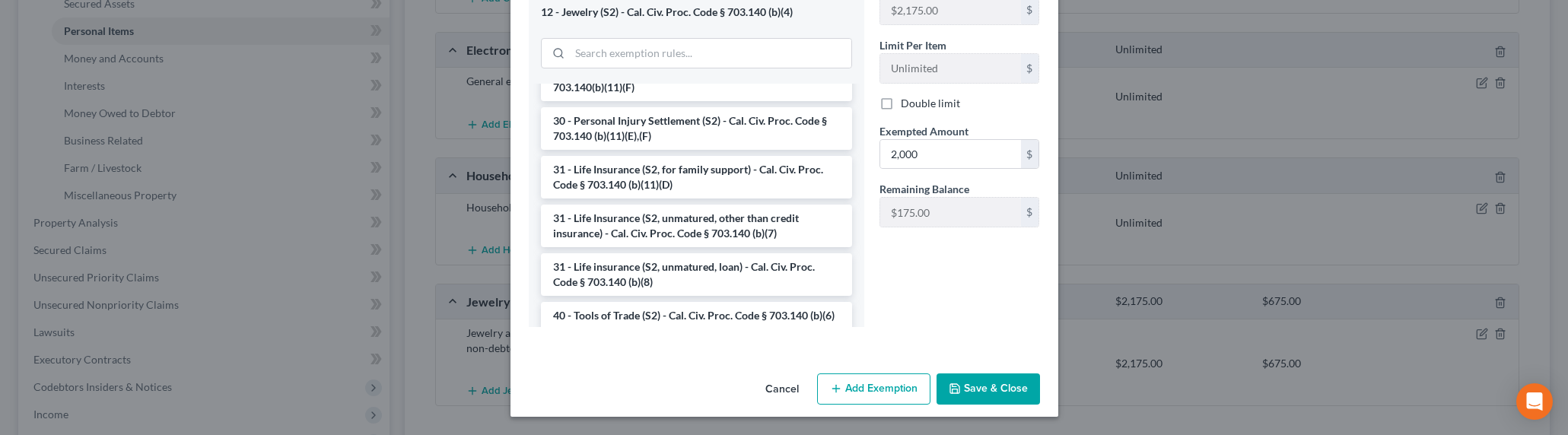
type input "2,000"
click at [988, 385] on button "Save & Close" at bounding box center [988, 390] width 104 height 32
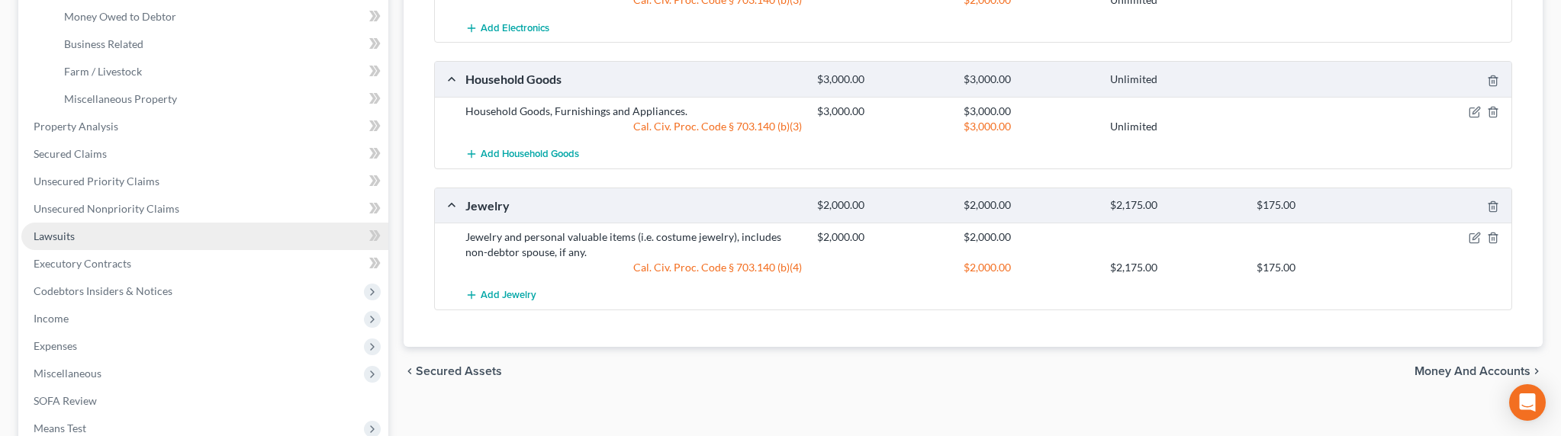
scroll to position [517, 0]
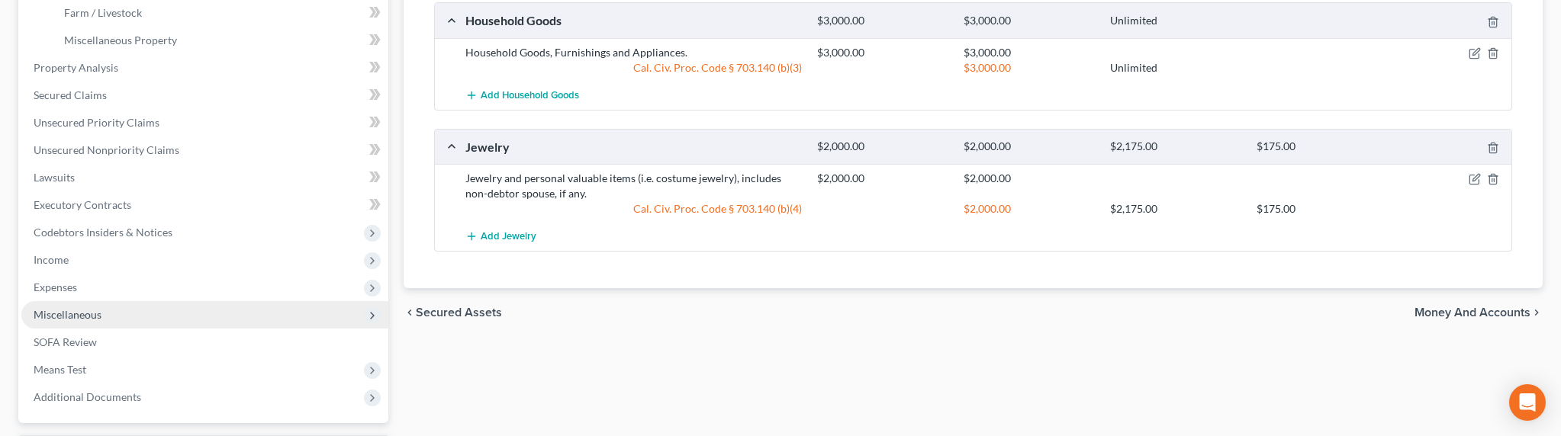
click at [52, 310] on span "Miscellaneous" at bounding box center [68, 314] width 68 height 13
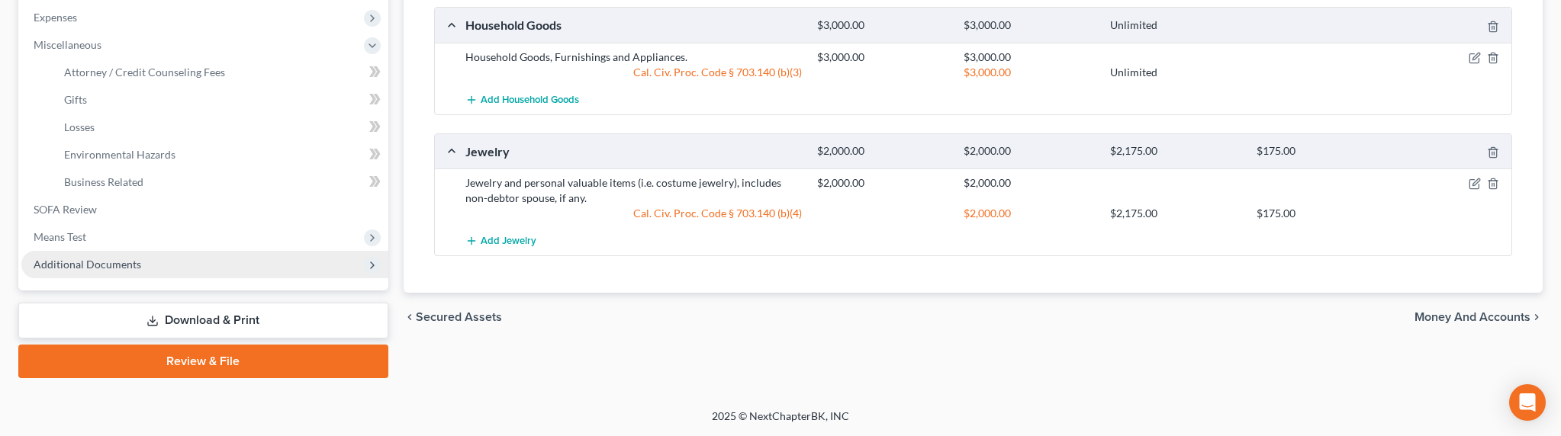
scroll to position [510, 0]
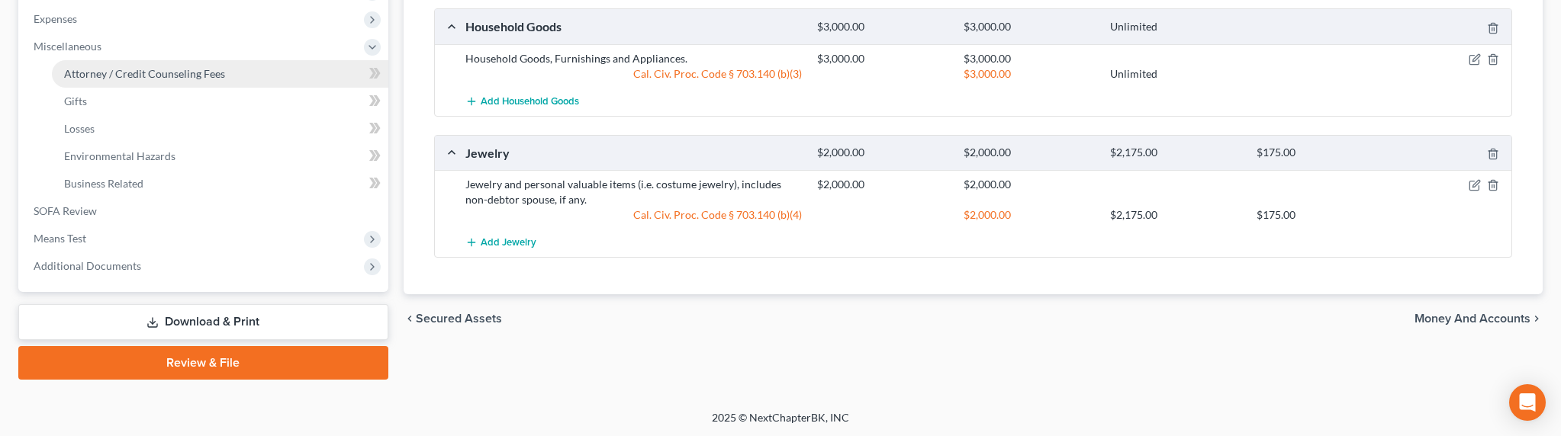
click at [92, 67] on span "Attorney / Credit Counseling Fees" at bounding box center [144, 73] width 161 height 13
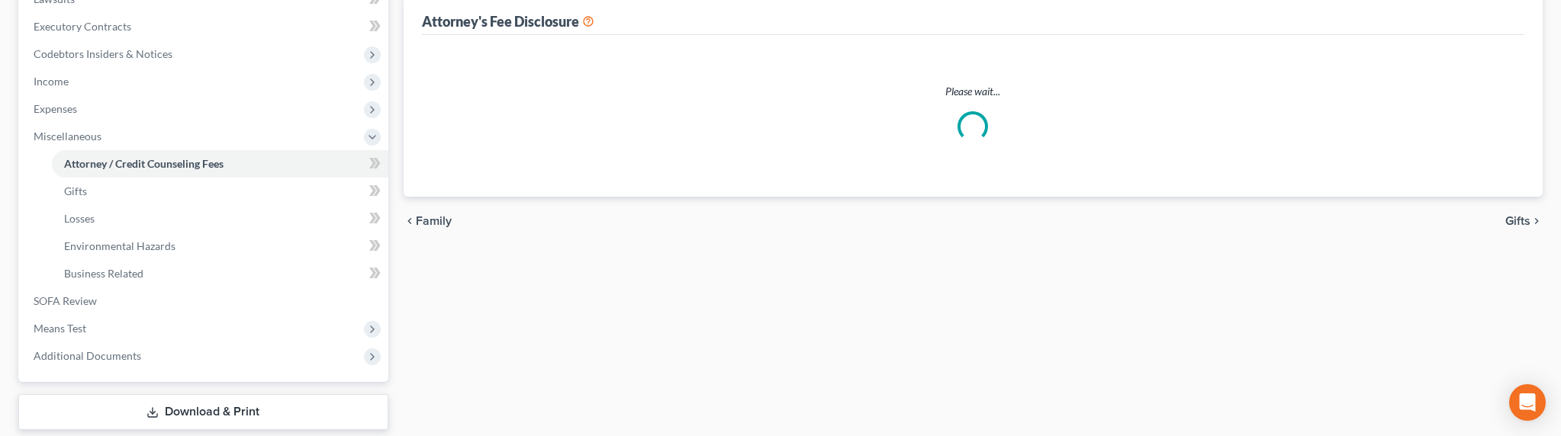
select select "0"
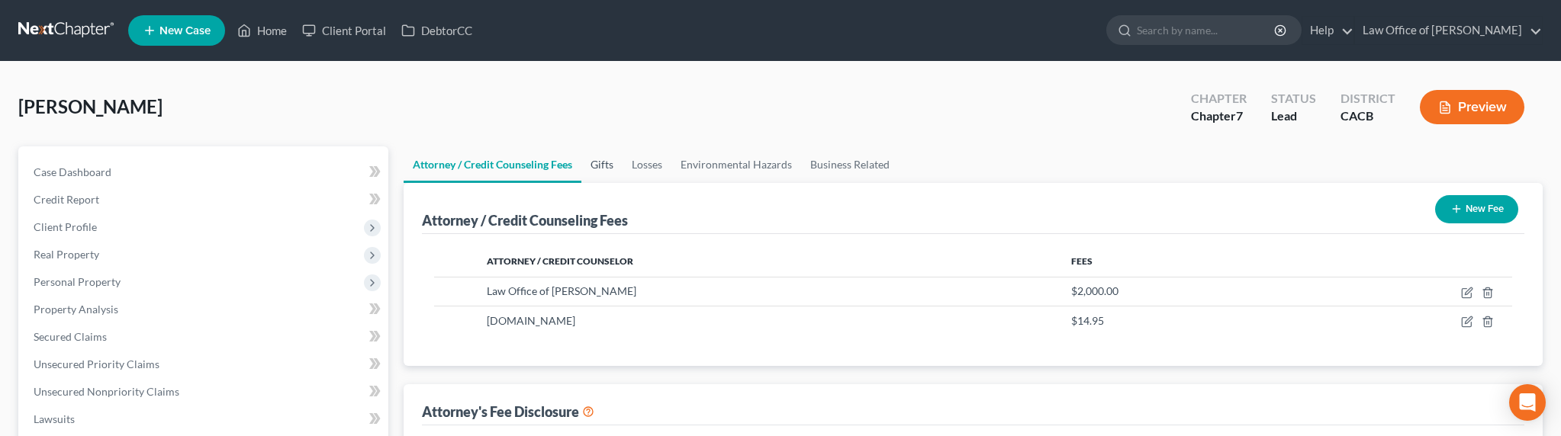
click at [607, 160] on link "Gifts" at bounding box center [601, 165] width 41 height 37
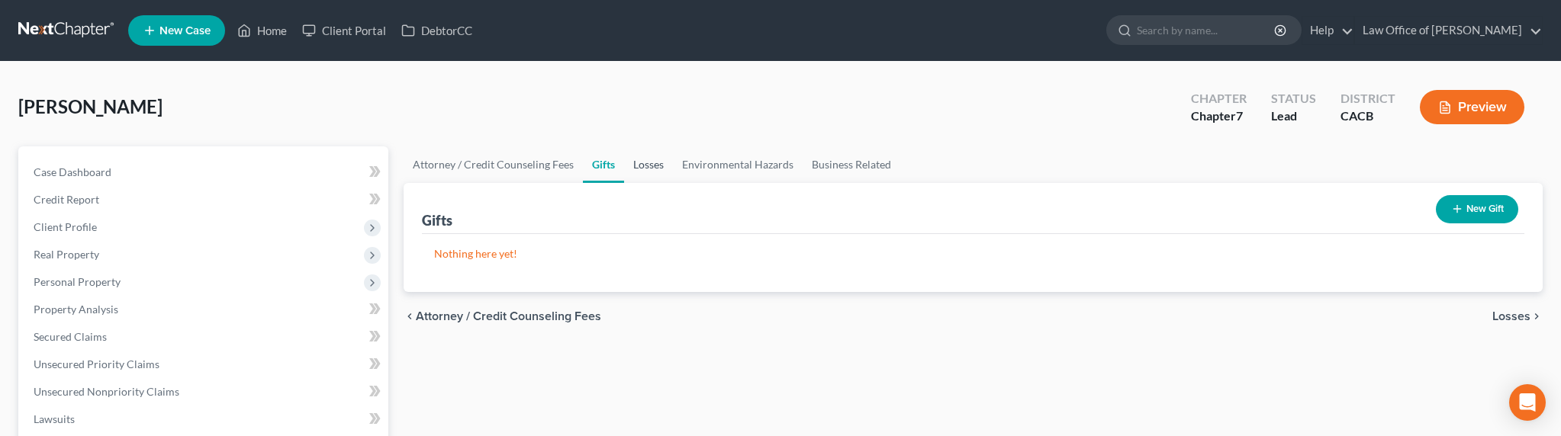
click at [633, 165] on link "Losses" at bounding box center [648, 165] width 49 height 37
click at [852, 169] on link "Business Related" at bounding box center [852, 165] width 98 height 37
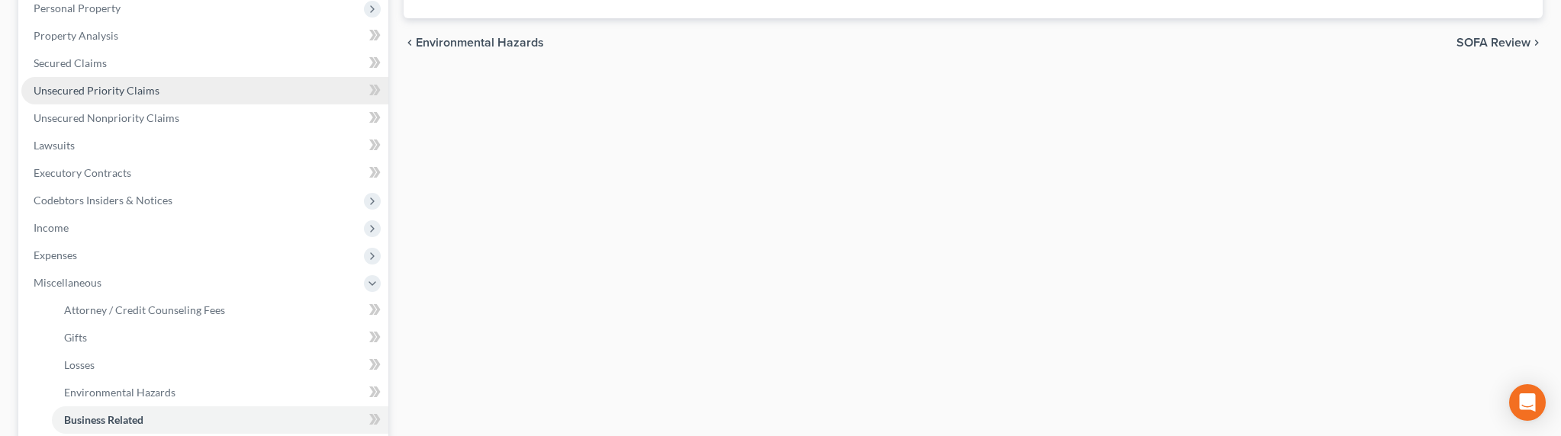
scroll to position [179, 0]
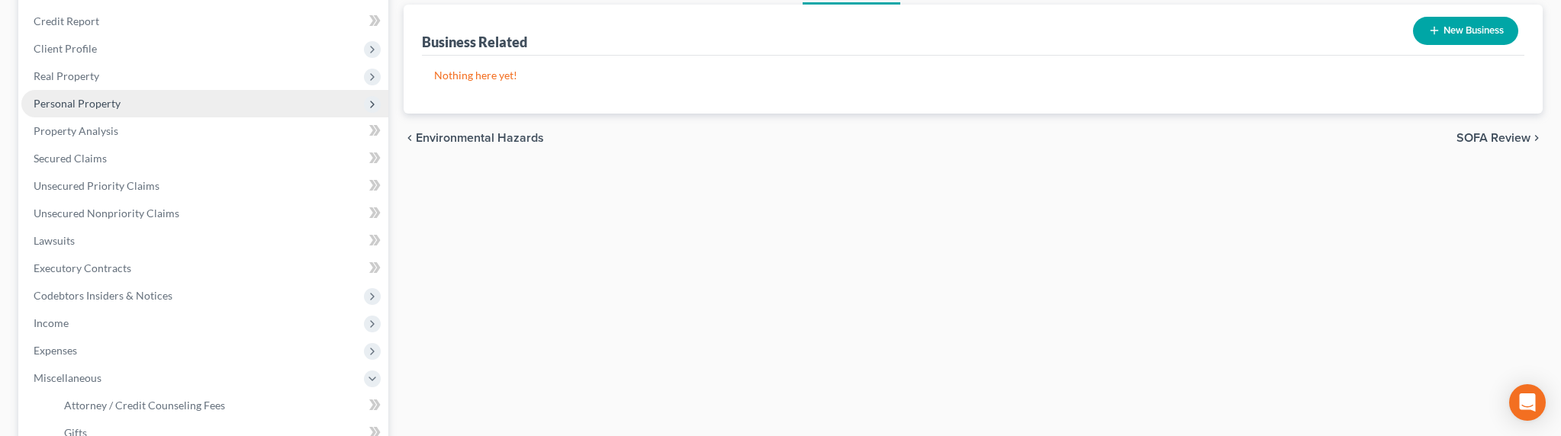
drag, startPoint x: 41, startPoint y: 102, endPoint x: 55, endPoint y: 114, distance: 17.9
click at [42, 103] on span "Personal Property" at bounding box center [77, 103] width 87 height 13
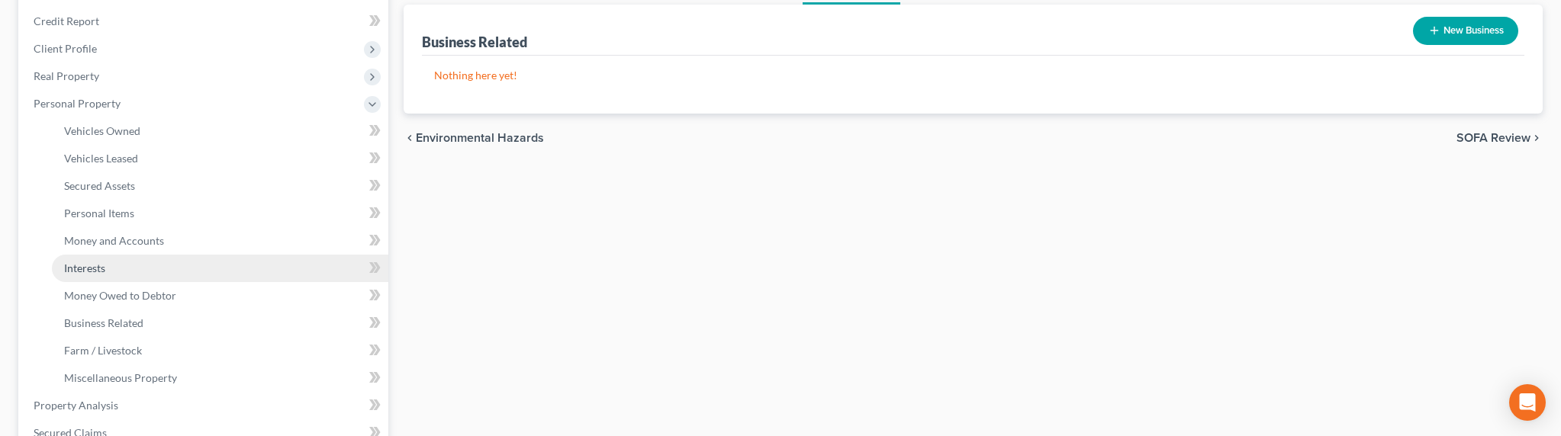
click at [108, 264] on link "Interests" at bounding box center [220, 268] width 337 height 27
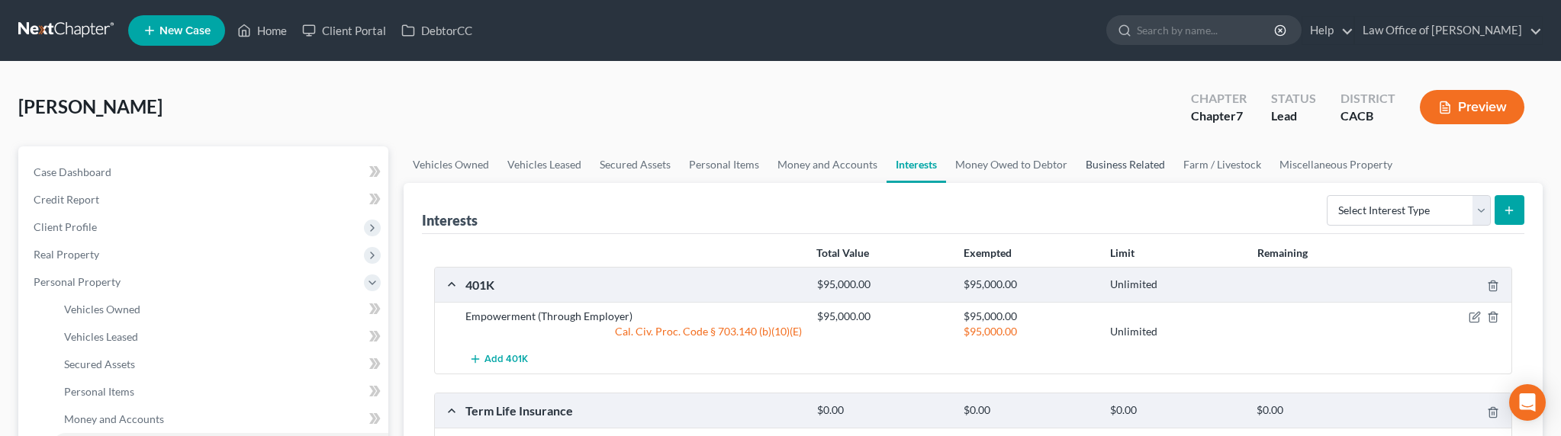
click at [1118, 156] on link "Business Related" at bounding box center [1126, 165] width 98 height 37
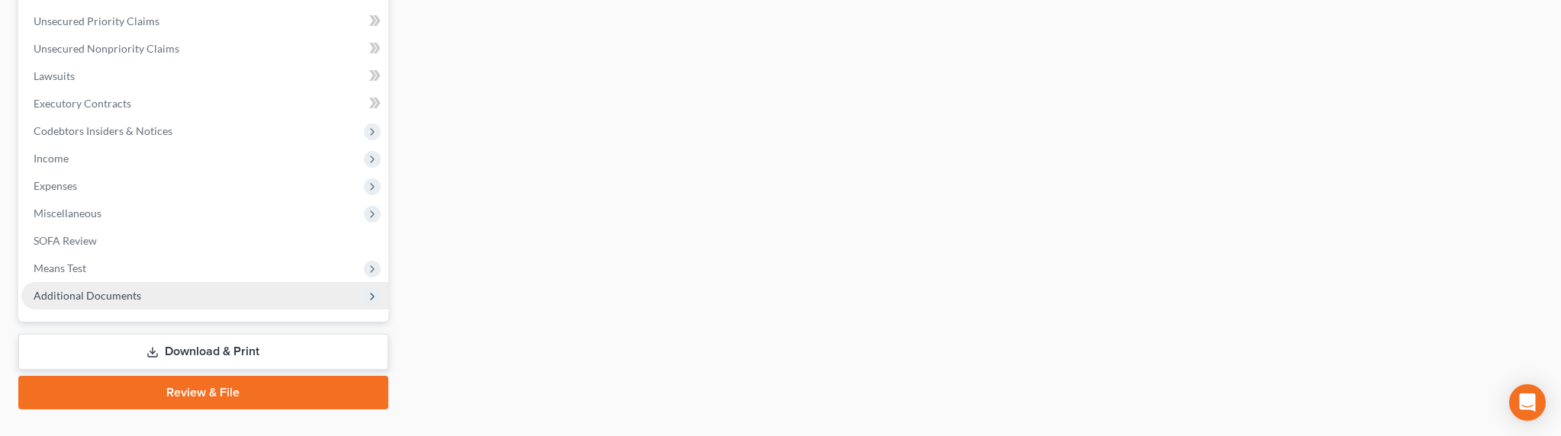
scroll to position [648, 0]
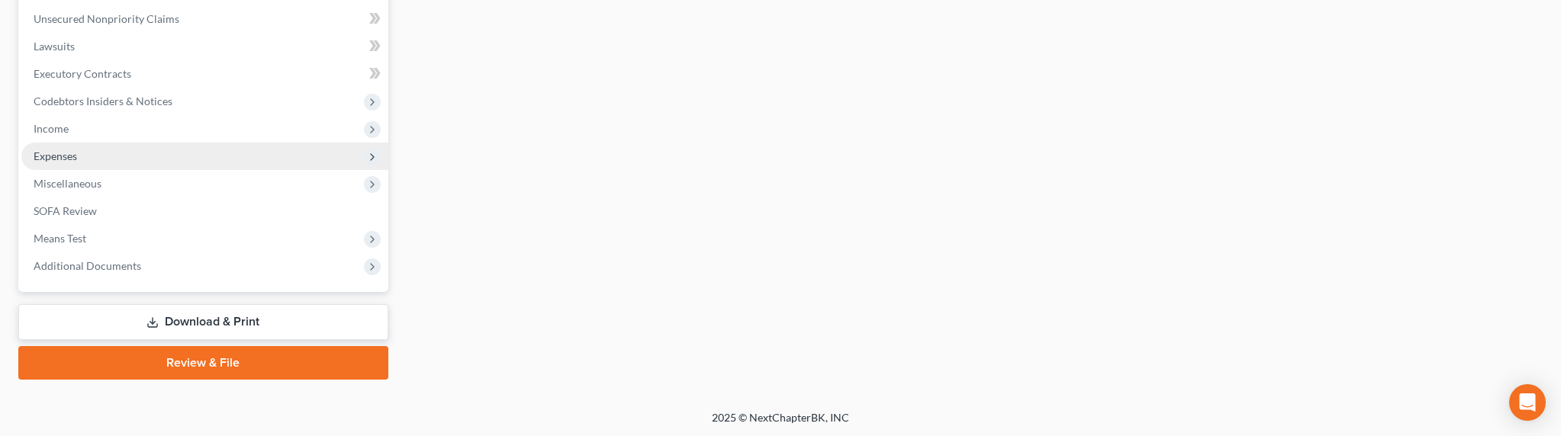
click at [46, 148] on span "Expenses" at bounding box center [204, 156] width 367 height 27
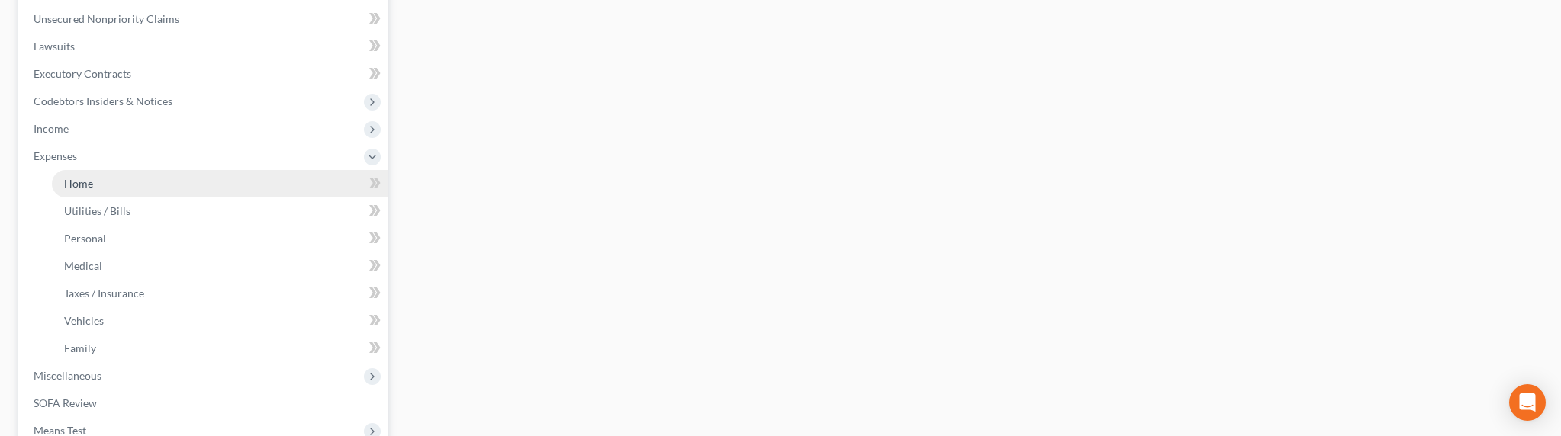
click at [94, 189] on link "Home" at bounding box center [220, 183] width 337 height 27
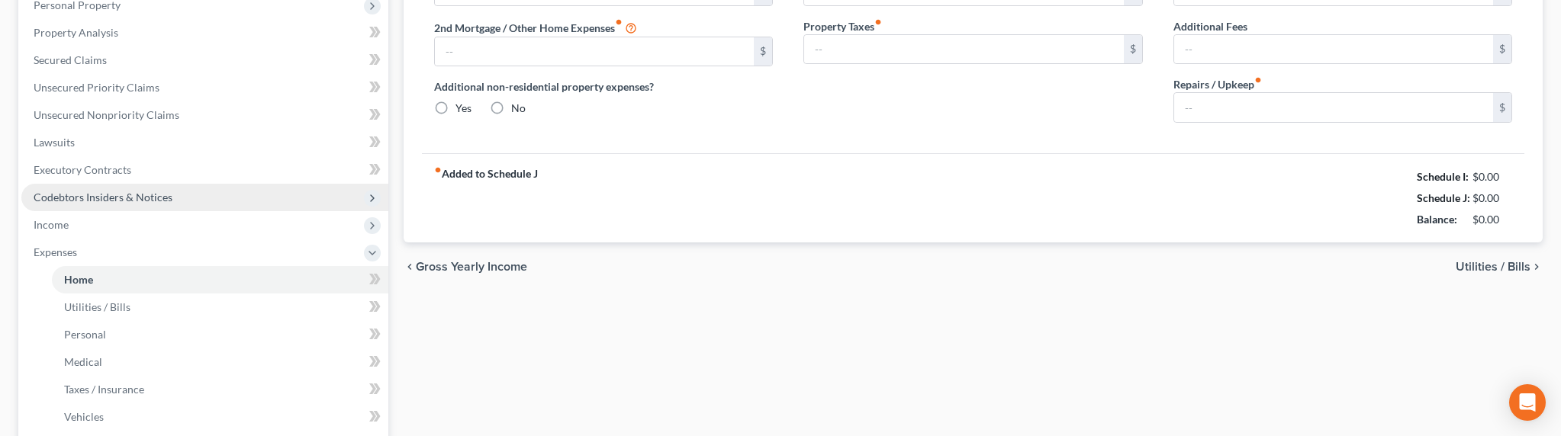
type input "2,490.00"
type input "0.00"
radio input "true"
type input "0.00"
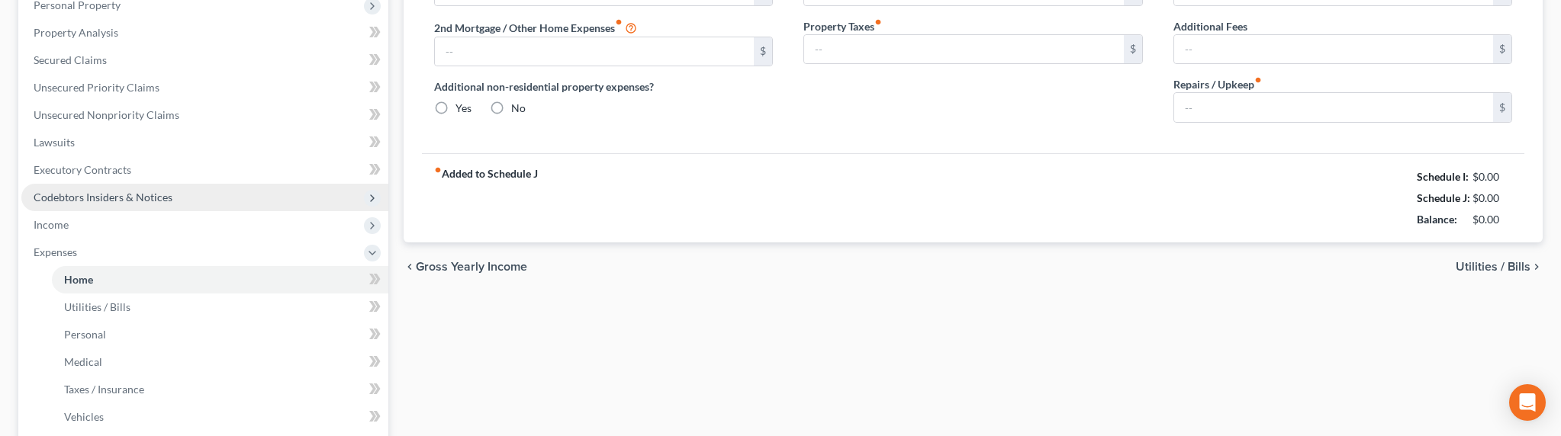
type input "0.00"
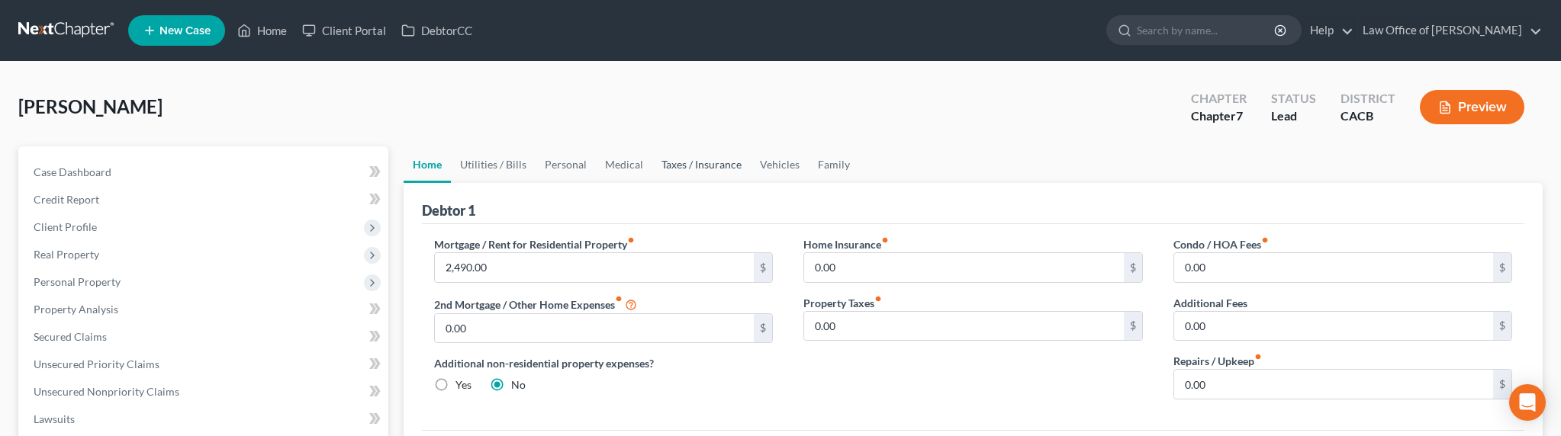
click at [733, 165] on link "Taxes / Insurance" at bounding box center [701, 165] width 98 height 37
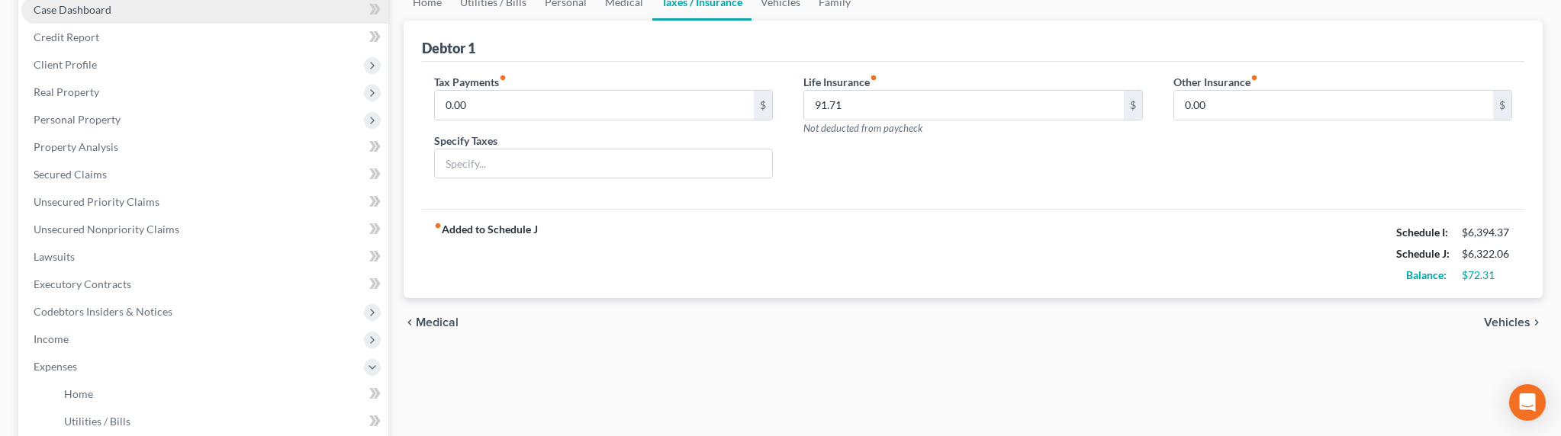
scroll to position [162, 0]
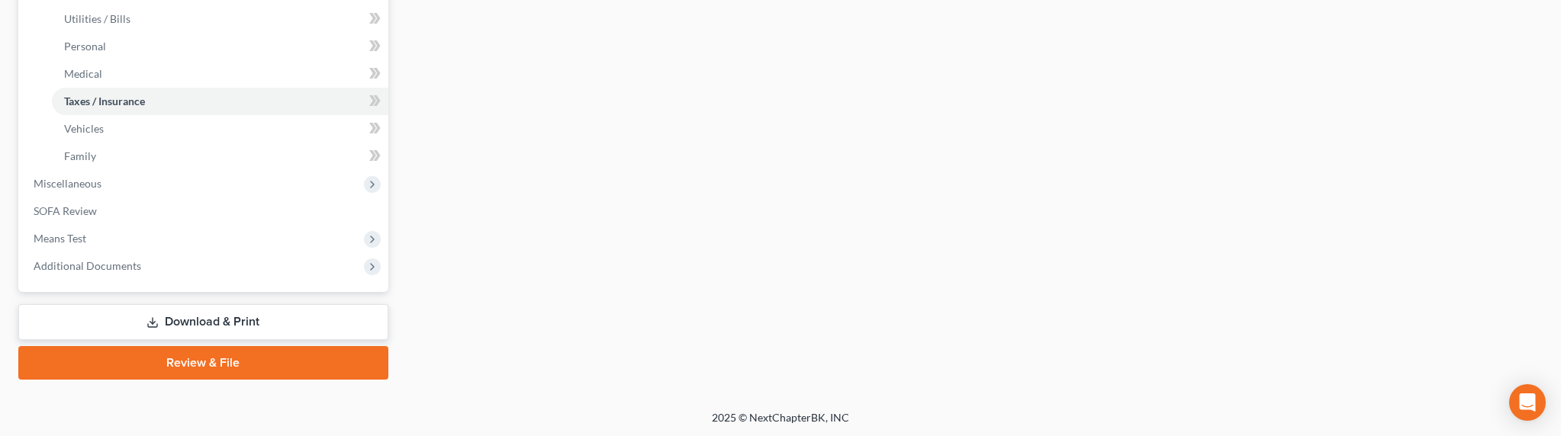
click at [198, 314] on link "Download & Print" at bounding box center [203, 322] width 370 height 36
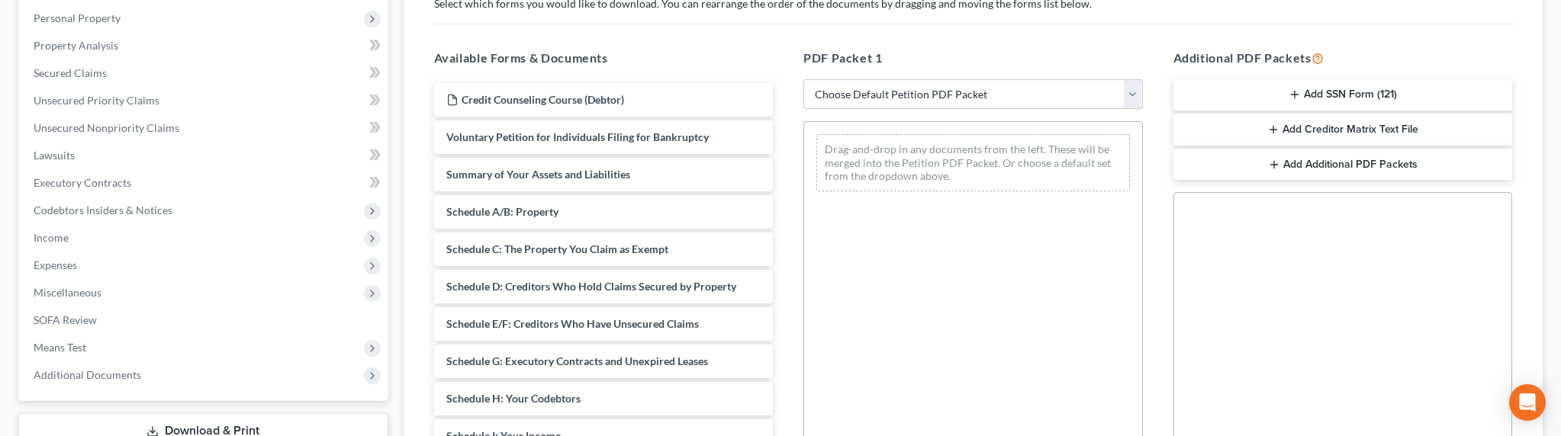
scroll to position [221, 0]
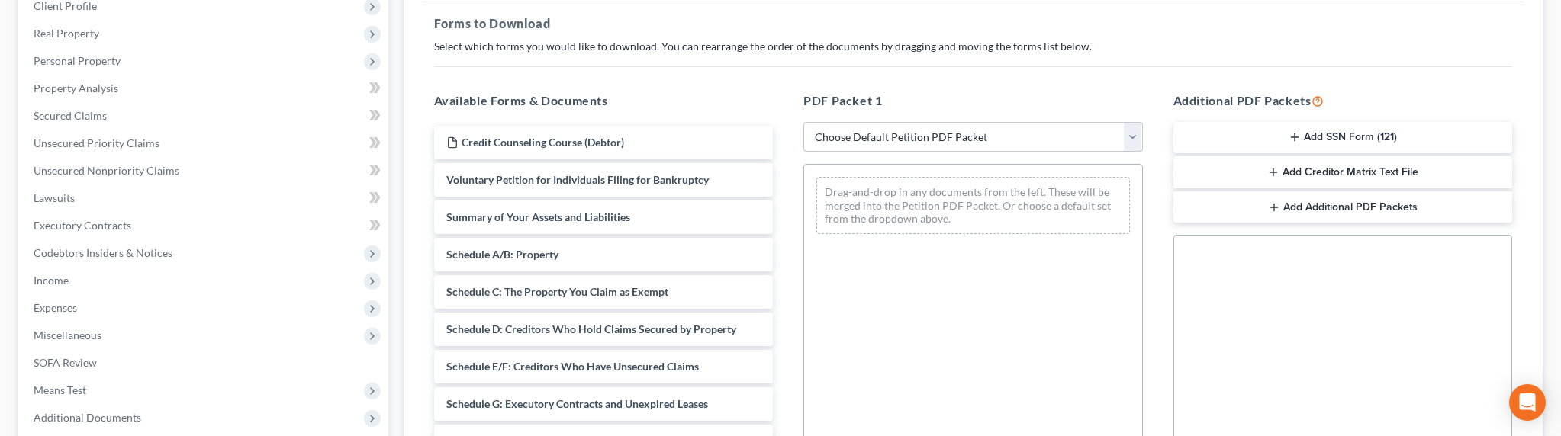
click at [976, 134] on select "Choose Default Petition PDF Packet Complete Bankruptcy Petition (all forms and …" at bounding box center [973, 137] width 340 height 31
select select "0"
click at [803, 122] on select "Choose Default Petition PDF Packet Complete Bankruptcy Petition (all forms and …" at bounding box center [973, 137] width 340 height 31
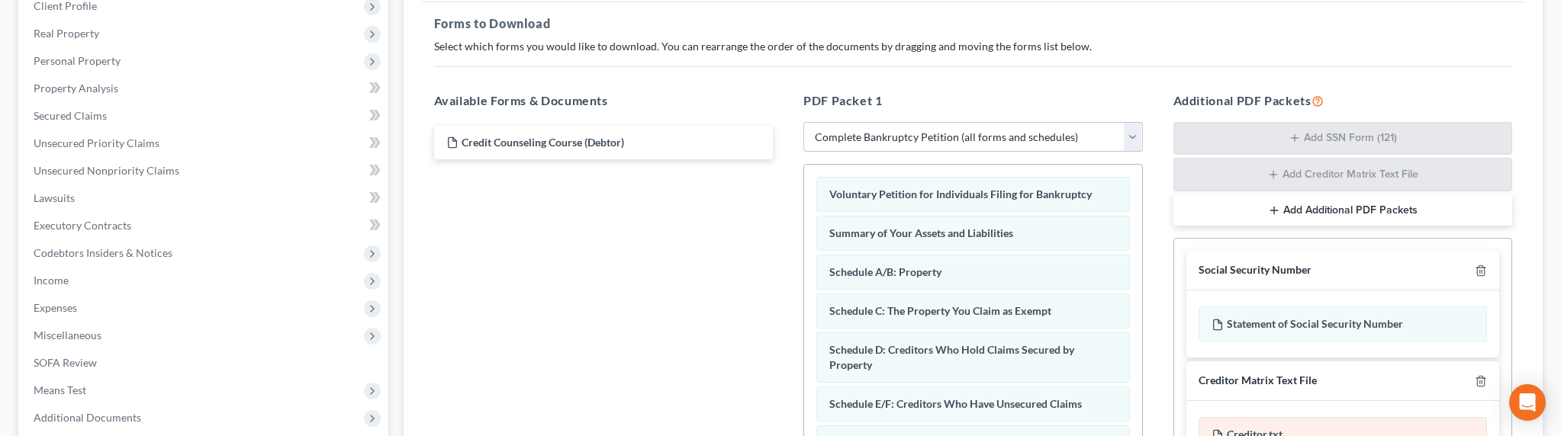
scroll to position [393, 0]
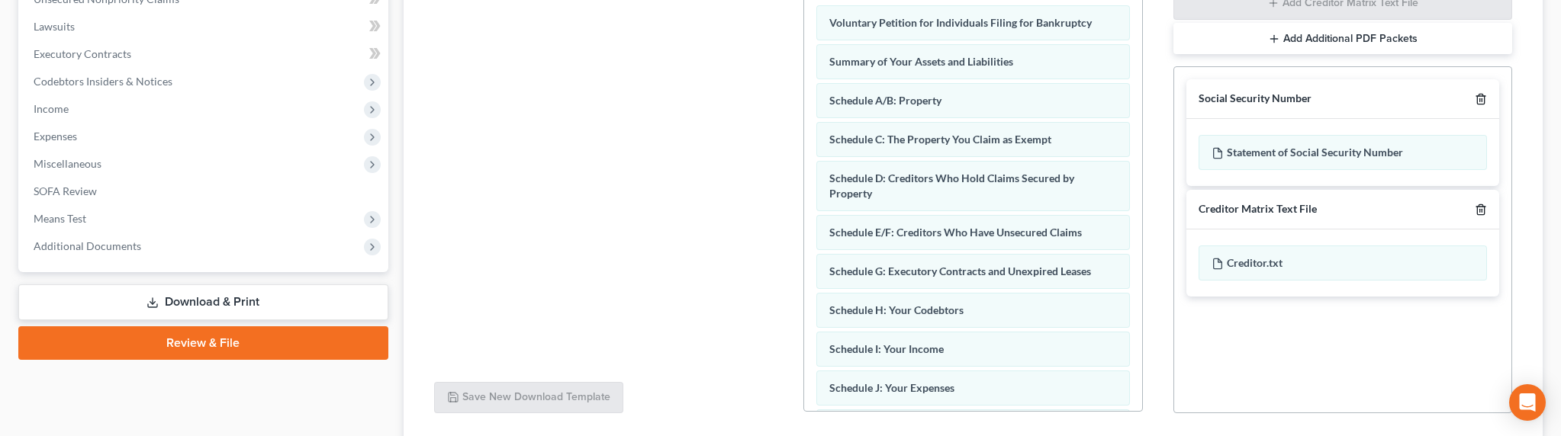
click at [1446, 97] on icon "button" at bounding box center [1481, 99] width 12 height 12
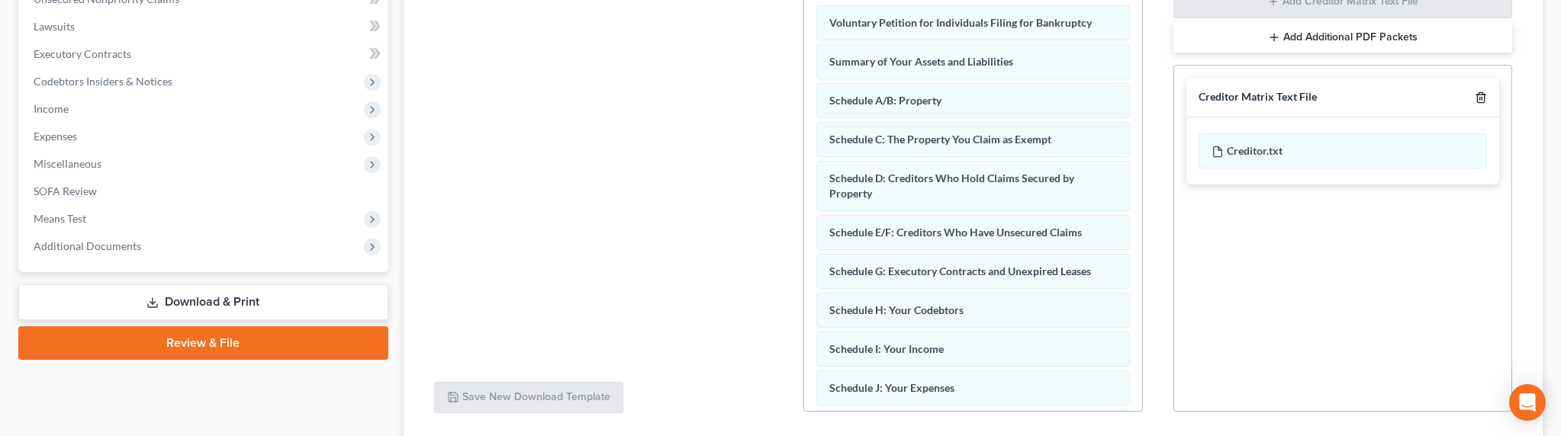
click at [1446, 98] on icon "button" at bounding box center [1480, 98] width 7 height 10
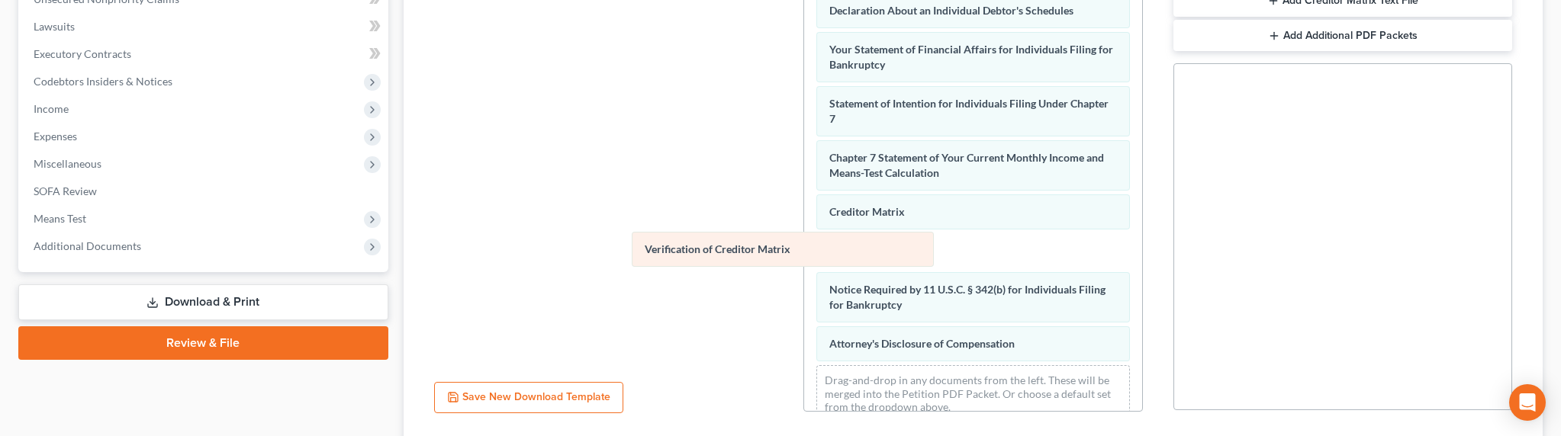
scroll to position [401, 0]
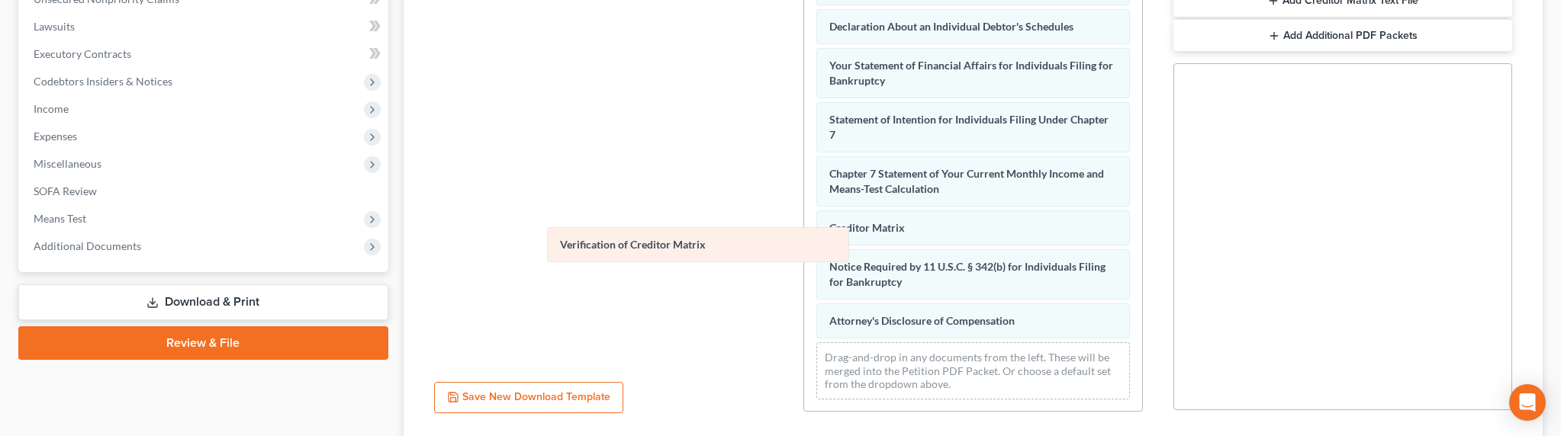
drag, startPoint x: 905, startPoint y: 243, endPoint x: 599, endPoint y: 240, distance: 306.0
click at [804, 234] on div "Verification of Creditor Matrix Voluntary Petition for Individuals Filing for B…" at bounding box center [973, 3] width 338 height 820
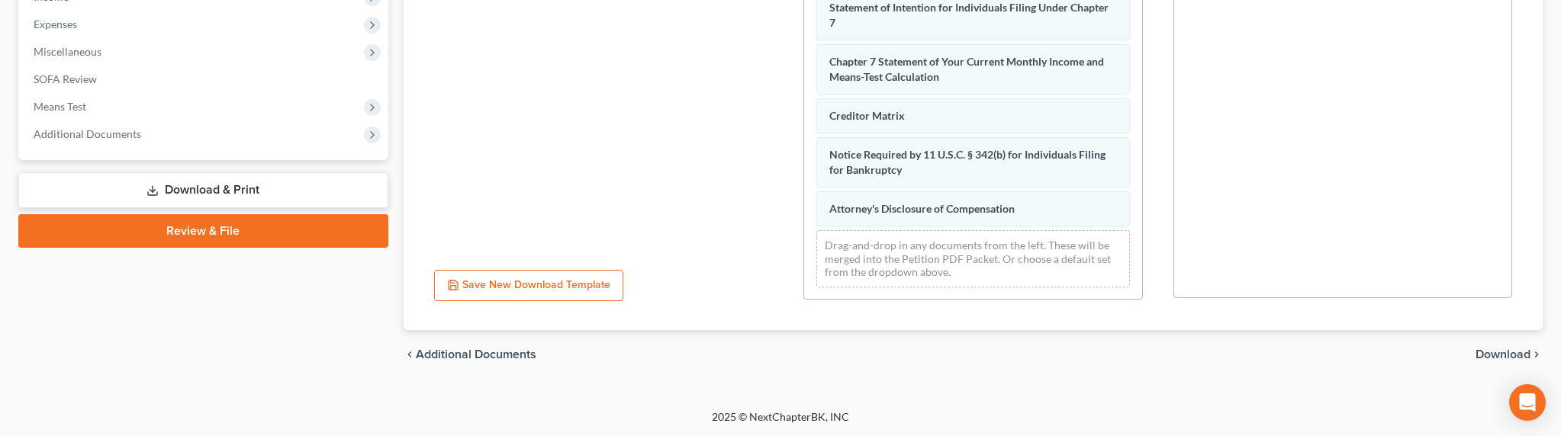
click at [1446, 350] on span "Download" at bounding box center [1503, 355] width 55 height 12
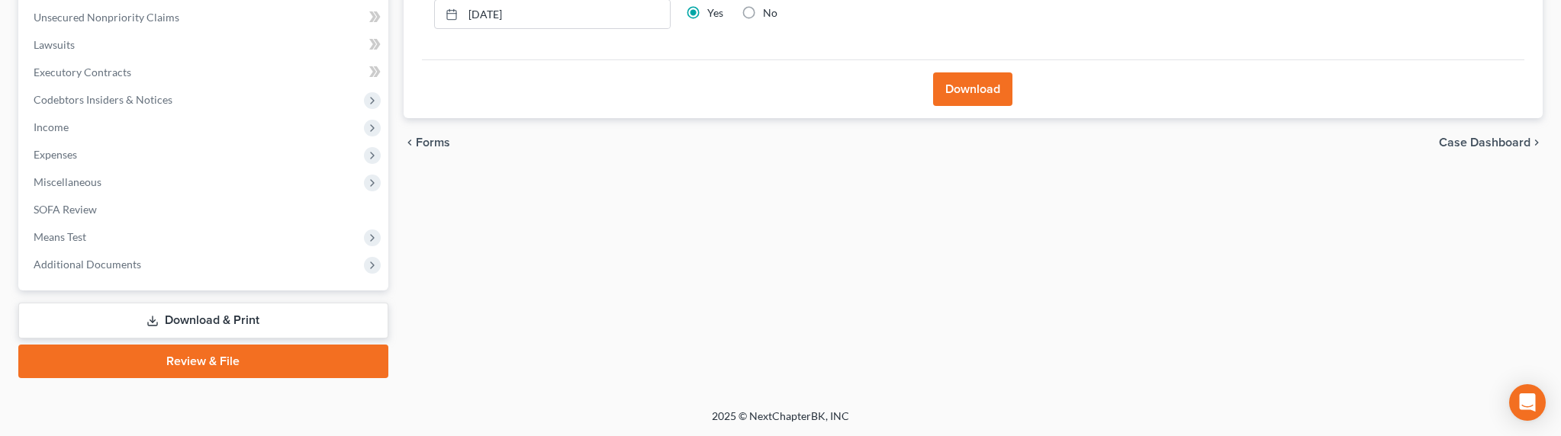
scroll to position [373, 0]
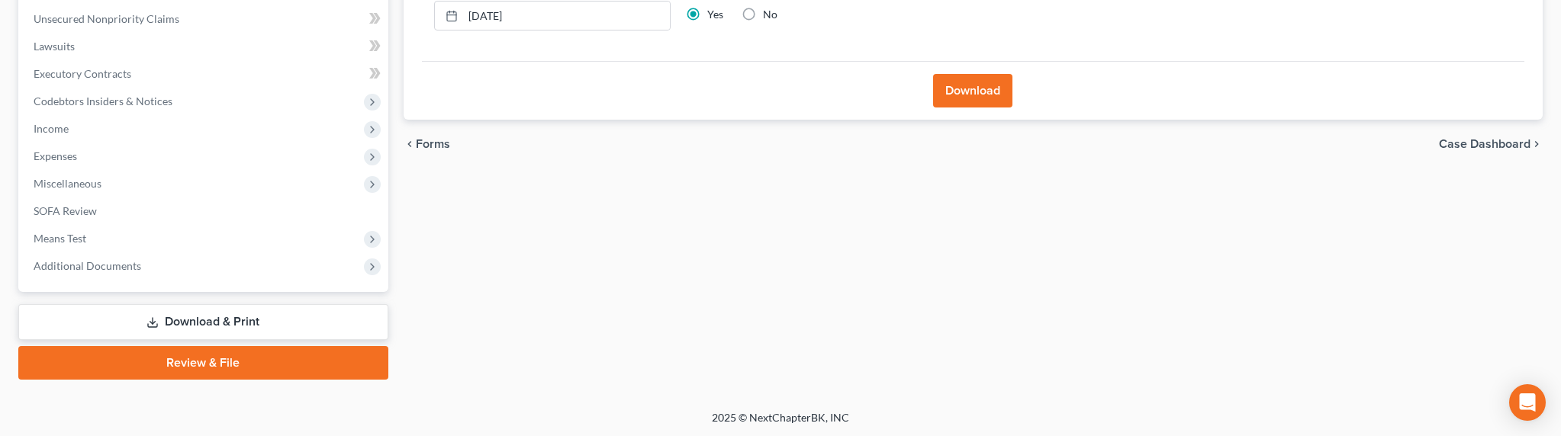
click at [969, 85] on button "Download" at bounding box center [972, 91] width 79 height 34
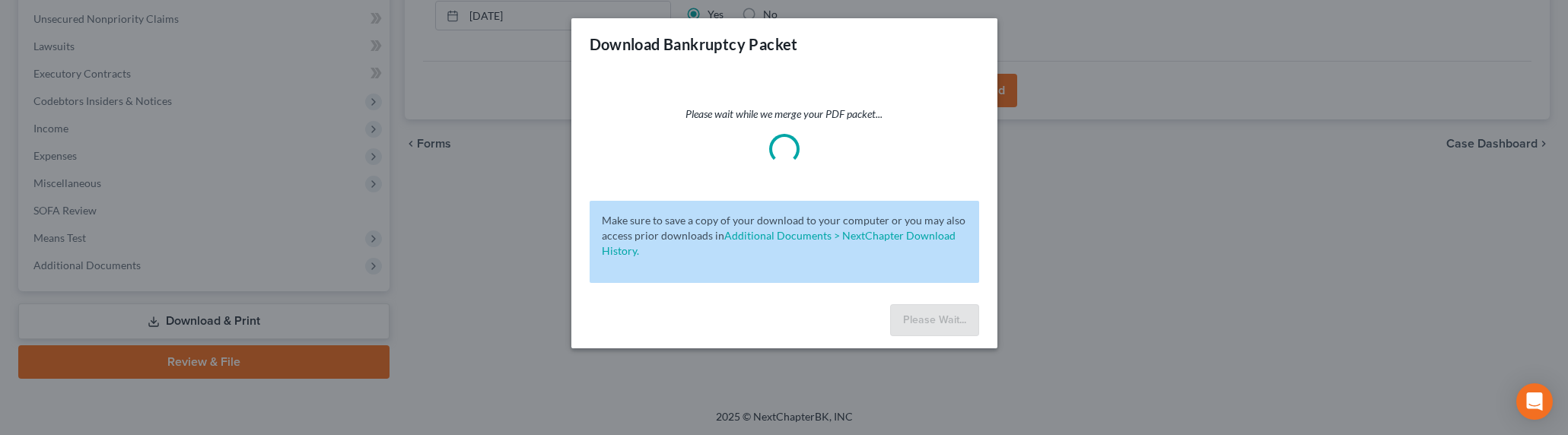
click at [1081, 184] on div "Download Bankruptcy Packet Please wait while we merge your PDF packet... Make s…" at bounding box center [784, 218] width 1568 height 435
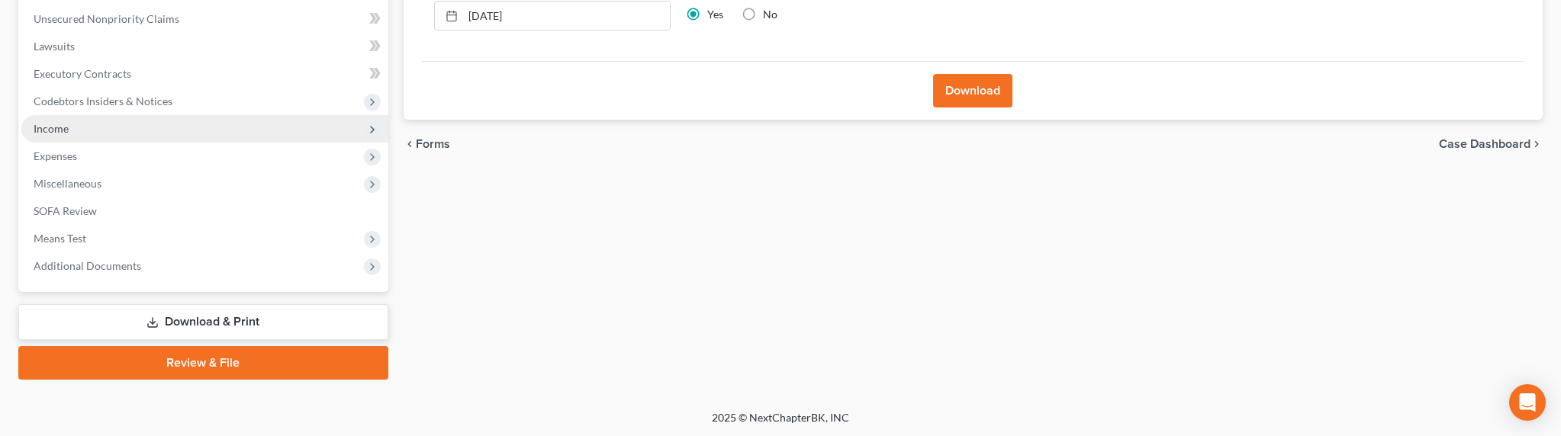
click at [58, 124] on span "Income" at bounding box center [51, 128] width 35 height 13
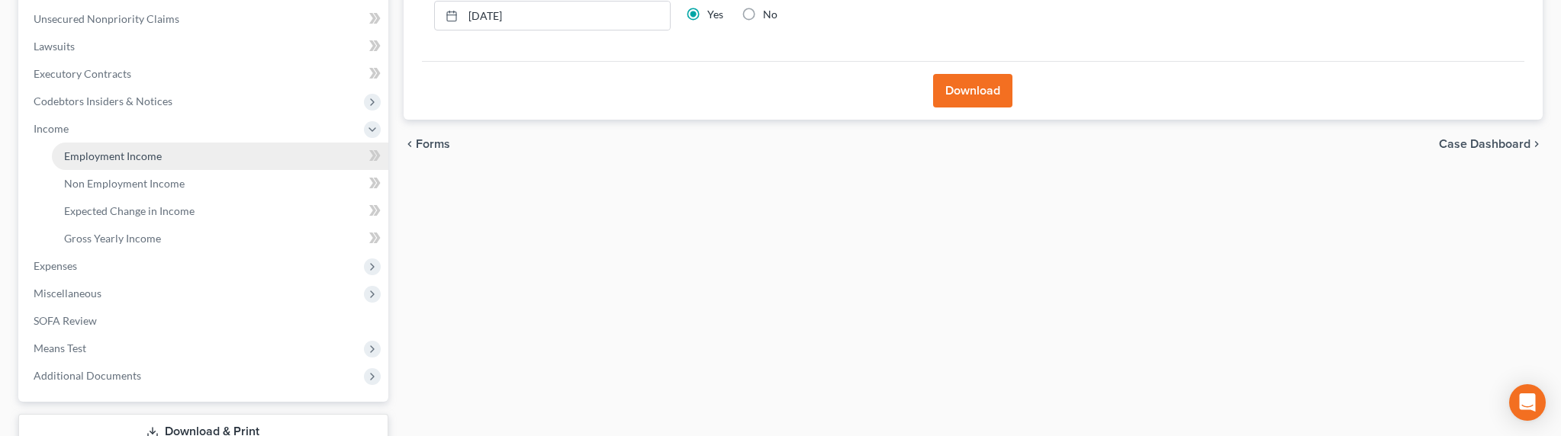
click at [72, 159] on span "Employment Income" at bounding box center [113, 156] width 98 height 13
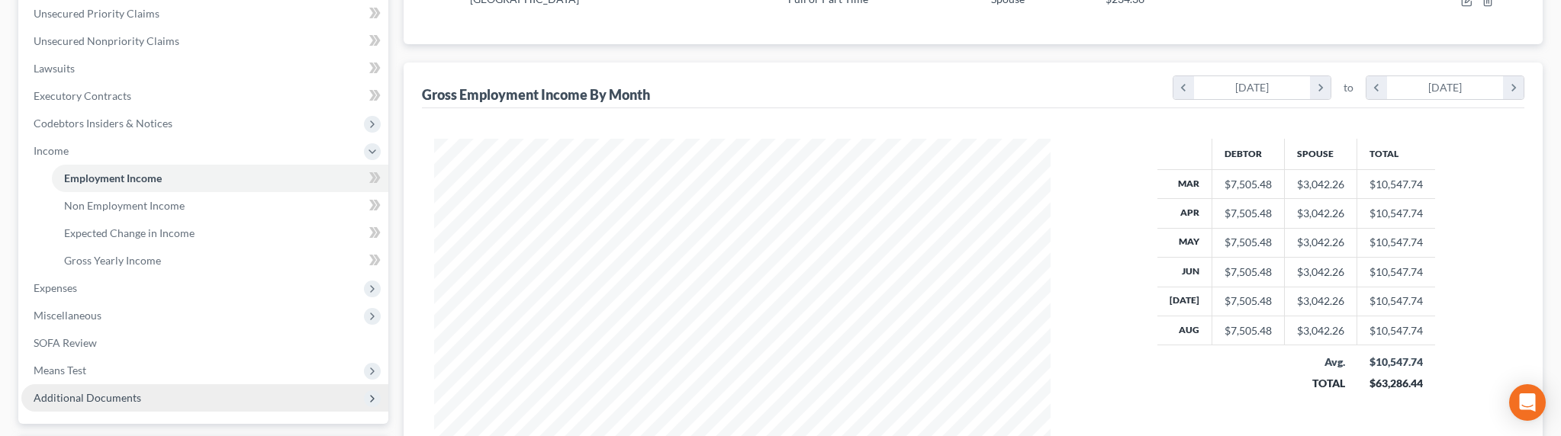
scroll to position [504, 0]
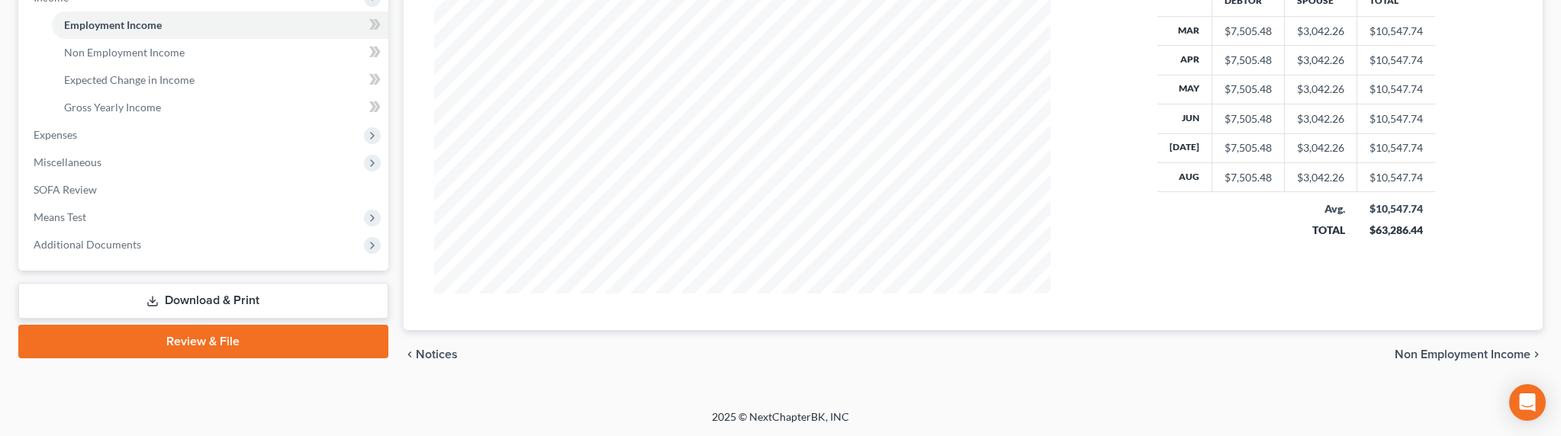
click at [171, 302] on link "Download & Print" at bounding box center [203, 301] width 370 height 36
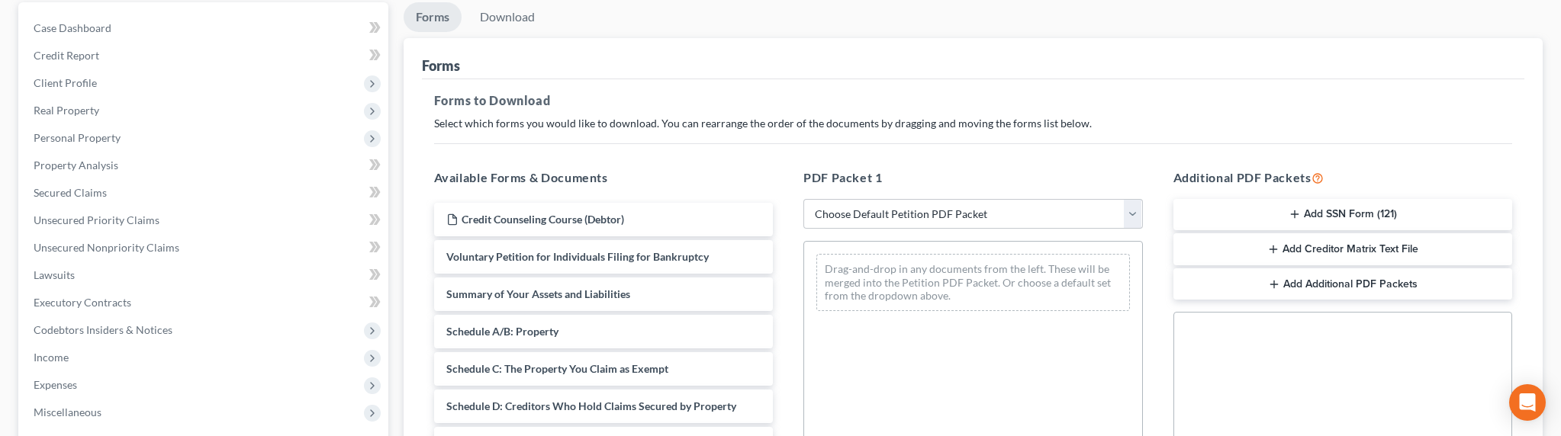
scroll to position [188, 0]
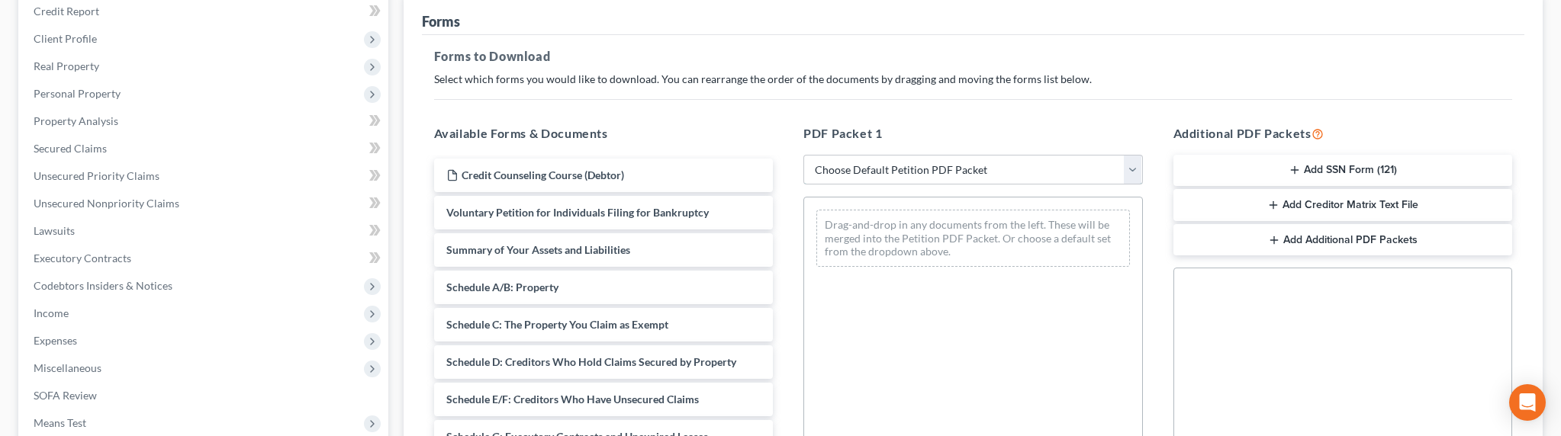
click at [945, 174] on select "Choose Default Petition PDF Packet Complete Bankruptcy Petition (all forms and …" at bounding box center [973, 170] width 340 height 31
select select "0"
click at [803, 155] on select "Choose Default Petition PDF Packet Complete Bankruptcy Petition (all forms and …" at bounding box center [973, 170] width 340 height 31
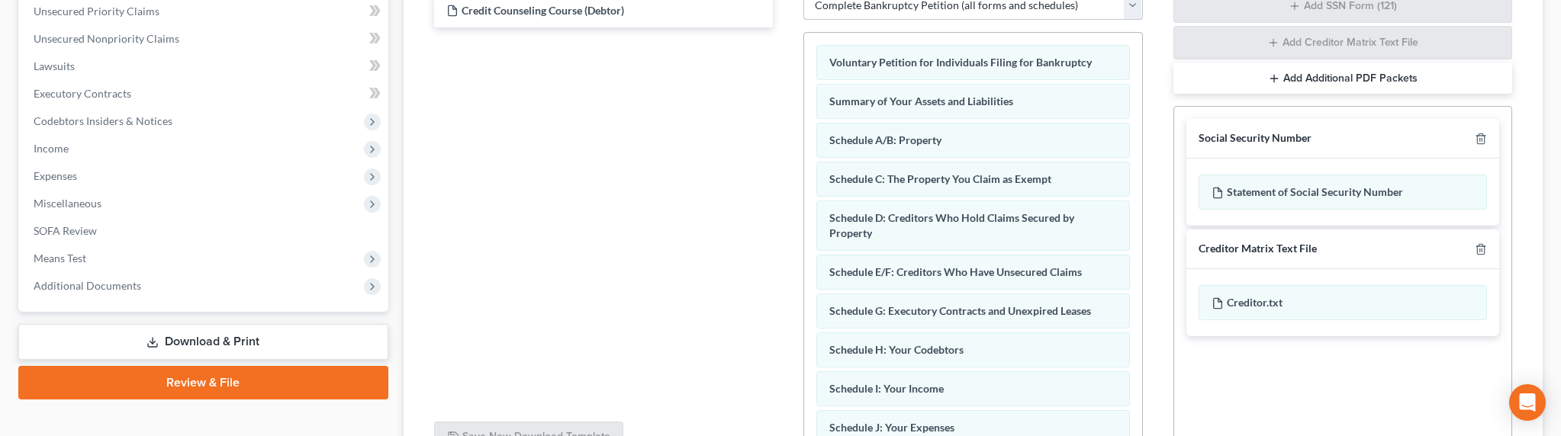
scroll to position [380, 0]
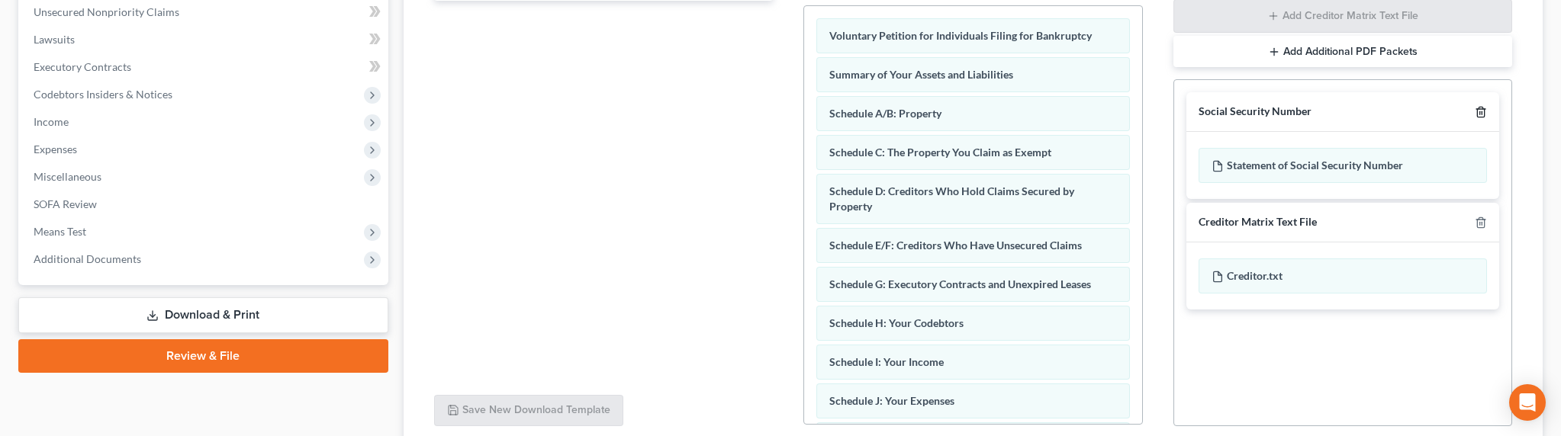
click at [1446, 112] on line "button" at bounding box center [1482, 113] width 0 height 3
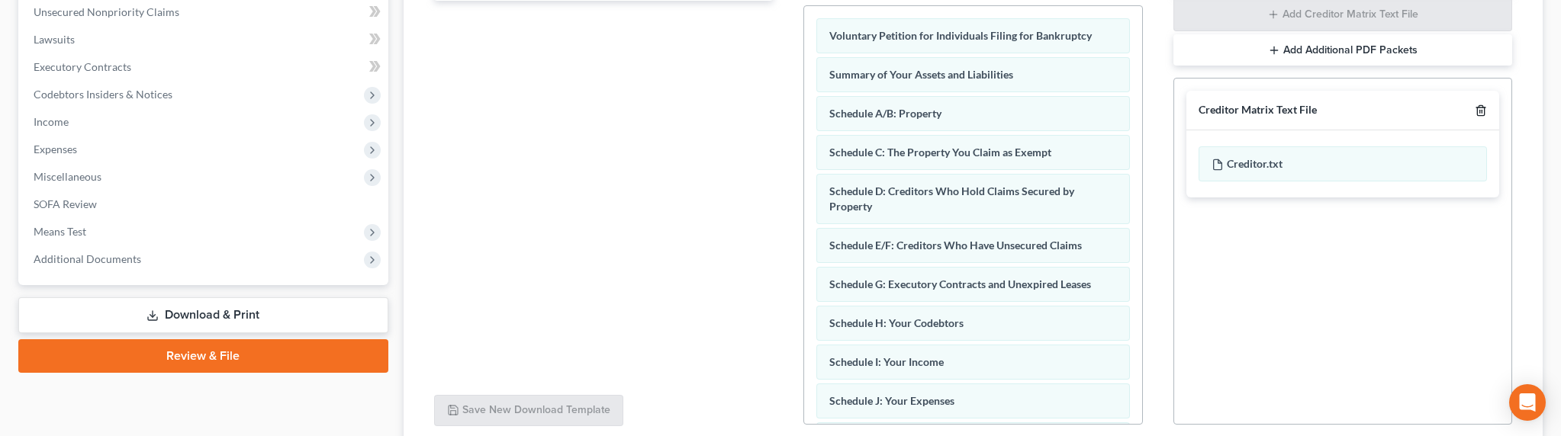
click at [1446, 111] on line "button" at bounding box center [1482, 112] width 0 height 3
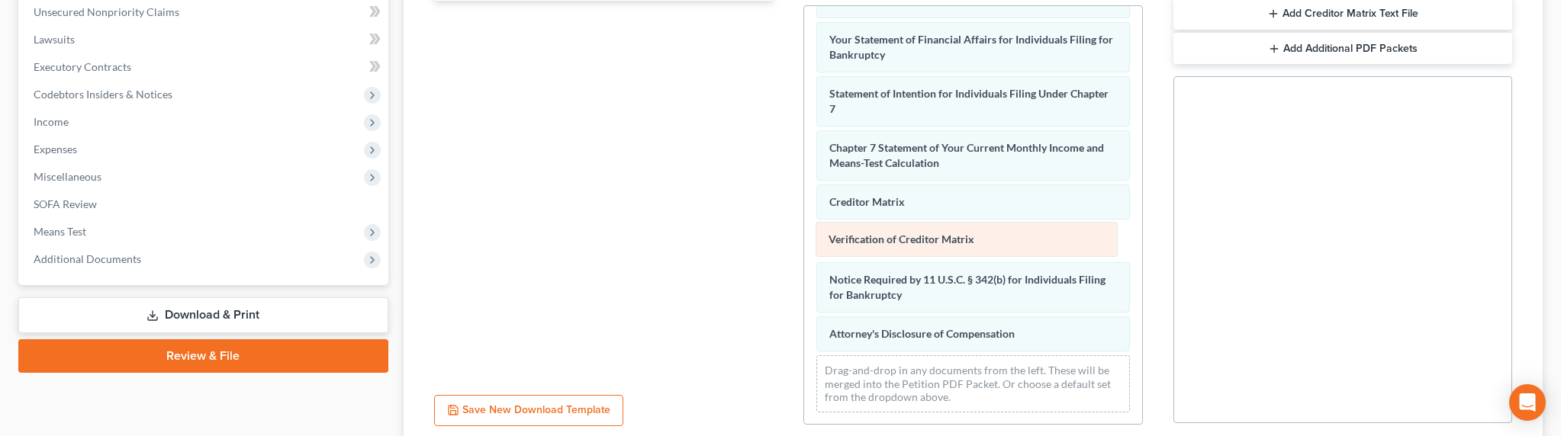
scroll to position [401, 0]
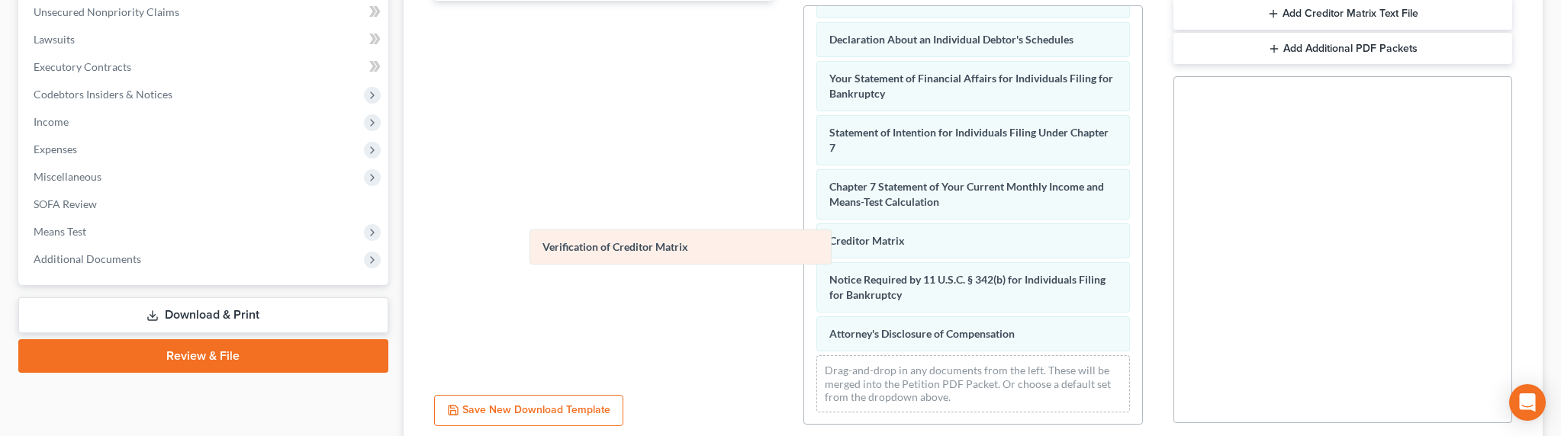
drag, startPoint x: 867, startPoint y: 238, endPoint x: 580, endPoint y: 246, distance: 287.0
click at [804, 246] on div "Verification of Creditor Matrix Voluntary Petition for Individuals Filing for B…" at bounding box center [973, 16] width 338 height 820
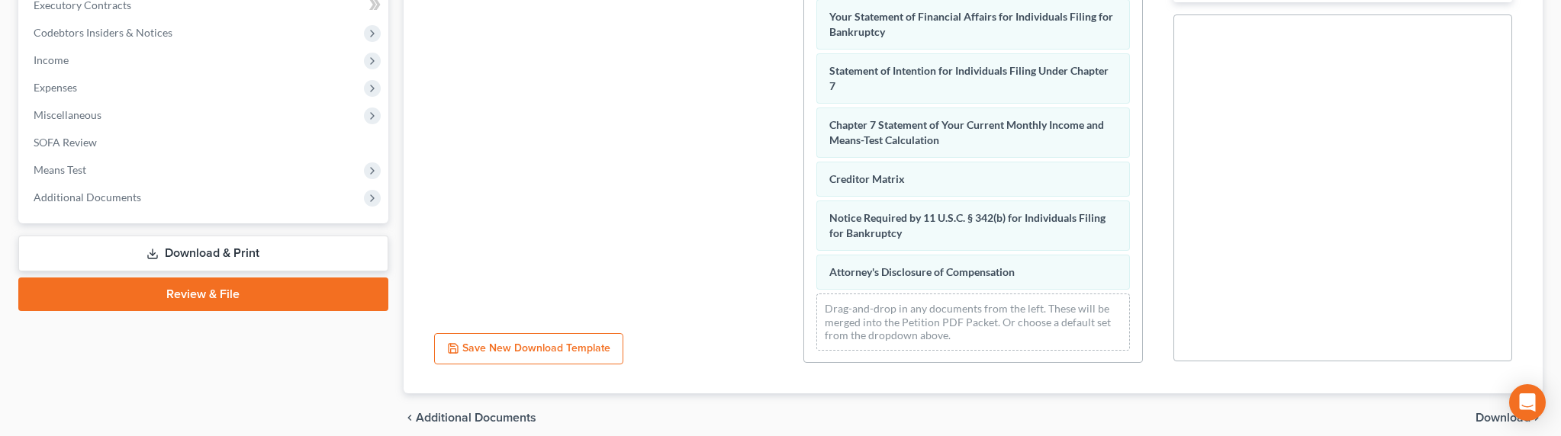
scroll to position [505, 0]
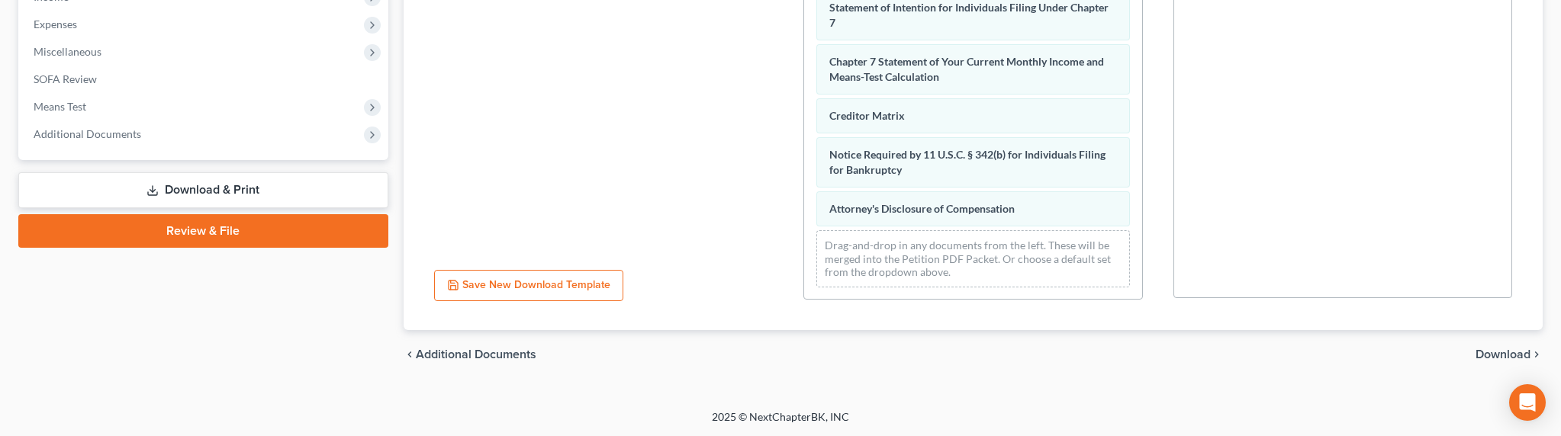
click at [1446, 353] on span "Download" at bounding box center [1503, 355] width 55 height 12
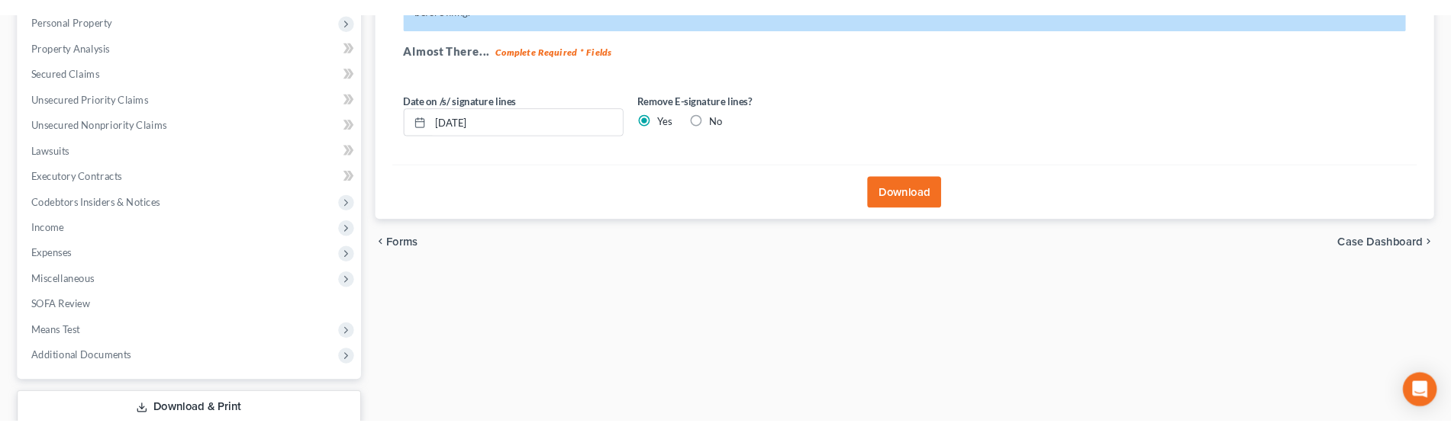
scroll to position [218, 0]
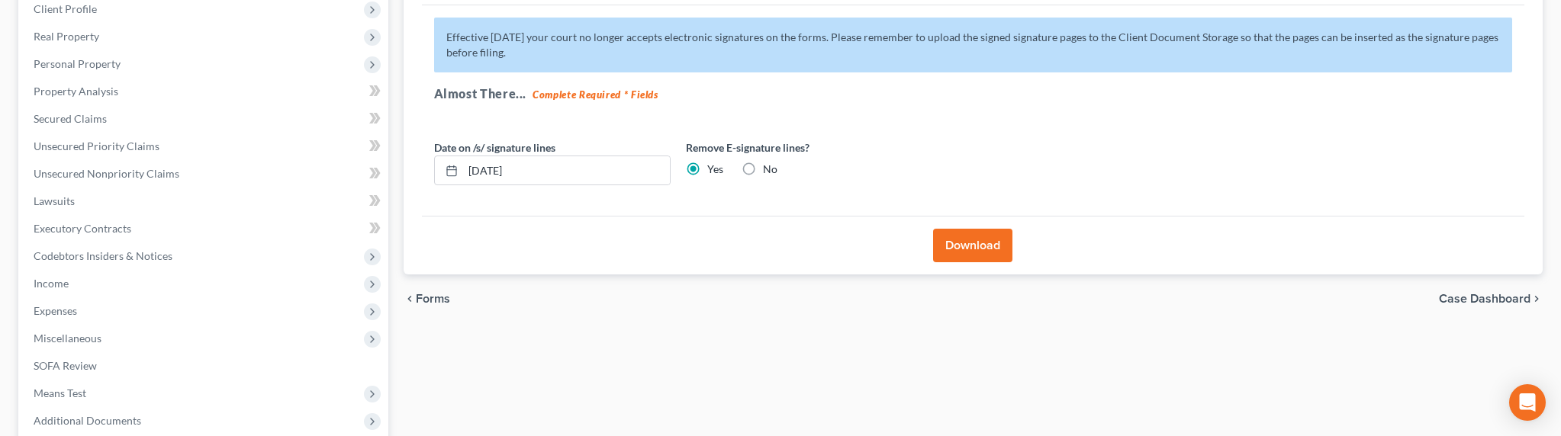
click at [763, 166] on label "No" at bounding box center [770, 169] width 14 height 15
click at [769, 166] on input "No" at bounding box center [774, 167] width 10 height 10
radio input "true"
radio input "false"
click at [961, 247] on button "Download" at bounding box center [972, 246] width 79 height 34
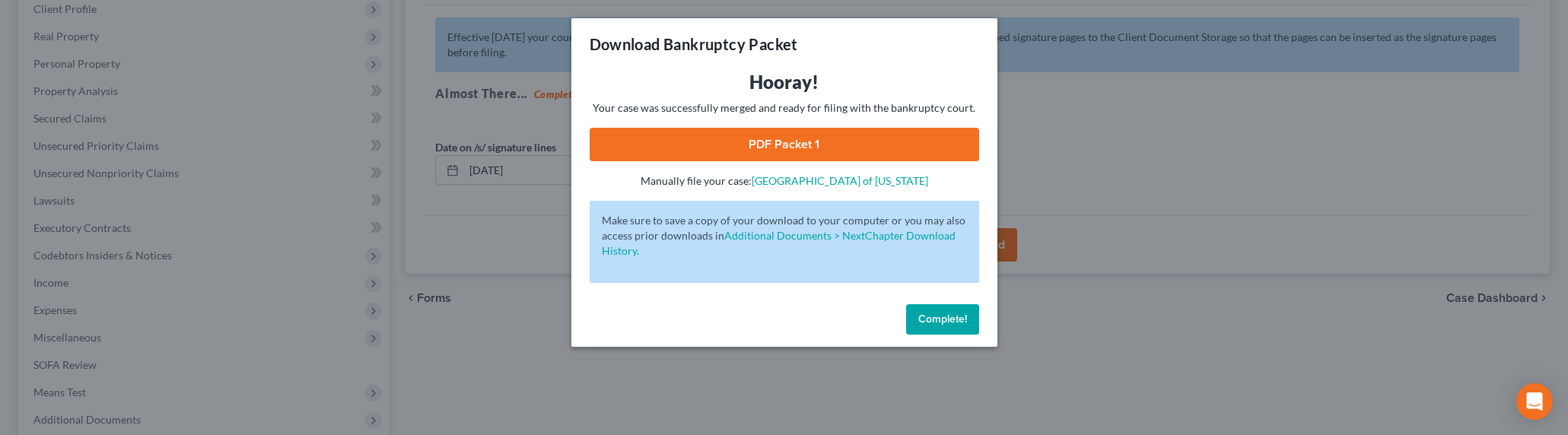
click at [772, 141] on link "PDF Packet 1" at bounding box center [784, 145] width 390 height 34
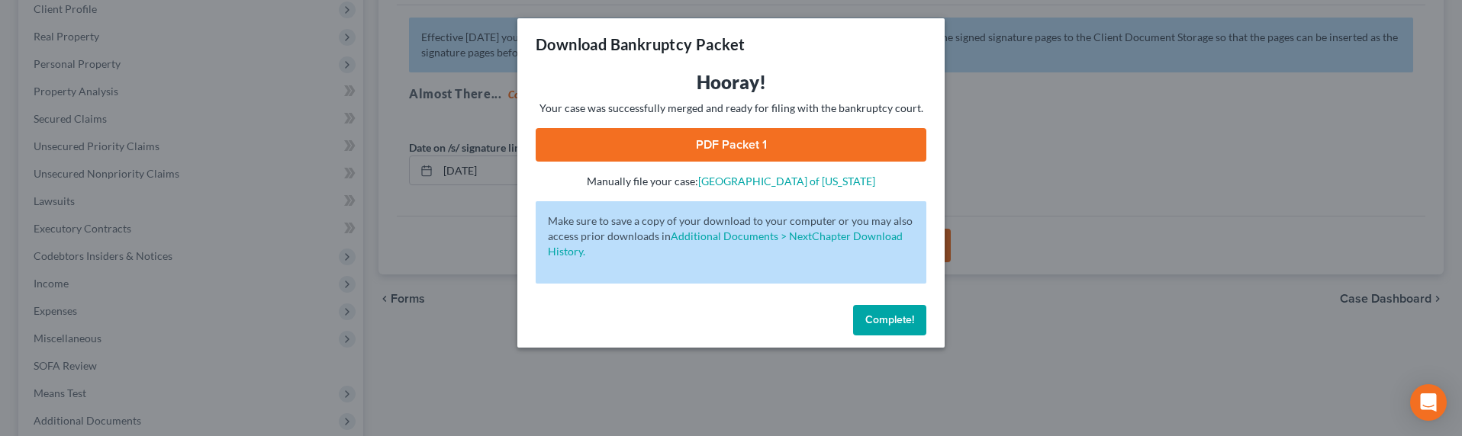
drag, startPoint x: 488, startPoint y: 120, endPoint x: 424, endPoint y: 140, distance: 66.6
click at [488, 120] on div "Download Bankruptcy Packet Hooray! Your case was successfully merged and ready …" at bounding box center [731, 218] width 1462 height 436
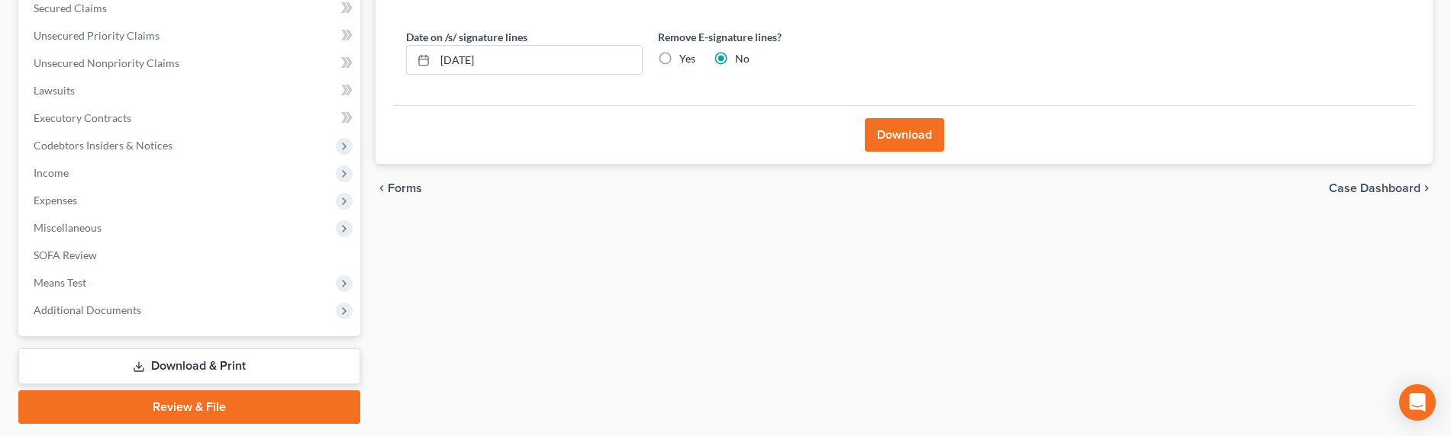
scroll to position [373, 0]
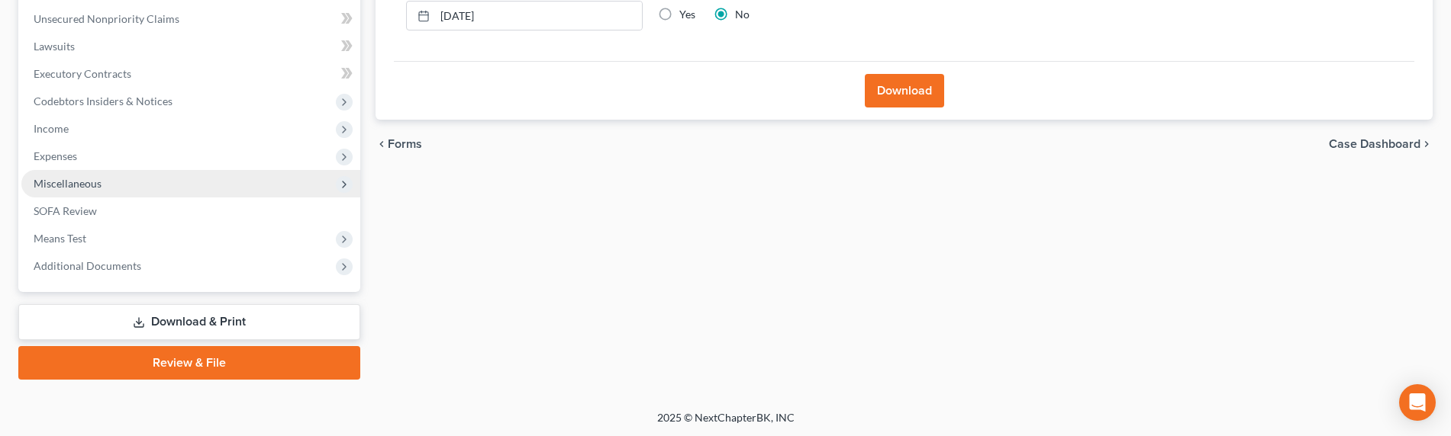
click at [44, 178] on span "Miscellaneous" at bounding box center [68, 183] width 68 height 13
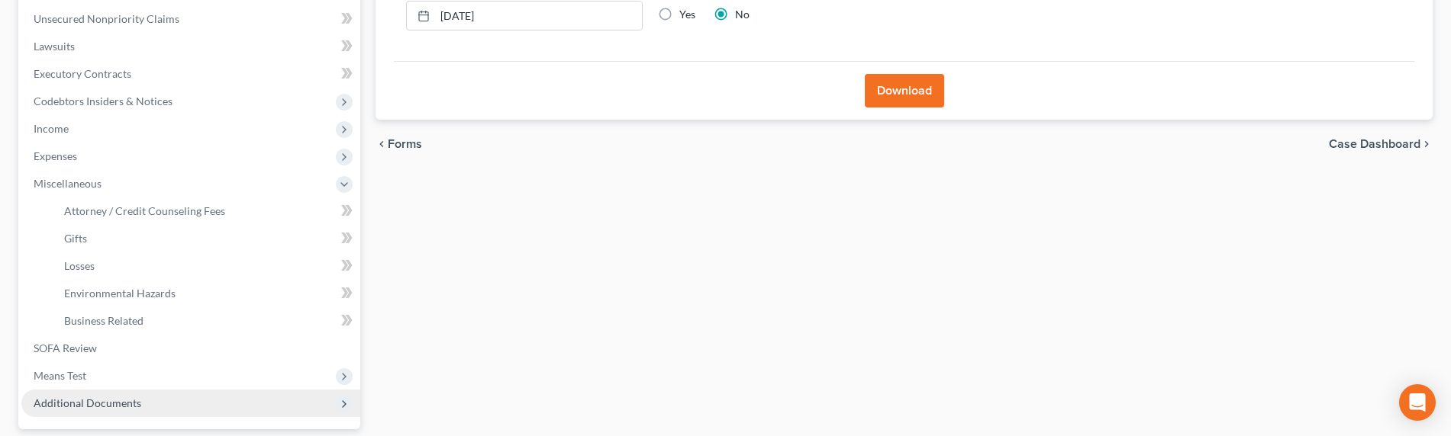
click at [78, 402] on span "Additional Documents" at bounding box center [88, 403] width 108 height 13
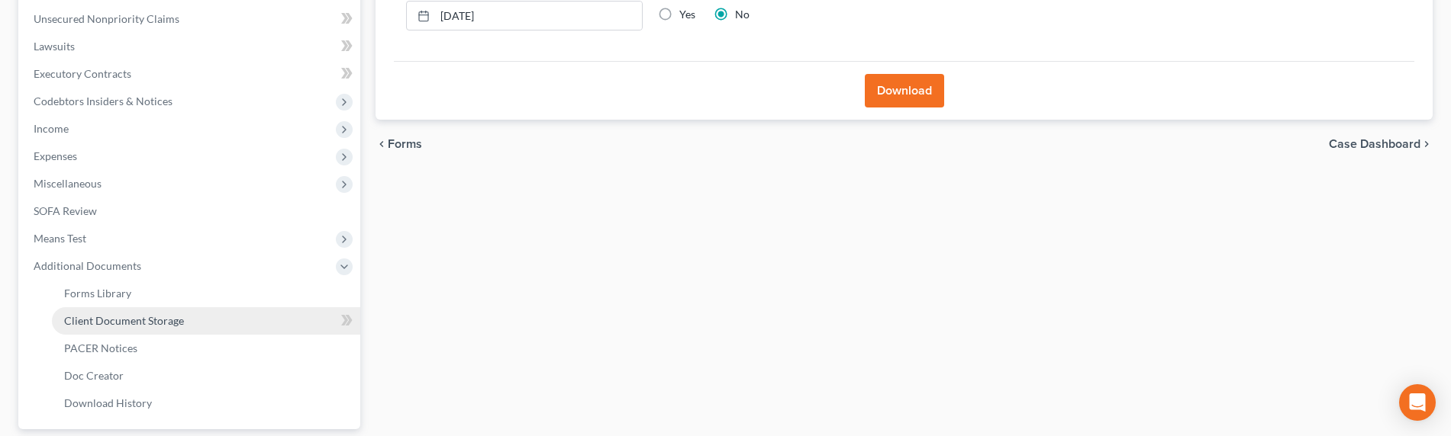
click at [99, 315] on span "Client Document Storage" at bounding box center [124, 320] width 120 height 13
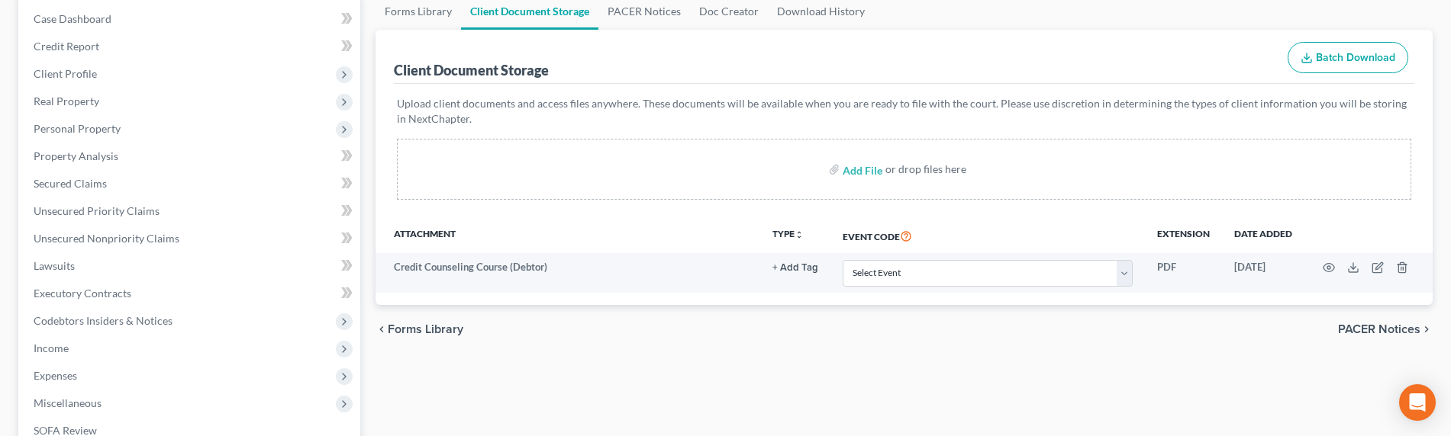
scroll to position [327, 0]
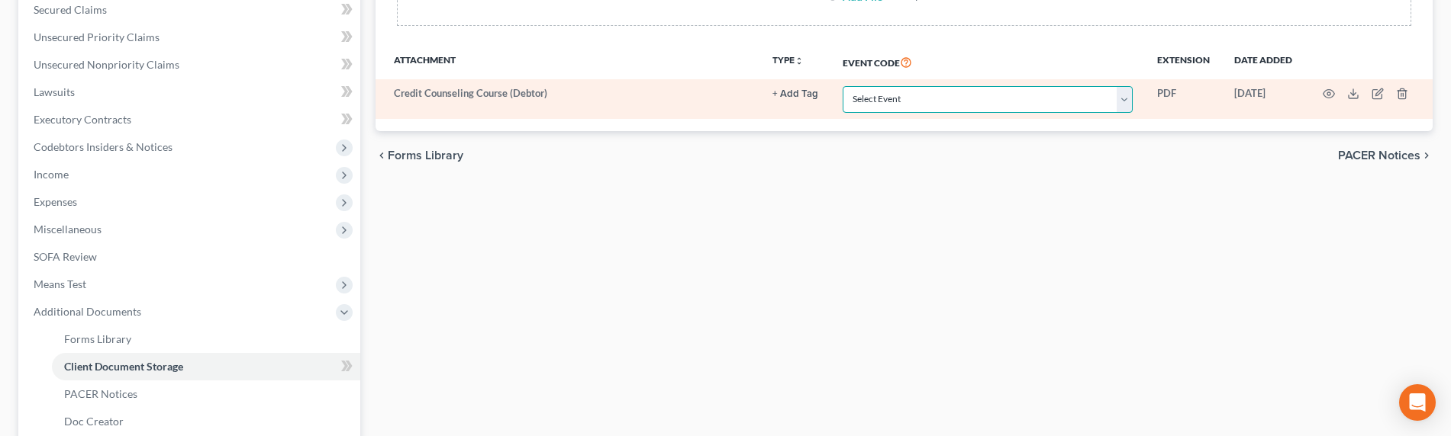
click at [878, 101] on select "Select Event Amended Chapter 11 Plan Amended Chapter 11 Small Business Plan Ame…" at bounding box center [987, 99] width 290 height 27
select select "10"
click at [842, 86] on select "Select Event Amended Chapter 11 Plan Amended Chapter 11 Small Business Plan Ame…" at bounding box center [987, 99] width 290 height 27
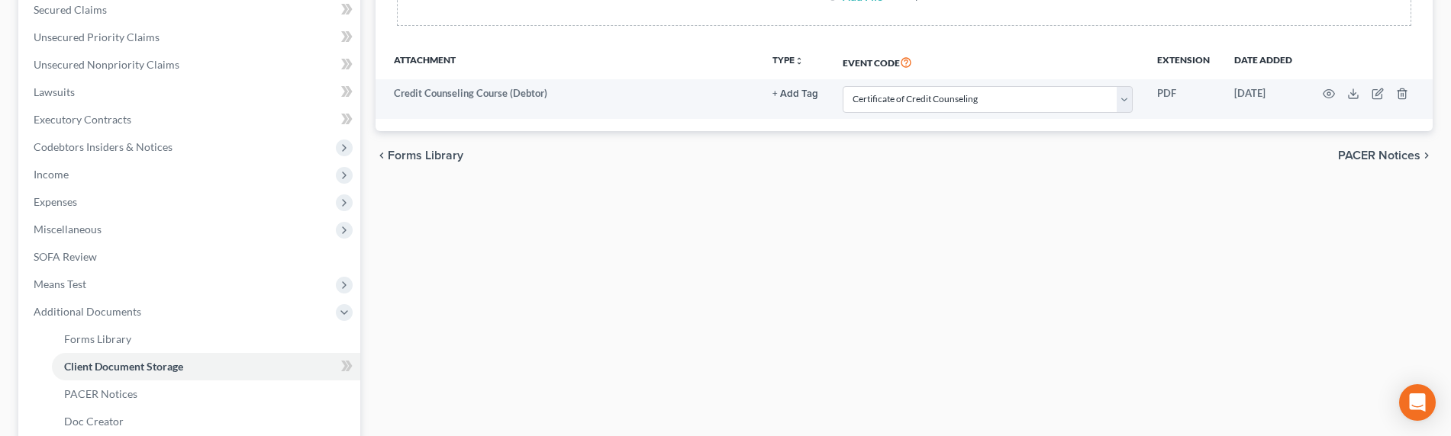
select select "10"
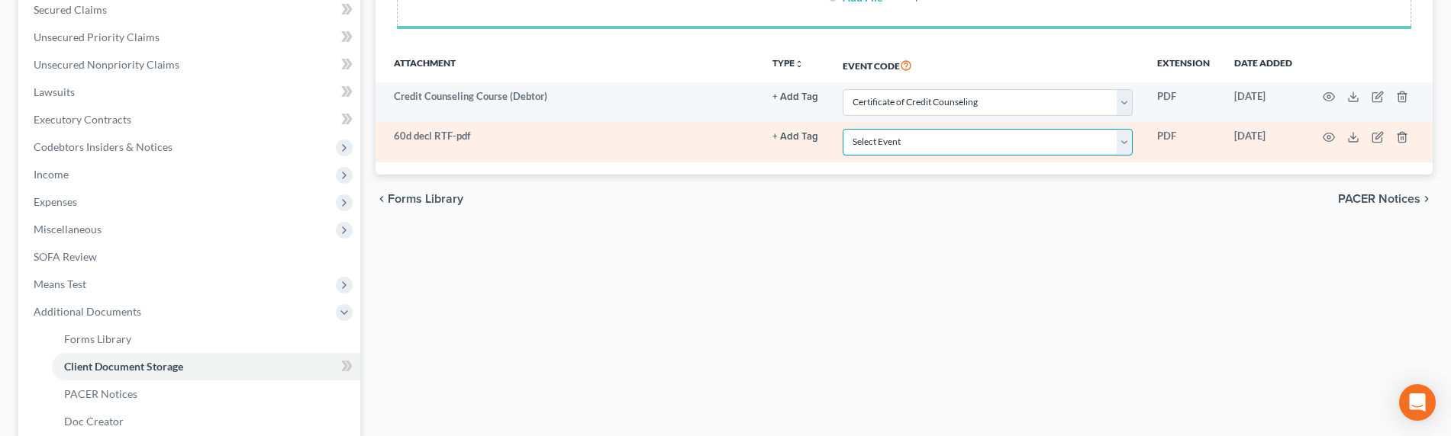
click at [989, 134] on select "Select Event Amended Chapter 11 Plan Amended Chapter 11 Small Business Plan Ame…" at bounding box center [987, 142] width 290 height 27
select select "30"
click at [842, 129] on select "Select Event Amended Chapter 11 Plan Amended Chapter 11 Small Business Plan Ame…" at bounding box center [987, 142] width 290 height 27
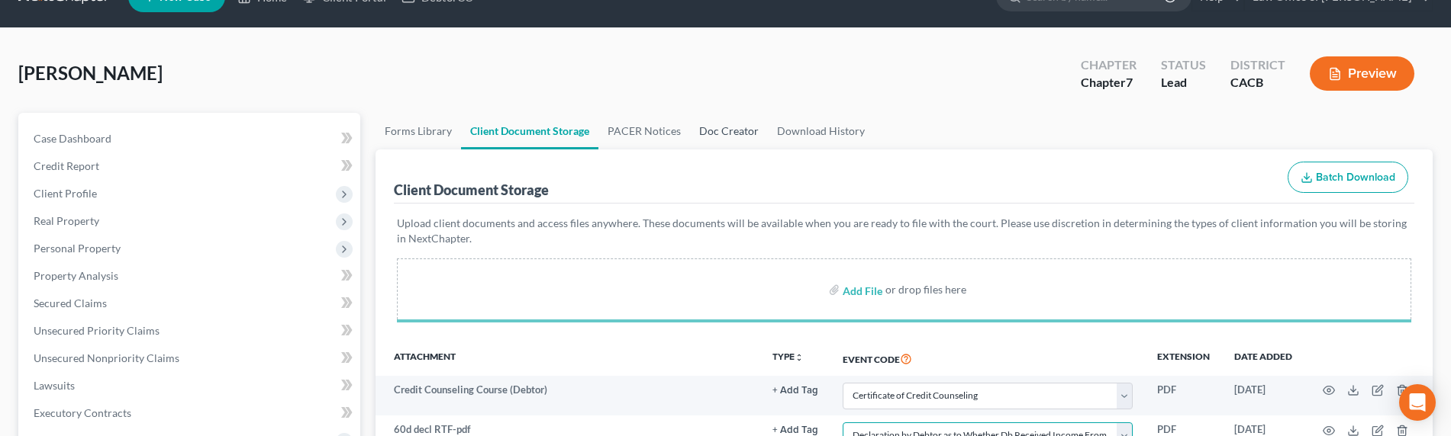
scroll to position [0, 0]
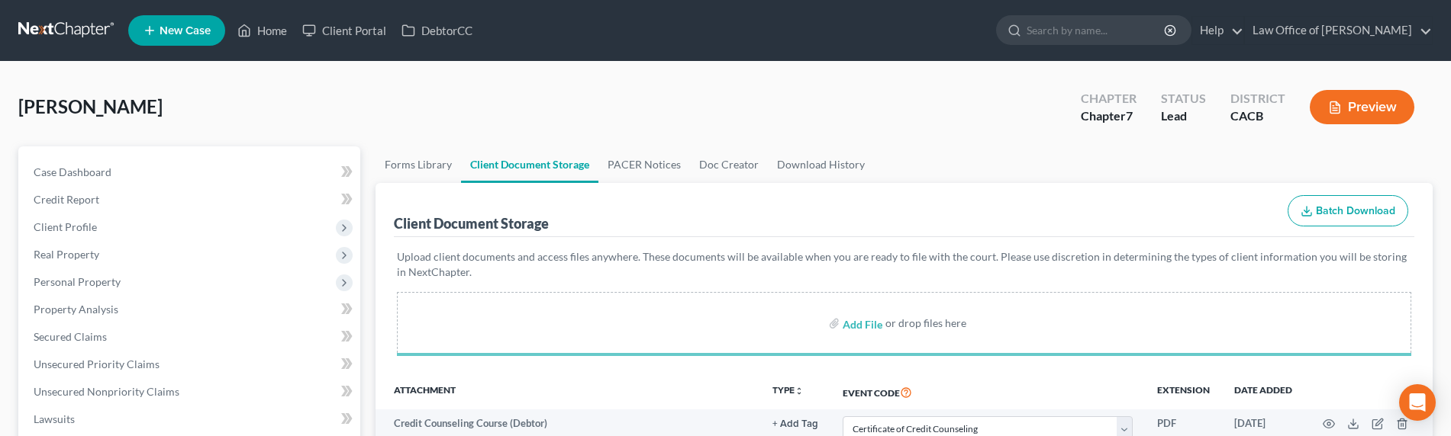
select select "10"
select select "30"
select select "10"
select select "30"
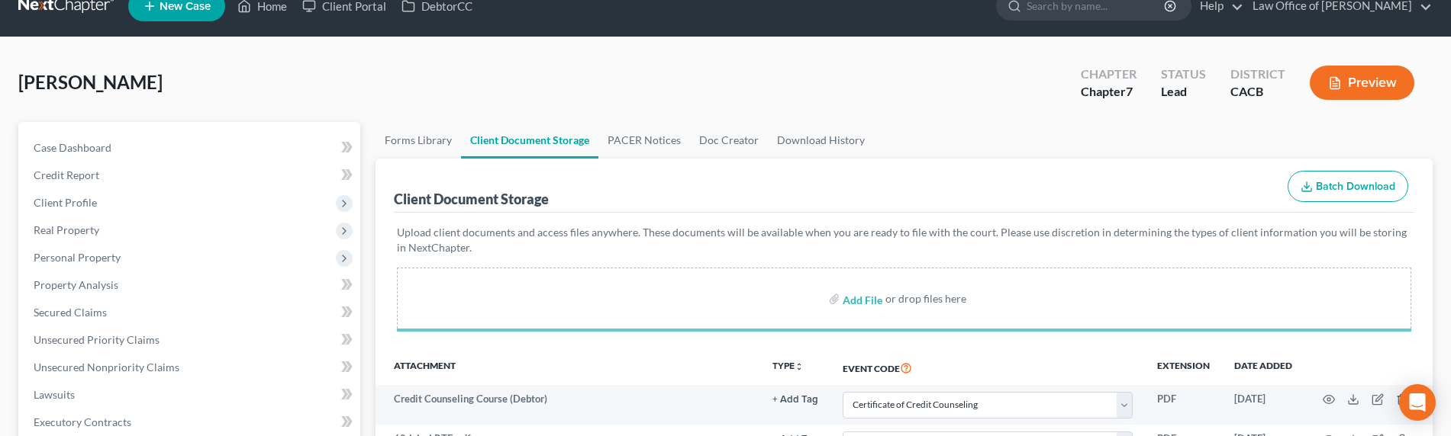
scroll to position [343, 0]
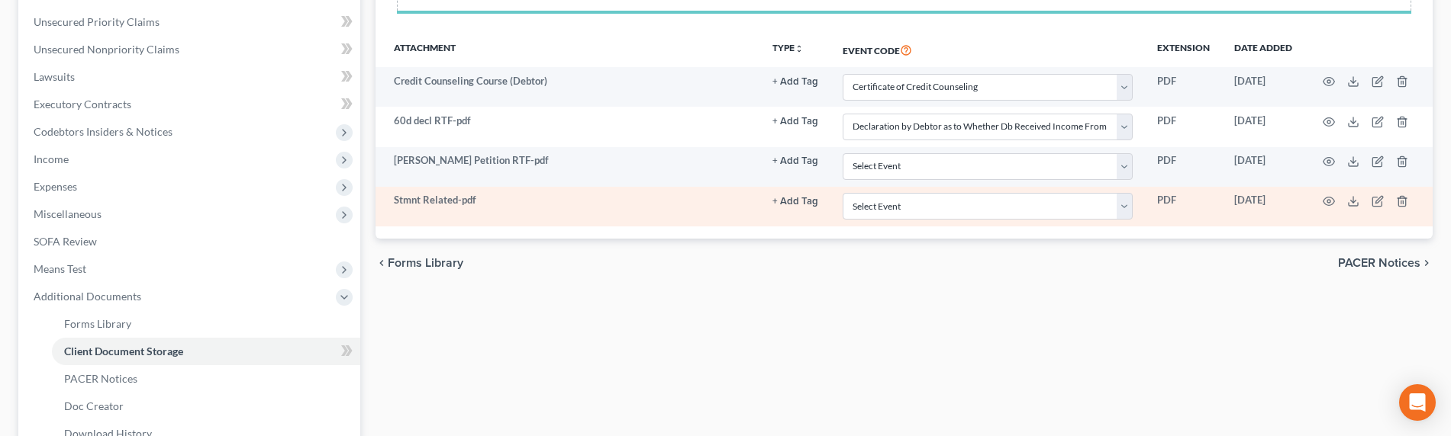
select select "10"
select select "30"
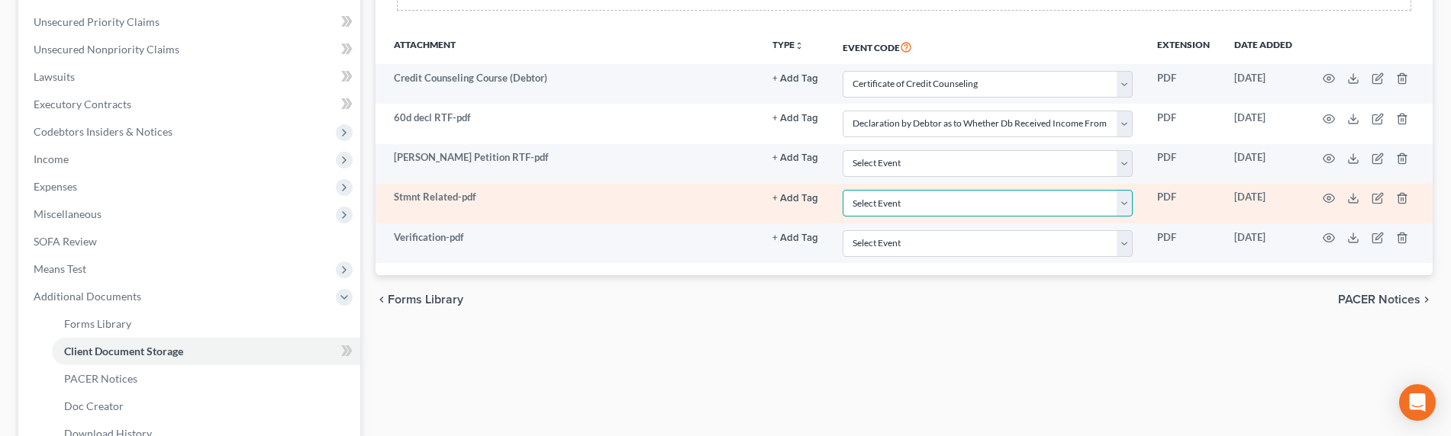
click at [921, 204] on select "Select Event Amended Chapter 11 Plan Amended Chapter 11 Small Business Plan Ame…" at bounding box center [987, 203] width 290 height 27
select select "65"
click at [842, 190] on select "Select Event Amended Chapter 11 Plan Amended Chapter 11 Small Business Plan Ame…" at bounding box center [987, 203] width 290 height 27
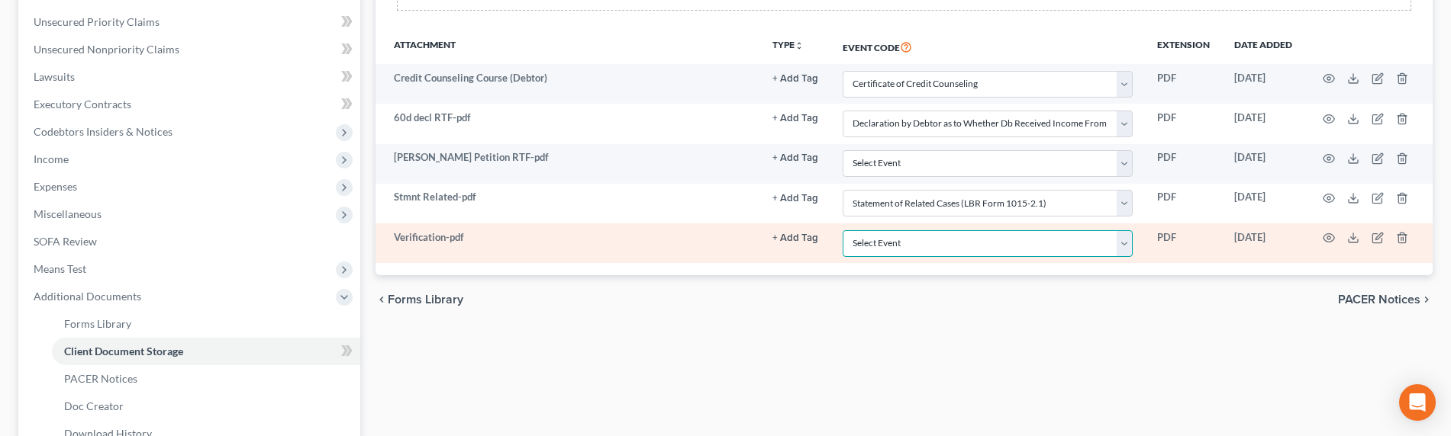
click at [874, 243] on select "Select Event Amended Chapter 11 Plan Amended Chapter 11 Small Business Plan Ame…" at bounding box center [987, 243] width 290 height 27
select select "72"
click at [842, 230] on select "Select Event Amended Chapter 11 Plan Amended Chapter 11 Small Business Plan Ame…" at bounding box center [987, 243] width 290 height 27
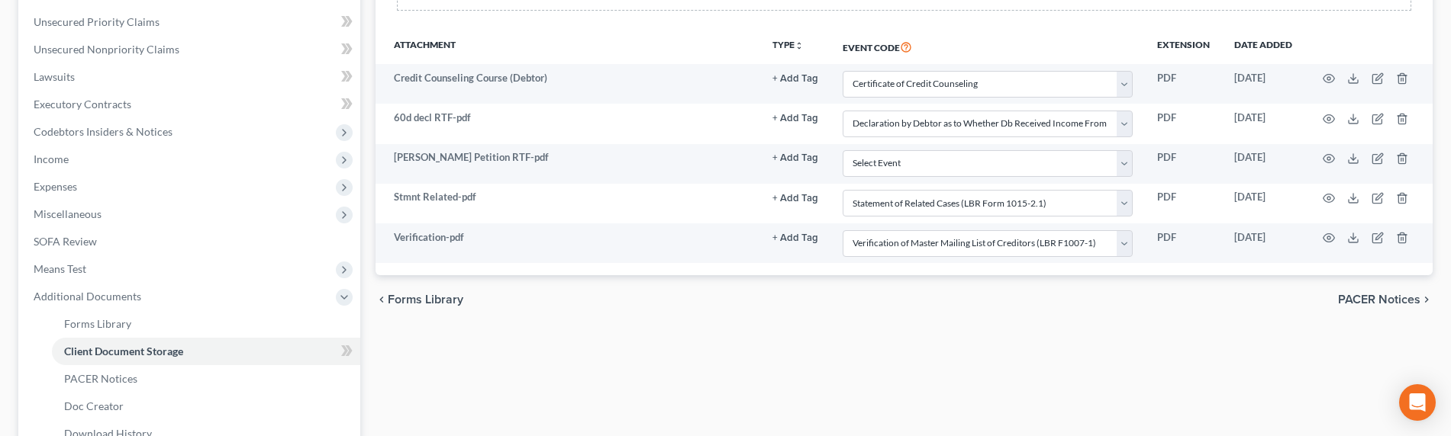
click at [797, 306] on div "chevron_left Forms Library PACER Notices chevron_right" at bounding box center [903, 299] width 1057 height 49
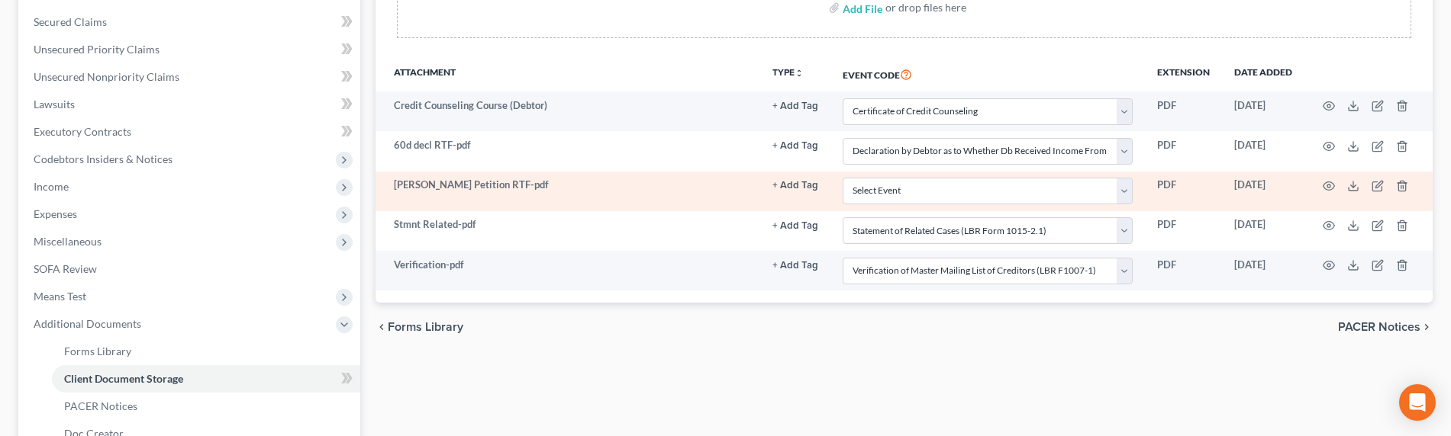
scroll to position [327, 0]
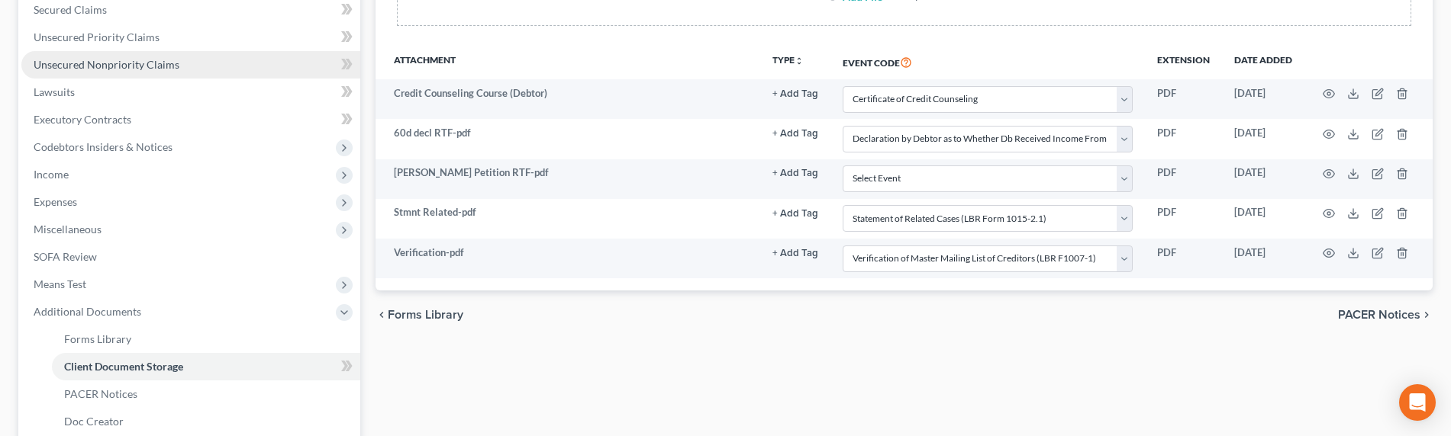
click at [66, 62] on span "Unsecured Nonpriority Claims" at bounding box center [107, 64] width 146 height 13
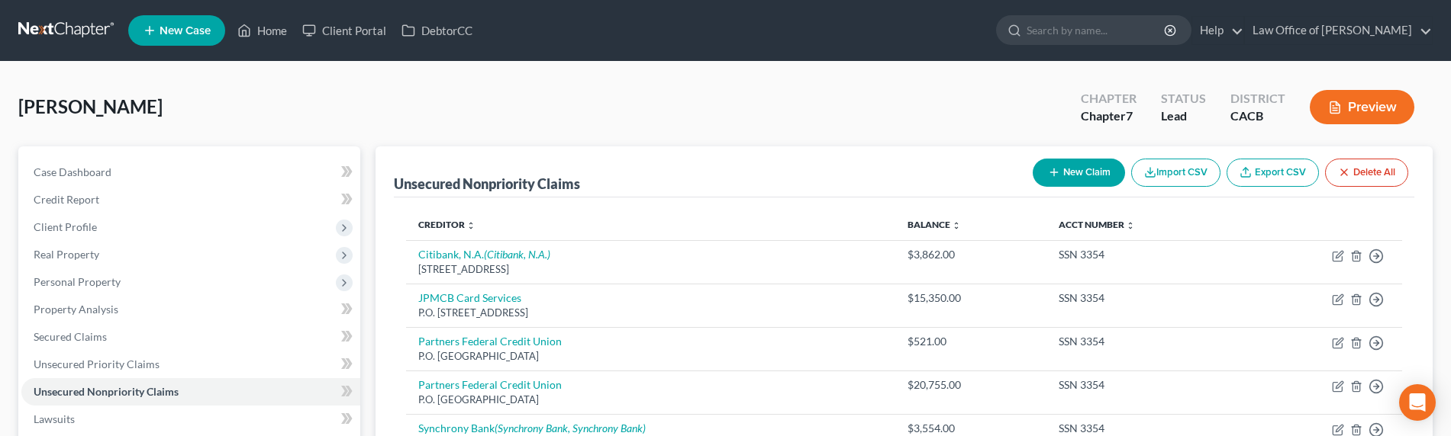
click at [765, 159] on div "Unsecured Nonpriority Claims New Claim Import CSV Export CSV Delete All" at bounding box center [904, 172] width 1020 height 51
click at [1048, 171] on icon "button" at bounding box center [1054, 172] width 12 height 12
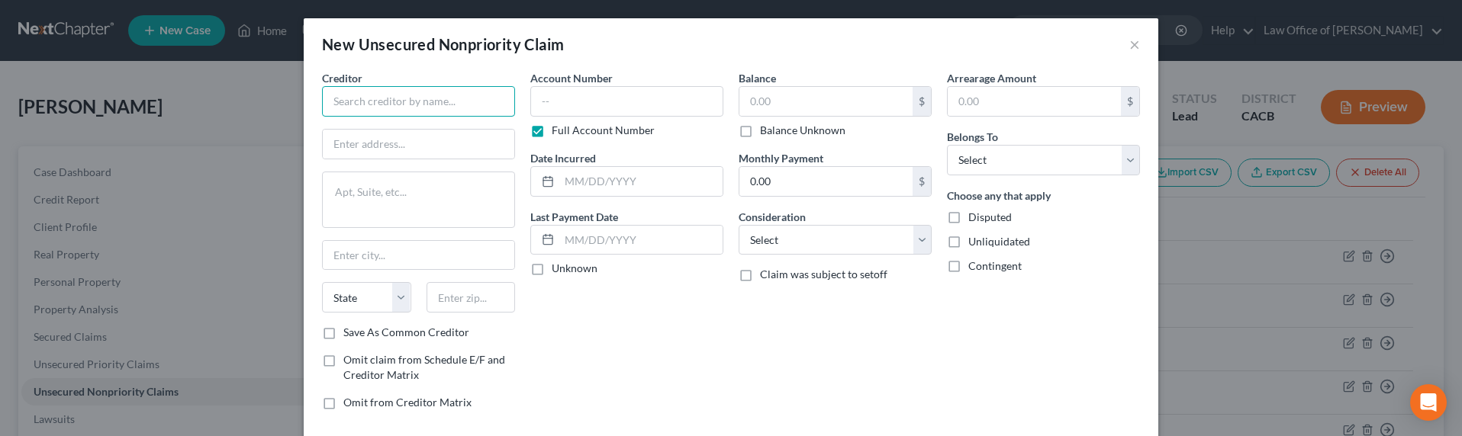
click at [433, 108] on input "text" at bounding box center [418, 101] width 193 height 31
type input "TruMark"
paste input "[STREET_ADDRESS]"
type input "[STREET_ADDRESS]"
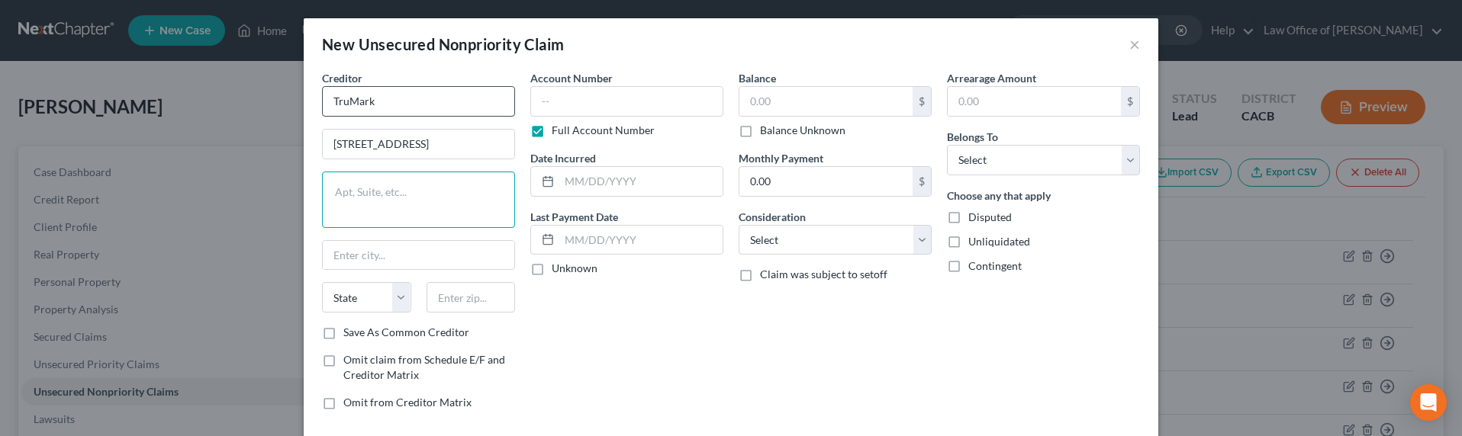
scroll to position [0, 0]
type input "91203"
type input "[GEOGRAPHIC_DATA]"
select select "4"
click at [403, 150] on input "[STREET_ADDRESS]" at bounding box center [419, 144] width 192 height 29
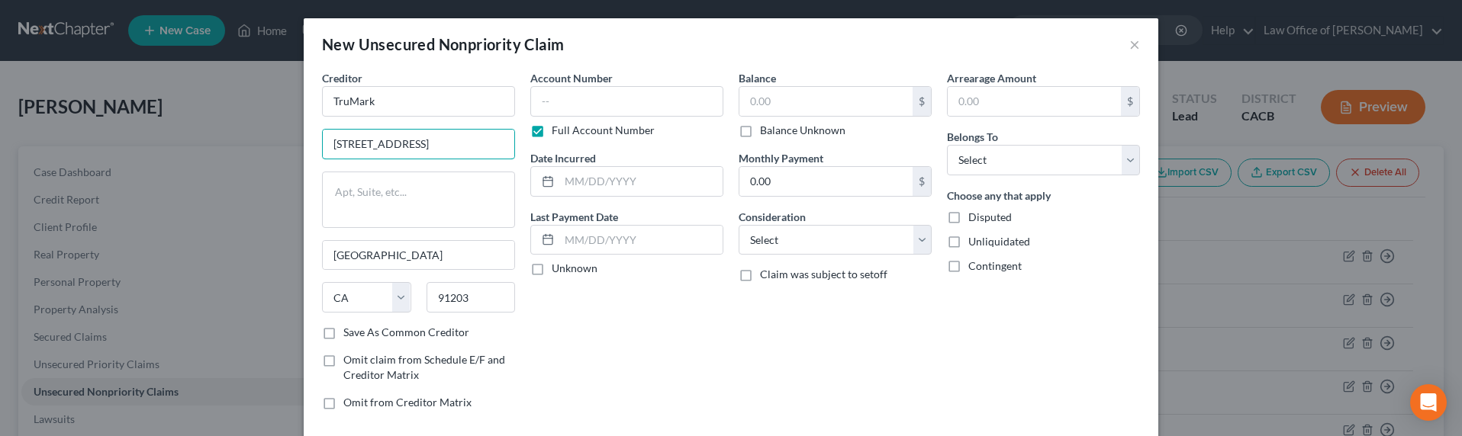
drag, startPoint x: 430, startPoint y: 146, endPoint x: 537, endPoint y: 144, distance: 107.6
click at [537, 144] on div "Creditor * TruMark [STREET_ADDRESS] [GEOGRAPHIC_DATA] [US_STATE][GEOGRAPHIC_DAT…" at bounding box center [730, 246] width 833 height 353
drag, startPoint x: 433, startPoint y: 146, endPoint x: 574, endPoint y: 137, distance: 140.7
click at [568, 140] on div "Creditor * TruMark [STREET_ADDRESS] [GEOGRAPHIC_DATA] [US_STATE][GEOGRAPHIC_DAT…" at bounding box center [730, 246] width 833 height 353
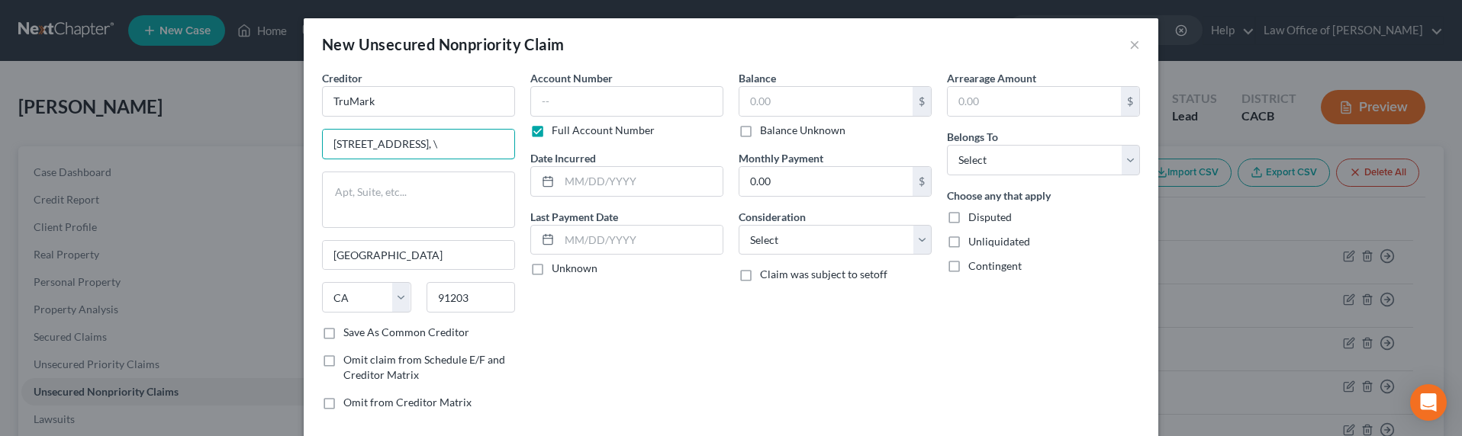
scroll to position [0, 0]
type input "[STREET_ADDRESS]"
click at [630, 103] on input "text" at bounding box center [626, 101] width 193 height 31
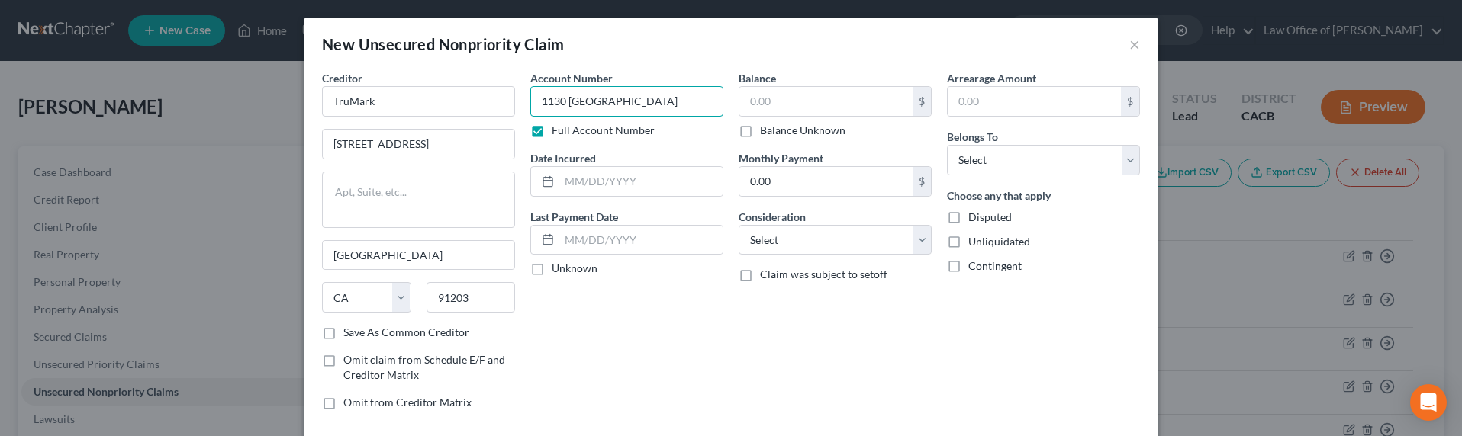
type input "1130 [GEOGRAPHIC_DATA]"
type input "2025"
click at [791, 102] on input "text" at bounding box center [825, 101] width 173 height 29
type input "4"
type input "5,000"
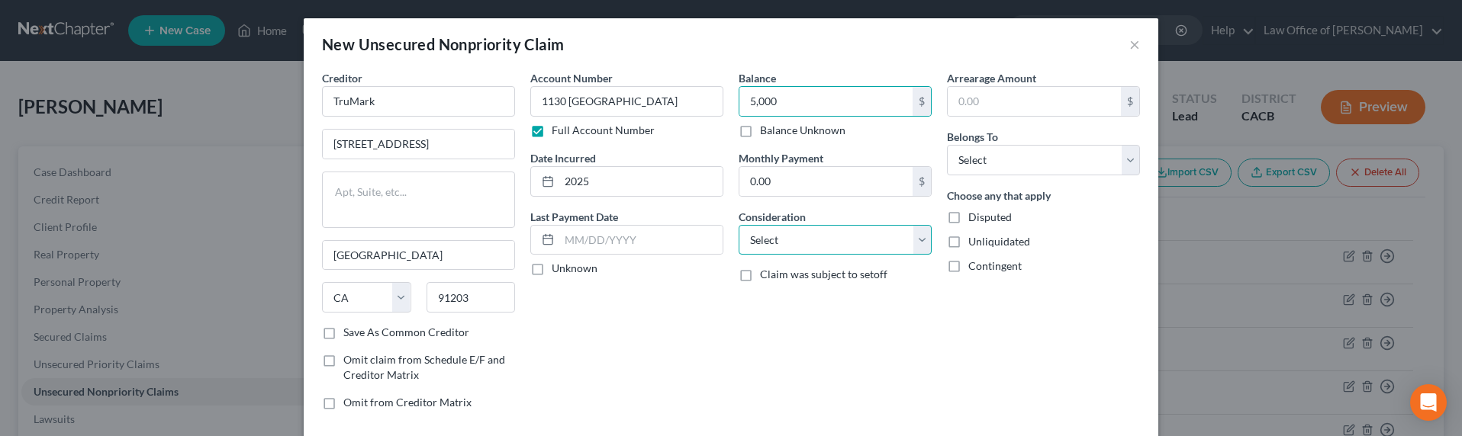
click at [835, 246] on select "Select Cable / Satellite Services Collection Agency Credit Card Debt Debt Couns…" at bounding box center [835, 240] width 193 height 31
select select "14"
click at [739, 225] on select "Select Cable / Satellite Services Collection Agency Credit Card Debt Debt Couns…" at bounding box center [835, 240] width 193 height 31
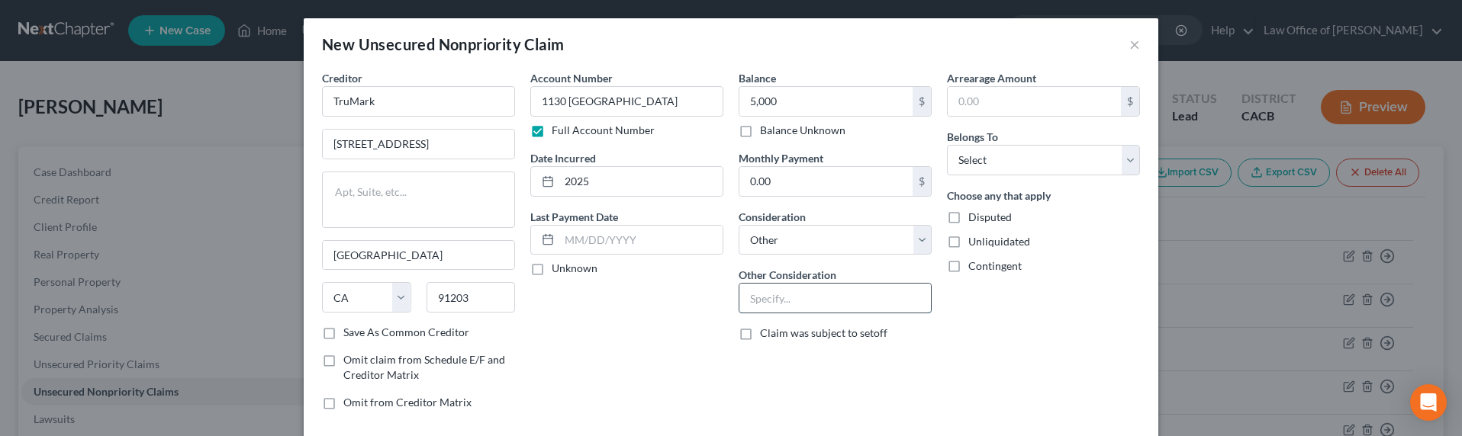
click at [807, 298] on input "text" at bounding box center [835, 298] width 192 height 29
type input "Unpaid Rent"
click at [979, 170] on select "Select Debtor 1 Only Debtor 2 Only Debtor 1 And Debtor 2 Only At Least One Of T…" at bounding box center [1043, 160] width 193 height 31
select select "0"
click at [947, 145] on select "Select Debtor 1 Only Debtor 2 Only Debtor 1 And Debtor 2 Only At Least One Of T…" at bounding box center [1043, 160] width 193 height 31
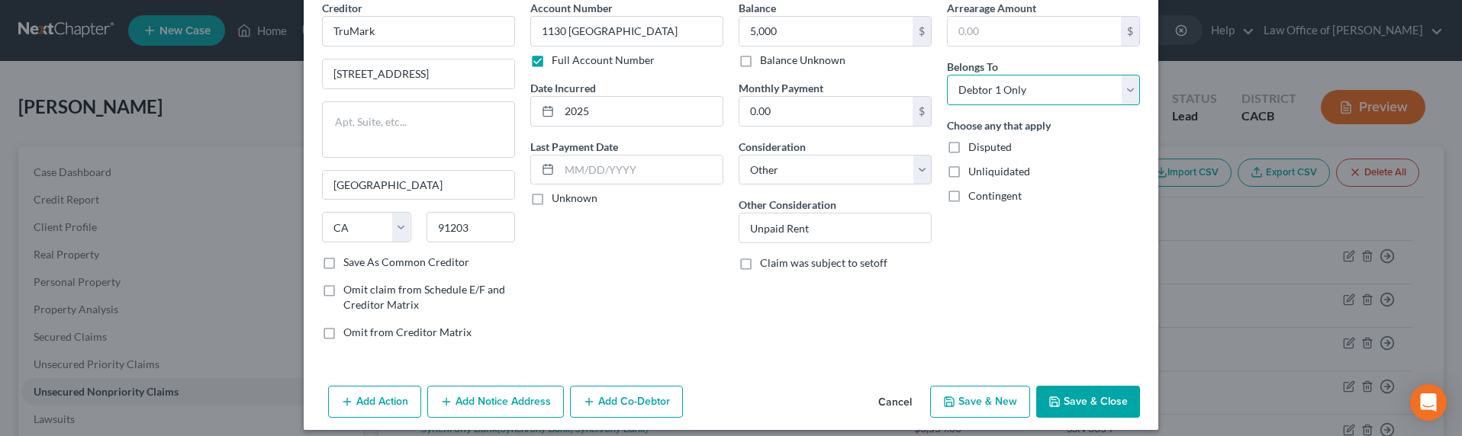
scroll to position [53, 0]
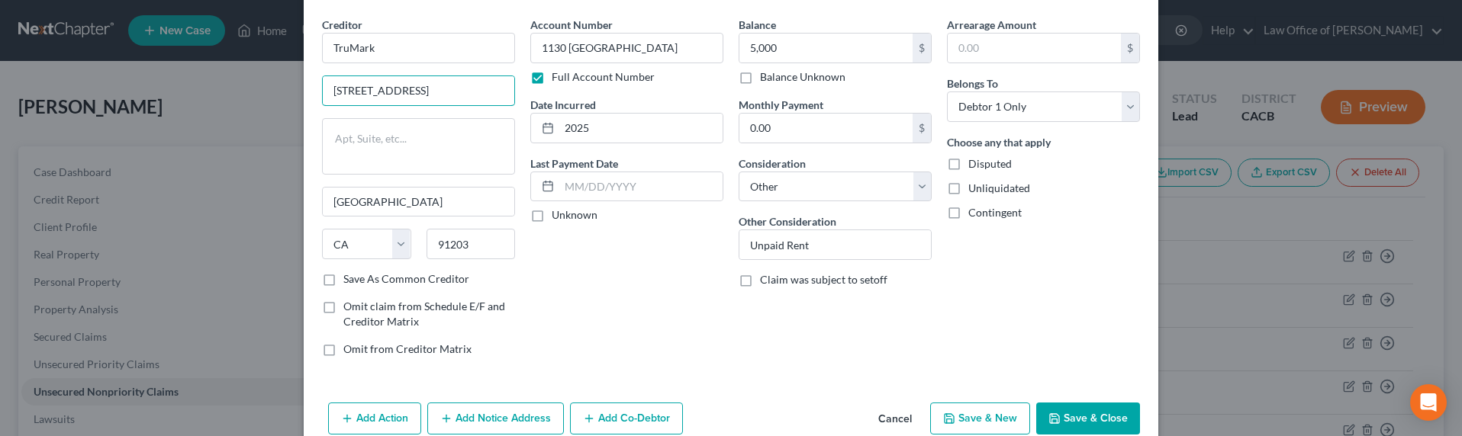
drag, startPoint x: 459, startPoint y: 96, endPoint x: 280, endPoint y: 91, distance: 179.4
click at [280, 91] on div "New Unsecured Nonpriority Claim × Creditor * TruMark [STREET_ADDRESS][GEOGRAPHI…" at bounding box center [731, 218] width 1462 height 436
click at [362, 140] on textarea at bounding box center [418, 146] width 193 height 56
paste textarea "[STREET_ADDRESS]"
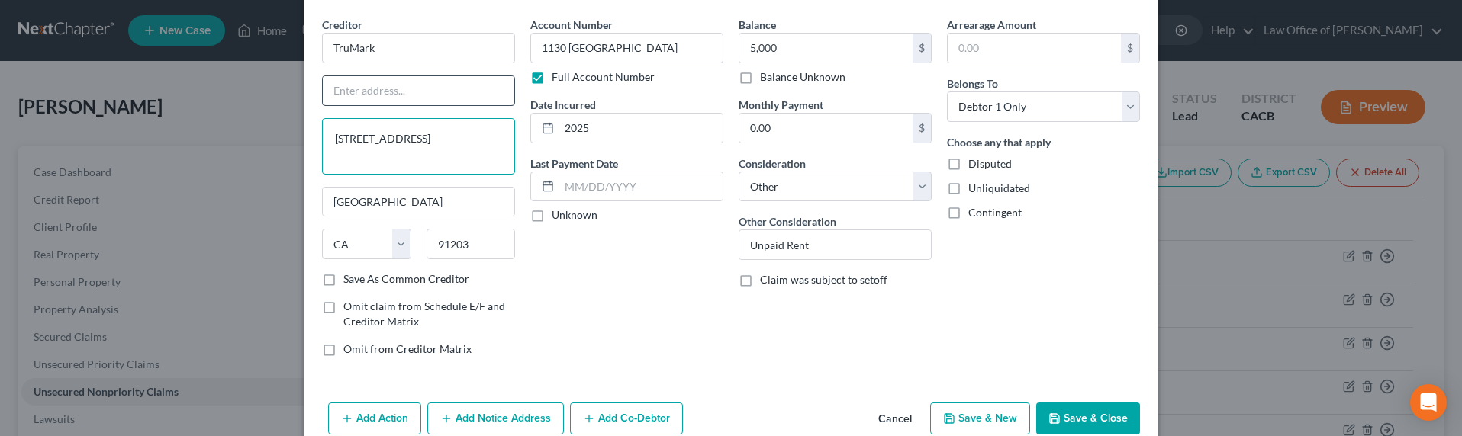
type textarea "[STREET_ADDRESS]"
click at [362, 96] on input "text" at bounding box center [419, 90] width 192 height 29
click at [664, 293] on div "Account Number 1130 Sonora Full Account Number Date Incurred 2025 Last Payment …" at bounding box center [627, 193] width 208 height 353
click at [404, 86] on input "text" at bounding box center [419, 90] width 192 height 29
drag, startPoint x: 344, startPoint y: 89, endPoint x: 313, endPoint y: 89, distance: 31.3
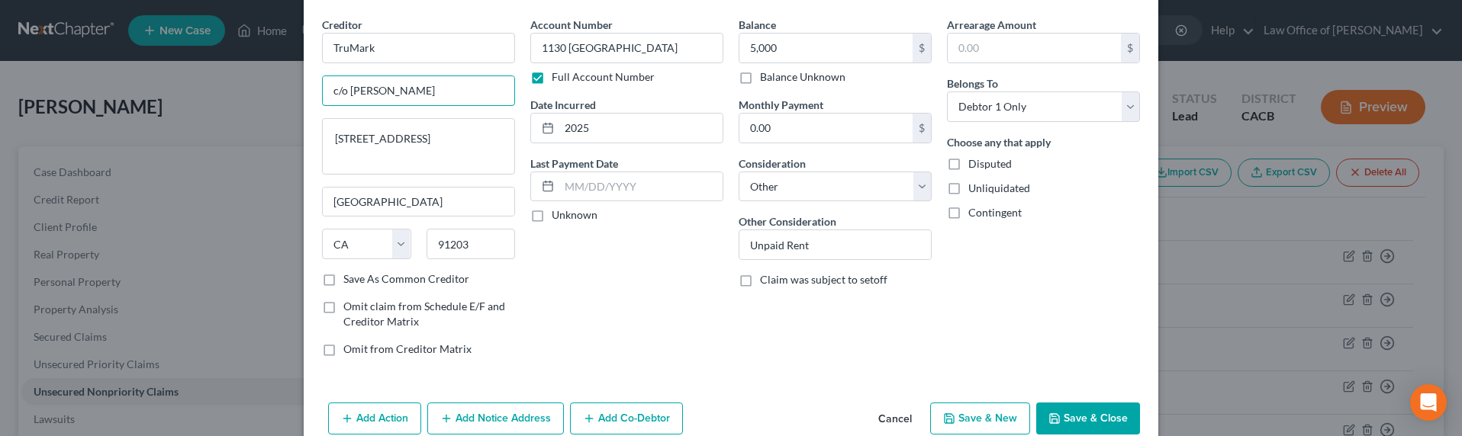
click at [314, 89] on div "Creditor * TruMark c/o [PERSON_NAME] [STREET_ADDRESS][GEOGRAPHIC_DATA][PERSON_N…" at bounding box center [418, 193] width 208 height 353
click at [414, 91] on input "Attn: [PERSON_NAME]" at bounding box center [419, 90] width 192 height 29
type input "Attn: [PERSON_NAME] or Officer"
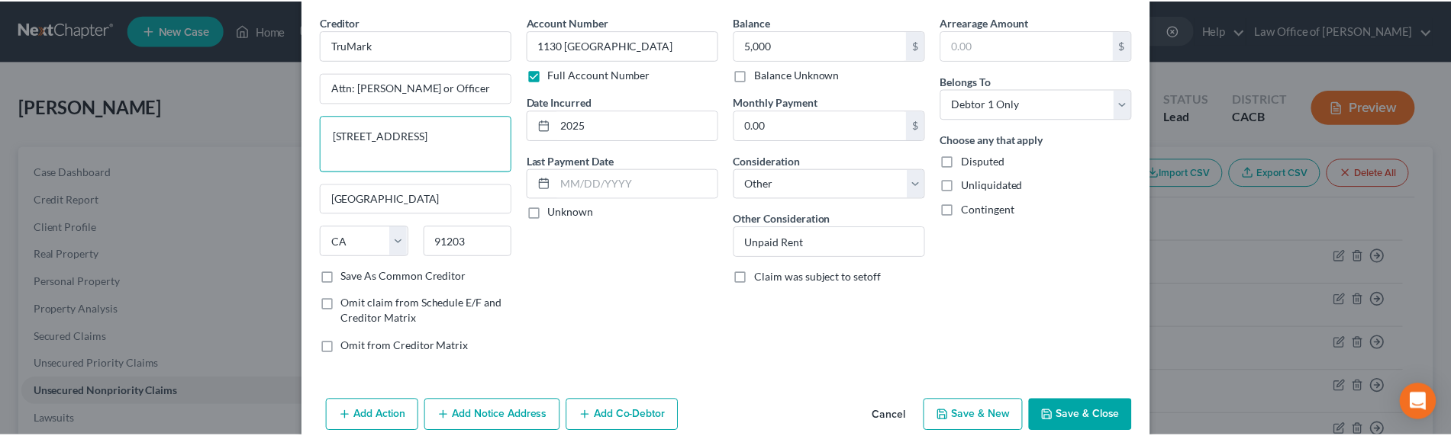
scroll to position [56, 0]
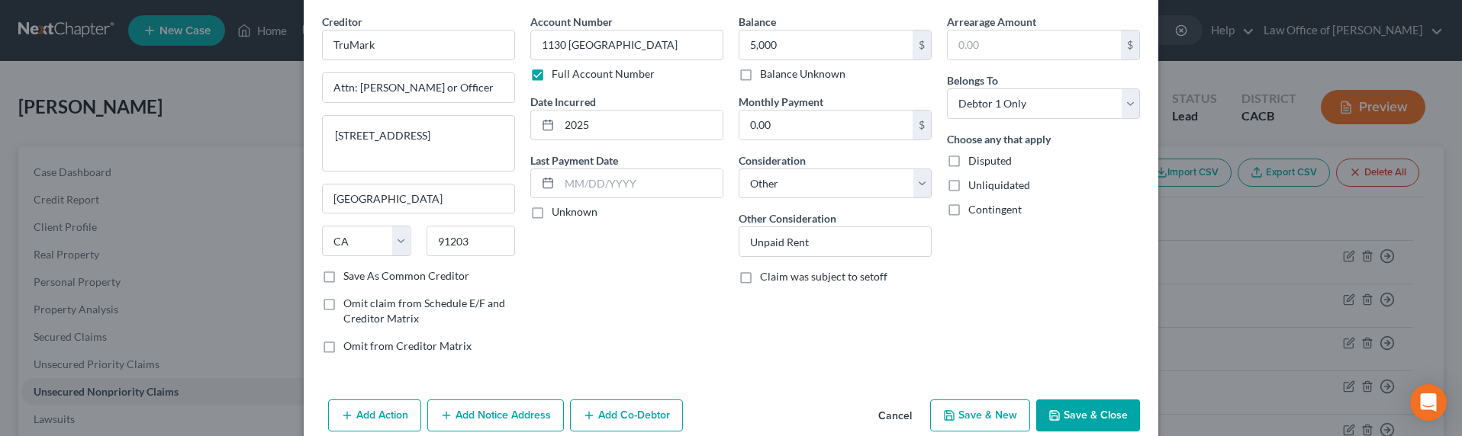
click at [1073, 420] on button "Save & Close" at bounding box center [1088, 416] width 104 height 32
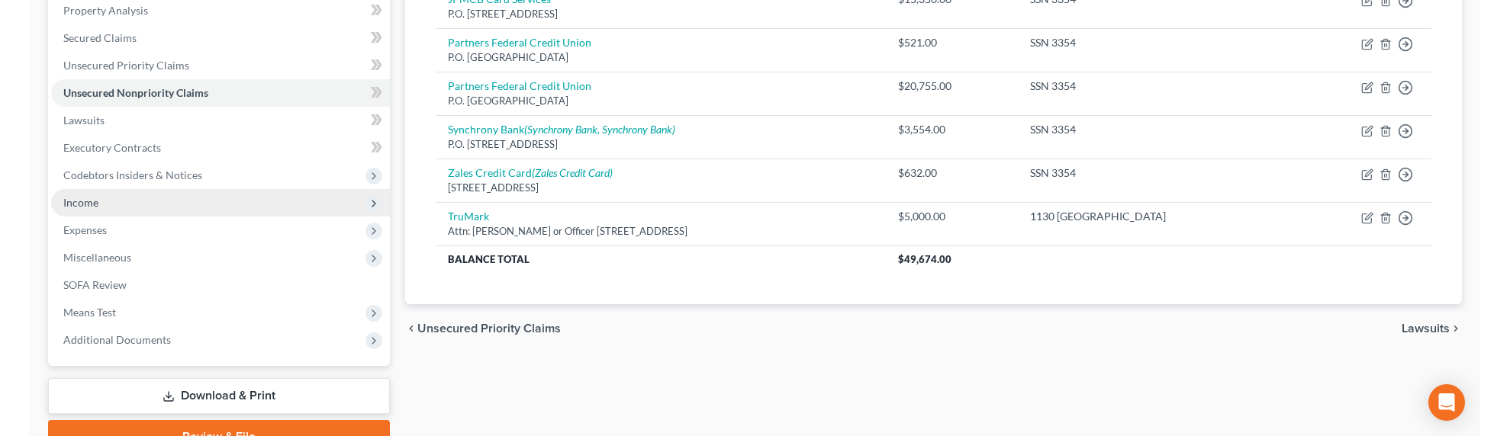
scroll to position [320, 0]
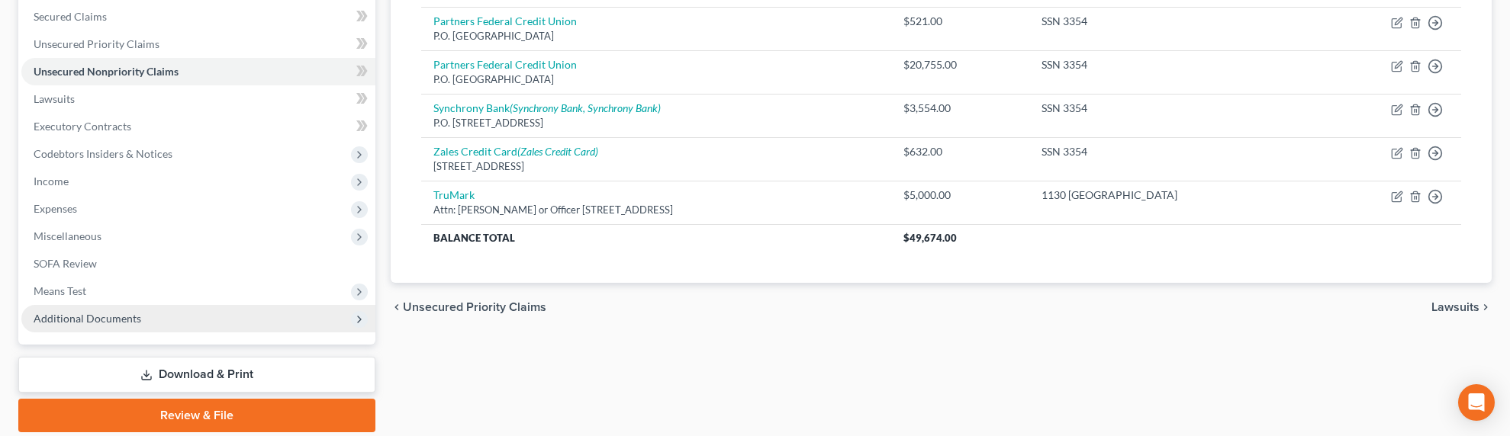
drag, startPoint x: 106, startPoint y: 313, endPoint x: 106, endPoint y: 330, distance: 17.6
click at [106, 313] on span "Additional Documents" at bounding box center [88, 318] width 108 height 13
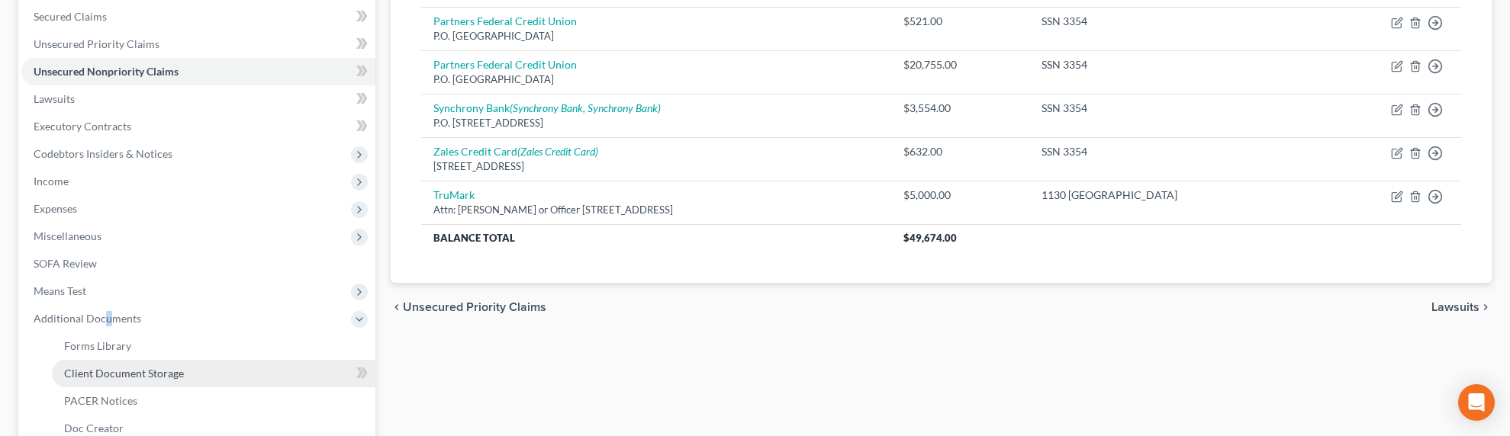
click at [118, 379] on span "Client Document Storage" at bounding box center [124, 373] width 120 height 13
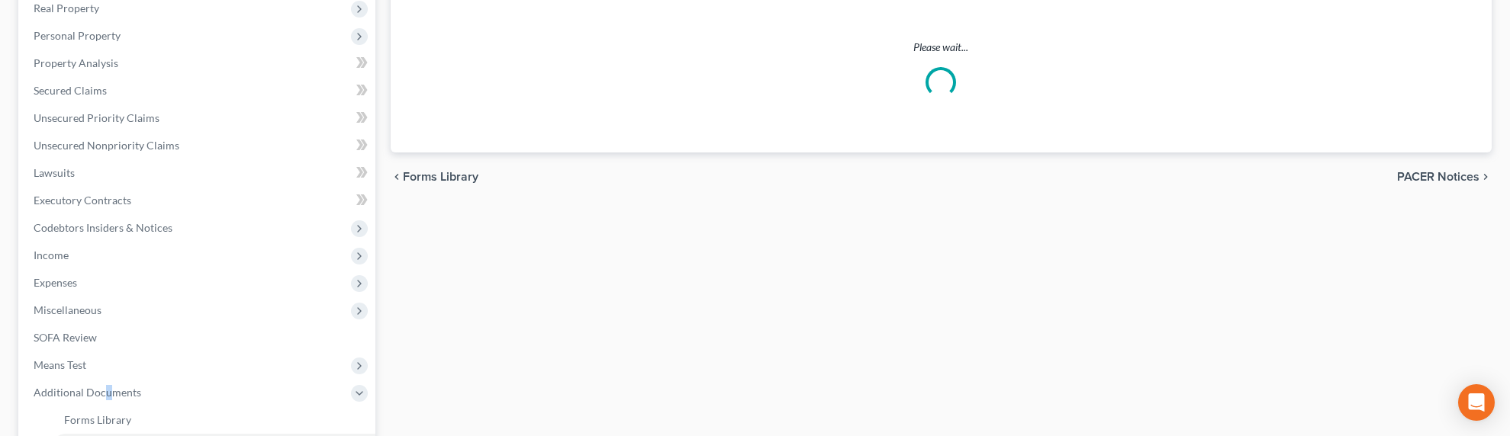
scroll to position [59, 0]
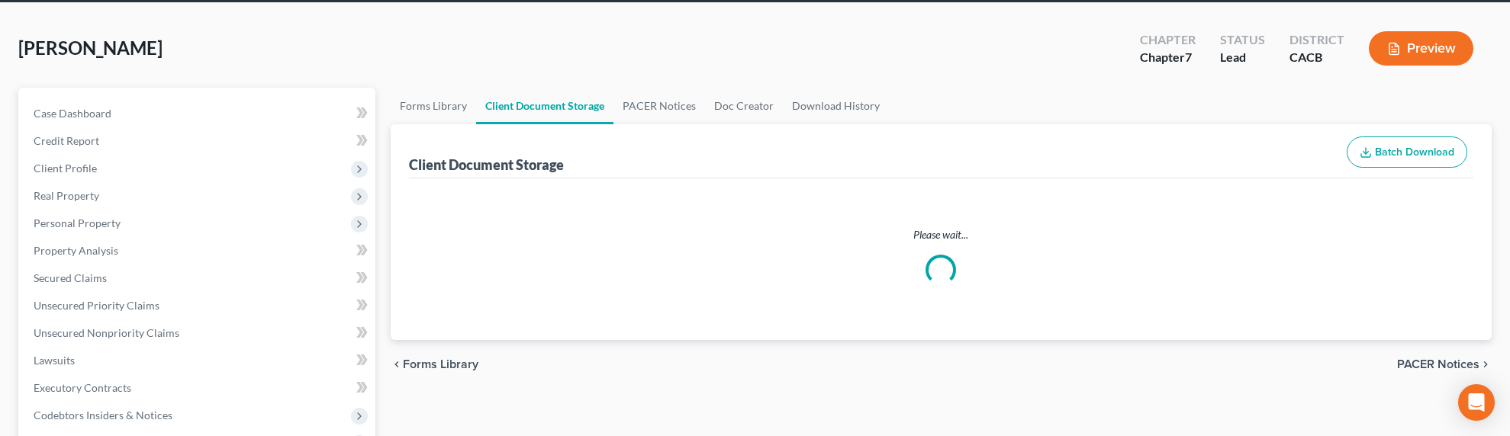
select select "10"
select select "30"
select select "65"
select select "72"
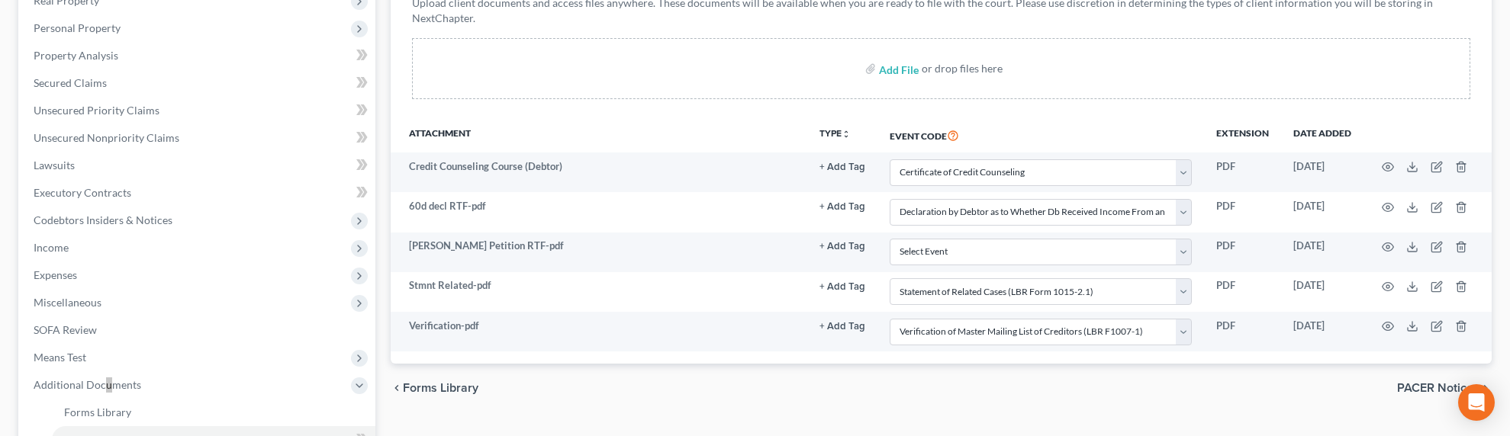
scroll to position [203, 0]
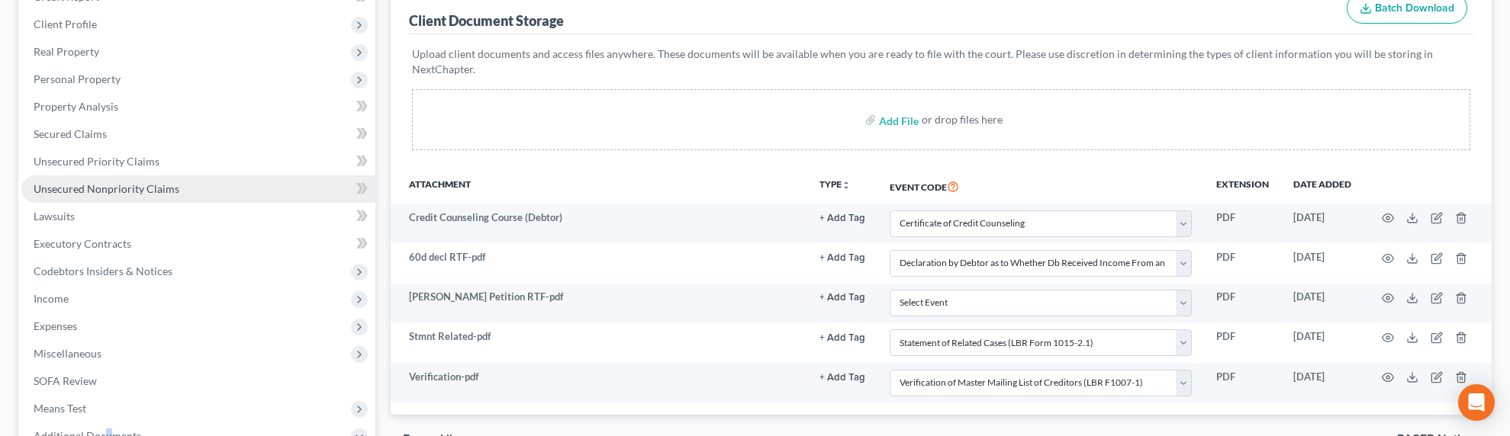
click at [132, 187] on span "Unsecured Nonpriority Claims" at bounding box center [107, 188] width 146 height 13
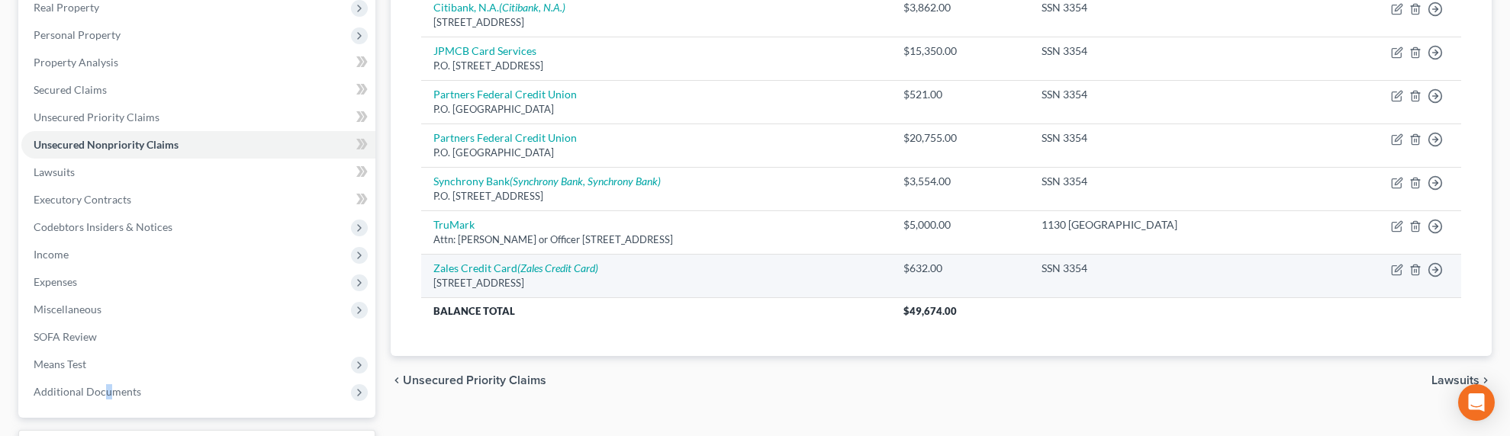
scroll to position [337, 0]
